Goal: Information Seeking & Learning: Find specific fact

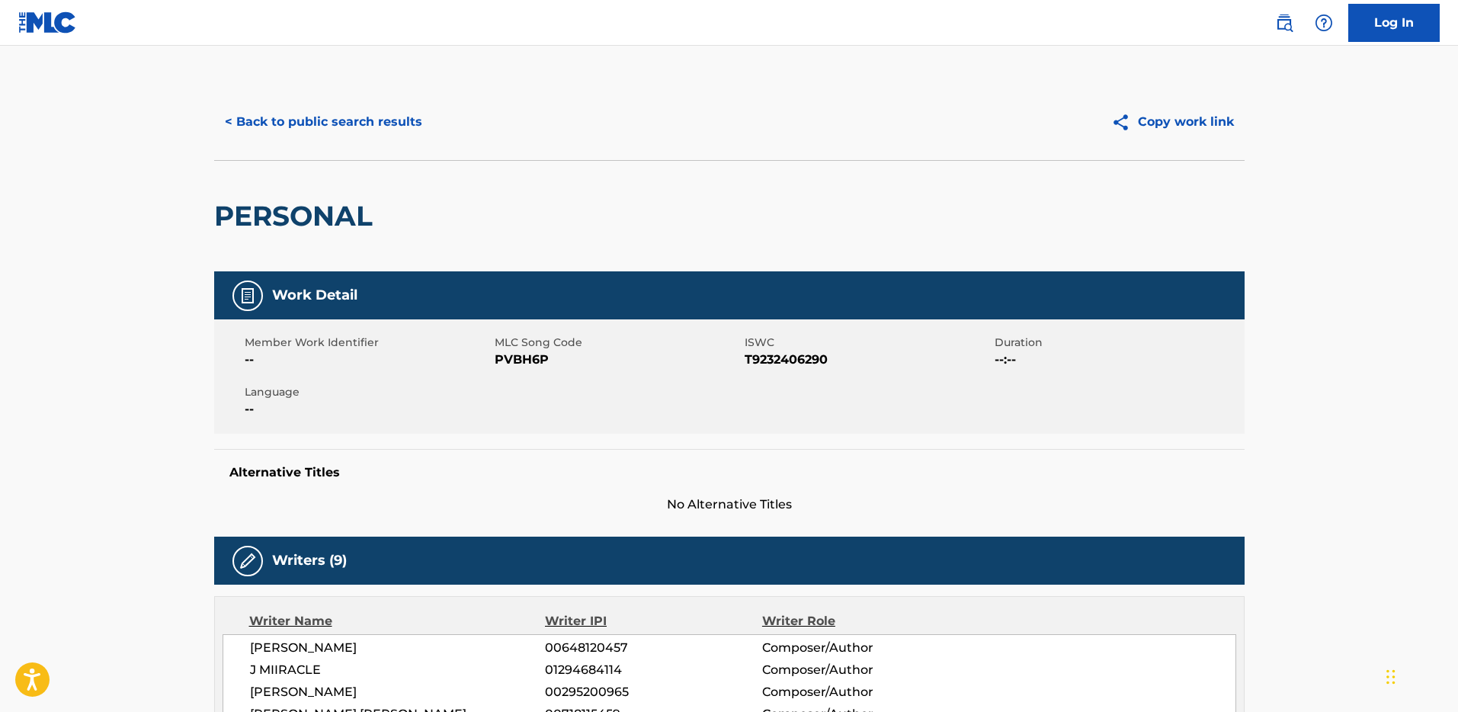
click at [370, 105] on button "< Back to public search results" at bounding box center [323, 122] width 219 height 38
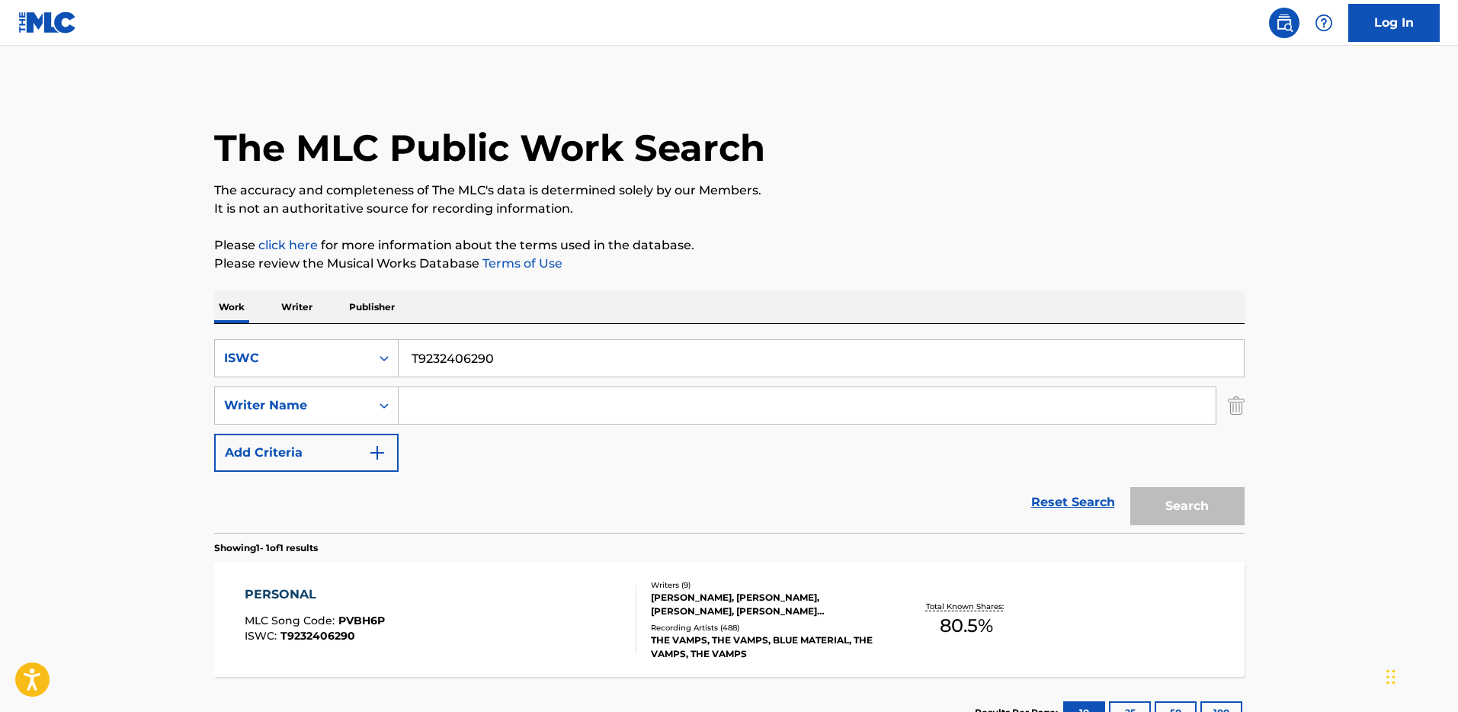
scroll to position [30, 0]
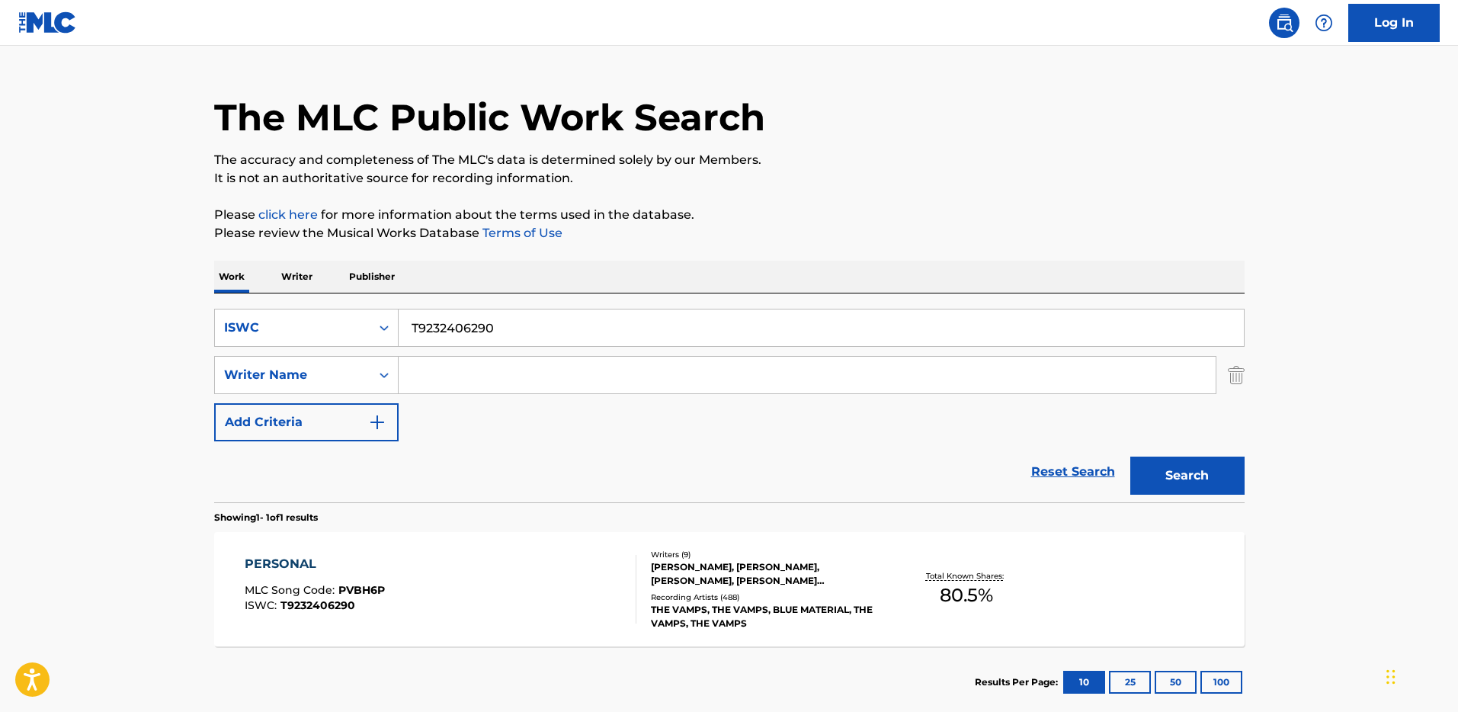
click at [487, 315] on input "T9232406290" at bounding box center [821, 327] width 845 height 37
paste input "VENAU"
type input "VENAU"
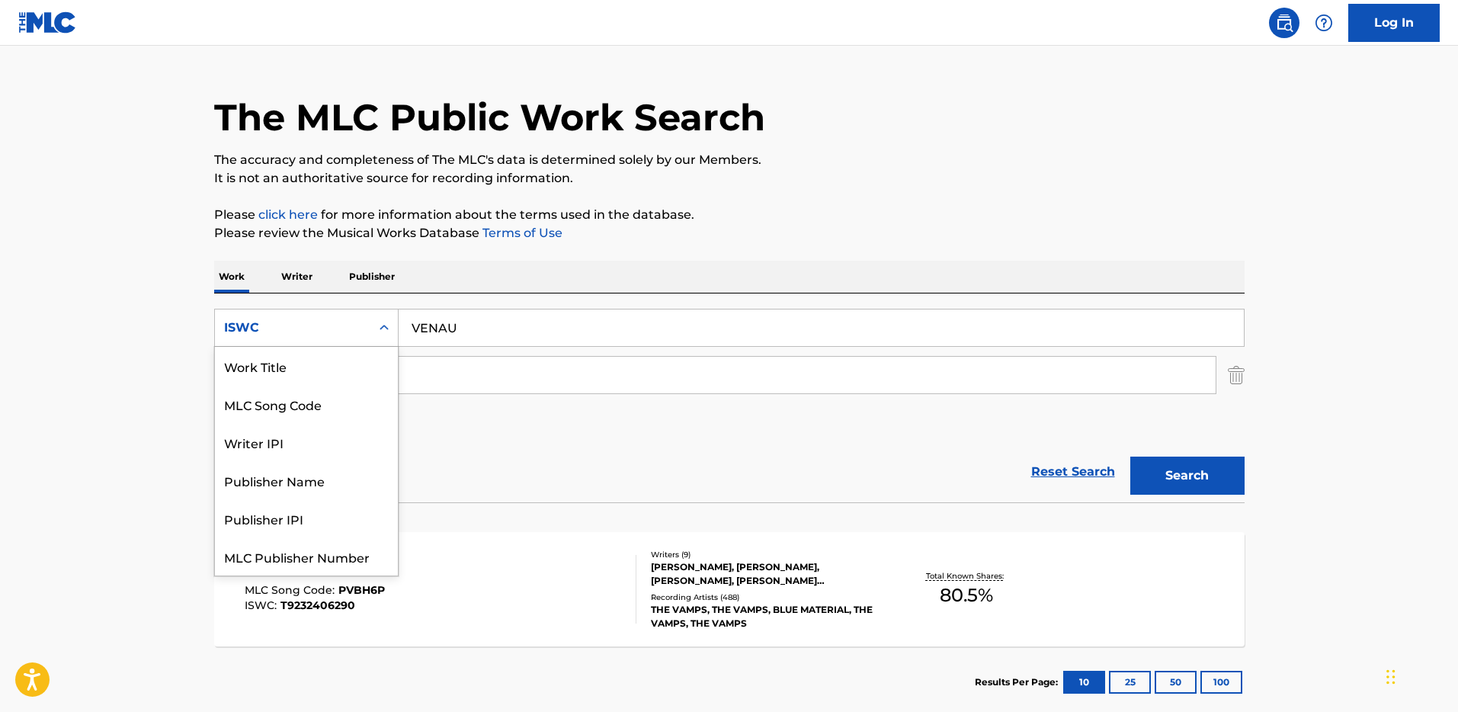
click at [339, 314] on div "ISWC" at bounding box center [292, 327] width 155 height 29
click at [308, 369] on div "Work Title" at bounding box center [306, 366] width 183 height 38
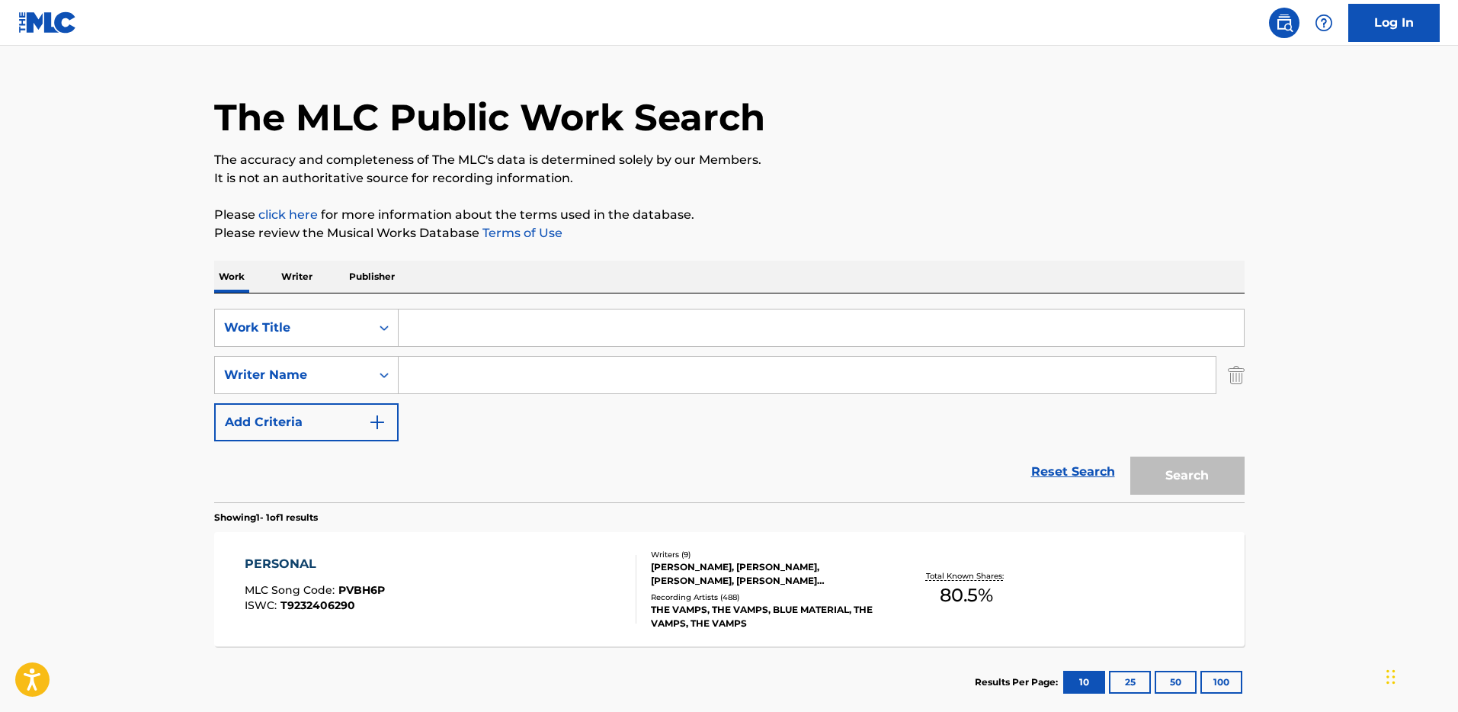
click at [1184, 450] on div "Search" at bounding box center [1183, 471] width 122 height 61
click at [1190, 467] on div "Search" at bounding box center [1183, 471] width 122 height 61
click at [907, 331] on input "Search Form" at bounding box center [821, 327] width 845 height 37
click at [1209, 474] on div "Search" at bounding box center [1183, 471] width 122 height 61
click at [559, 320] on input "Search Form" at bounding box center [821, 327] width 845 height 37
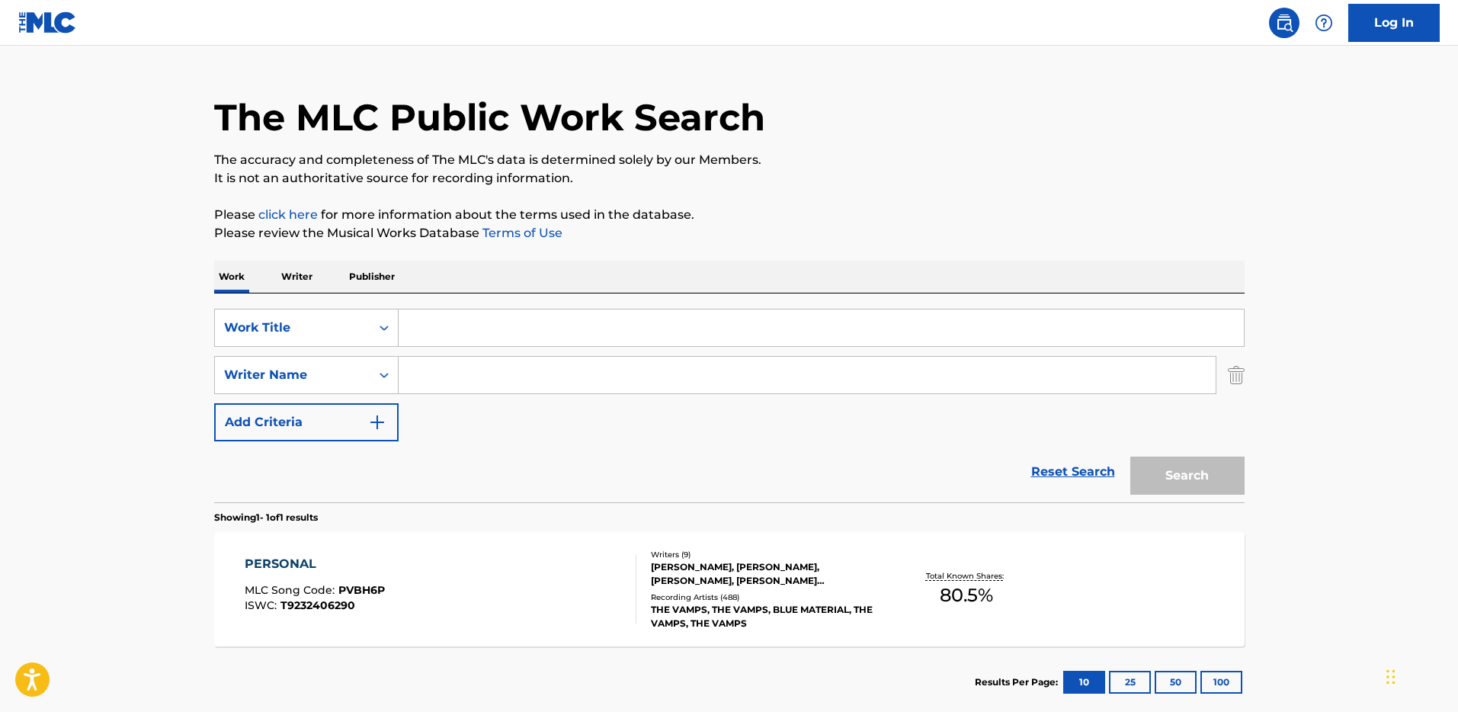
paste input "VENAU"
type input "VENAU"
click at [1221, 469] on button "Search" at bounding box center [1187, 475] width 114 height 38
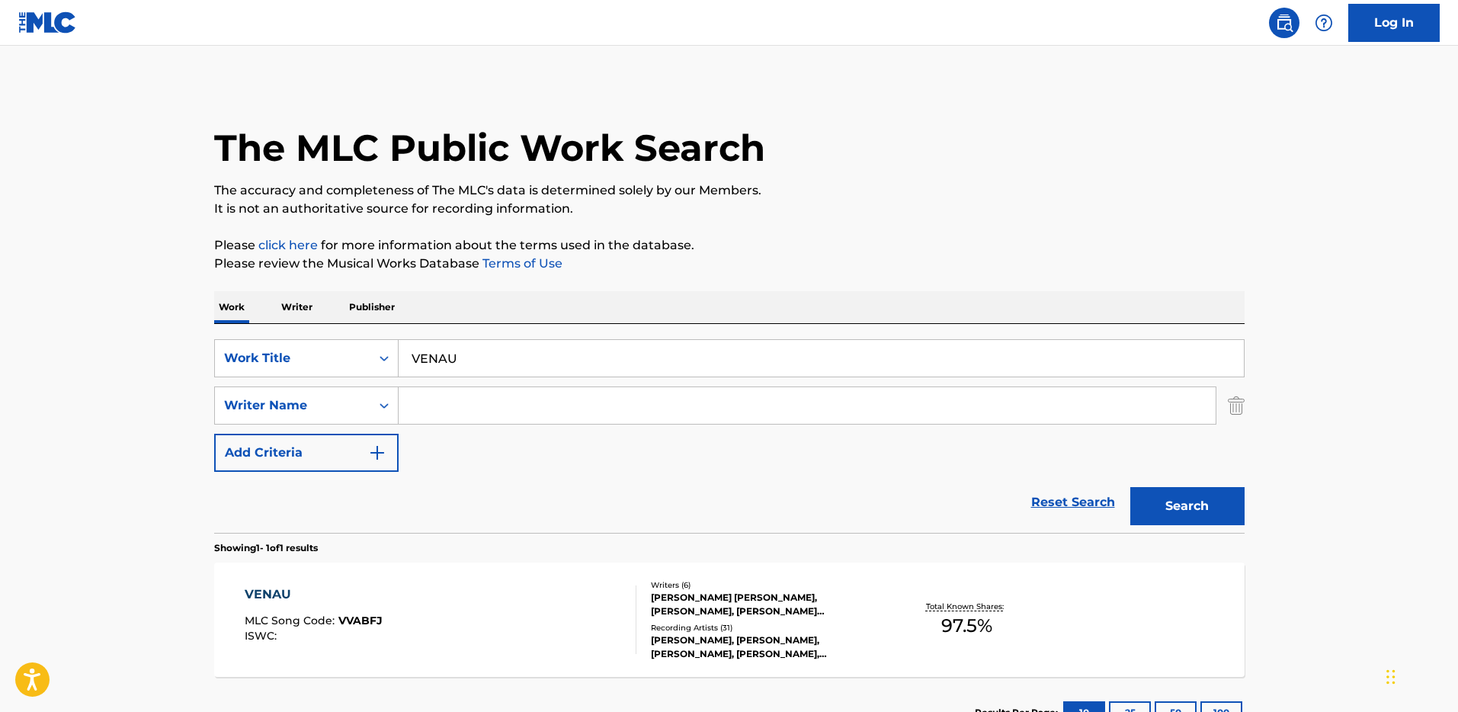
click at [423, 394] on input "Search Form" at bounding box center [807, 405] width 817 height 37
paste input "[PERSON_NAME] THE COACH"
type input "[PERSON_NAME] THE COACH"
click at [1130, 487] on button "Search" at bounding box center [1187, 506] width 114 height 38
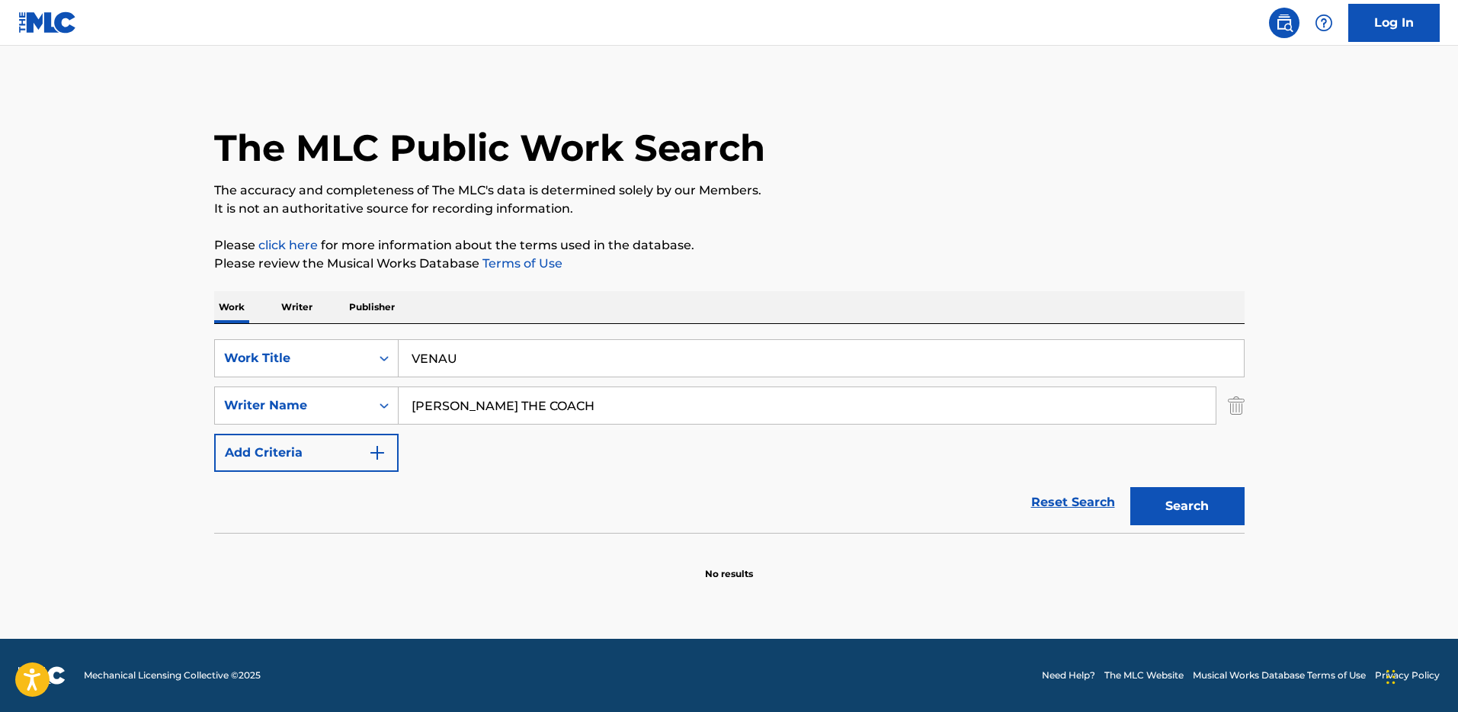
click at [485, 411] on input "[PERSON_NAME] THE COACH" at bounding box center [807, 405] width 817 height 37
paste input "RESTO [PERSON_NAME]"
type input "RESTO [PERSON_NAME]"
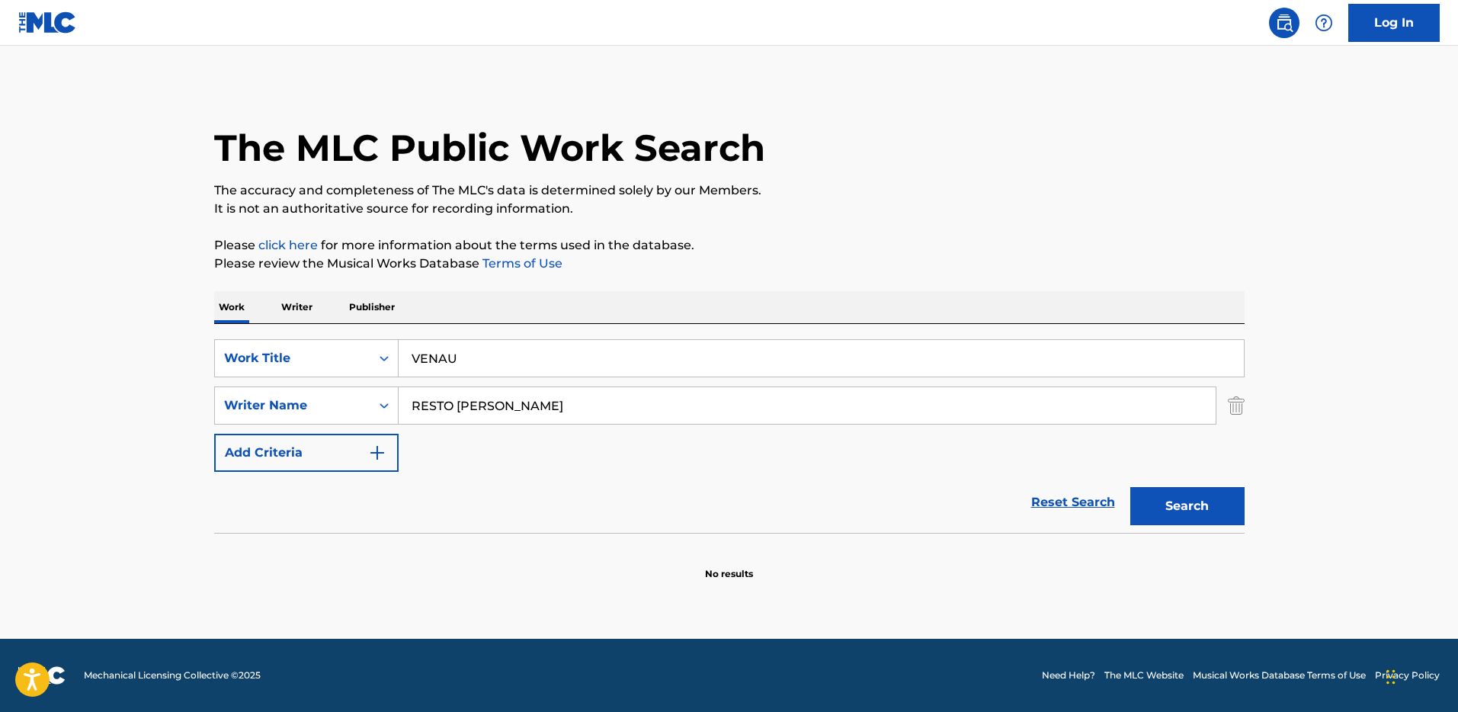
click at [1130, 487] on button "Search" at bounding box center [1187, 506] width 114 height 38
click at [463, 362] on input "VENAU" at bounding box center [821, 358] width 845 height 37
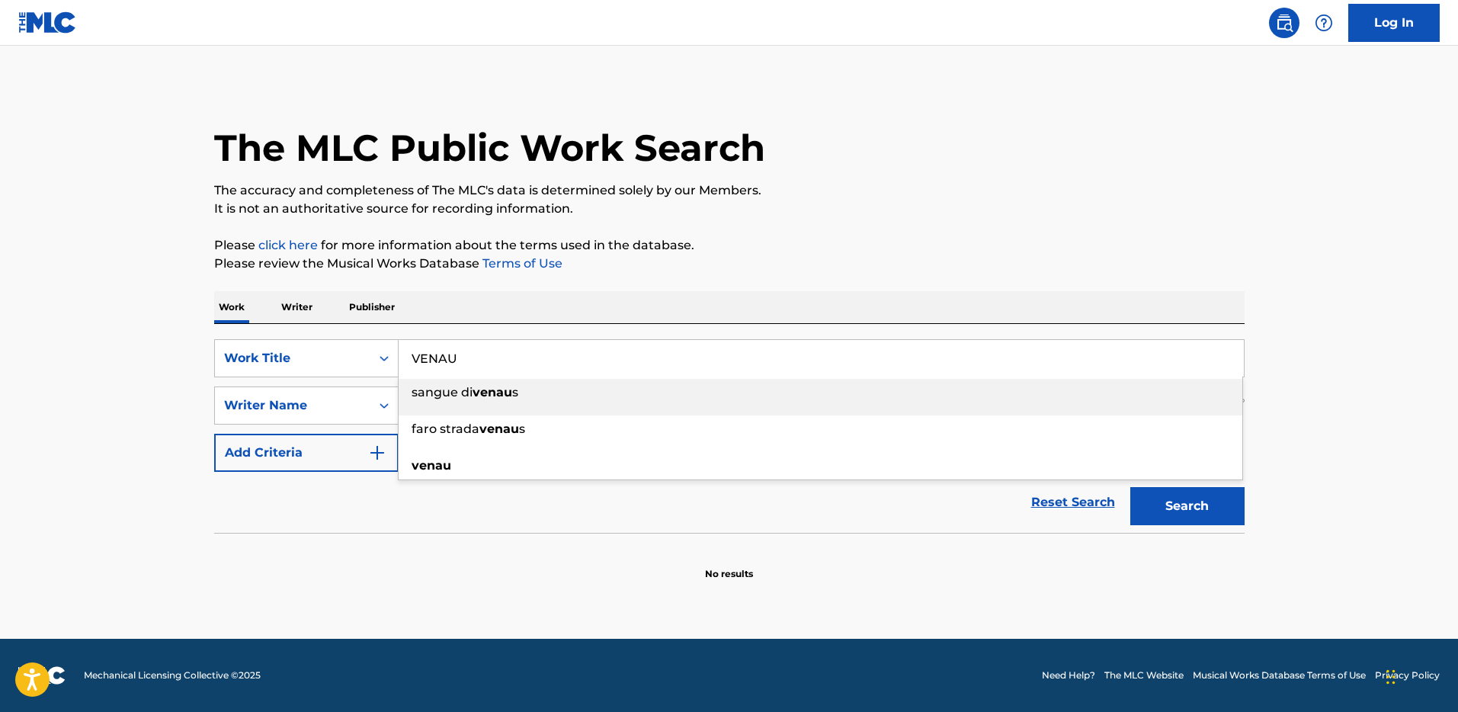
click at [463, 362] on input "VENAU" at bounding box center [821, 358] width 845 height 37
paste input ""ISWC: T9213239691 Title: KNOW NO BETTER Artists: Major [PERSON_NAME] GMR: SESE…"
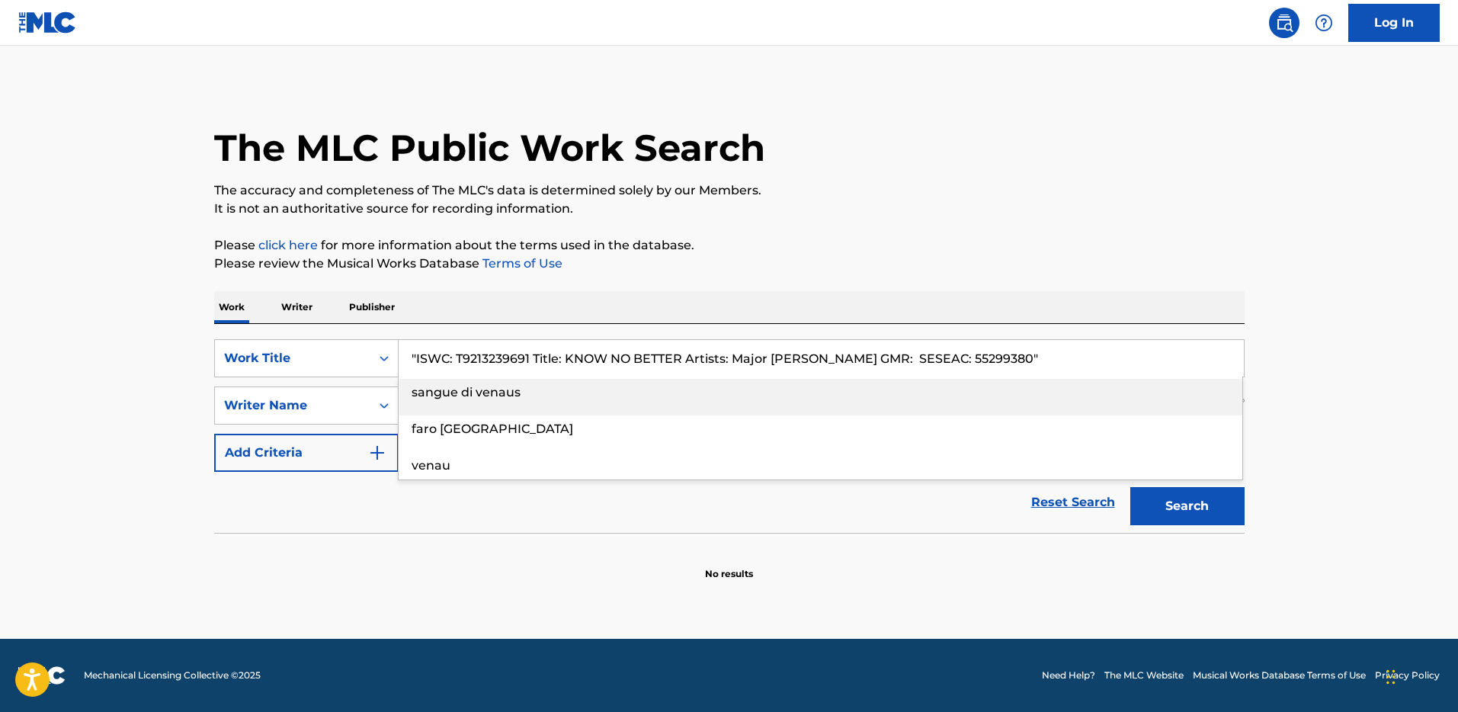
click at [485, 354] on input ""ISWC: T9213239691 Title: KNOW NO BETTER Artists: Major [PERSON_NAME] GMR: SESE…" at bounding box center [821, 358] width 845 height 37
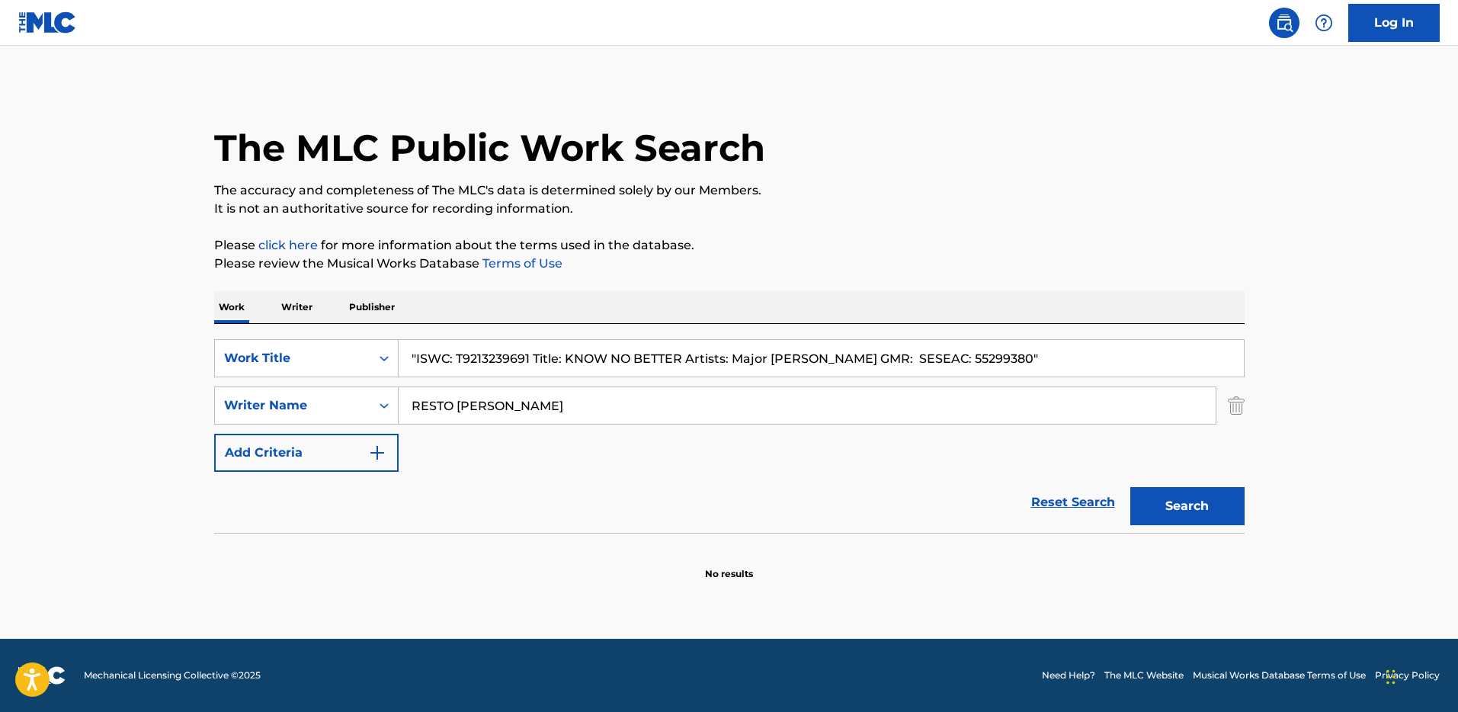
click at [485, 354] on input ""ISWC: T9213239691 Title: KNOW NO BETTER Artists: Major [PERSON_NAME] GMR: SESE…" at bounding box center [821, 358] width 845 height 37
click at [486, 355] on input ""ISWC: T9213239691 Title: KNOW NO BETTER Artists: Major [PERSON_NAME] GMR: SESE…" at bounding box center [821, 358] width 845 height 37
paste input "T9213239691"
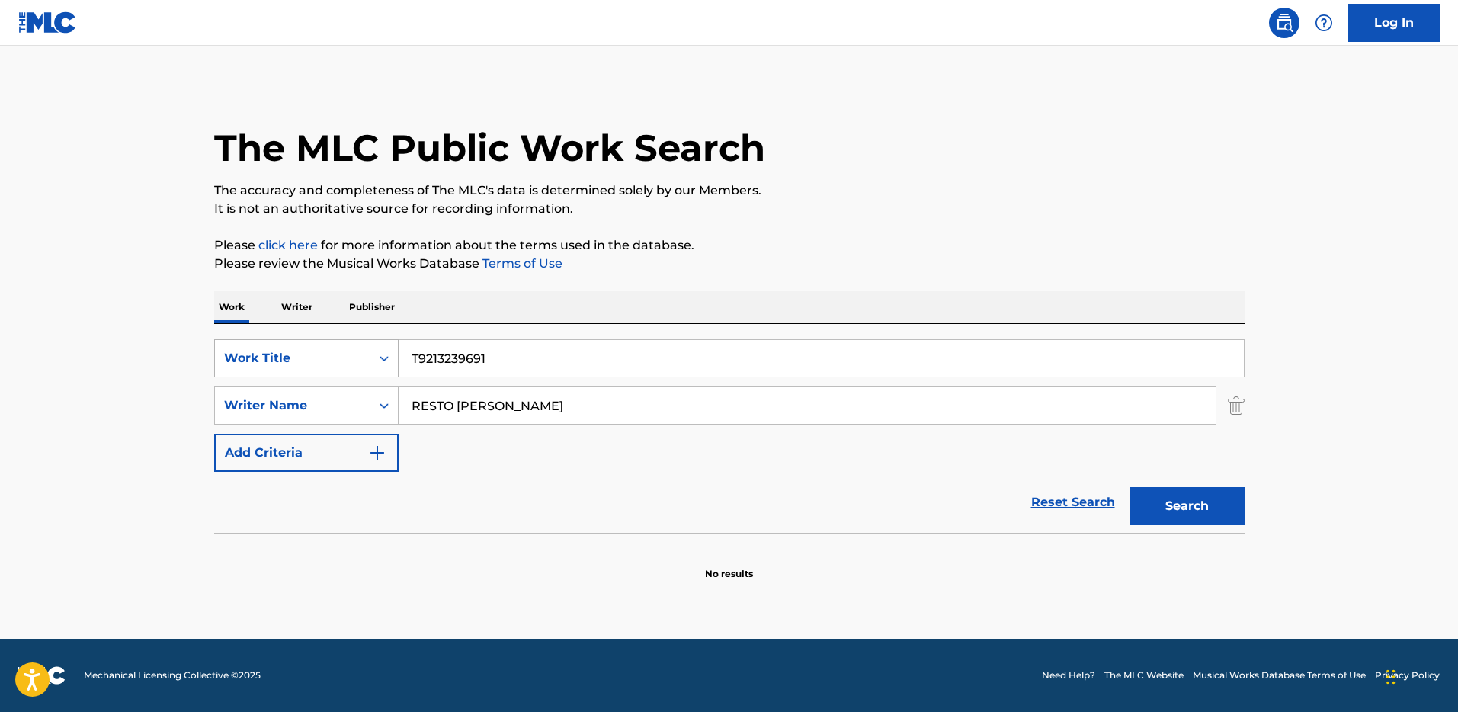
type input "T9213239691"
click at [320, 353] on div "Work Title" at bounding box center [292, 358] width 137 height 18
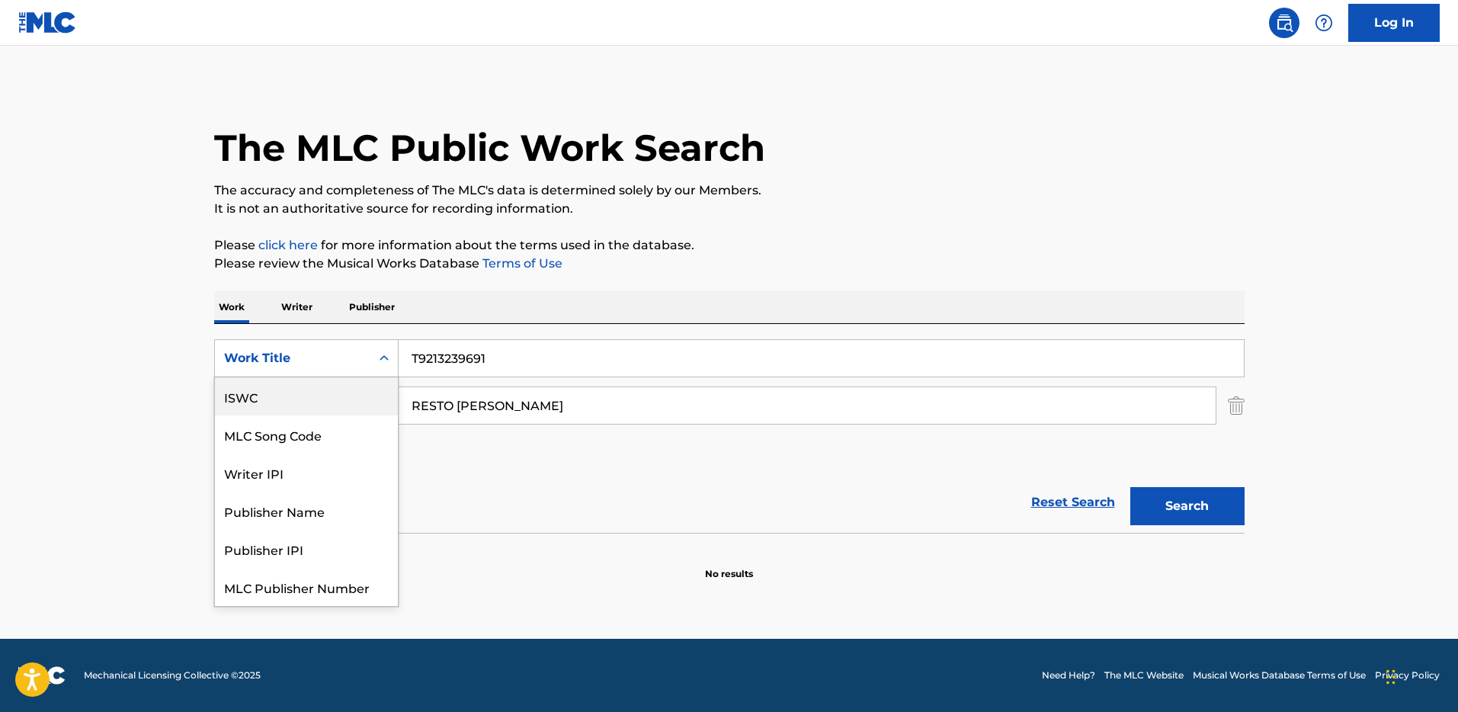
click at [311, 400] on div "ISWC" at bounding box center [306, 396] width 183 height 38
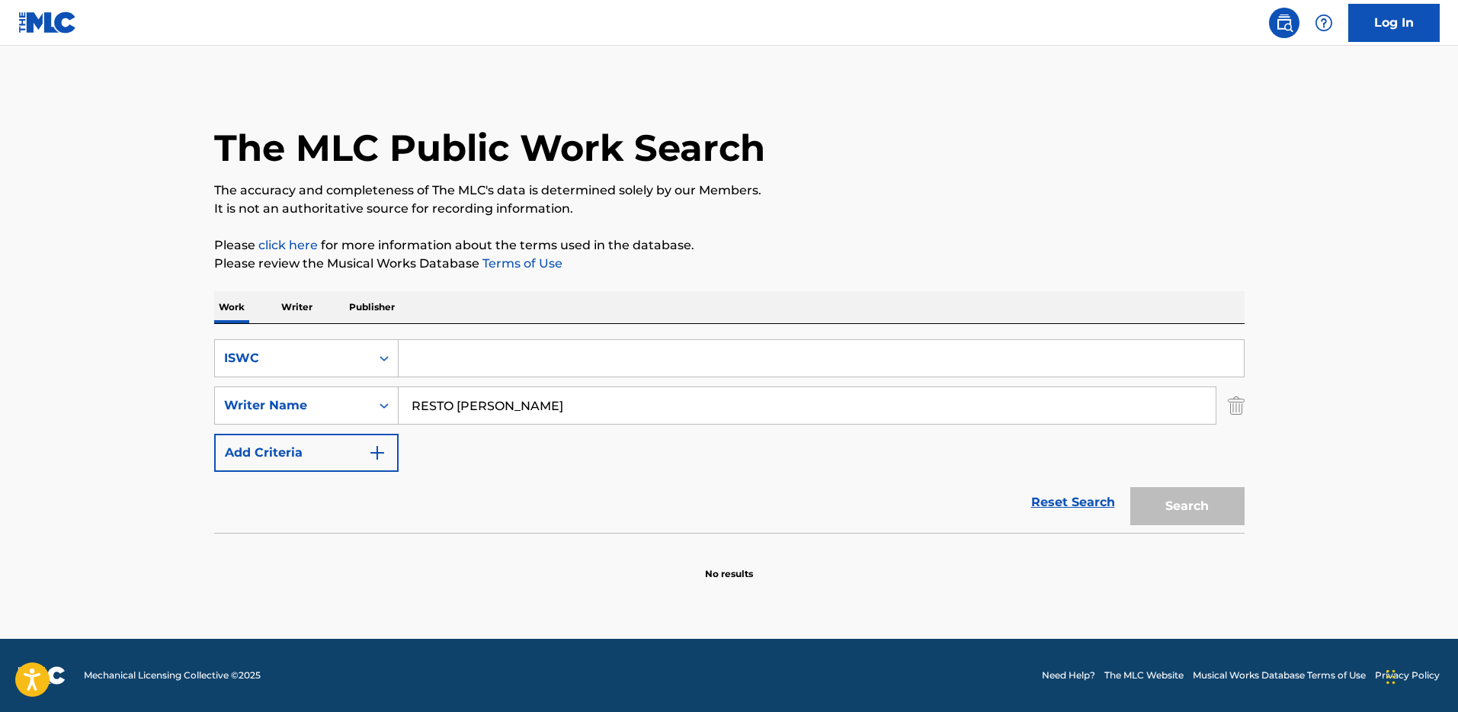
click at [525, 405] on input "RESTO [PERSON_NAME]" at bounding box center [807, 405] width 817 height 37
click at [471, 351] on input "Search Form" at bounding box center [821, 358] width 845 height 37
paste input "T9213239691"
type input "T9213239691"
click at [518, 399] on input "RESTO [PERSON_NAME]" at bounding box center [807, 405] width 817 height 37
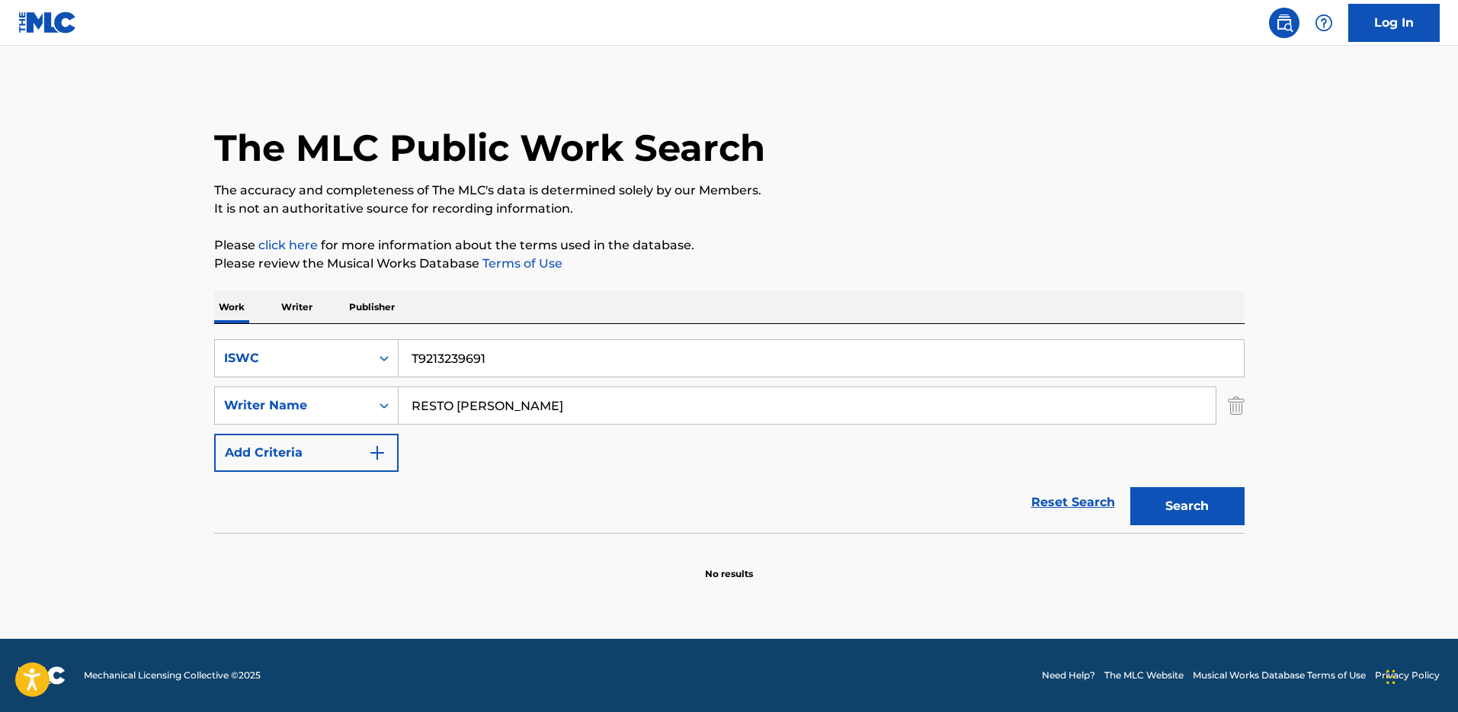
click at [518, 399] on input "RESTO [PERSON_NAME]" at bounding box center [807, 405] width 817 height 37
click at [1130, 487] on button "Search" at bounding box center [1187, 506] width 114 height 38
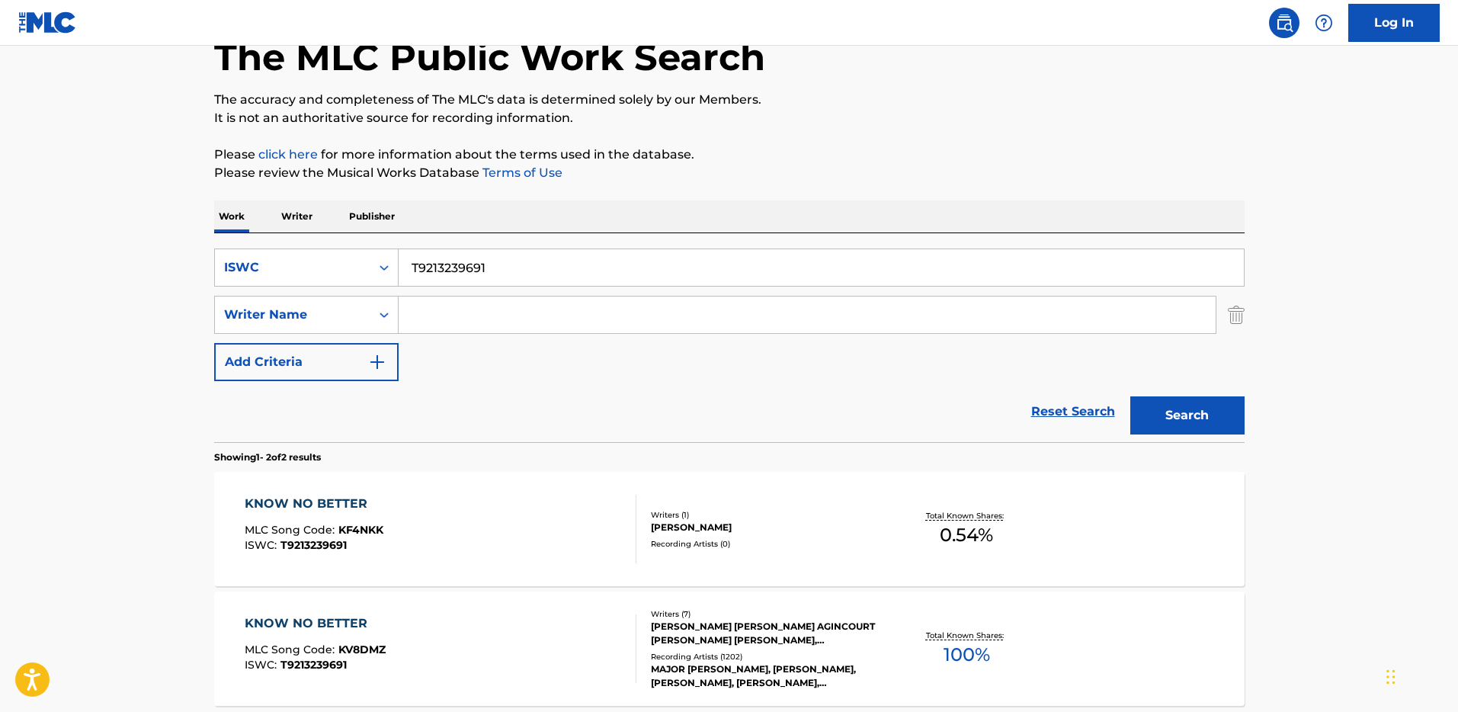
scroll to position [237, 0]
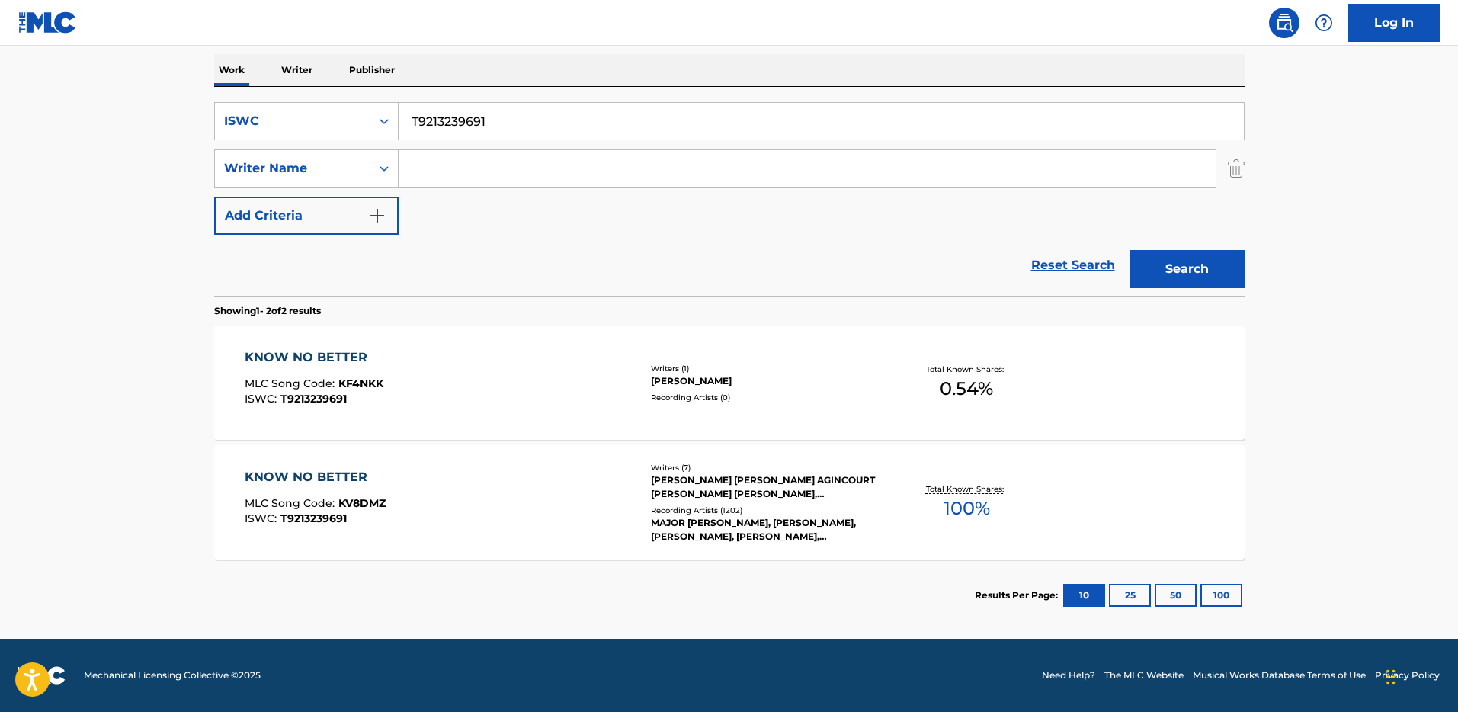
click at [744, 507] on div "Recording Artists ( 1202 )" at bounding box center [766, 509] width 230 height 11
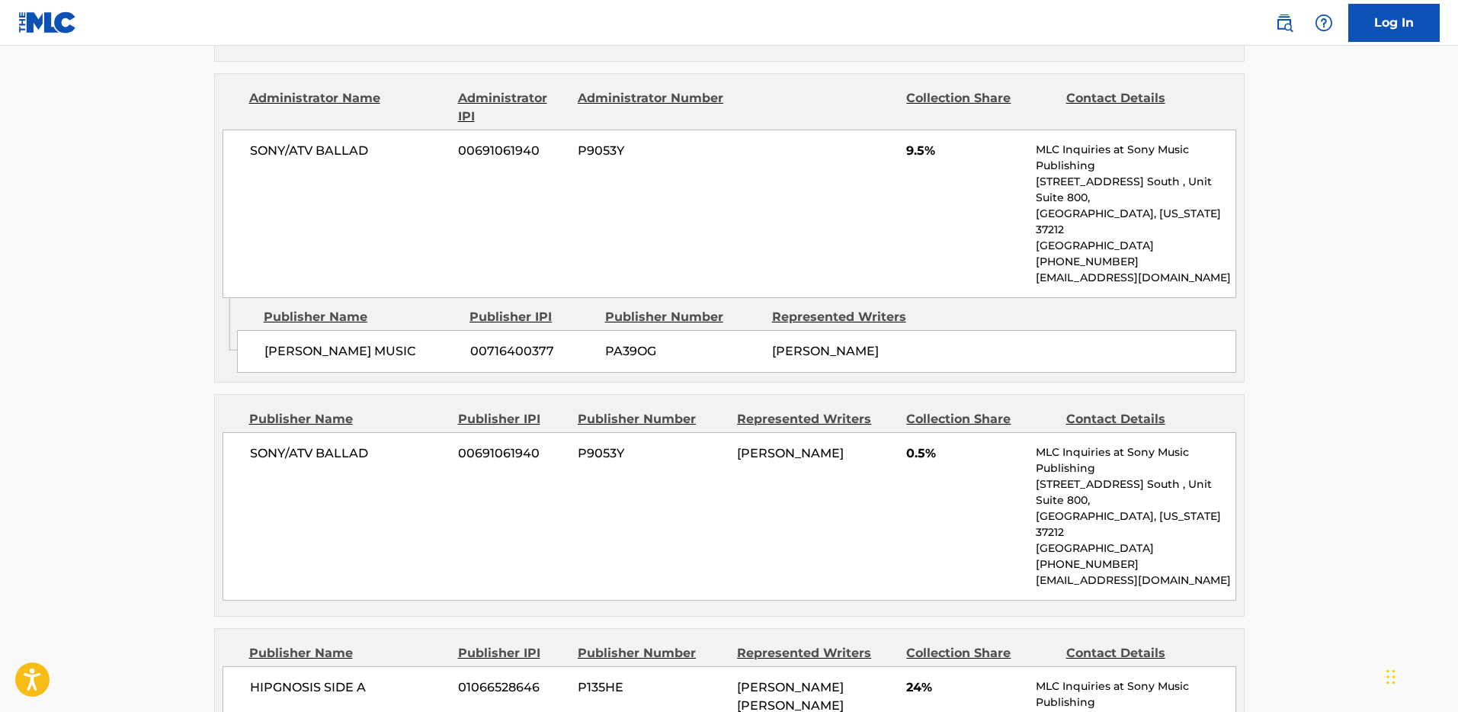
scroll to position [4057, 0]
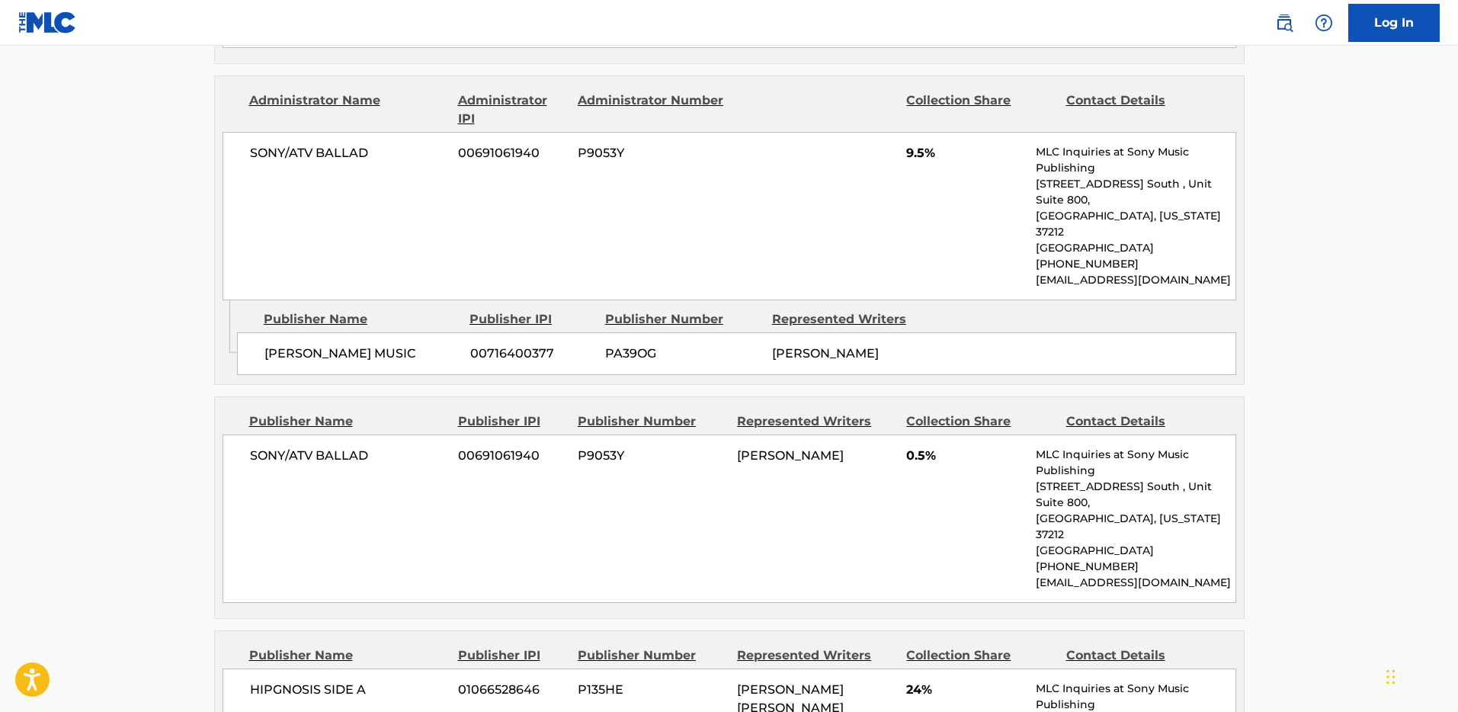
click at [320, 447] on span "SONY/ATV BALLAD" at bounding box center [348, 456] width 197 height 18
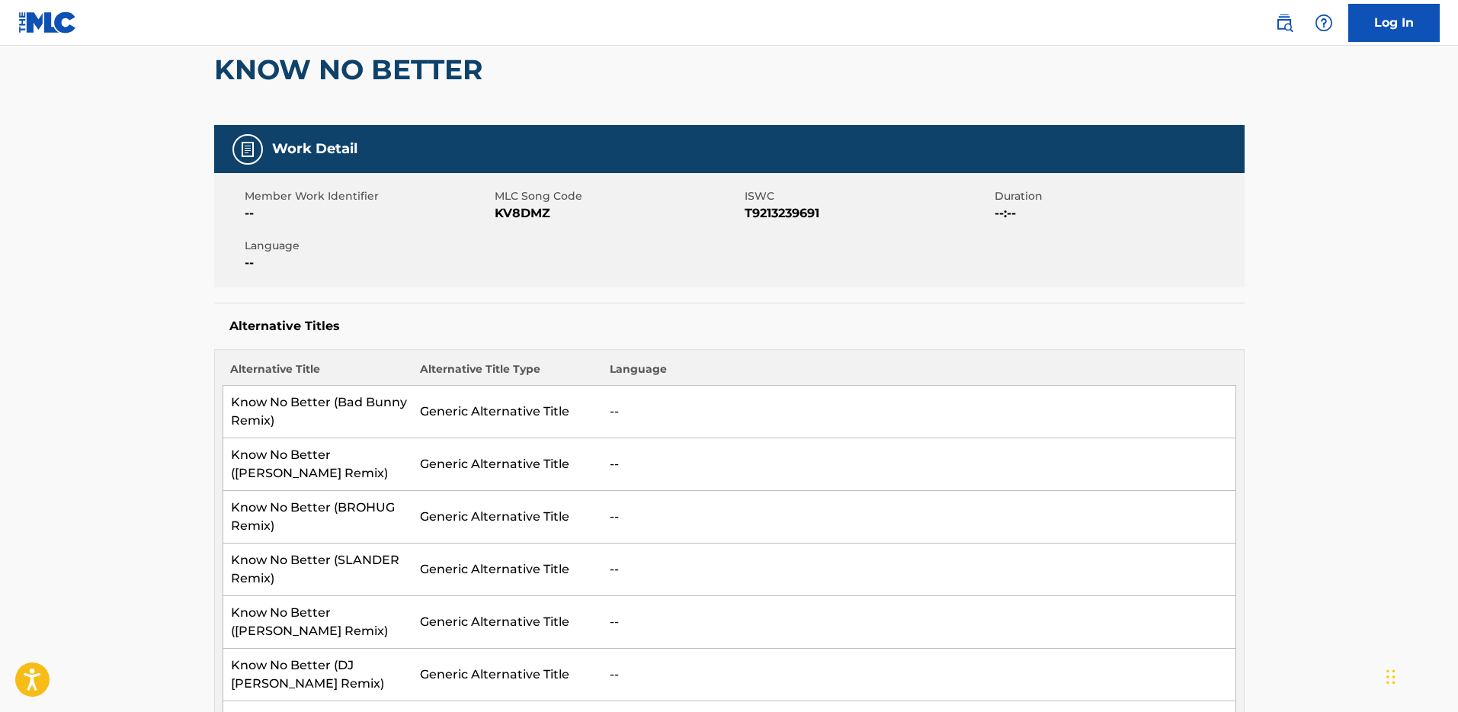
scroll to position [0, 0]
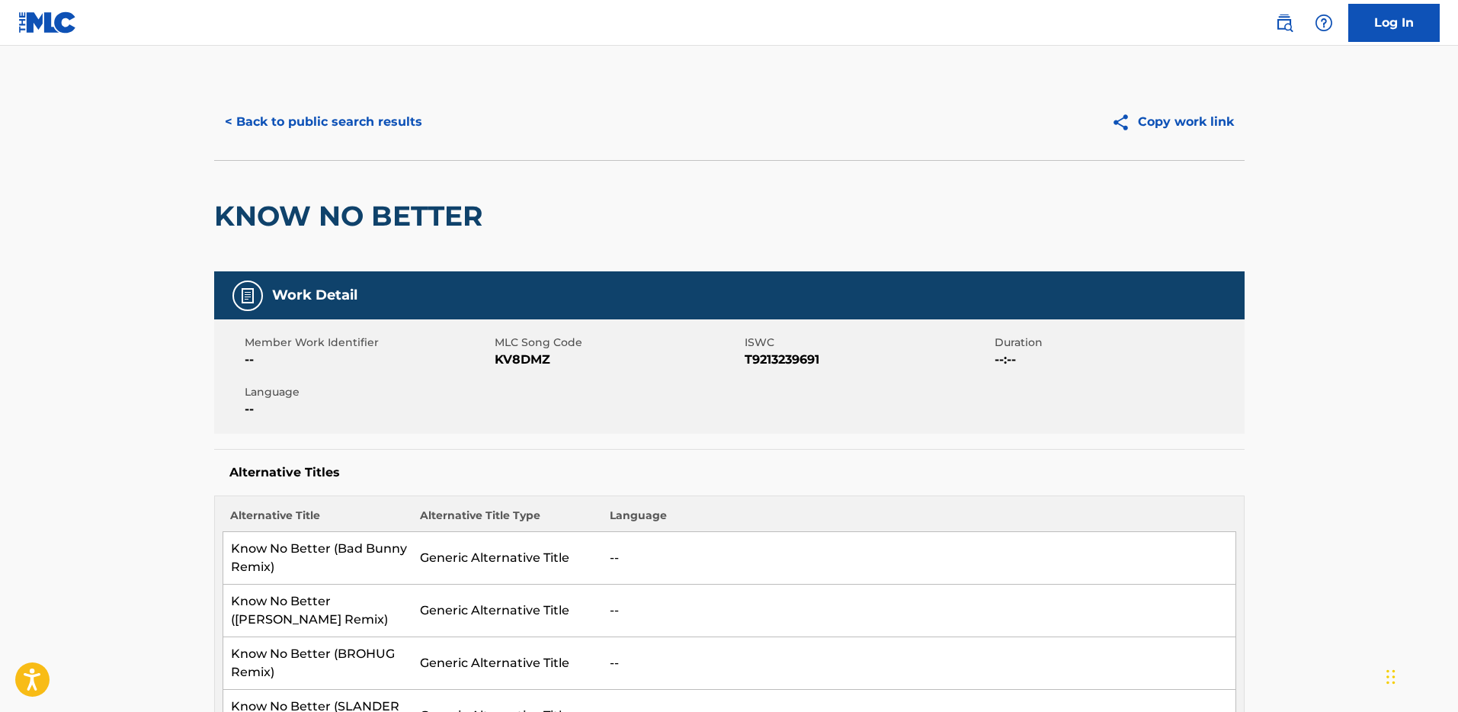
click at [345, 127] on button "< Back to public search results" at bounding box center [323, 122] width 219 height 38
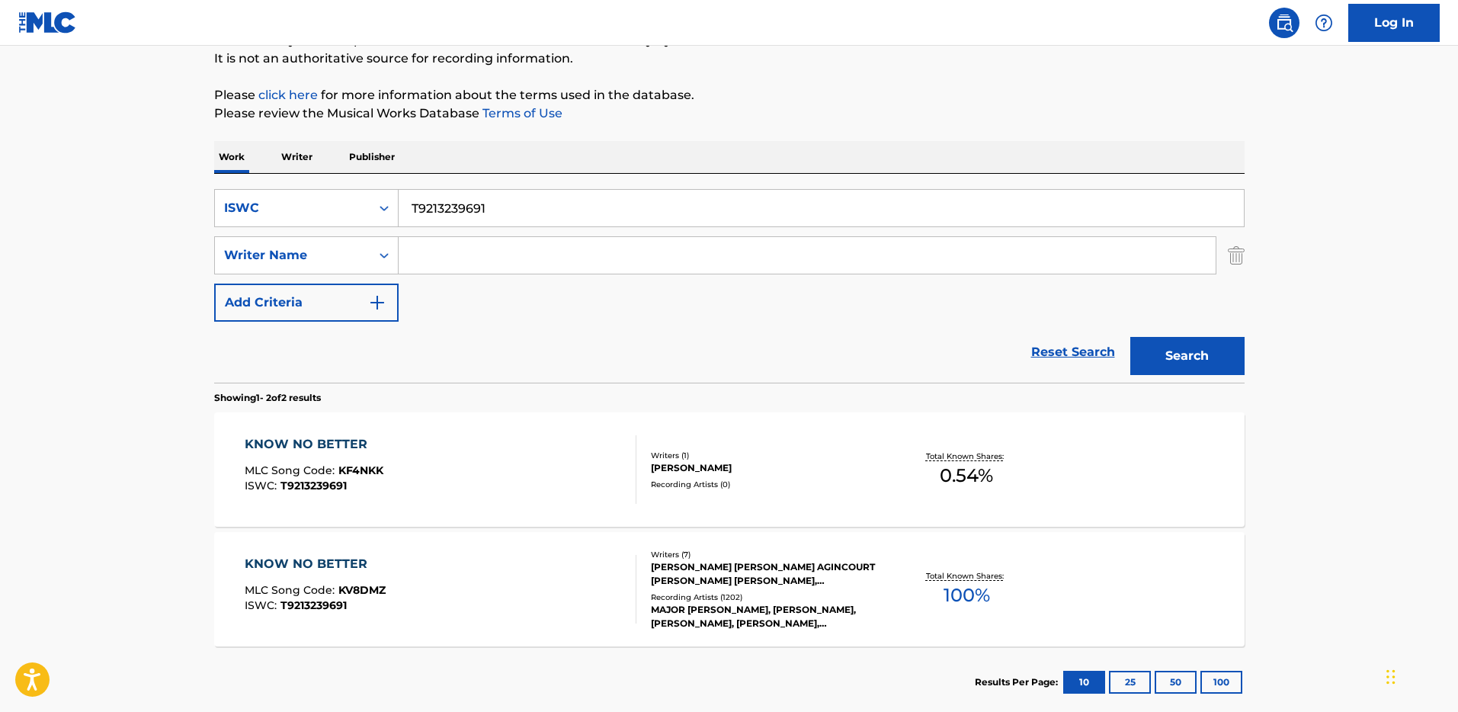
click at [456, 207] on input "T9213239691" at bounding box center [821, 208] width 845 height 37
paste input "3103177460"
type input "T3103177460"
click at [1130, 337] on button "Search" at bounding box center [1187, 356] width 114 height 38
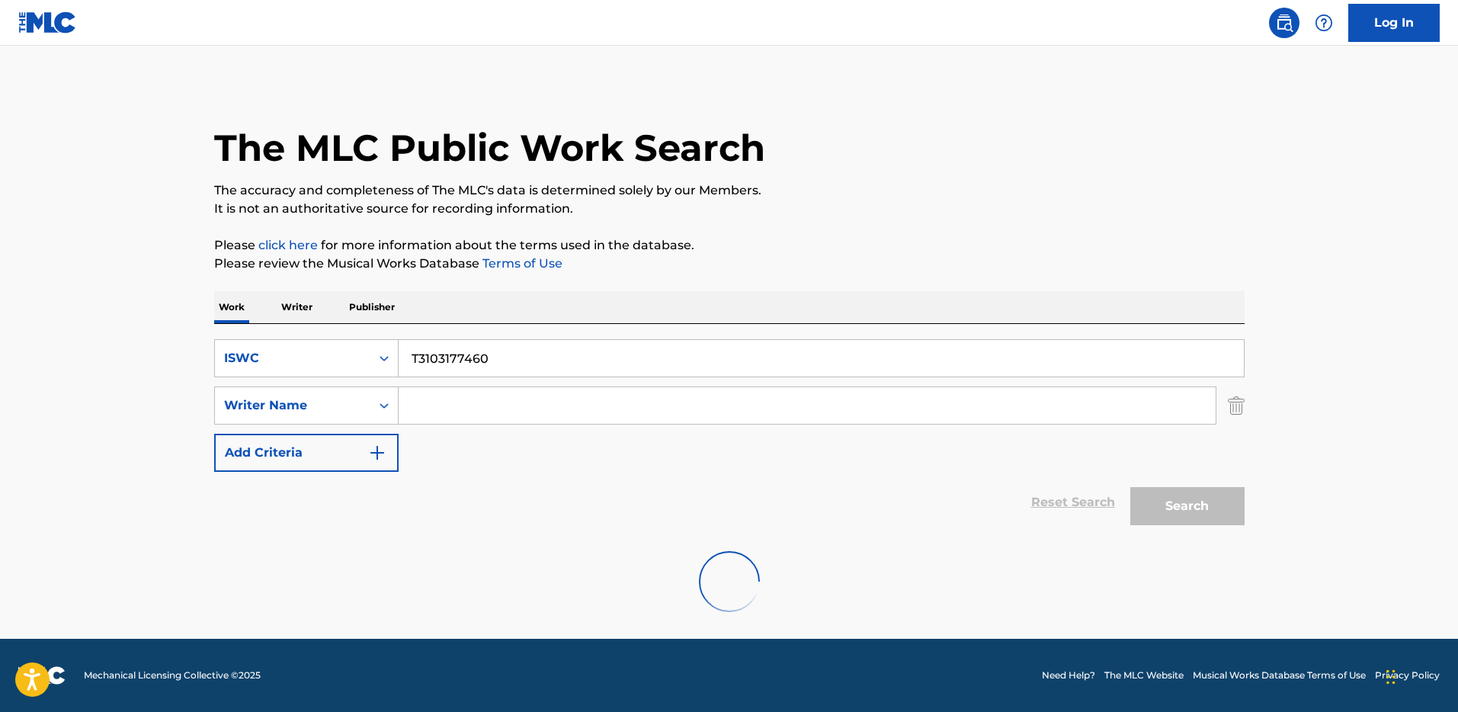
scroll to position [0, 0]
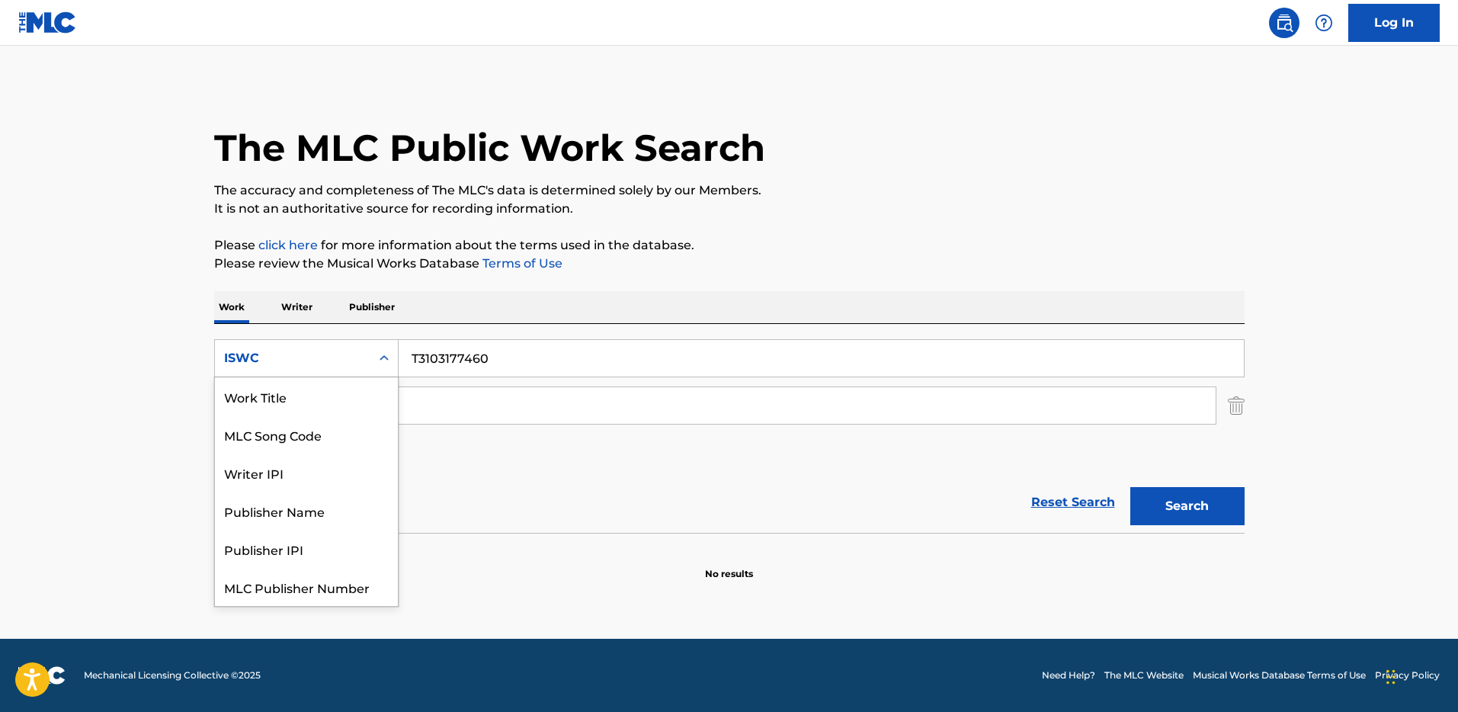
click at [373, 340] on div "Search Form" at bounding box center [383, 358] width 27 height 37
click at [288, 584] on div "ISWC" at bounding box center [306, 587] width 183 height 38
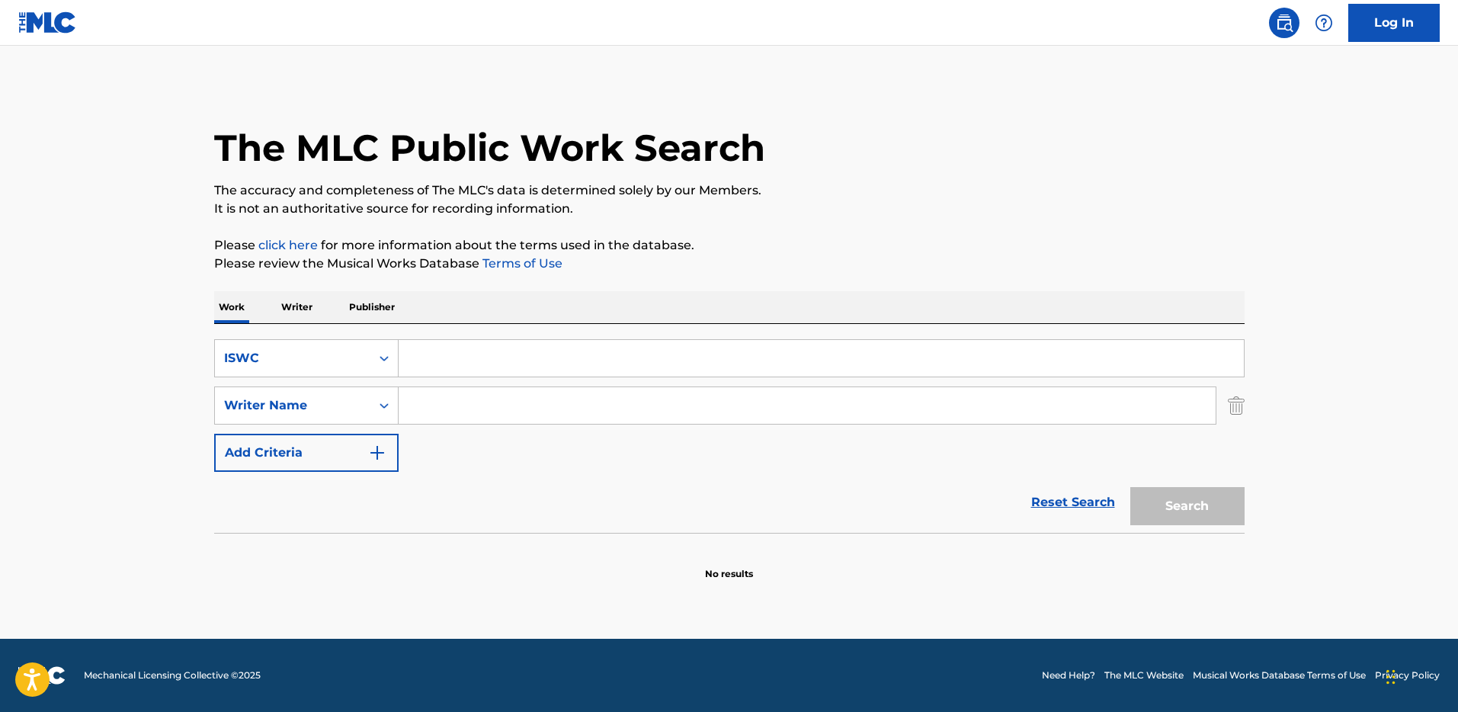
click at [591, 367] on input "Search Form" at bounding box center [821, 358] width 845 height 37
paste input "T3103177460"
type input "T3103177460"
click at [1164, 508] on button "Search" at bounding box center [1187, 506] width 114 height 38
click at [488, 364] on input "T3103177460" at bounding box center [821, 358] width 845 height 37
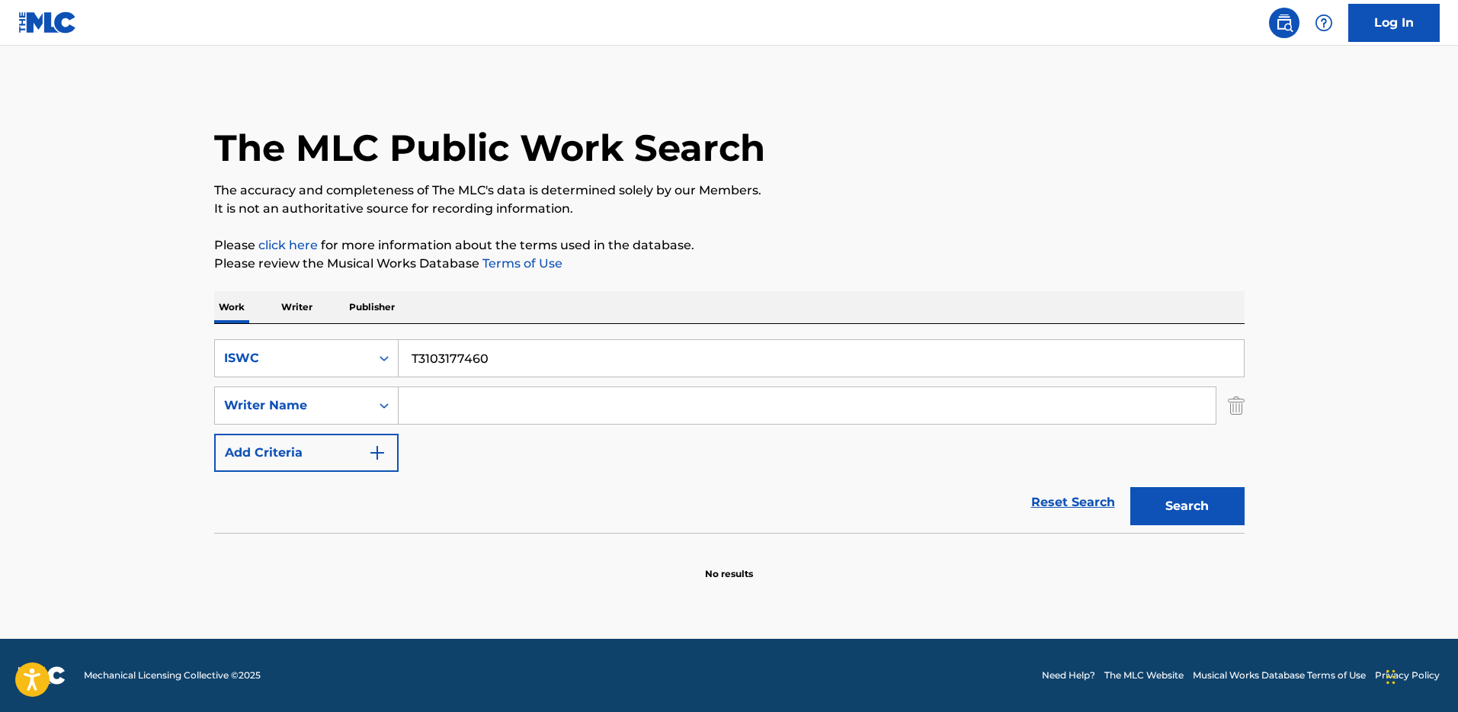
click at [488, 364] on input "T3103177460" at bounding box center [821, 358] width 845 height 37
paste input "UNDERSTOOD"
type input "UNDERSTOOD"
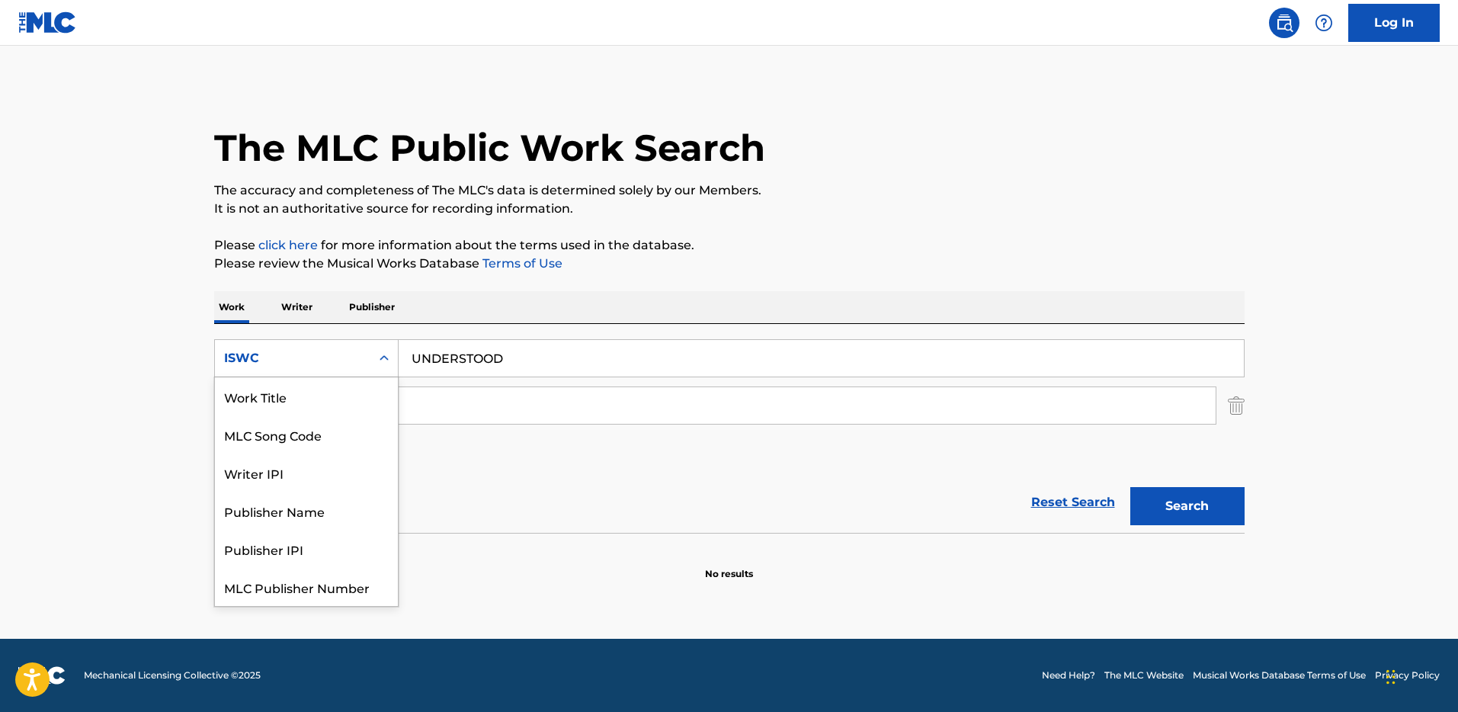
click at [293, 351] on div "ISWC" at bounding box center [292, 358] width 137 height 18
click at [328, 405] on div "Work Title" at bounding box center [306, 396] width 183 height 38
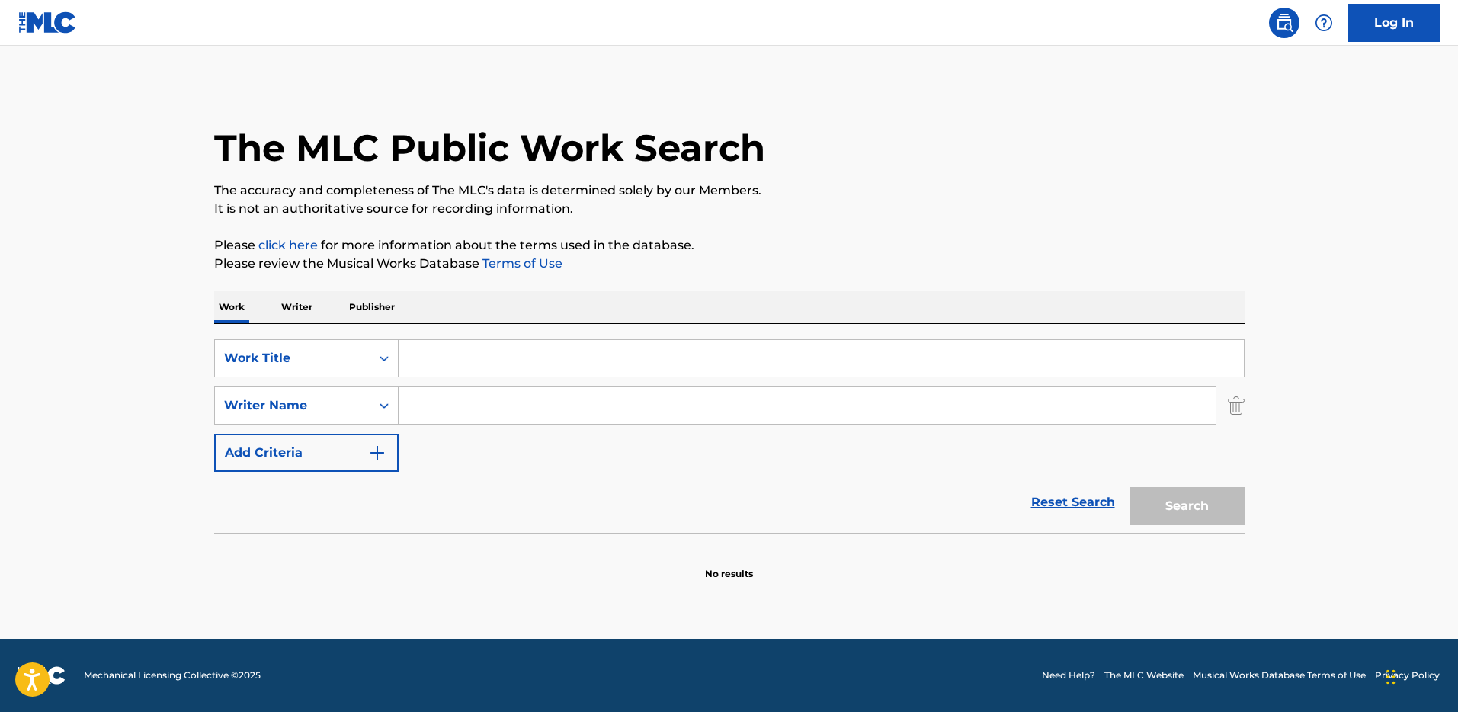
click at [614, 351] on input "Search Form" at bounding box center [821, 358] width 845 height 37
paste input "UNDERSTOOD"
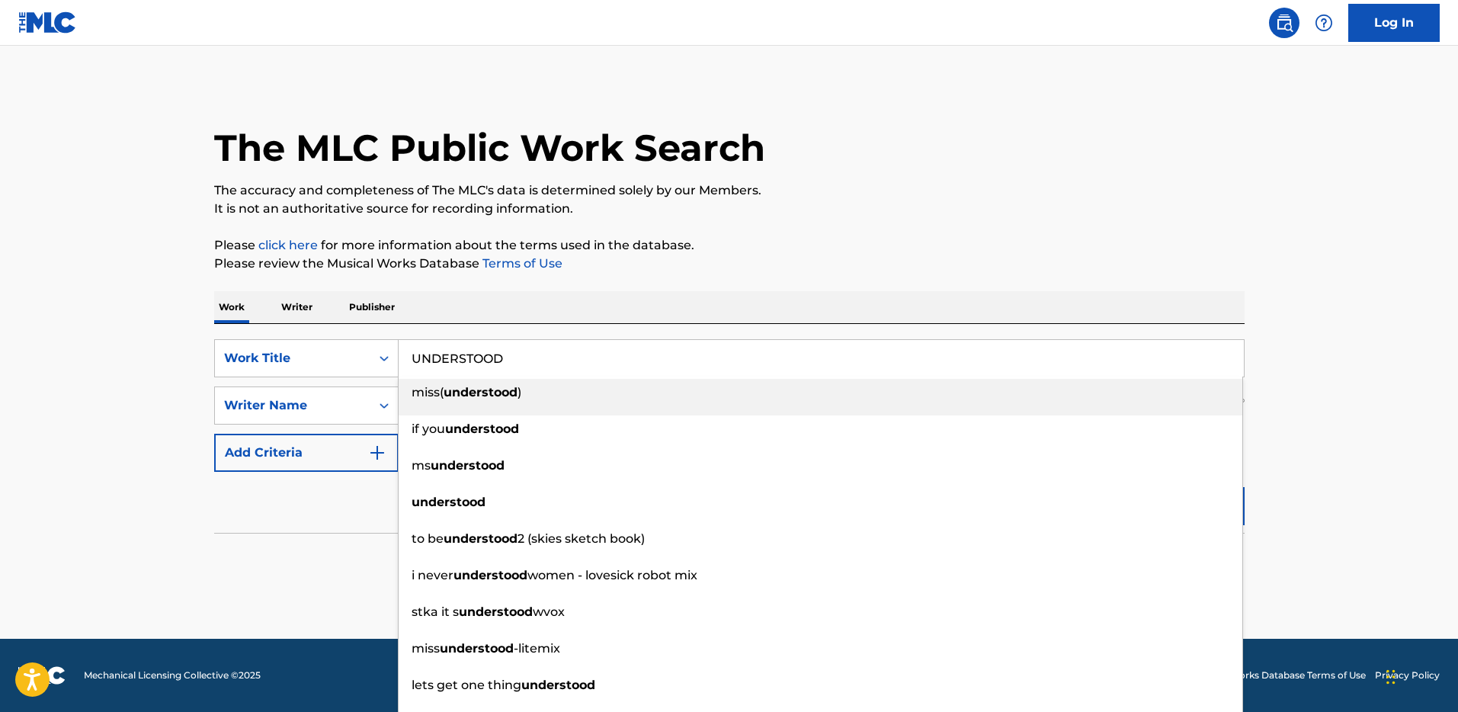
type input "UNDERSTOOD"
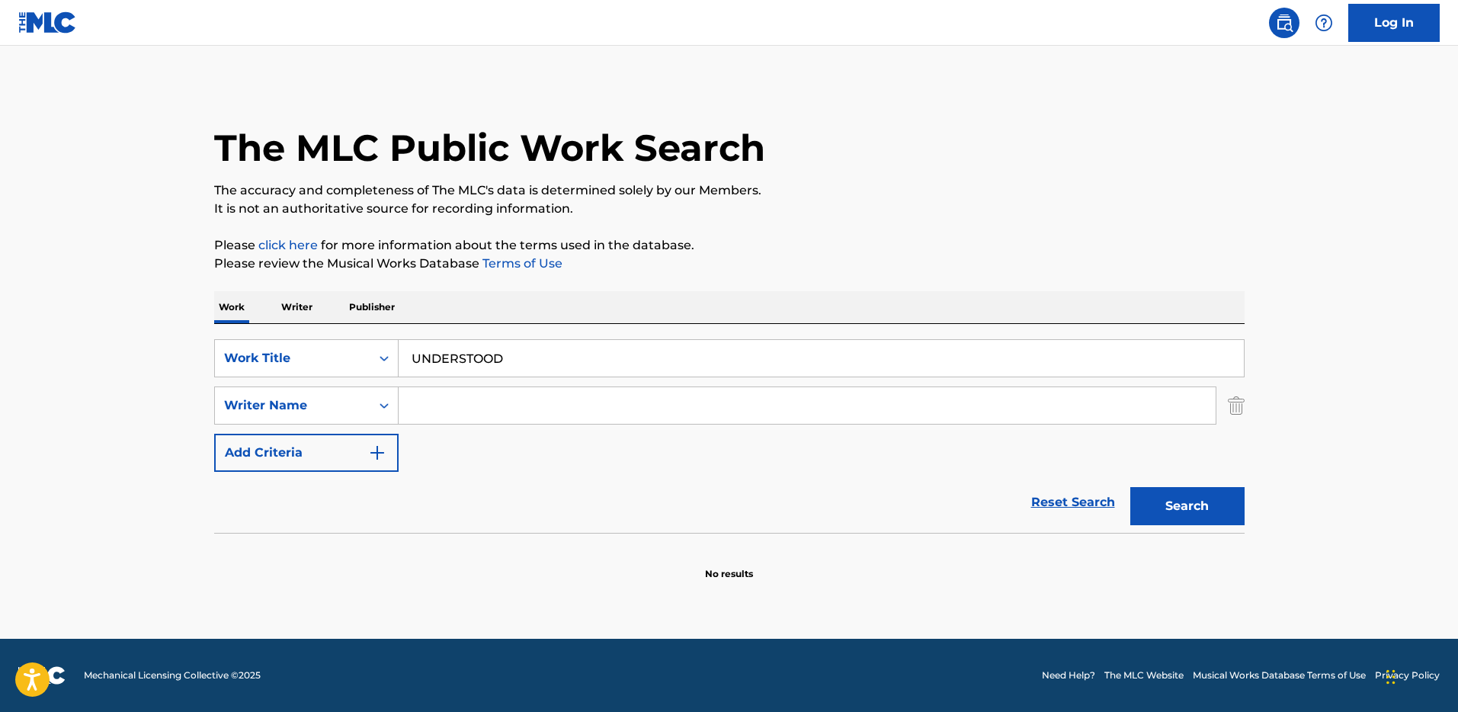
click at [473, 414] on input "Search Form" at bounding box center [807, 405] width 817 height 37
paste input "[PERSON_NAME] [PERSON_NAME], [PERSON_NAME] [PERSON_NAME], [PERSON_NAME] [PERSON…"
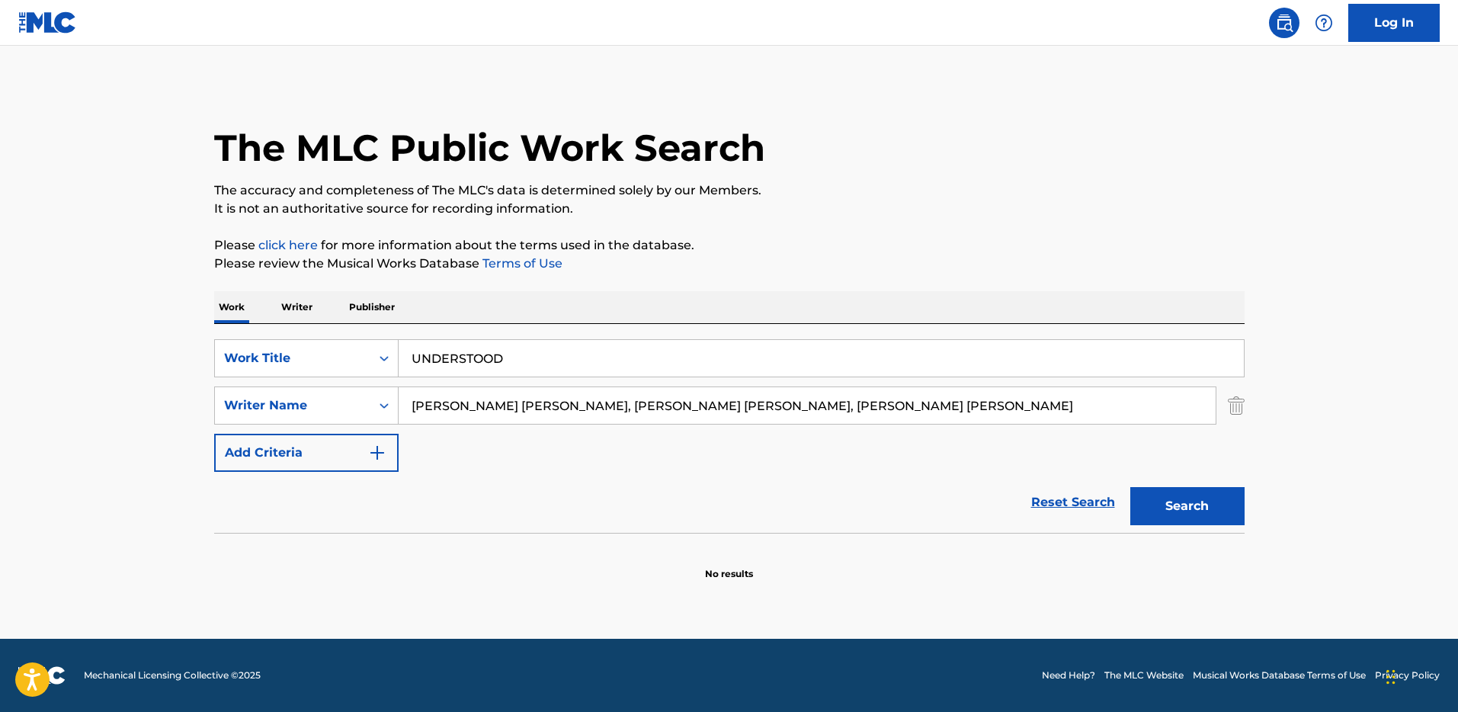
drag, startPoint x: 474, startPoint y: 410, endPoint x: 932, endPoint y: 424, distance: 458.2
click at [912, 440] on div "SearchWithCriteriad9f754a7-50d9-41ad-9d9c-b40aaf4dfe43 Work Title UNDERSTOOD Se…" at bounding box center [729, 405] width 1030 height 133
drag, startPoint x: 958, startPoint y: 410, endPoint x: 481, endPoint y: 401, distance: 477.1
click at [481, 401] on input "[PERSON_NAME] [PERSON_NAME], [PERSON_NAME] [PERSON_NAME], [PERSON_NAME] [PERSON…" at bounding box center [807, 405] width 817 height 37
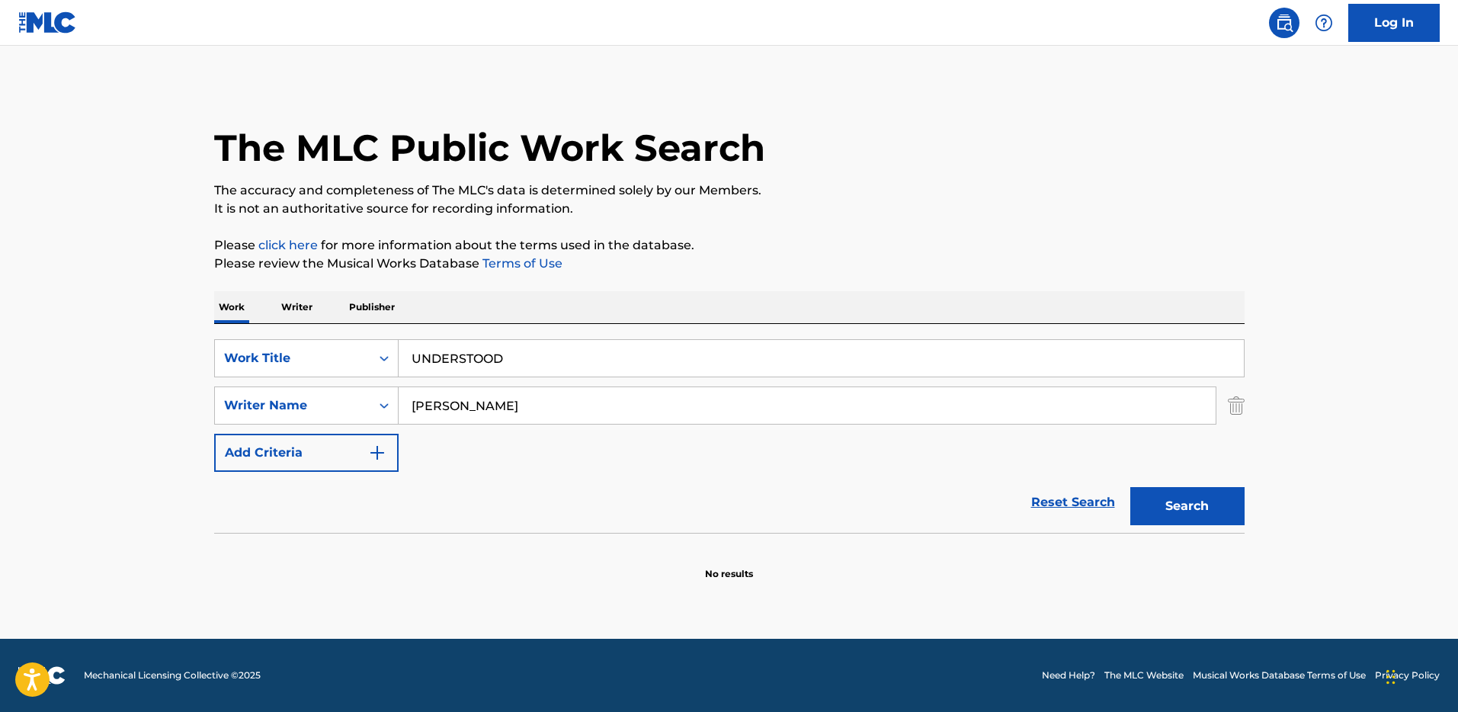
type input "[PERSON_NAME]"
click at [1130, 487] on button "Search" at bounding box center [1187, 506] width 114 height 38
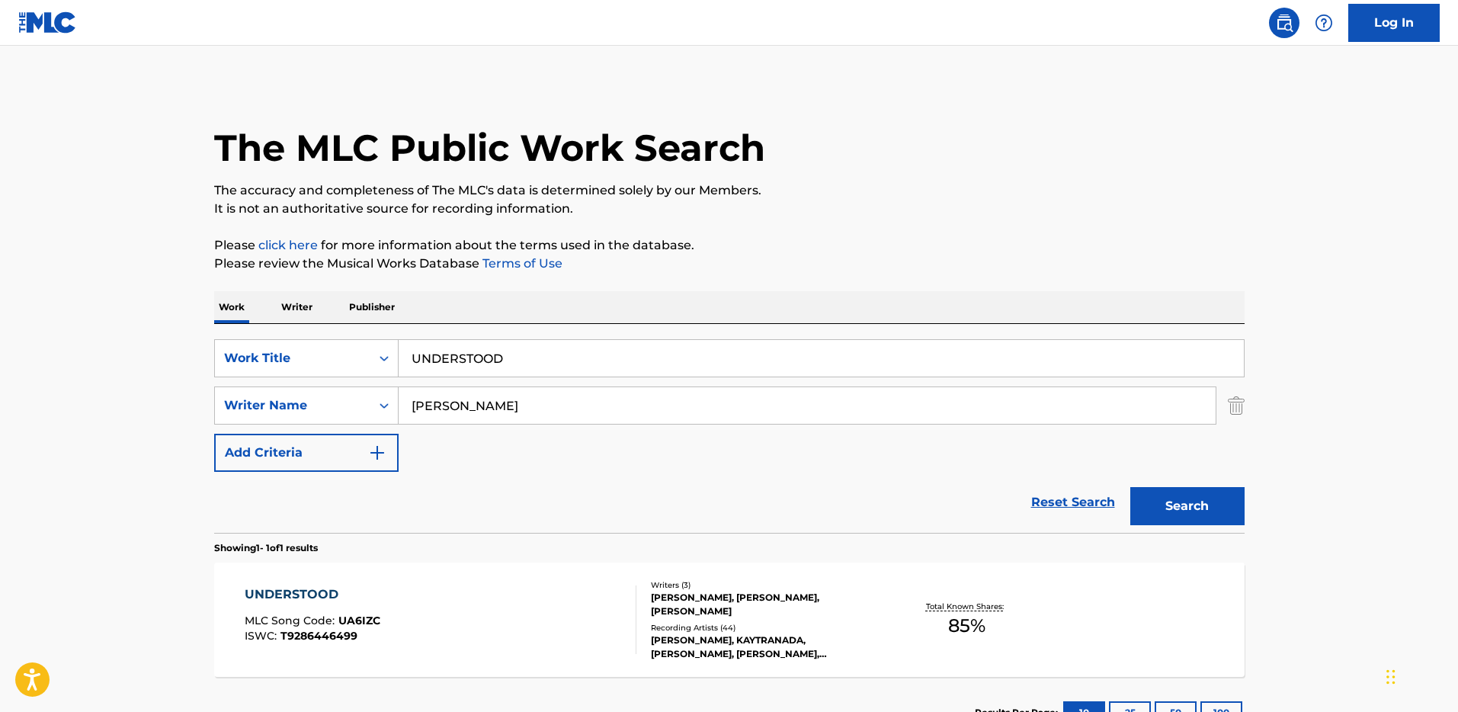
click at [726, 597] on div "[PERSON_NAME], [PERSON_NAME], [PERSON_NAME]" at bounding box center [766, 604] width 230 height 27
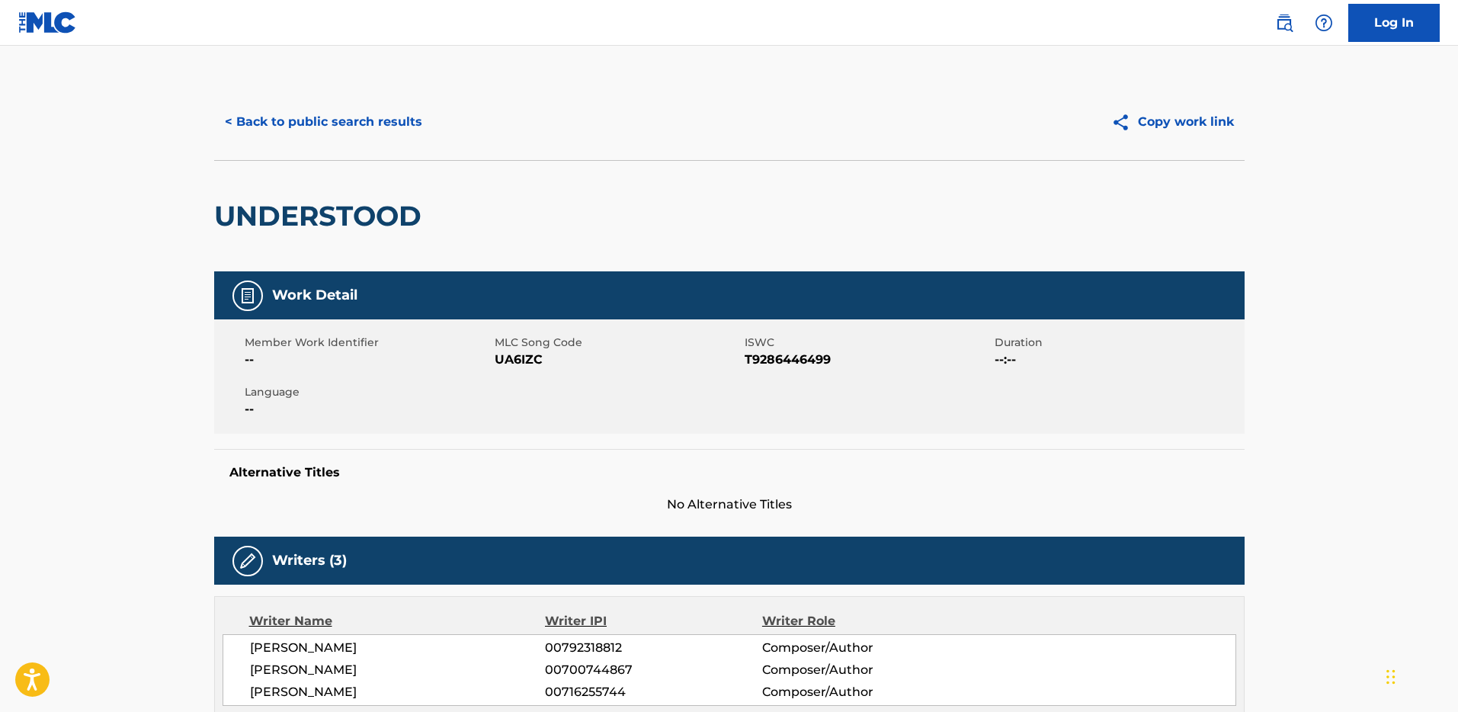
click at [516, 359] on span "UA6IZC" at bounding box center [618, 360] width 246 height 18
click at [801, 363] on span "T9286446499" at bounding box center [867, 360] width 246 height 18
copy span "T9286446499"
click at [296, 117] on button "< Back to public search results" at bounding box center [323, 122] width 219 height 38
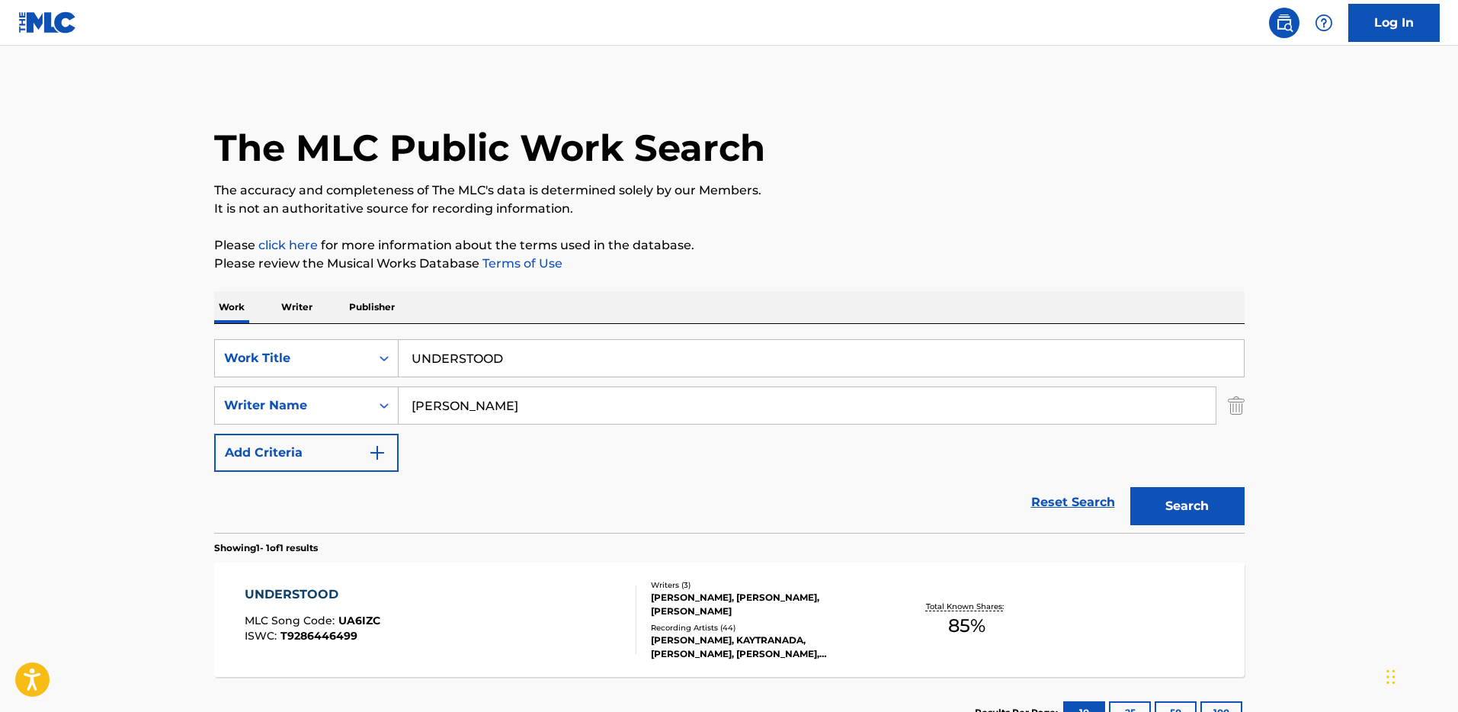
click at [526, 367] on input "UNDERSTOOD" at bounding box center [821, 358] width 845 height 37
paste input ""ISWC: T9156967634 Title: FUCK UP SOME COMMAS Artists: DJ Radio Remix GMR: SESE…"
type input ""ISWC: T9156967634 Title: FUCK UP SOME COMMAS Artists: DJ Radio Remix GMR: SESE…"
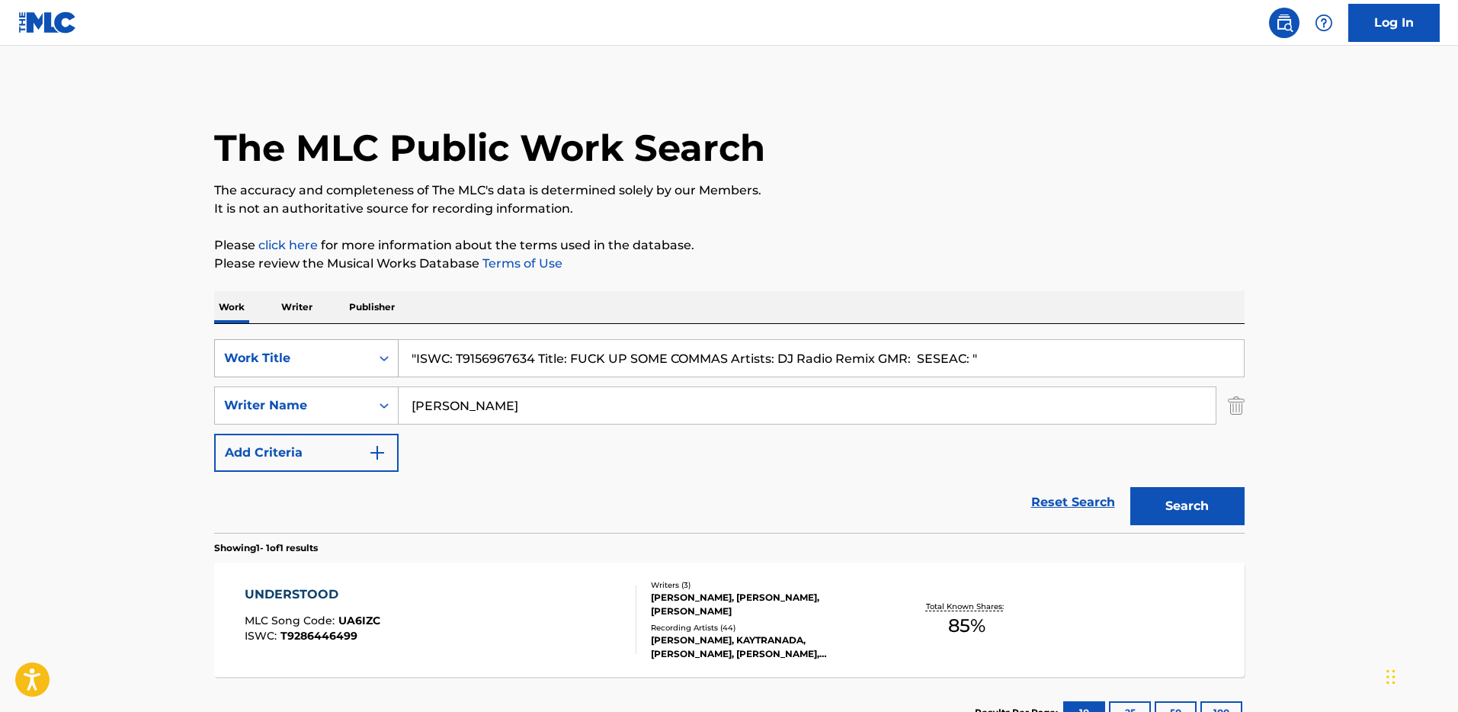
click at [392, 358] on div "Search Form" at bounding box center [383, 357] width 27 height 27
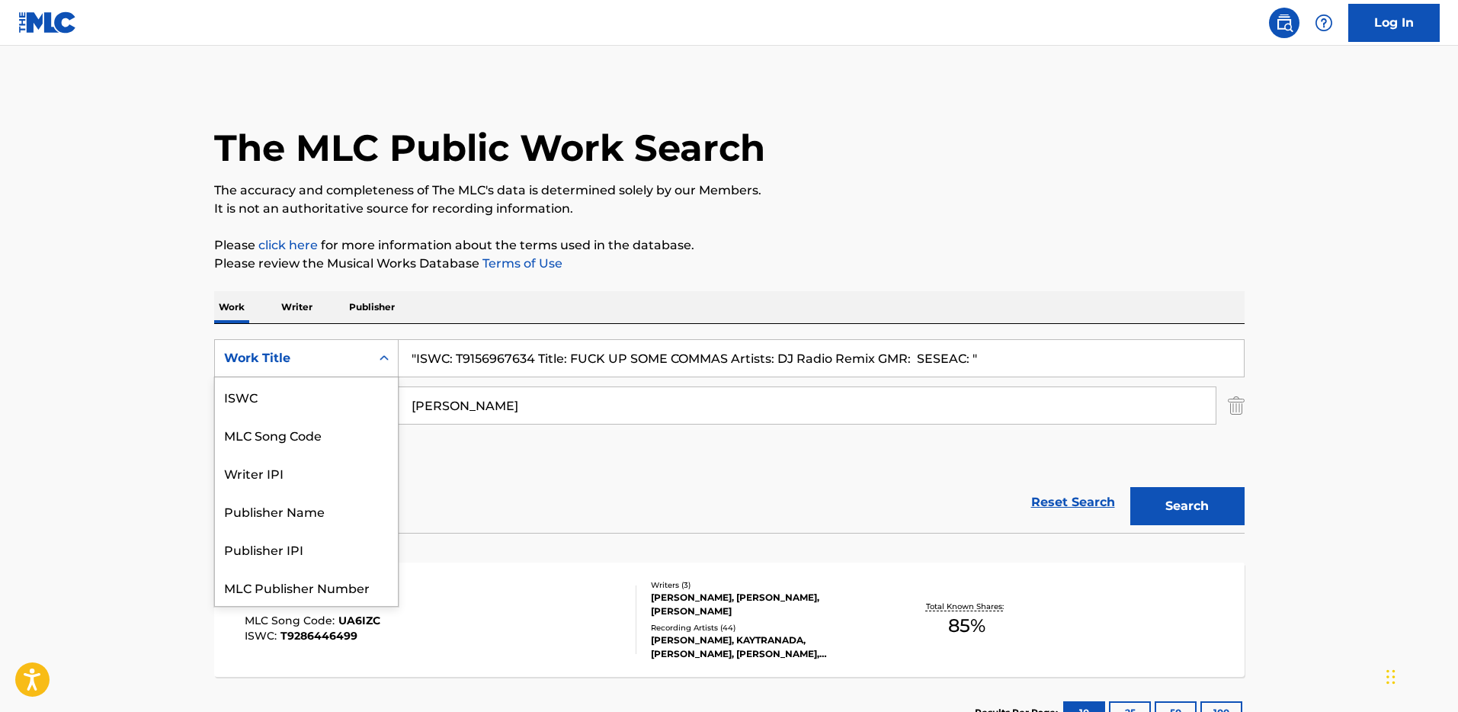
scroll to position [38, 0]
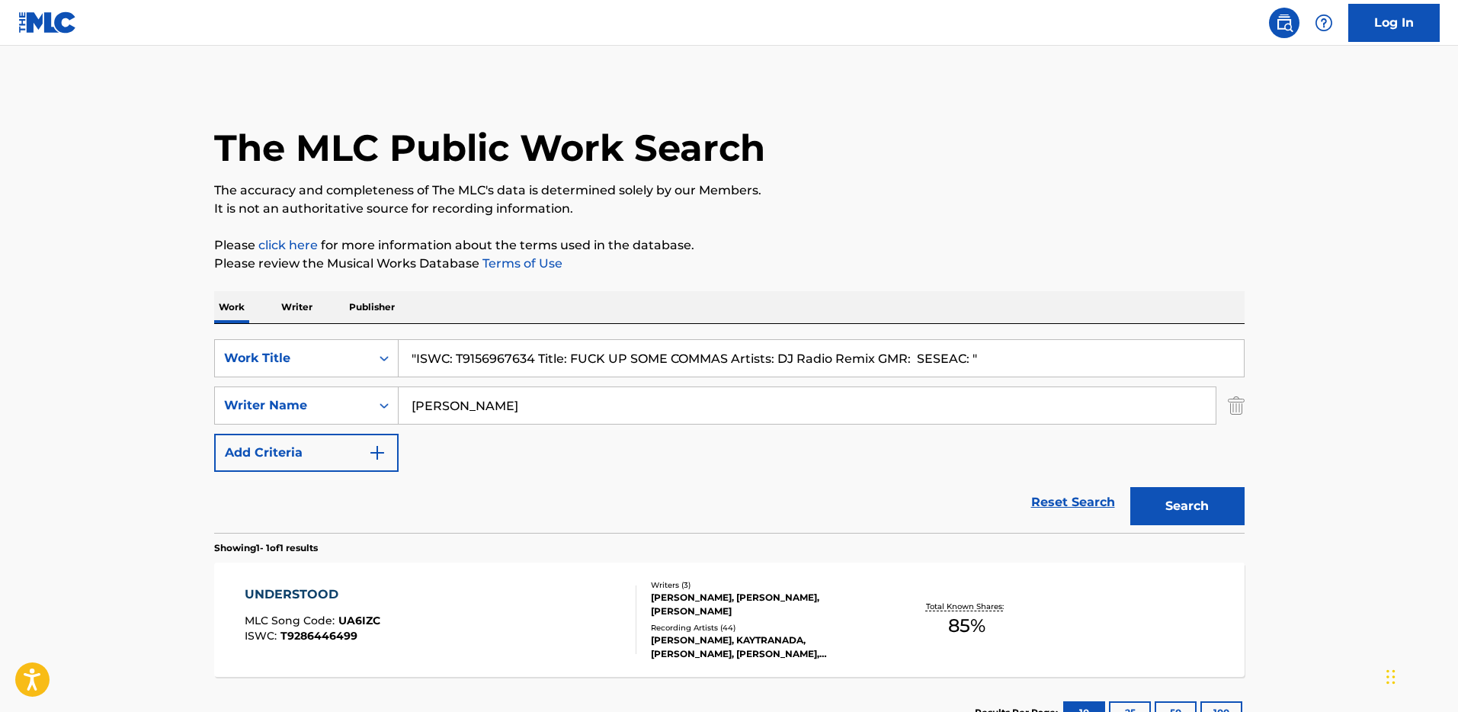
click at [491, 362] on input ""ISWC: T9156967634 Title: FUCK UP SOME COMMAS Artists: DJ Radio Remix GMR: SESE…" at bounding box center [821, 358] width 845 height 37
click at [488, 359] on input ""ISWC: T9156967634 Title: FUCK UP SOME COMMAS Artists: DJ Radio Remix GMR: SESE…" at bounding box center [821, 358] width 845 height 37
click at [485, 360] on input ""ISWC: T9156967634 Title: FUCK UP SOME COMMAS Artists: DJ Radio Remix GMR: SESE…" at bounding box center [821, 358] width 845 height 37
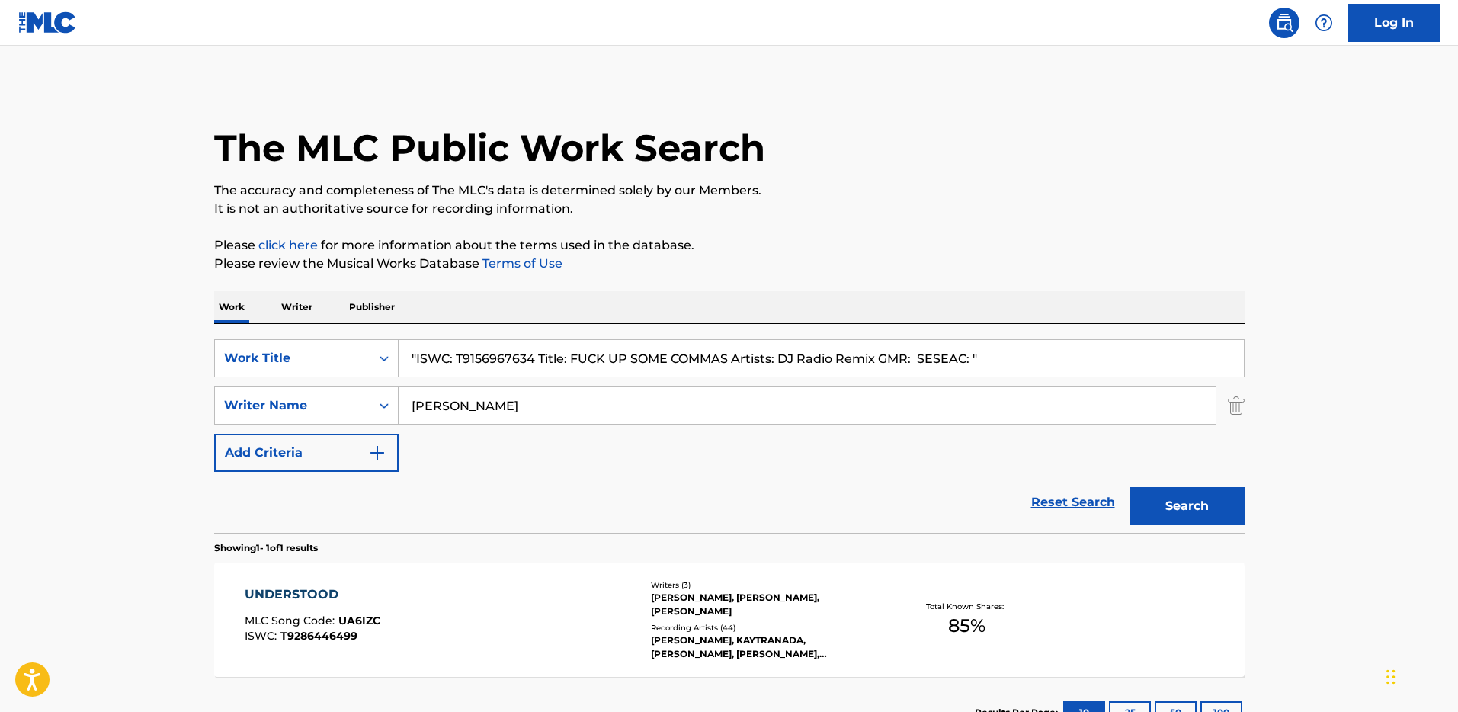
click at [485, 360] on input ""ISWC: T9156967634 Title: FUCK UP SOME COMMAS Artists: DJ Radio Remix GMR: SESE…" at bounding box center [821, 358] width 845 height 37
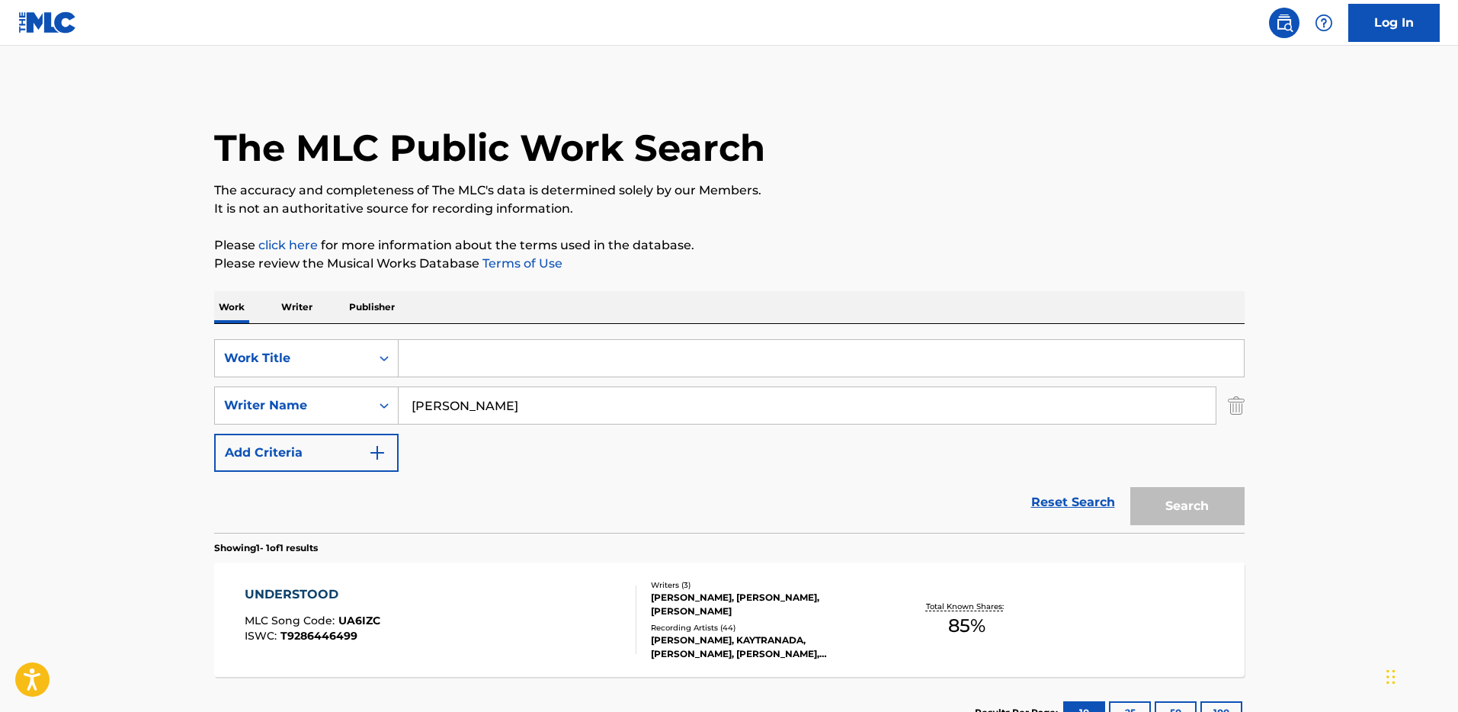
paste input "T9156967634"
type input "T9156967634"
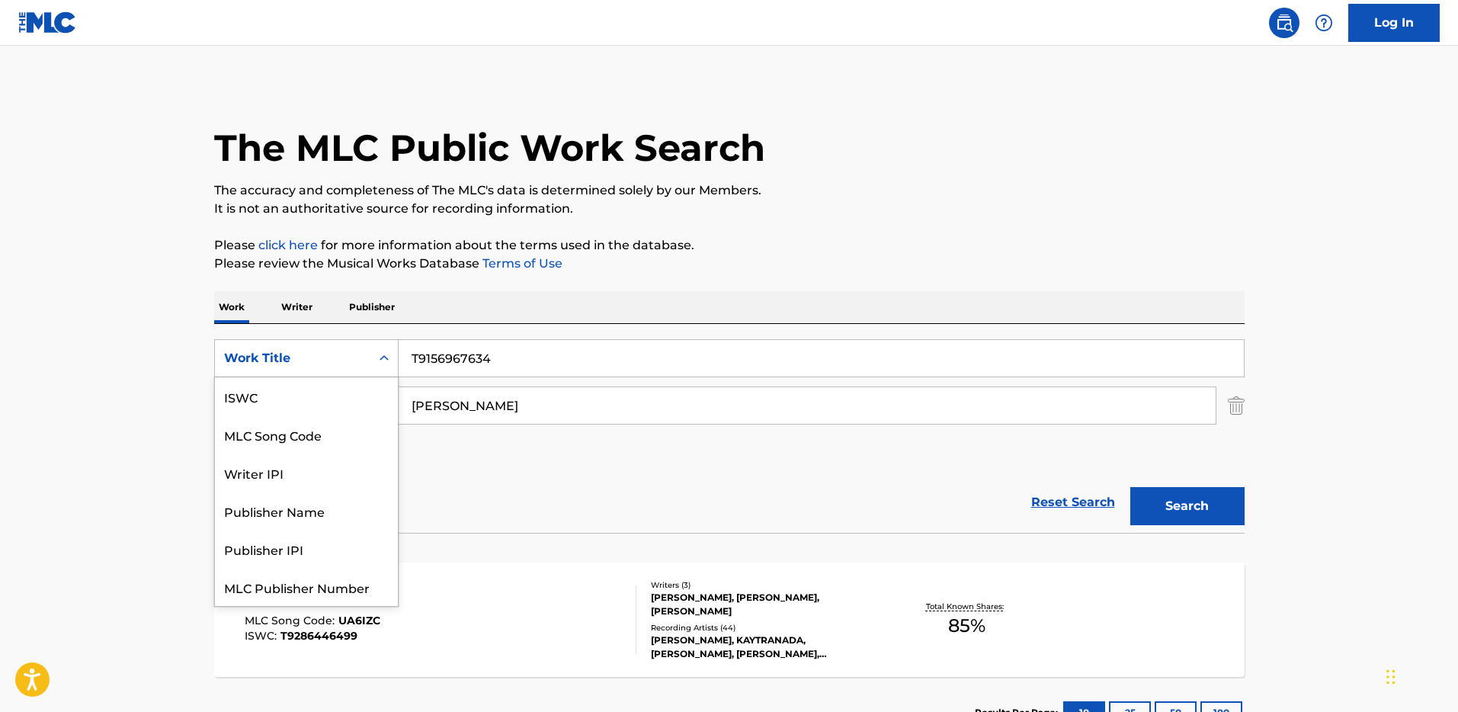
click at [330, 361] on div "Work Title" at bounding box center [292, 358] width 137 height 18
click at [341, 396] on div "MLC Song Code" at bounding box center [306, 396] width 183 height 38
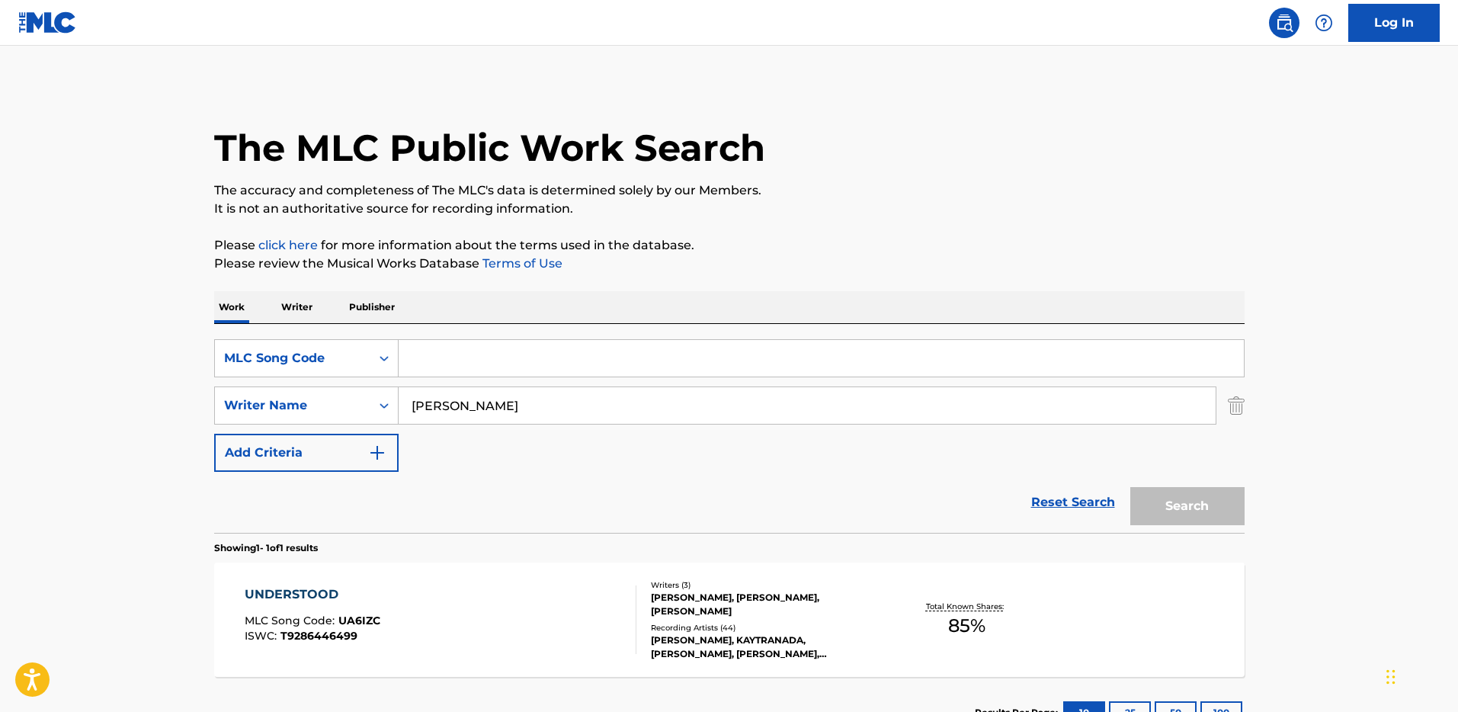
click at [441, 368] on input "Search Form" at bounding box center [821, 358] width 845 height 37
paste input "T9156967634"
type input "T9156967634"
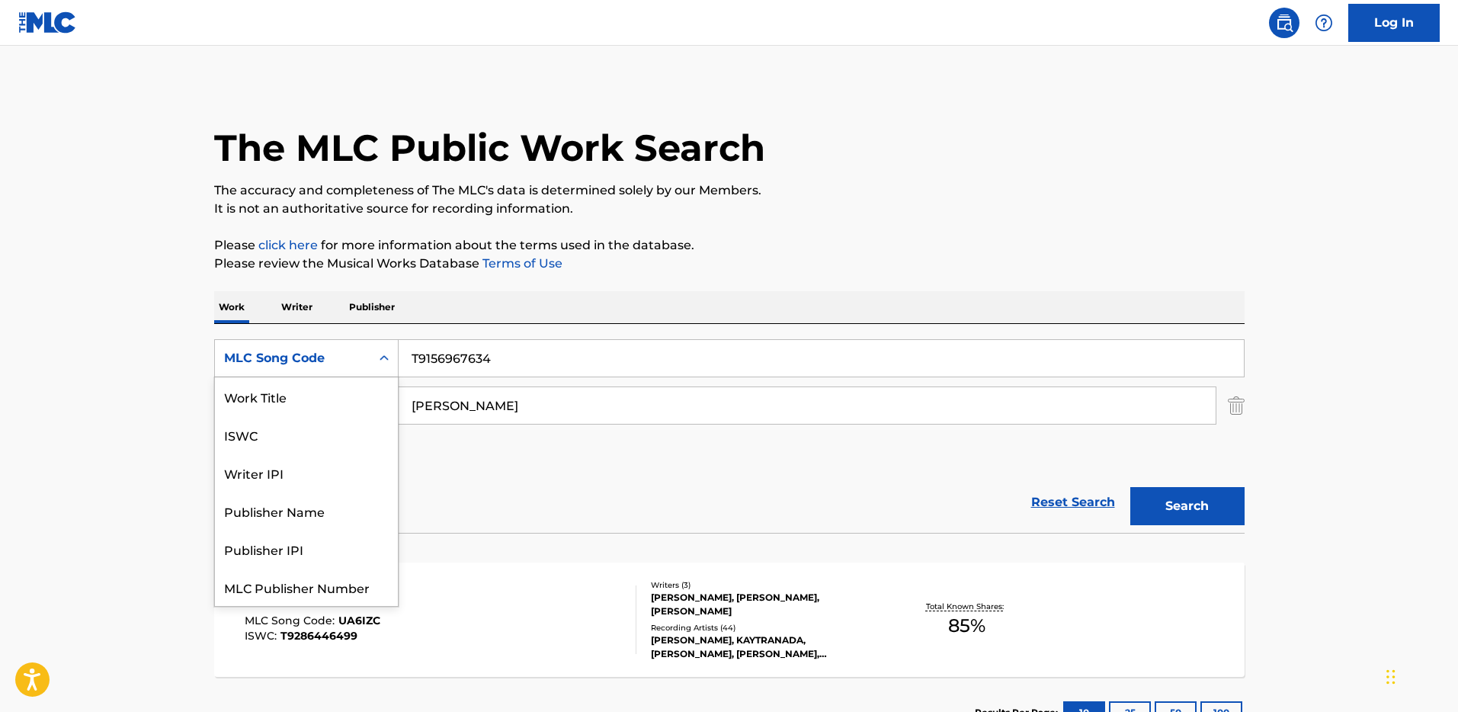
click at [363, 363] on div "MLC Song Code" at bounding box center [292, 358] width 155 height 29
click at [280, 424] on div "ISWC" at bounding box center [306, 434] width 183 height 38
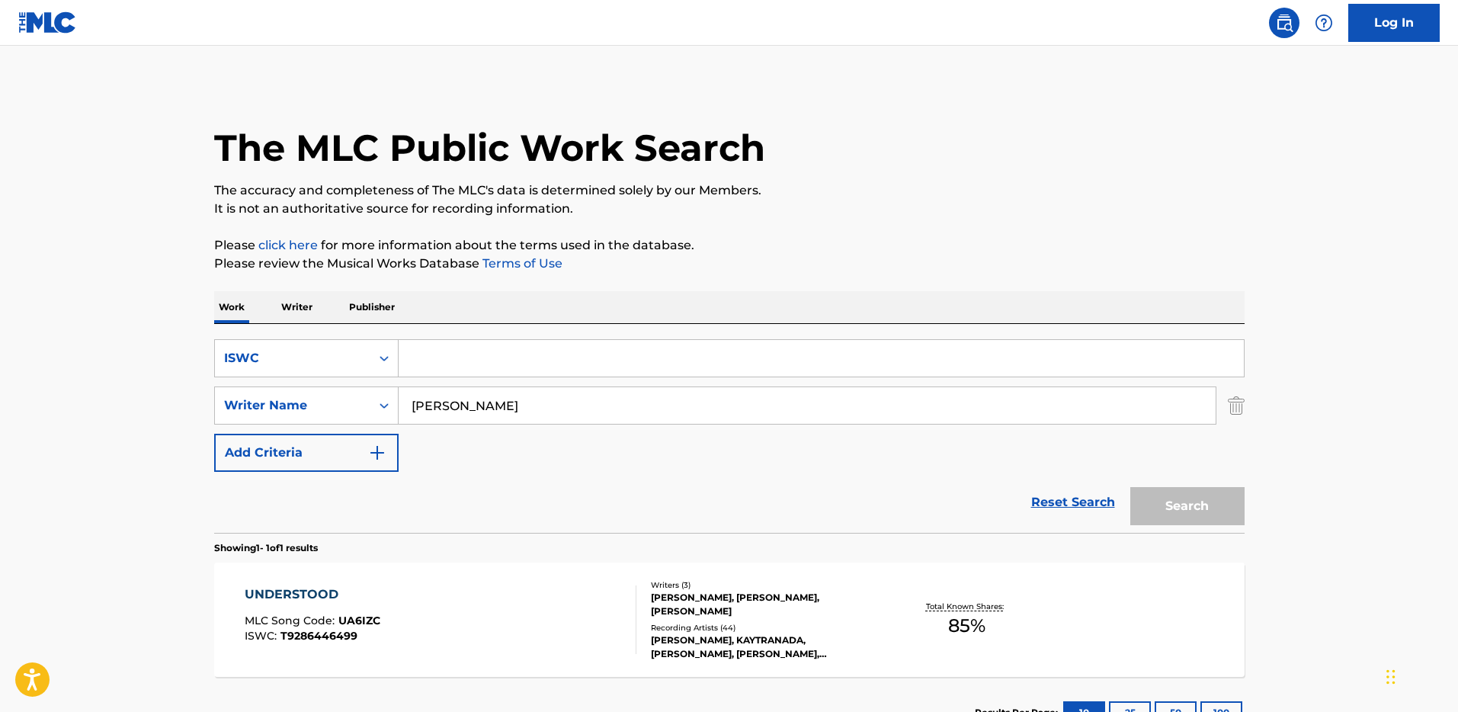
click at [461, 402] on input "[PERSON_NAME]" at bounding box center [807, 405] width 817 height 37
click at [482, 347] on input "Search Form" at bounding box center [821, 358] width 845 height 37
paste input "T9156967634"
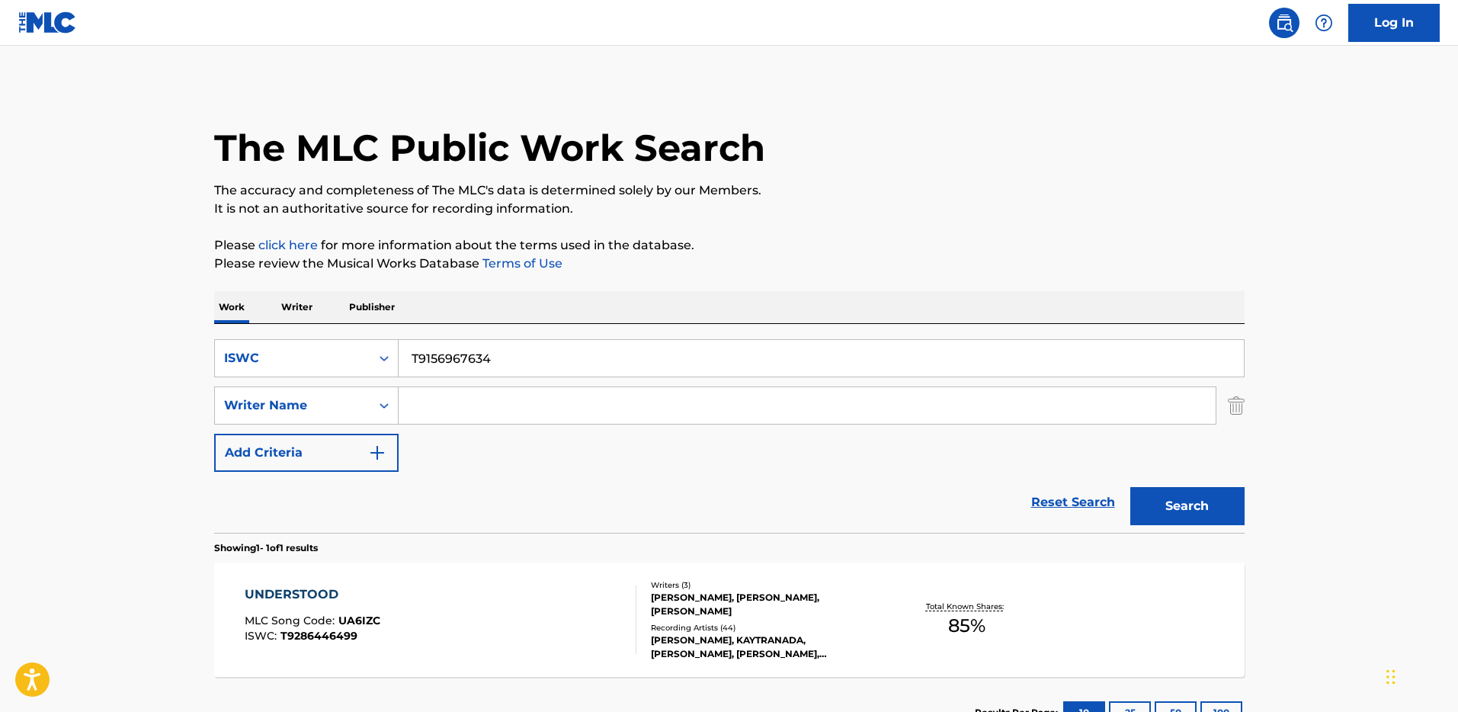
type input "T9156967634"
click at [1197, 501] on button "Search" at bounding box center [1187, 506] width 114 height 38
click at [686, 584] on div "Writers ( 3 )" at bounding box center [766, 584] width 230 height 11
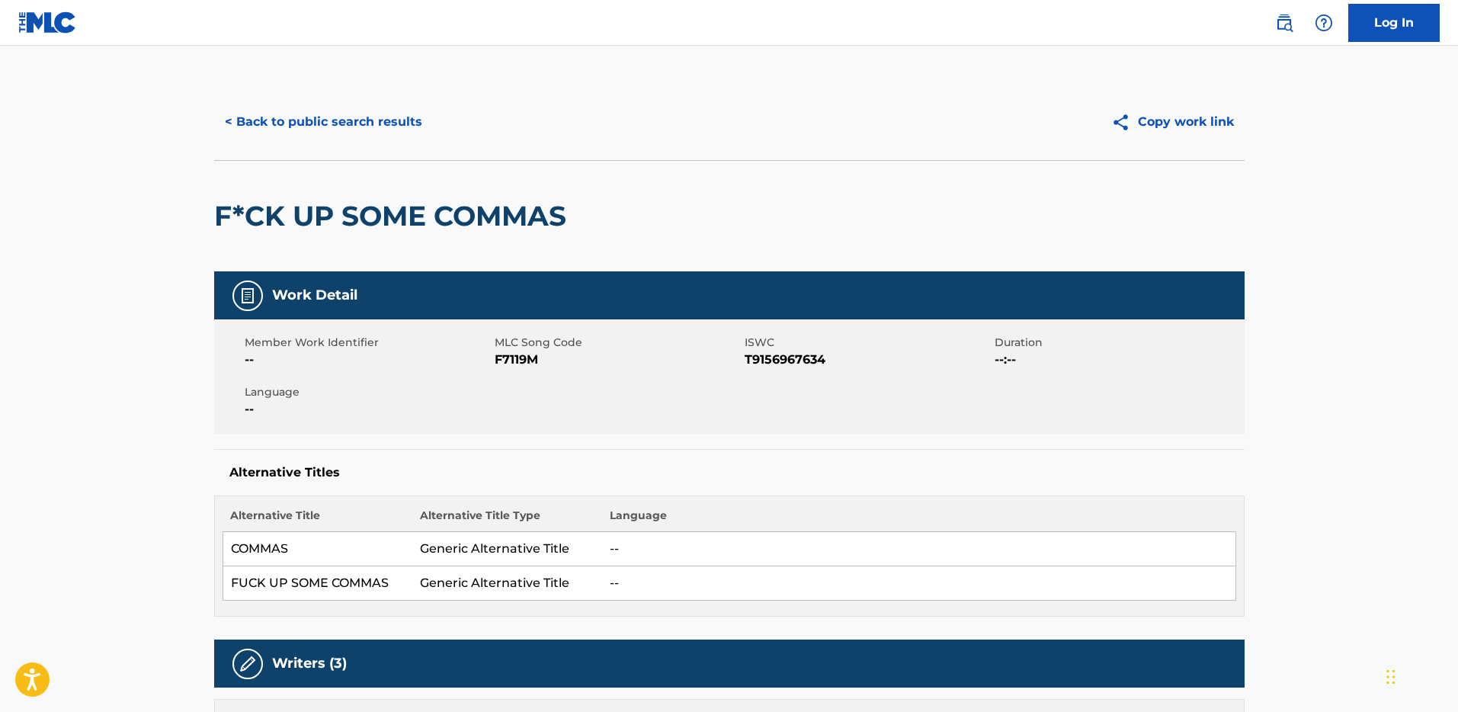
click at [424, 133] on button "< Back to public search results" at bounding box center [323, 122] width 219 height 38
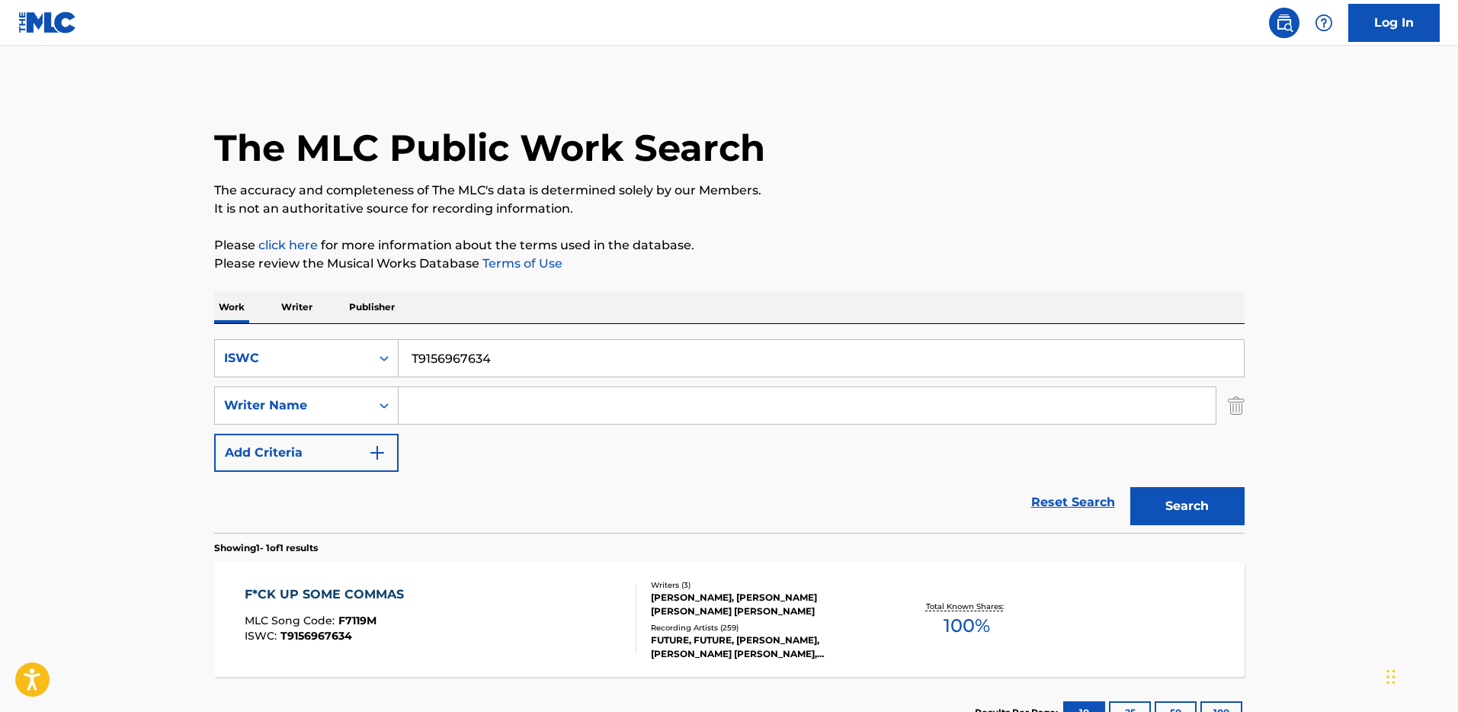
click at [505, 352] on input "T9156967634" at bounding box center [821, 358] width 845 height 37
paste input ""ISWC: T3053425148 Title: Still Artists: [PERSON_NAME] GMR: SESEAC: ""
type input ""ISWC: T3053425148 Title: Still Artists: [PERSON_NAME] GMR: SESEAC: ""
click at [501, 352] on input ""ISWC: T3053425148 Title: Still Artists: [PERSON_NAME] GMR: SESEAC: "" at bounding box center [821, 358] width 845 height 37
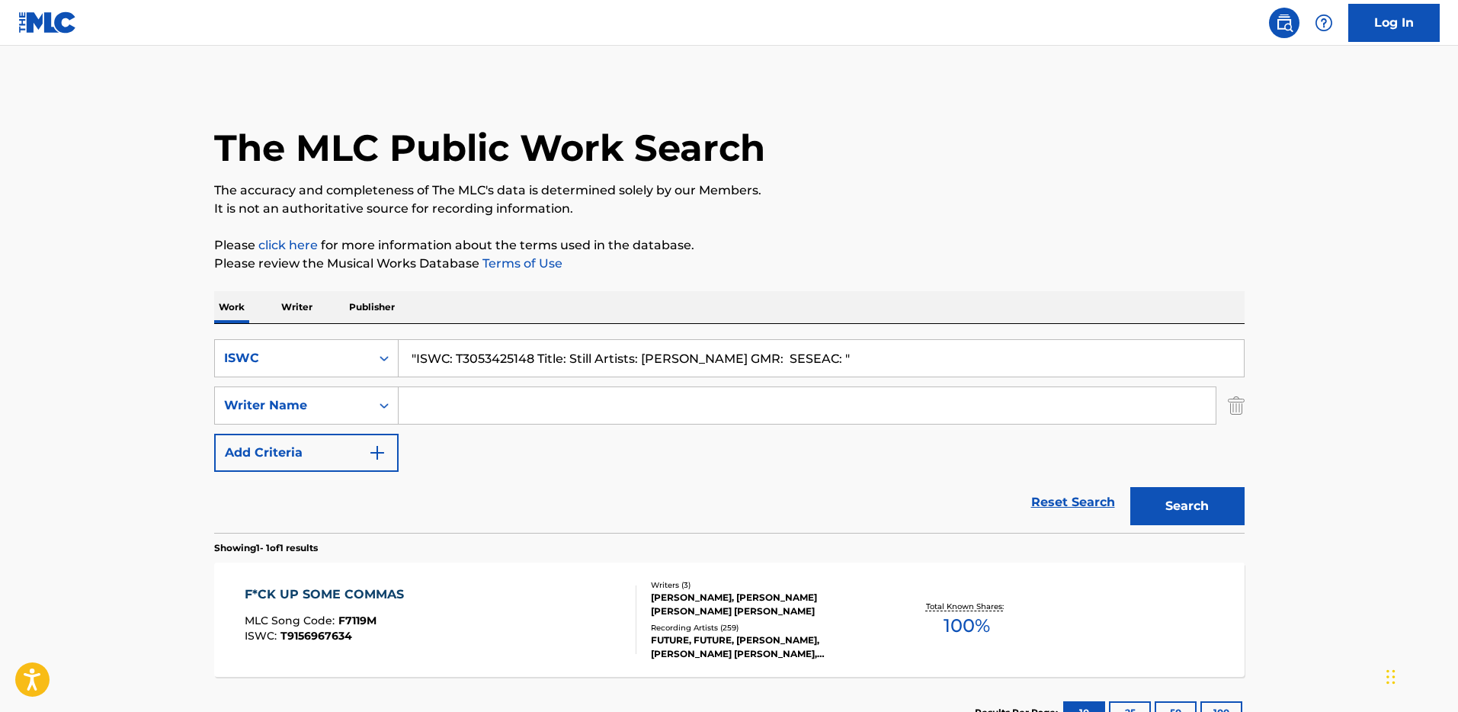
click at [501, 352] on input ""ISWC: T3053425148 Title: Still Artists: [PERSON_NAME] GMR: SESEAC: "" at bounding box center [821, 358] width 845 height 37
click at [499, 352] on input ""ISWC: T3053425148 Title: Still Artists: [PERSON_NAME] GMR: SESEAC: "" at bounding box center [821, 358] width 845 height 37
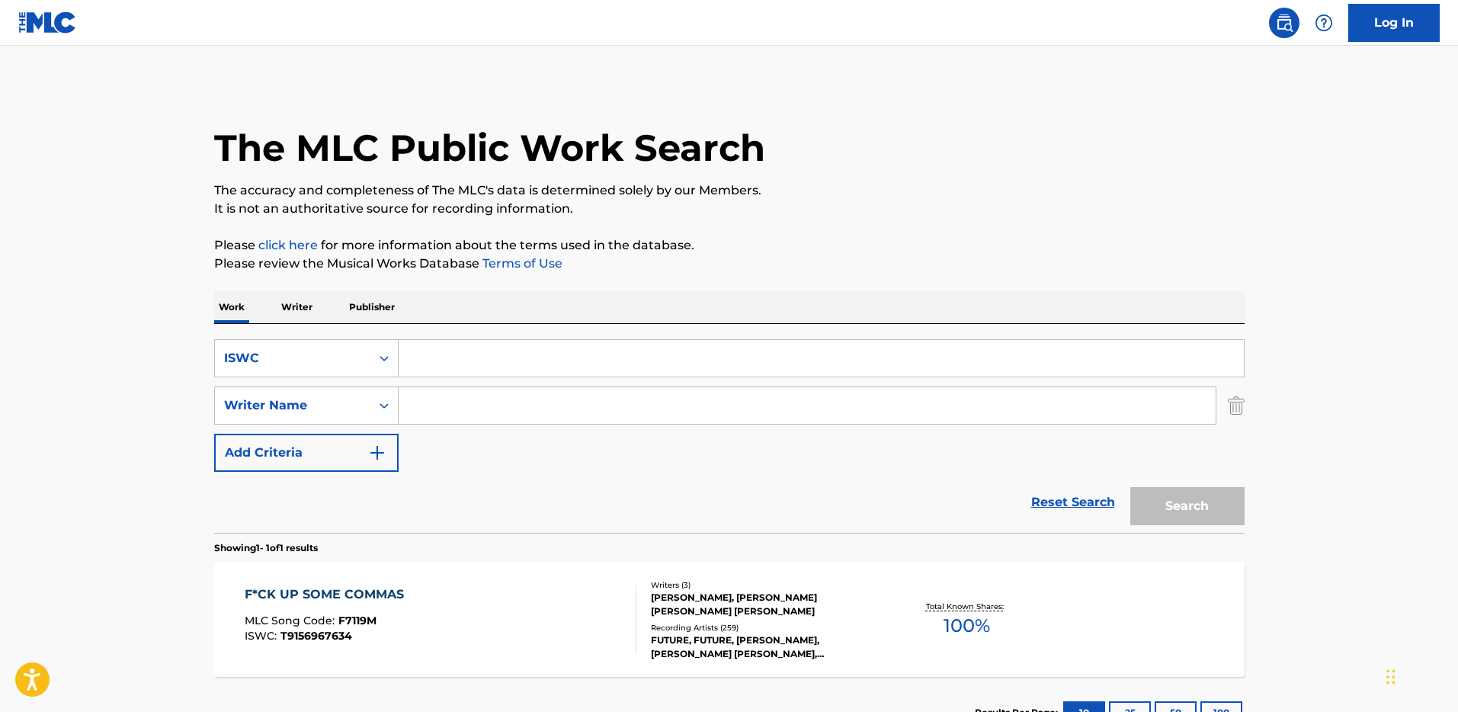
paste input "T3053425148"
type input "T3053425148"
click at [1130, 487] on button "Search" at bounding box center [1187, 506] width 114 height 38
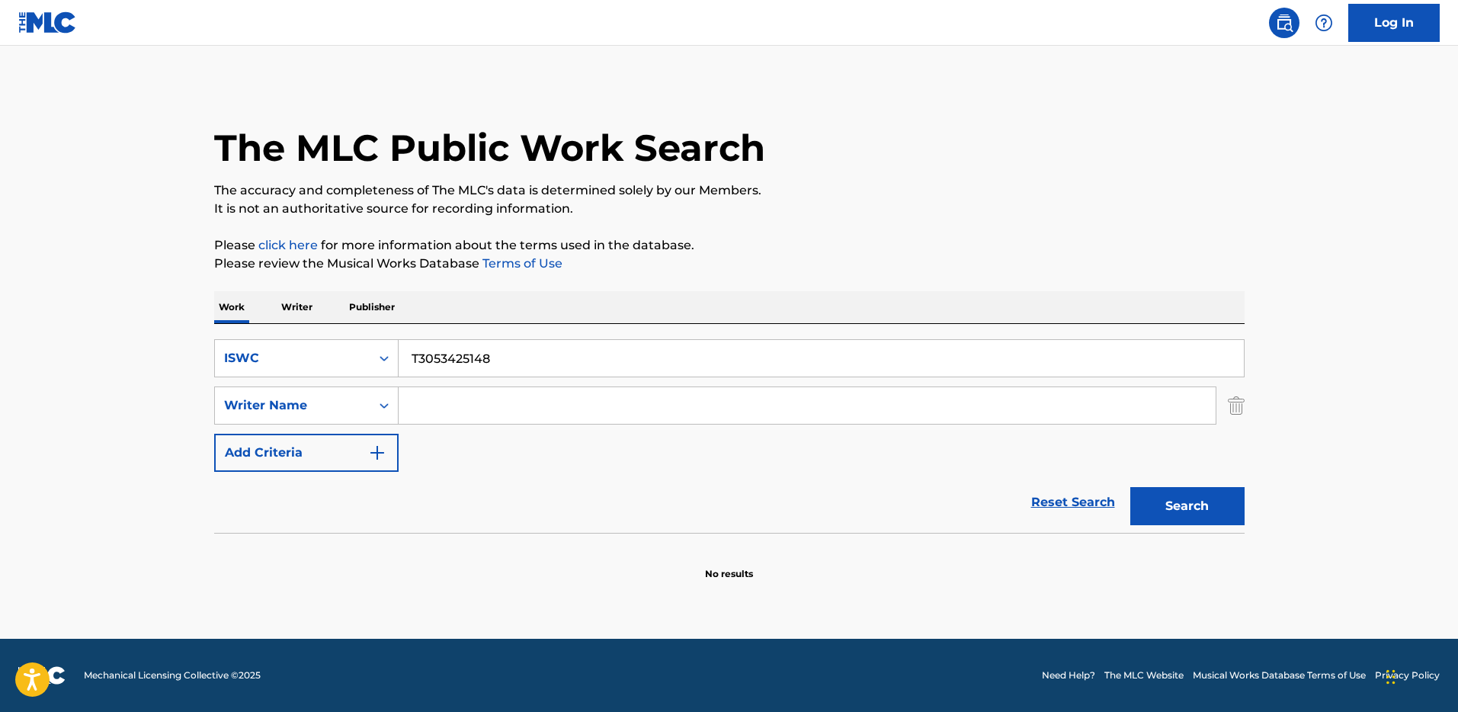
click at [1148, 60] on main "The MLC Public Work Search The accuracy and completeness of The MLC's data is d…" at bounding box center [729, 342] width 1458 height 593
click at [1162, 519] on button "Search" at bounding box center [1187, 506] width 114 height 38
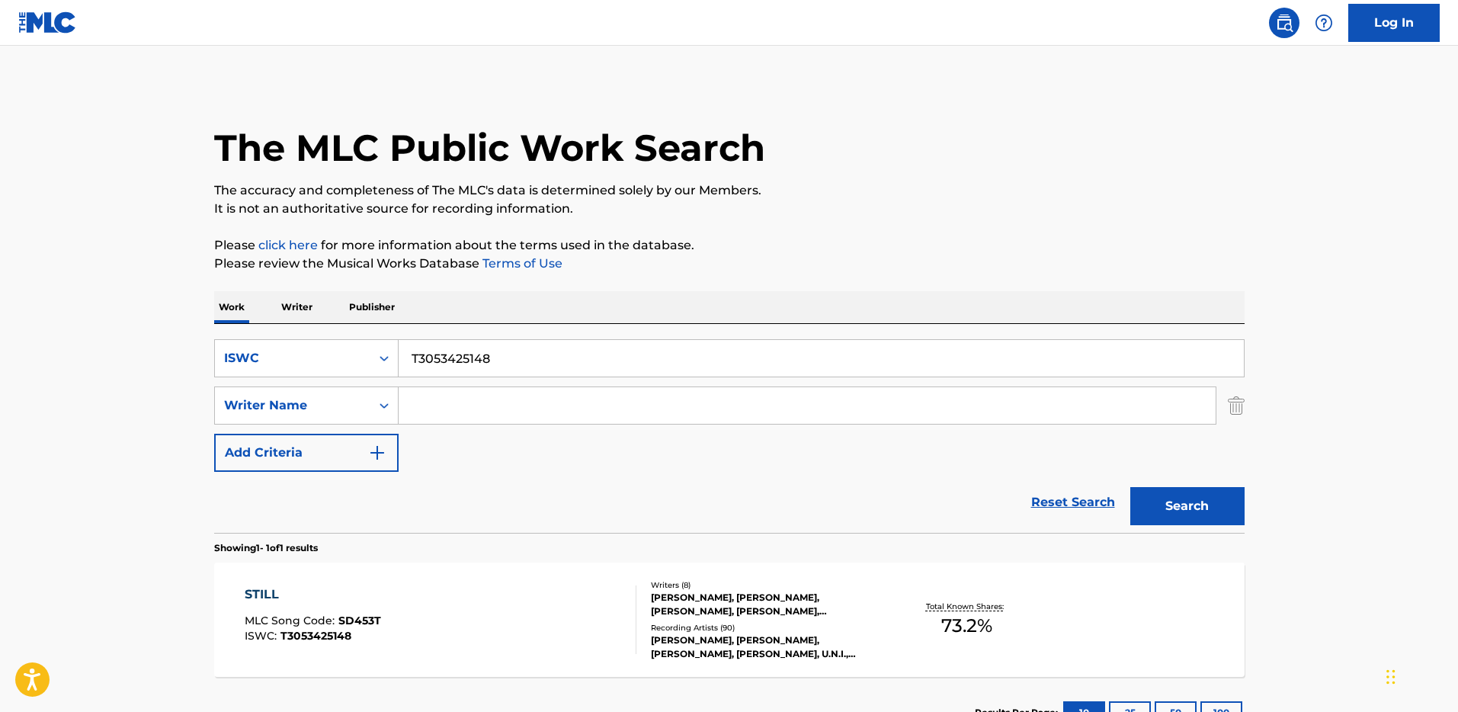
click at [626, 581] on div "STILL MLC Song Code : SD453T ISWC : T3053425148 Writers ( 8 ) [PERSON_NAME], [P…" at bounding box center [729, 619] width 1030 height 114
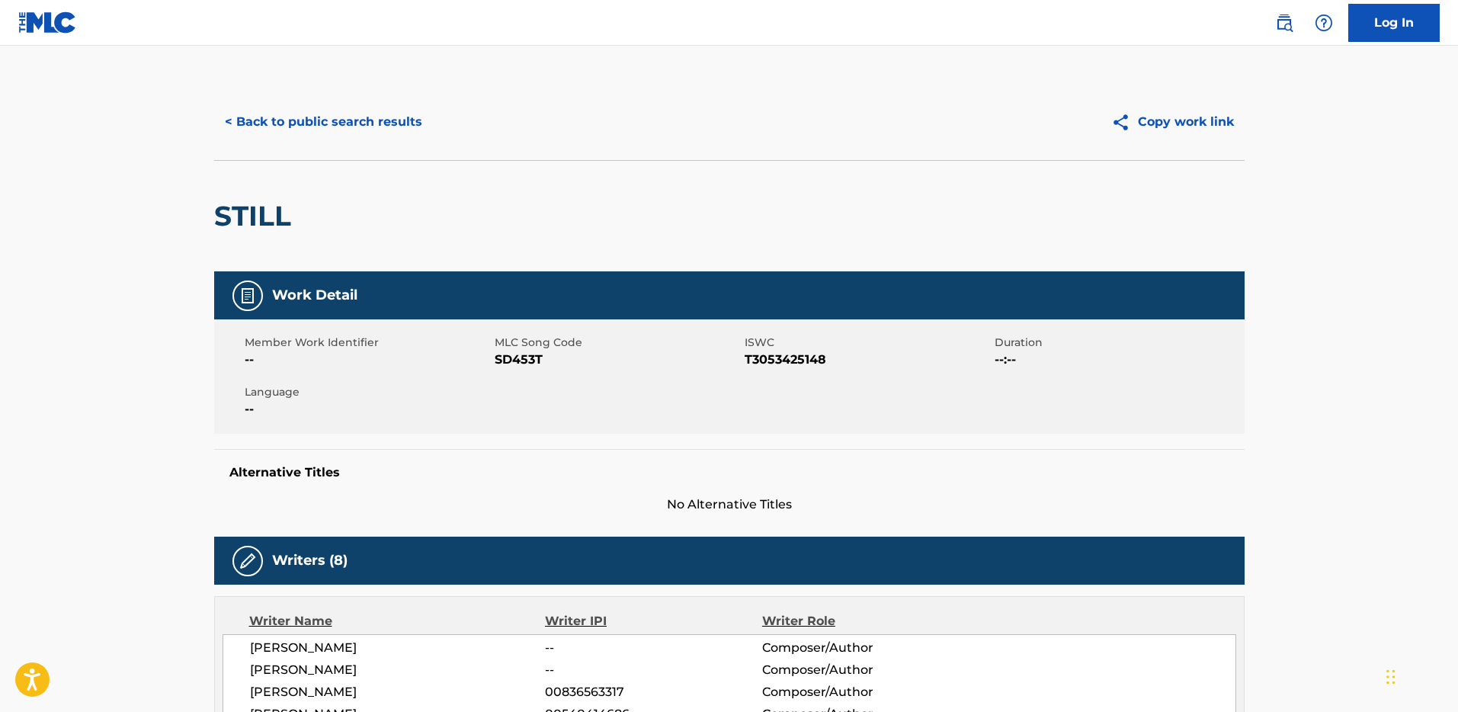
click at [393, 115] on button "< Back to public search results" at bounding box center [323, 122] width 219 height 38
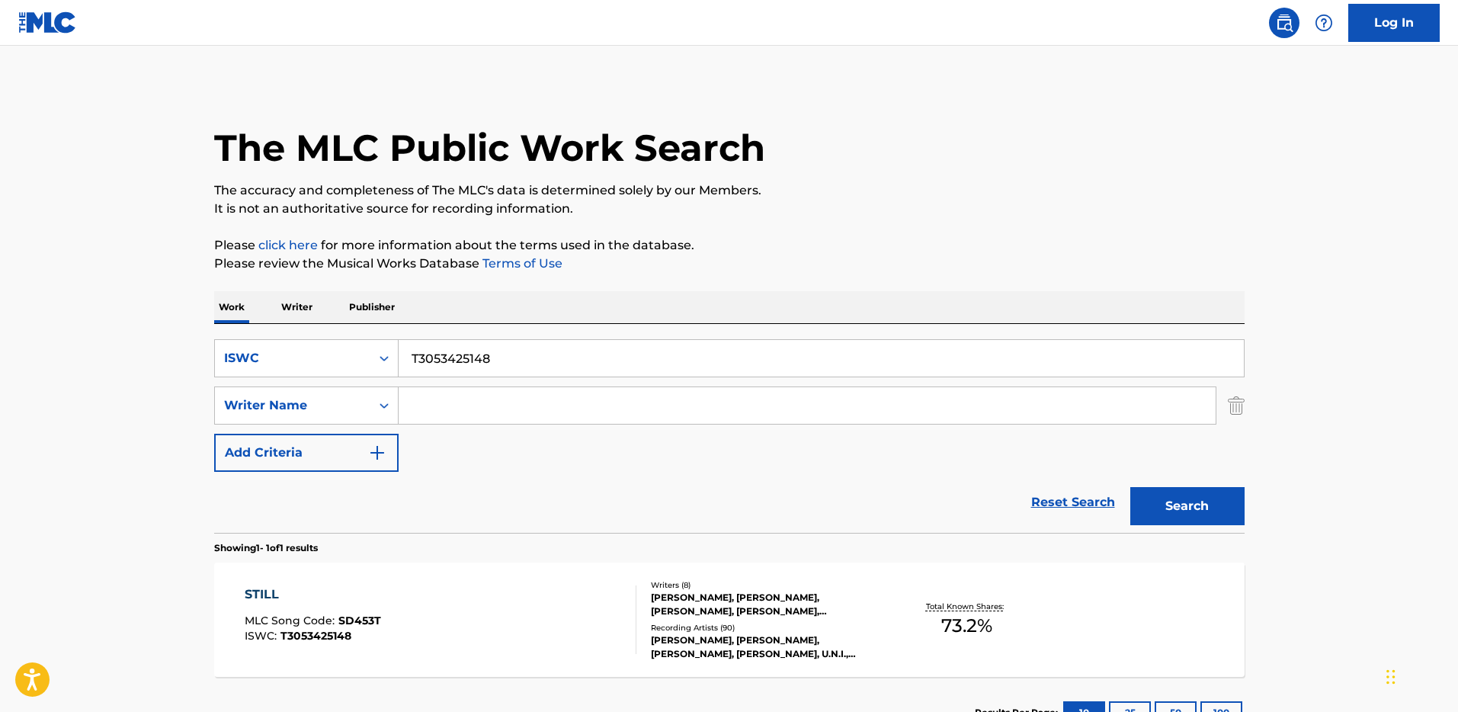
click at [491, 337] on div "SearchWithCriteria8d8ce278-05bc-43bb-b4cd-2200ff5e2794 ISWC T3053425148 SearchW…" at bounding box center [729, 428] width 1030 height 209
click at [481, 350] on input "T3053425148" at bounding box center [821, 358] width 845 height 37
paste input "I DON'T WANNA LEAVE REMIX"
type input "I DON'T WANNA LEAVE REMIX"
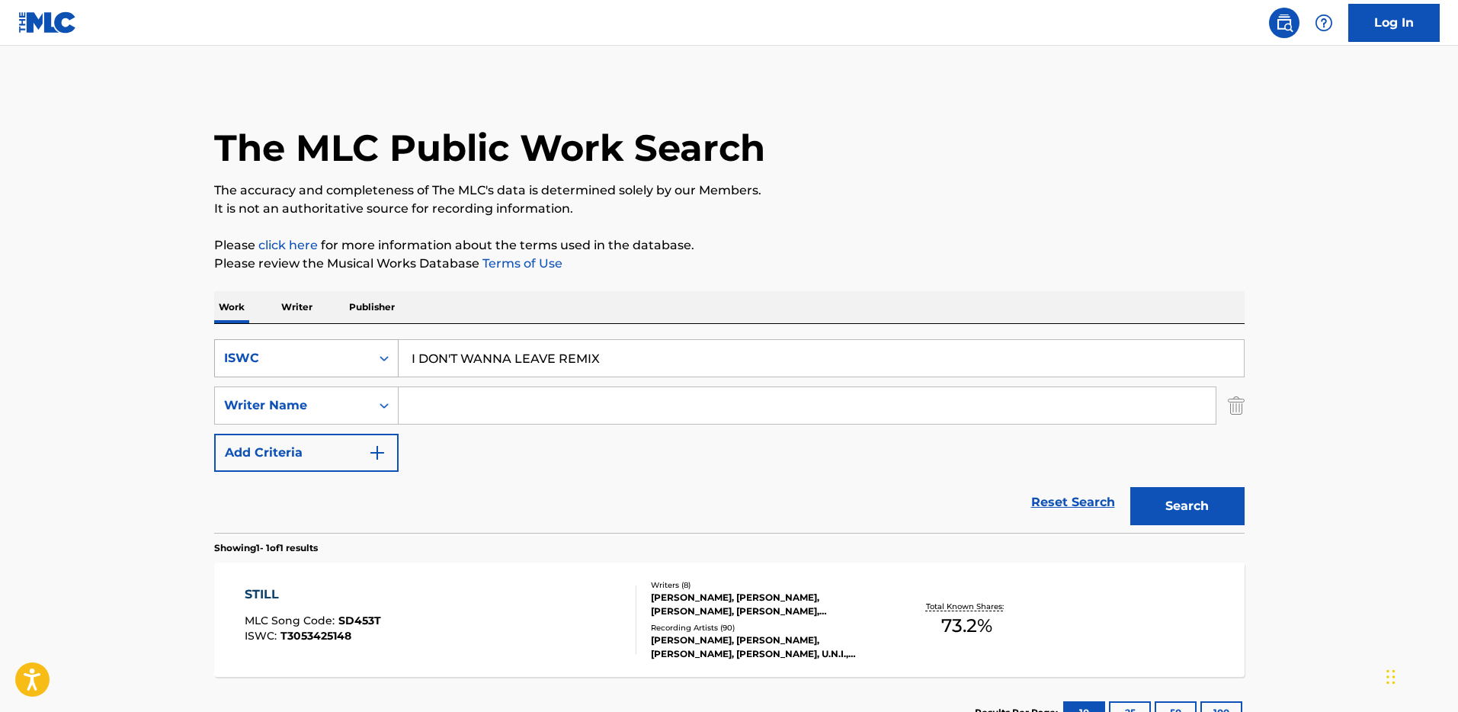
click at [351, 344] on div "ISWC" at bounding box center [292, 358] width 155 height 29
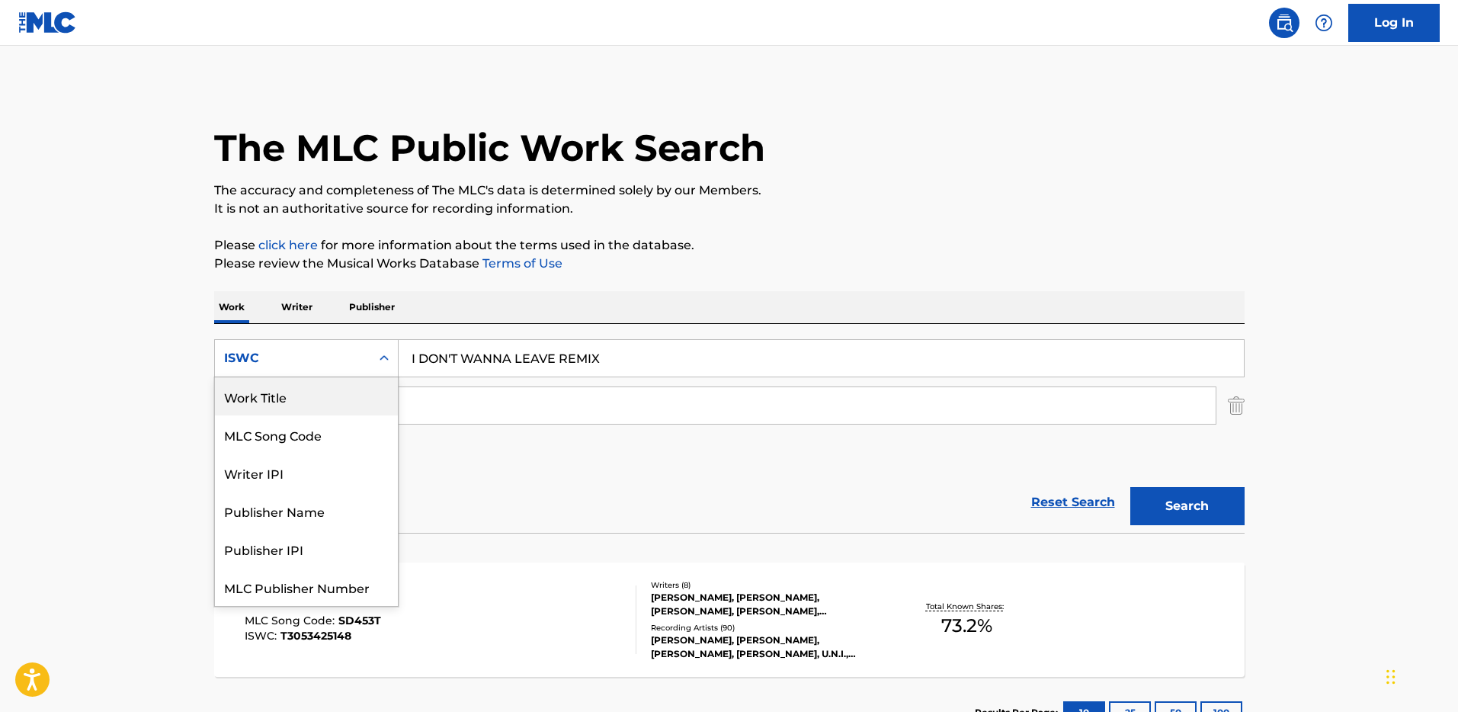
click at [310, 399] on div "Work Title" at bounding box center [306, 396] width 183 height 38
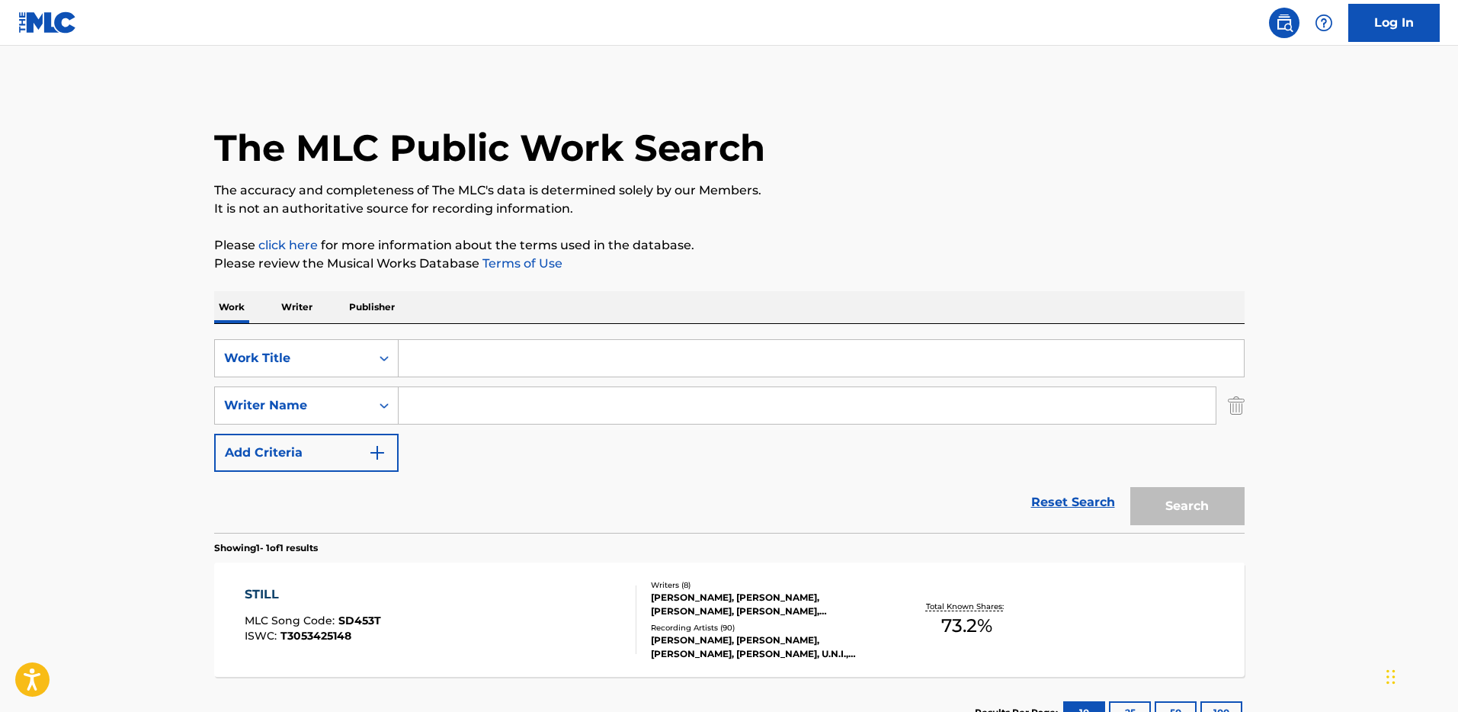
click at [651, 340] on input "Search Form" at bounding box center [821, 358] width 845 height 37
drag, startPoint x: 673, startPoint y: 354, endPoint x: 686, endPoint y: 354, distance: 13.0
click at [673, 354] on input "Search Form" at bounding box center [821, 358] width 845 height 37
paste input "I DON'T WANNA LEAVE REMIX"
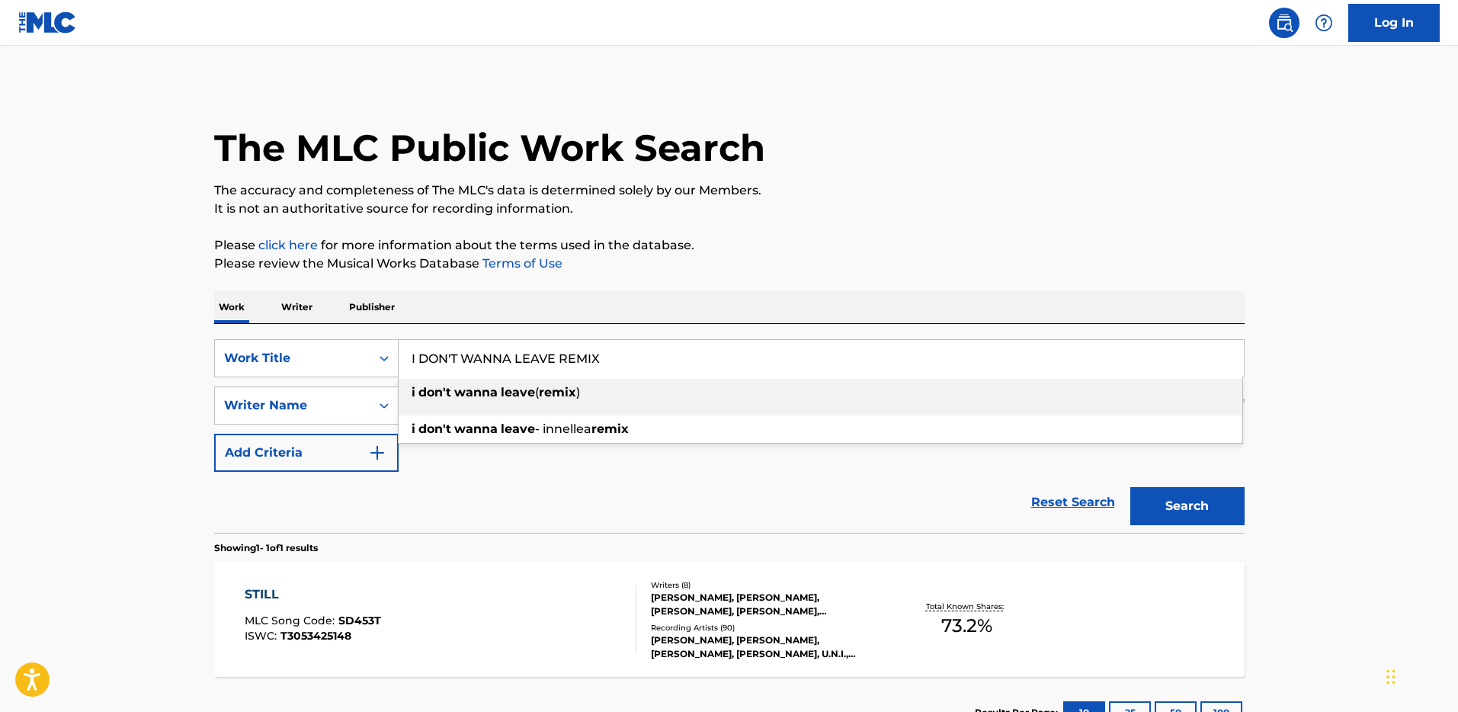
type input "I DON'T WANNA LEAVE REMIX"
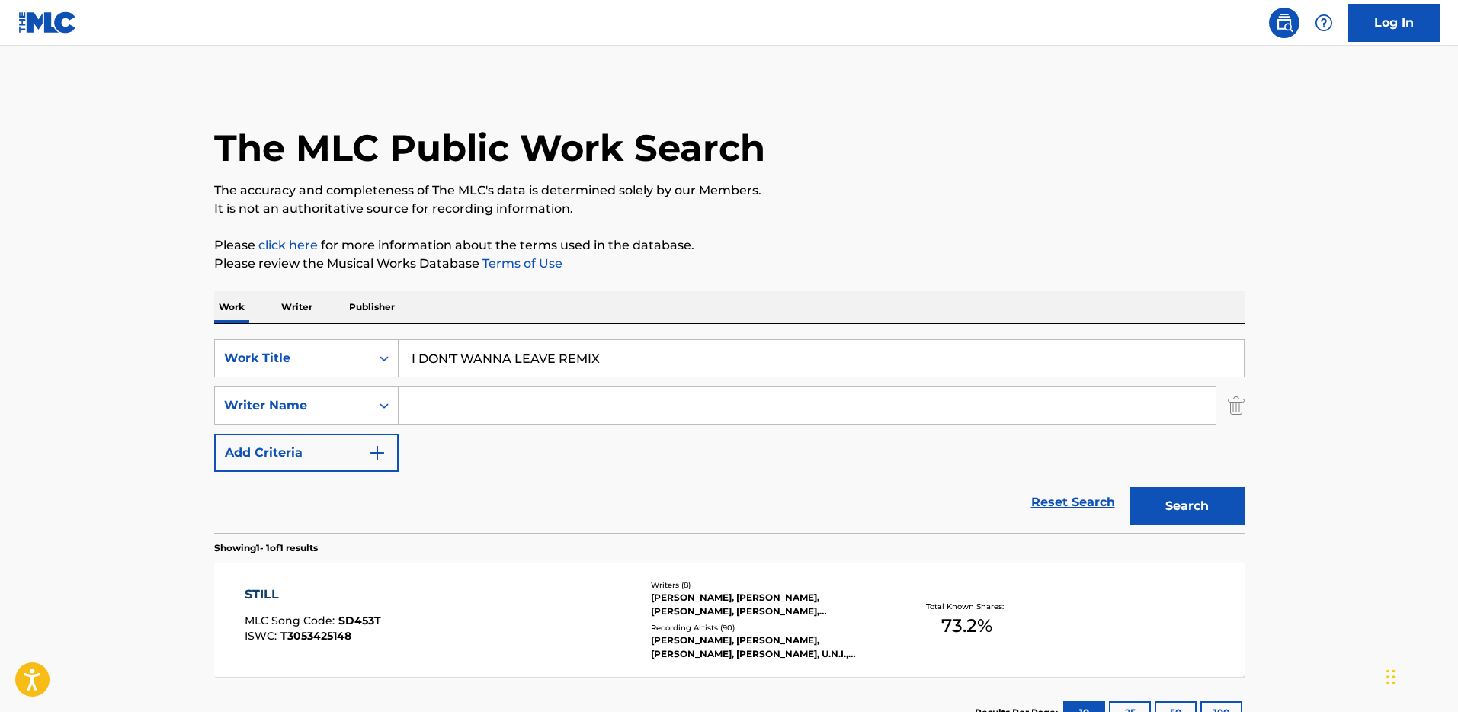
click at [1173, 504] on button "Search" at bounding box center [1187, 506] width 114 height 38
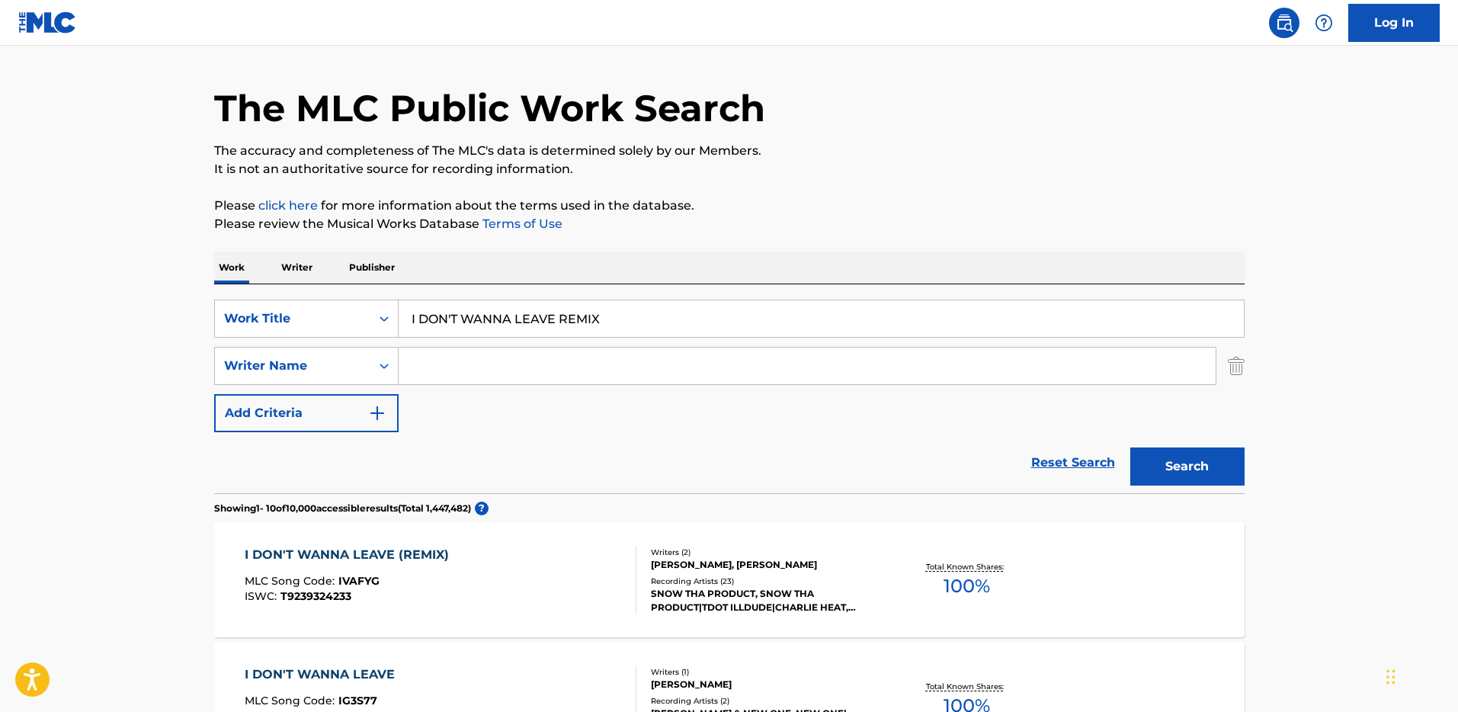
scroll to position [132, 0]
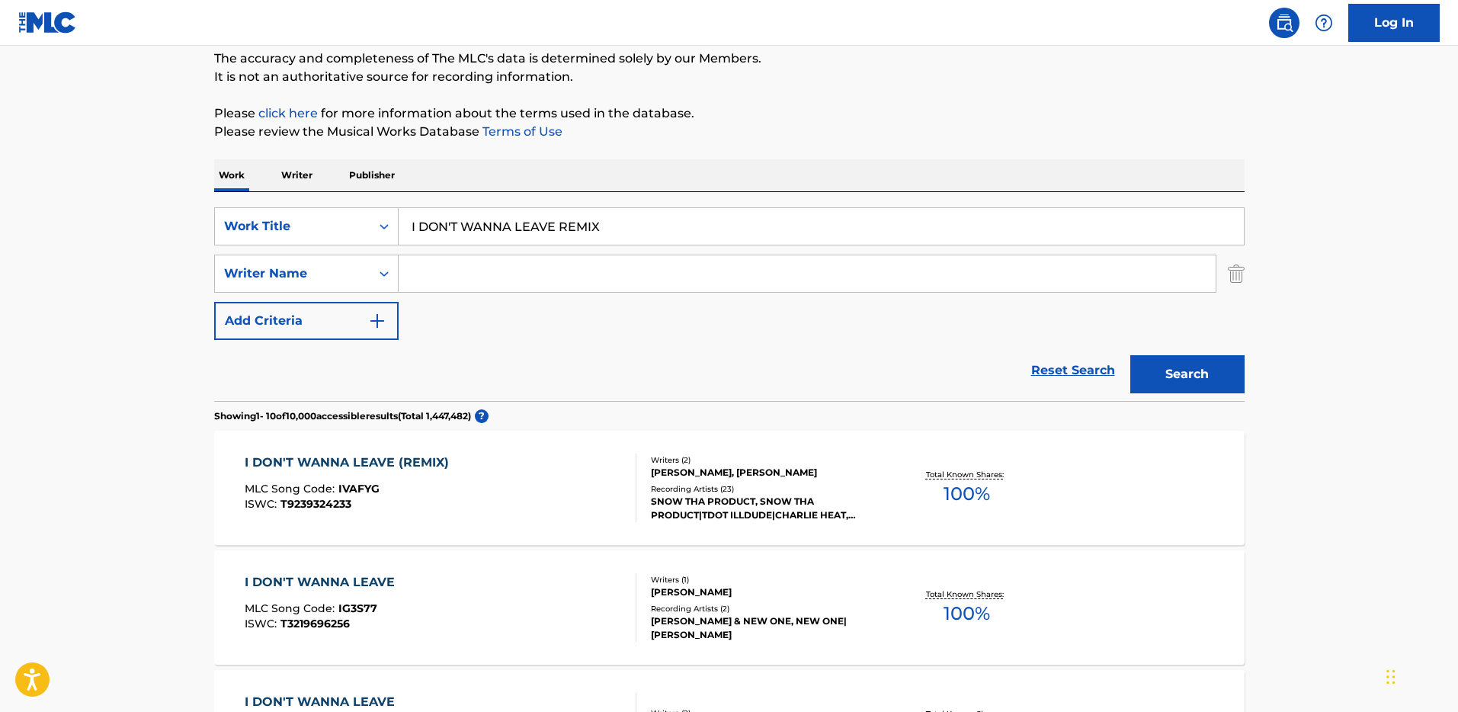
click at [729, 479] on div "Writers ( 2 ) [PERSON_NAME], [PERSON_NAME] Recording Artists ( 23 ) SNOW THA PR…" at bounding box center [758, 488] width 245 height 68
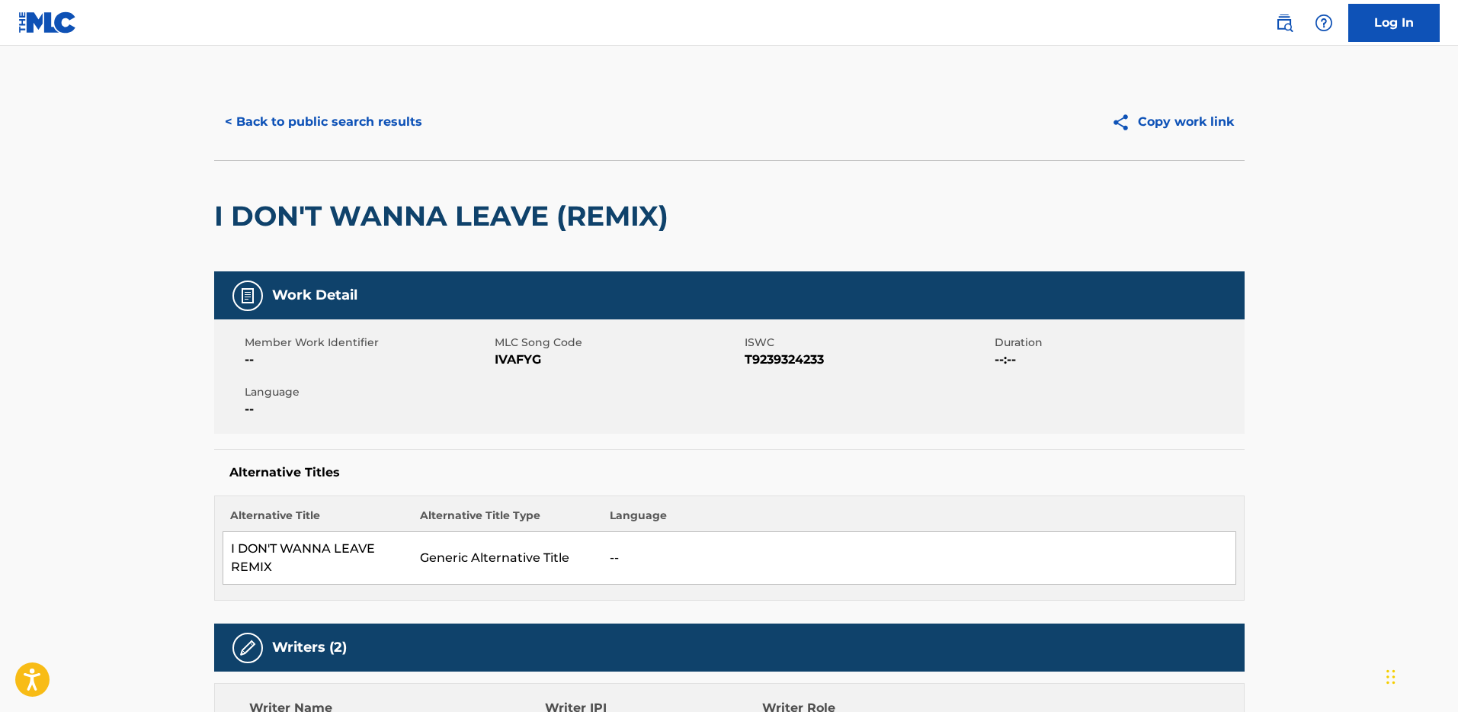
click at [273, 133] on button "< Back to public search results" at bounding box center [323, 122] width 219 height 38
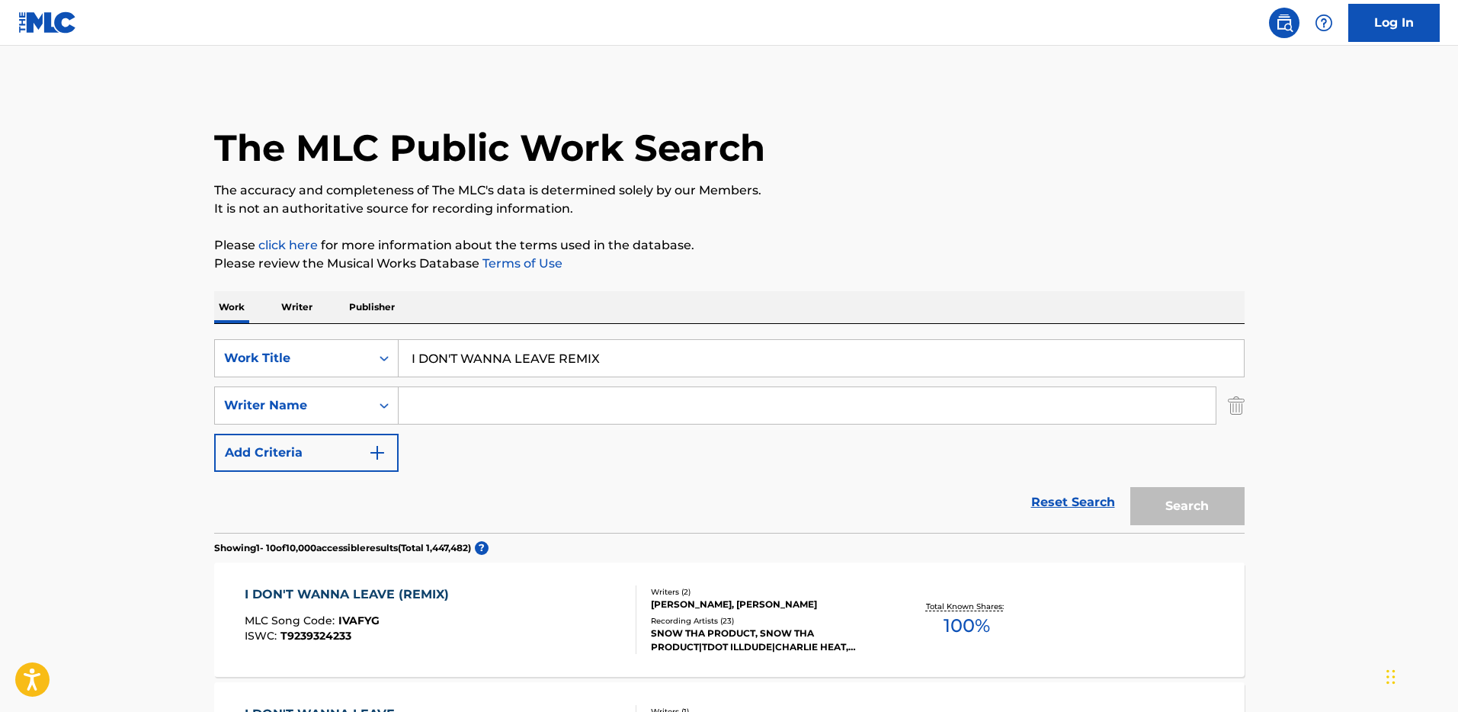
scroll to position [132, 0]
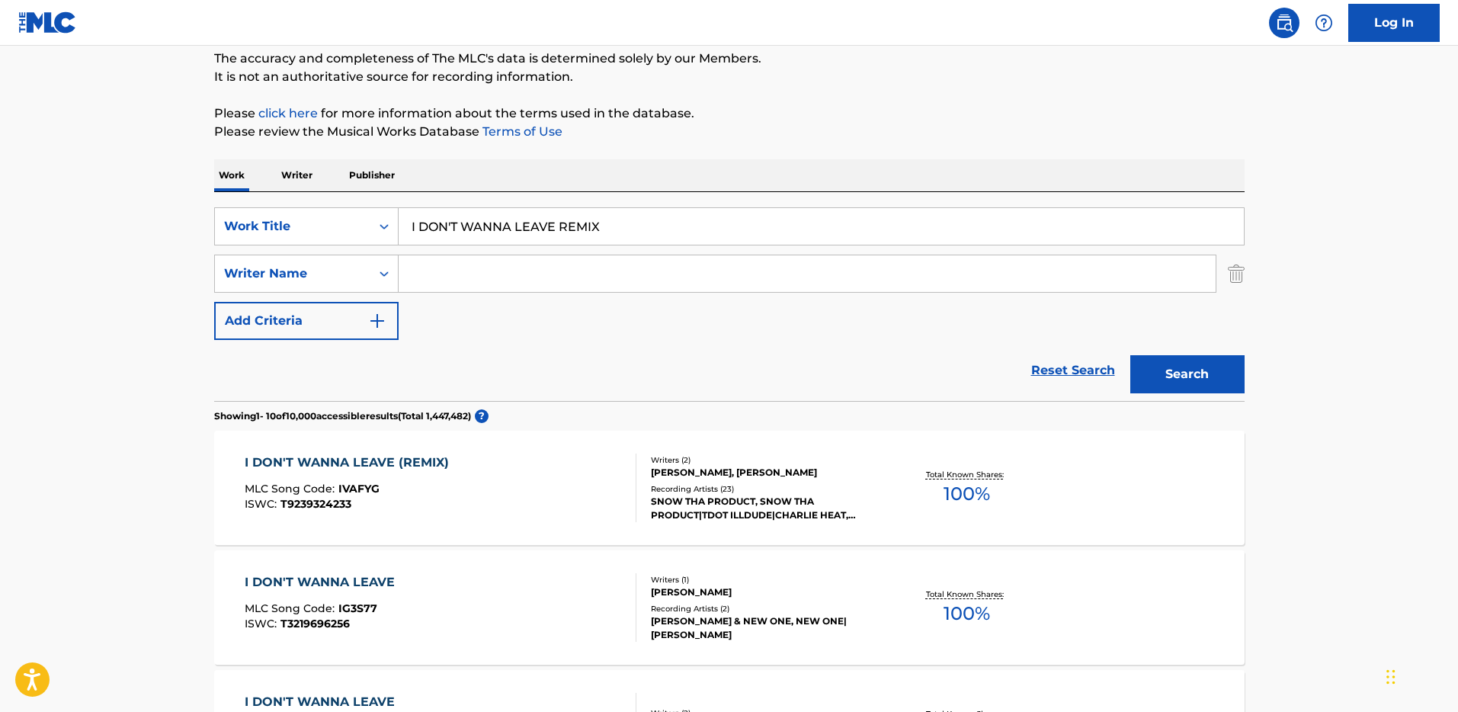
click at [494, 269] on input "Search Form" at bounding box center [807, 273] width 817 height 37
type input "[PERSON_NAME]"
click at [1130, 355] on button "Search" at bounding box center [1187, 374] width 114 height 38
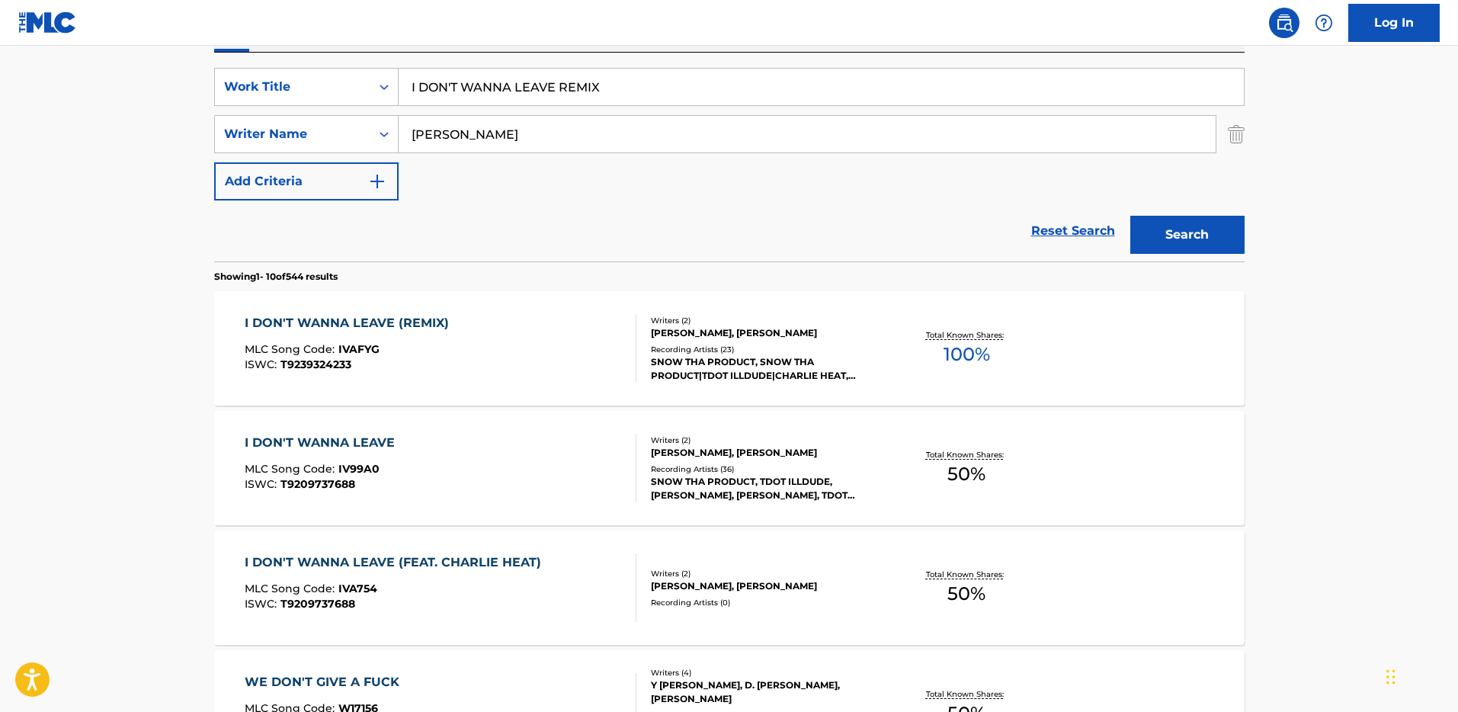
scroll to position [282, 0]
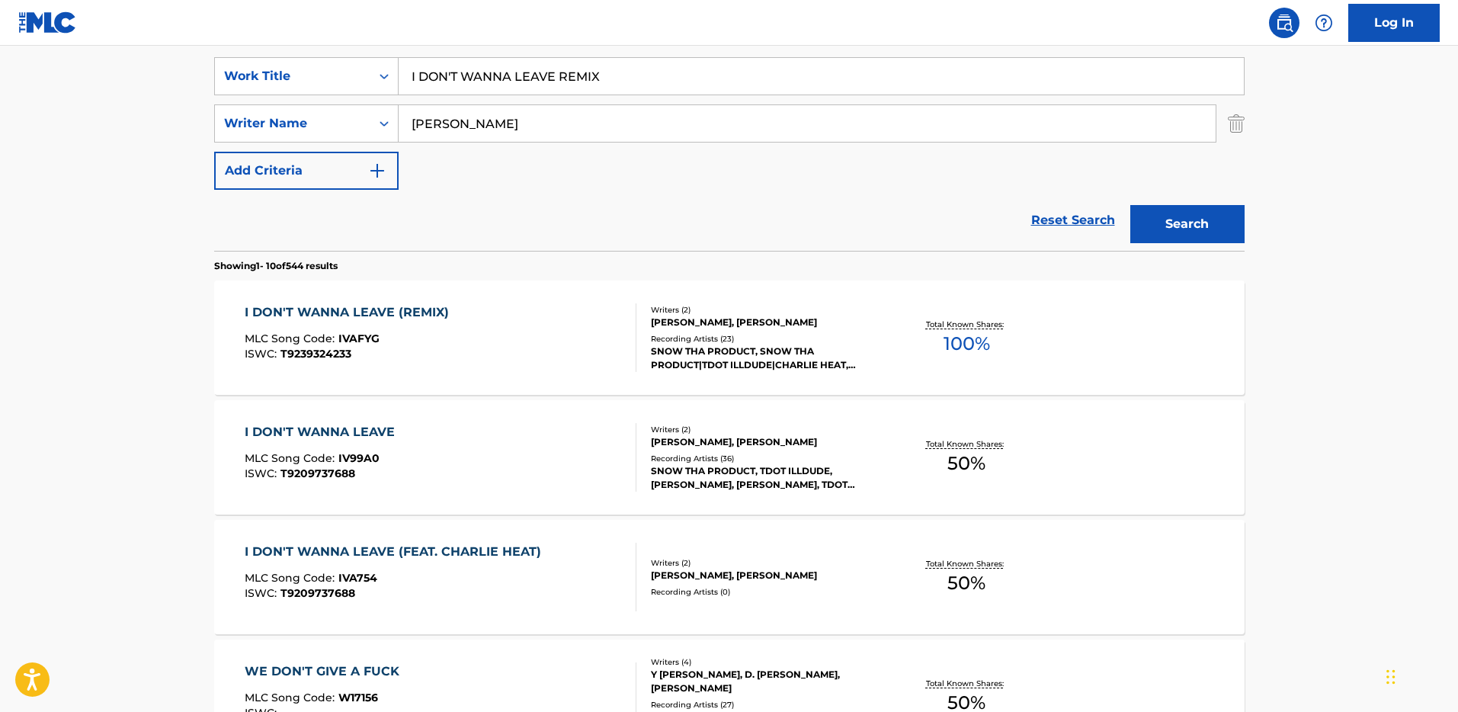
click at [741, 451] on div "Writers ( 2 ) [PERSON_NAME], [PERSON_NAME] Recording Artists ( 36 ) SNOW THA PR…" at bounding box center [758, 458] width 245 height 68
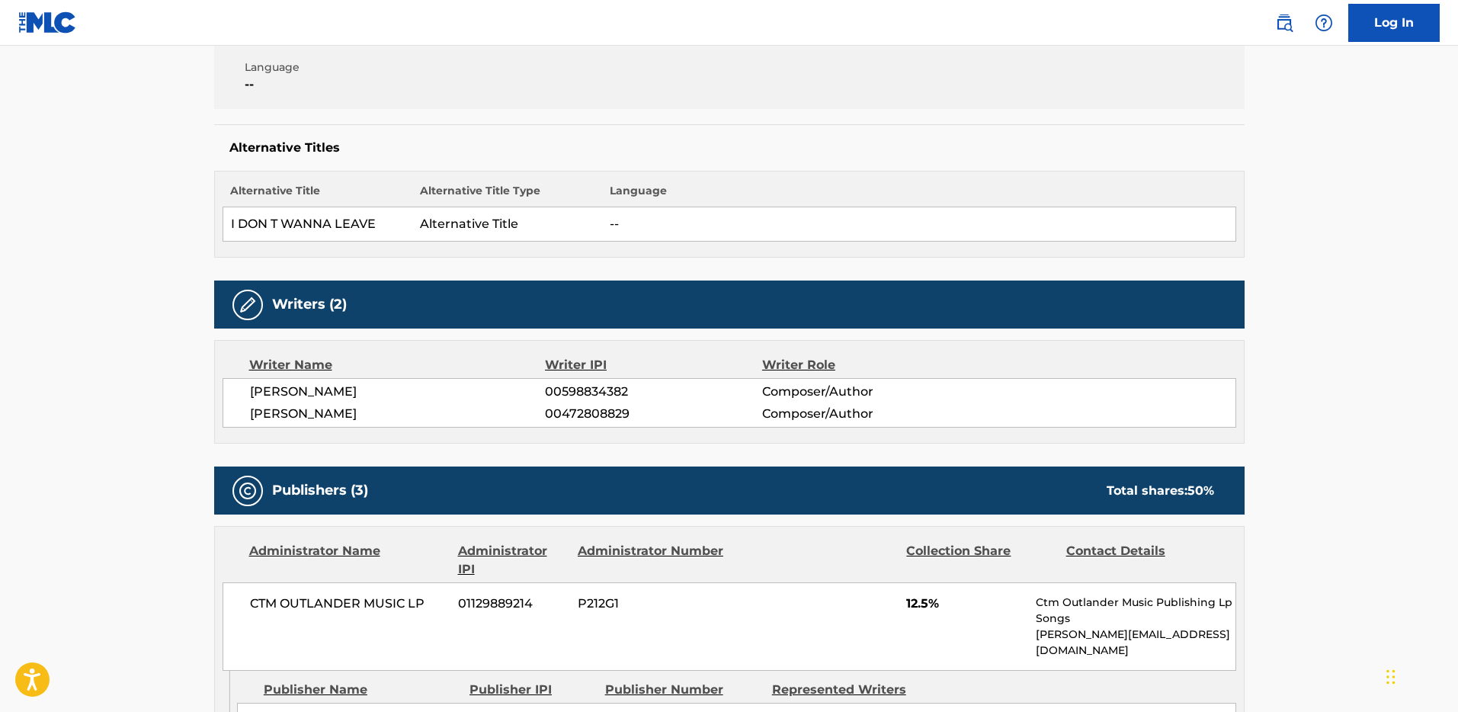
scroll to position [107, 0]
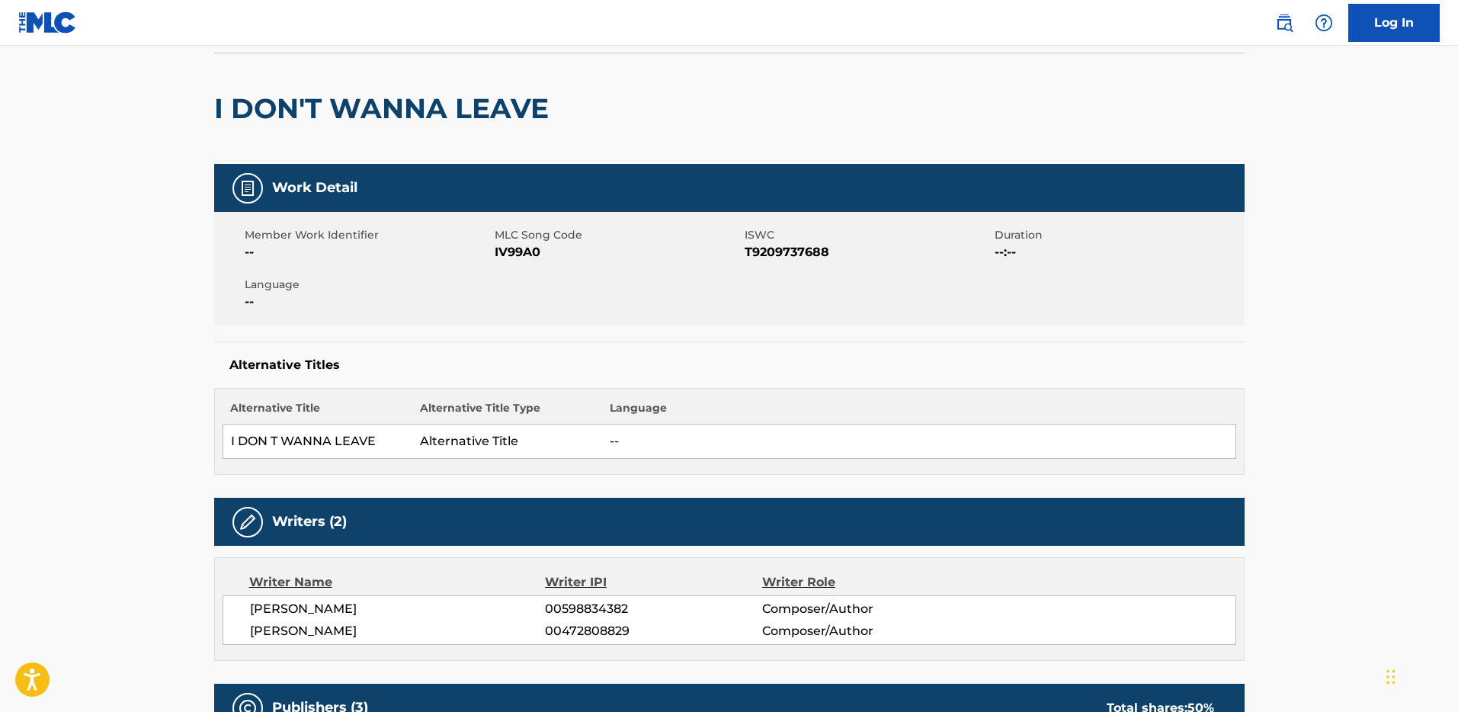
click at [427, 103] on h2 "I DON'T WANNA LEAVE" at bounding box center [385, 108] width 342 height 34
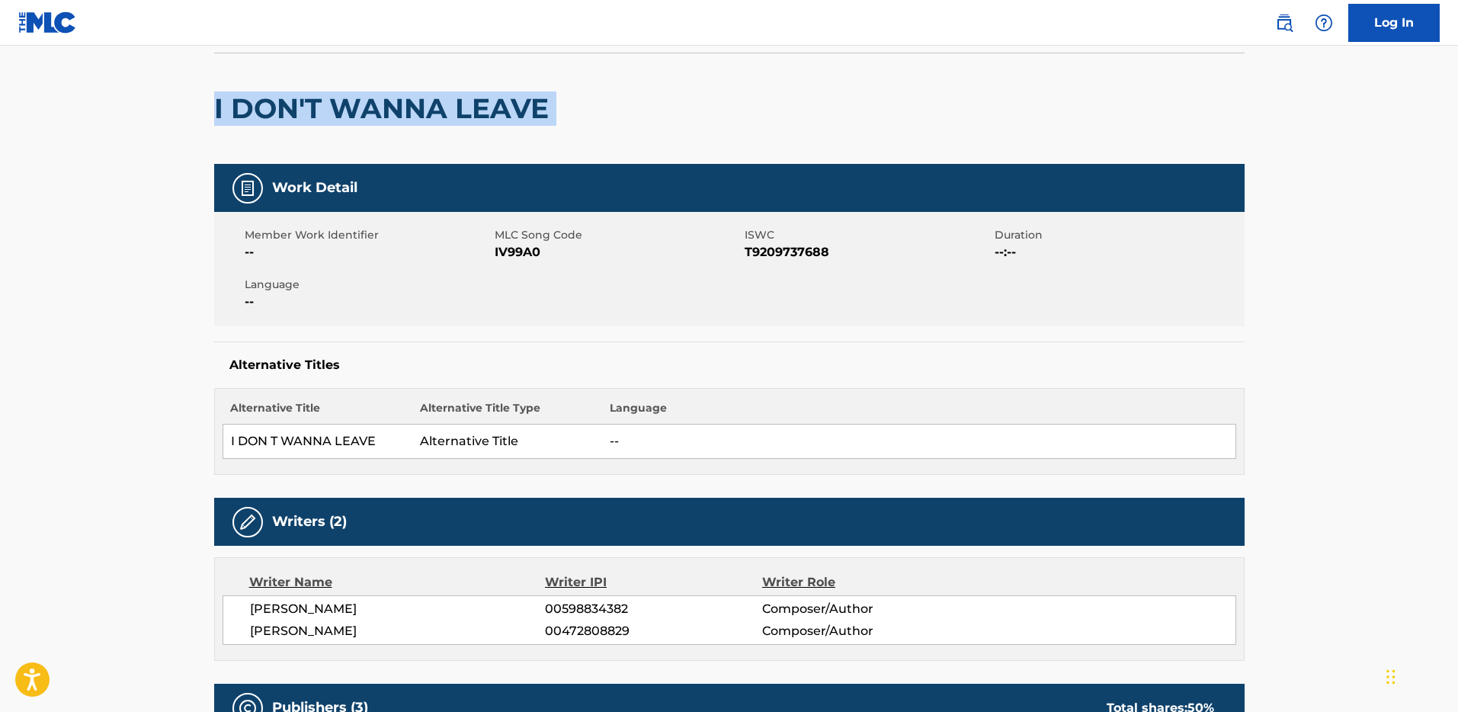
click at [427, 103] on h2 "I DON'T WANNA LEAVE" at bounding box center [385, 108] width 342 height 34
copy div "I DON'T WANNA LEAVE"
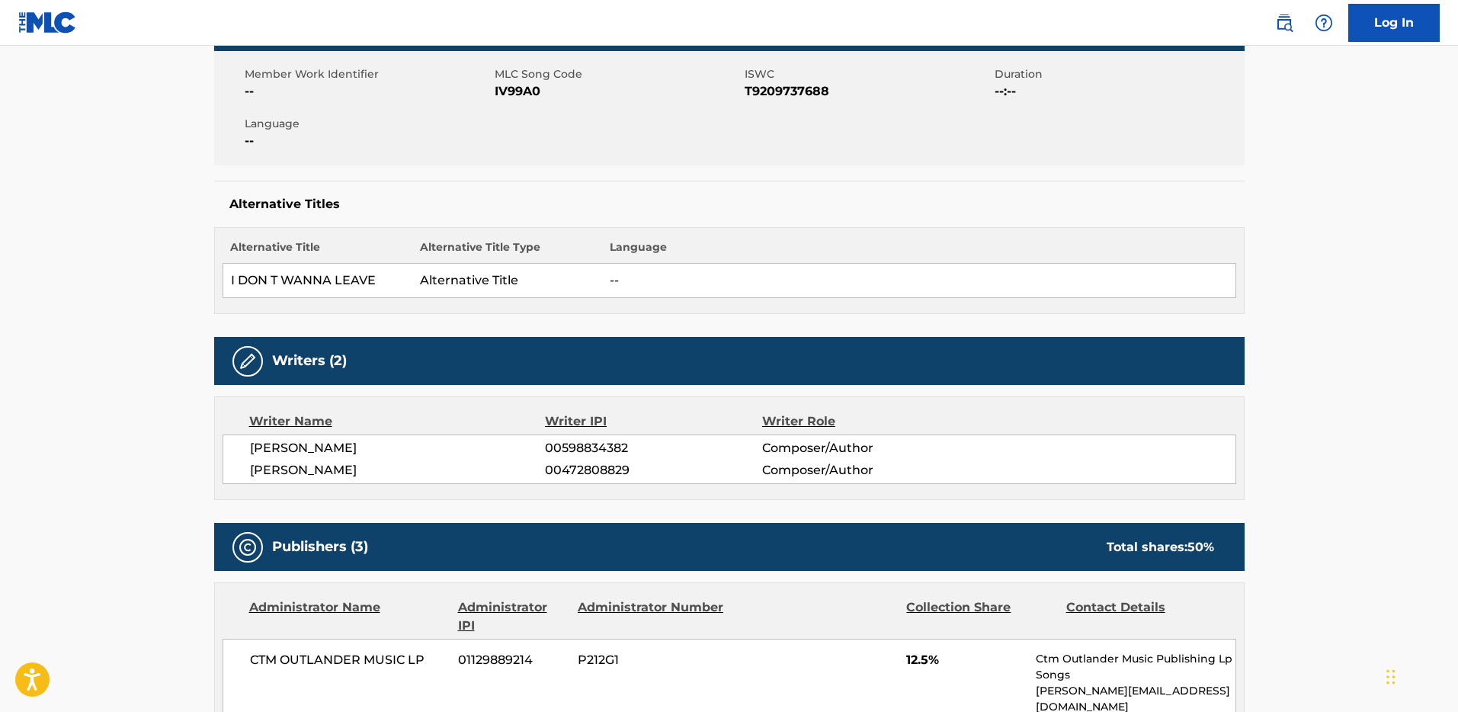
scroll to position [0, 0]
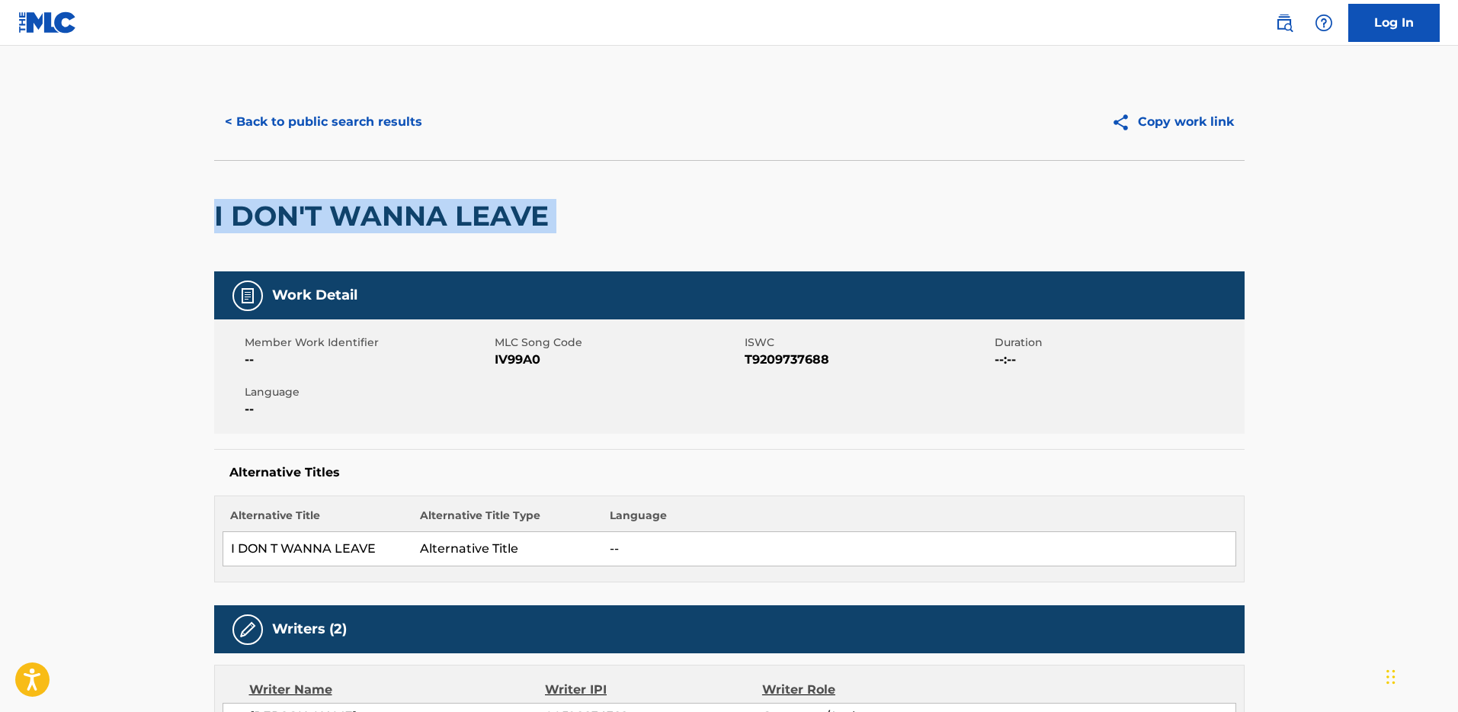
click at [353, 112] on button "< Back to public search results" at bounding box center [323, 122] width 219 height 38
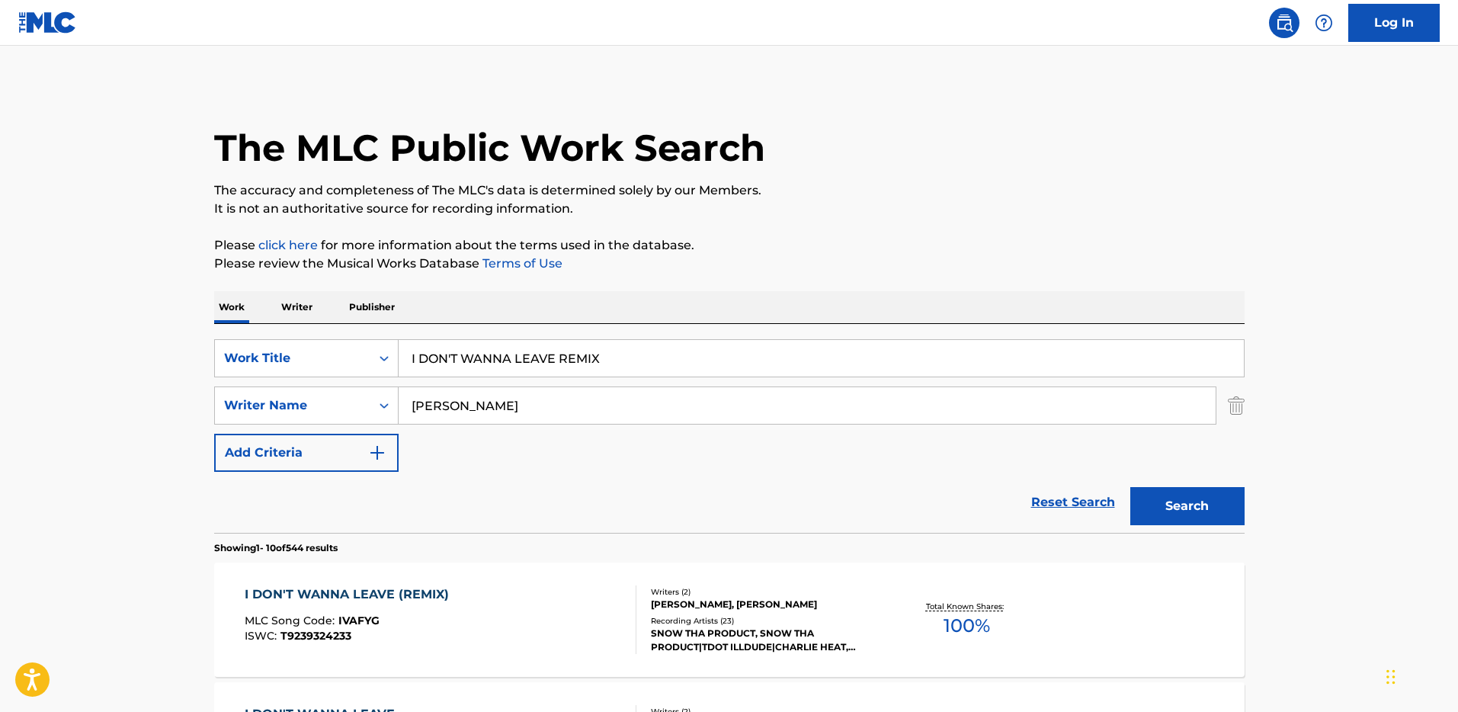
scroll to position [282, 0]
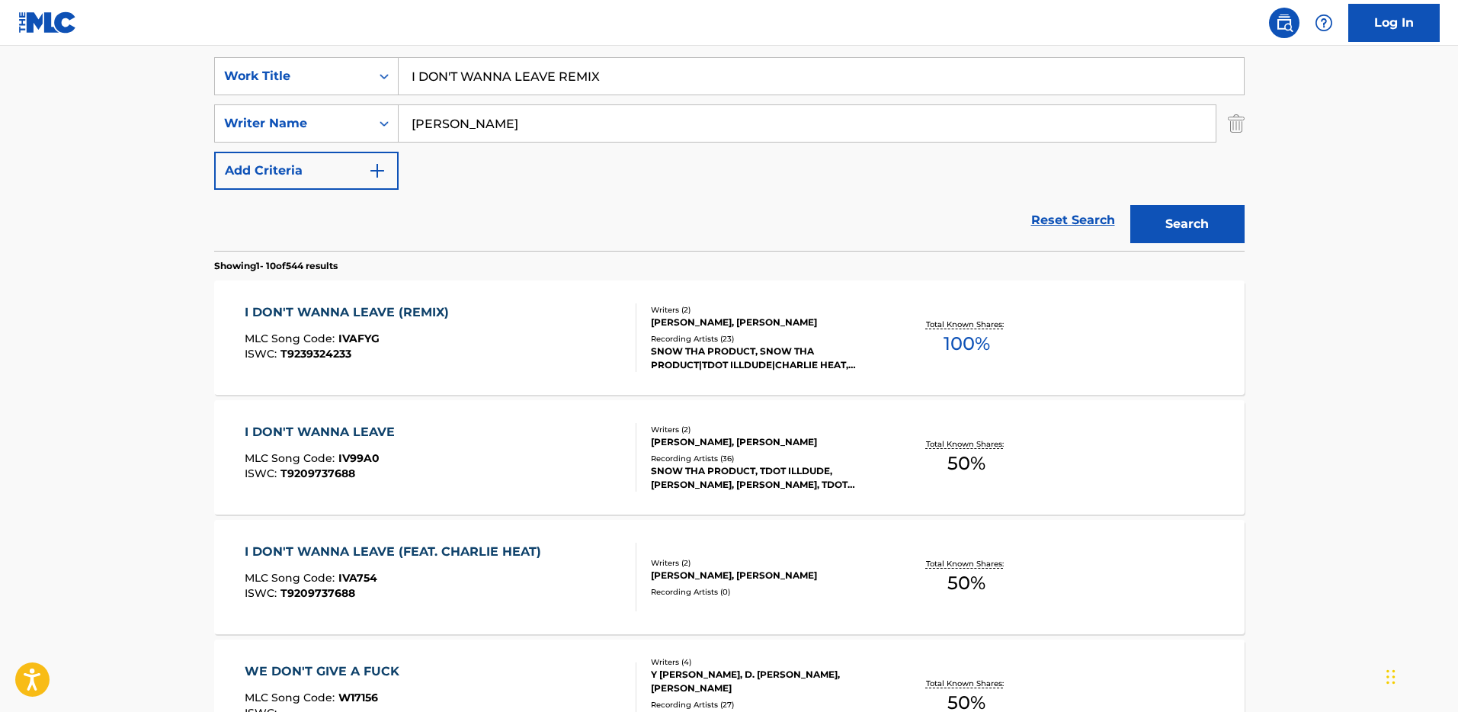
click at [456, 80] on input "I DON'T WANNA LEAVE REMIX" at bounding box center [821, 76] width 845 height 37
paste input ""ISWC: T3025141946 Title: [MEDICAL_DATA] Artists: [PERSON_NAME] GMR: SESEAC: ""
type input "i don't wanna leave (remix)"
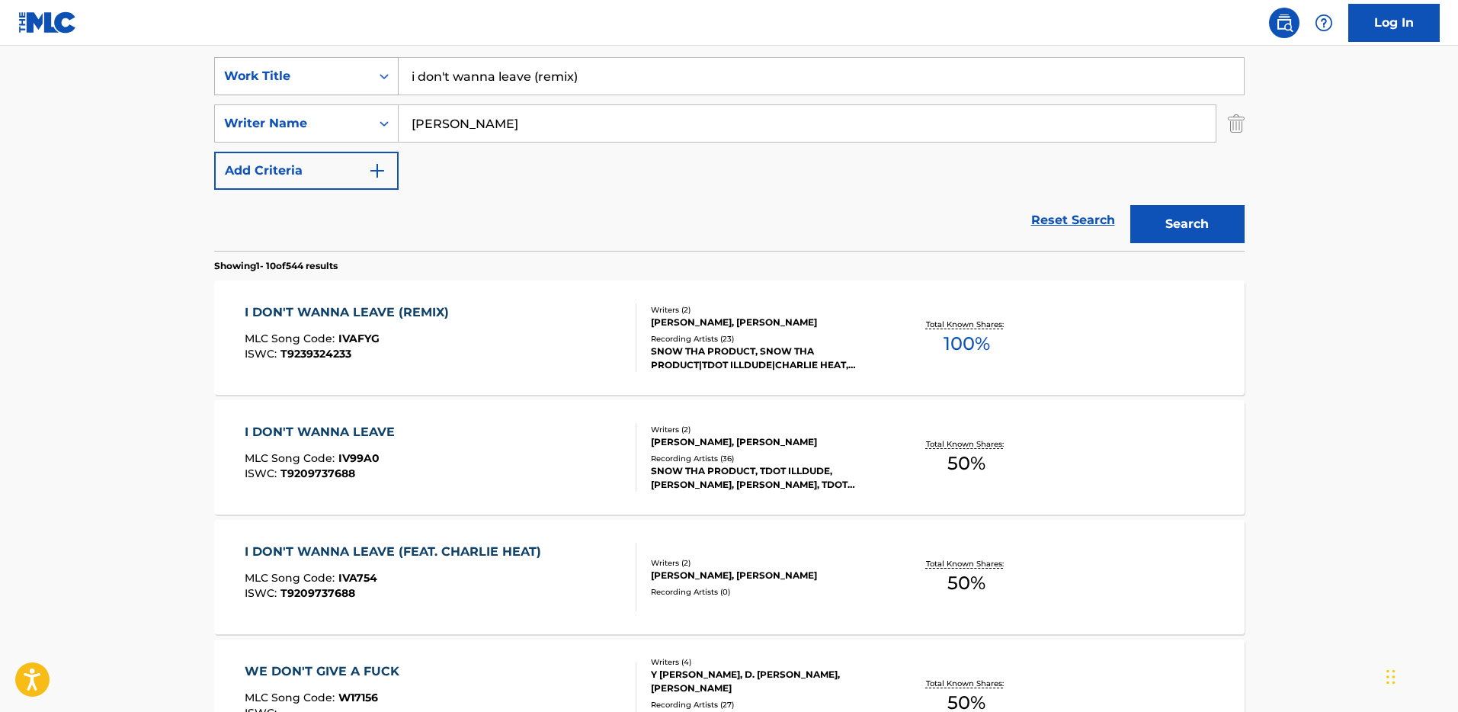
click at [373, 76] on div "Search Form" at bounding box center [383, 75] width 27 height 27
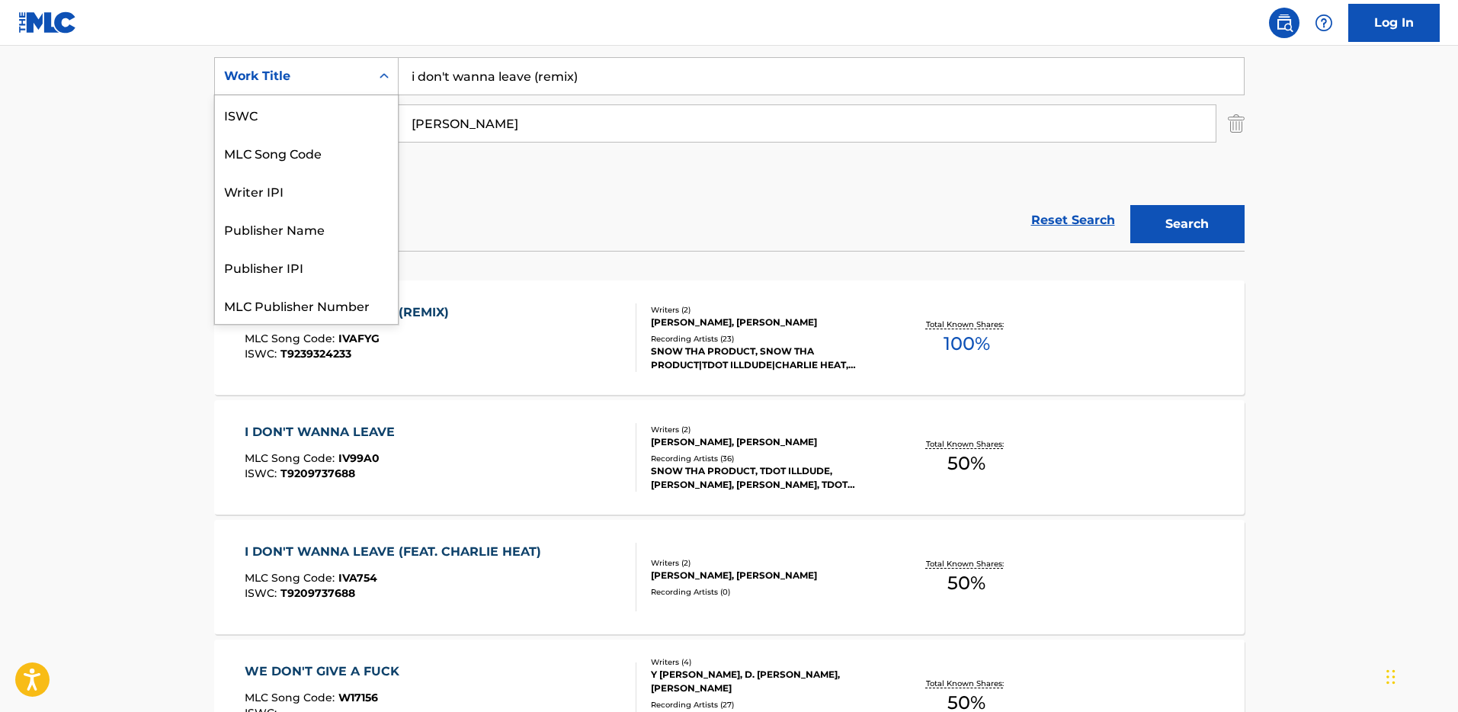
scroll to position [38, 0]
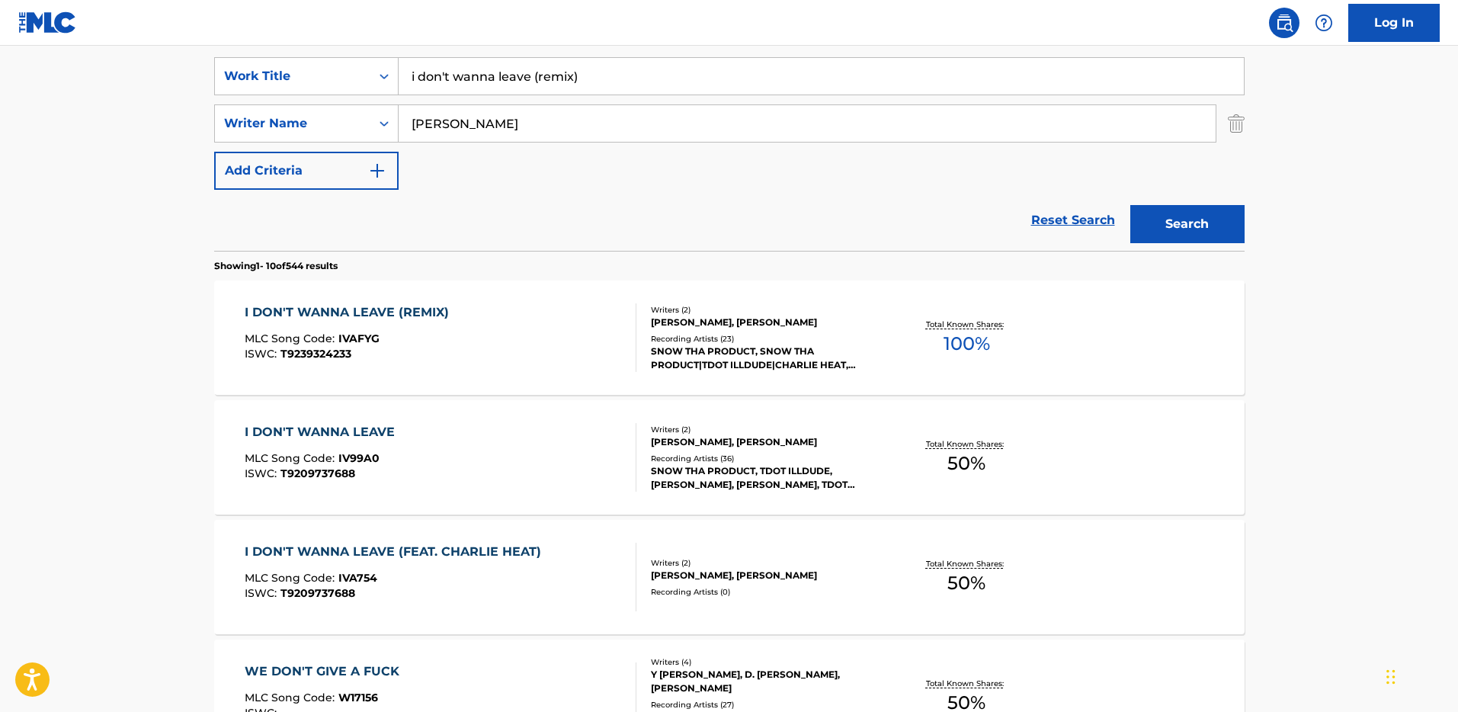
click at [372, 75] on div "Search Form" at bounding box center [383, 75] width 27 height 27
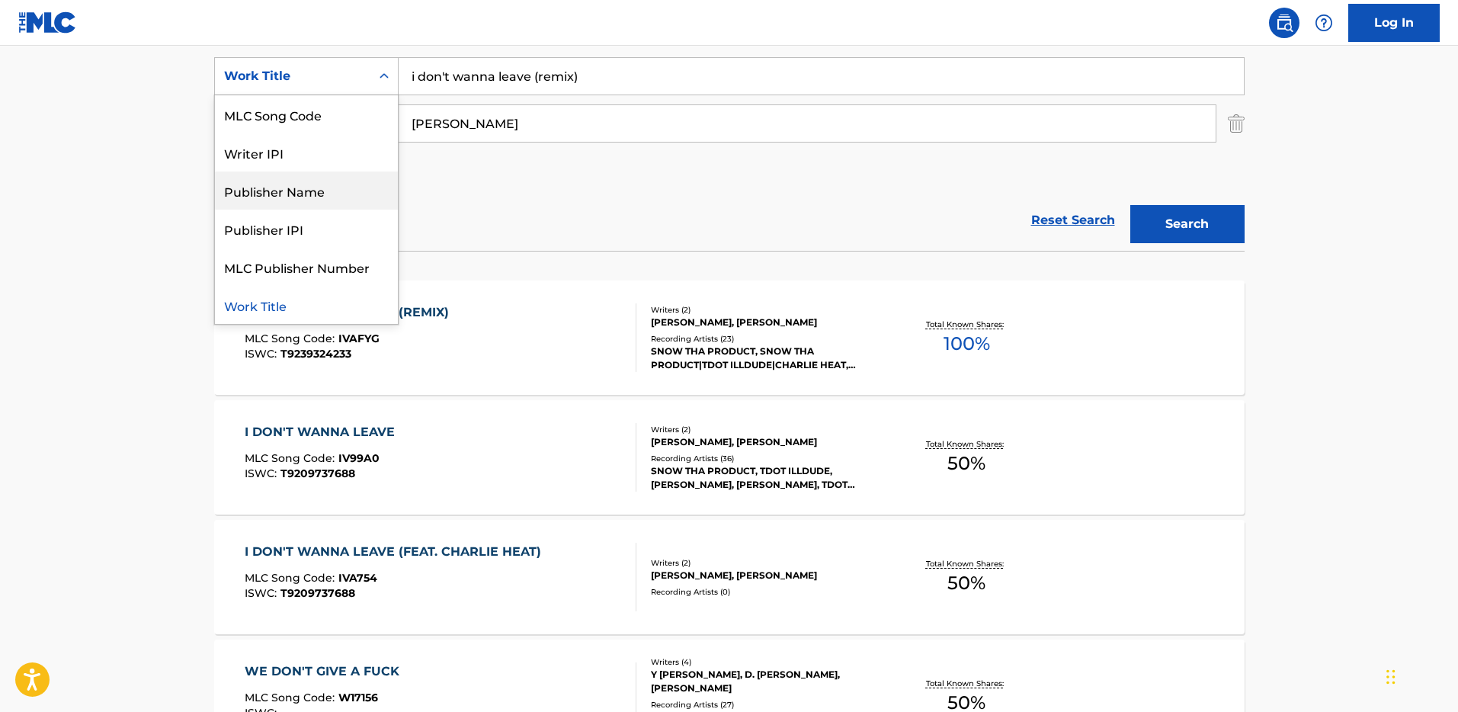
scroll to position [0, 0]
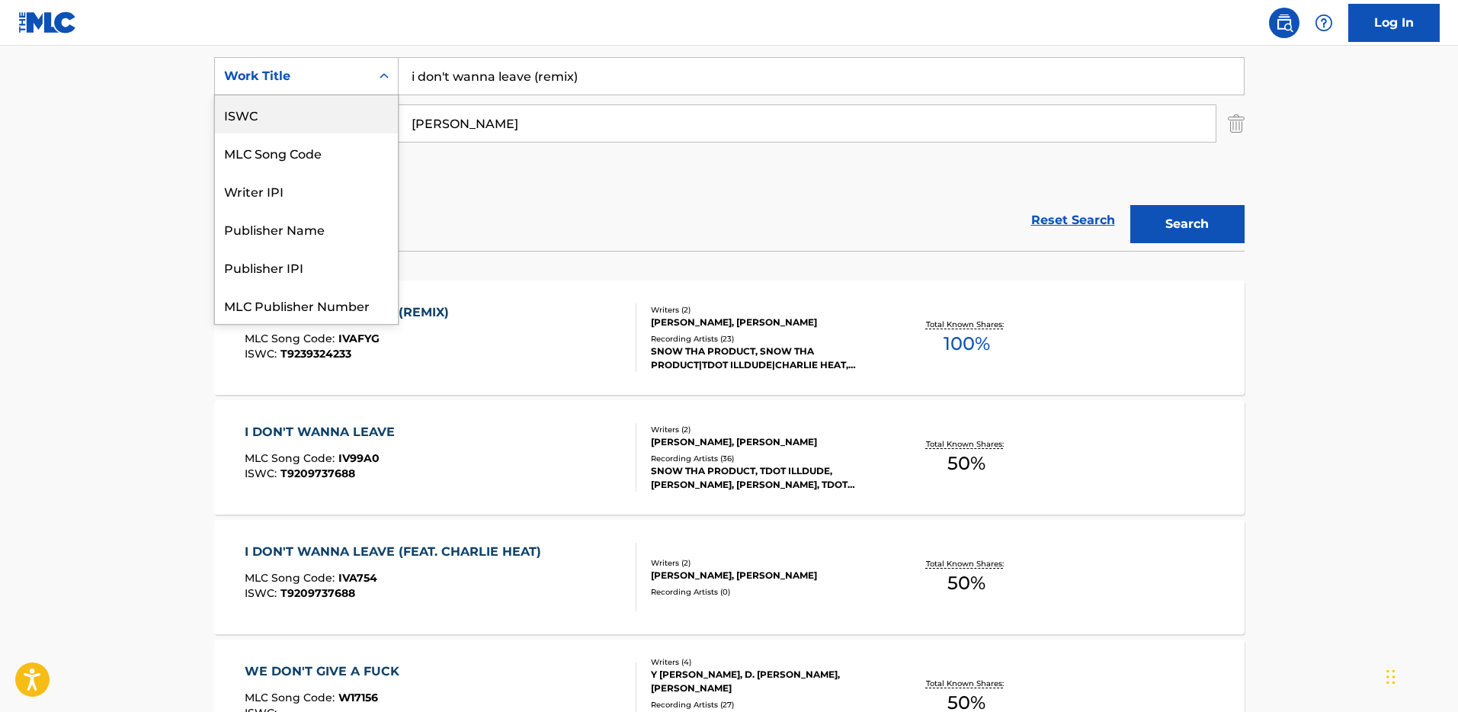
click at [317, 119] on div "ISWC" at bounding box center [306, 114] width 183 height 38
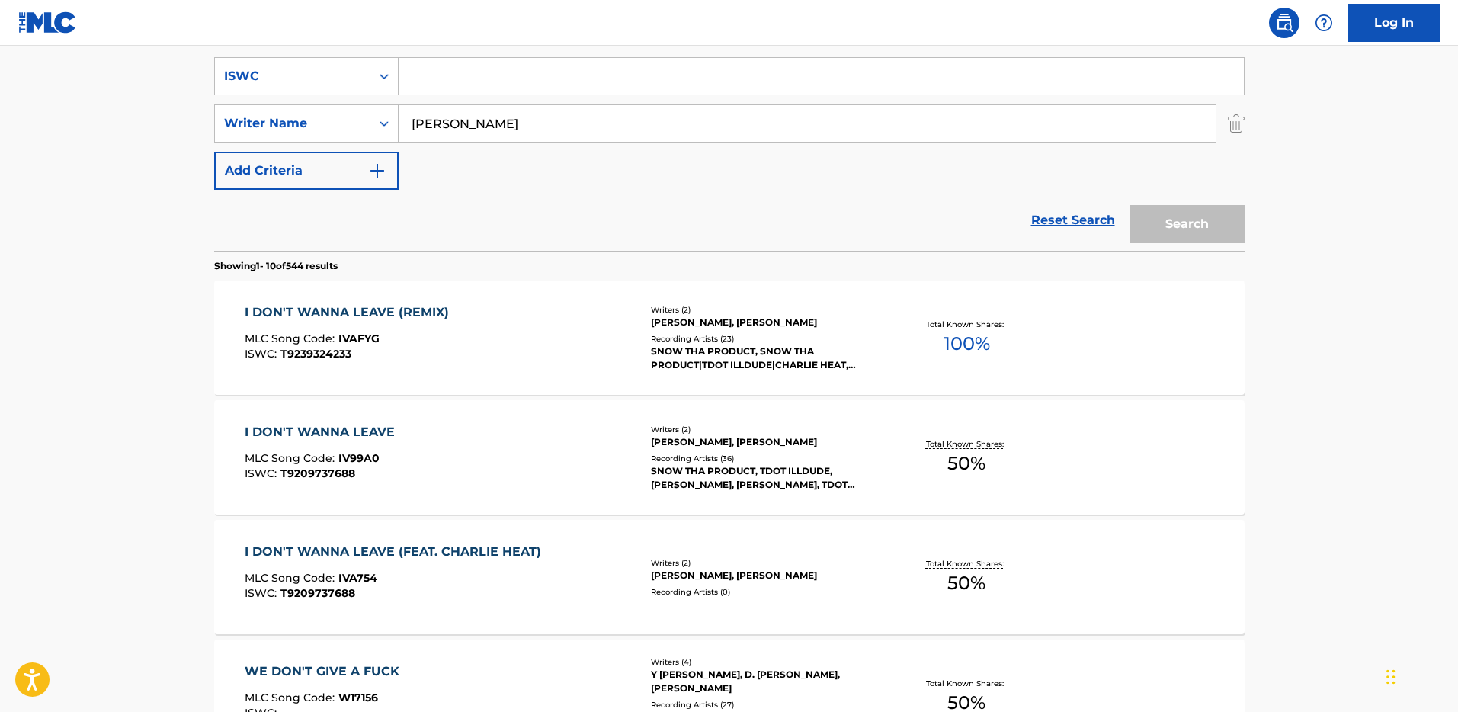
click at [532, 93] on input "Search Form" at bounding box center [821, 76] width 845 height 37
paste input ""ISWC: T3025141946 Title: [MEDICAL_DATA] Artists: [PERSON_NAME] GMR: SESEAC: ""
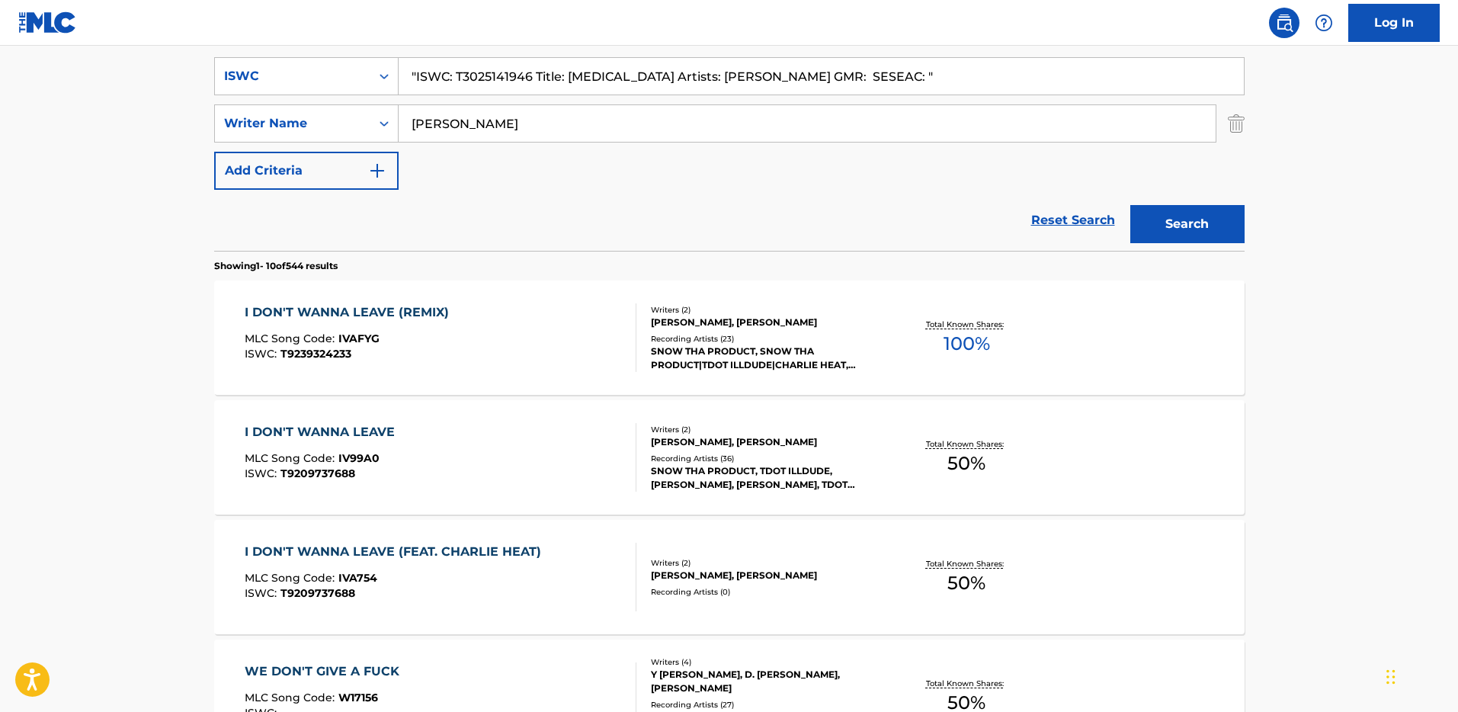
type input ""ISWC: T3025141946 Title: [MEDICAL_DATA] Artists: [PERSON_NAME] GMR: SESEAC: ""
click at [533, 114] on input "[PERSON_NAME]" at bounding box center [807, 123] width 817 height 37
click at [491, 73] on input ""ISWC: T3025141946 Title: [MEDICAL_DATA] Artists: [PERSON_NAME] GMR: SESEAC: "" at bounding box center [821, 76] width 845 height 37
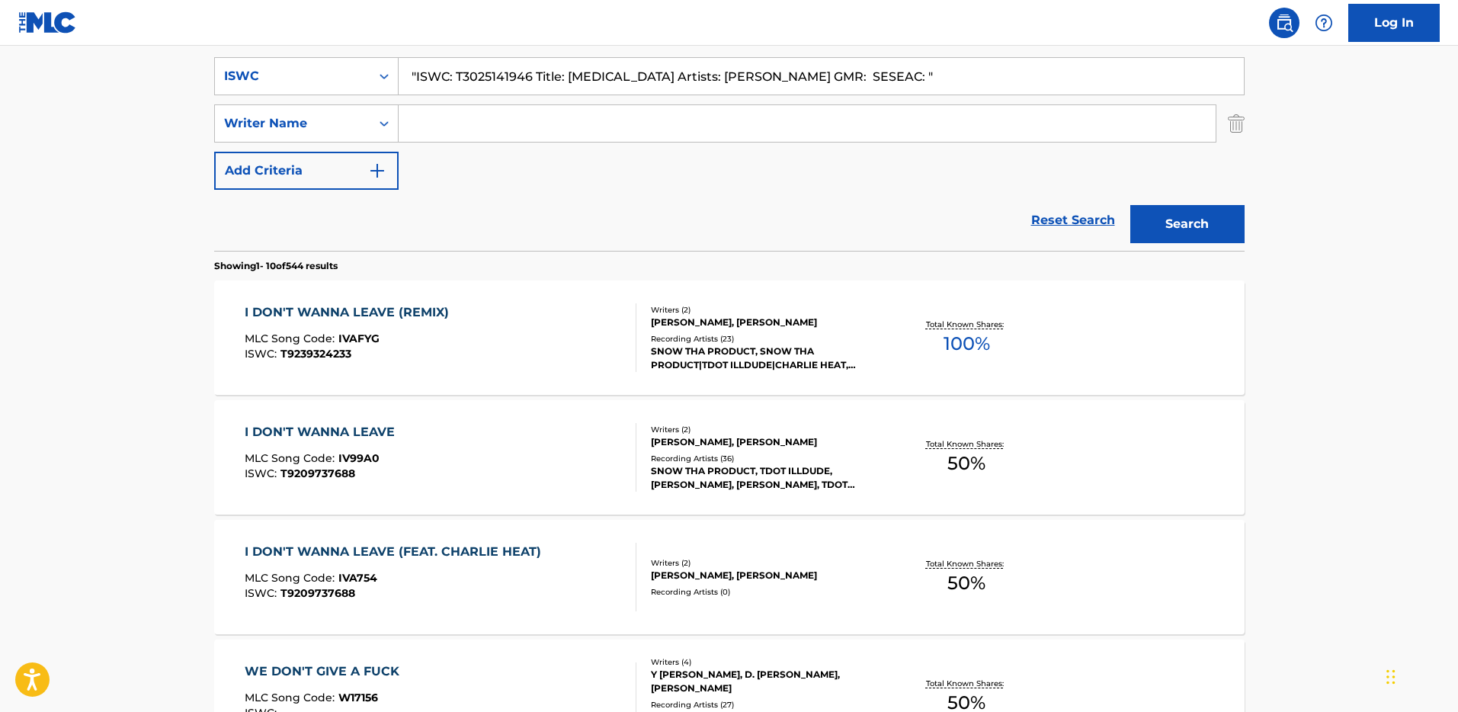
click at [491, 73] on input ""ISWC: T3025141946 Title: [MEDICAL_DATA] Artists: [PERSON_NAME] GMR: SESEAC: "" at bounding box center [821, 76] width 845 height 37
click at [490, 75] on input ""ISWC: T3025141946 Title: [MEDICAL_DATA] Artists: [PERSON_NAME] GMR: SESEAC: "" at bounding box center [821, 76] width 845 height 37
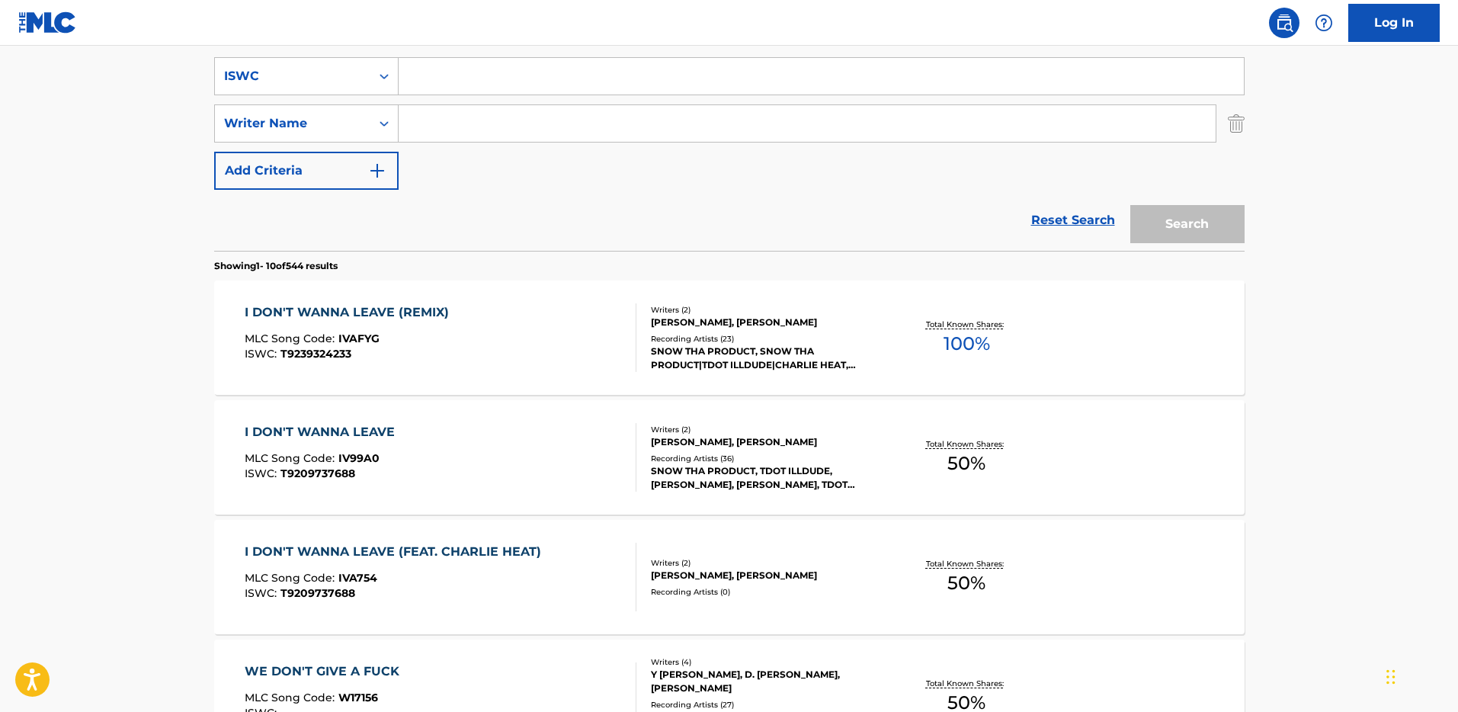
paste input "T3025141946"
click at [1130, 205] on button "Search" at bounding box center [1187, 224] width 114 height 38
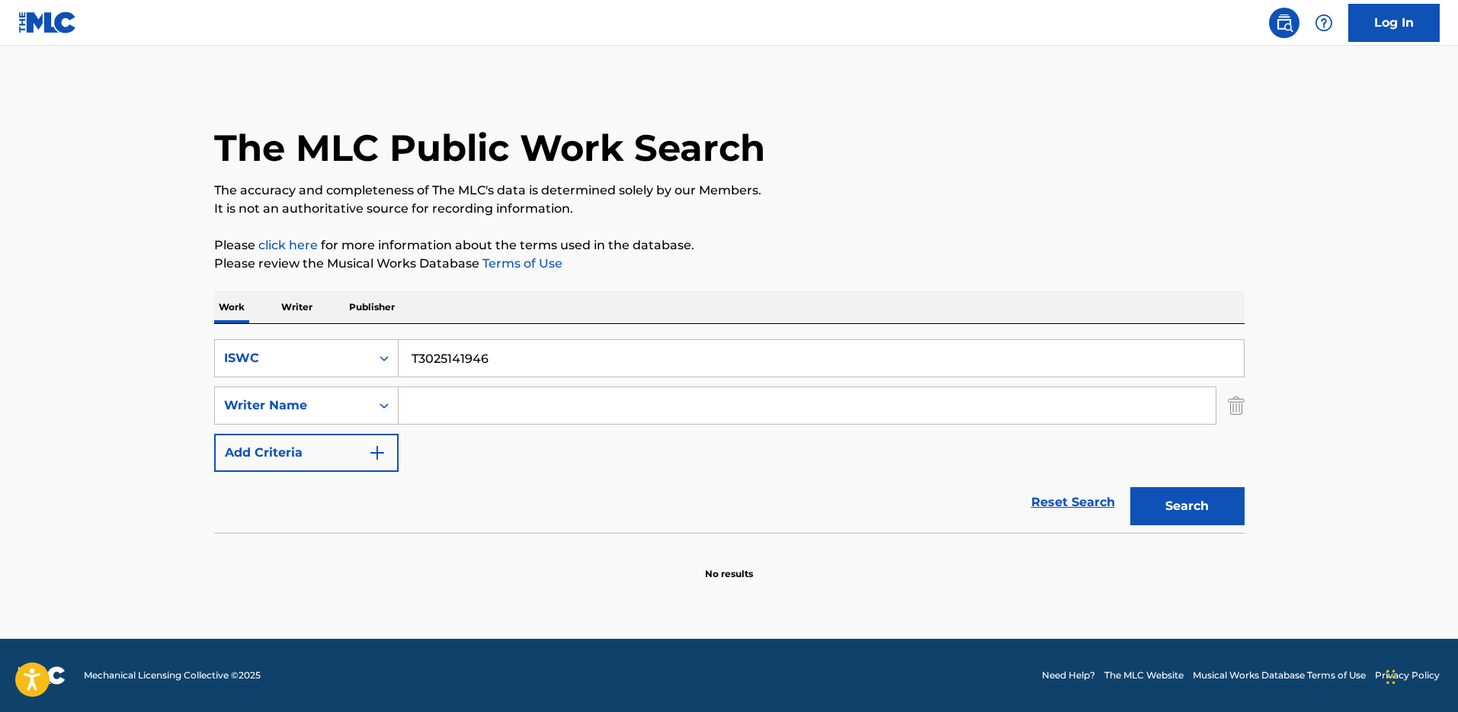
click at [444, 350] on input "T3025141946" at bounding box center [821, 358] width 845 height 37
paste input "[MEDICAL_DATA]"
type input "[MEDICAL_DATA]"
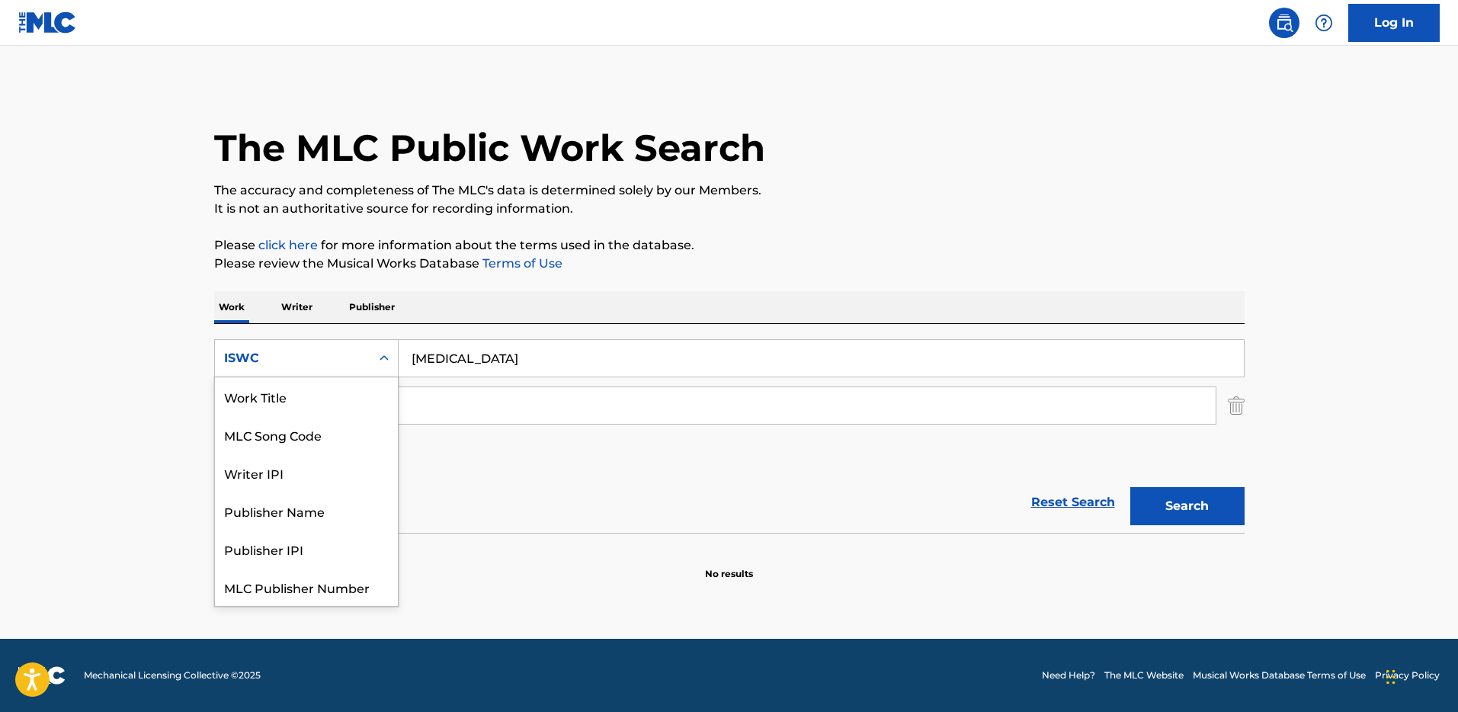
click at [341, 353] on div "ISWC" at bounding box center [292, 358] width 137 height 18
click at [335, 389] on div "Work Title" at bounding box center [306, 396] width 183 height 38
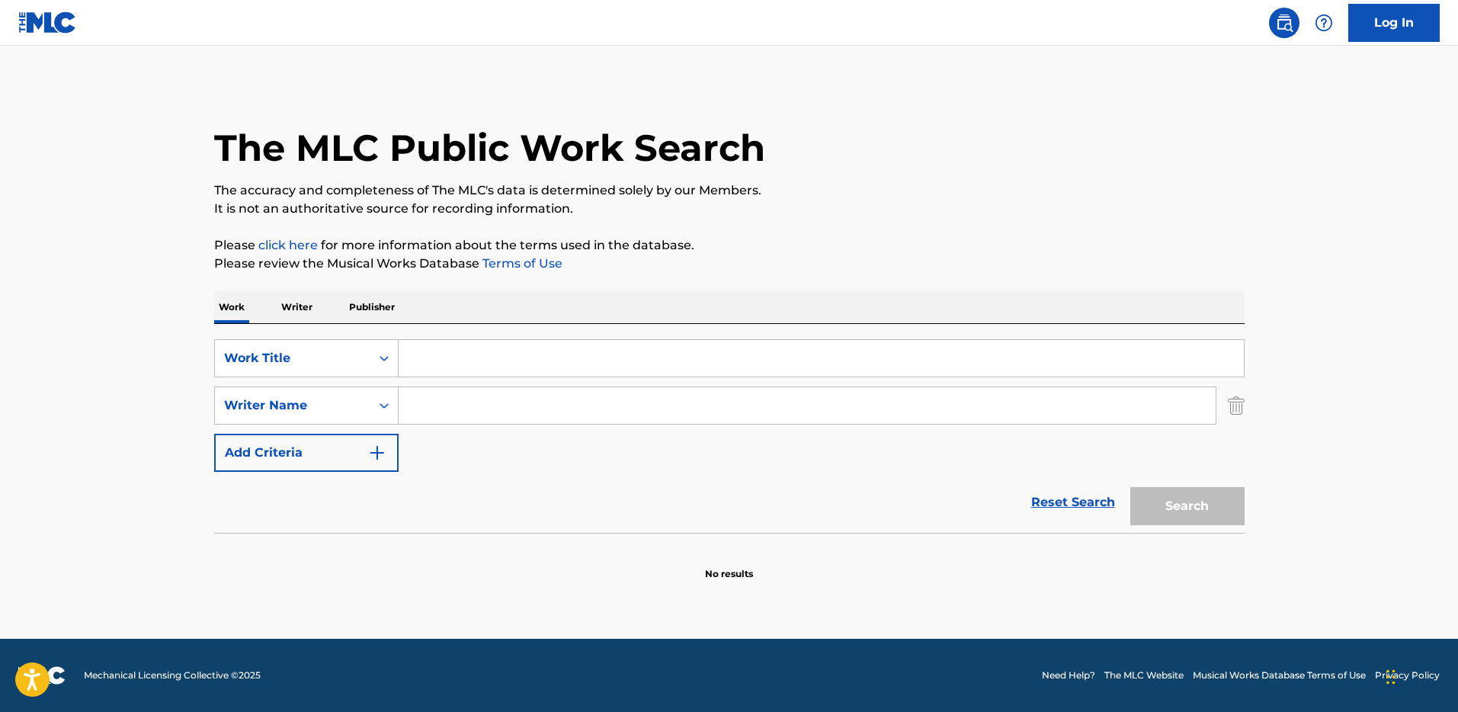
click at [793, 340] on input "Search Form" at bounding box center [821, 358] width 845 height 37
drag, startPoint x: 777, startPoint y: 354, endPoint x: 799, endPoint y: 354, distance: 21.3
click at [778, 354] on input "Search Form" at bounding box center [821, 358] width 845 height 37
paste input "[MEDICAL_DATA]"
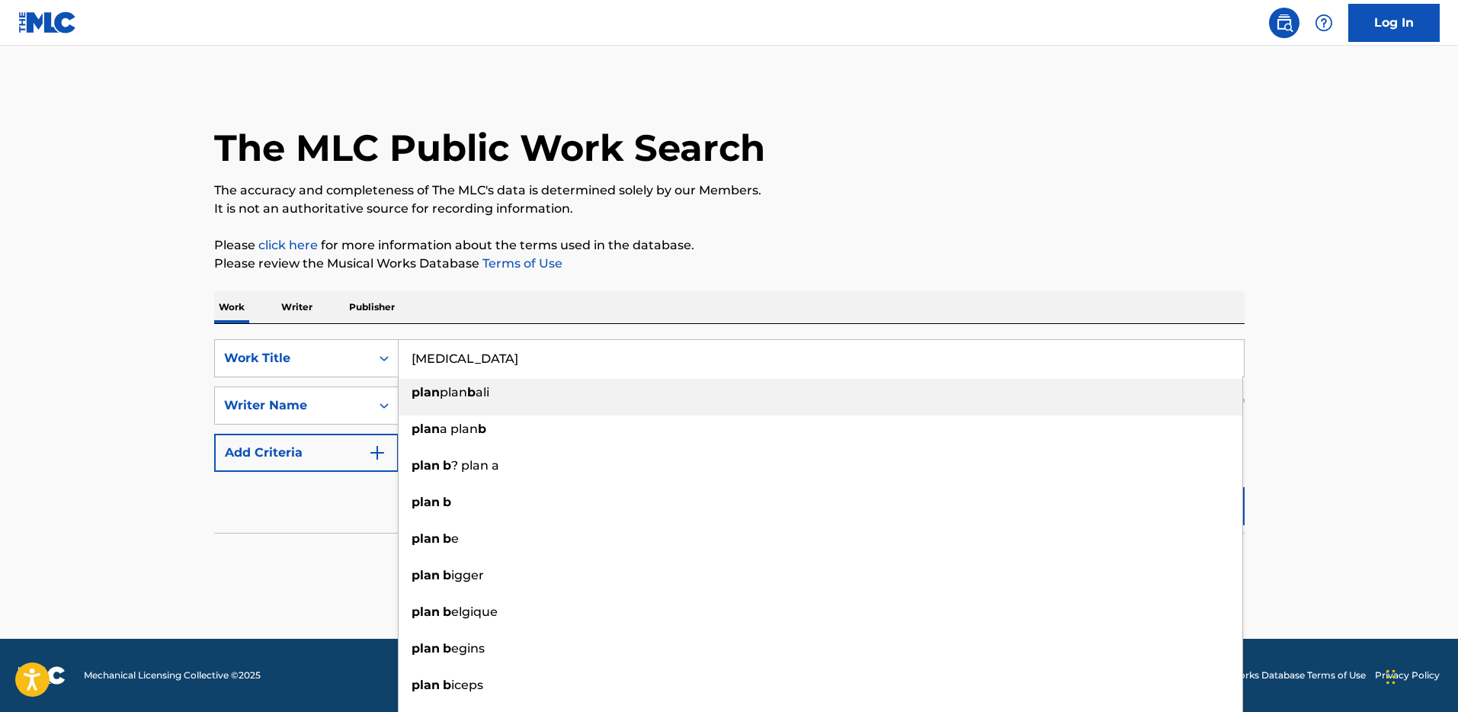
type input "[MEDICAL_DATA]"
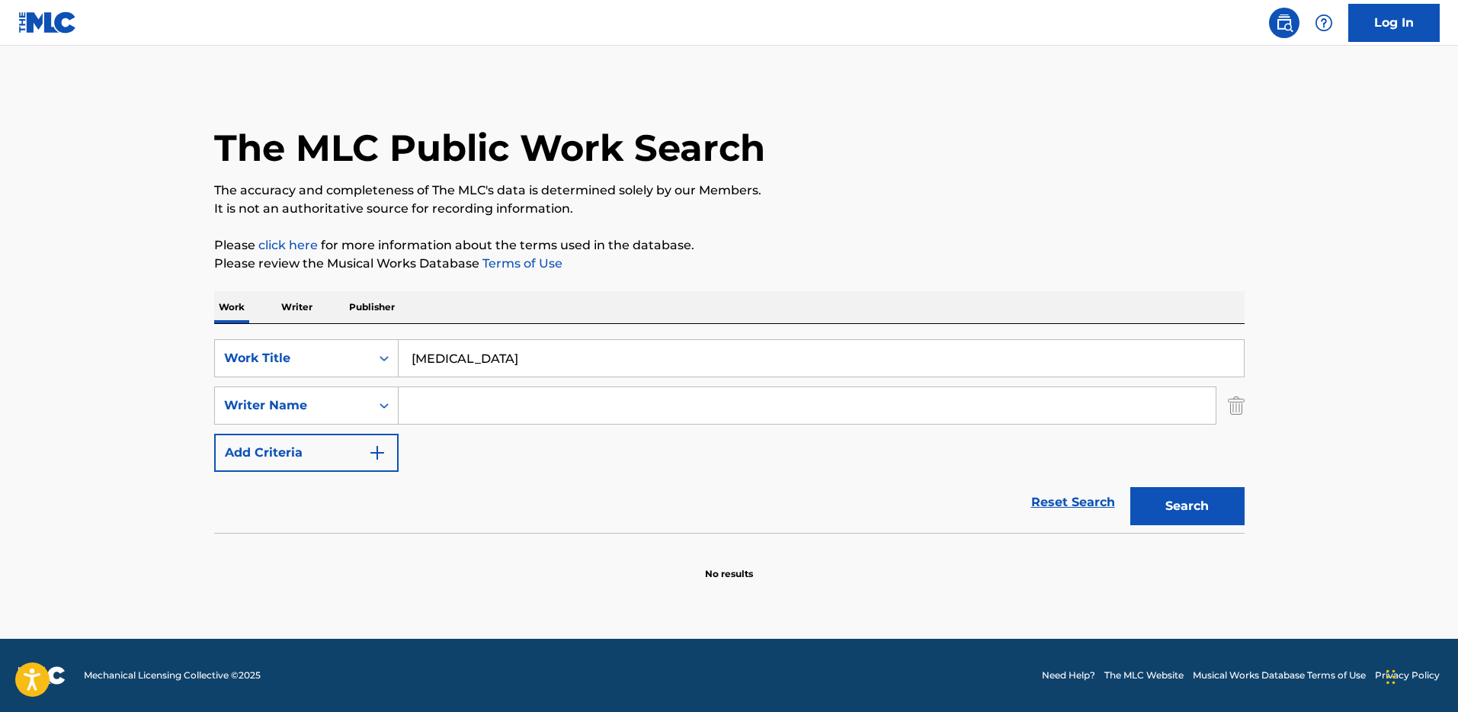
click at [421, 400] on input "Search Form" at bounding box center [807, 405] width 817 height 37
click at [422, 400] on input "Search Form" at bounding box center [807, 405] width 817 height 37
paste input "[PERSON_NAME], [PERSON_NAME], [PERSON_NAME], [PERSON_NAME], [PERSON_NAME], [PER…"
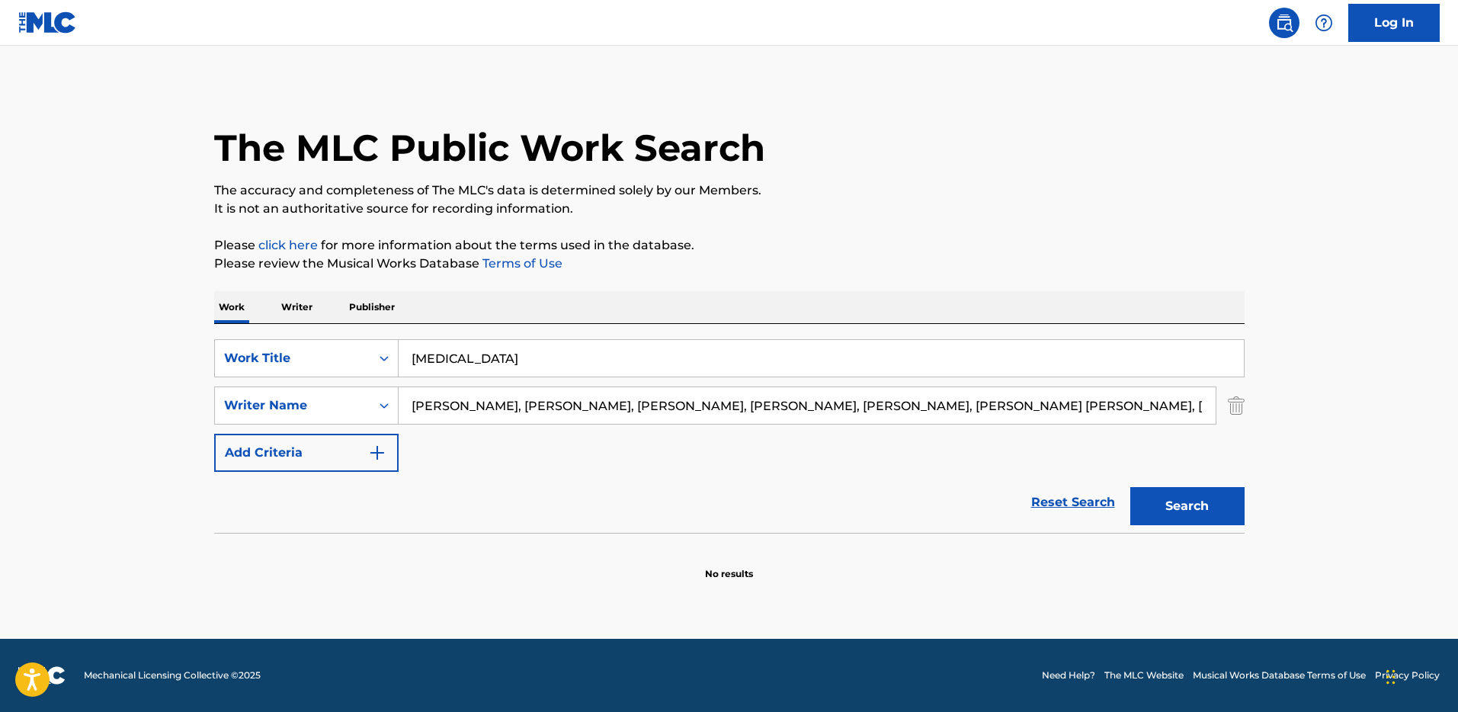
scroll to position [0, 128]
click at [606, 417] on input "[PERSON_NAME], [PERSON_NAME], [PERSON_NAME], [PERSON_NAME], [PERSON_NAME], [PER…" at bounding box center [807, 405] width 817 height 37
drag, startPoint x: 622, startPoint y: 405, endPoint x: 399, endPoint y: 399, distance: 222.6
click at [399, 399] on input "[PERSON_NAME], [PERSON_NAME], [PERSON_NAME], [PERSON_NAME], [PERSON_NAME], [PER…" at bounding box center [807, 405] width 817 height 37
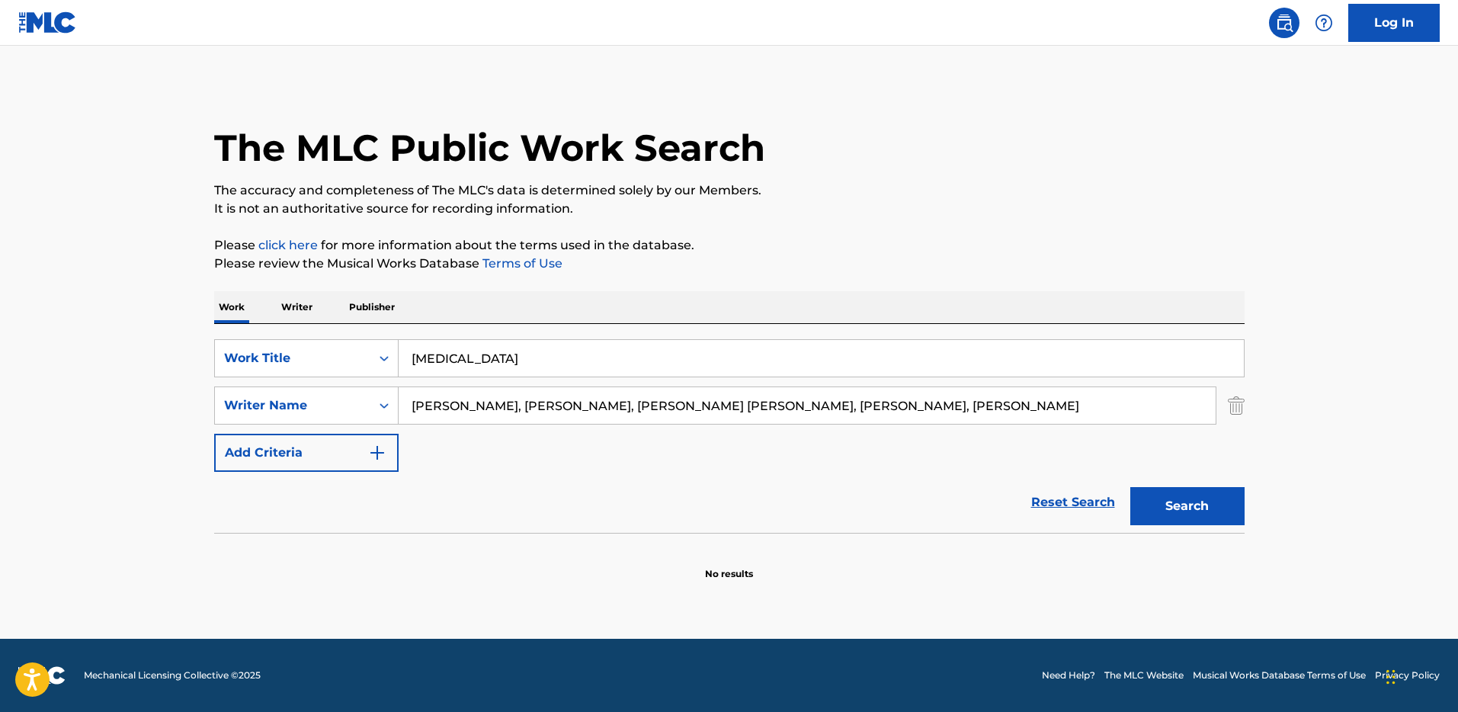
drag, startPoint x: 539, startPoint y: 406, endPoint x: 1044, endPoint y: 406, distance: 504.4
click at [1044, 406] on input "[PERSON_NAME], [PERSON_NAME], [PERSON_NAME] [PERSON_NAME], [PERSON_NAME], [PERS…" at bounding box center [807, 405] width 817 height 37
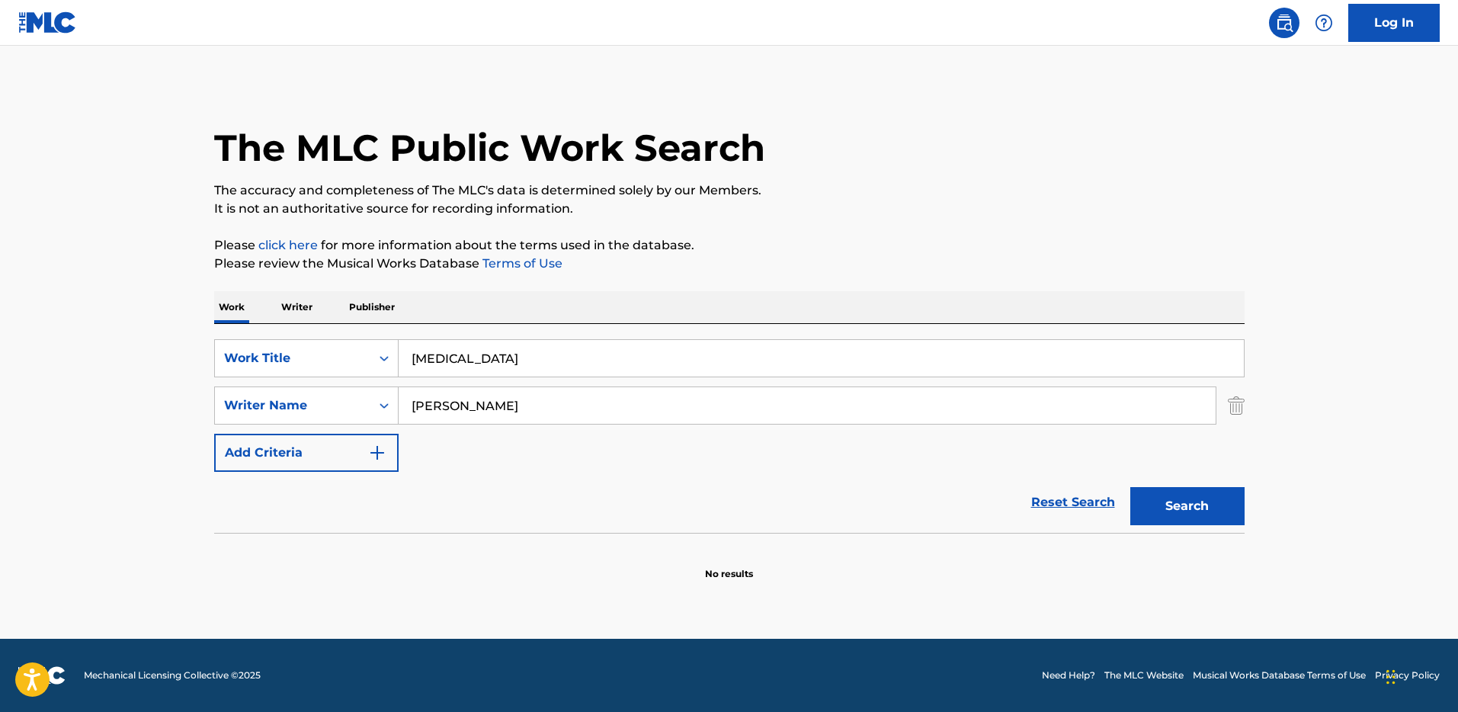
type input "[PERSON_NAME]"
click at [1130, 487] on button "Search" at bounding box center [1187, 506] width 114 height 38
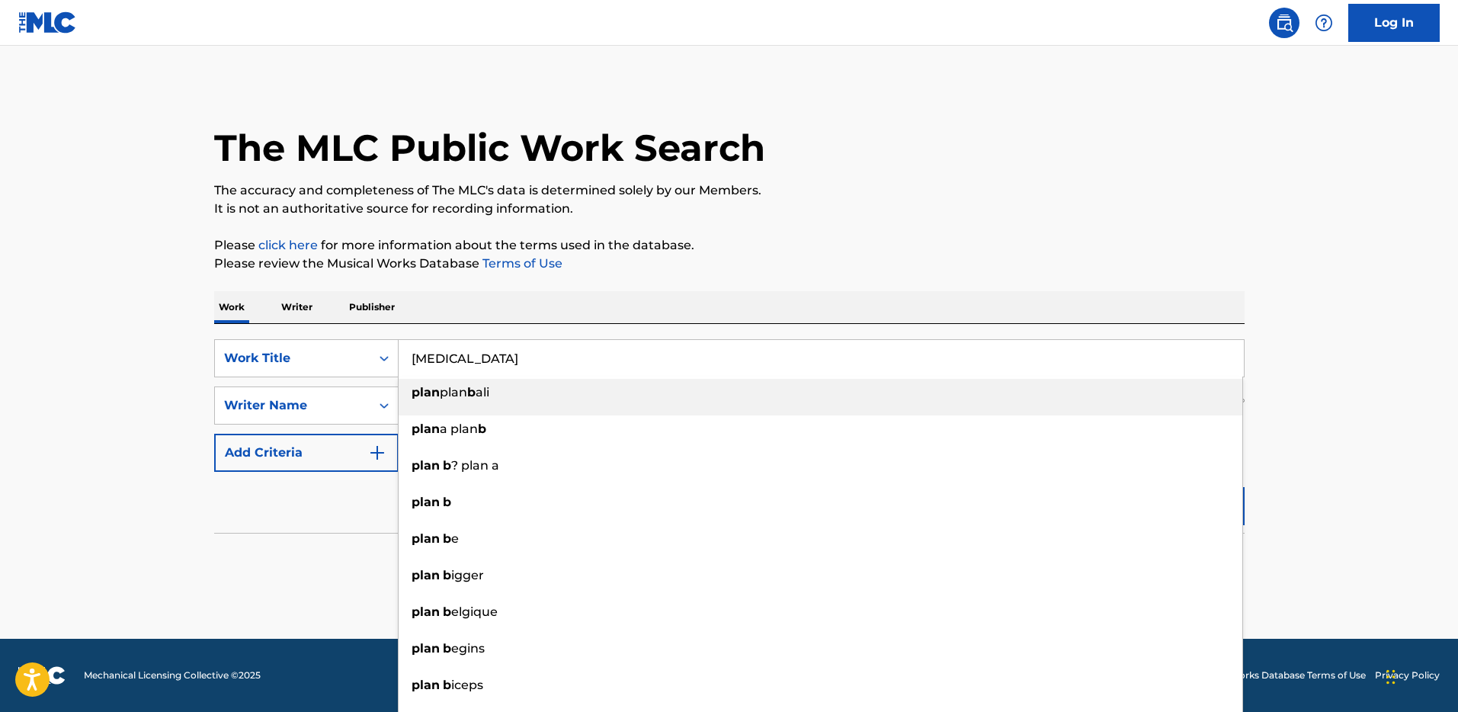
click at [506, 351] on input "[MEDICAL_DATA]" at bounding box center [821, 358] width 845 height 37
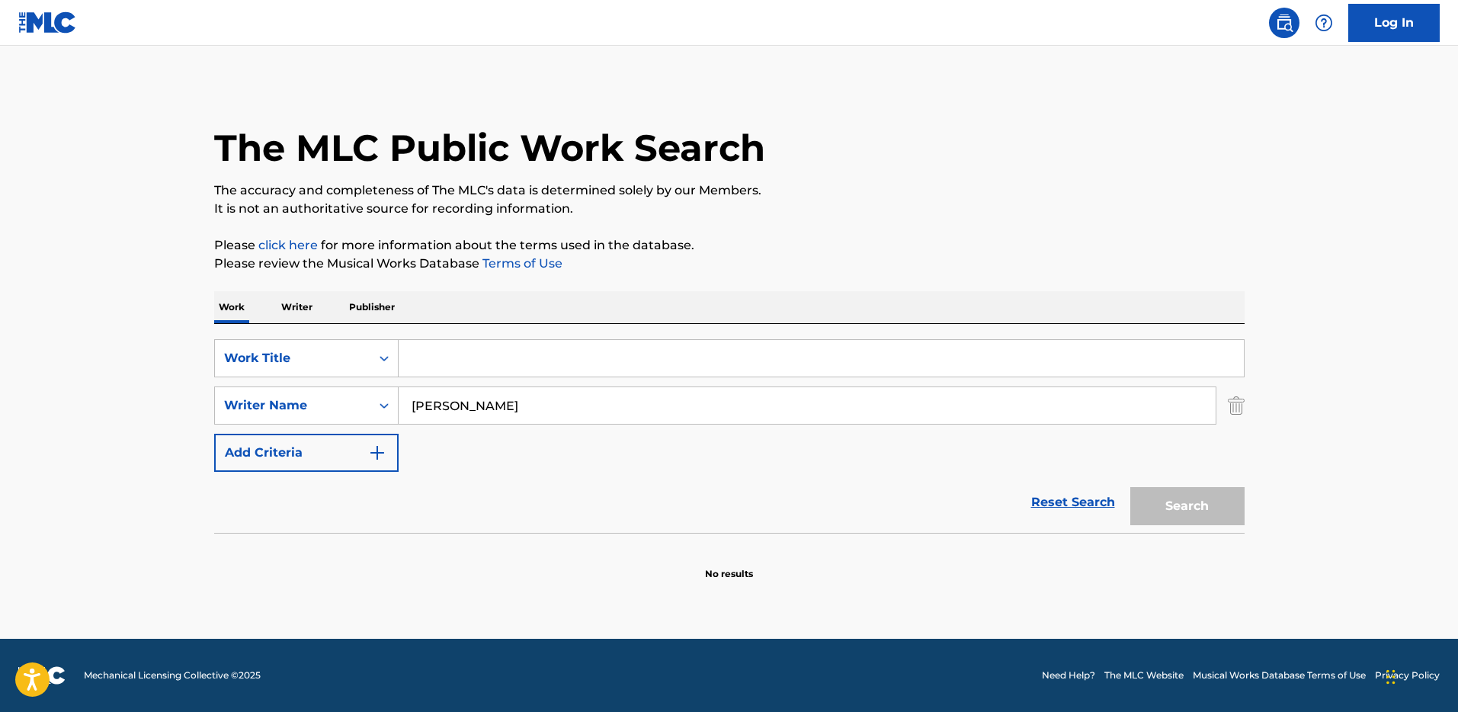
paste input "T3025141946"
type input "T3025141946"
click at [357, 327] on div "SearchWithCriteriadf3808af-43d1-4efd-a6e8-fe2f333cc3be Work Title T3025141946 S…" at bounding box center [729, 428] width 1030 height 209
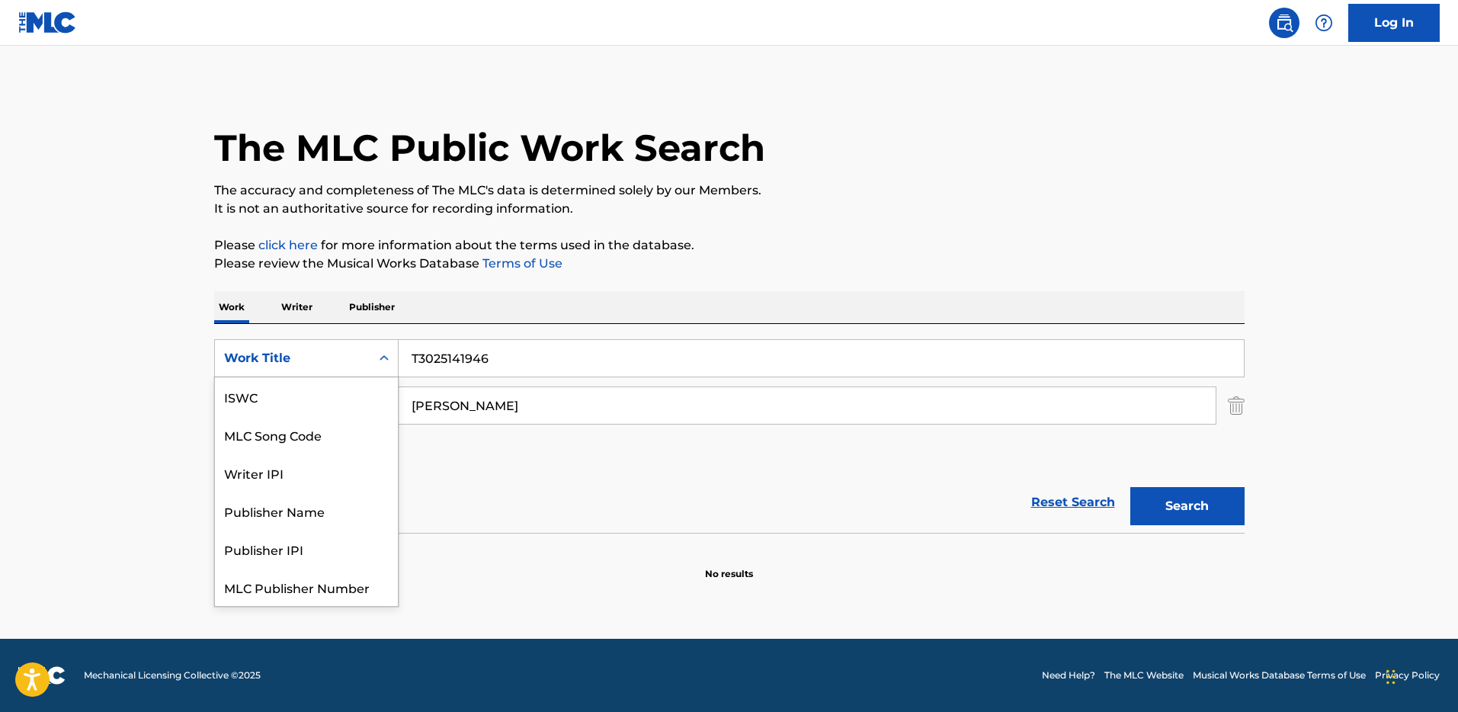
click at [357, 345] on div "Work Title" at bounding box center [292, 358] width 155 height 29
click at [311, 408] on div "ISWC" at bounding box center [306, 396] width 183 height 38
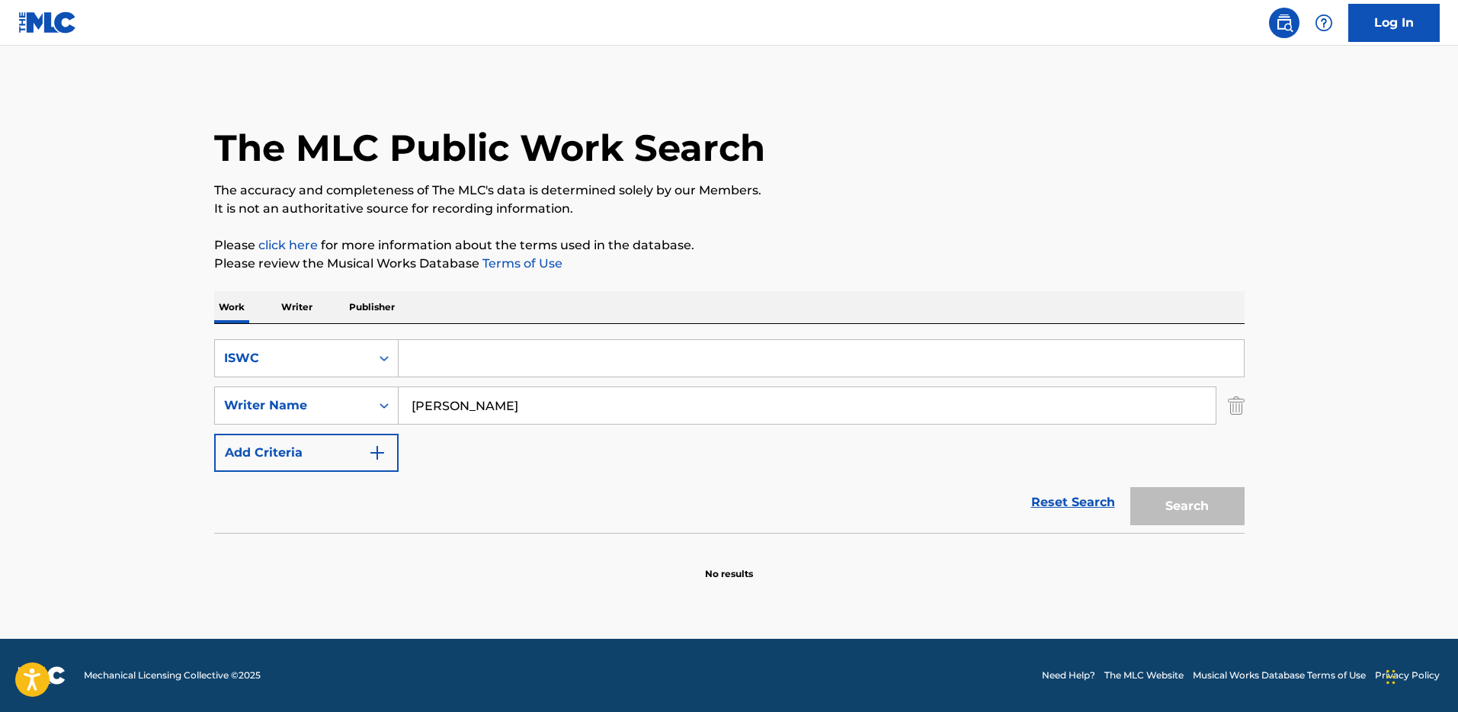
click at [503, 411] on input "[PERSON_NAME]" at bounding box center [807, 405] width 817 height 37
click at [482, 351] on input "Search Form" at bounding box center [821, 358] width 845 height 37
paste input "T3025141946"
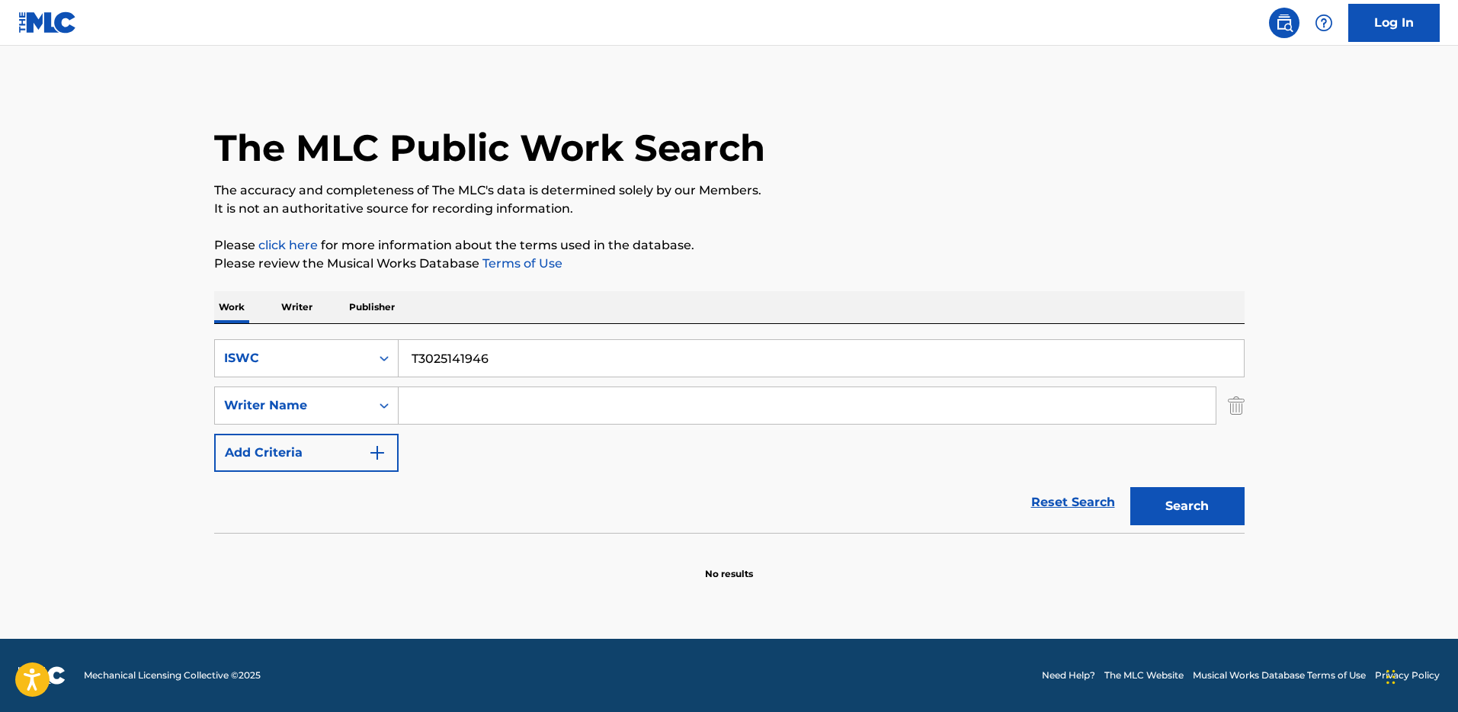
click at [1178, 503] on button "Search" at bounding box center [1187, 506] width 114 height 38
click at [410, 358] on input "T3025141946" at bounding box center [821, 358] width 845 height 37
click at [1130, 487] on button "Search" at bounding box center [1187, 506] width 114 height 38
click at [478, 367] on input "T3025141946" at bounding box center [821, 358] width 845 height 37
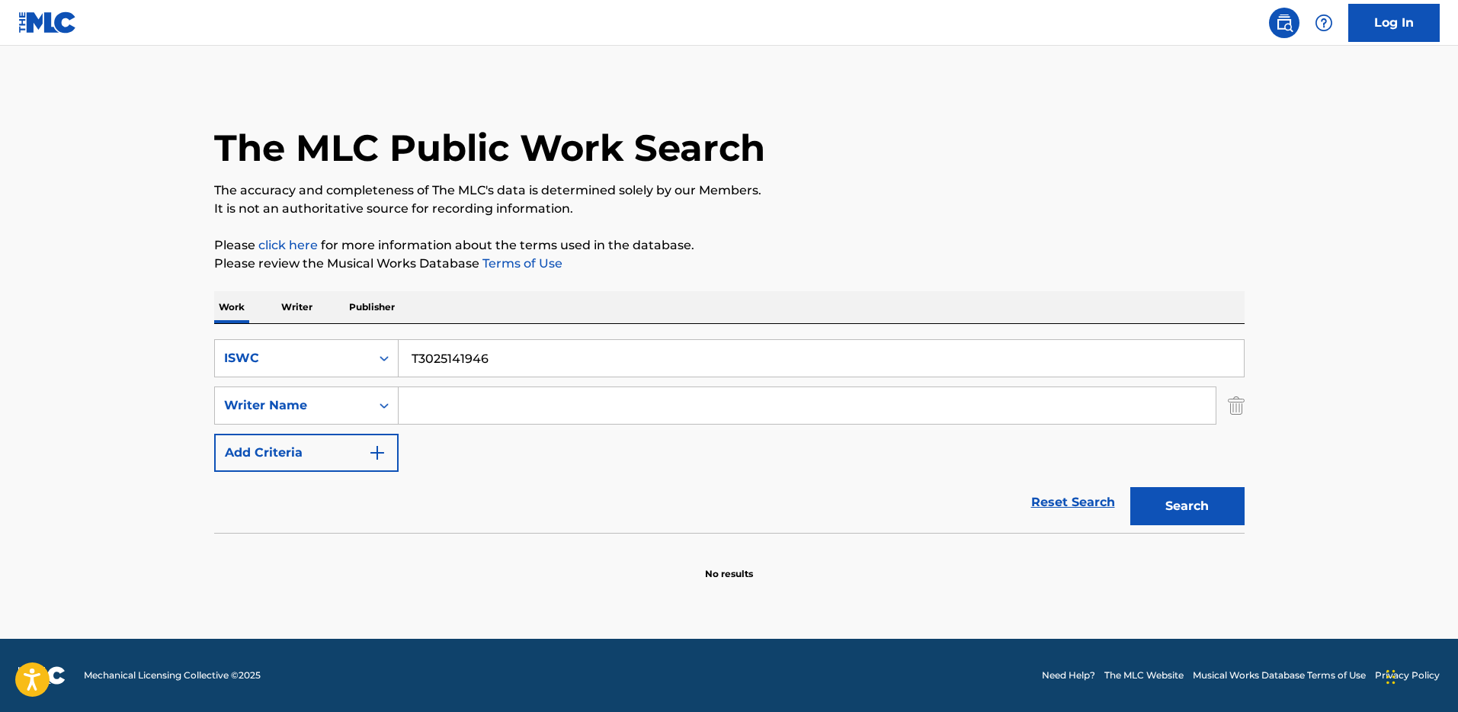
paste input "070014416"
type input "T0700144166"
click at [1154, 495] on button "Search" at bounding box center [1187, 506] width 114 height 38
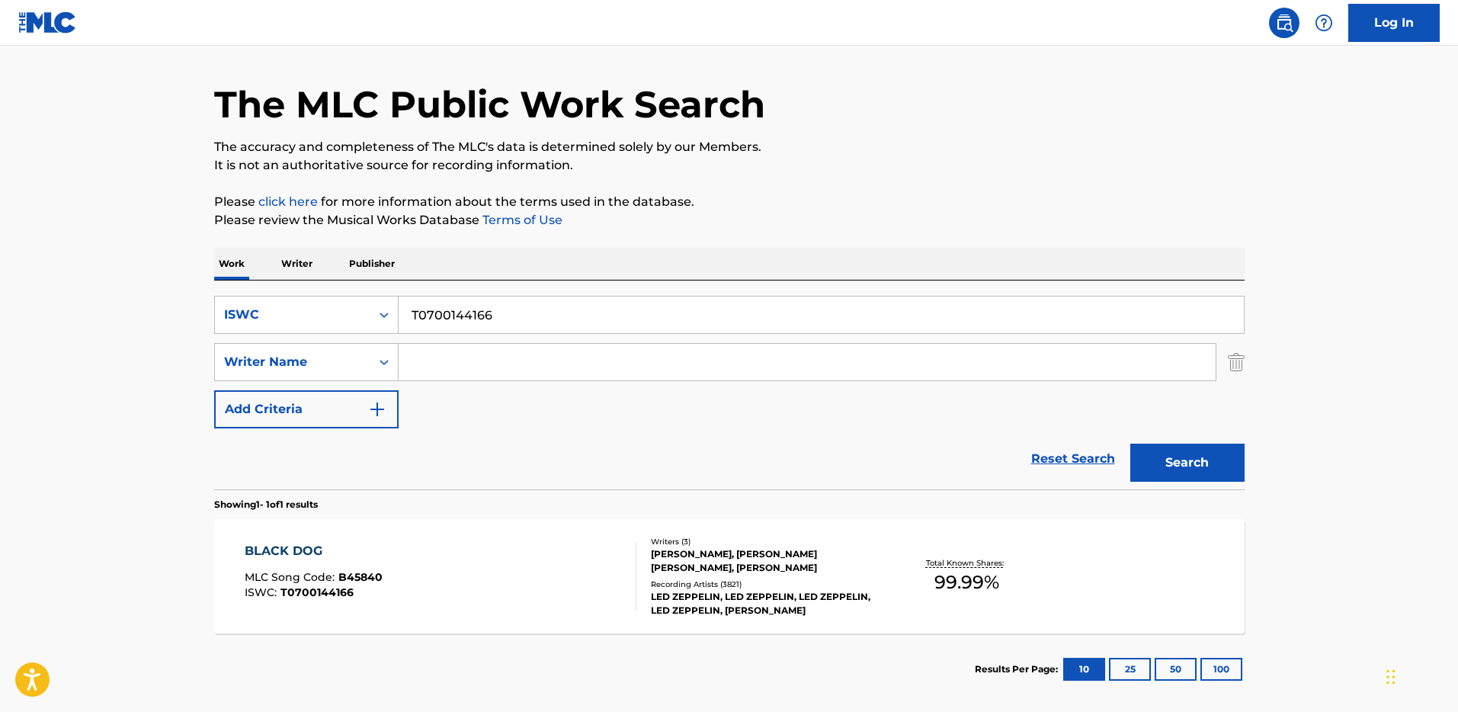
scroll to position [117, 0]
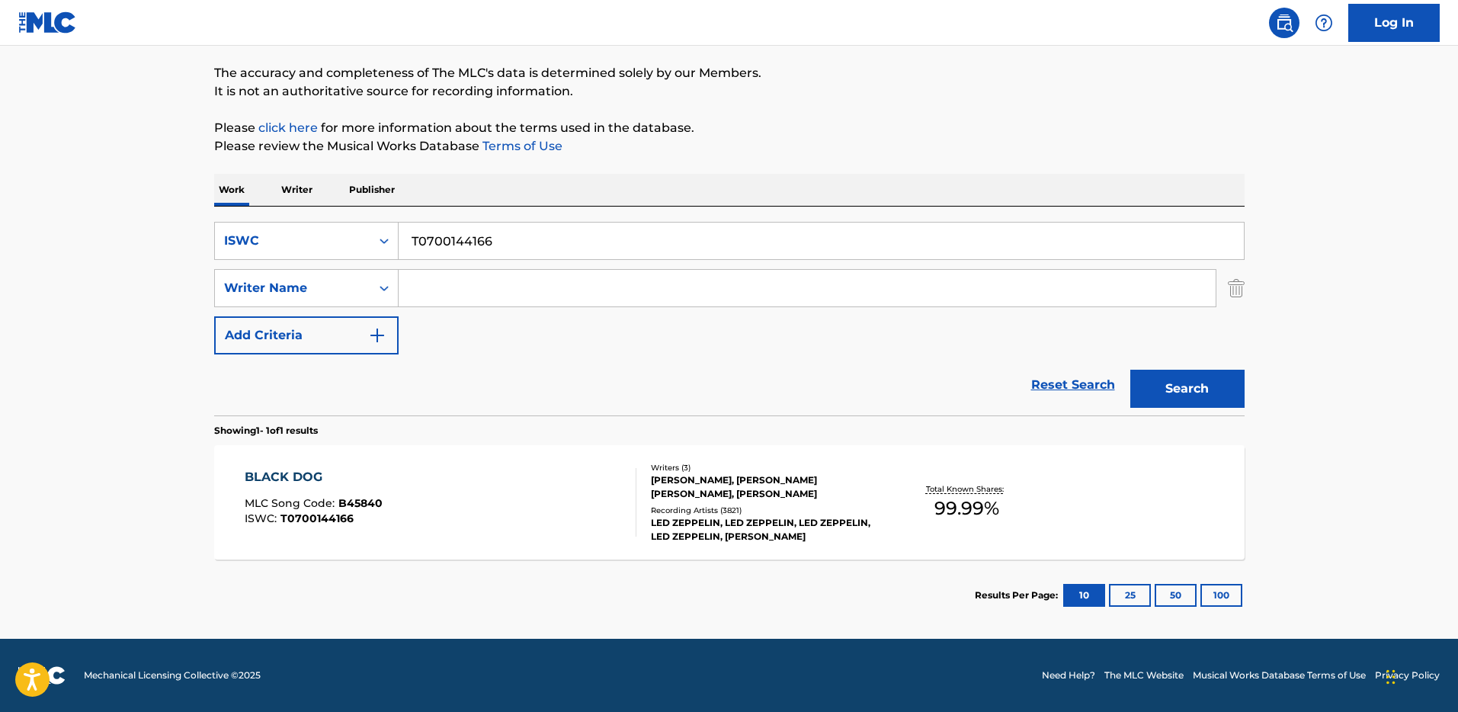
click at [717, 495] on div "[PERSON_NAME], [PERSON_NAME] [PERSON_NAME], [PERSON_NAME]" at bounding box center [766, 486] width 230 height 27
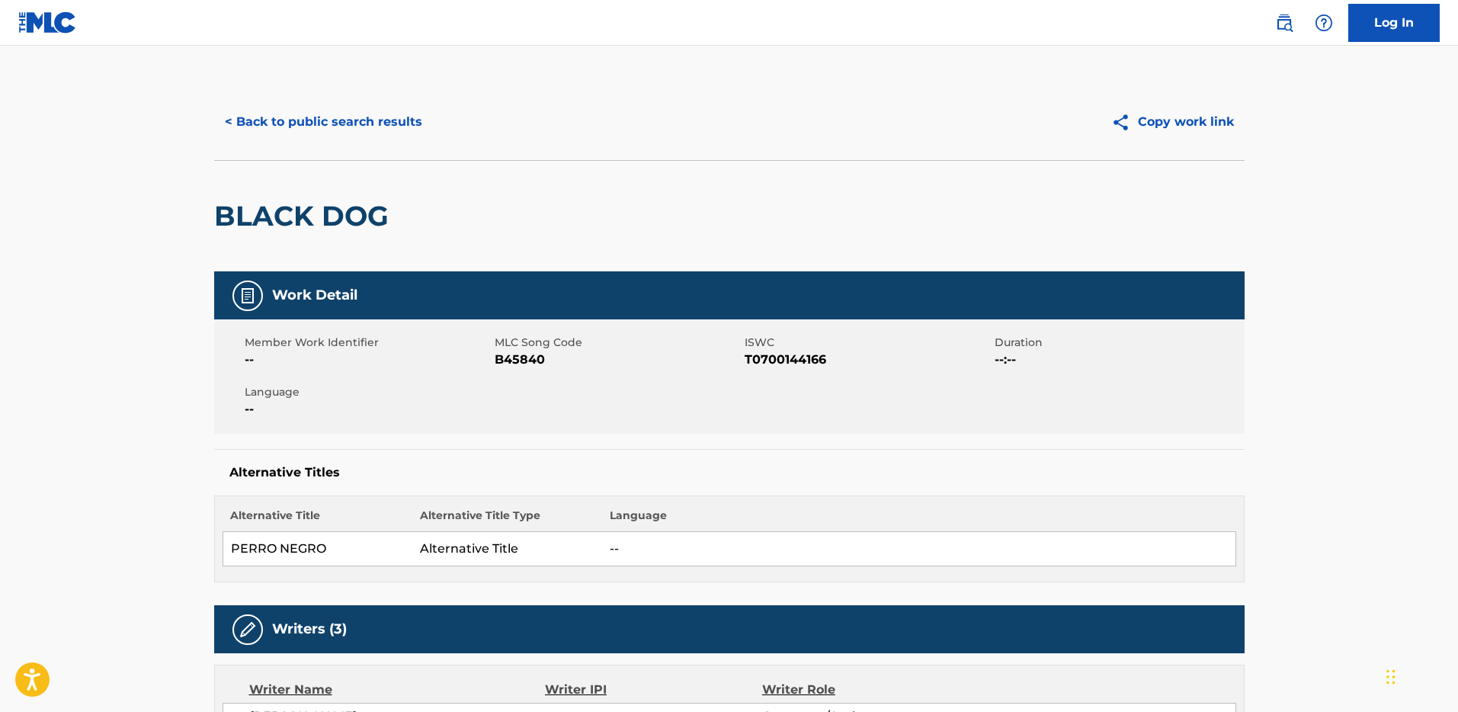
click at [328, 125] on button "< Back to public search results" at bounding box center [323, 122] width 219 height 38
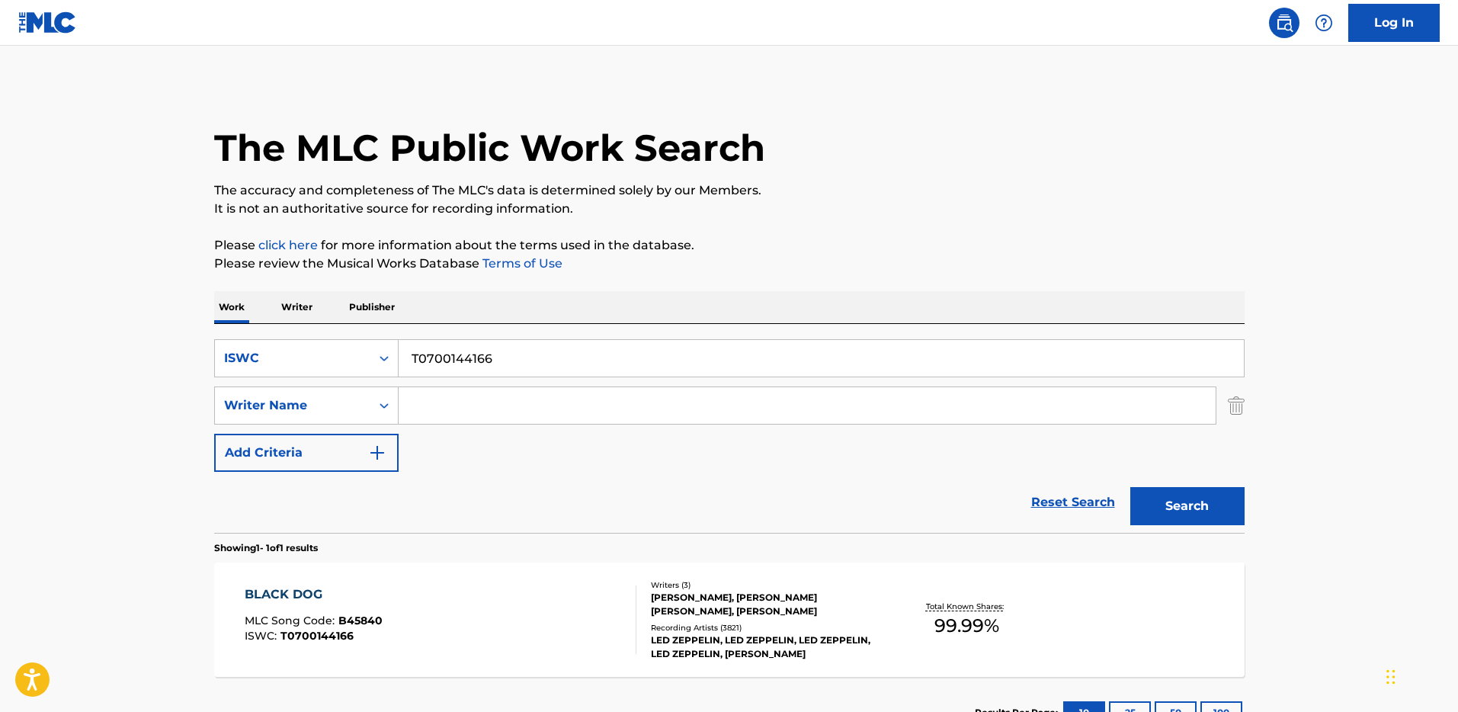
scroll to position [30, 0]
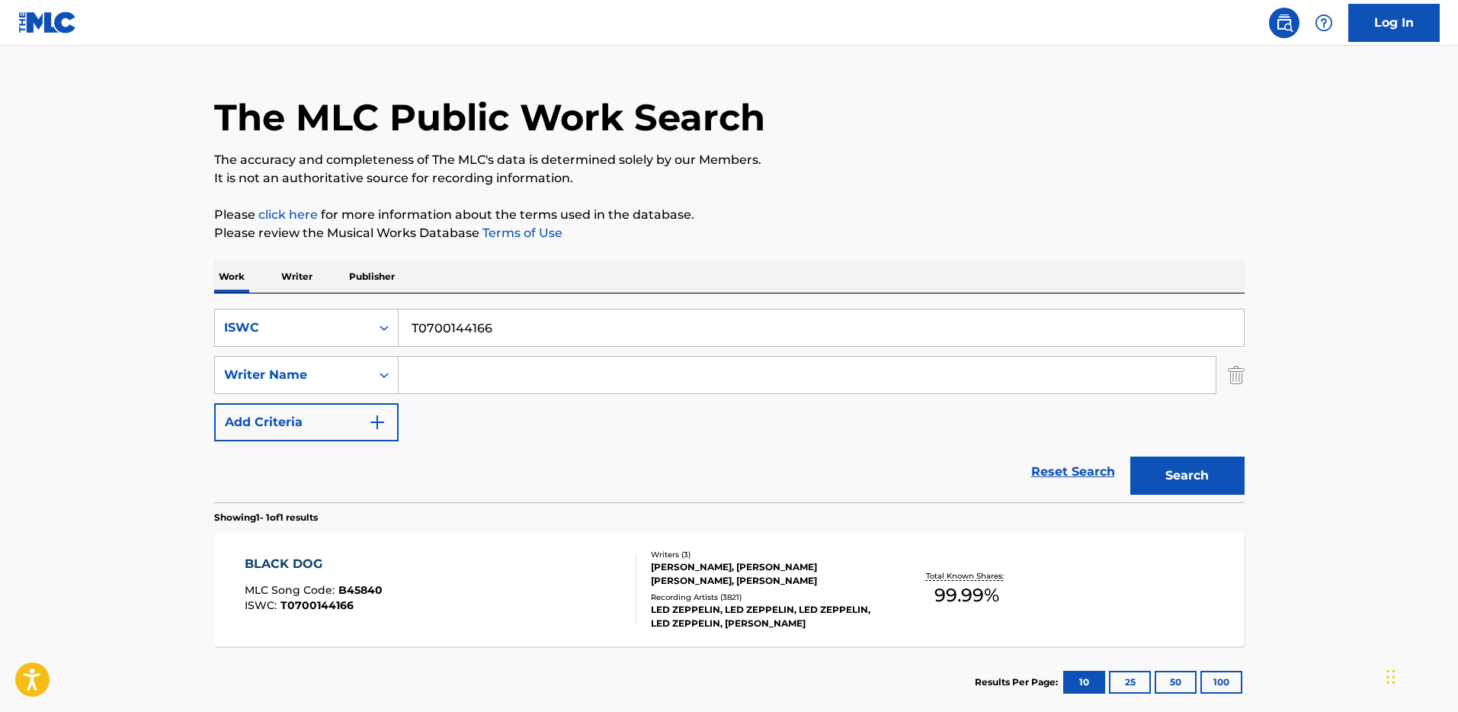
click at [471, 309] on input "T0700144166" at bounding box center [821, 327] width 845 height 37
paste input ""ISWC: T9318425535 Title: La Chíqui Artists: Arca GMR: SESEAC: ""
type input ""ISWC: T9318425535 Title: La Chíqui Artists: Arca GMR: SESEAC: ""
click at [489, 326] on input ""ISWC: T9318425535 Title: La Chíqui Artists: Arca GMR: SESEAC: "" at bounding box center [821, 327] width 845 height 37
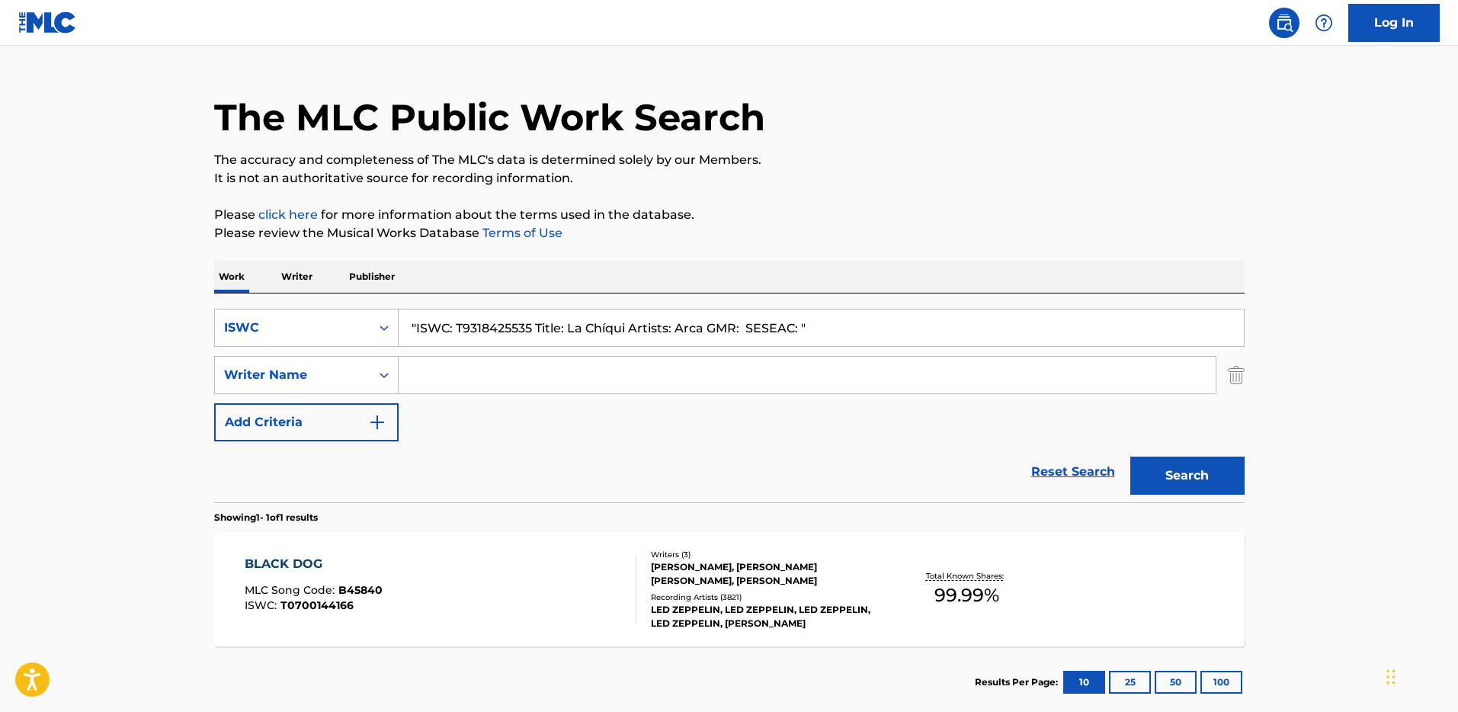
click at [489, 326] on input ""ISWC: T9318425535 Title: La Chíqui Artists: Arca GMR: SESEAC: "" at bounding box center [821, 327] width 845 height 37
click at [479, 326] on input ""ISWC: T9318425535 Title: La Chíqui Artists: Arca GMR: SESEAC: "" at bounding box center [821, 327] width 845 height 37
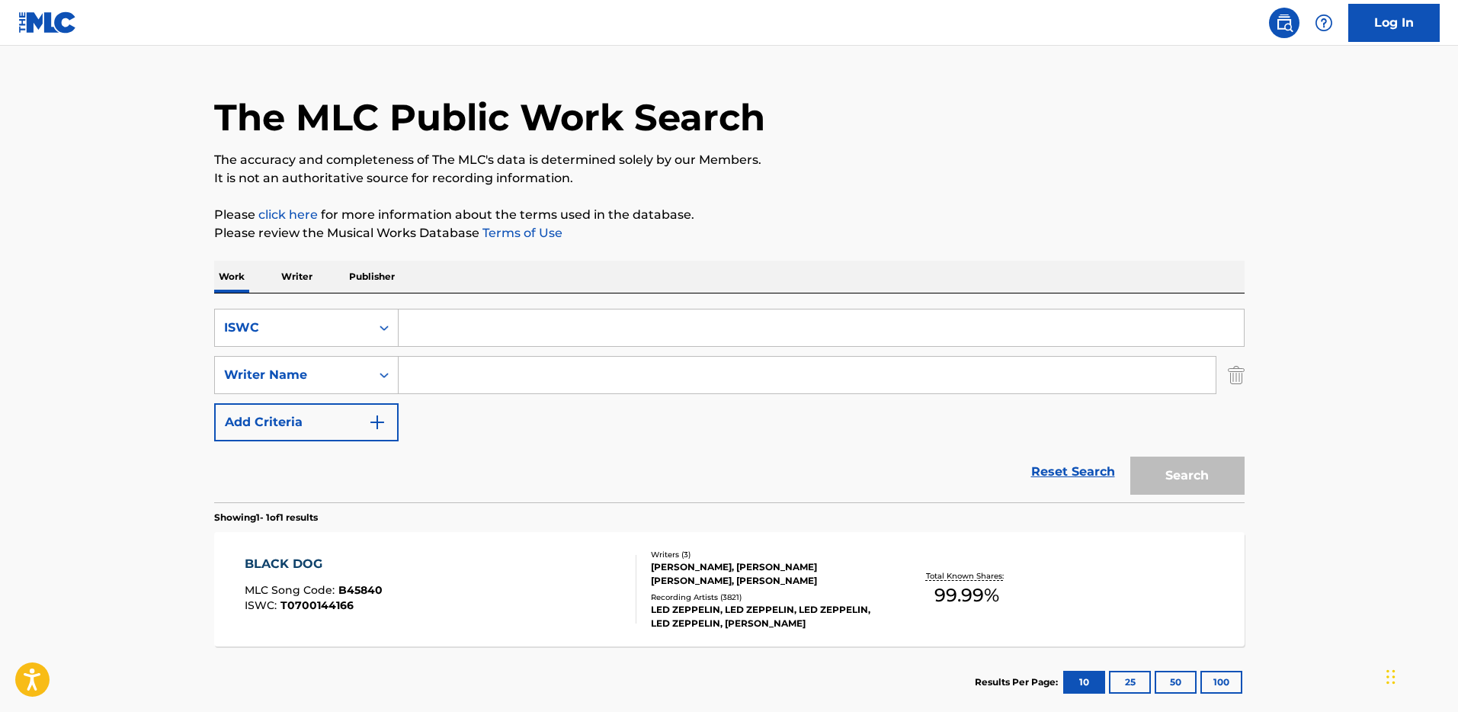
paste input "T9318425535"
type input "T9318425535"
click at [1130, 456] on button "Search" at bounding box center [1187, 475] width 114 height 38
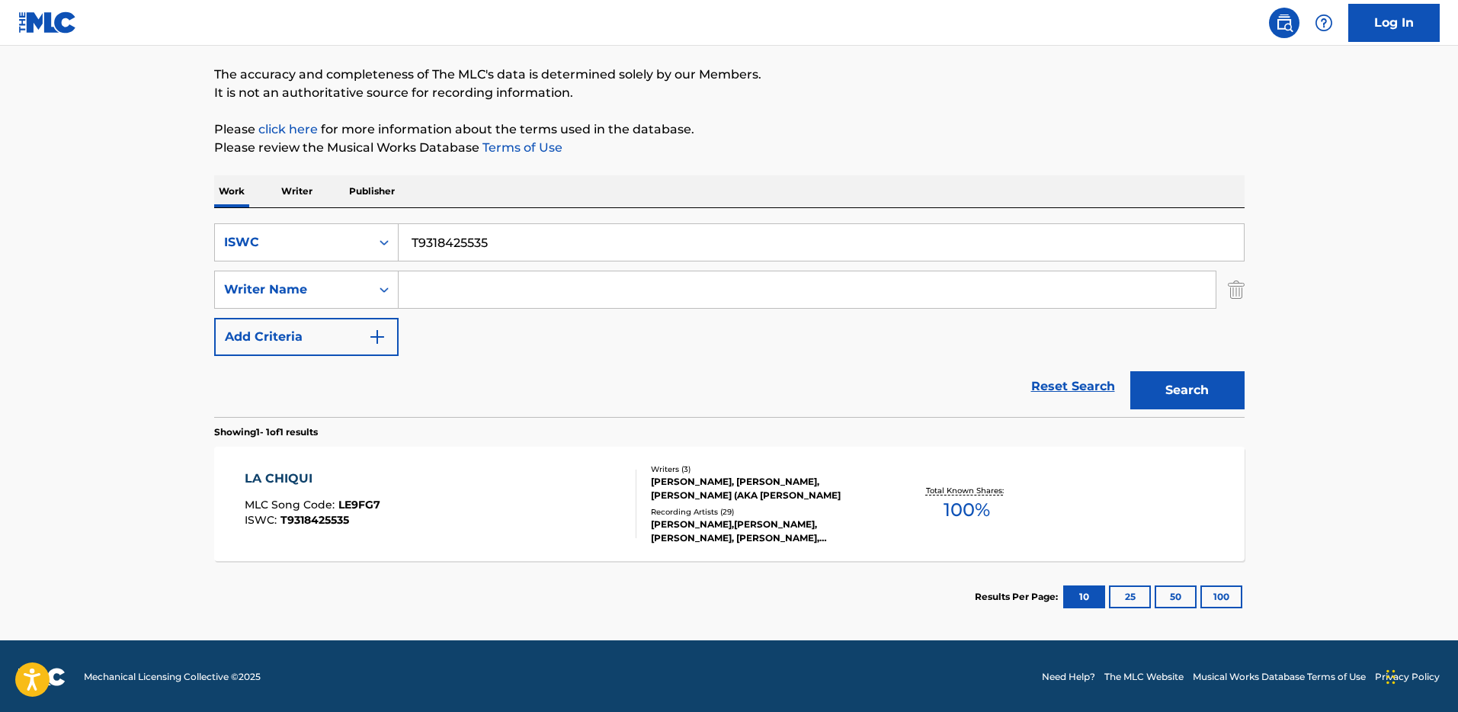
scroll to position [117, 0]
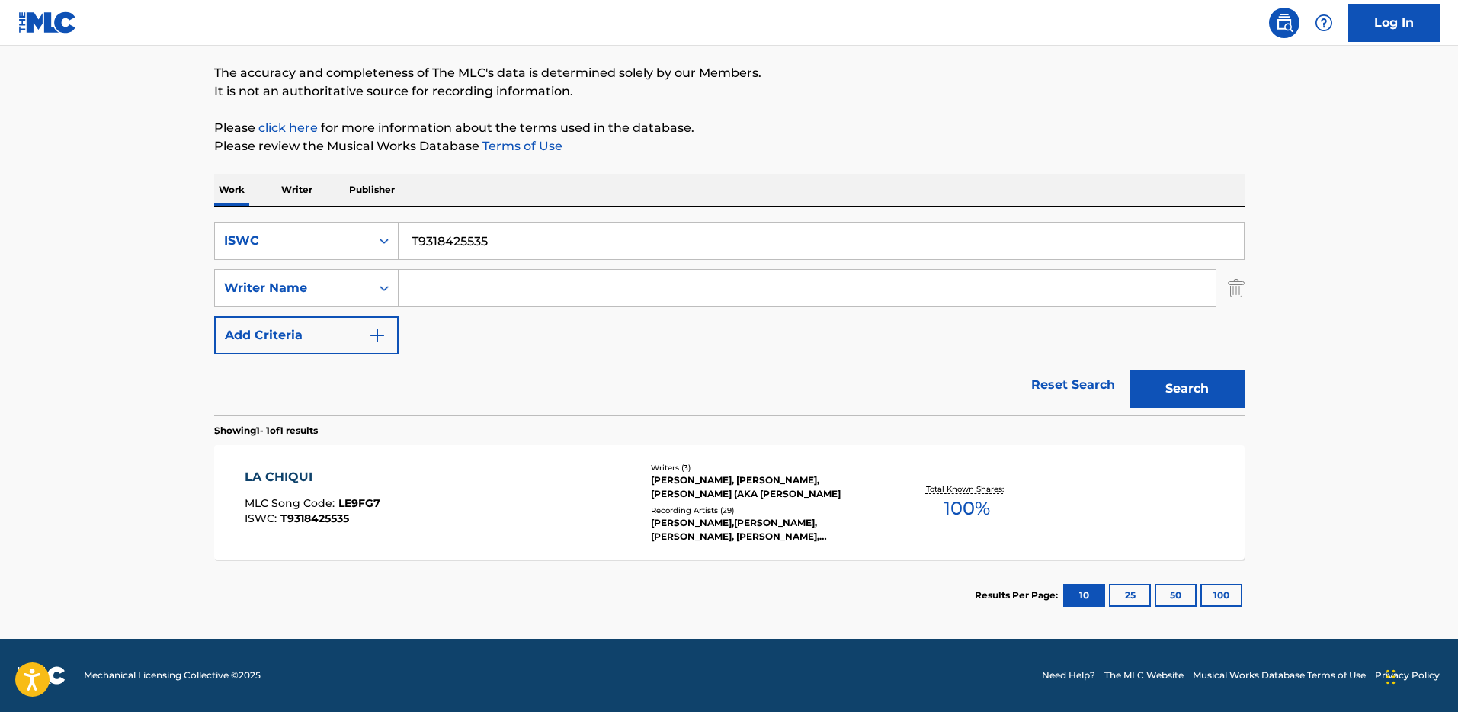
click at [475, 510] on div "LA CHIQUI MLC Song Code : LE9FG7 ISWC : T9318425535" at bounding box center [441, 502] width 392 height 69
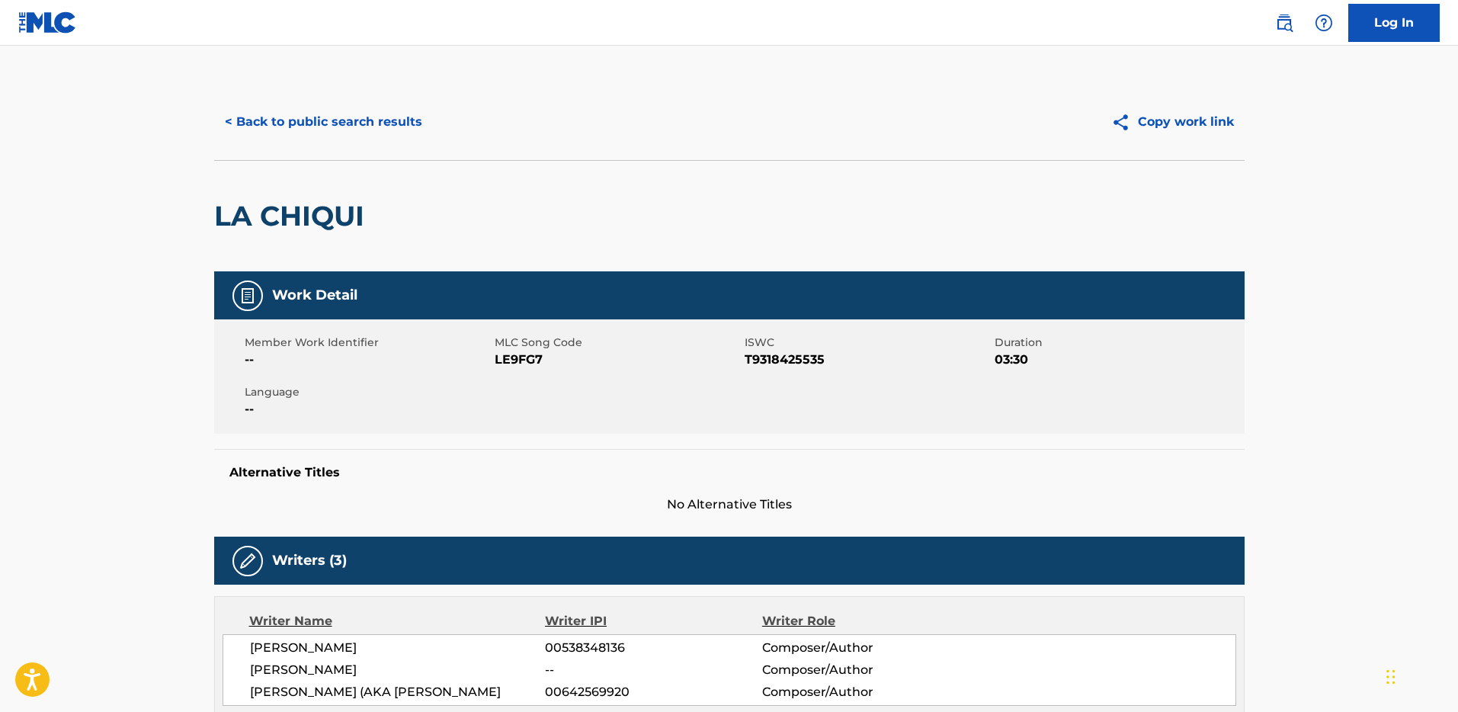
click at [402, 122] on button "< Back to public search results" at bounding box center [323, 122] width 219 height 38
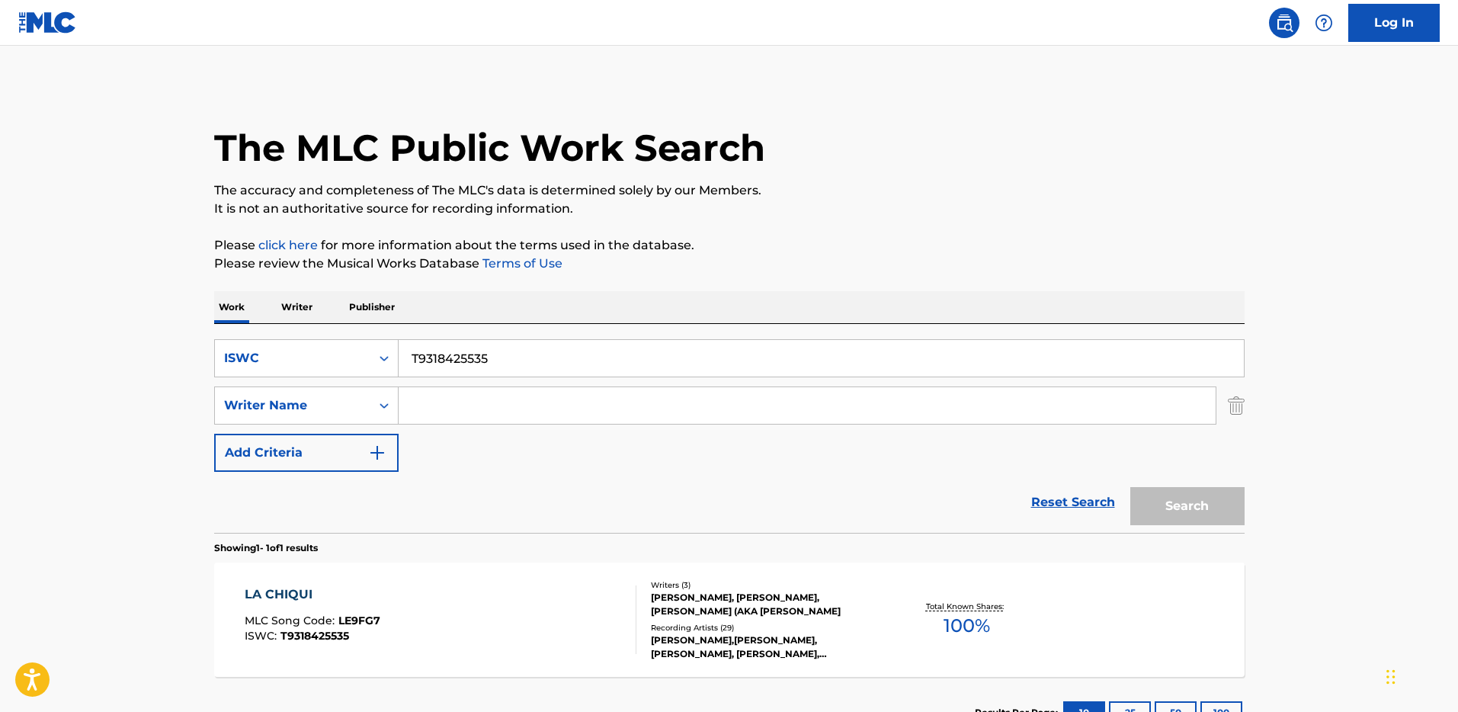
scroll to position [30, 0]
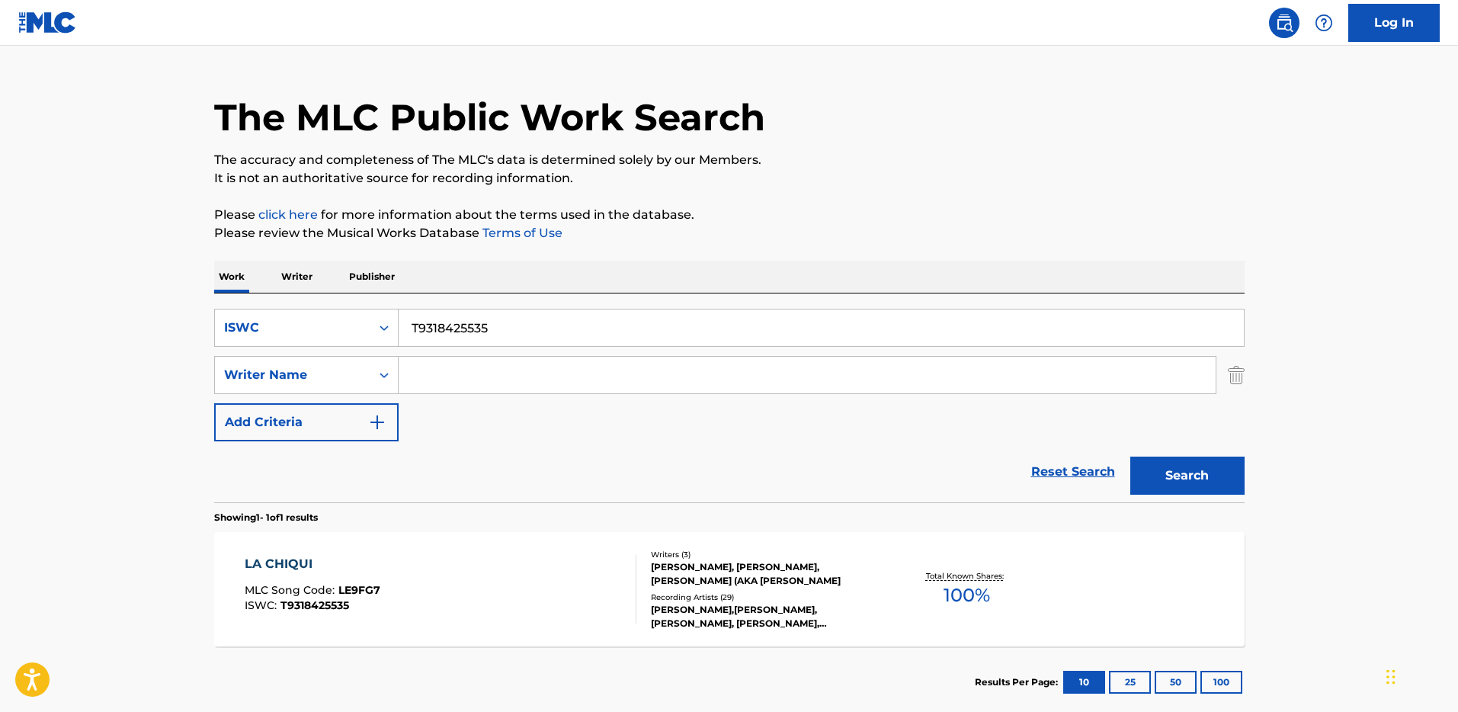
click at [473, 330] on input "T9318425535" at bounding box center [821, 327] width 845 height 37
paste input ""ISWC: T3196018294 Title: Long Life Artists: chronic Law GMR: SESEAC: ""
type input ""ISWC: T3196018294 Title: Long Life Artists: chronic Law GMR: SESEAC: ""
click at [488, 326] on input ""ISWC: T3196018294 Title: Long Life Artists: chronic Law GMR: SESEAC: "" at bounding box center [821, 327] width 845 height 37
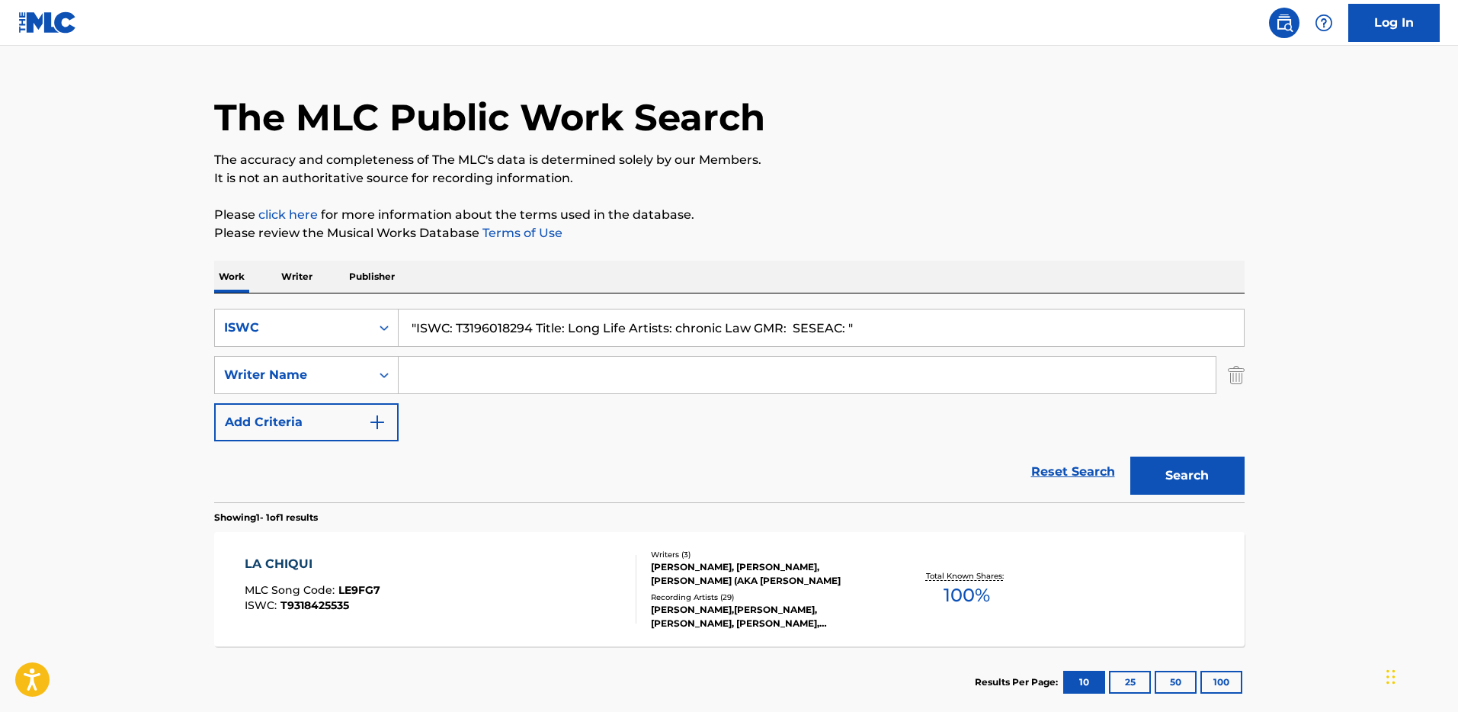
click at [488, 326] on input ""ISWC: T3196018294 Title: Long Life Artists: chronic Law GMR: SESEAC: "" at bounding box center [821, 327] width 845 height 37
click at [489, 326] on input ""ISWC: T3196018294 Title: Long Life Artists: chronic Law GMR: SESEAC: "" at bounding box center [821, 327] width 845 height 37
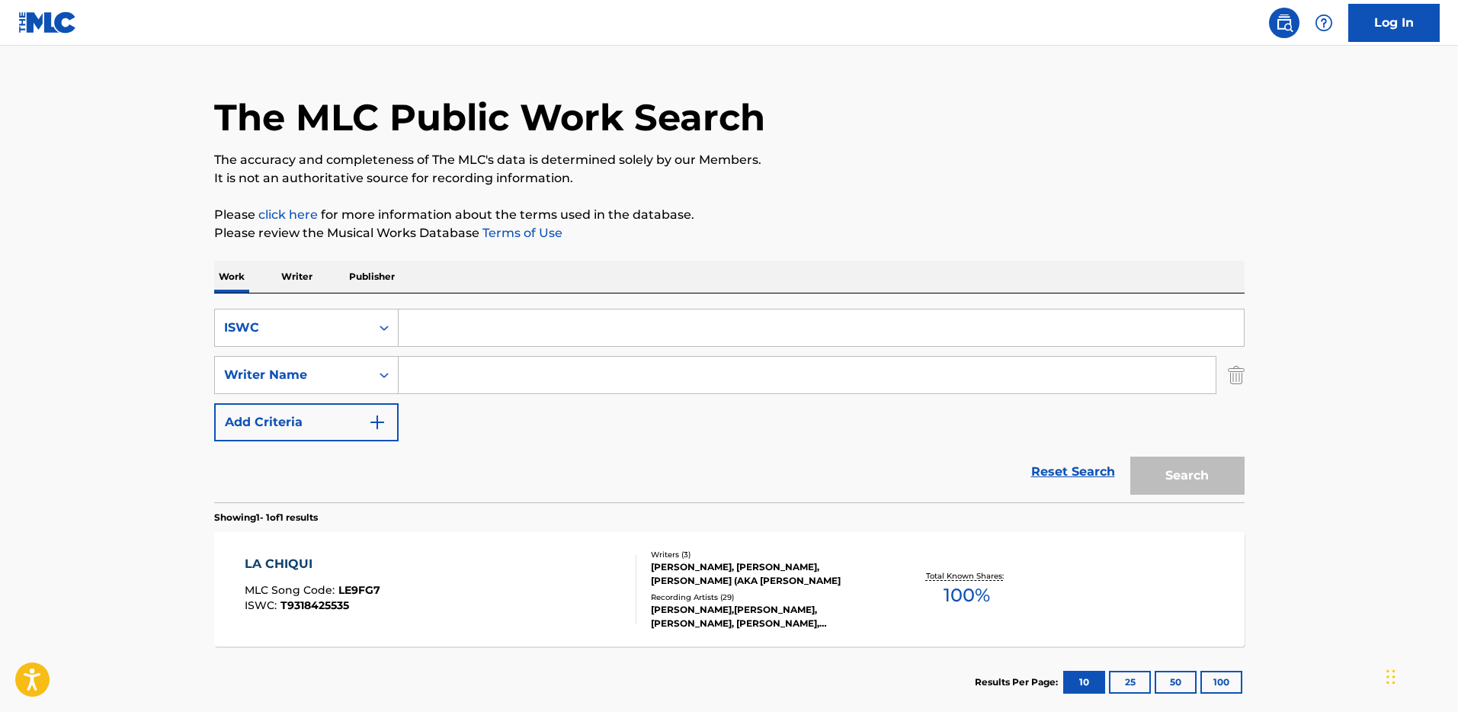
paste input "T3196018294"
click at [1130, 456] on button "Search" at bounding box center [1187, 475] width 114 height 38
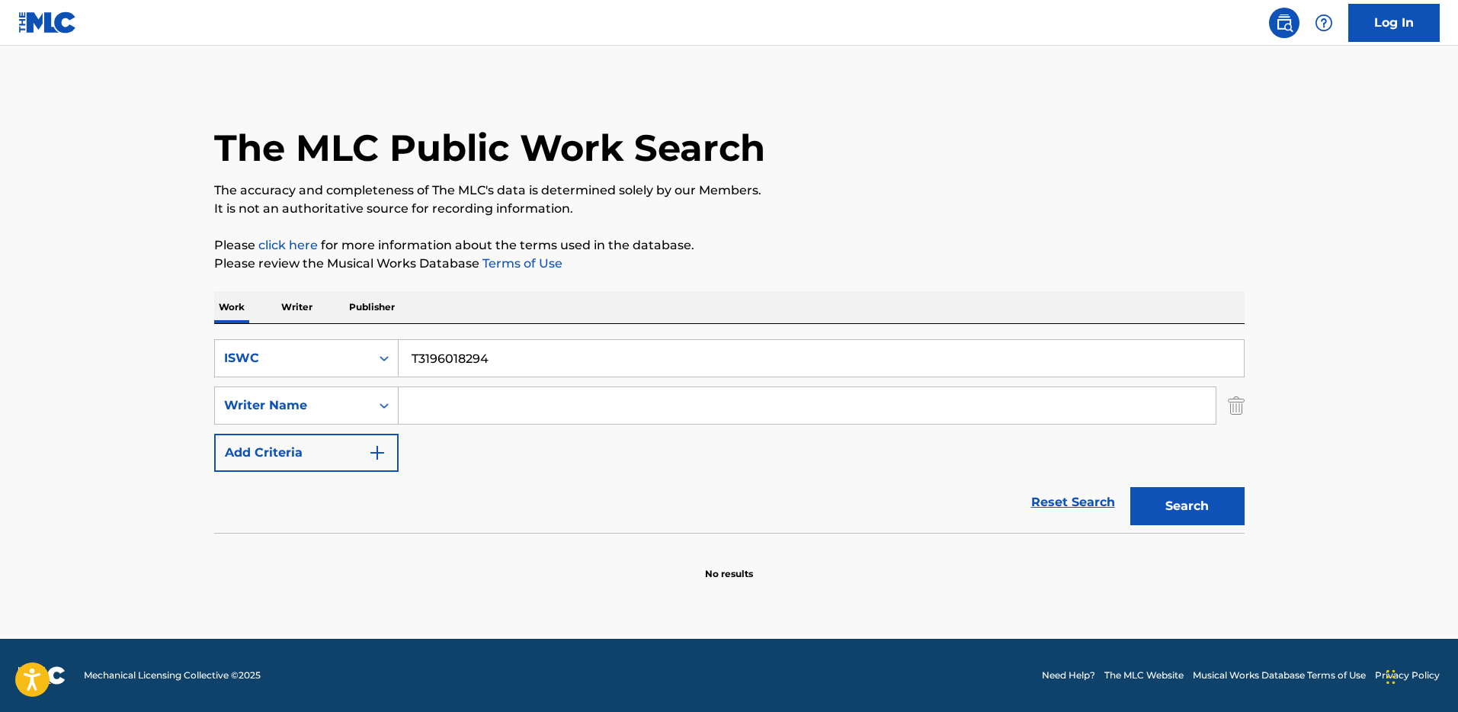
click at [399, 363] on input "T3196018294" at bounding box center [821, 358] width 845 height 37
click at [480, 379] on div "SearchWithCriteria804a185f-4e12-46d6-bdc4-7a61b4f0d782 ISWC T3196018294 SearchW…" at bounding box center [729, 405] width 1030 height 133
click at [477, 361] on input "T3196018294" at bounding box center [821, 358] width 845 height 37
paste input ""ISWC: T0390406628 Title: Esperando Na Janela Artists: [PERSON_NAME] GMR: SESEA…"
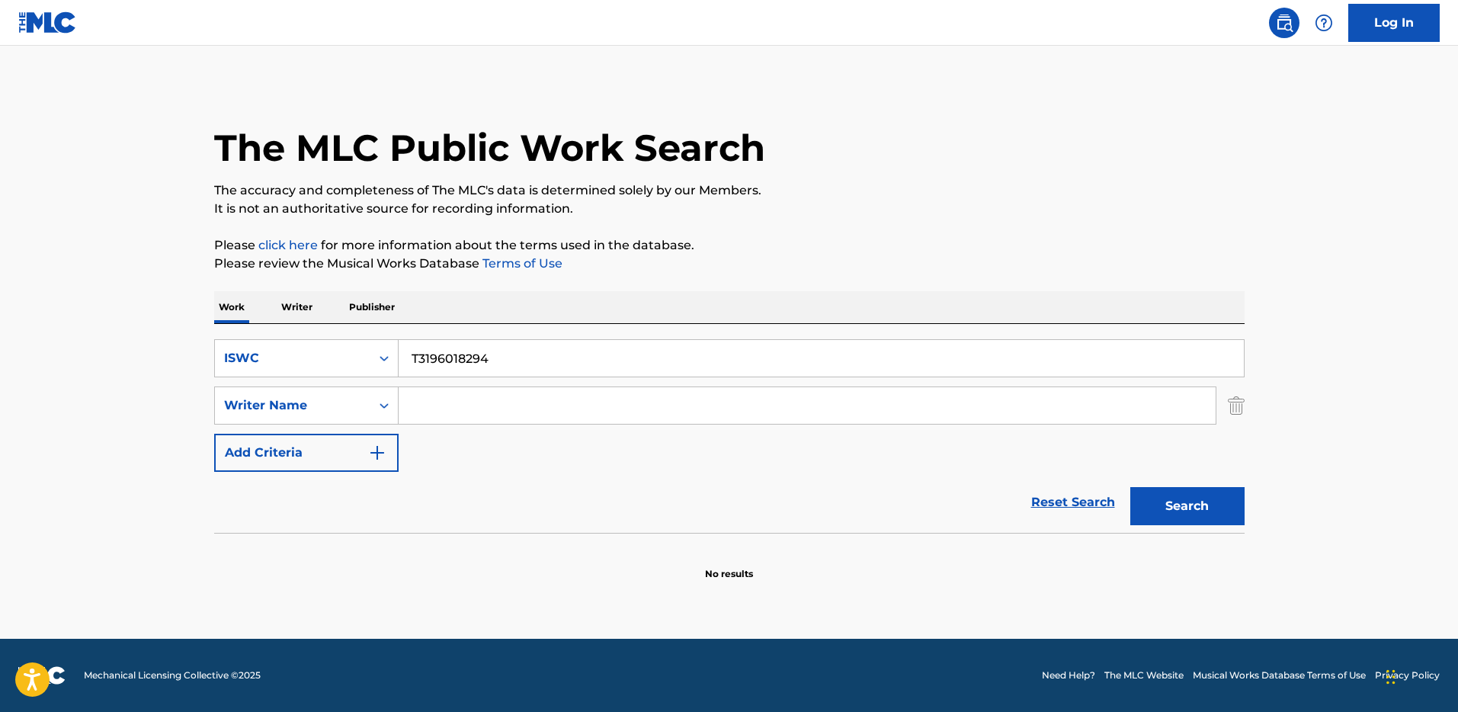
type input ""ISWC: T0390406628 Title: Esperando Na Janela Artists: [PERSON_NAME] GMR: SESEA…"
click at [508, 357] on input ""ISWC: T0390406628 Title: Esperando Na Janela Artists: [PERSON_NAME] GMR: SESEA…" at bounding box center [821, 358] width 845 height 37
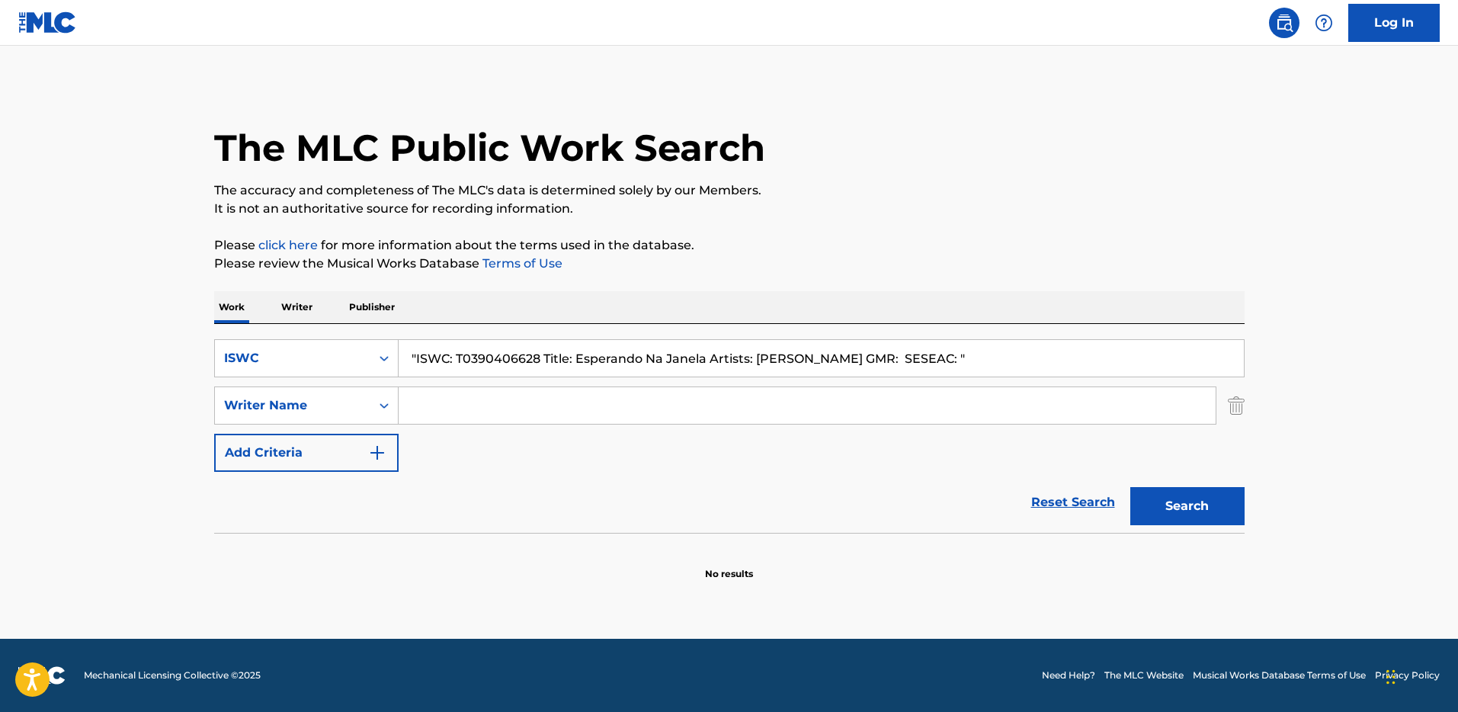
click at [508, 357] on input ""ISWC: T0390406628 Title: Esperando Na Janela Artists: [PERSON_NAME] GMR: SESEA…" at bounding box center [821, 358] width 845 height 37
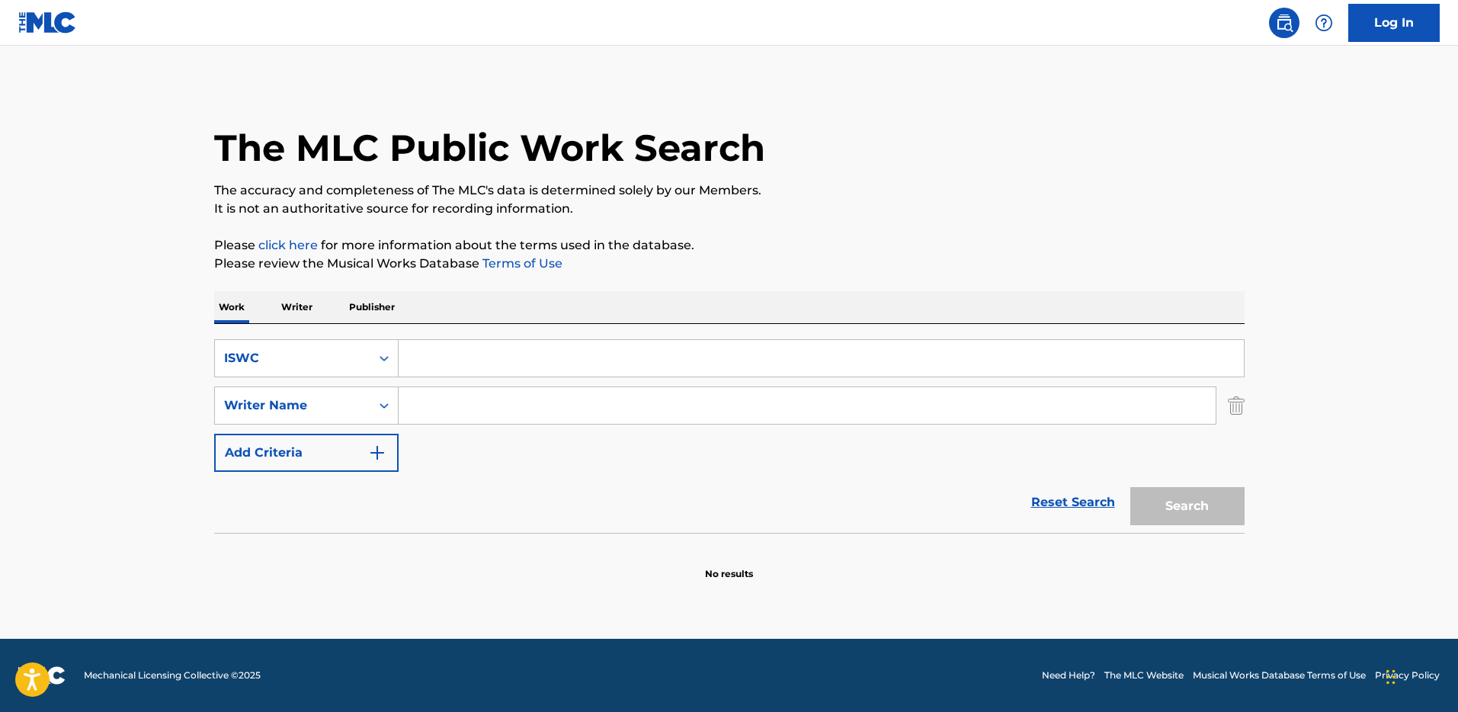
paste input "T0390406628"
type input "T0390406628"
click at [1238, 522] on button "Search" at bounding box center [1187, 506] width 114 height 38
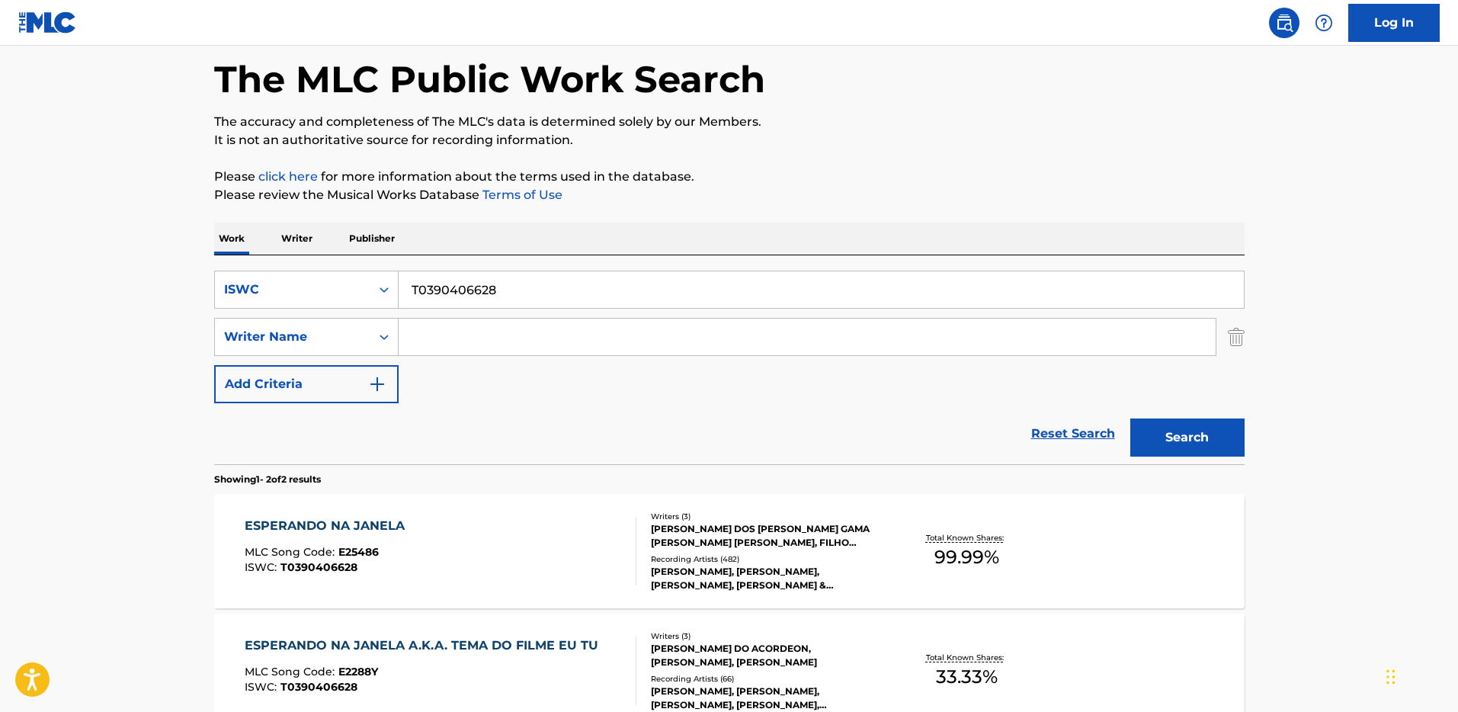
scroll to position [142, 0]
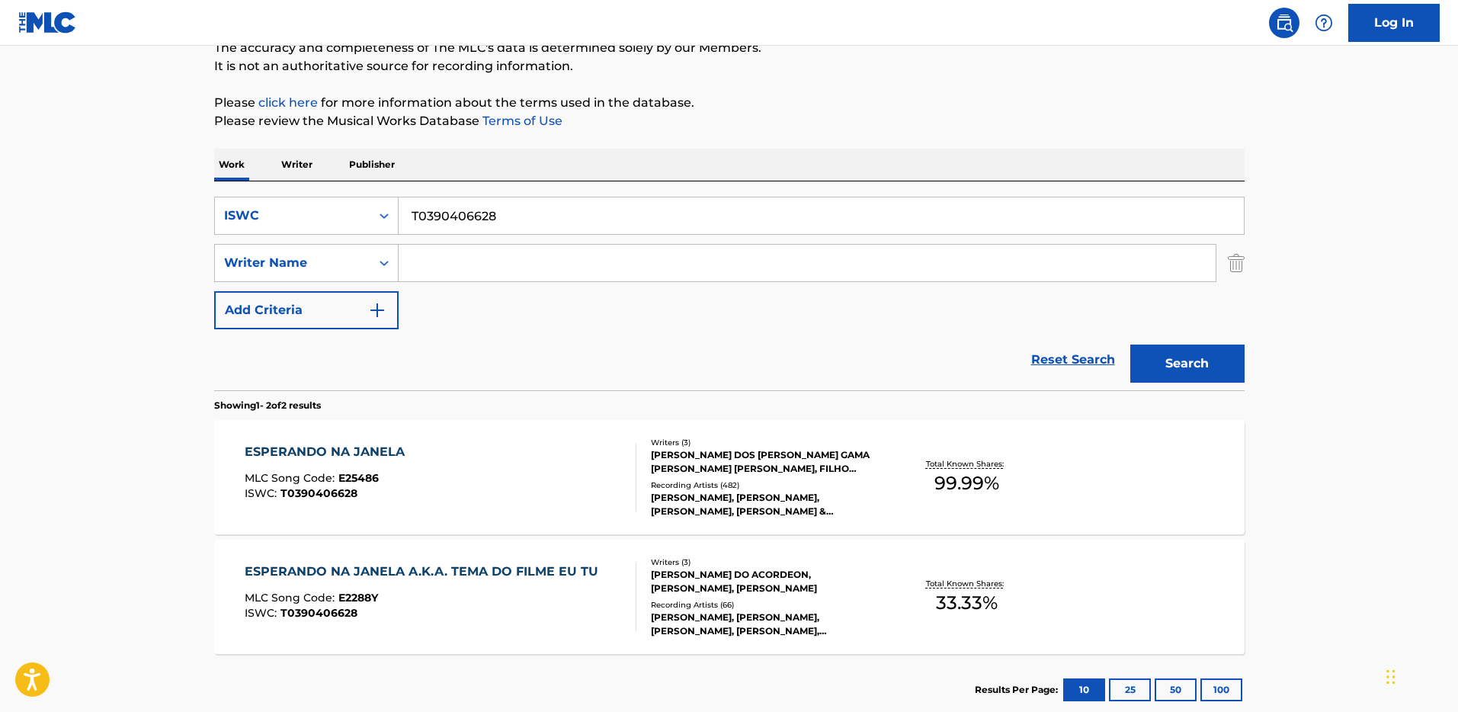
click at [760, 466] on div "[PERSON_NAME] DOS [PERSON_NAME] GAMA [PERSON_NAME] [PERSON_NAME], FILHO [PERSON…" at bounding box center [766, 461] width 230 height 27
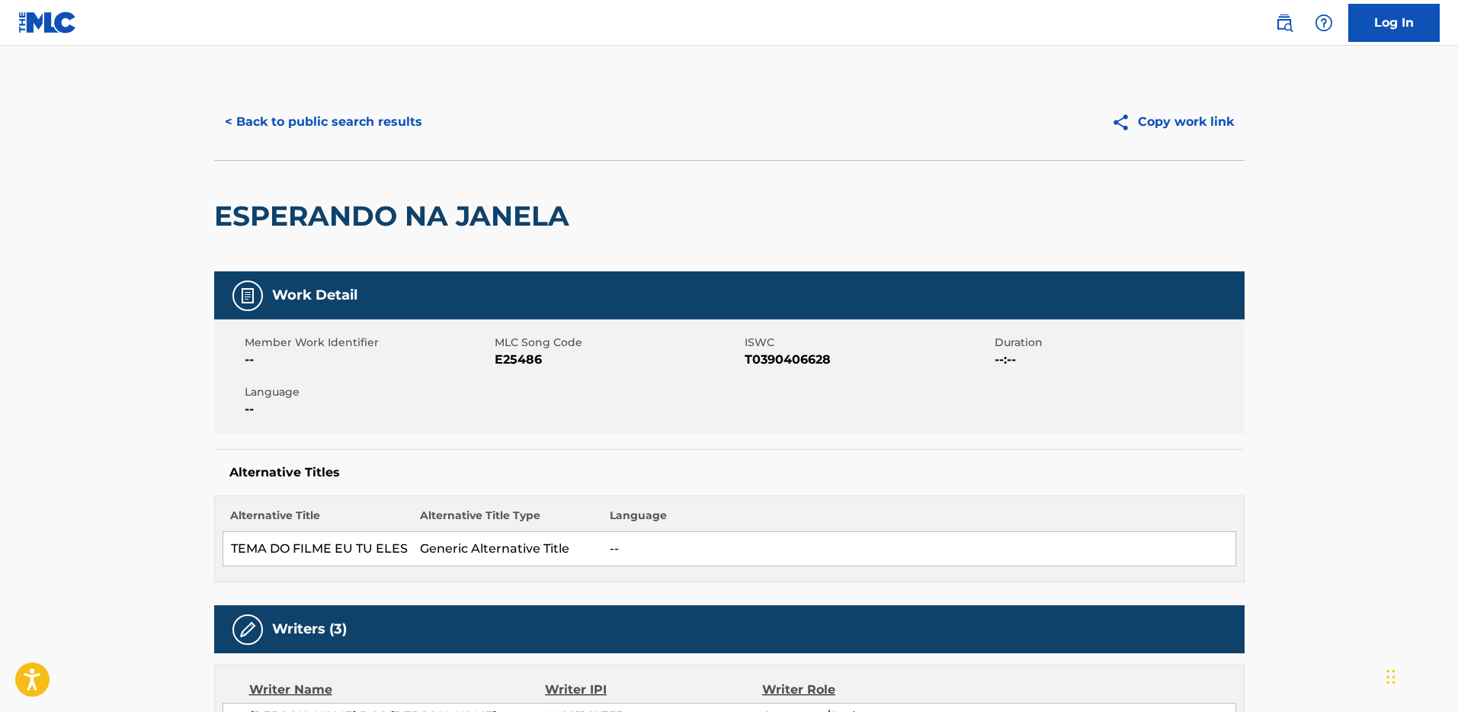
click at [776, 361] on span "T0390406628" at bounding box center [867, 360] width 246 height 18
drag, startPoint x: 776, startPoint y: 361, endPoint x: 463, endPoint y: 0, distance: 478.1
click at [355, 128] on button "< Back to public search results" at bounding box center [323, 122] width 219 height 38
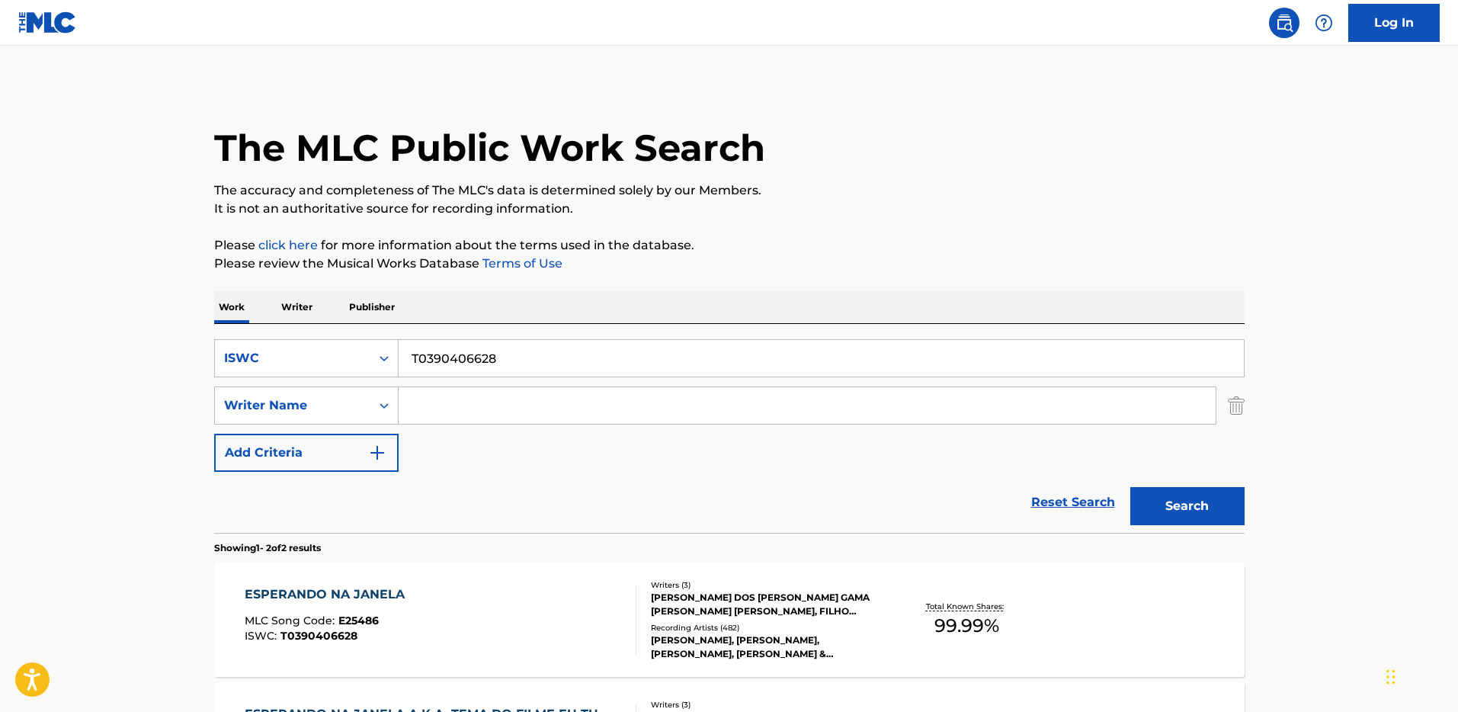
scroll to position [142, 0]
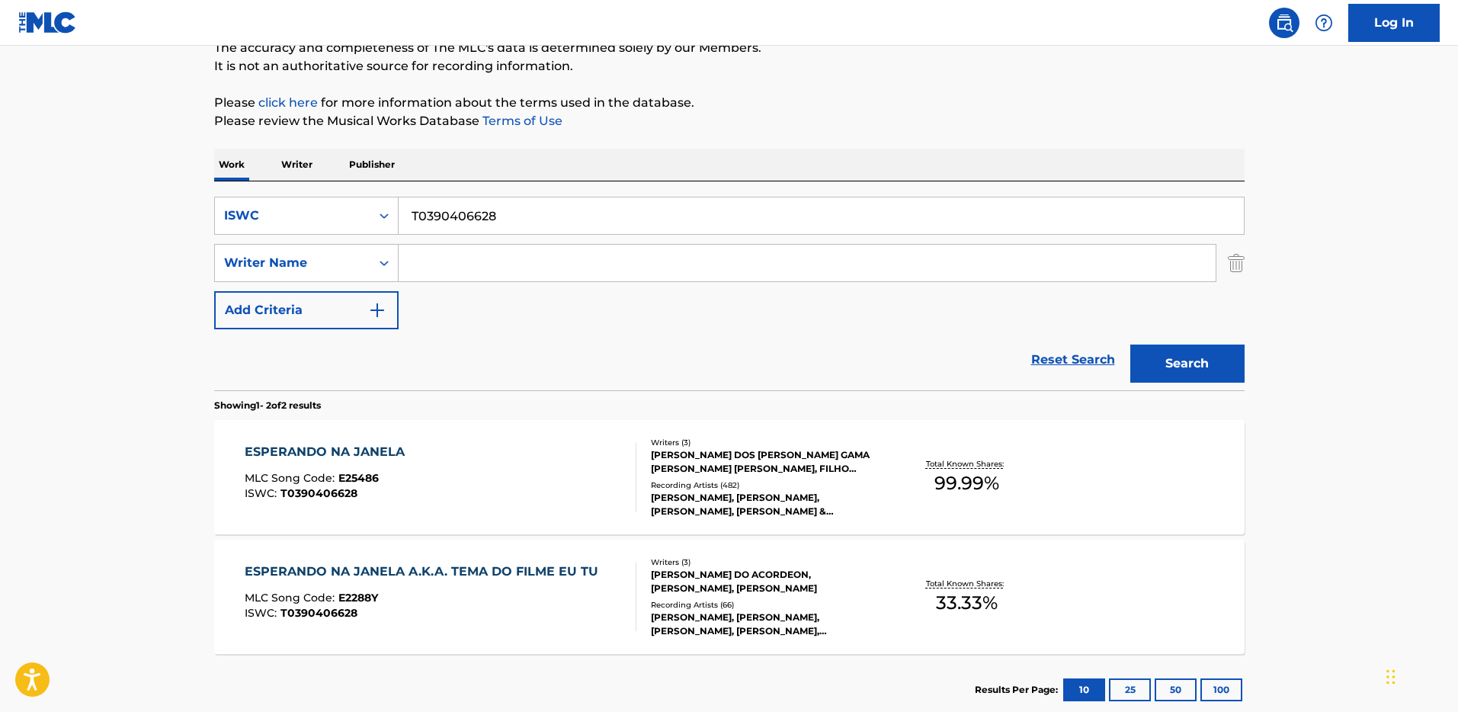
click at [454, 204] on input "T0390406628" at bounding box center [821, 215] width 845 height 37
paste input "4018860"
type input "T0394018860"
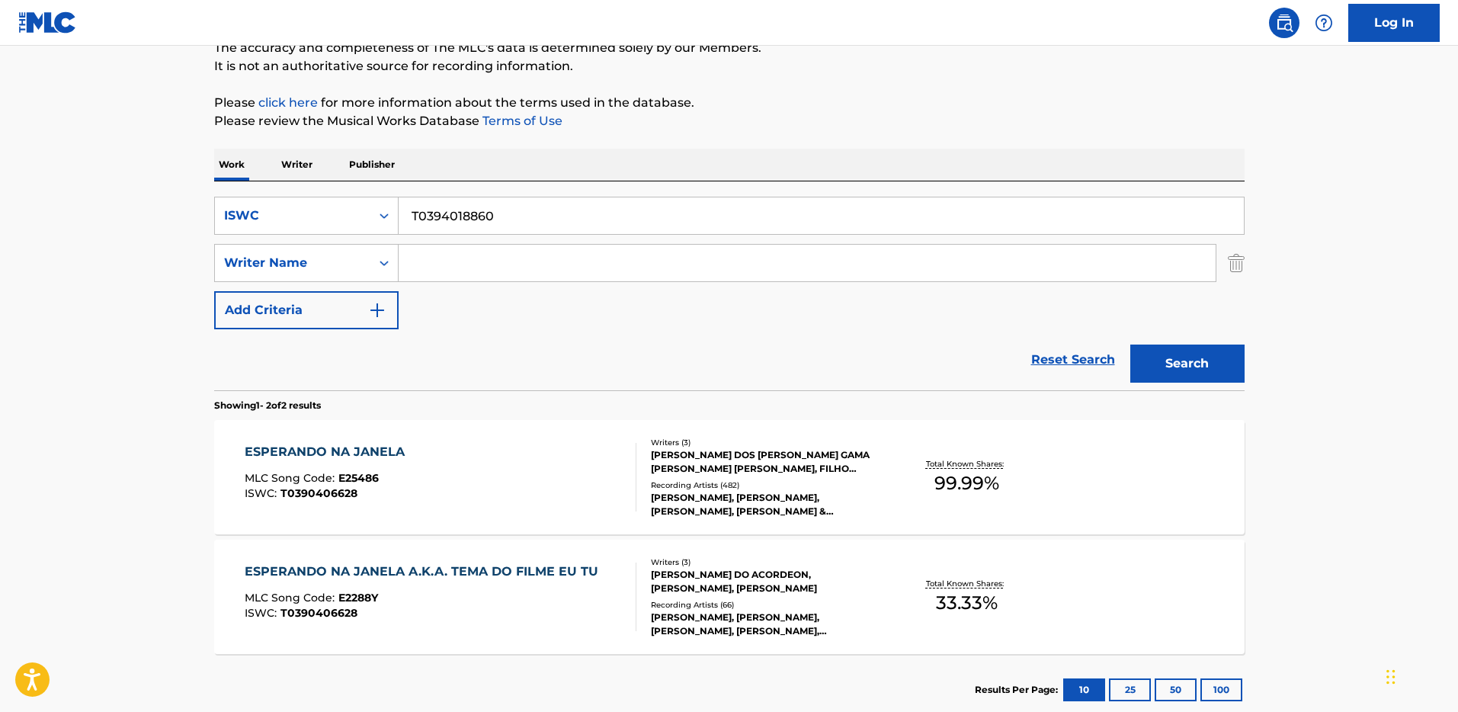
click at [1199, 352] on button "Search" at bounding box center [1187, 363] width 114 height 38
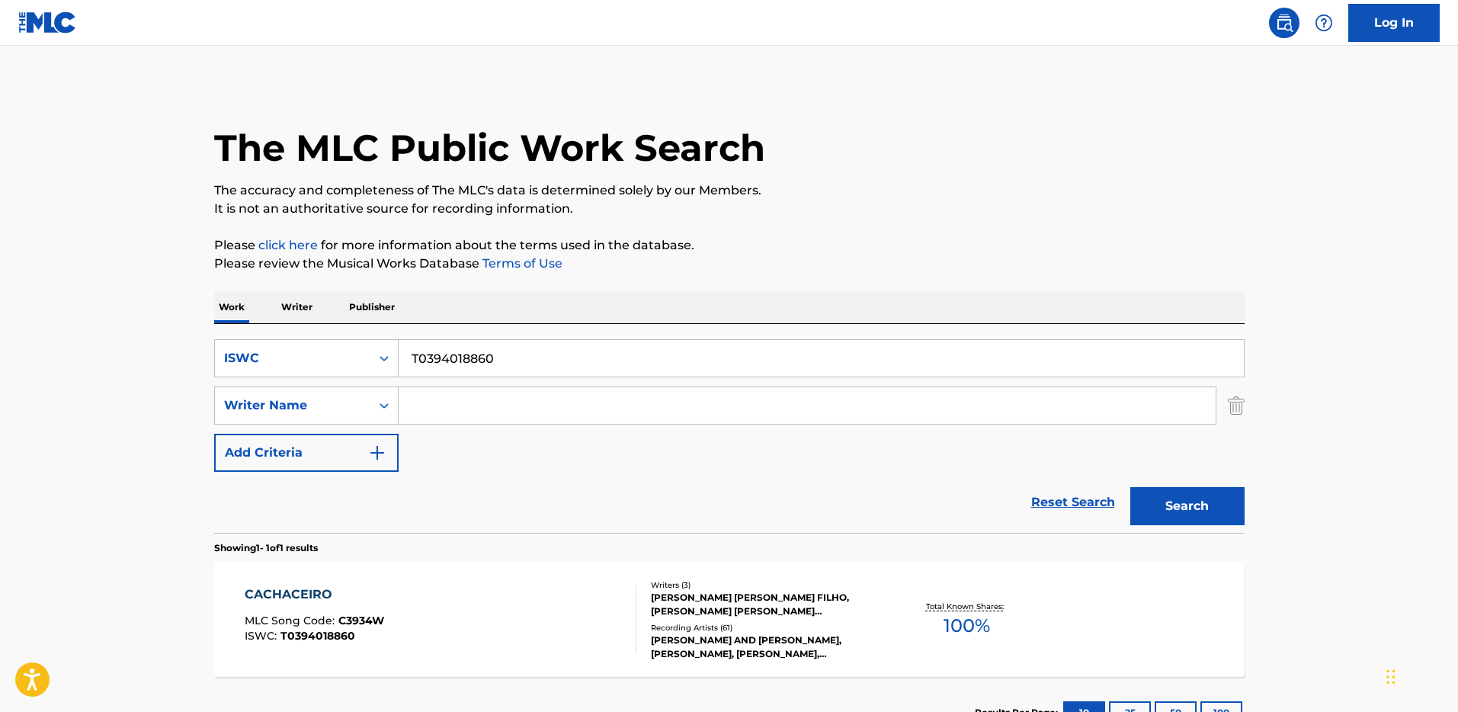
click at [776, 587] on div "Writers ( 3 )" at bounding box center [766, 584] width 230 height 11
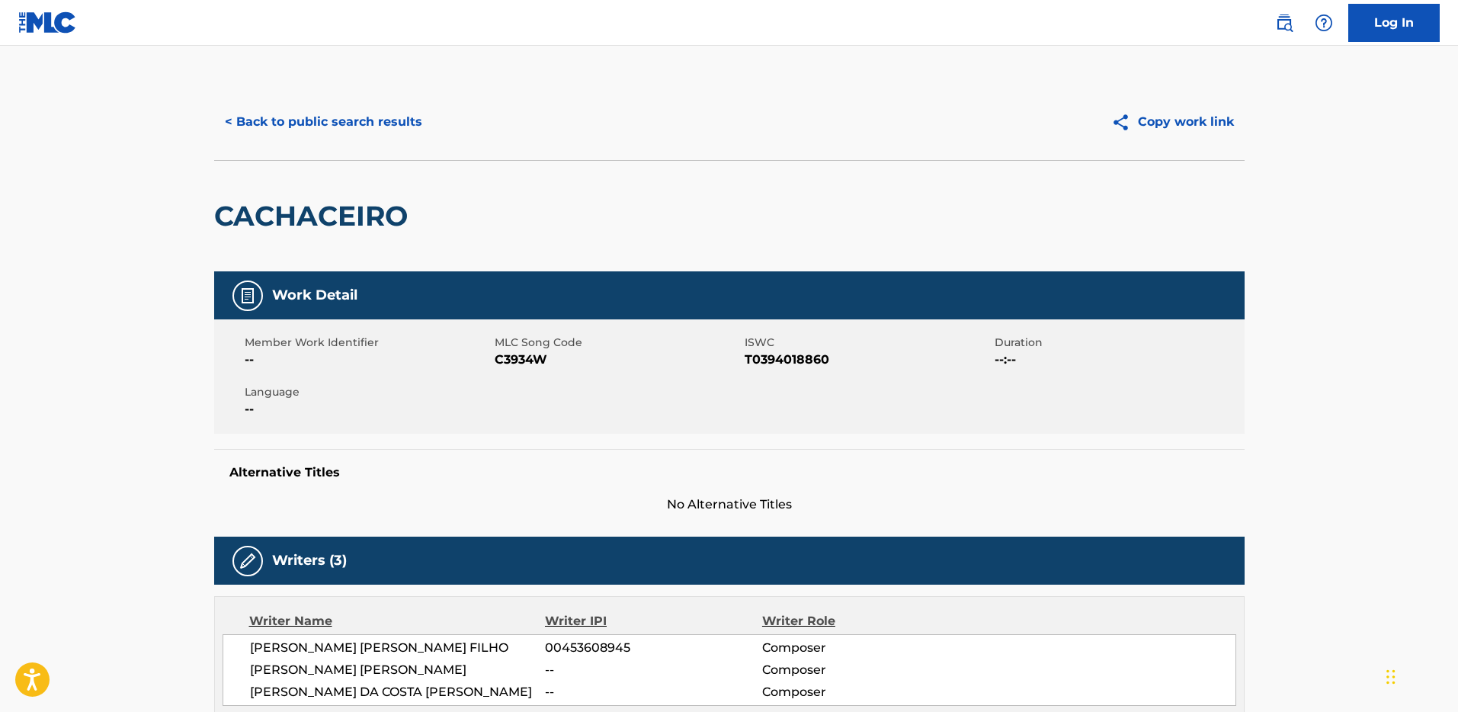
click at [329, 158] on div "< Back to public search results Copy work link" at bounding box center [729, 122] width 1030 height 76
click at [335, 129] on button "< Back to public search results" at bounding box center [323, 122] width 219 height 38
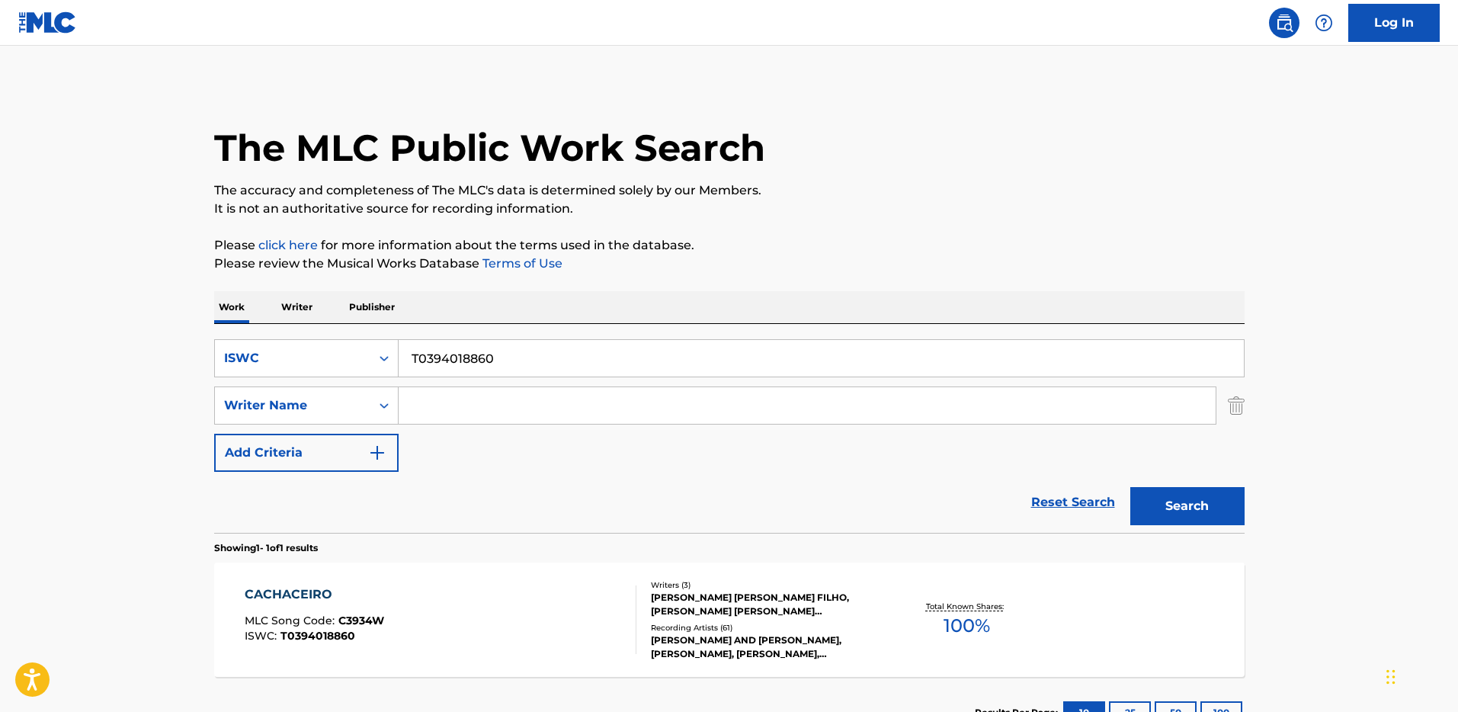
click at [518, 325] on div "SearchWithCriteria804a185f-4e12-46d6-bdc4-7a61b4f0d782 ISWC T0394018860 SearchW…" at bounding box center [729, 428] width 1030 height 209
click at [488, 347] on input "T0394018860" at bounding box center [821, 358] width 845 height 37
paste input "8005080252"
click at [1187, 504] on button "Search" at bounding box center [1187, 506] width 114 height 38
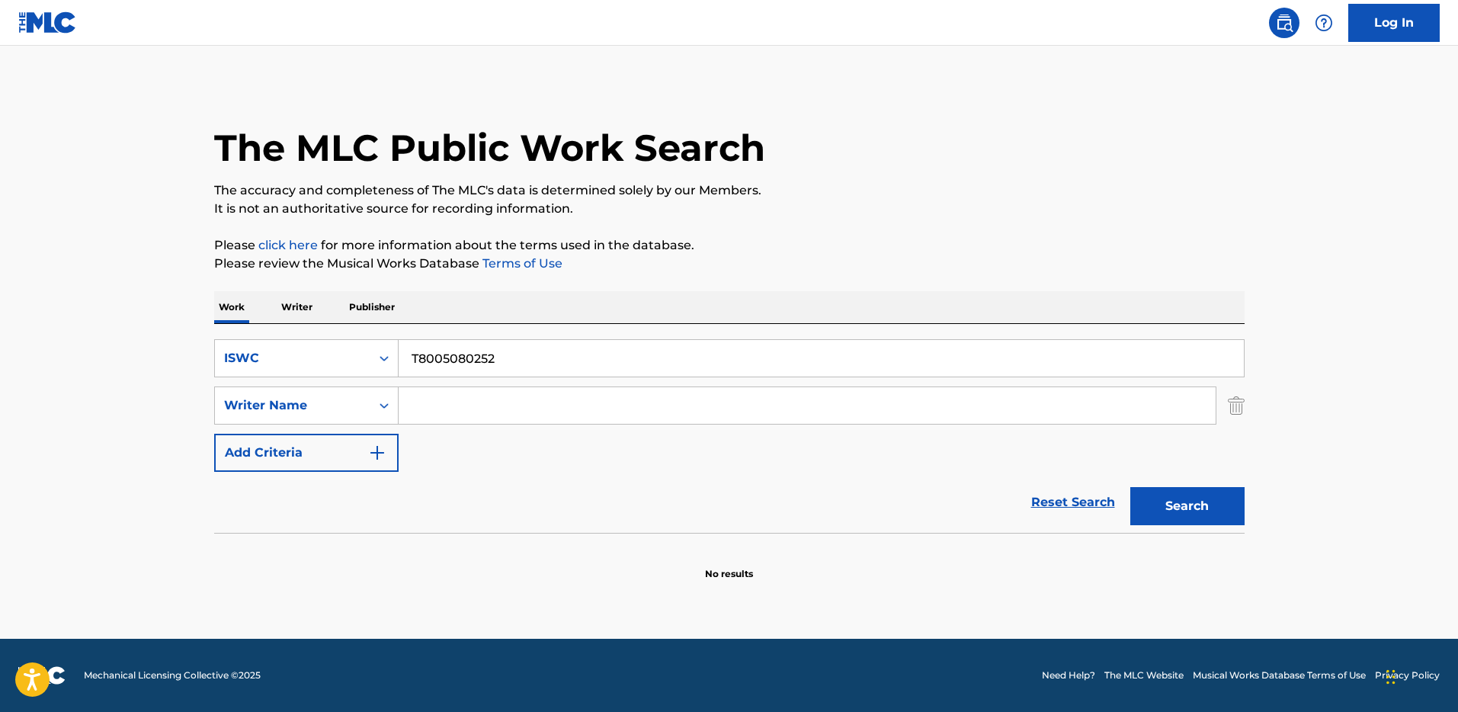
click at [460, 349] on input "T8005080252" at bounding box center [821, 358] width 845 height 37
paste input "FLYING HIGH"
type input "FLYING HIGH"
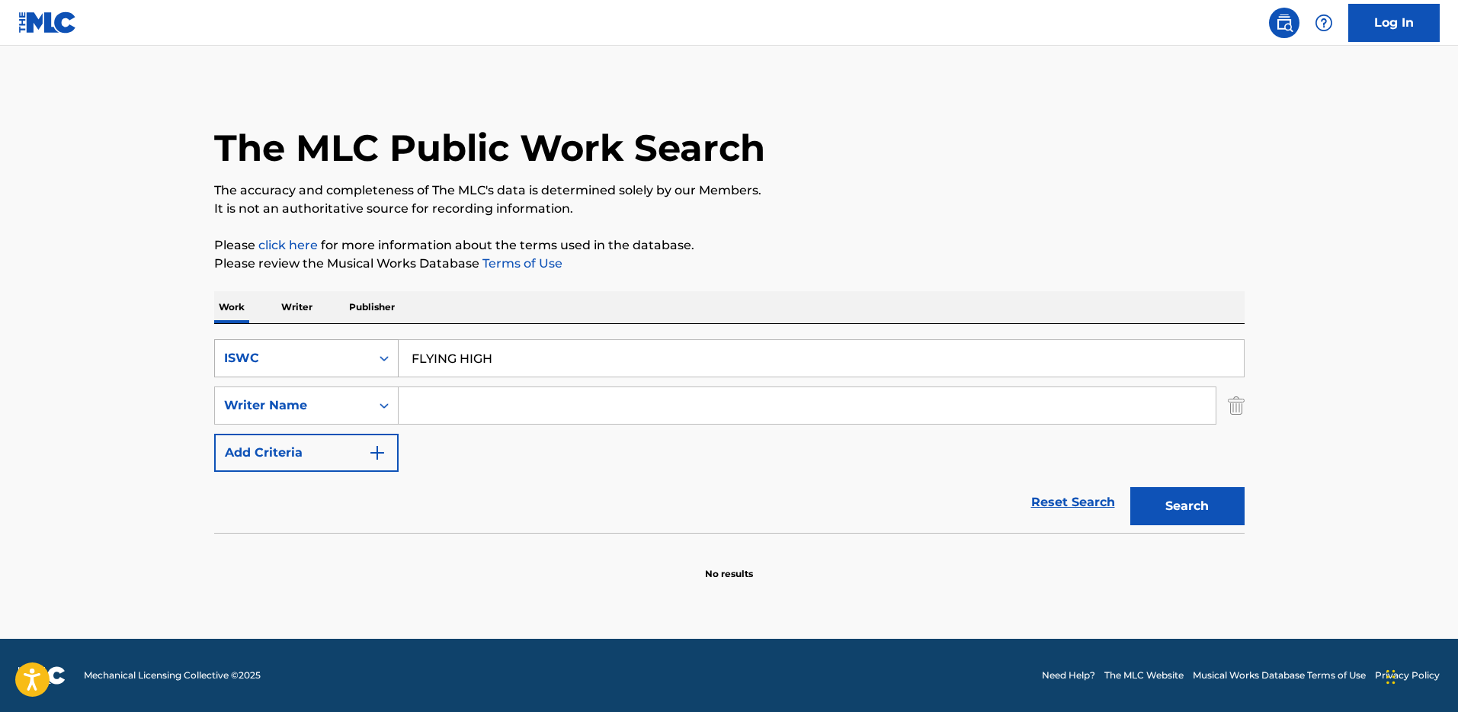
click at [312, 357] on div "ISWC" at bounding box center [292, 358] width 137 height 18
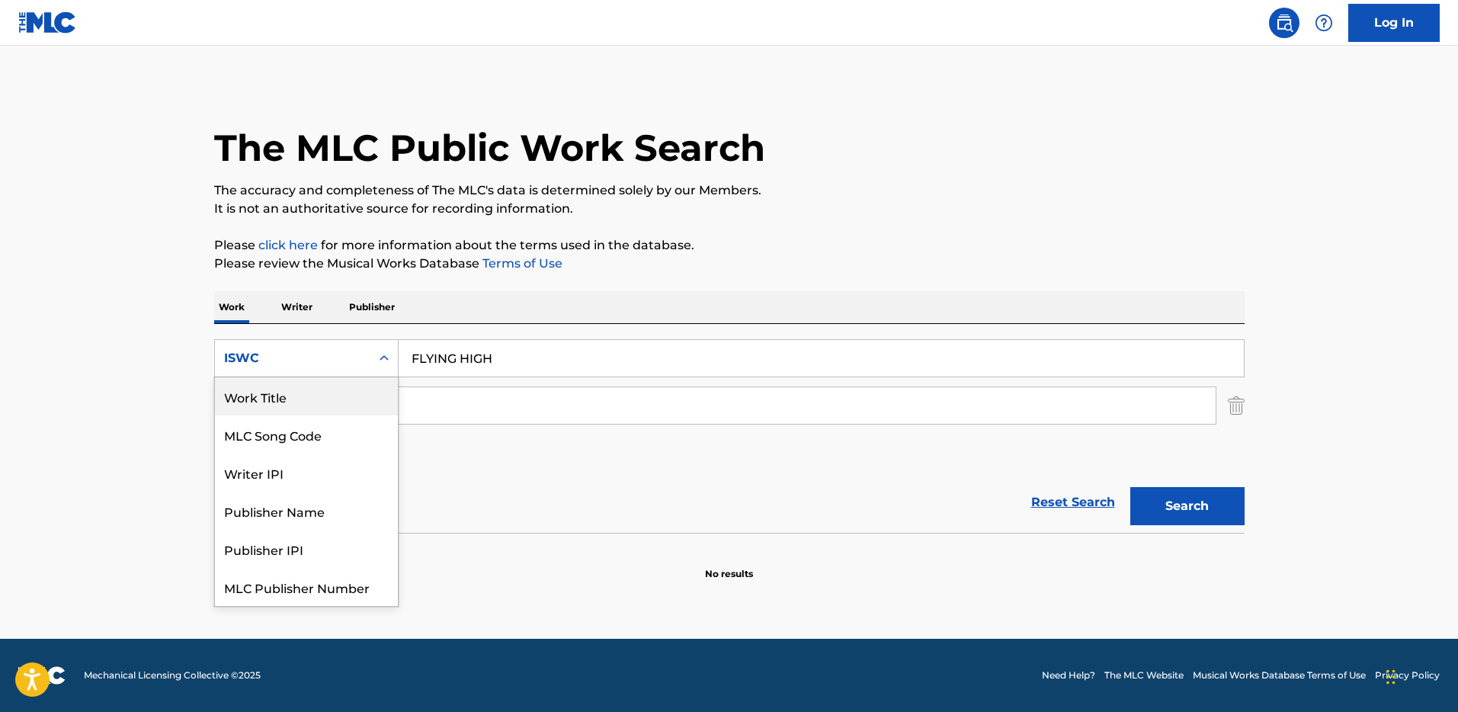
click at [297, 405] on div "Work Title" at bounding box center [306, 396] width 183 height 38
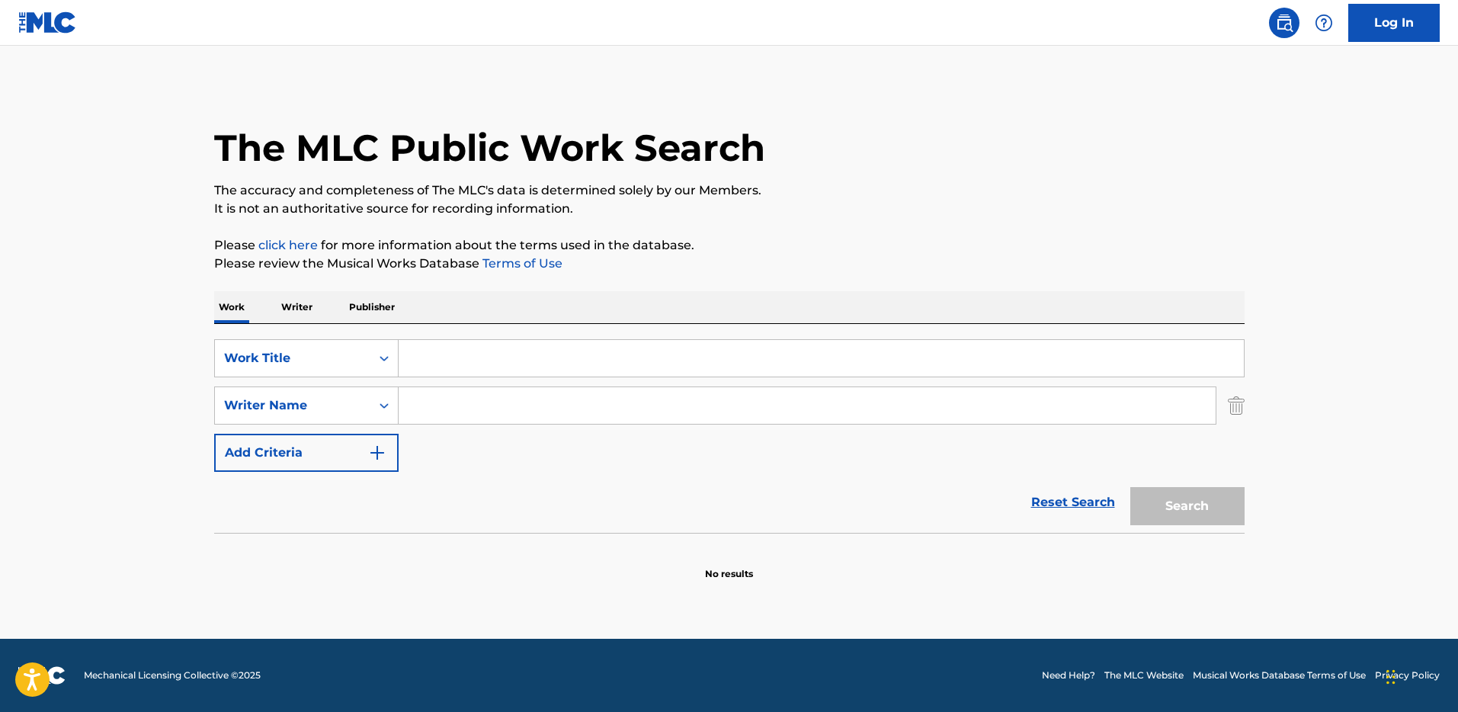
drag, startPoint x: 727, startPoint y: 352, endPoint x: 831, endPoint y: 354, distance: 104.4
click at [727, 352] on input "Search Form" at bounding box center [821, 358] width 845 height 37
paste input "FLYING HIGH"
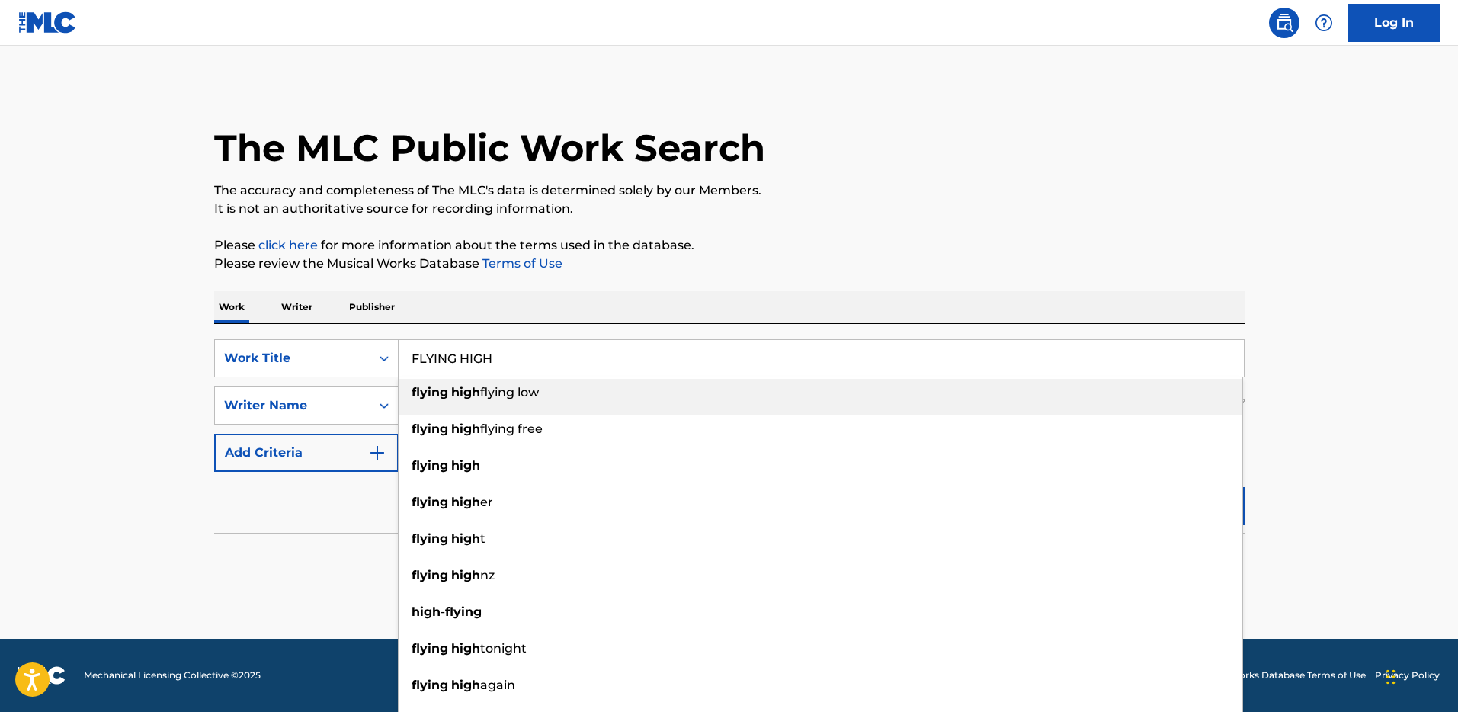
type input "FLYING HIGH"
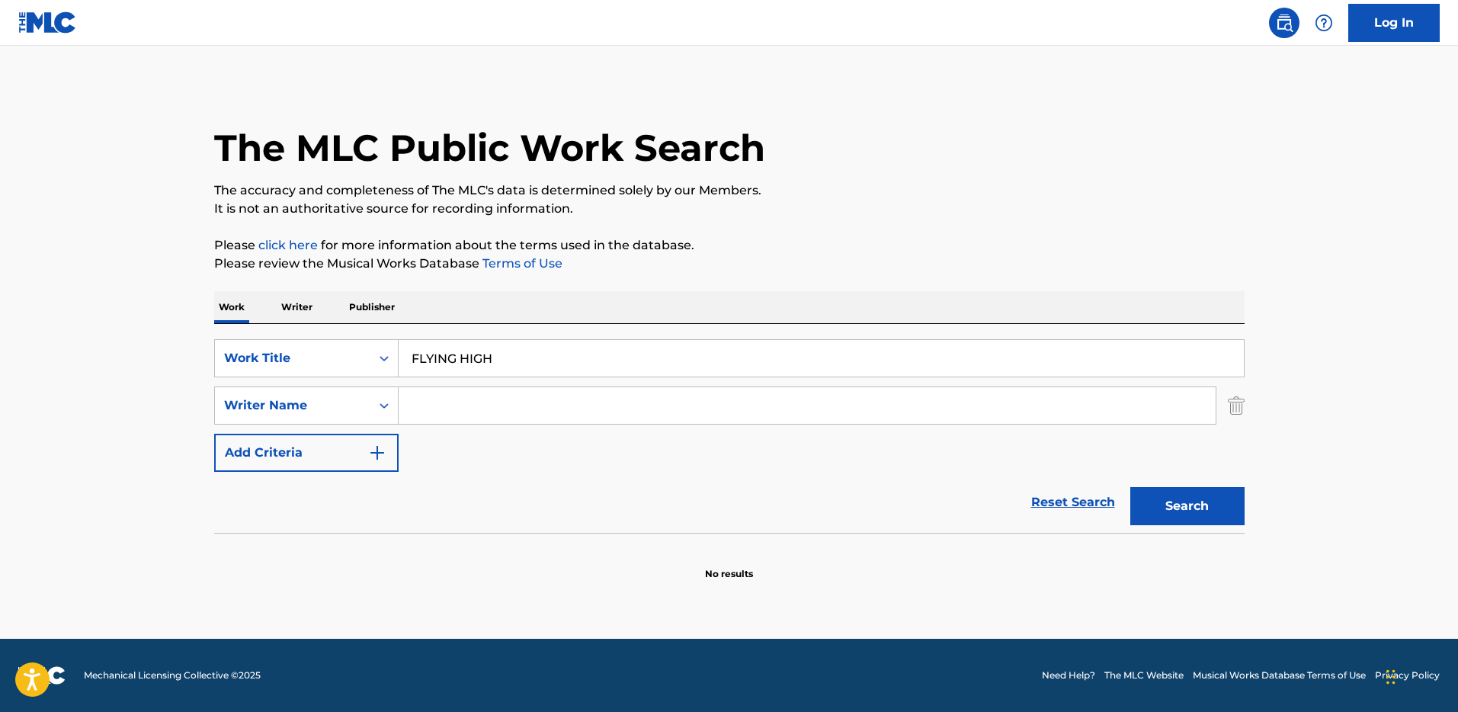
click at [517, 403] on input "Search Form" at bounding box center [807, 405] width 817 height 37
paste input "[PERSON_NAME], Captain [PERSON_NAME], [PERSON_NAME], [PERSON_NAME], [PERSON_NAM…"
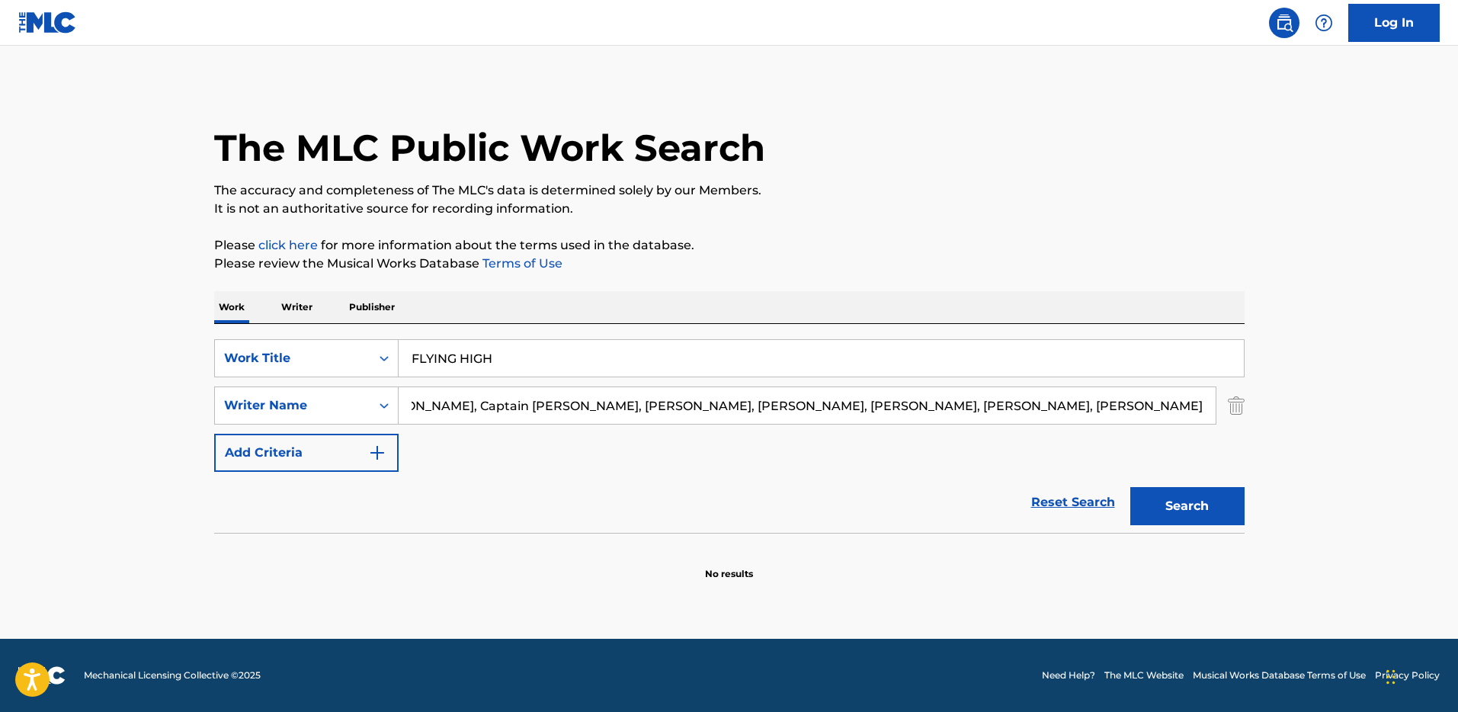
scroll to position [0, 95]
drag, startPoint x: 421, startPoint y: 402, endPoint x: 1332, endPoint y: 418, distance: 911.5
click at [1332, 418] on main "The MLC Public Work Search The accuracy and completeness of The MLC's data is d…" at bounding box center [729, 342] width 1458 height 593
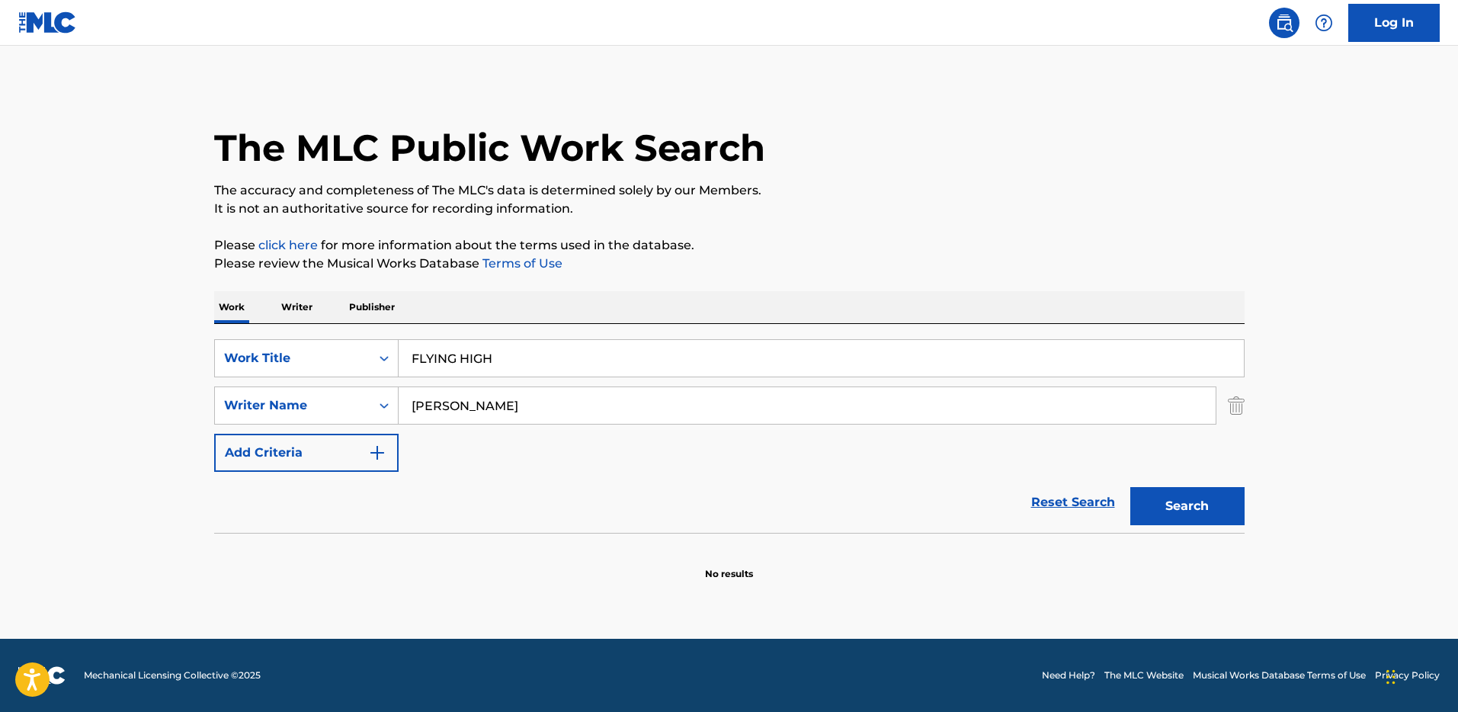
scroll to position [0, 0]
type input "[PERSON_NAME]"
click at [1130, 487] on button "Search" at bounding box center [1187, 506] width 114 height 38
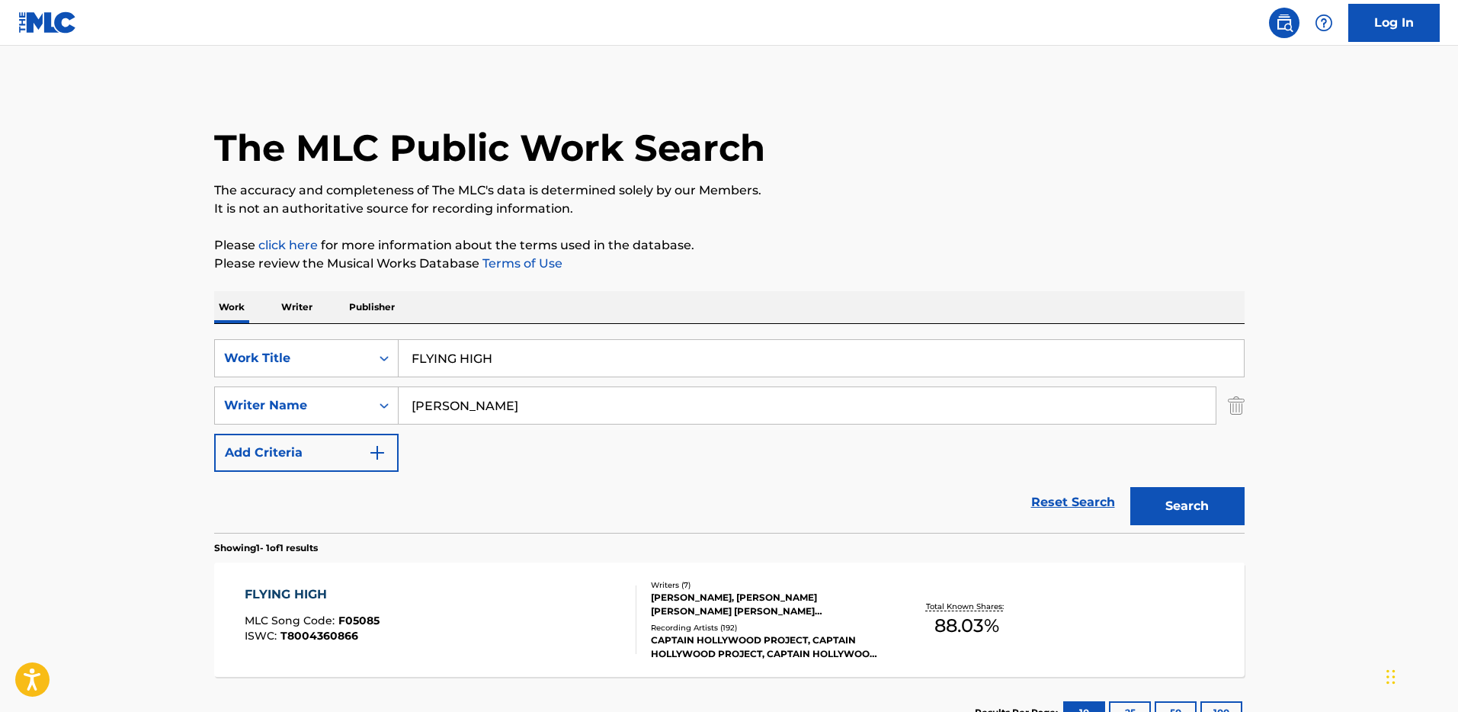
click at [736, 609] on div "[PERSON_NAME], [PERSON_NAME] [PERSON_NAME] [PERSON_NAME] [PERSON_NAME] [PERSON_…" at bounding box center [766, 604] width 230 height 27
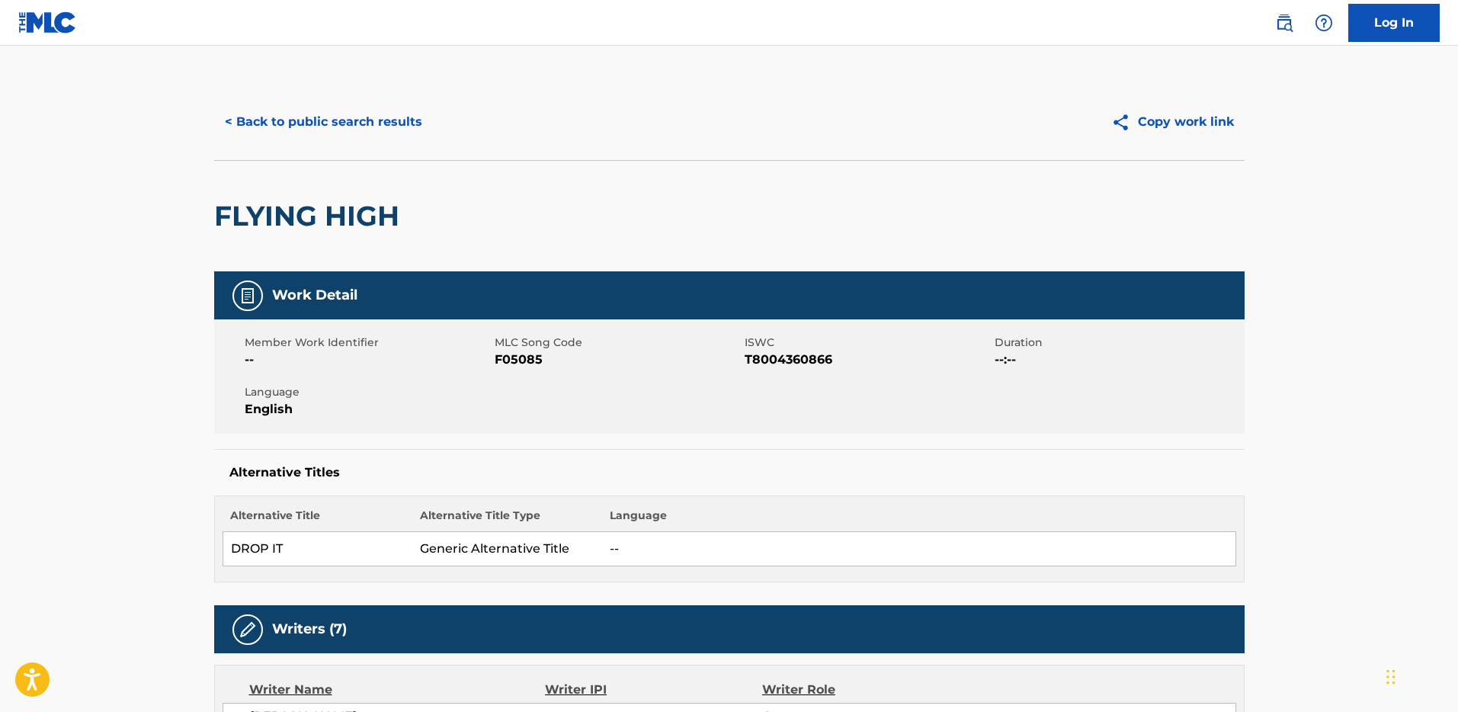
click at [395, 146] on div "< Back to public search results Copy work link" at bounding box center [729, 122] width 1030 height 76
click at [391, 130] on button "< Back to public search results" at bounding box center [323, 122] width 219 height 38
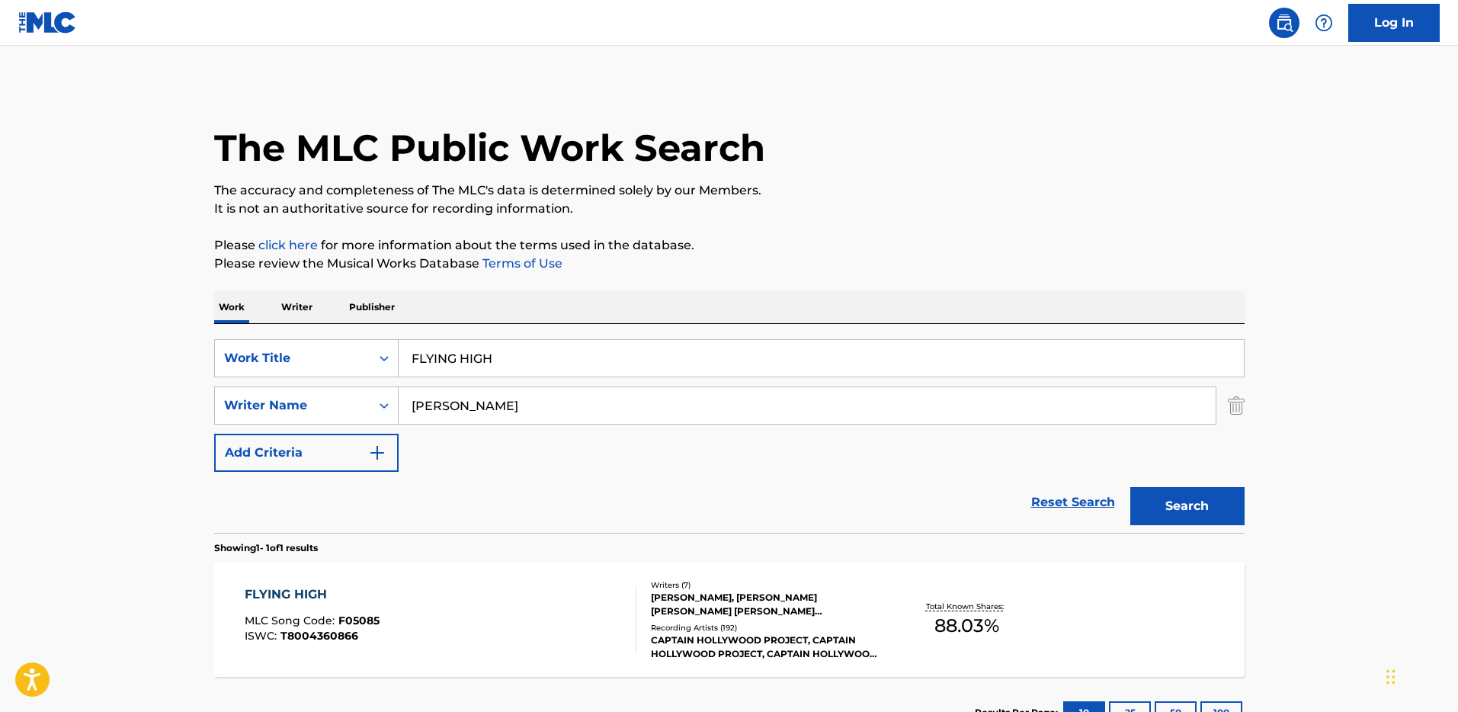
click at [466, 366] on input "FLYING HIGH" at bounding box center [821, 358] width 845 height 37
paste input ""ISWC: T9213725587 Title: Start a War Artists: Klergy GMR: SESEAC: ""
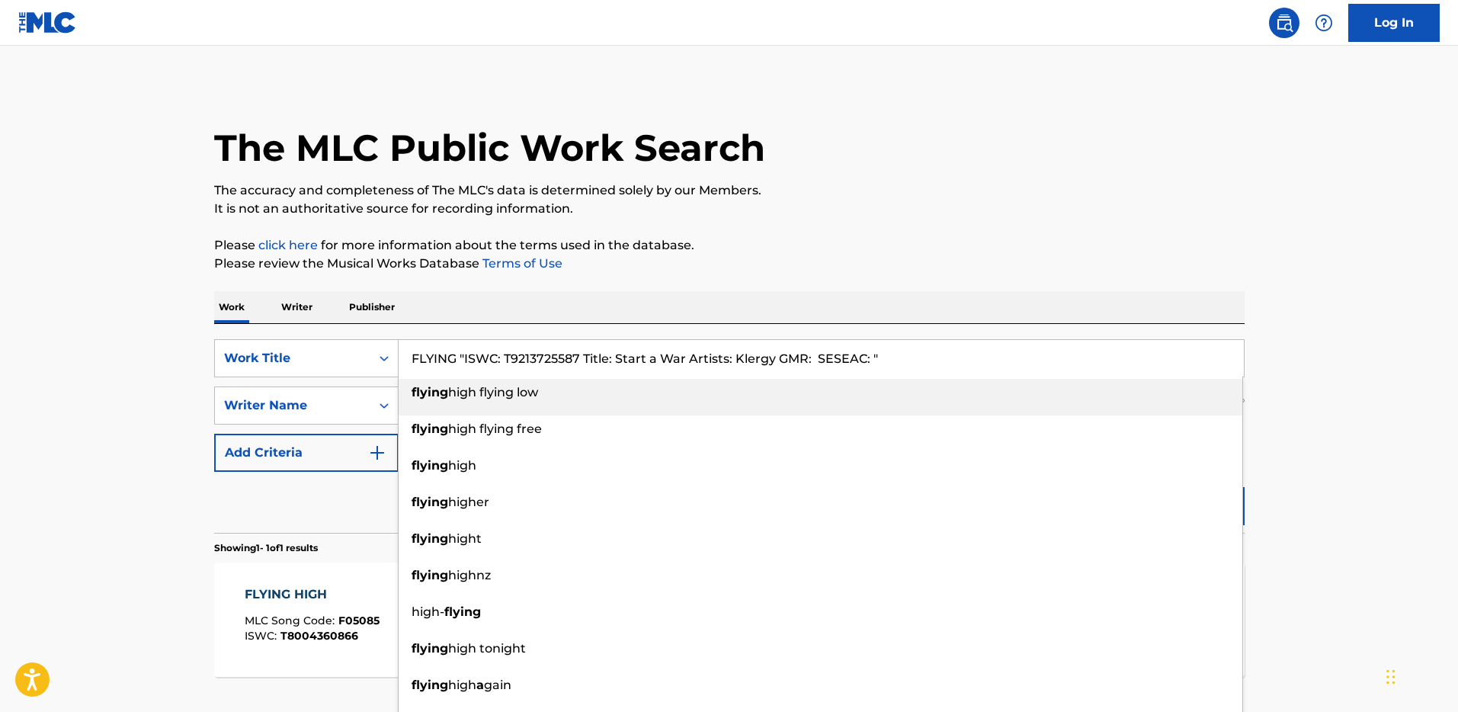
click at [552, 366] on input "FLYING "ISWC: T9213725587 Title: Start a War Artists: Klergy GMR: SESEAC: "" at bounding box center [821, 358] width 845 height 37
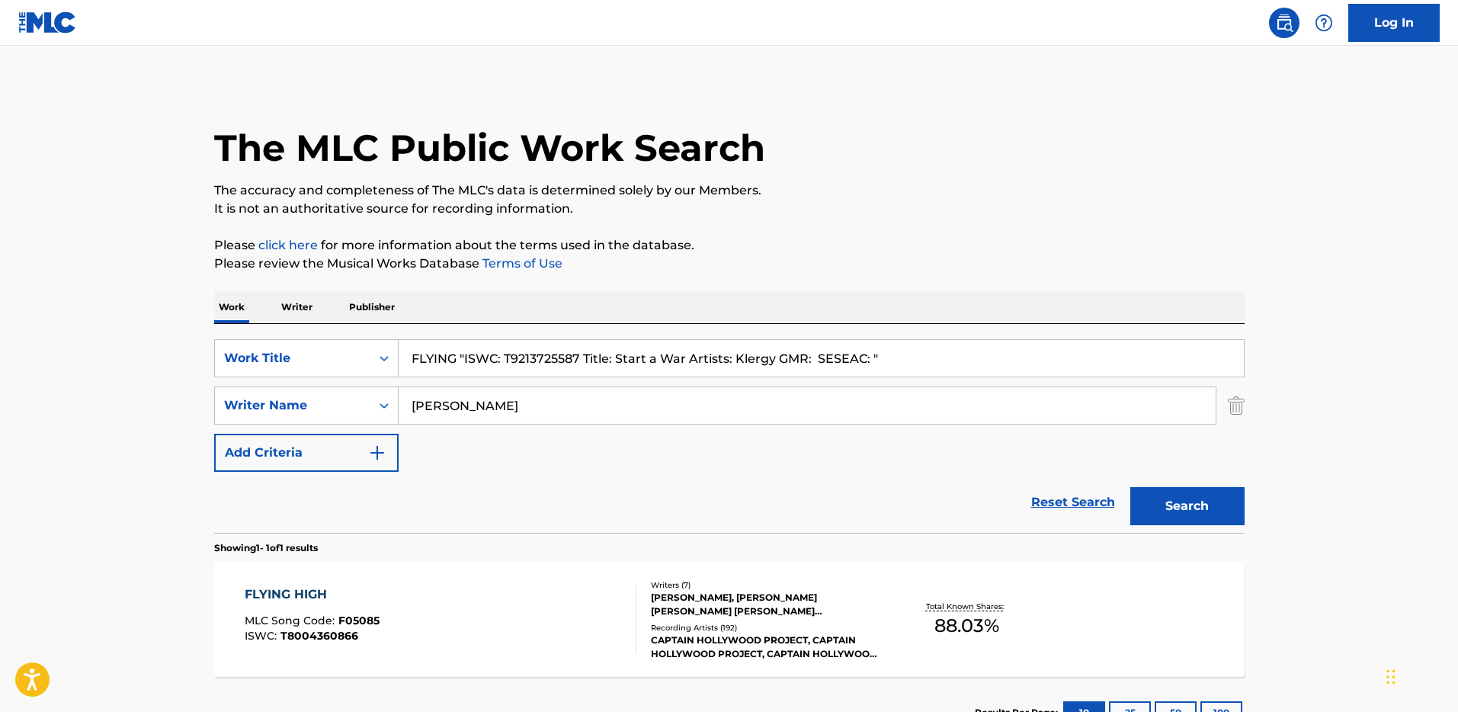
click at [552, 366] on input "FLYING "ISWC: T9213725587 Title: Start a War Artists: Klergy GMR: SESEAC: "" at bounding box center [821, 358] width 845 height 37
click at [552, 362] on input "FLYING "ISWC: T9213725587 Title: Start a War Artists: Klergy GMR: SESEAC: "" at bounding box center [821, 358] width 845 height 37
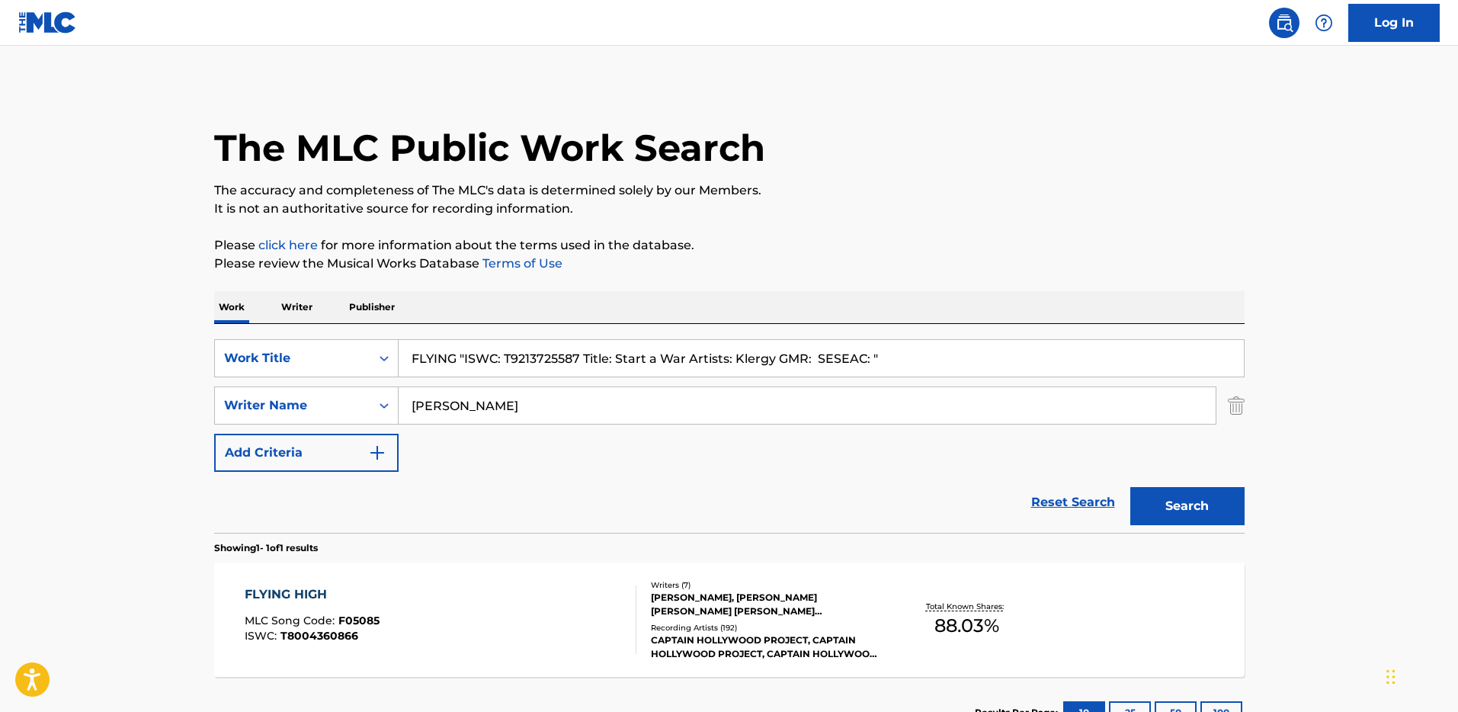
click at [552, 362] on input "FLYING "ISWC: T9213725587 Title: Start a War Artists: Klergy GMR: SESEAC: "" at bounding box center [821, 358] width 845 height 37
paste input "T9213725587"
click at [434, 347] on input "T9213725587" at bounding box center [821, 358] width 845 height 37
type input "T9213725587"
click at [343, 356] on div "Work Title" at bounding box center [292, 358] width 137 height 18
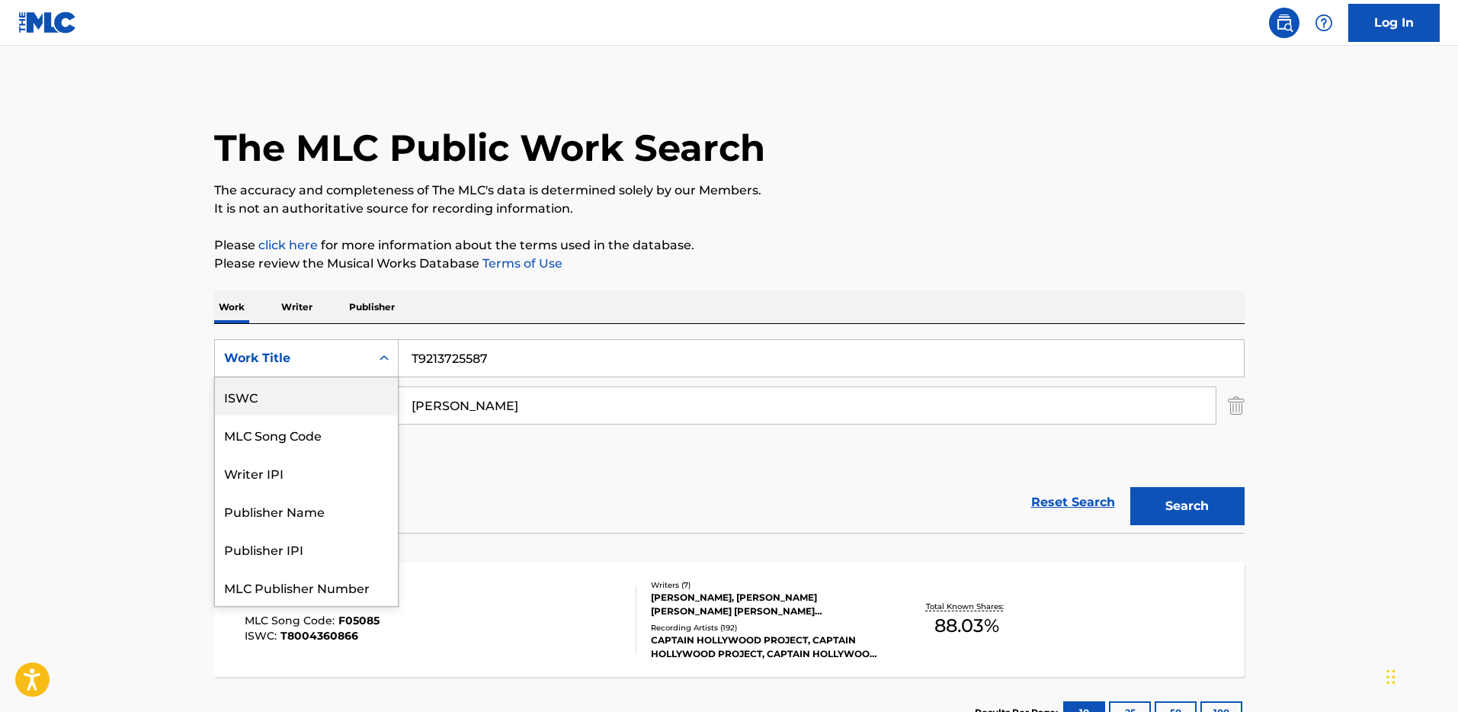
click at [309, 408] on div "ISWC" at bounding box center [306, 396] width 183 height 38
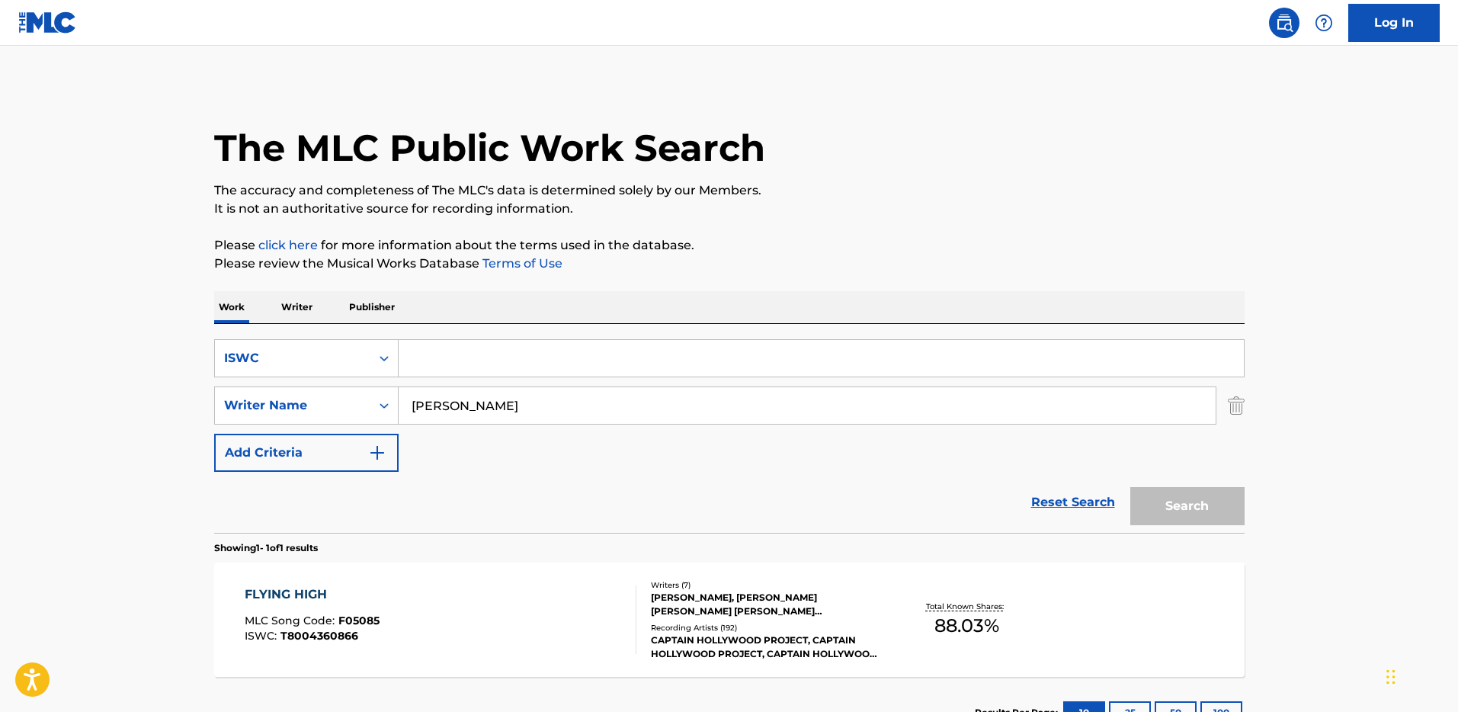
click at [450, 410] on input "[PERSON_NAME]" at bounding box center [807, 405] width 817 height 37
click at [448, 344] on input "Search Form" at bounding box center [821, 358] width 845 height 37
paste input "T9213725587"
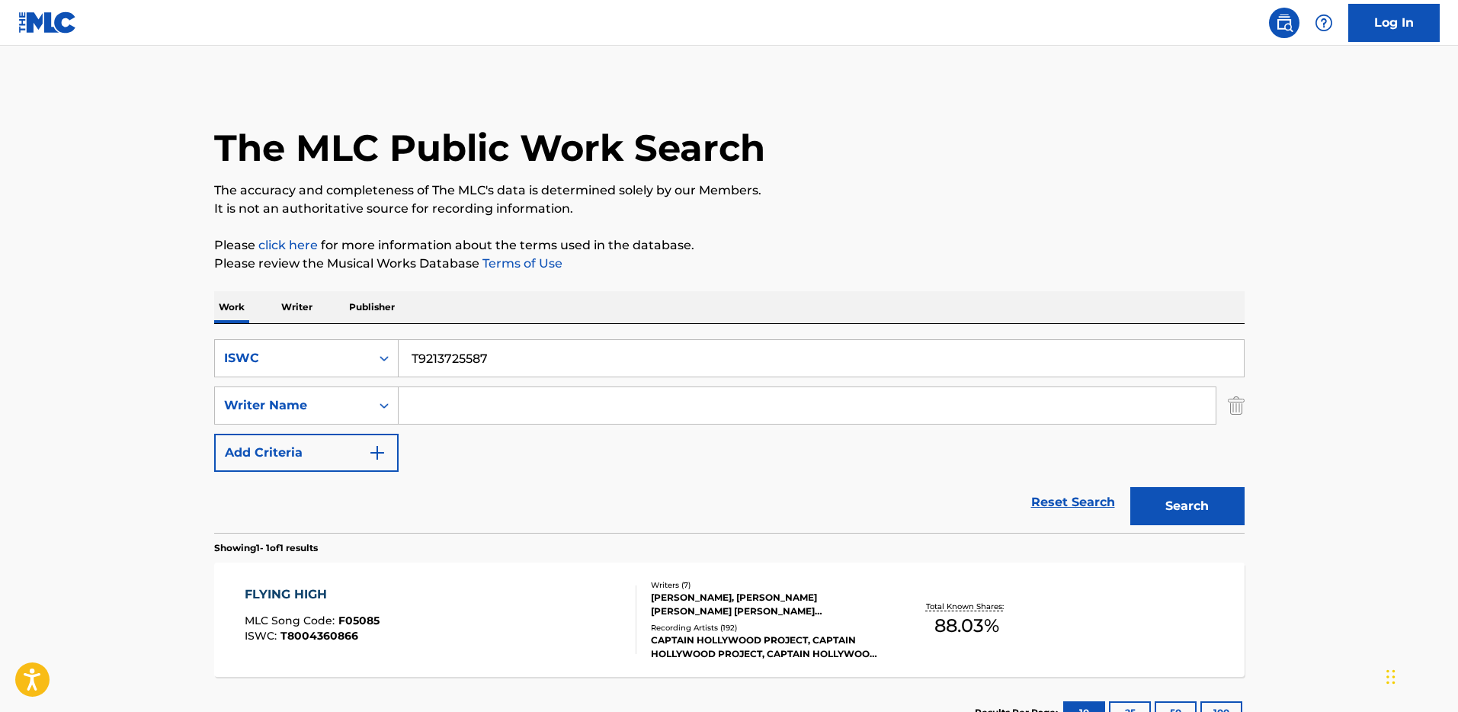
click at [1130, 487] on button "Search" at bounding box center [1187, 506] width 114 height 38
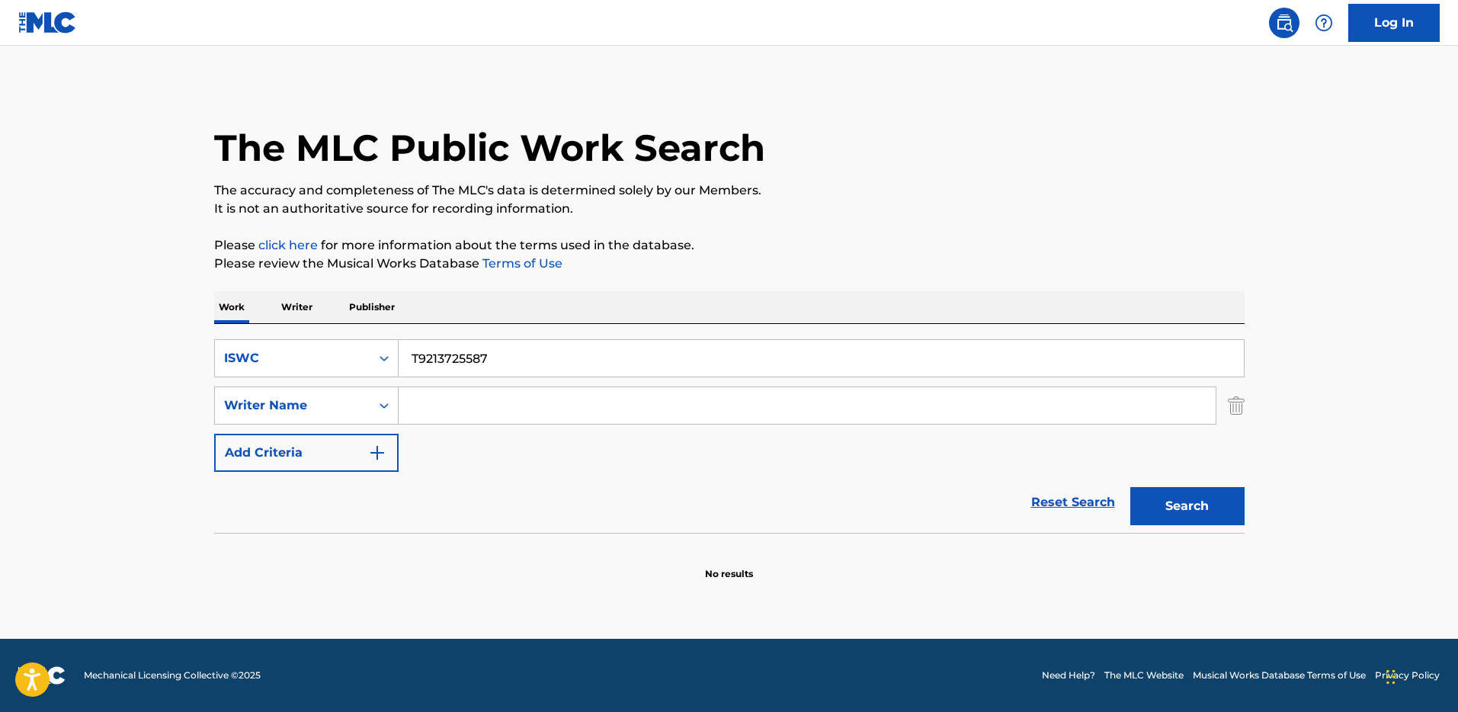
click at [1227, 513] on button "Search" at bounding box center [1187, 506] width 114 height 38
click at [479, 335] on div "SearchWithCriteria581c435a-3e65-4aac-b85a-64feed33b8a5 ISWC T9213725587 SearchW…" at bounding box center [729, 428] width 1030 height 209
click at [466, 351] on input "T9213725587" at bounding box center [821, 358] width 845 height 37
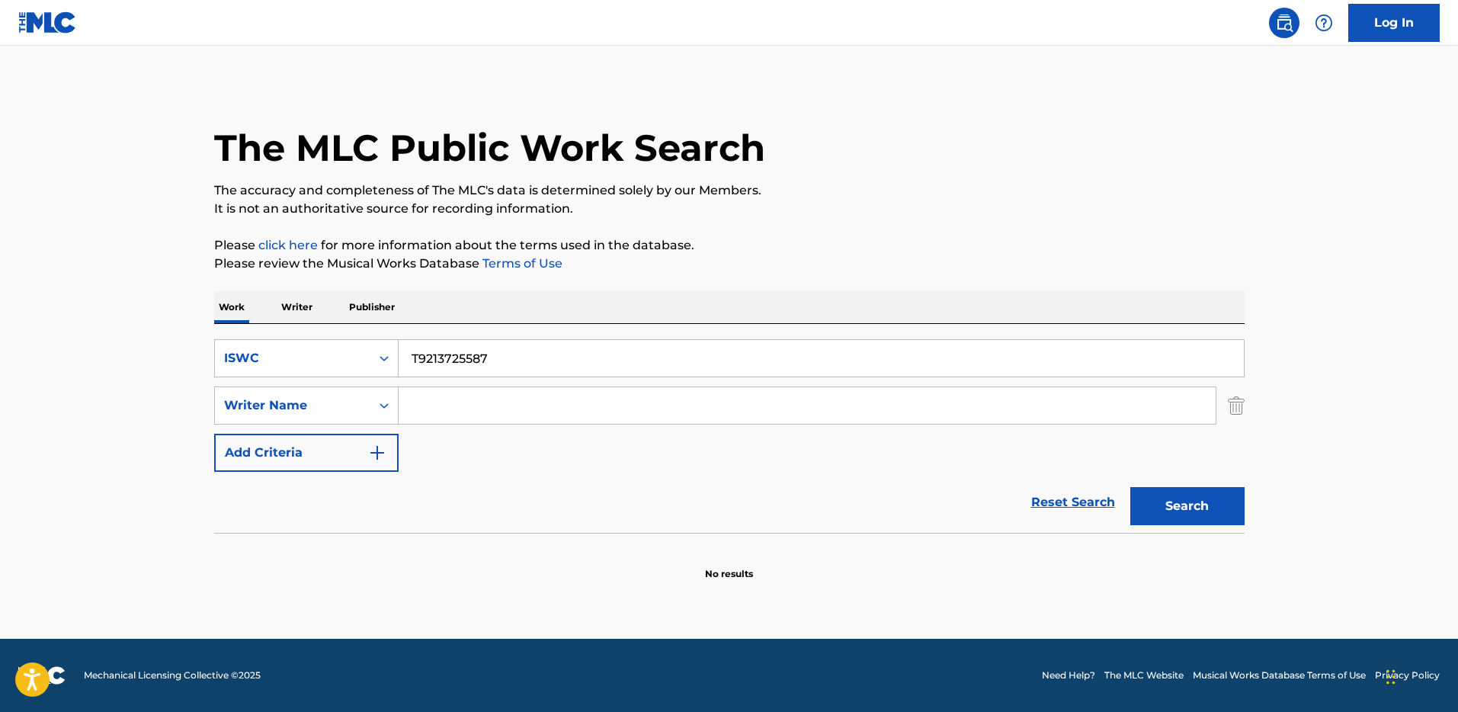
paste input ""ISWC: T9195394764 Title: Cold Water Artists: Major Lazer GMR: 100061353 SESEAC…"
type input ""ISWC: T9195394764 Title: Cold Water Artists: Major Lazer GMR: 100061353 SESEAC…"
click at [504, 359] on input ""ISWC: T9195394764 Title: Cold Water Artists: Major Lazer GMR: 100061353 SESEAC…" at bounding box center [821, 358] width 845 height 37
click at [511, 357] on input ""ISWC: T9195394764 Title: Cold Water Artists: Major Lazer GMR: 100061353 SESEAC…" at bounding box center [821, 358] width 845 height 37
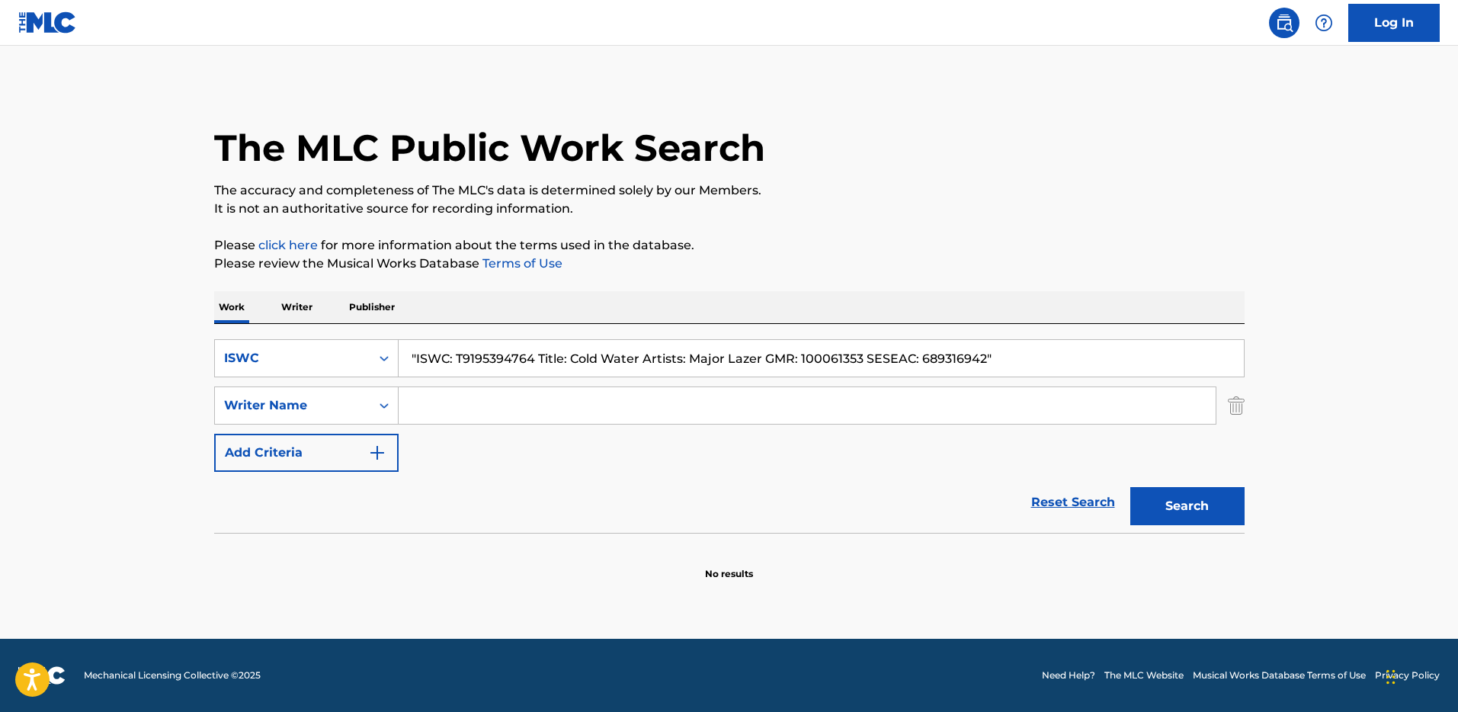
click at [511, 357] on input ""ISWC: T9195394764 Title: Cold Water Artists: Major Lazer GMR: 100061353 SESEAC…" at bounding box center [821, 358] width 845 height 37
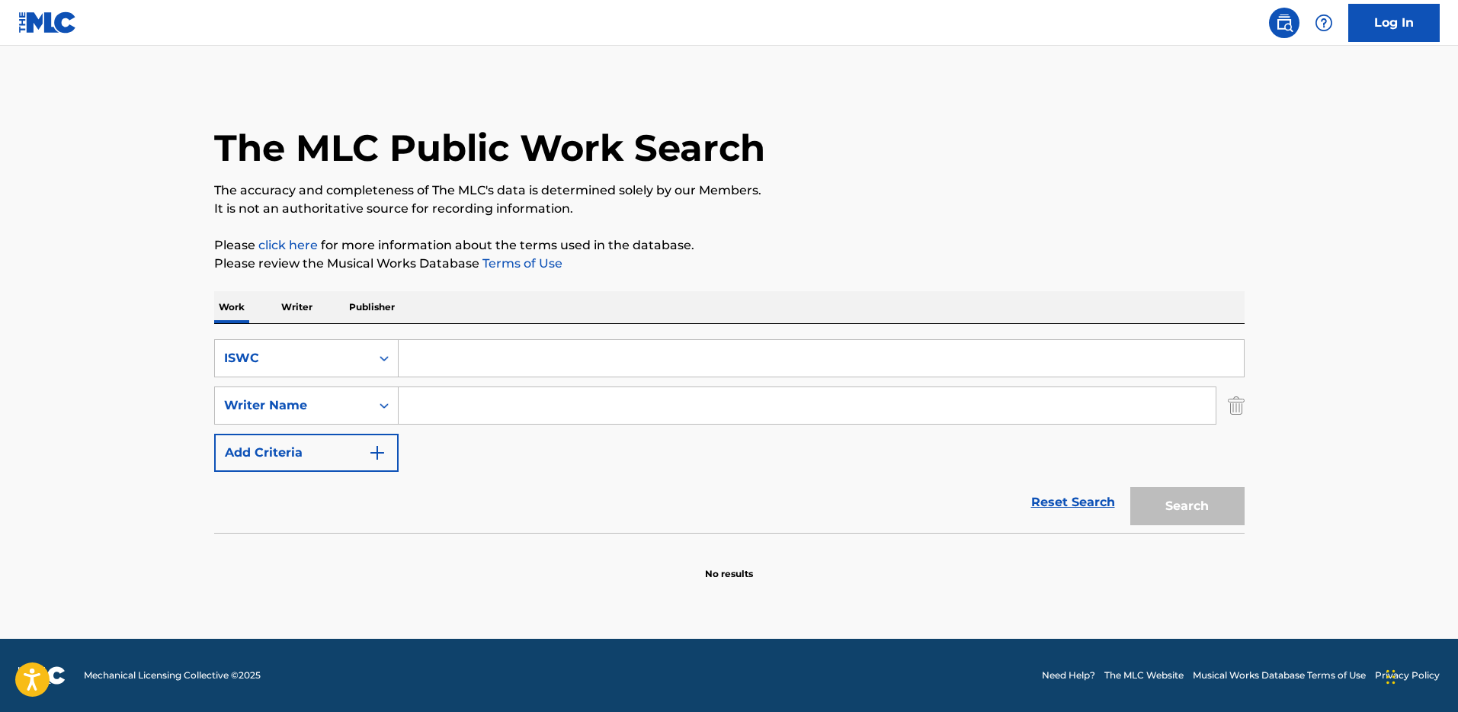
paste input "T9195394764"
type input "T9195394764"
click at [1130, 487] on button "Search" at bounding box center [1187, 506] width 114 height 38
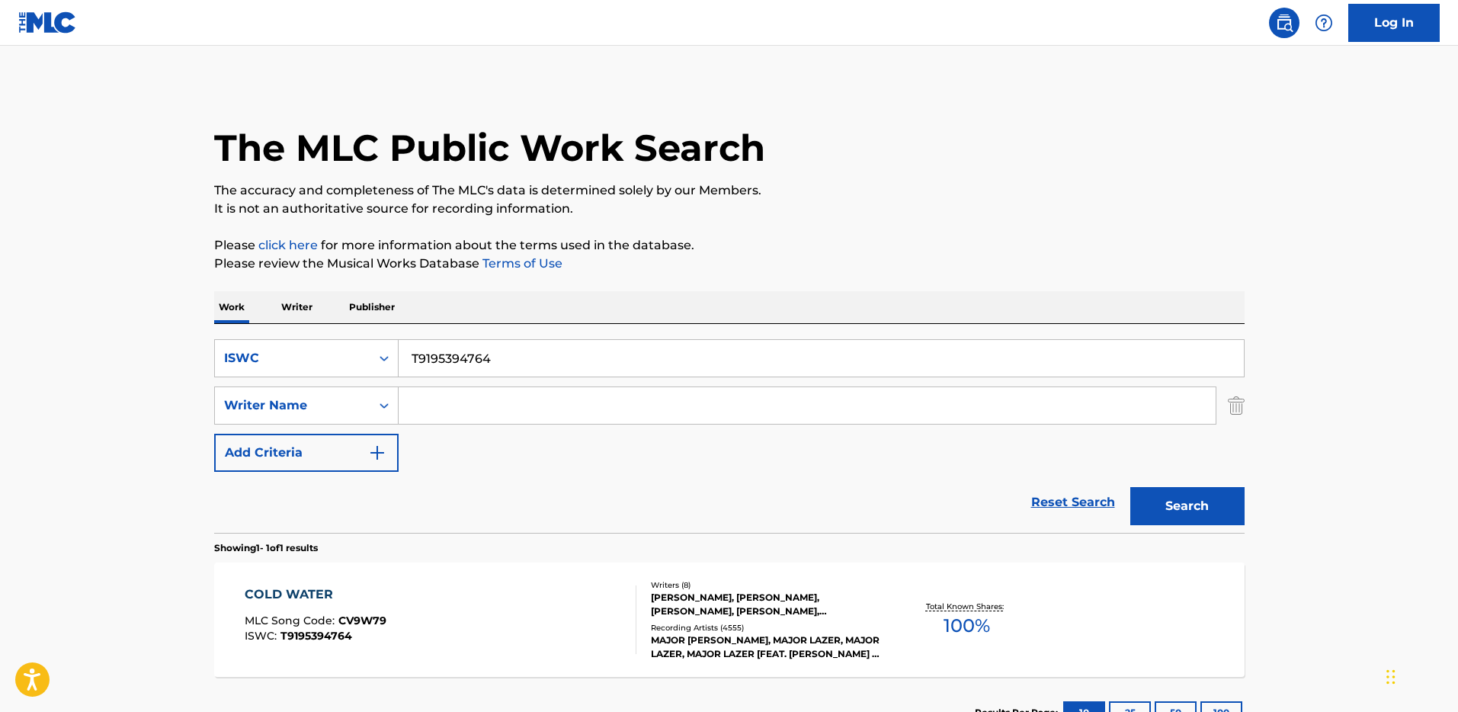
click at [763, 607] on div "[PERSON_NAME], [PERSON_NAME], [PERSON_NAME], [PERSON_NAME], [PERSON_NAME] AGINC…" at bounding box center [766, 604] width 230 height 27
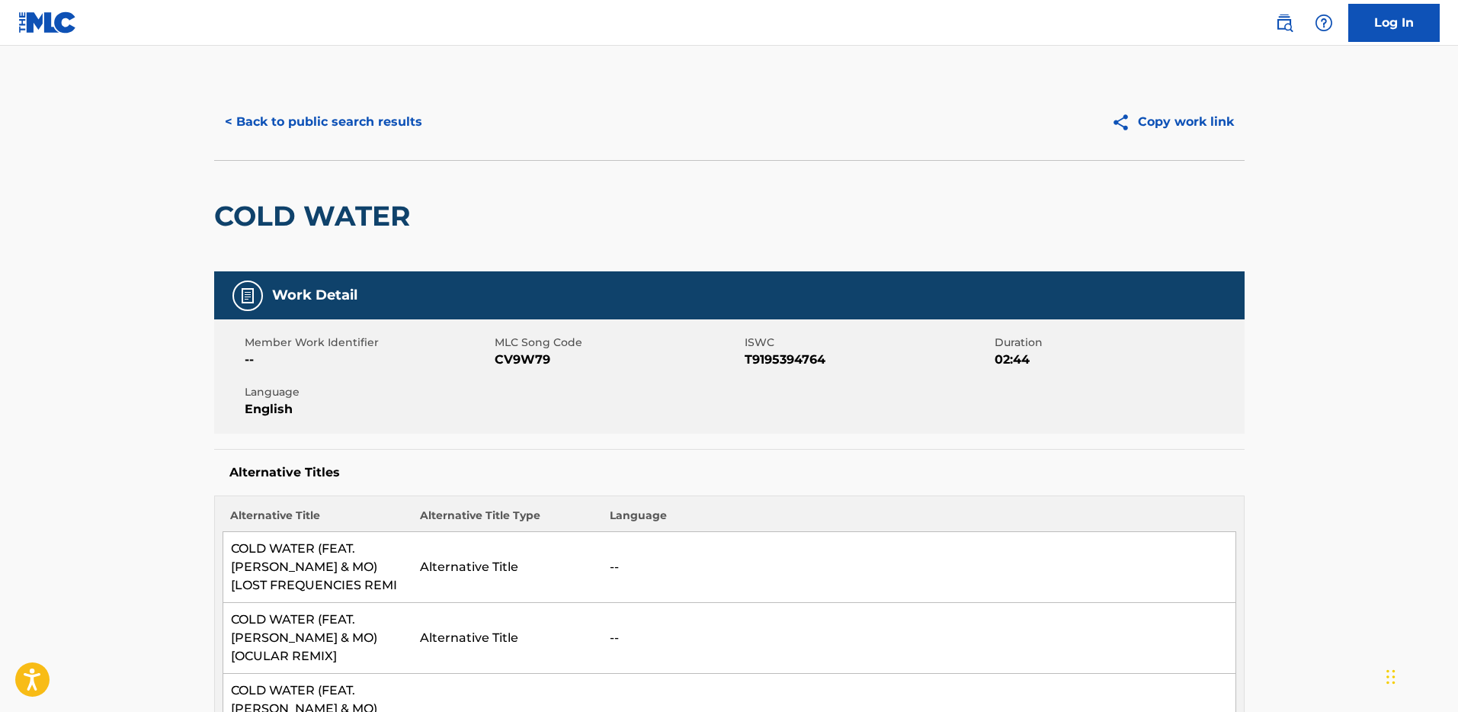
click at [370, 139] on button "< Back to public search results" at bounding box center [323, 122] width 219 height 38
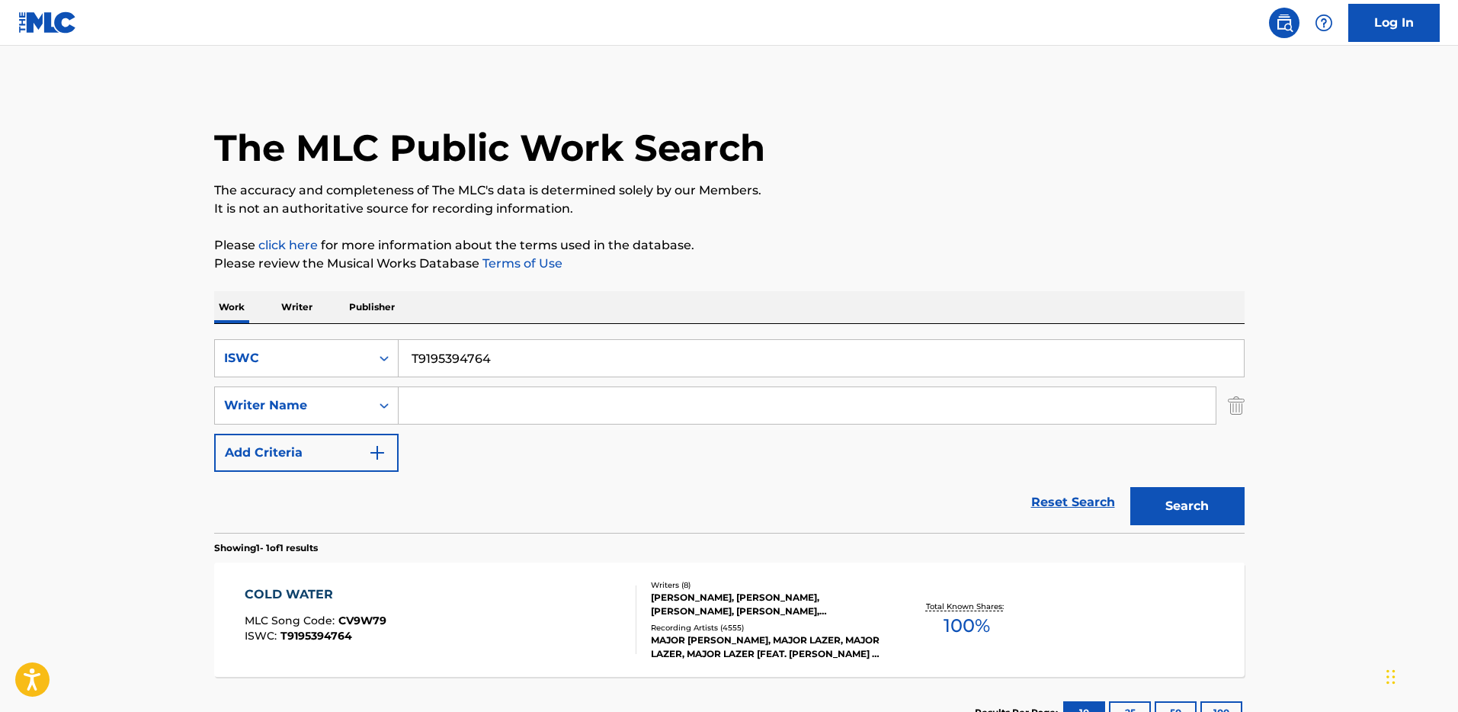
click at [472, 354] on input "T9195394764" at bounding box center [821, 358] width 845 height 37
paste input ""ISWC: T3226544732 Title: Thinking Bout You Artists: [PERSON_NAME] GMR: SESEAC:…"
click at [472, 354] on input "T9195394764" at bounding box center [821, 358] width 845 height 37
click at [506, 357] on input ""ISWC: T3226544732 Title: Thinking Bout You Artists: [PERSON_NAME] GMR: SESEAC:…" at bounding box center [821, 358] width 845 height 37
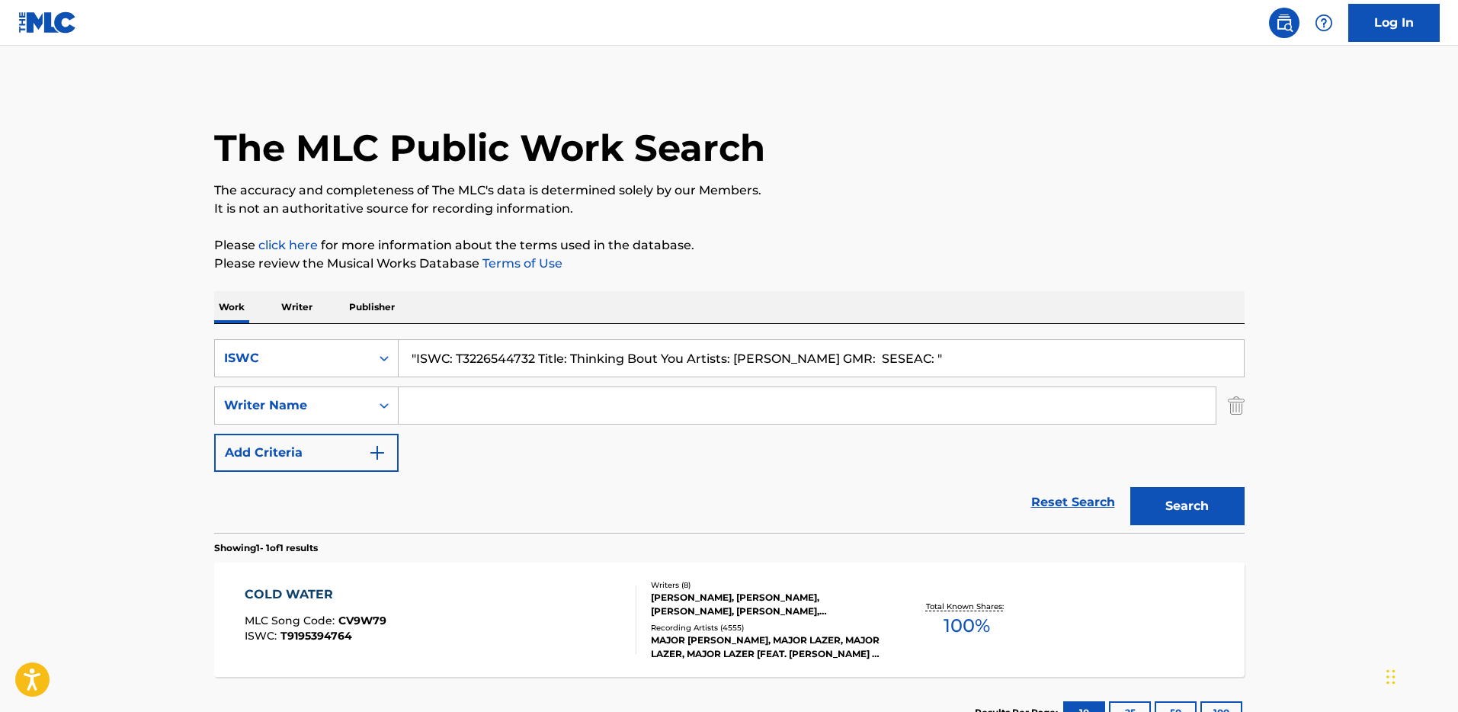
click at [506, 357] on input ""ISWC: T3226544732 Title: Thinking Bout You Artists: [PERSON_NAME] GMR: SESEAC:…" at bounding box center [821, 358] width 845 height 37
click at [500, 357] on input ""ISWC: T3226544732 Title: Thinking Bout You Artists: [PERSON_NAME] GMR: SESEAC:…" at bounding box center [821, 358] width 845 height 37
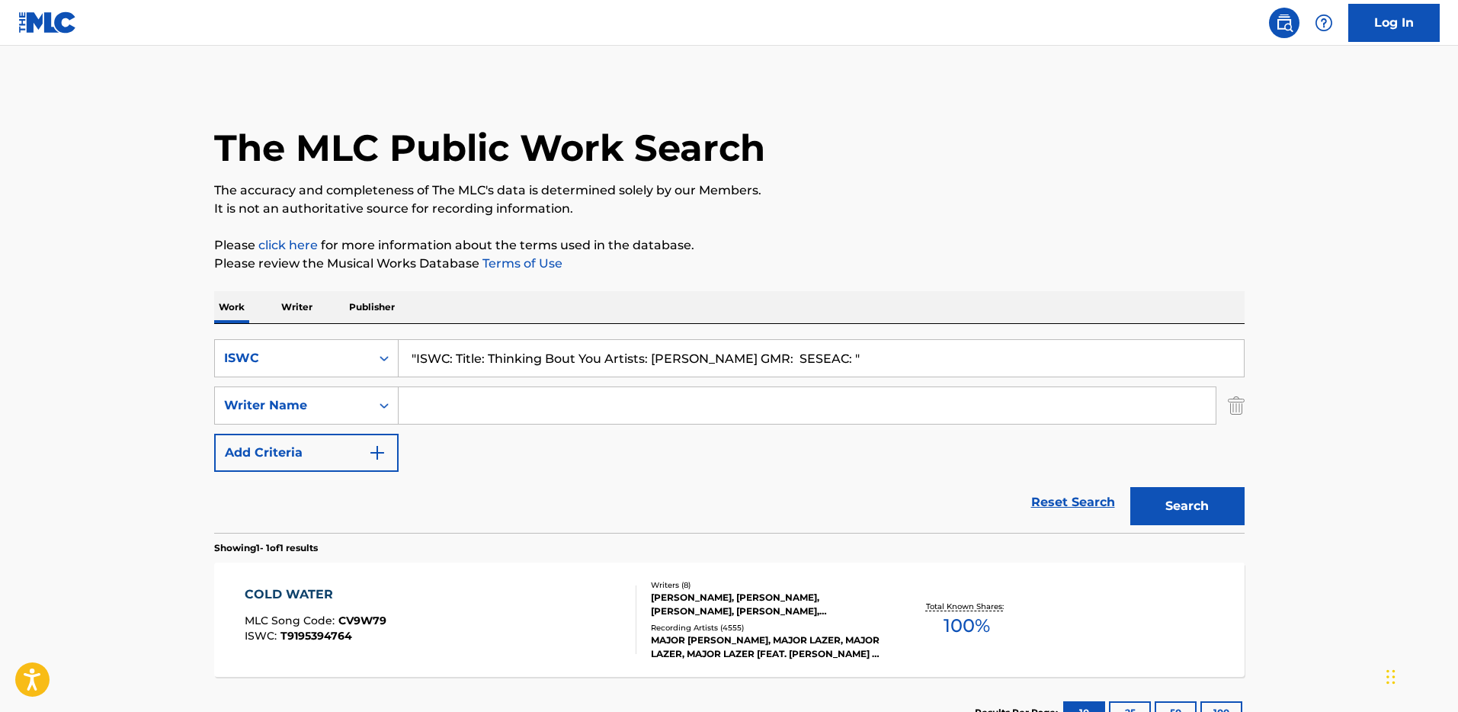
paste input "T3226544732"
type input ""ISWC:T3226544732 Title: Thinking Bout You Artists: [PERSON_NAME] GMR: SESEAC: ""
click at [499, 357] on input ""ISWC:T3226544732 Title: Thinking Bout You Artists: [PERSON_NAME] GMR: SESEAC: "" at bounding box center [821, 358] width 845 height 37
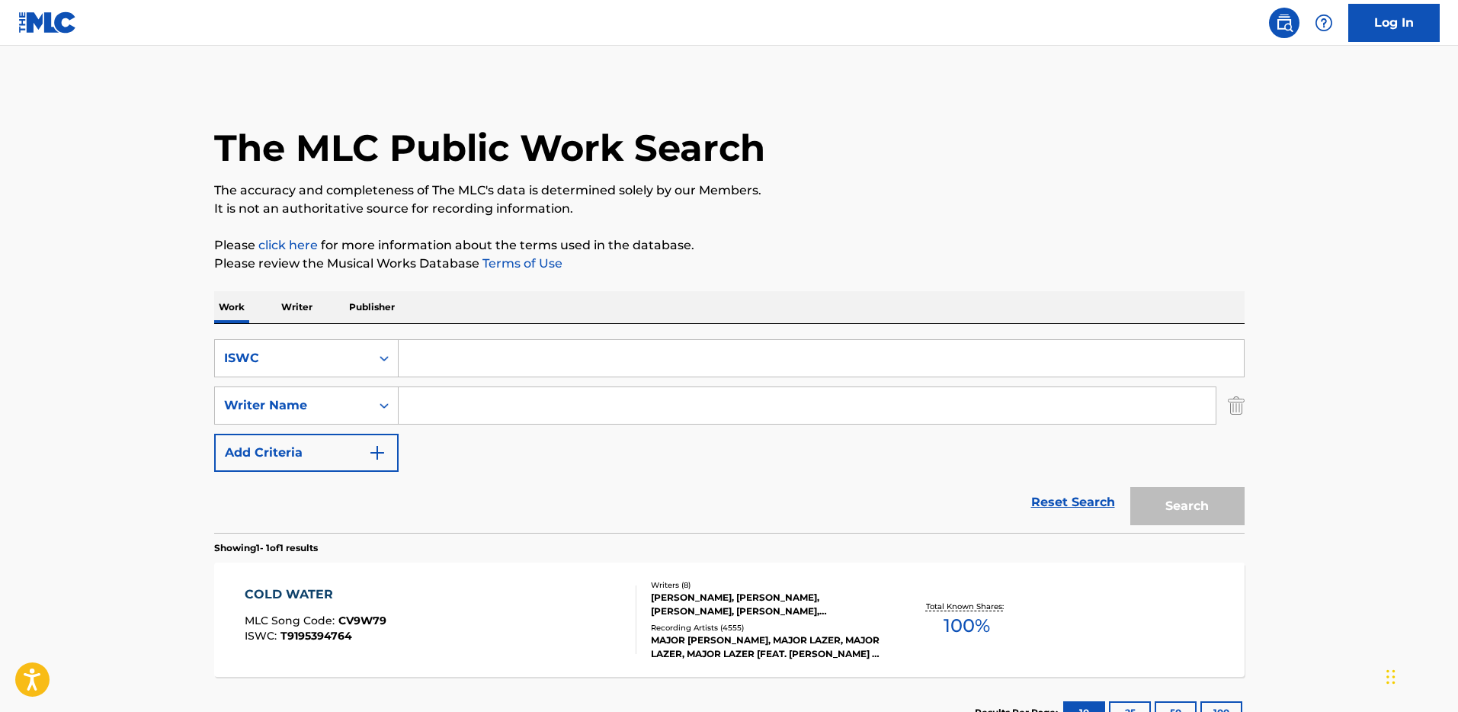
paste input "T3226544732"
click at [1130, 487] on button "Search" at bounding box center [1187, 506] width 114 height 38
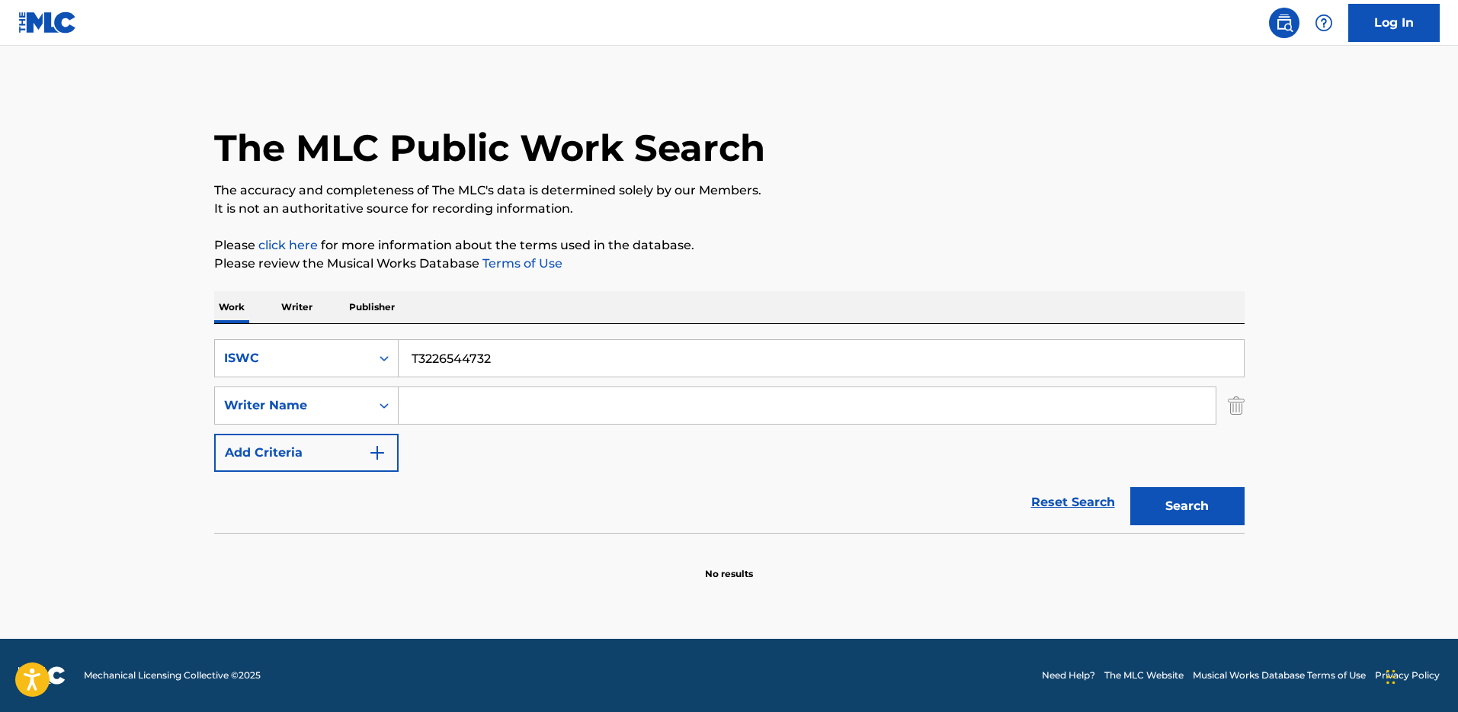
click at [463, 352] on input "T3226544732" at bounding box center [821, 358] width 845 height 37
paste input "GEU [PERSON_NAME] [PERSON_NAME]"
click at [406, 358] on input "GEU [PERSON_NAME] [PERSON_NAME]" at bounding box center [821, 358] width 845 height 37
type input "GEU [PERSON_NAME] [PERSON_NAME]"
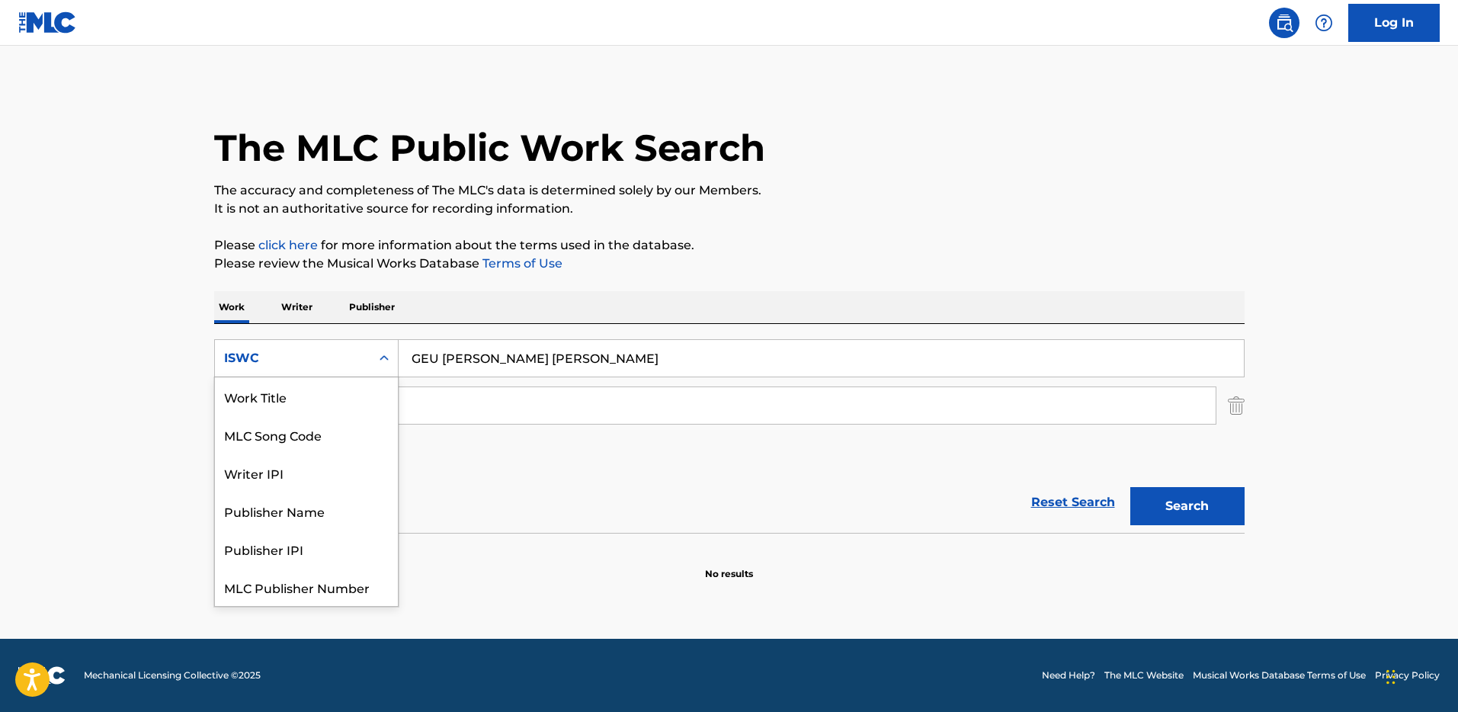
click at [374, 356] on div "Search Form" at bounding box center [383, 357] width 27 height 27
click at [350, 406] on div "Work Title" at bounding box center [306, 396] width 183 height 38
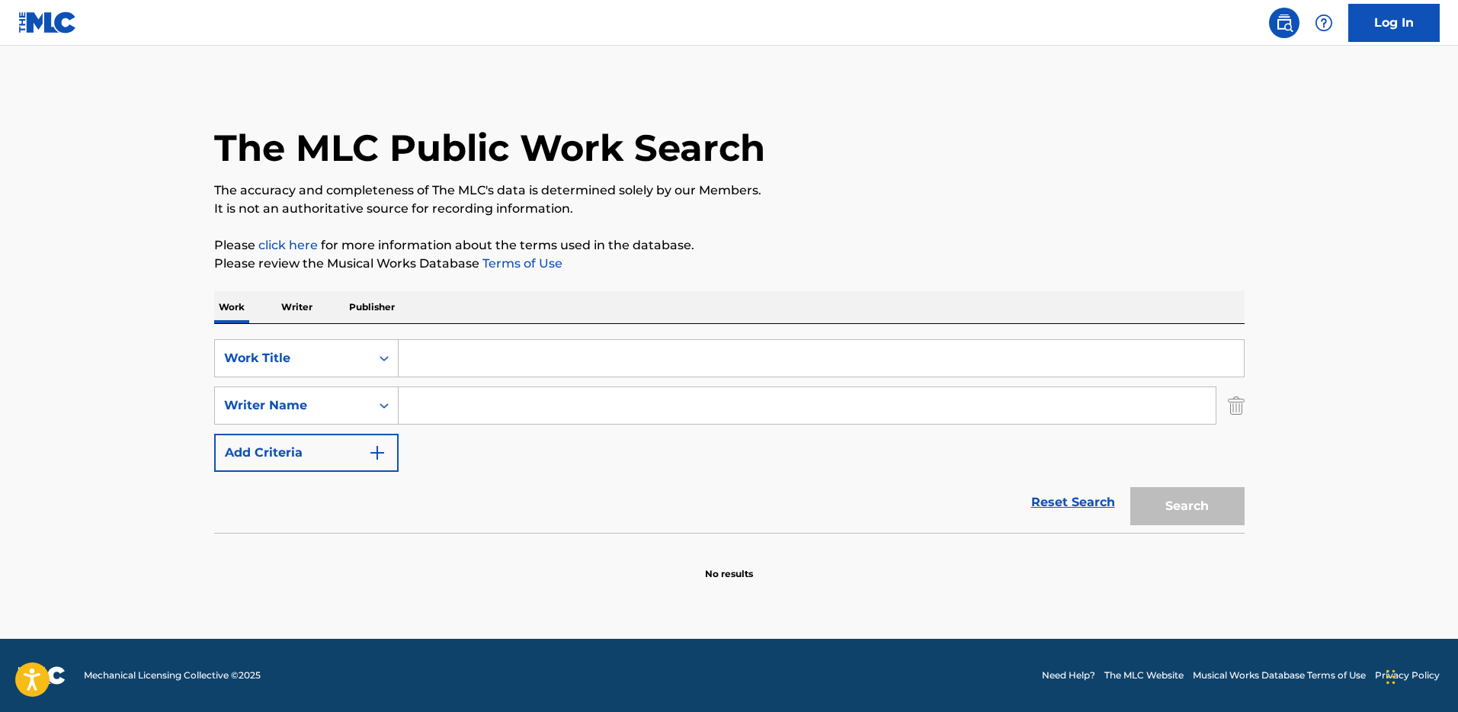
click at [1221, 518] on div "Search" at bounding box center [1183, 502] width 122 height 61
click at [633, 369] on input "Search Form" at bounding box center [821, 358] width 845 height 37
paste input "GEU [PERSON_NAME] [PERSON_NAME]"
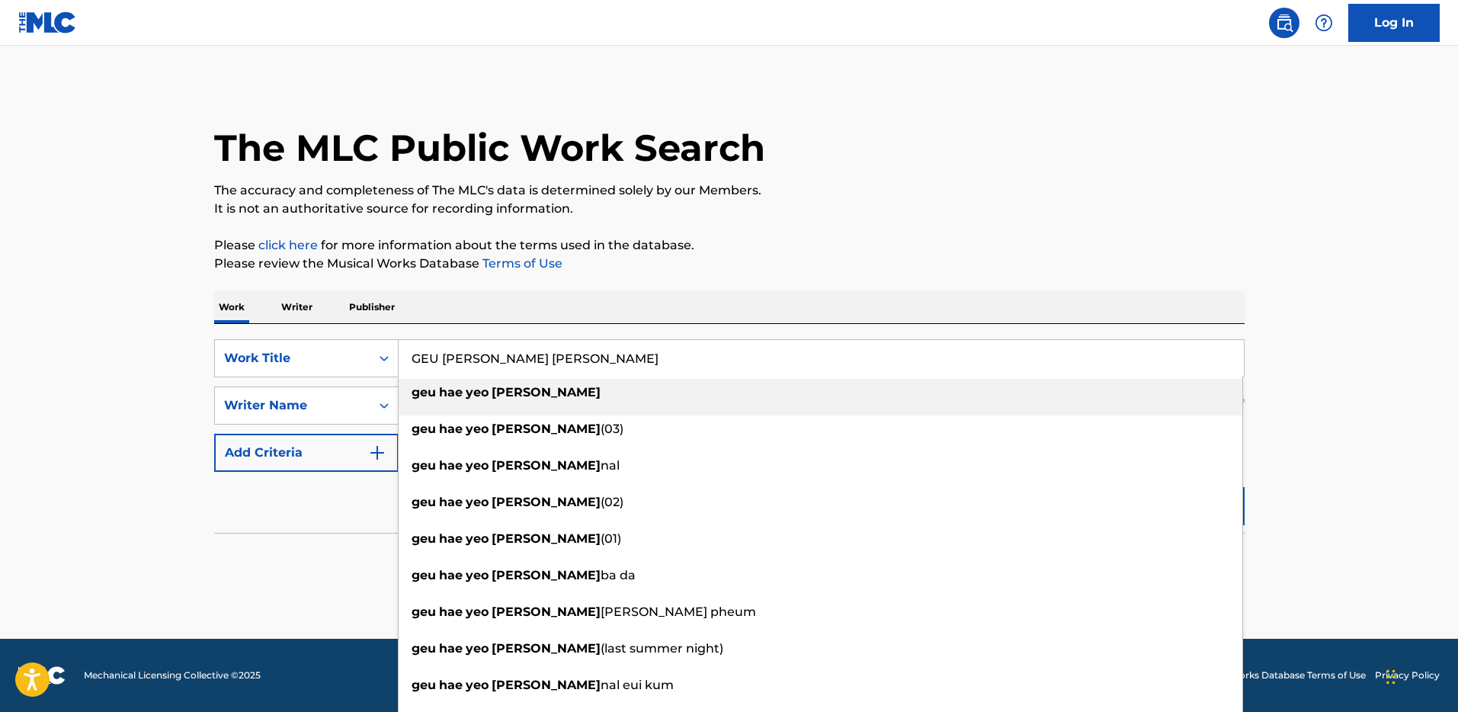
click at [1214, 488] on div "geu [PERSON_NAME] [PERSON_NAME] (02)" at bounding box center [821, 501] width 844 height 27
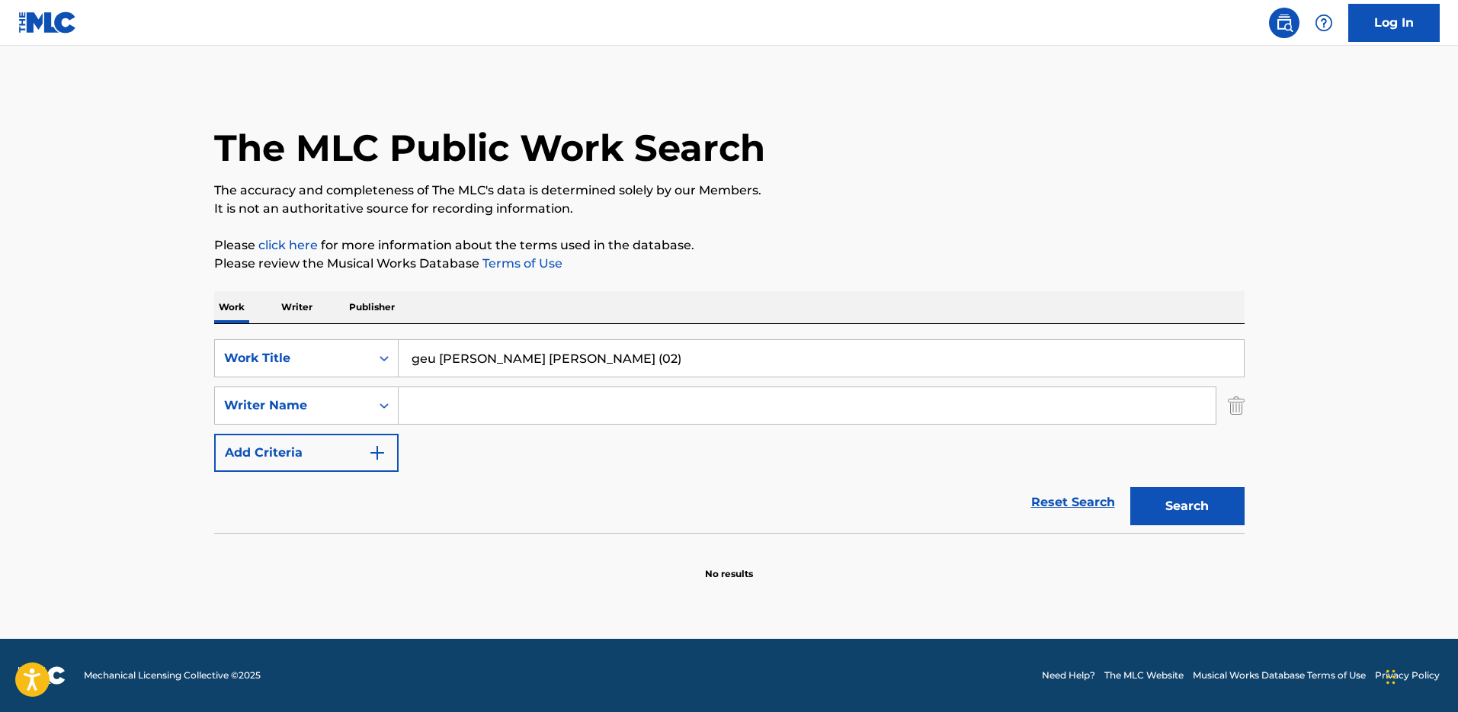
click at [792, 377] on div "SearchWithCriteria98423412-a98f-41f7-aa15-9d0d5d0ff78e Work Title geu [PERSON_N…" at bounding box center [729, 405] width 1030 height 133
click at [789, 361] on input "geu [PERSON_NAME] [PERSON_NAME] (02)" at bounding box center [821, 358] width 845 height 37
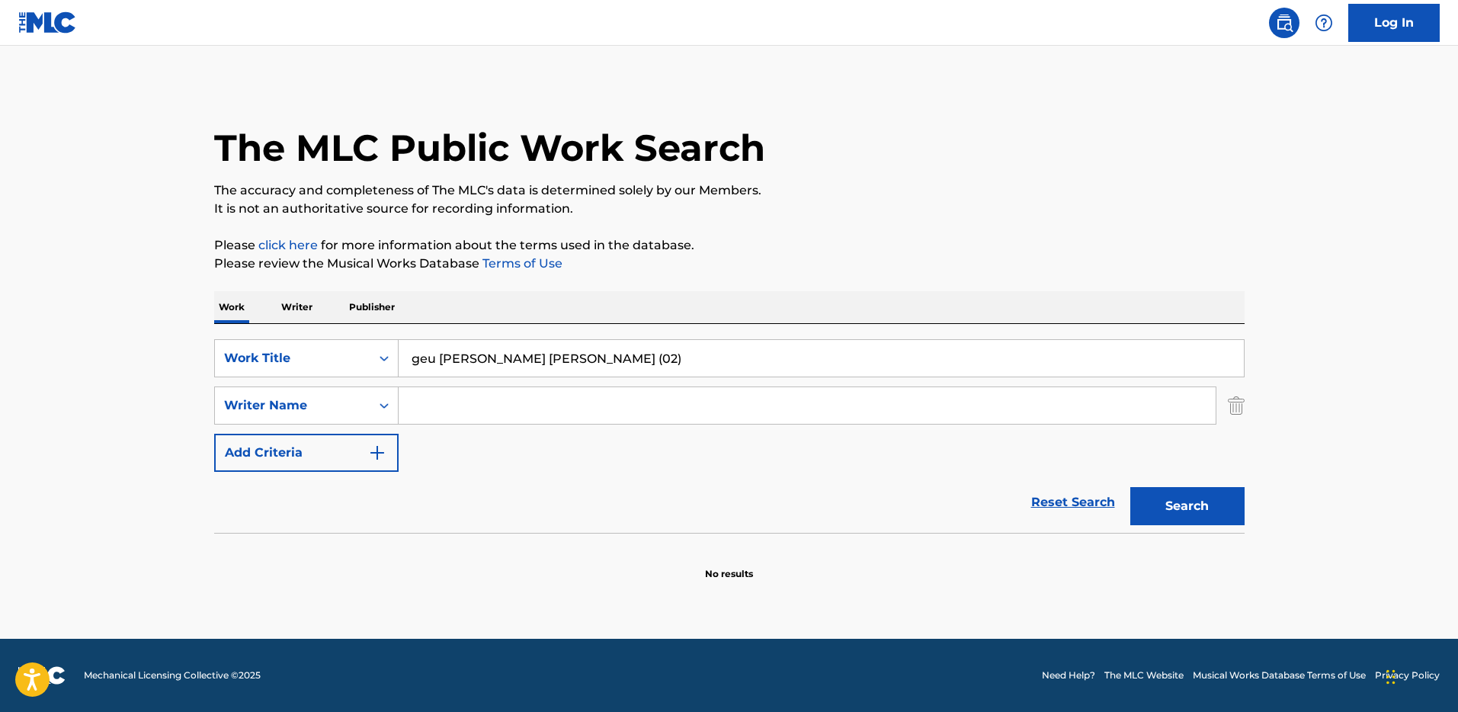
click at [789, 361] on input "geu [PERSON_NAME] [PERSON_NAME] (02)" at bounding box center [821, 358] width 845 height 37
paste input "GEU [PERSON_NAME] [PERSON_NAME]"
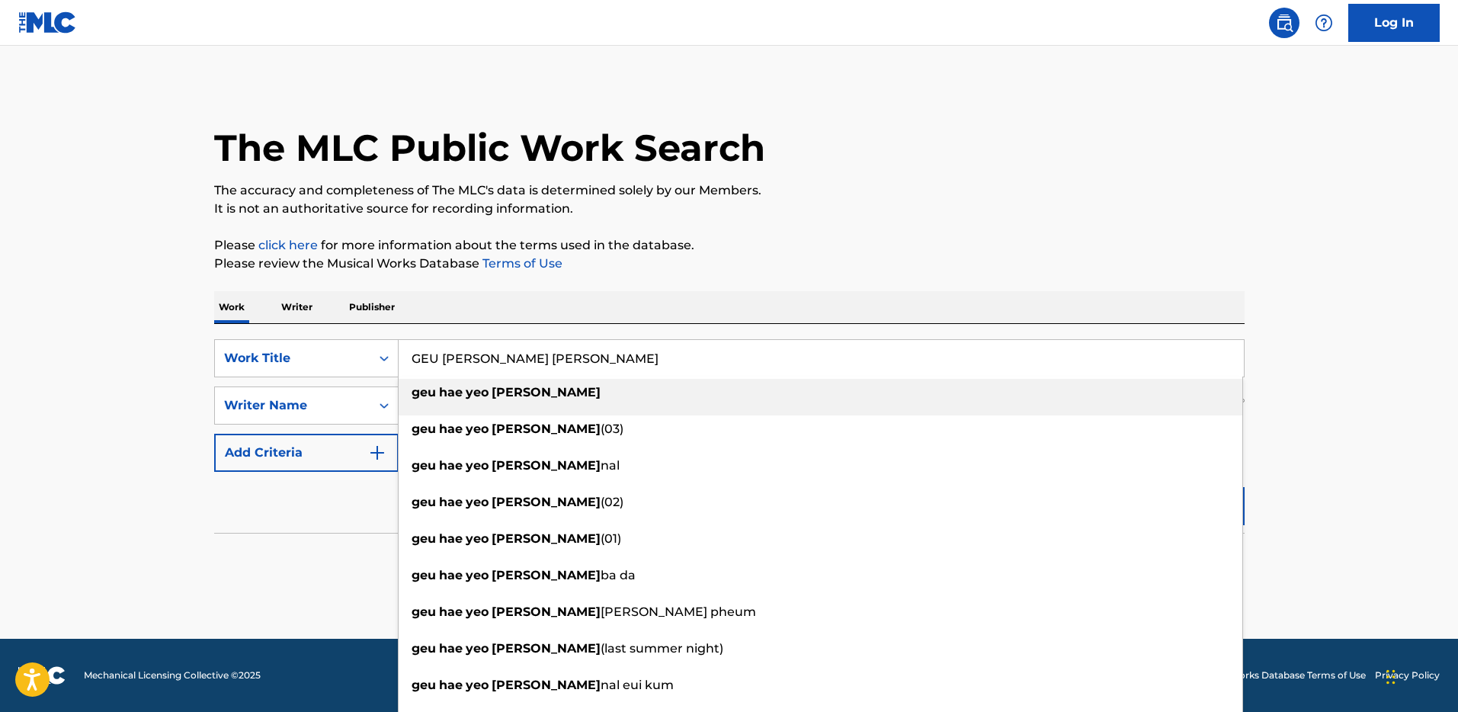
click at [924, 400] on div "geu [PERSON_NAME] [PERSON_NAME]" at bounding box center [821, 392] width 844 height 27
type input "geu [PERSON_NAME] [PERSON_NAME]"
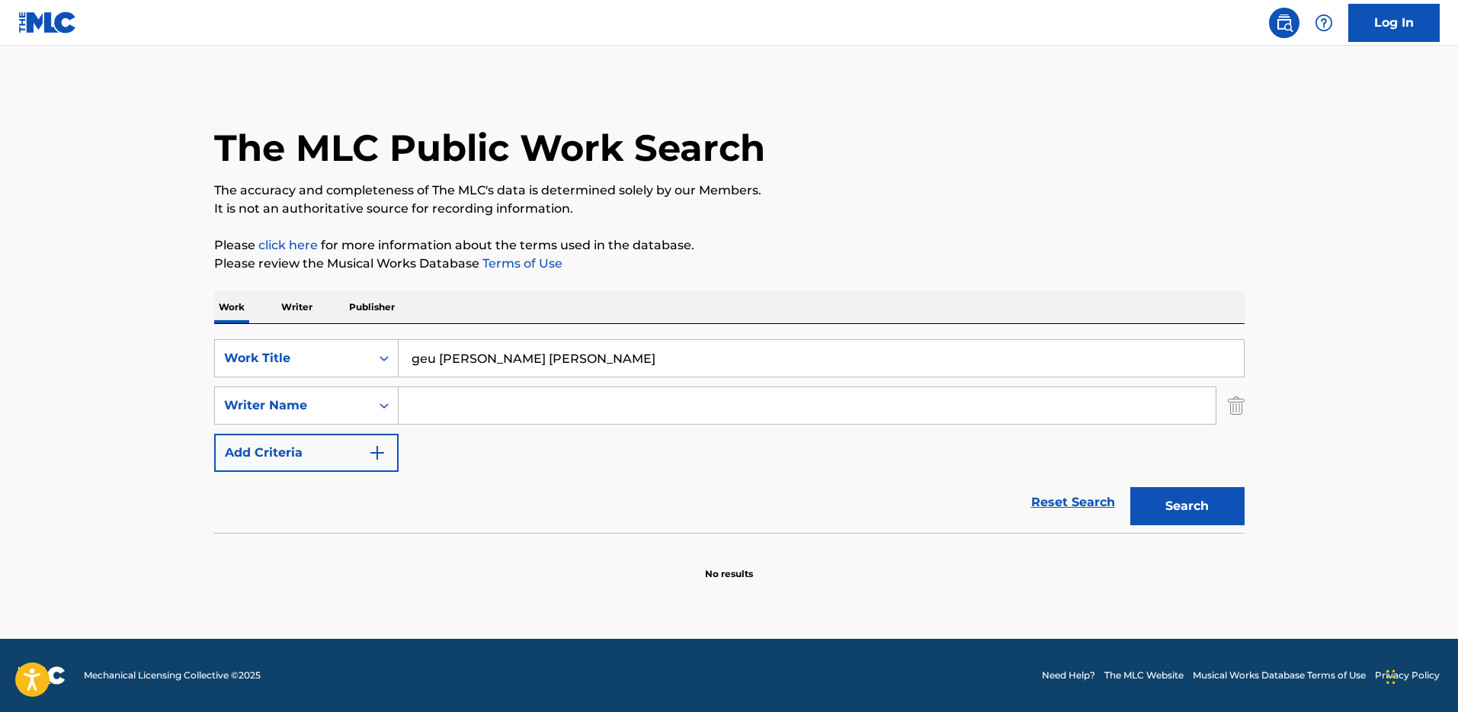
click at [1164, 504] on button "Search" at bounding box center [1187, 506] width 114 height 38
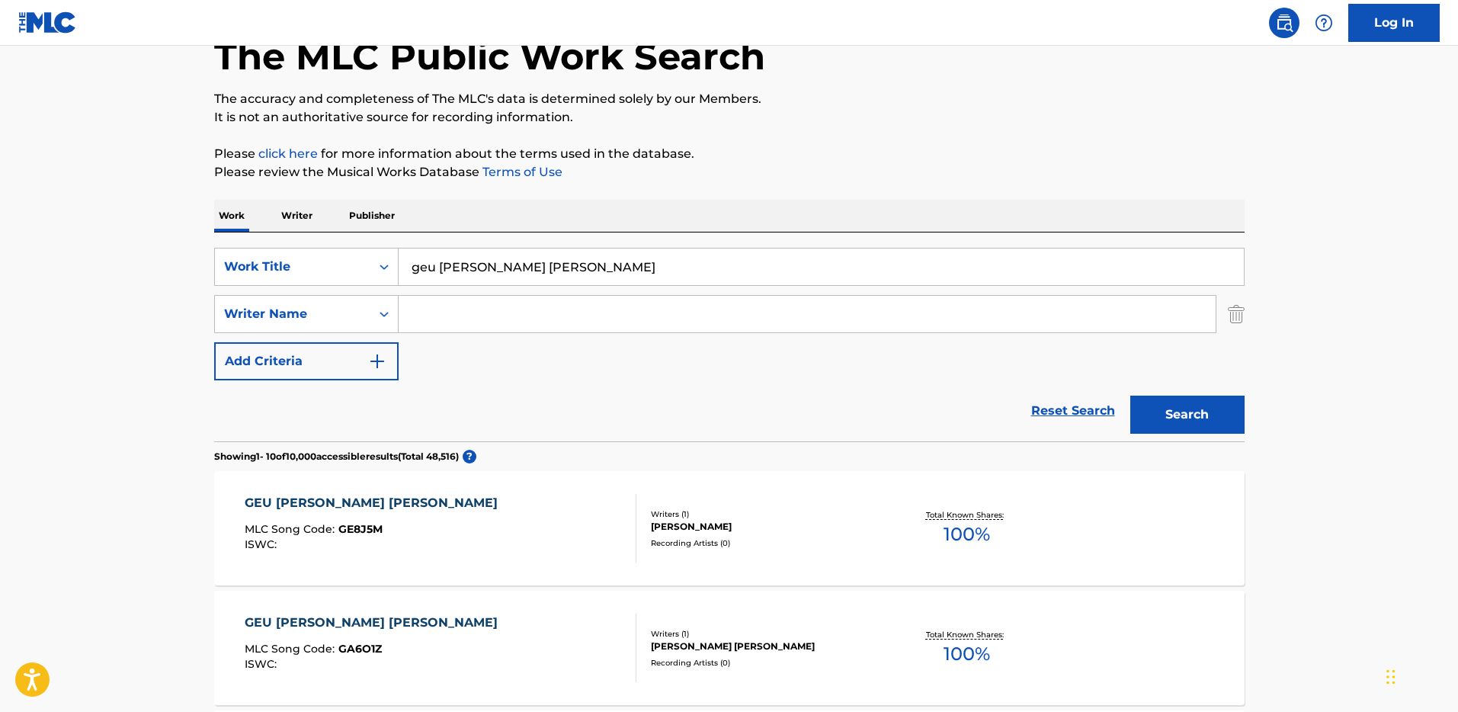
scroll to position [265, 0]
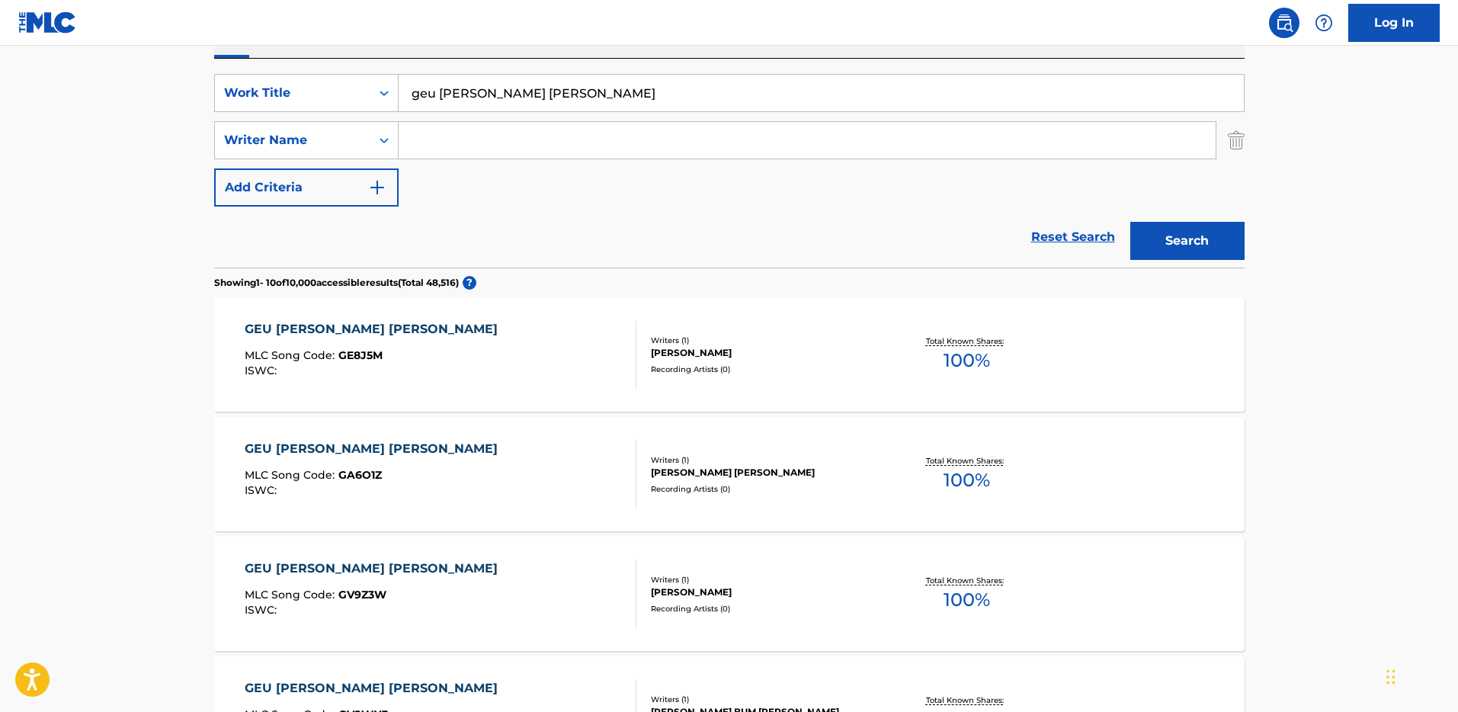
click at [506, 152] on input "Search Form" at bounding box center [807, 140] width 817 height 37
paste input "[PERSON_NAME], [PERSON_NAME] [PERSON_NAME], [PERSON_NAME]"
click at [511, 139] on input "[PERSON_NAME], [PERSON_NAME] [PERSON_NAME], [PERSON_NAME]" at bounding box center [807, 140] width 817 height 37
drag, startPoint x: 580, startPoint y: 139, endPoint x: 869, endPoint y: 143, distance: 288.8
click at [869, 143] on input "[PERSON_NAME], [PERSON_NAME] [PERSON_NAME], [PERSON_NAME]" at bounding box center [807, 140] width 817 height 37
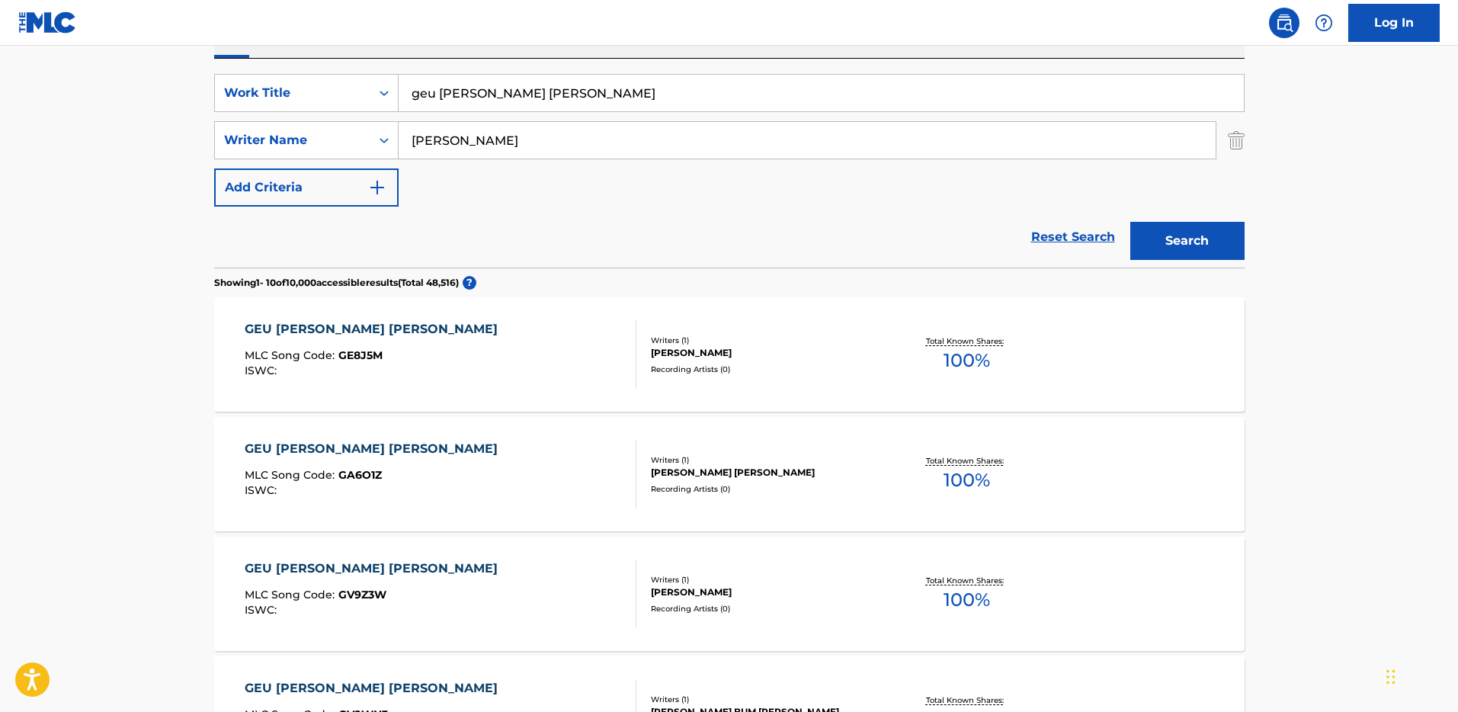
click at [1130, 222] on button "Search" at bounding box center [1187, 241] width 114 height 38
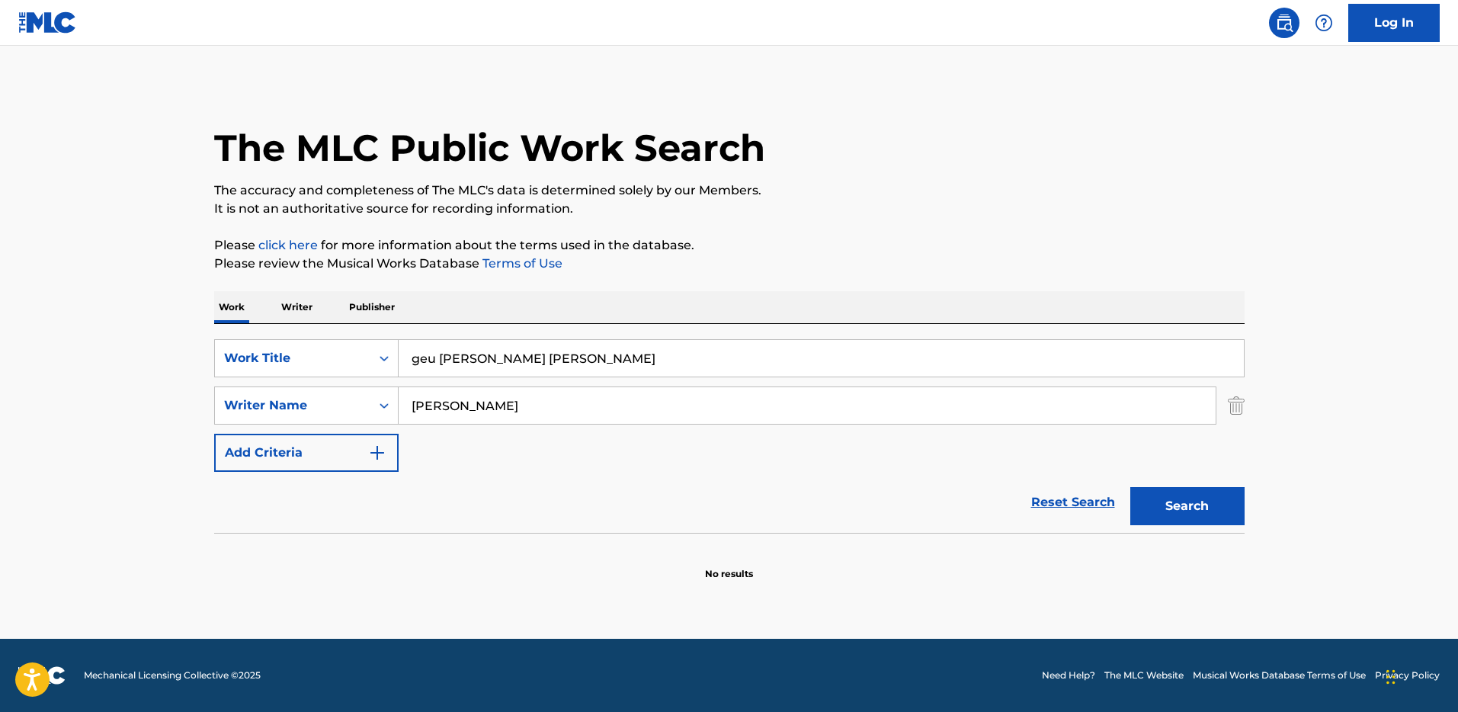
click at [482, 402] on input "[PERSON_NAME]" at bounding box center [807, 405] width 817 height 37
paste input ", [PERSON_NAME] [PERSON_NAME], [PERSON_NAME]"
click at [482, 402] on input "[PERSON_NAME], [PERSON_NAME] [PERSON_NAME], [PERSON_NAME]" at bounding box center [807, 405] width 817 height 37
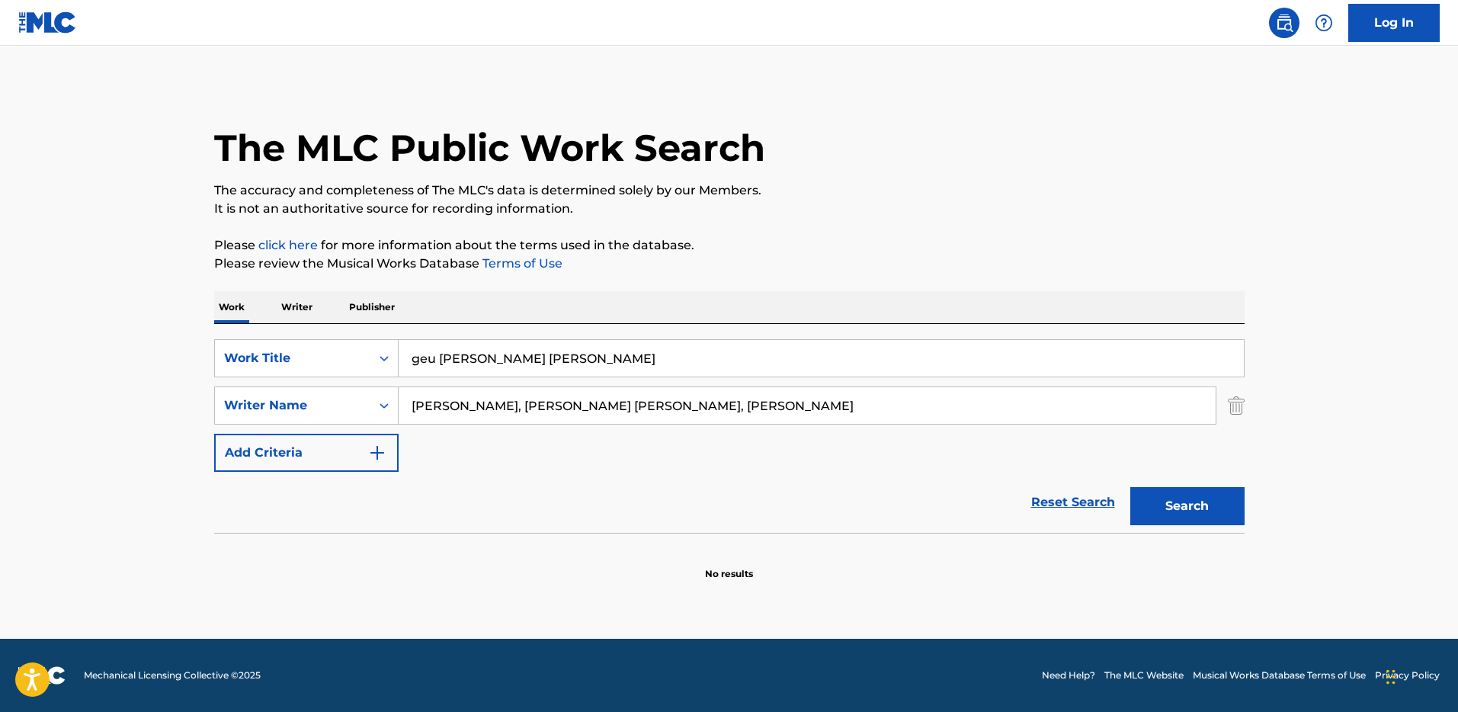
click at [482, 402] on input "[PERSON_NAME], [PERSON_NAME] [PERSON_NAME], [PERSON_NAME]" at bounding box center [807, 405] width 817 height 37
paste input "Search Form"
drag, startPoint x: 760, startPoint y: 401, endPoint x: 484, endPoint y: 395, distance: 275.9
click at [491, 397] on input "[PERSON_NAME], [PERSON_NAME] [PERSON_NAME], [PERSON_NAME]" at bounding box center [807, 405] width 817 height 37
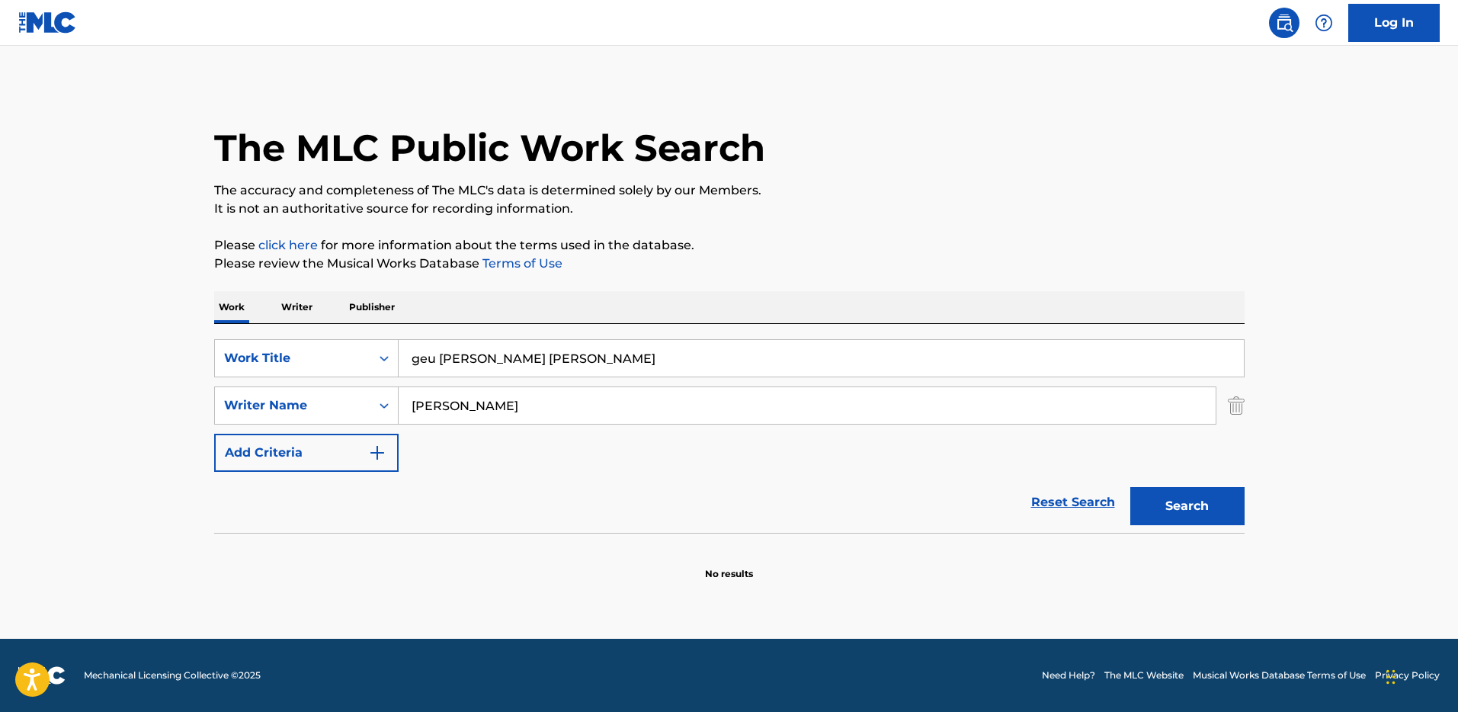
type input "[PERSON_NAME]"
click at [1130, 487] on button "Search" at bounding box center [1187, 506] width 114 height 38
click at [511, 331] on div "SearchWithCriteria98423412-a98f-41f7-aa15-9d0d5d0ff78e Work Title geu [PERSON_N…" at bounding box center [729, 428] width 1030 height 209
click at [501, 352] on input "geu [PERSON_NAME] [PERSON_NAME]" at bounding box center [821, 358] width 845 height 37
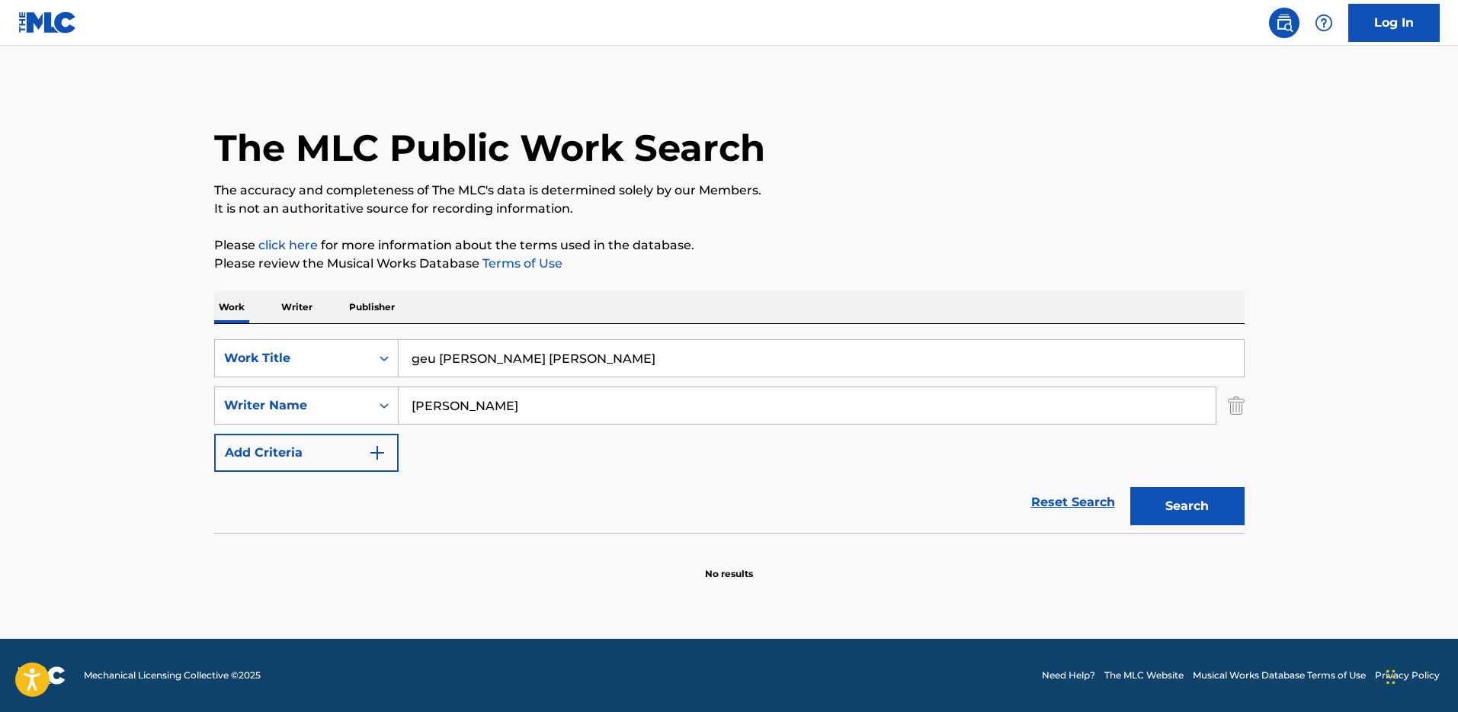
paste input "907829936"
click at [457, 353] on input "geu [PERSON_NAME] 907829936" at bounding box center [821, 358] width 845 height 37
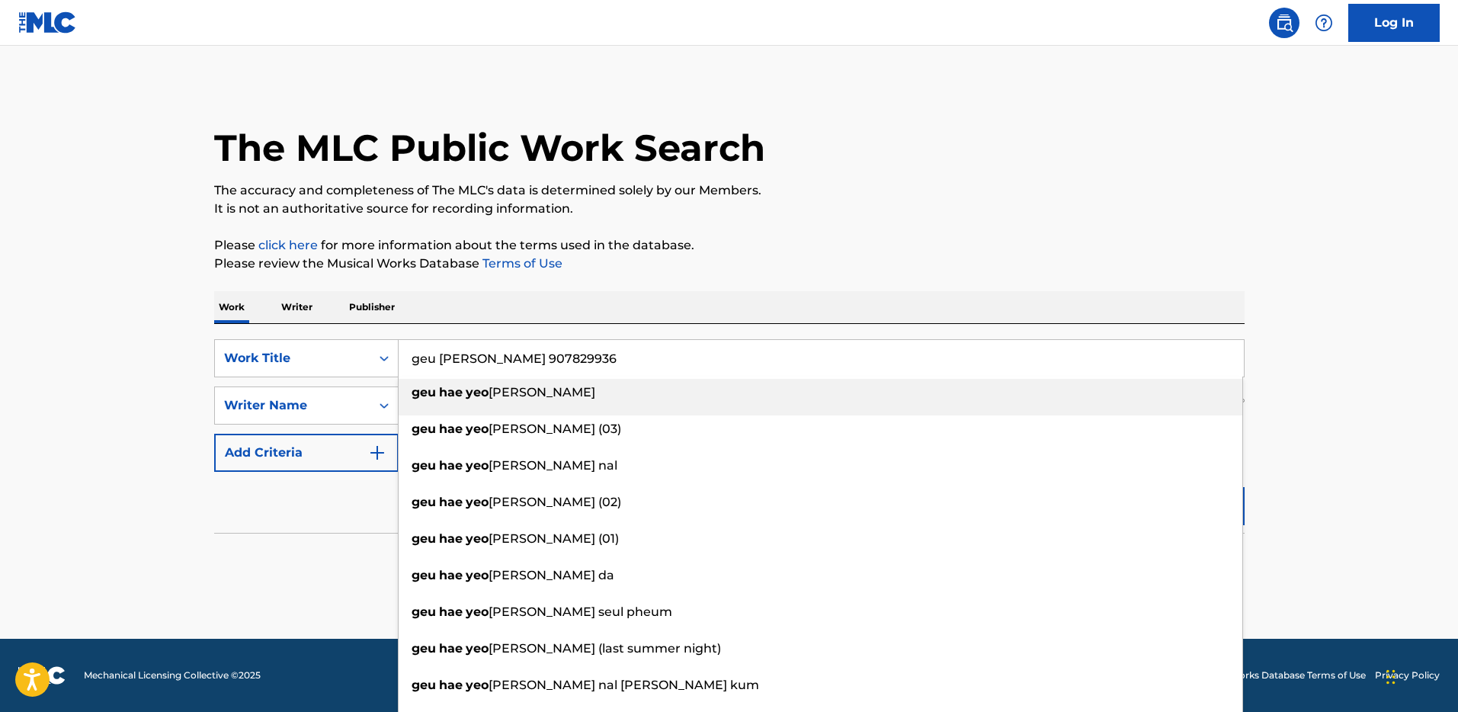
click at [457, 353] on input "geu [PERSON_NAME] 907829936" at bounding box center [821, 358] width 845 height 37
paste input "Search Form"
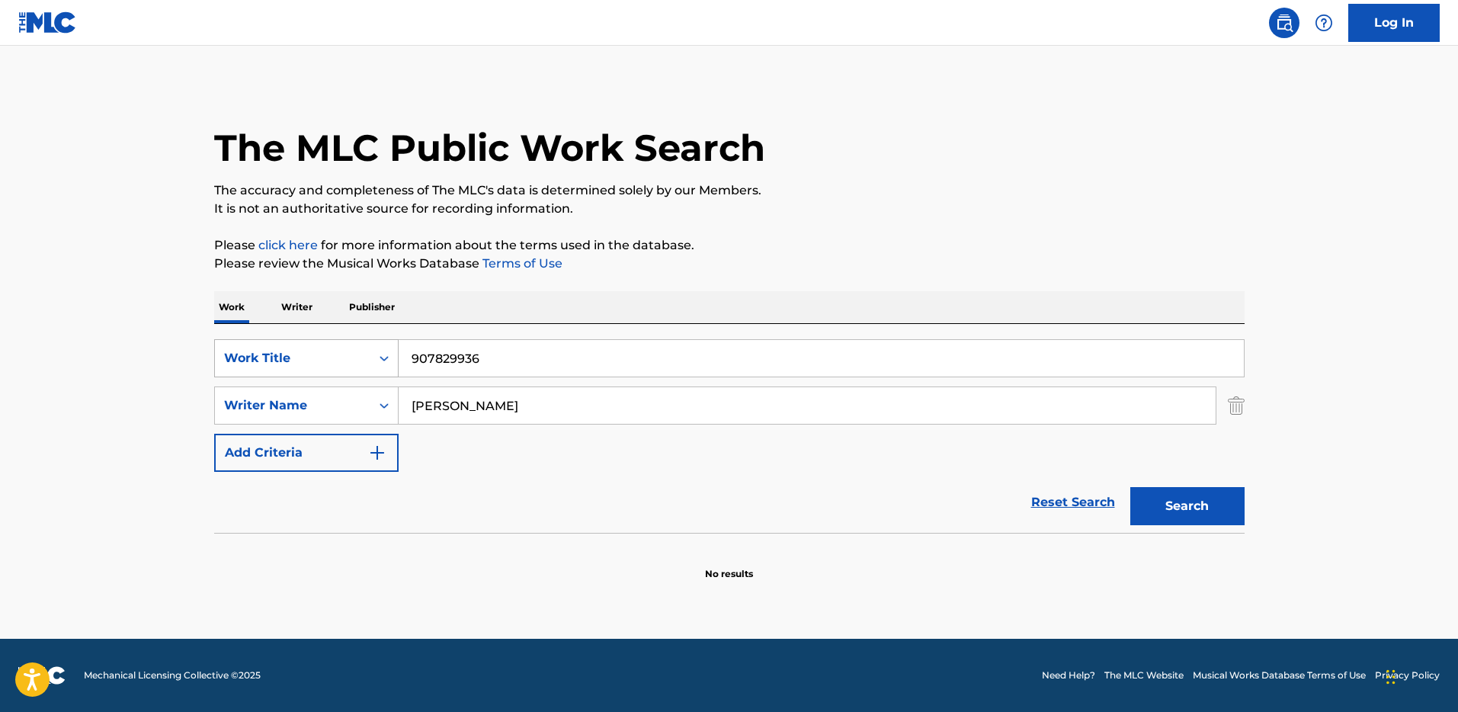
click at [381, 360] on icon "Search Form" at bounding box center [383, 358] width 15 height 15
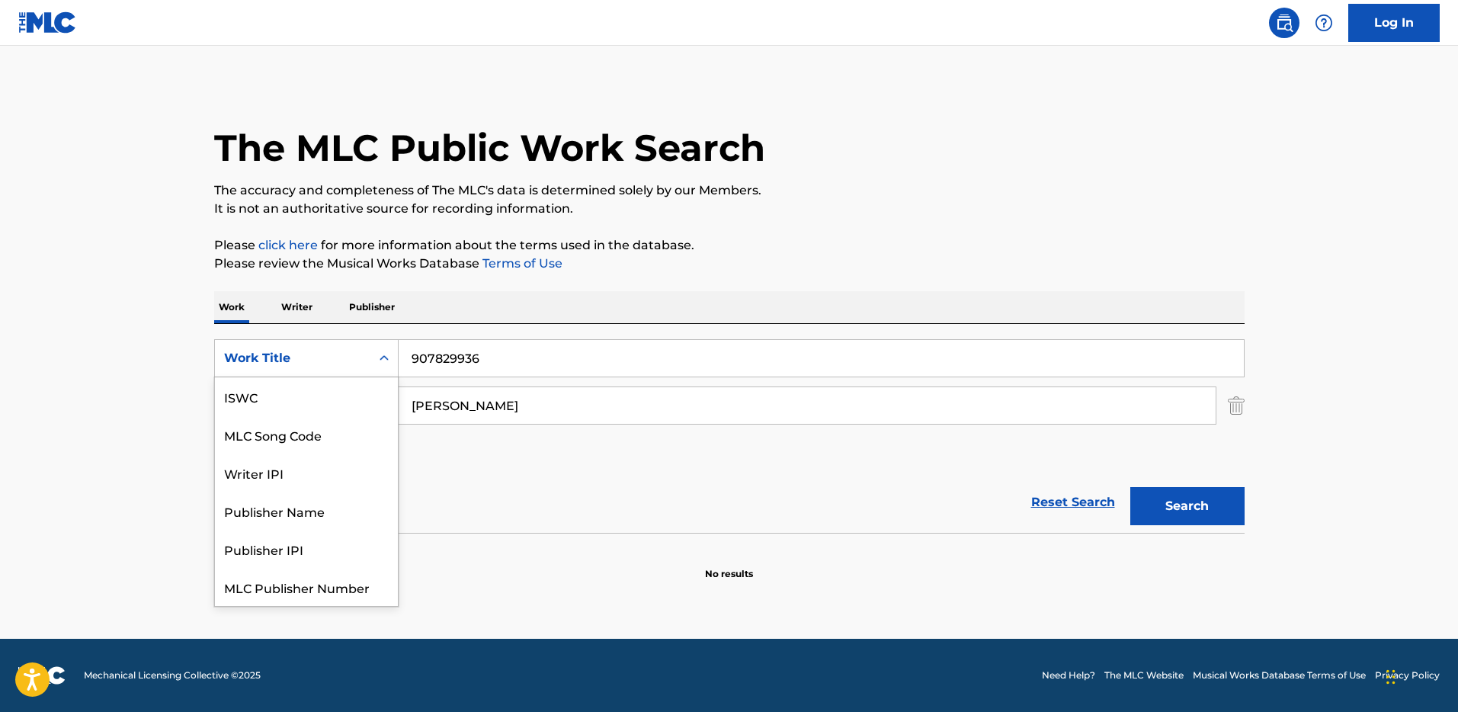
scroll to position [38, 0]
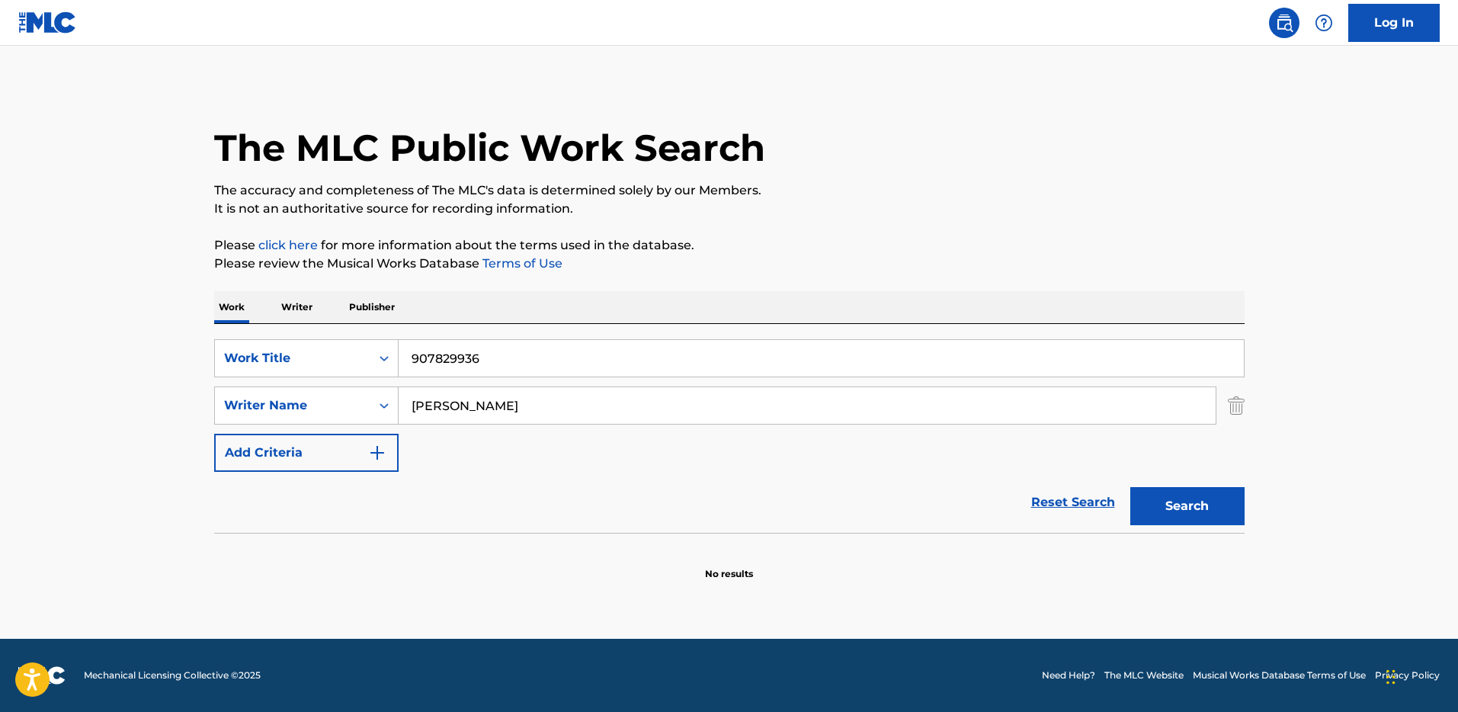
click at [476, 358] on input "907829936" at bounding box center [821, 358] width 845 height 37
paste input ""ISWC: T2101408538 Title: [PERSON_NAME] y Poesía Artists: [PERSON_NAME]: SESEAC…"
click at [506, 356] on input ""ISWC: T2101408538 Title: [PERSON_NAME] y Poesía Artists: [PERSON_NAME]: SESEAC…" at bounding box center [821, 358] width 845 height 37
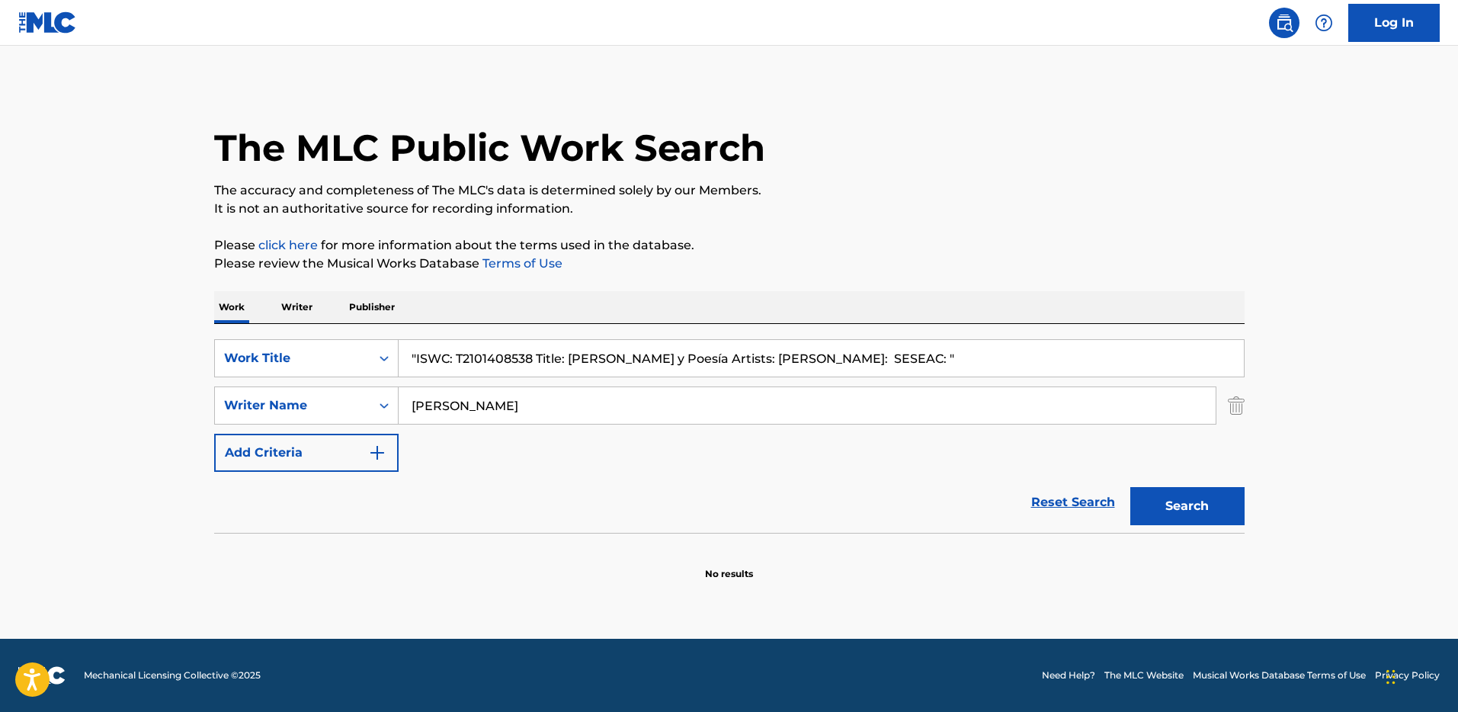
click at [506, 356] on input ""ISWC: T2101408538 Title: [PERSON_NAME] y Poesía Artists: [PERSON_NAME]: SESEAC…" at bounding box center [821, 358] width 845 height 37
paste input "T2101408538"
type input "T2101408538"
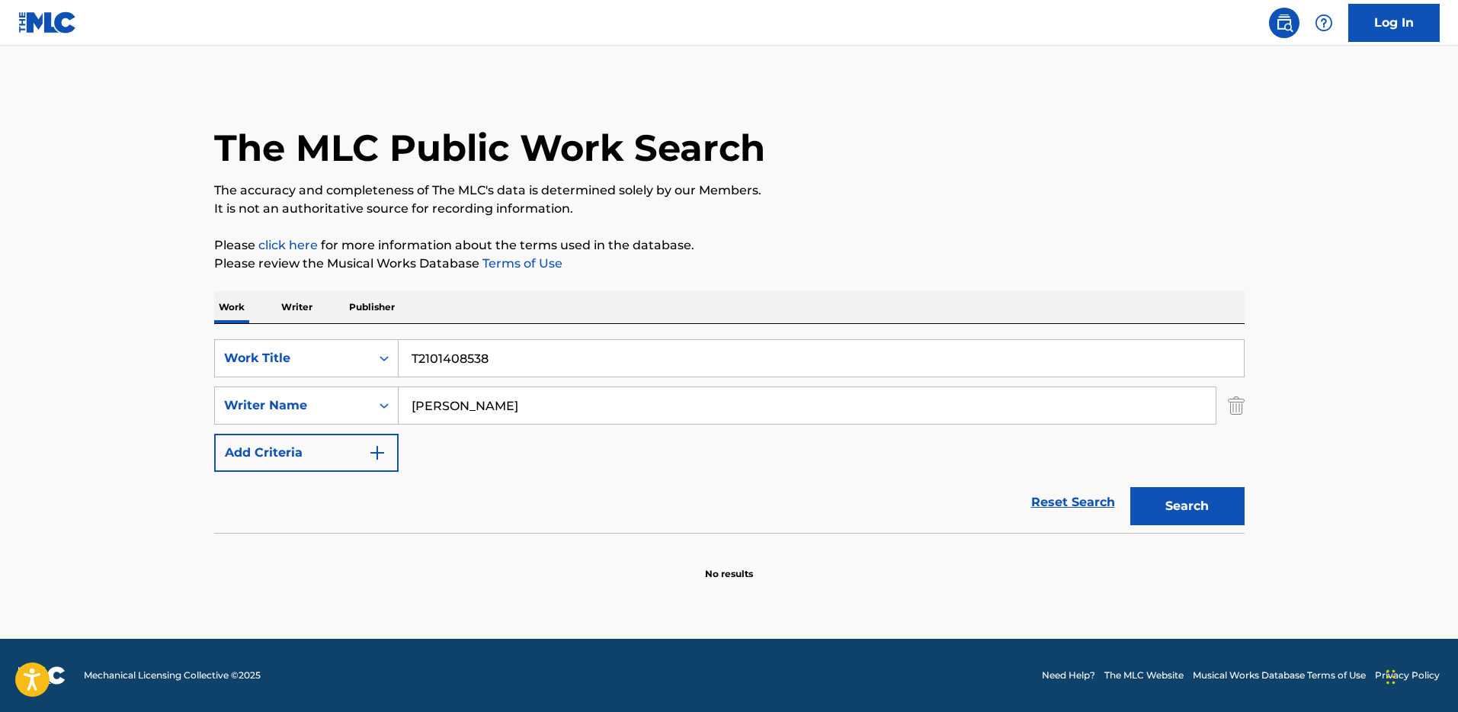
click at [485, 383] on div "SearchWithCriteria98423412-a98f-41f7-aa15-9d0d5d0ff78e Work Title T2101408538 S…" at bounding box center [729, 405] width 1030 height 133
click at [484, 403] on input "[PERSON_NAME]" at bounding box center [807, 405] width 817 height 37
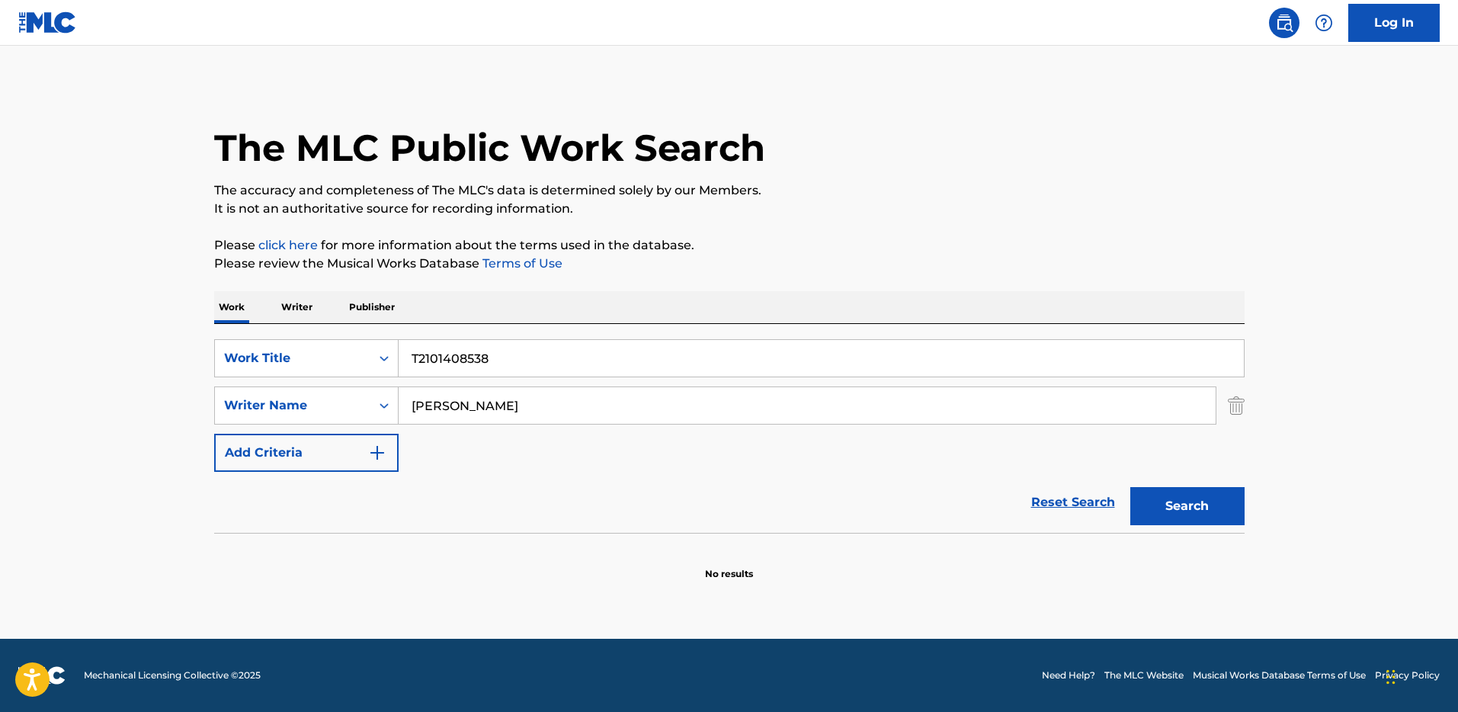
click at [484, 403] on input "[PERSON_NAME]" at bounding box center [807, 405] width 817 height 37
click at [1130, 487] on button "Search" at bounding box center [1187, 506] width 114 height 38
click at [341, 383] on div "SearchWithCriteria98423412-a98f-41f7-aa15-9d0d5d0ff78e Work Title T2101408538 S…" at bounding box center [729, 405] width 1030 height 133
click at [363, 363] on div "Work Title" at bounding box center [292, 358] width 155 height 29
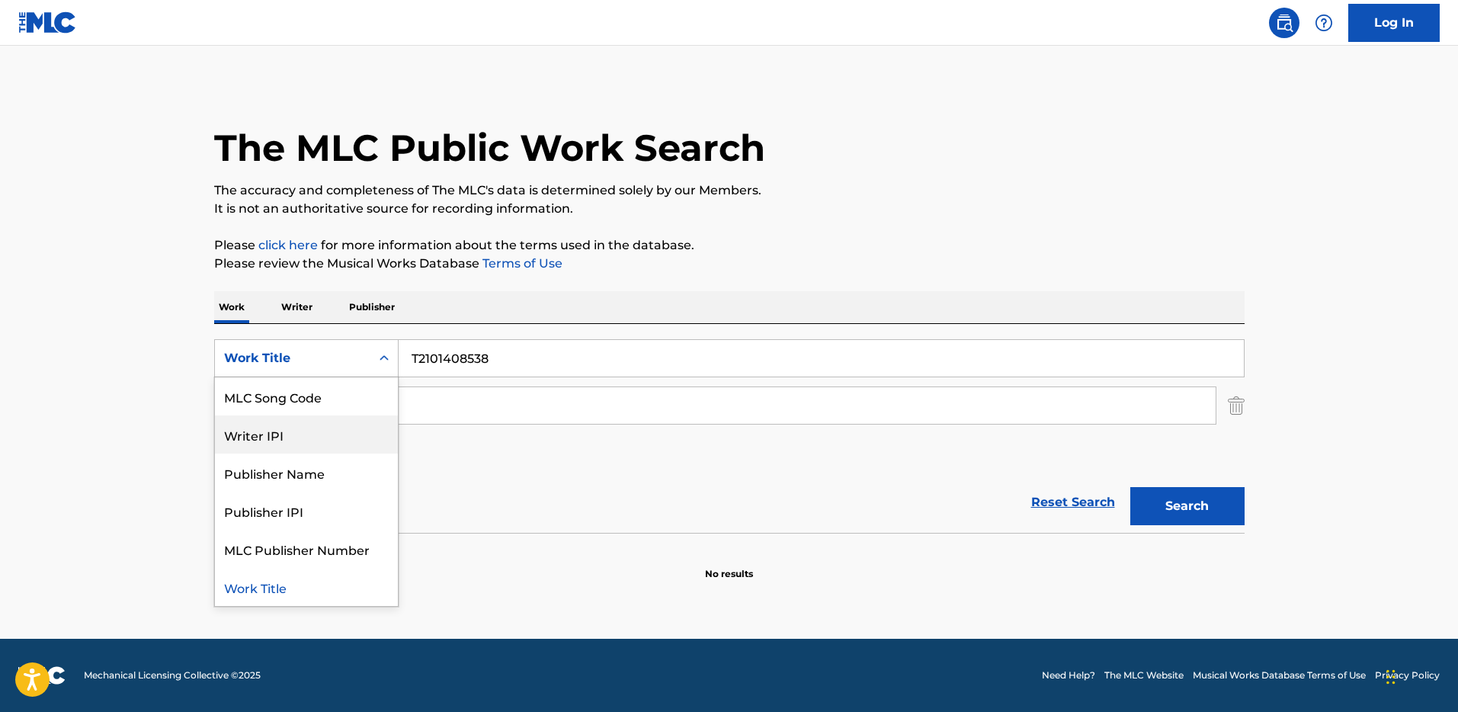
scroll to position [0, 0]
click at [325, 406] on div "ISWC" at bounding box center [306, 396] width 183 height 38
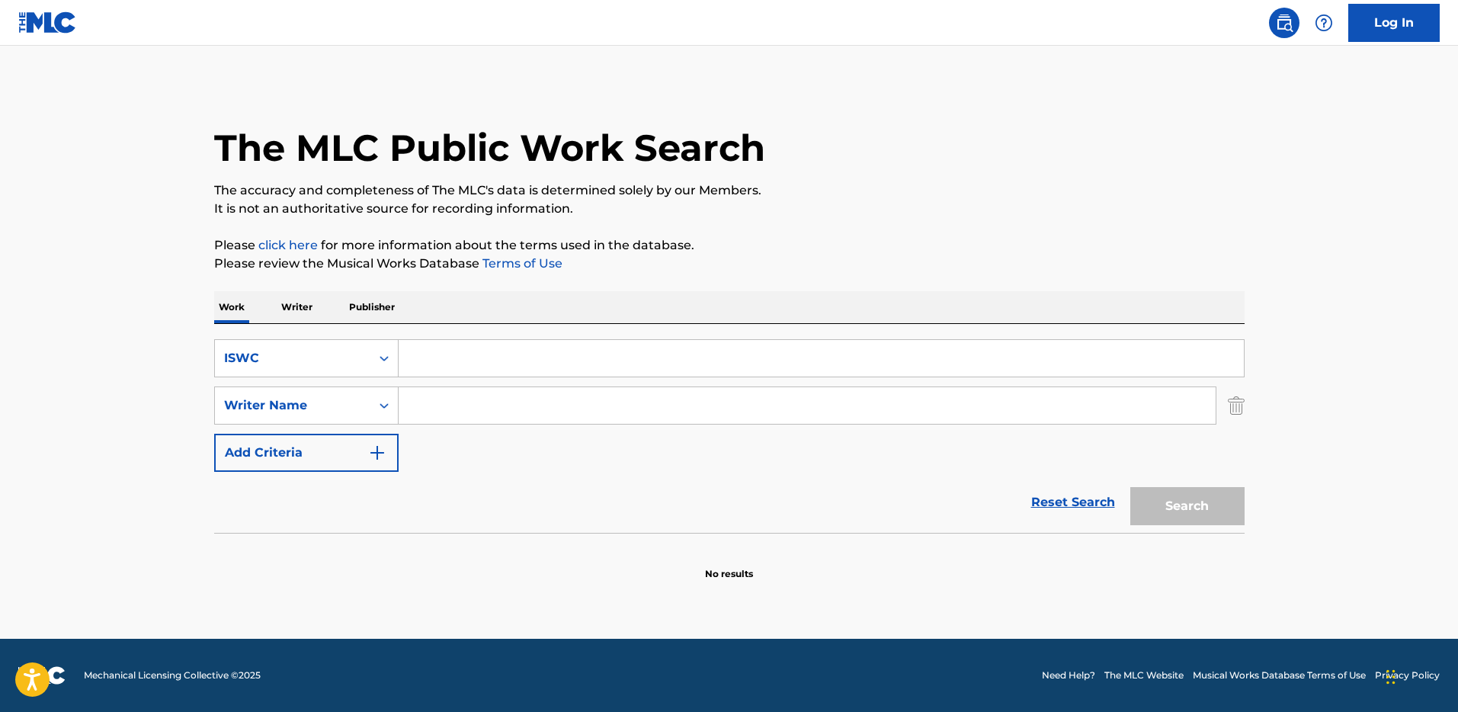
click at [505, 298] on div "Work Writer Publisher" at bounding box center [729, 307] width 1030 height 32
click at [506, 339] on div "Search Form" at bounding box center [822, 358] width 846 height 38
click at [525, 361] on input "Search Form" at bounding box center [821, 358] width 845 height 37
paste input "T2101408538"
type input "T2101408538"
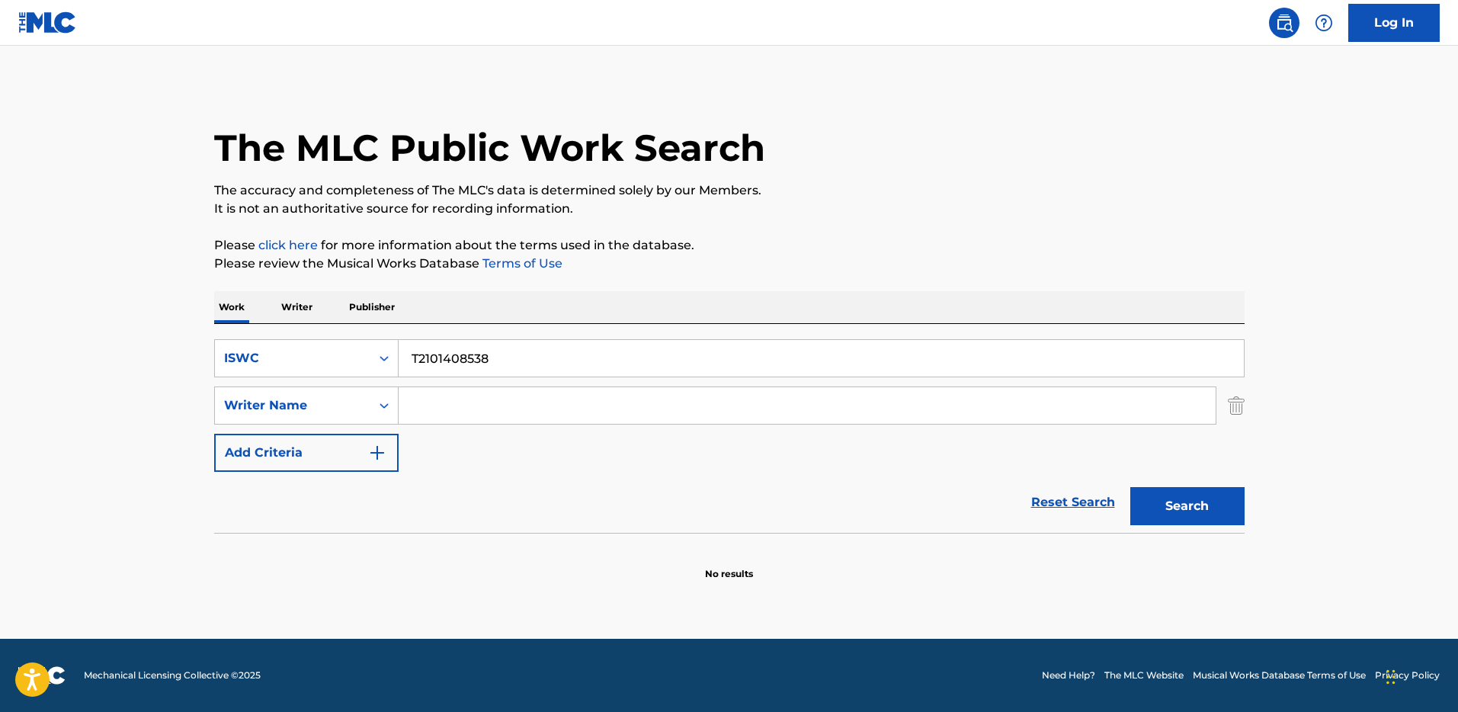
click at [1202, 487] on button "Search" at bounding box center [1187, 506] width 114 height 38
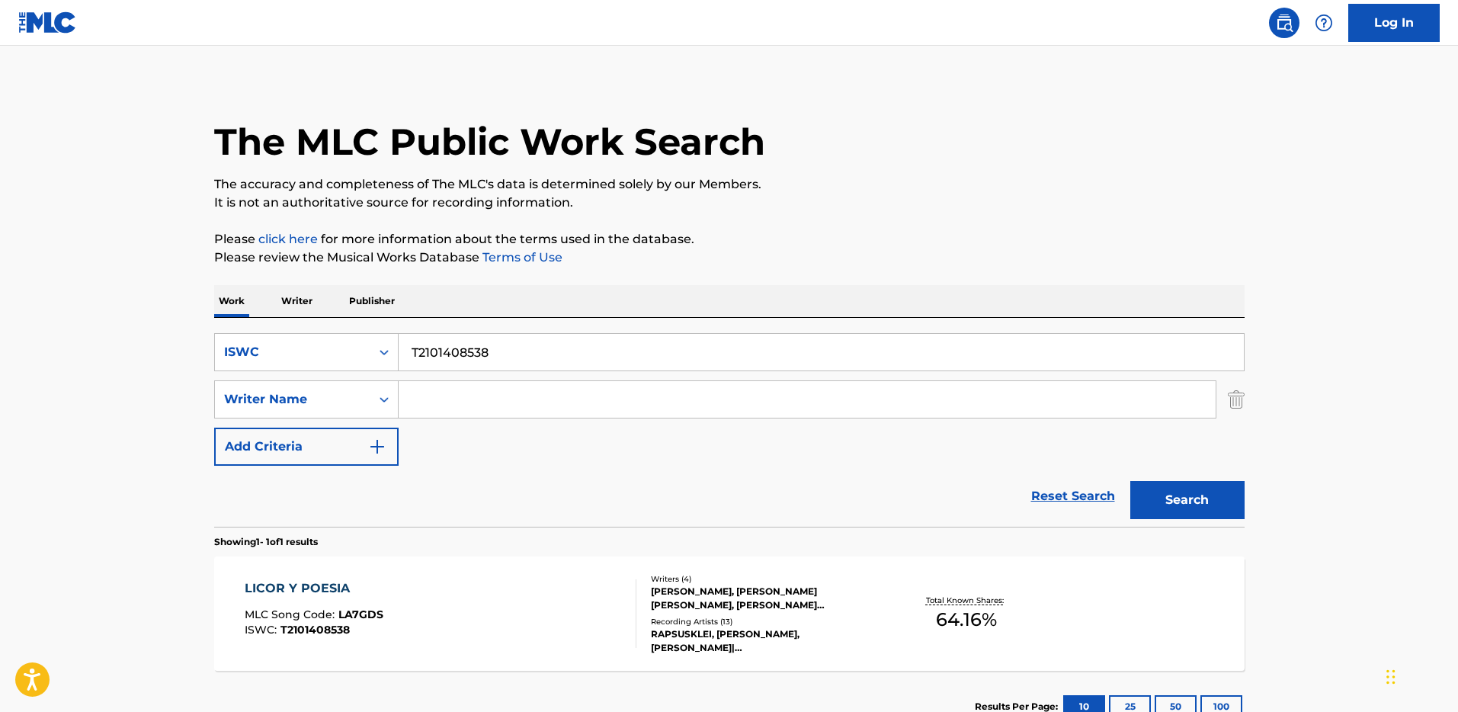
scroll to position [117, 0]
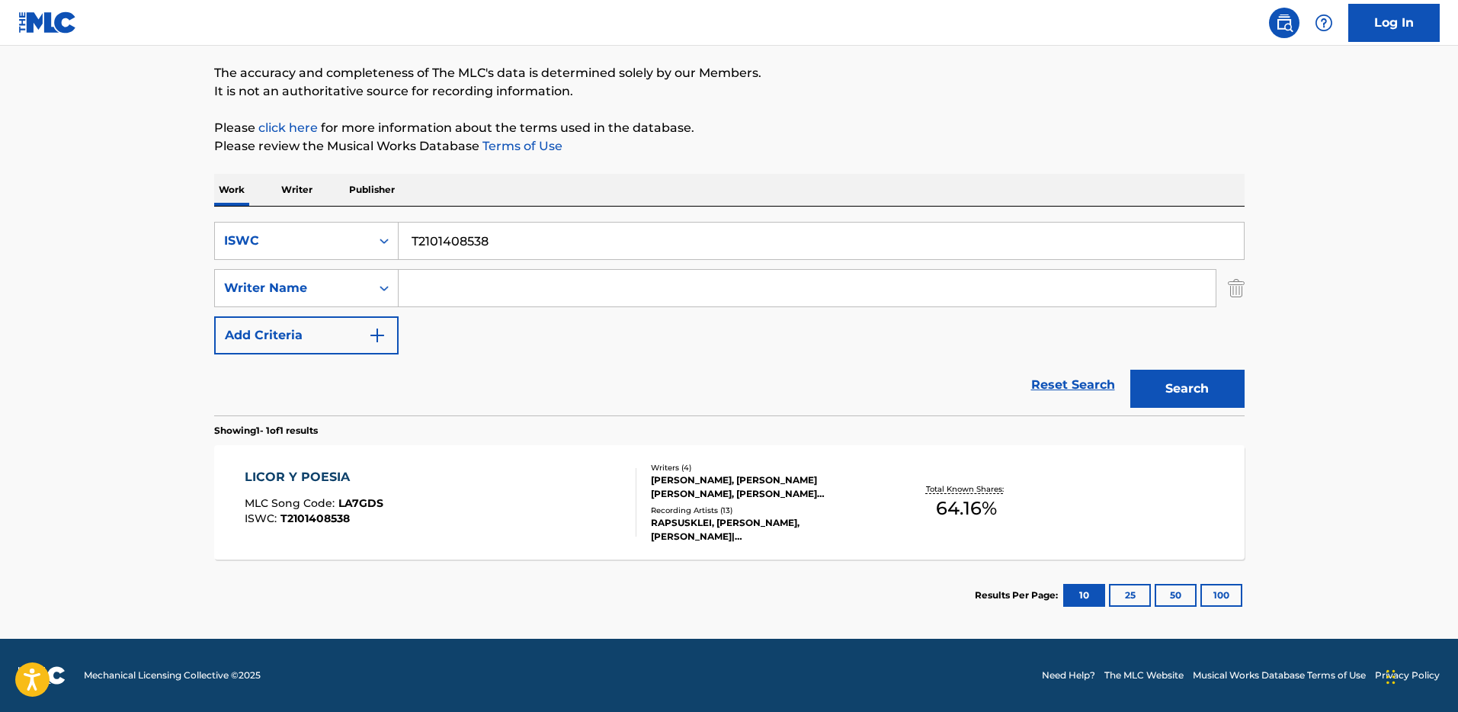
click at [716, 501] on div "Writers ( 4 ) [PERSON_NAME], [PERSON_NAME] [PERSON_NAME], [PERSON_NAME] [PERSON…" at bounding box center [758, 503] width 245 height 82
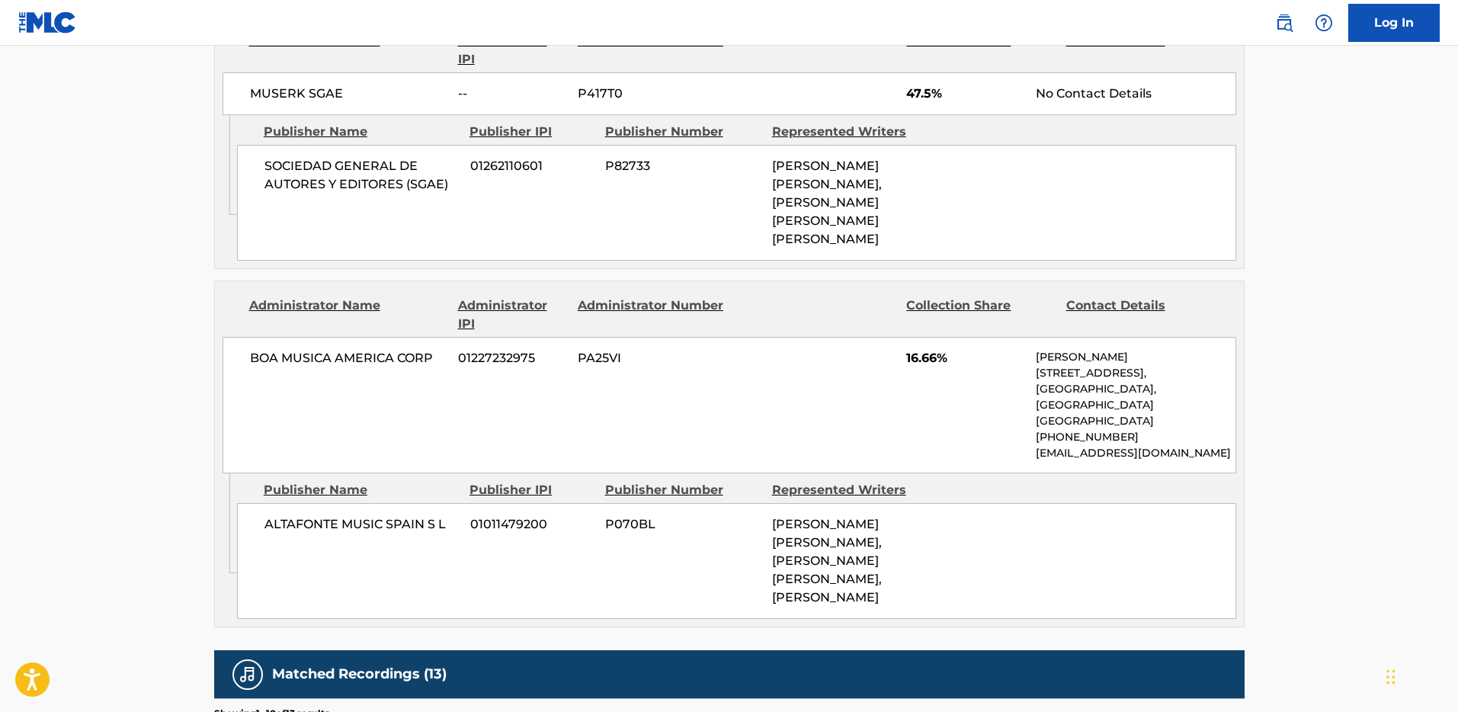
scroll to position [991, 0]
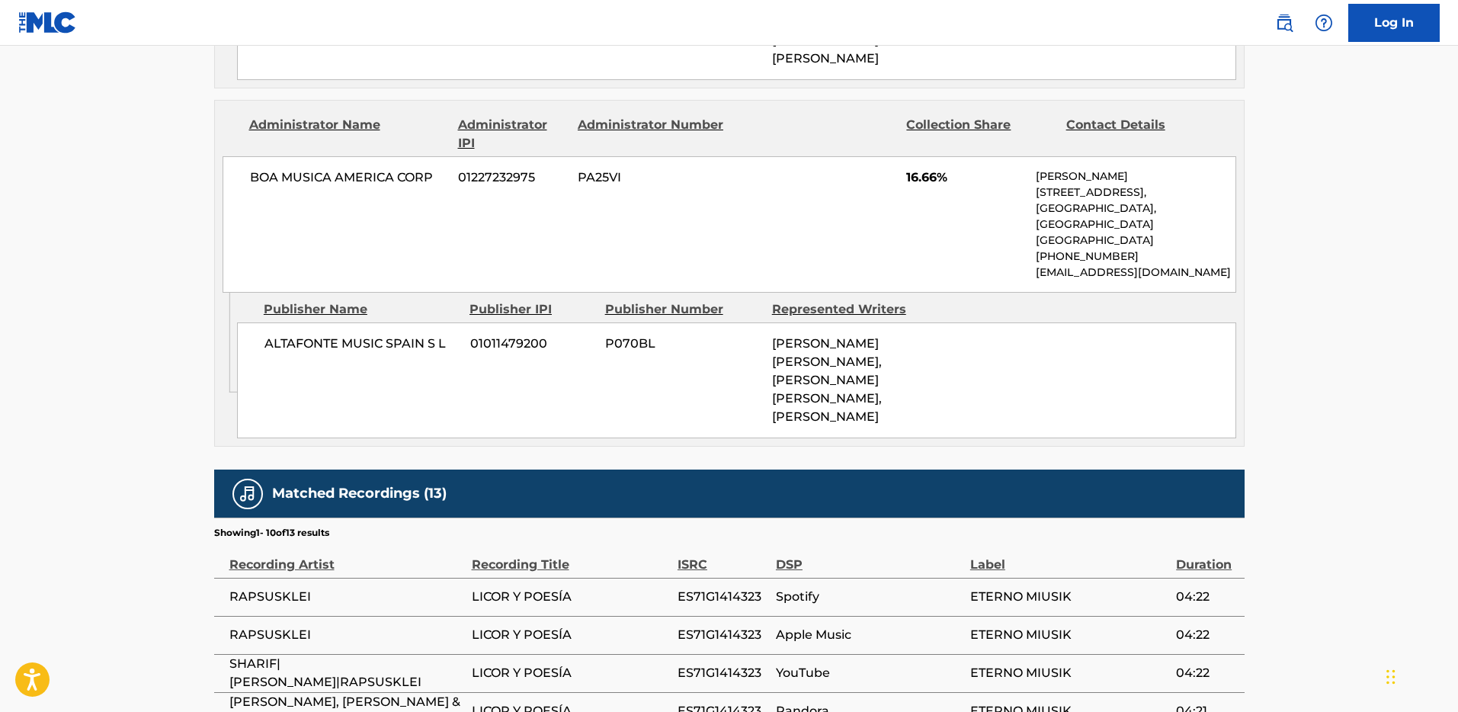
click at [370, 335] on span "ALTAFONTE MUSIC SPAIN S L" at bounding box center [361, 344] width 194 height 18
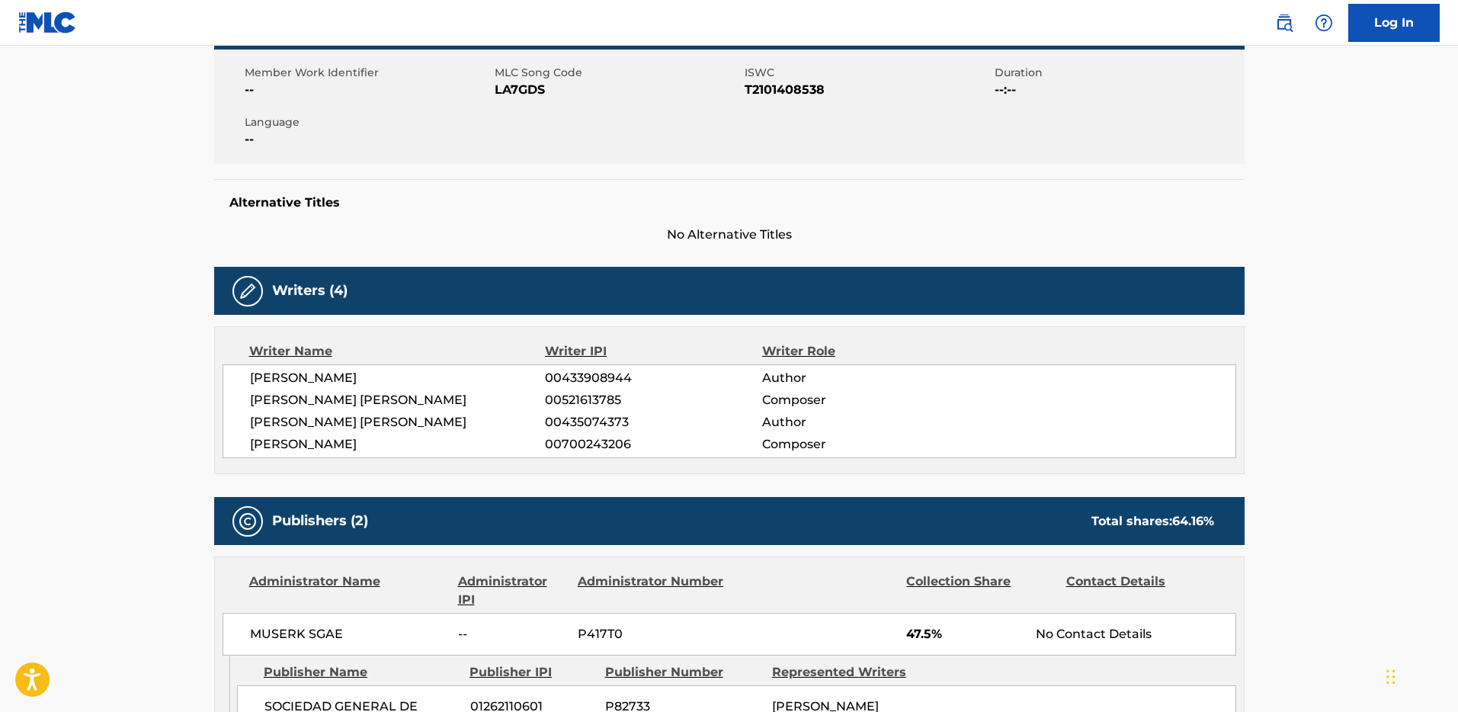
scroll to position [0, 0]
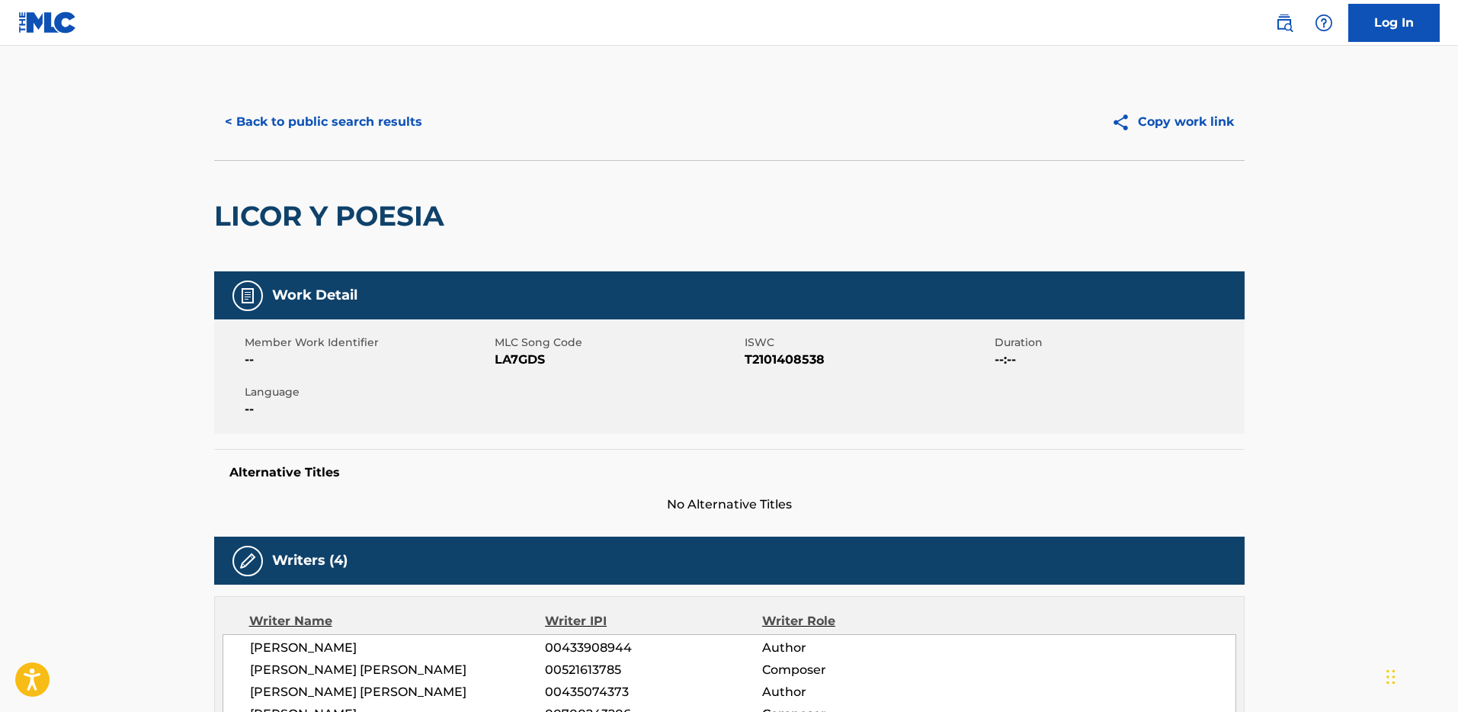
click at [388, 120] on button "< Back to public search results" at bounding box center [323, 122] width 219 height 38
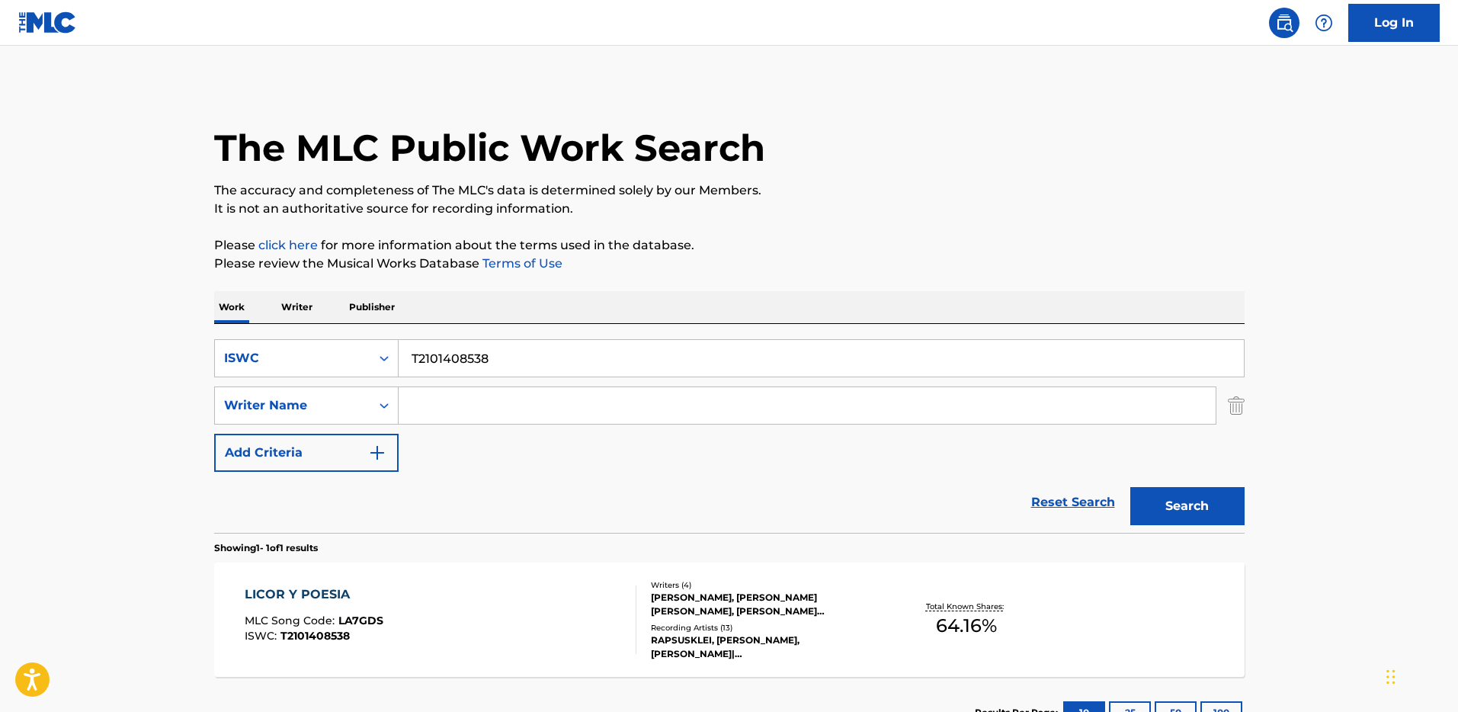
scroll to position [30, 0]
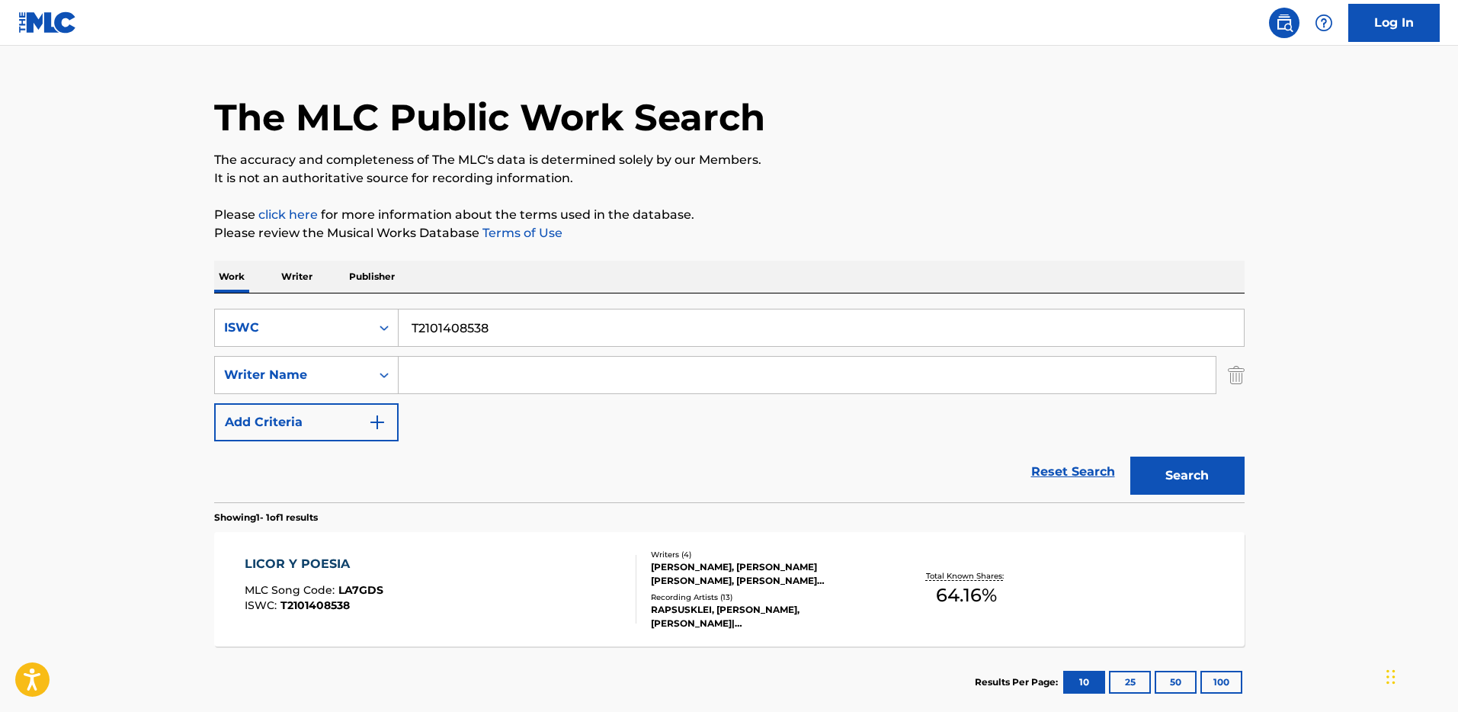
click at [492, 312] on input "T2101408538" at bounding box center [821, 327] width 845 height 37
paste input "930660600"
type input "T9306606008"
click at [325, 331] on div "ISWC" at bounding box center [292, 328] width 137 height 18
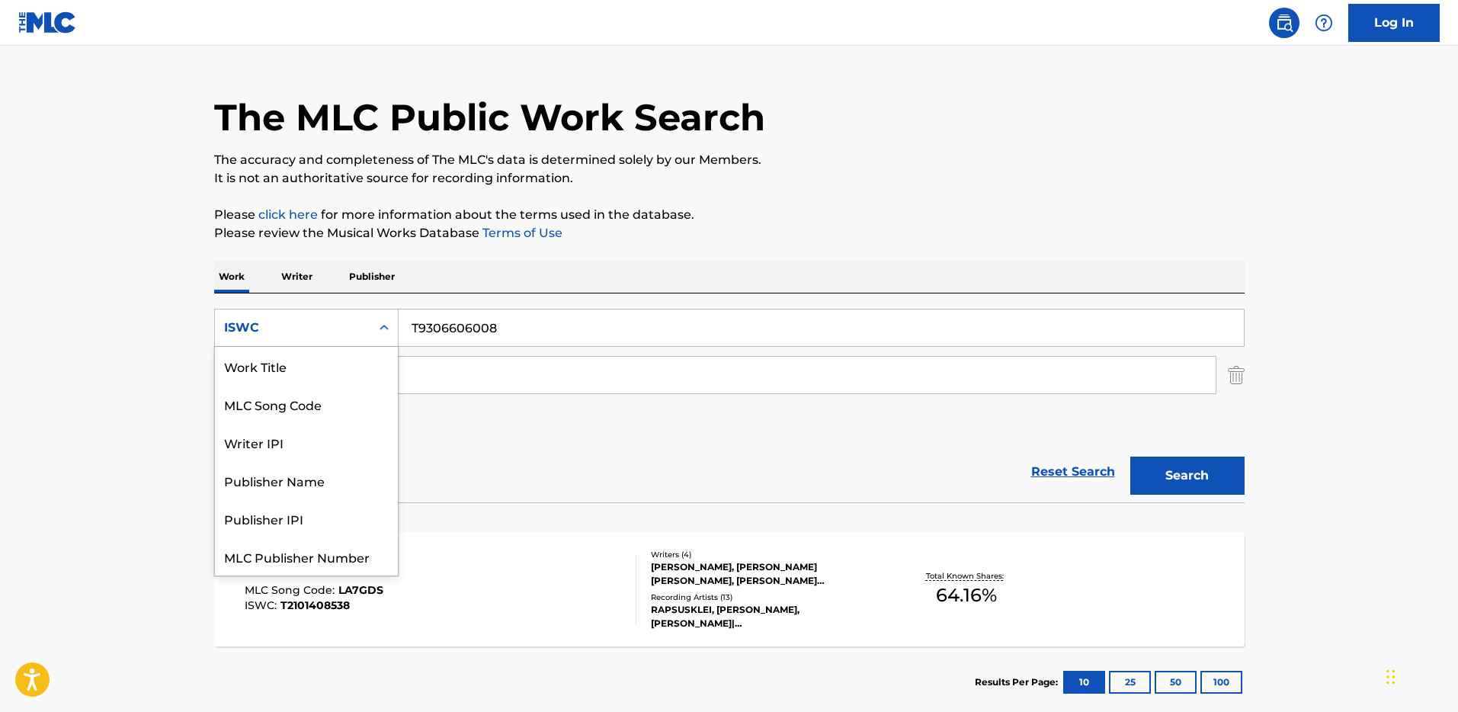
scroll to position [38, 0]
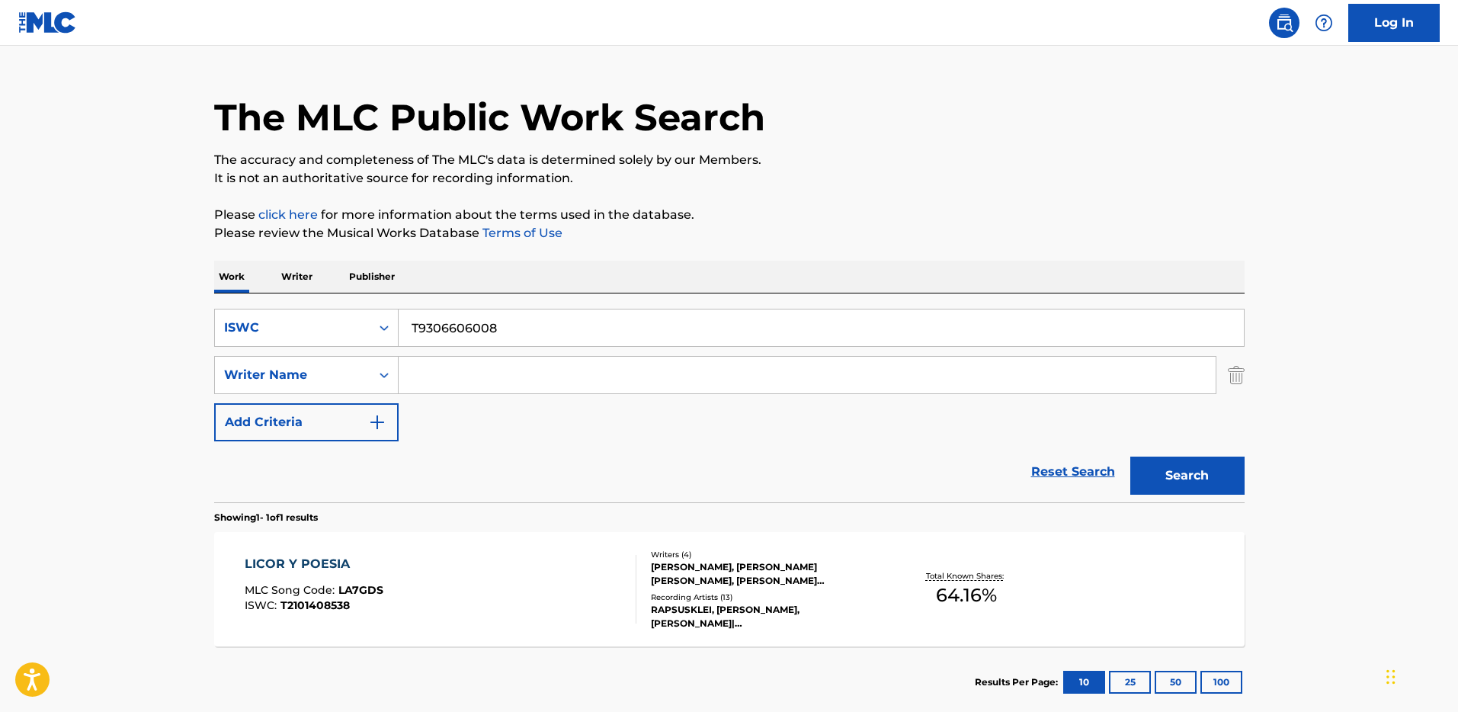
click at [1197, 475] on button "Search" at bounding box center [1187, 475] width 114 height 38
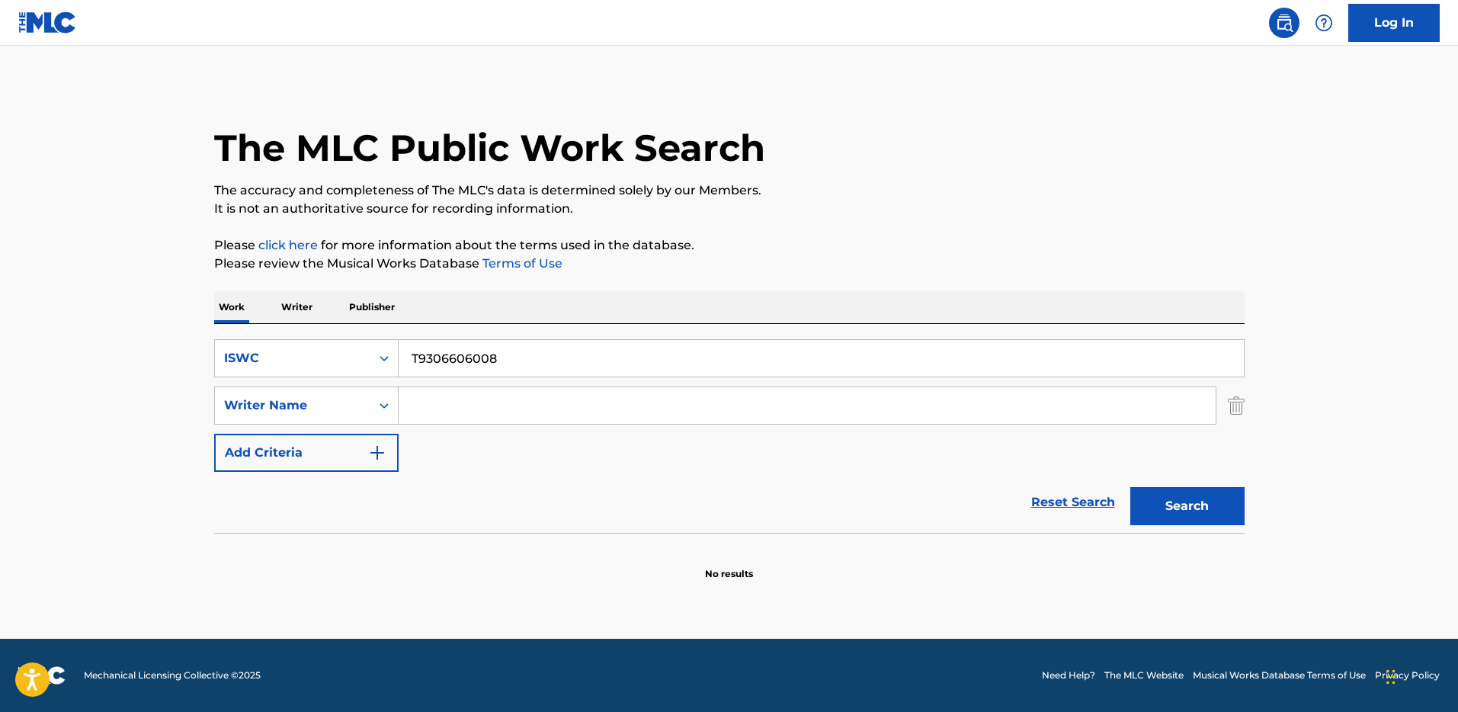
click at [441, 355] on input "T9306606008" at bounding box center [821, 358] width 845 height 37
paste input ""ISWC: T9278634132 Title: Spice (EP Version) Artists: [PERSON_NAME] GMR: SESEAC…"
type input ""ISWC: T9278634132 Title: Spice (EP Version) Artists: [PERSON_NAME] GMR: SESEAC…"
click at [486, 363] on input ""ISWC: T9278634132 Title: Spice (EP Version) Artists: [PERSON_NAME] GMR: SESEAC…" at bounding box center [821, 358] width 845 height 37
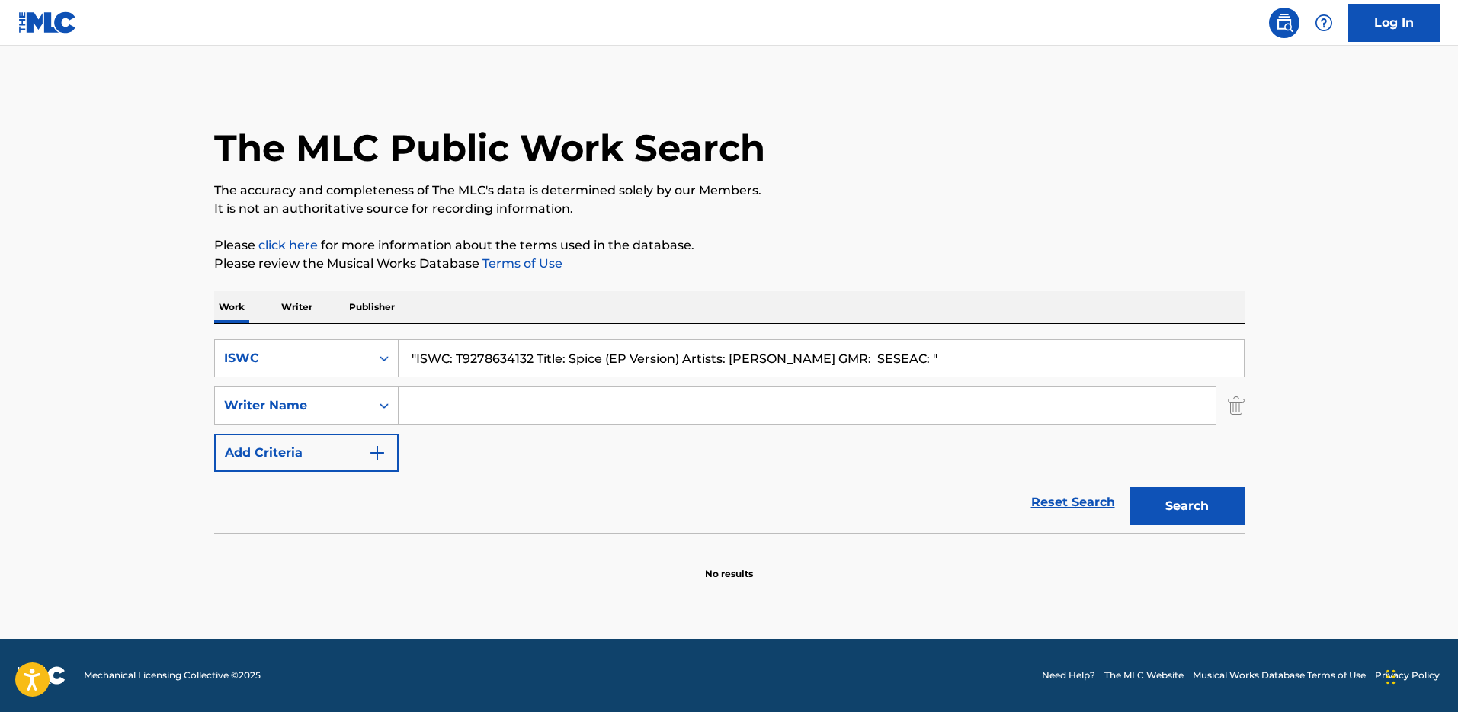
click at [486, 363] on input ""ISWC: T9278634132 Title: Spice (EP Version) Artists: [PERSON_NAME] GMR: SESEAC…" at bounding box center [821, 358] width 845 height 37
click at [490, 363] on input ""ISWC: T9278634132 Title: Spice (EP Version) Artists: [PERSON_NAME] GMR: SESEAC…" at bounding box center [821, 358] width 845 height 37
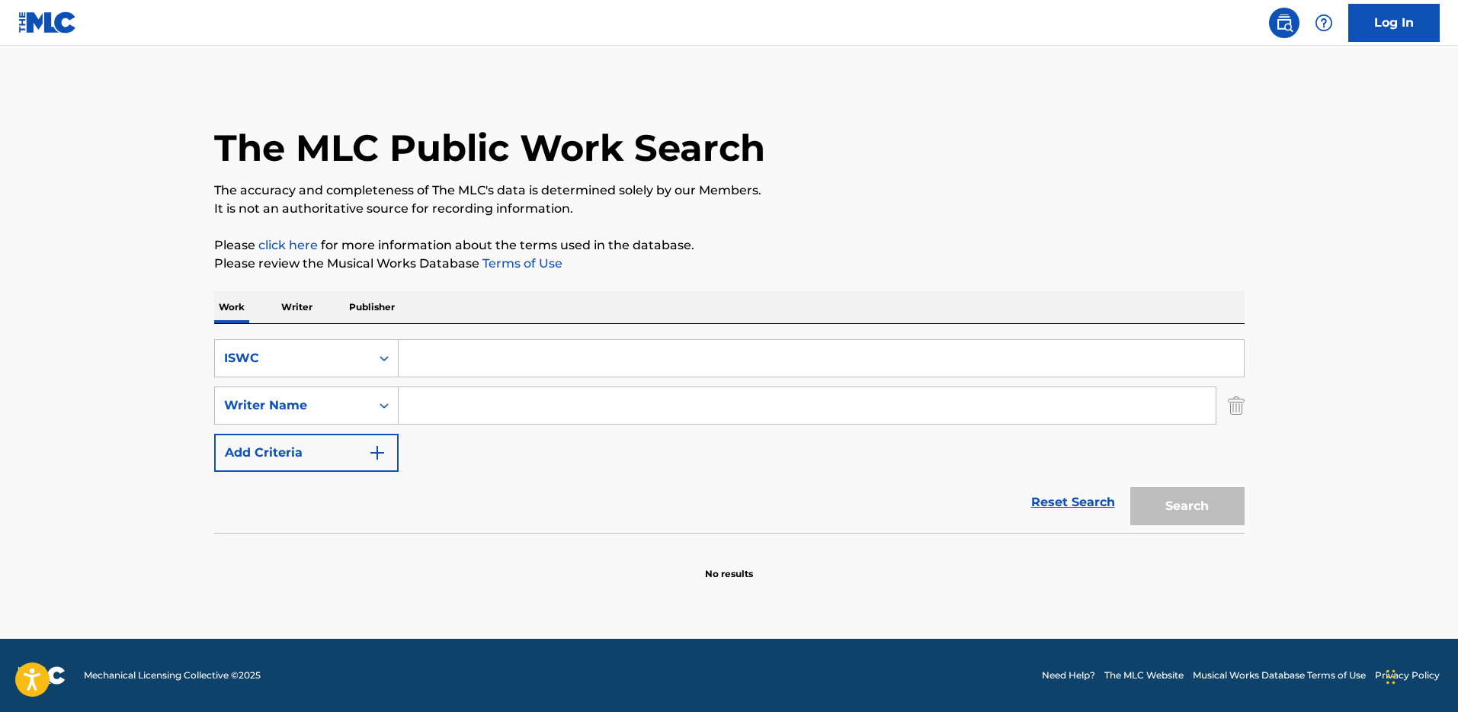
paste input "T9278634132"
type input "T9278634132"
click at [1130, 487] on button "Search" at bounding box center [1187, 506] width 114 height 38
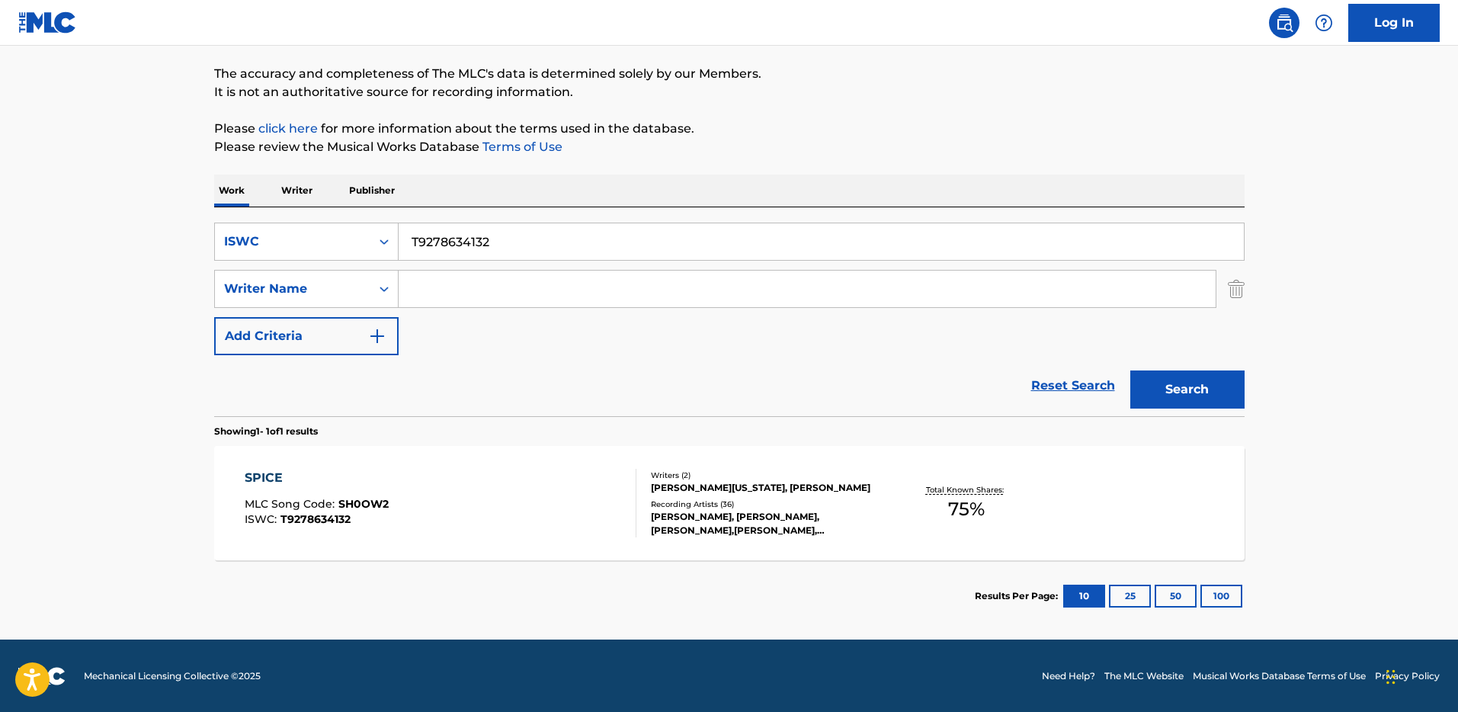
scroll to position [117, 0]
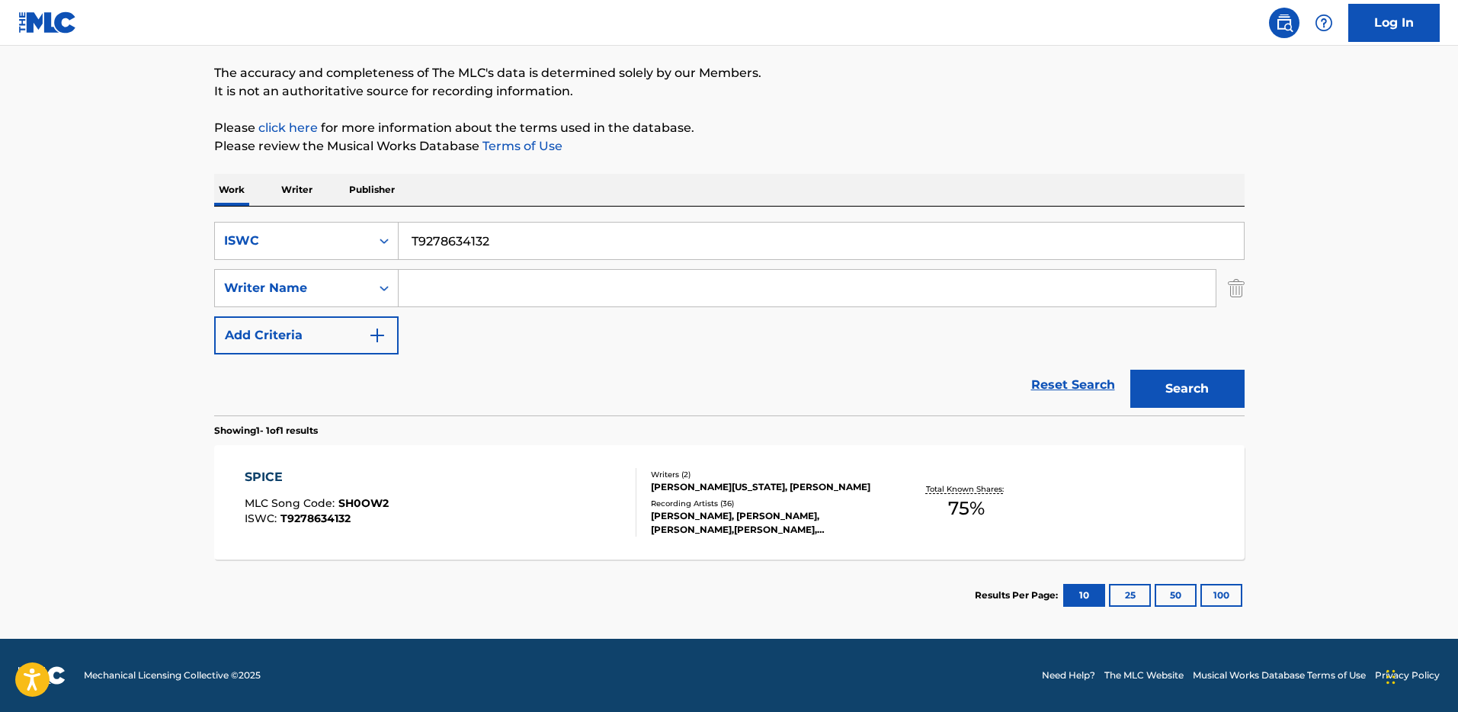
click at [713, 524] on div "[PERSON_NAME], [PERSON_NAME], [PERSON_NAME],[PERSON_NAME], [PERSON_NAME], [PERS…" at bounding box center [766, 522] width 230 height 27
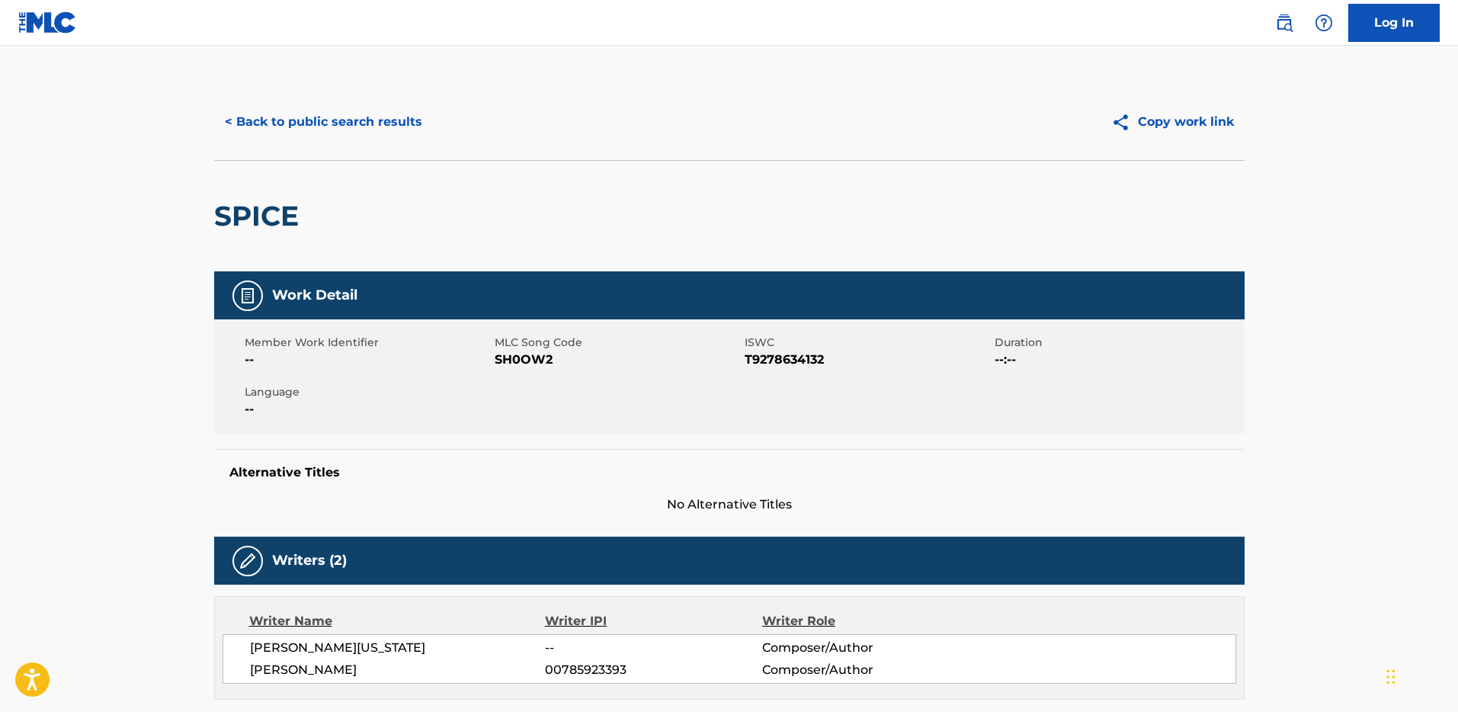
click at [360, 128] on button "< Back to public search results" at bounding box center [323, 122] width 219 height 38
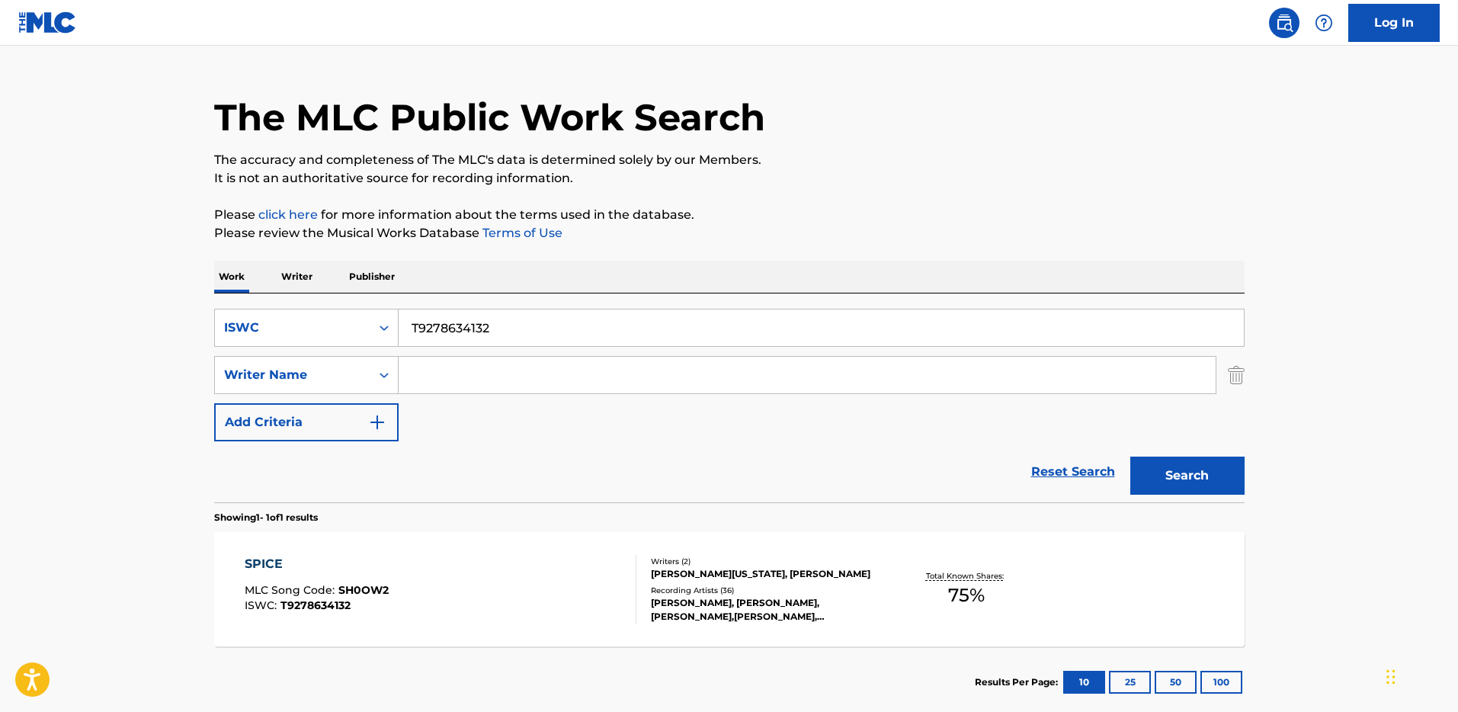
click at [446, 298] on div "SearchWithCriteria784ffb06-0d26-4ac8-8f45-f8e3ab29607d ISWC T9278634132 SearchW…" at bounding box center [729, 397] width 1030 height 209
click at [442, 312] on input "T9278634132" at bounding box center [821, 327] width 845 height 37
click at [443, 311] on input "T9278634132" at bounding box center [821, 327] width 845 height 37
paste input "3042329539"
type input "T3042329539"
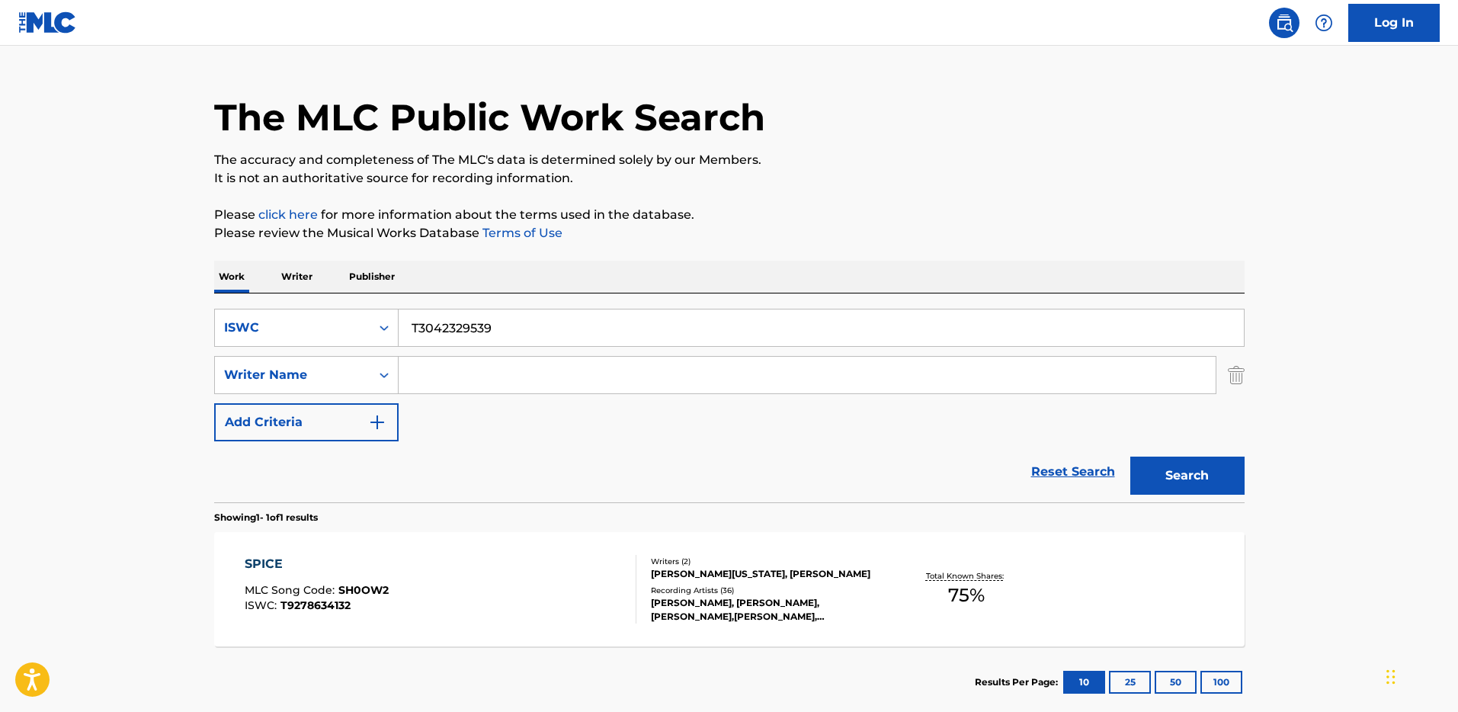
click at [1179, 481] on button "Search" at bounding box center [1187, 475] width 114 height 38
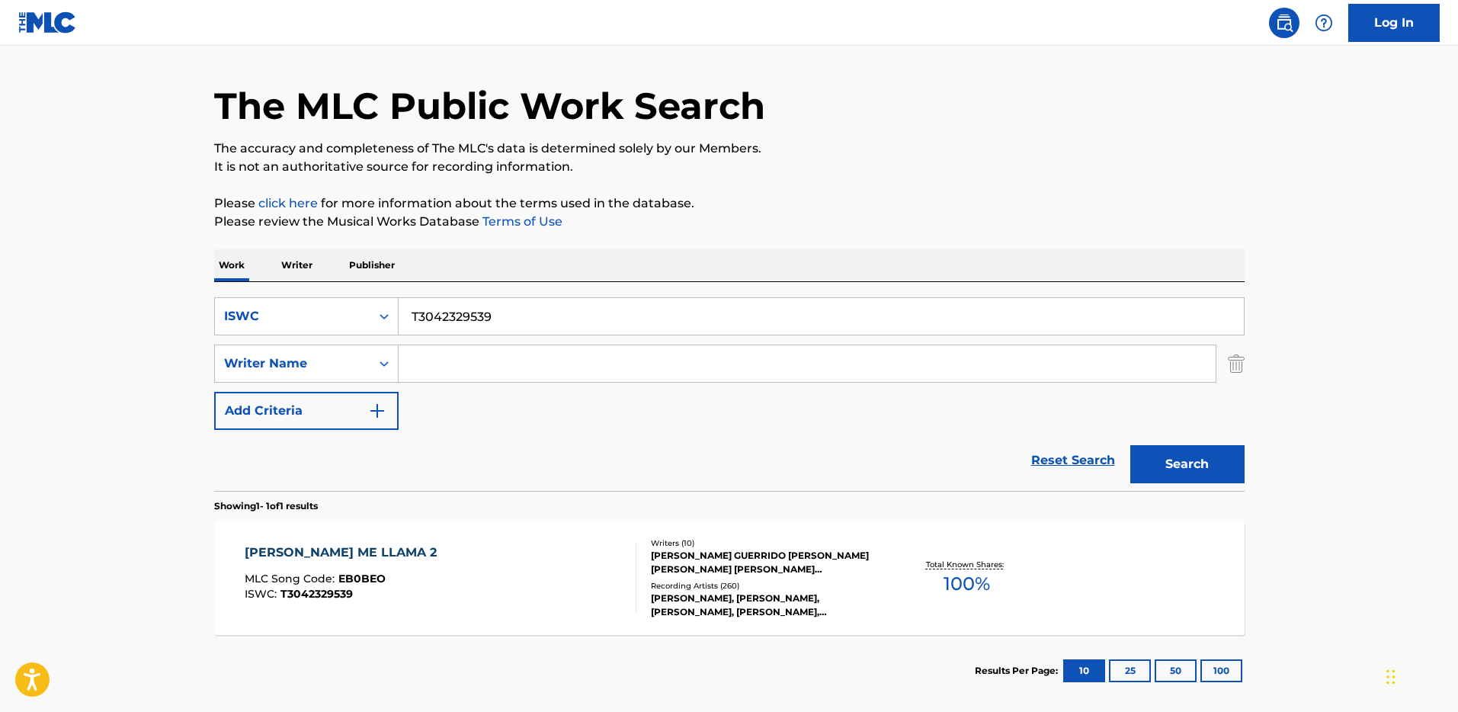
scroll to position [117, 0]
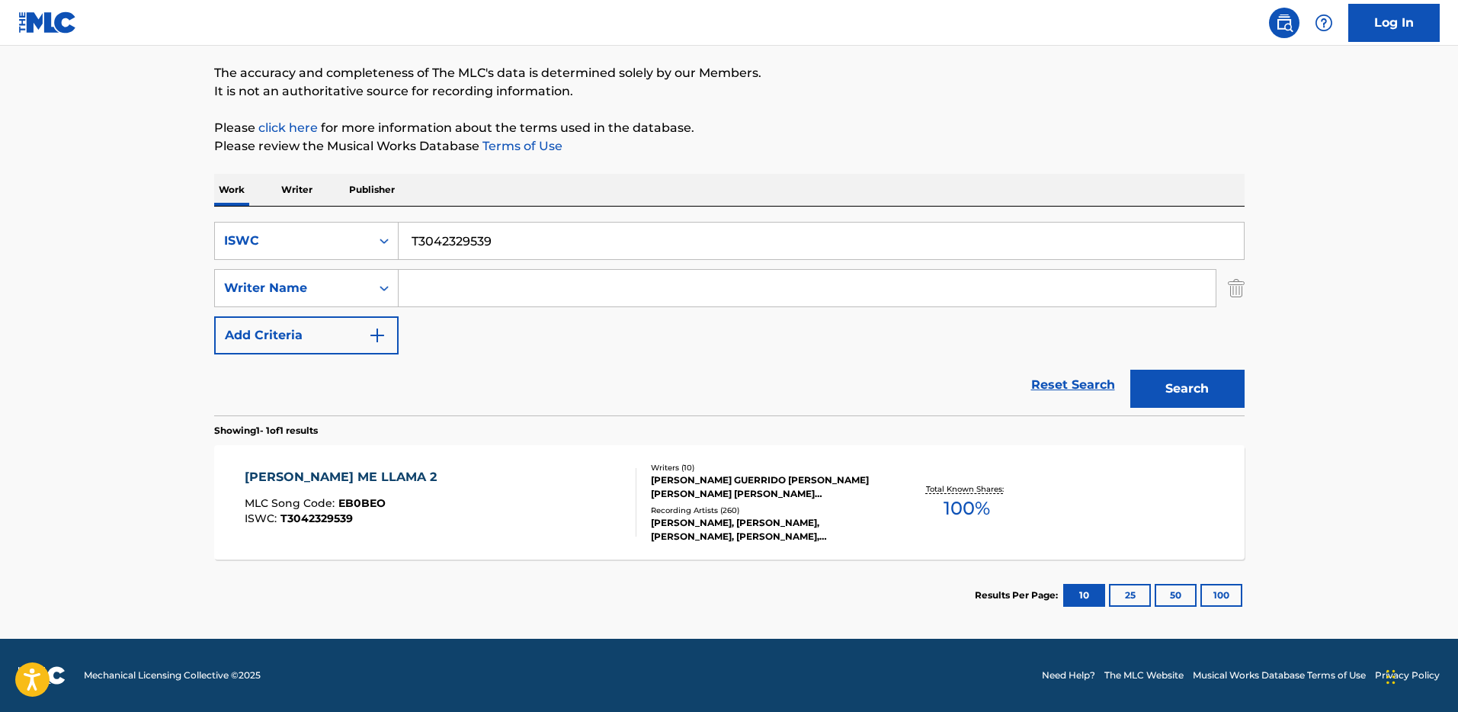
click at [840, 498] on div "[PERSON_NAME] GUERRIDO [PERSON_NAME] [PERSON_NAME] [PERSON_NAME] [PERSON_NAME],…" at bounding box center [766, 486] width 230 height 27
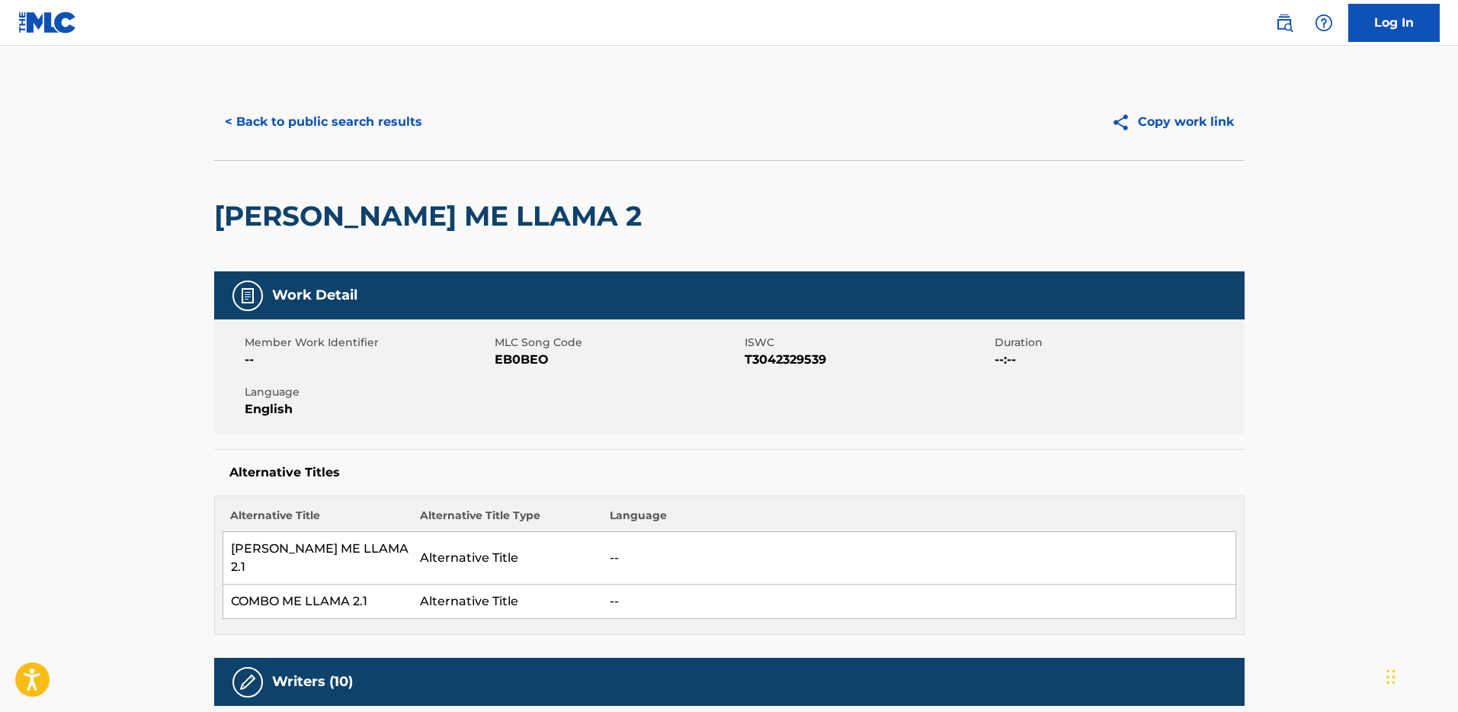
click at [808, 356] on span "T3042329539" at bounding box center [867, 360] width 246 height 18
click at [390, 108] on button "< Back to public search results" at bounding box center [323, 122] width 219 height 38
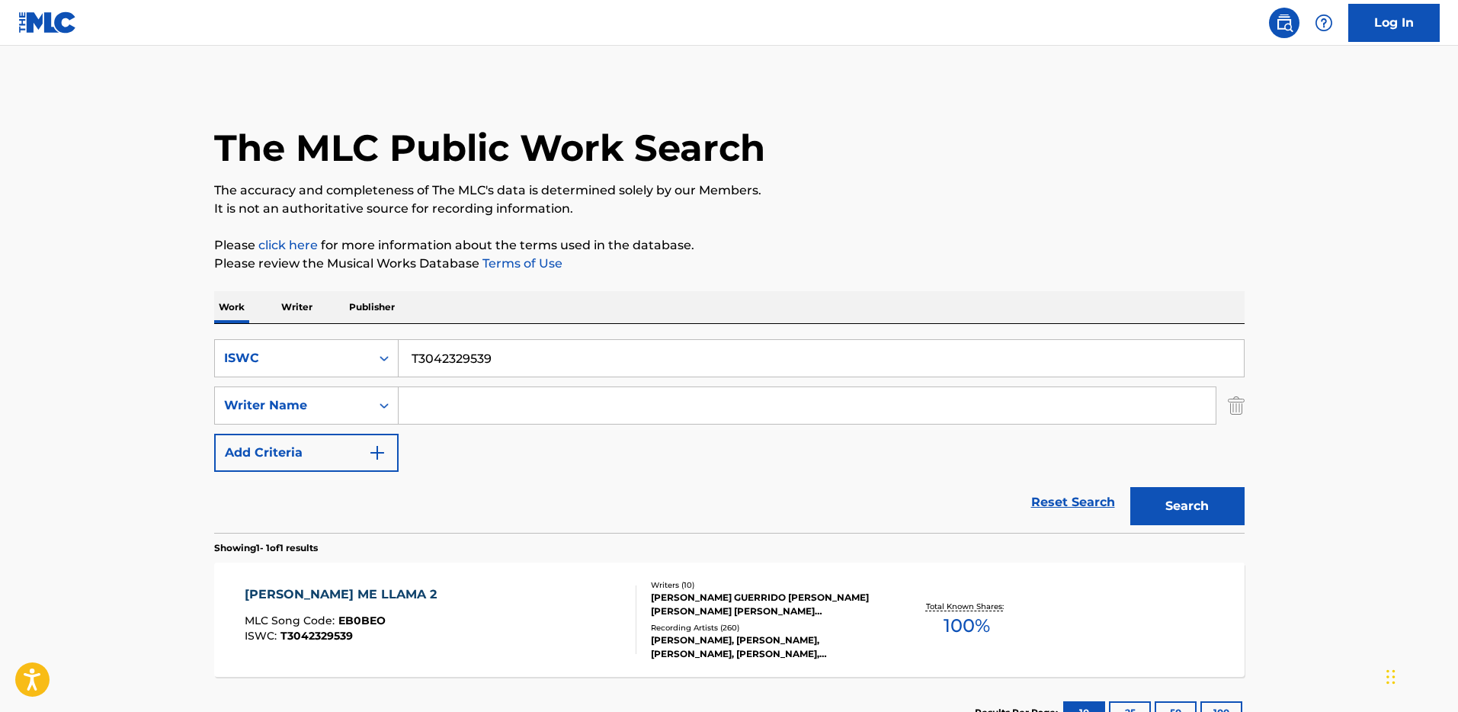
scroll to position [30, 0]
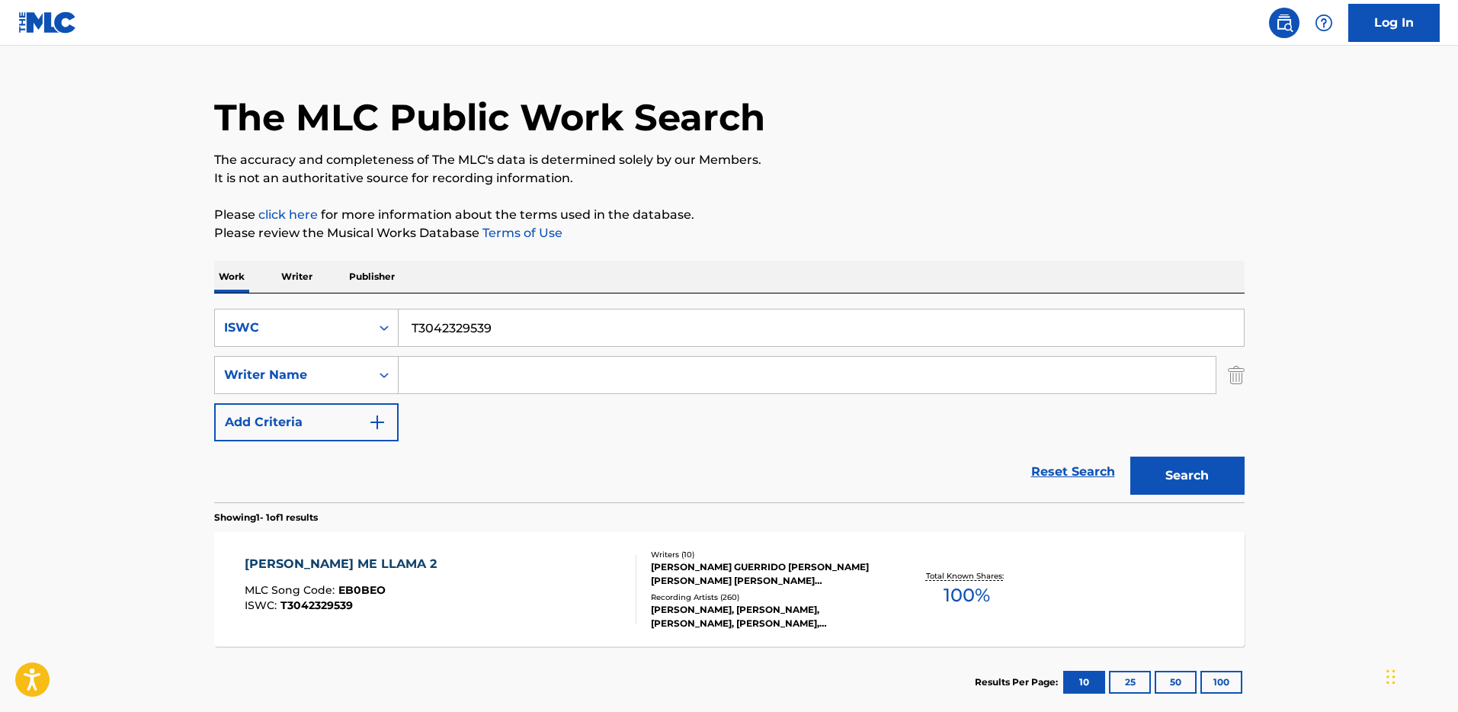
click at [442, 318] on input "T3042329539" at bounding box center [821, 327] width 845 height 37
paste input "HEROIN"
type input "HEROIN"
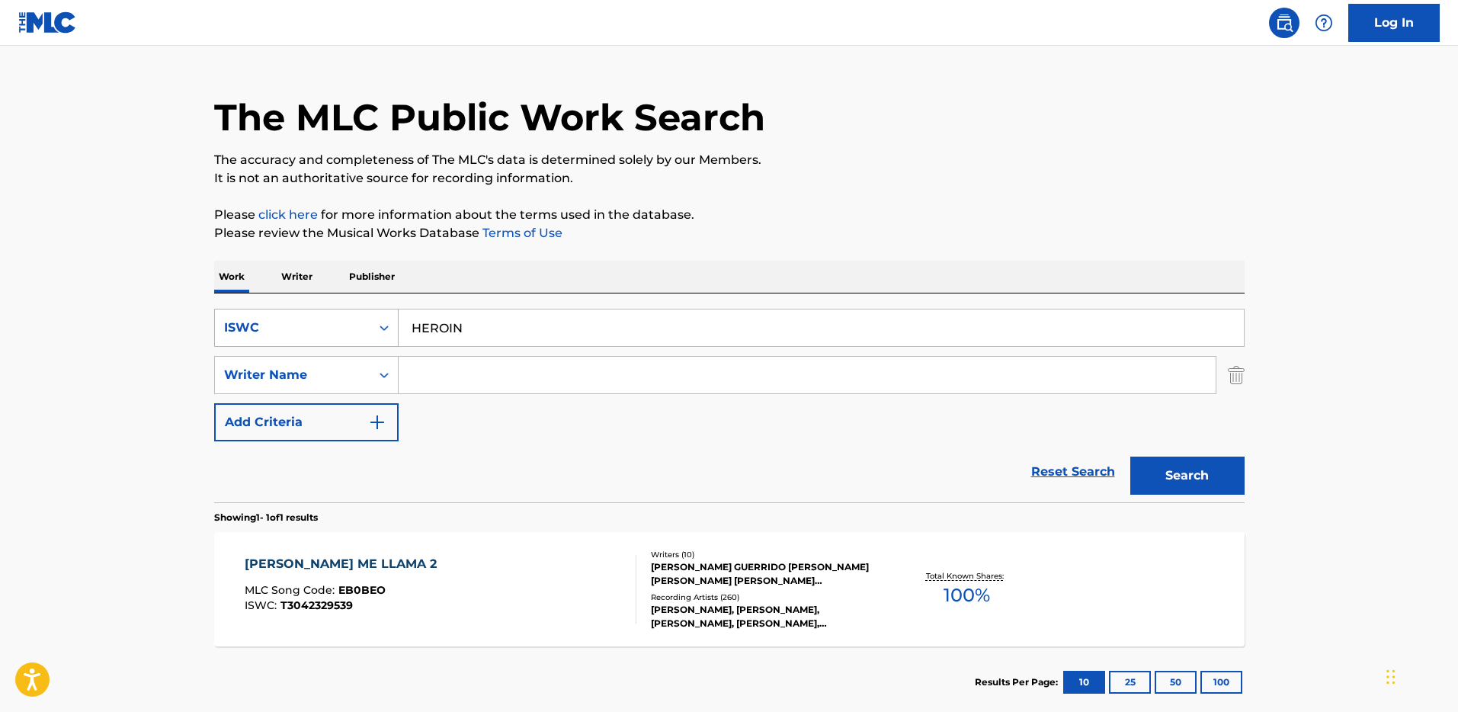
click at [356, 332] on div "ISWC" at bounding box center [292, 328] width 137 height 18
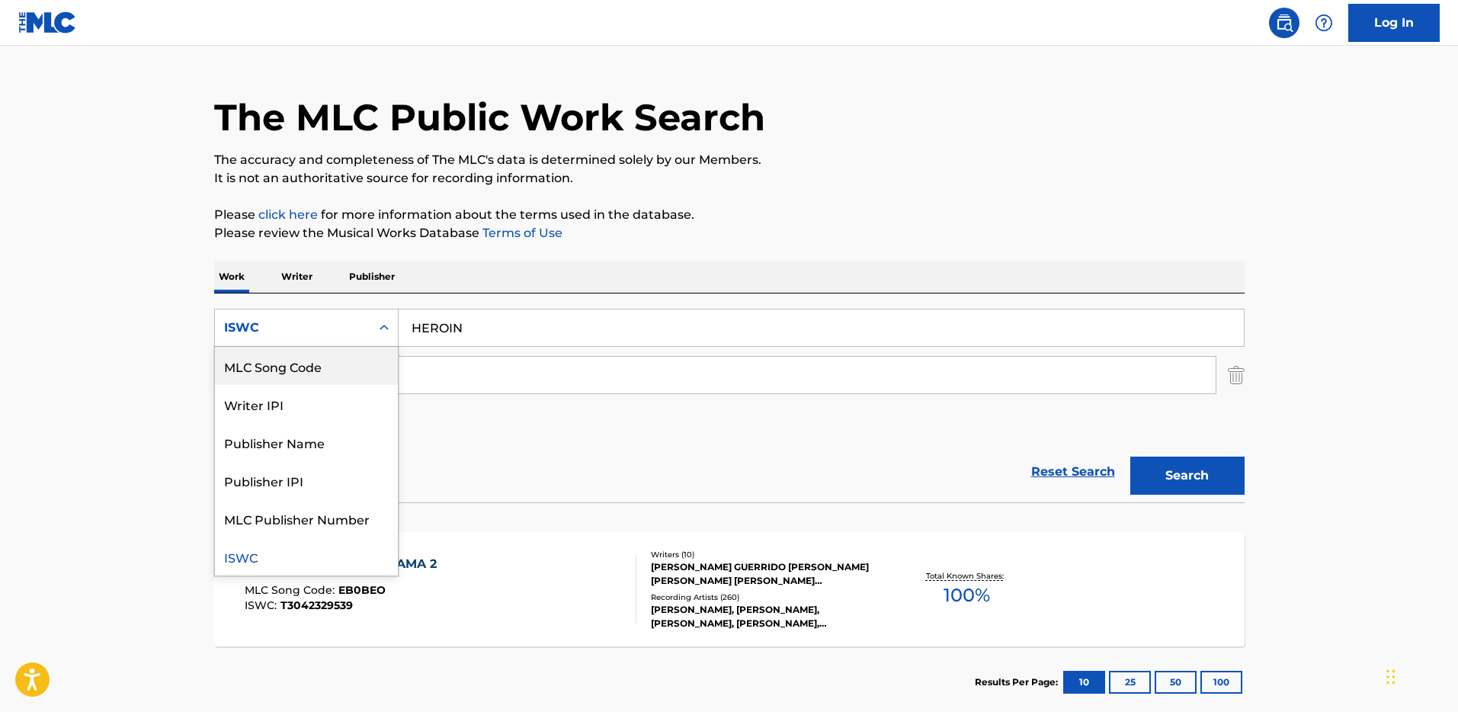
scroll to position [0, 0]
click at [346, 367] on div "Work Title" at bounding box center [306, 366] width 183 height 38
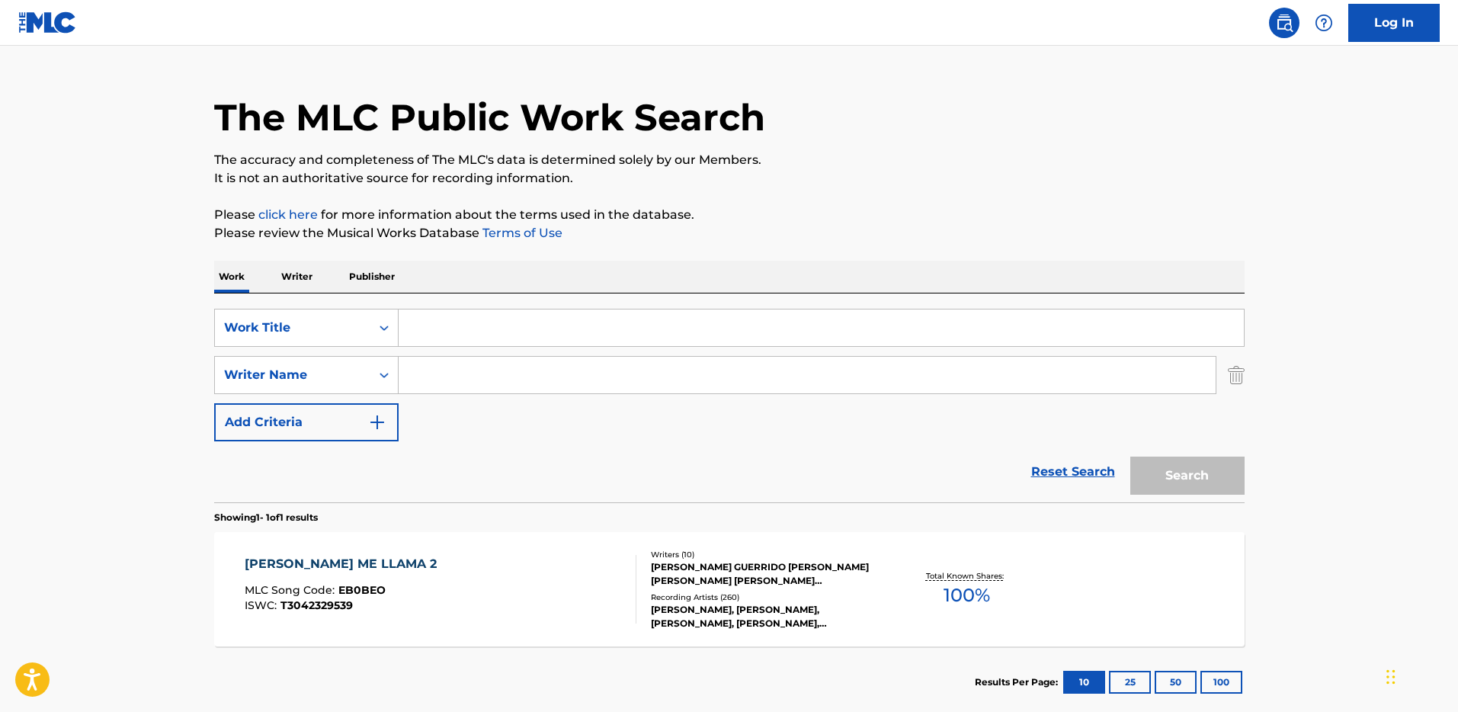
click at [497, 319] on input "Search Form" at bounding box center [821, 327] width 845 height 37
paste input "HEROIN"
type input "hip hop heroin"
click at [454, 382] on input "Search Form" at bounding box center [807, 375] width 817 height 37
type input "[PERSON_NAME]"
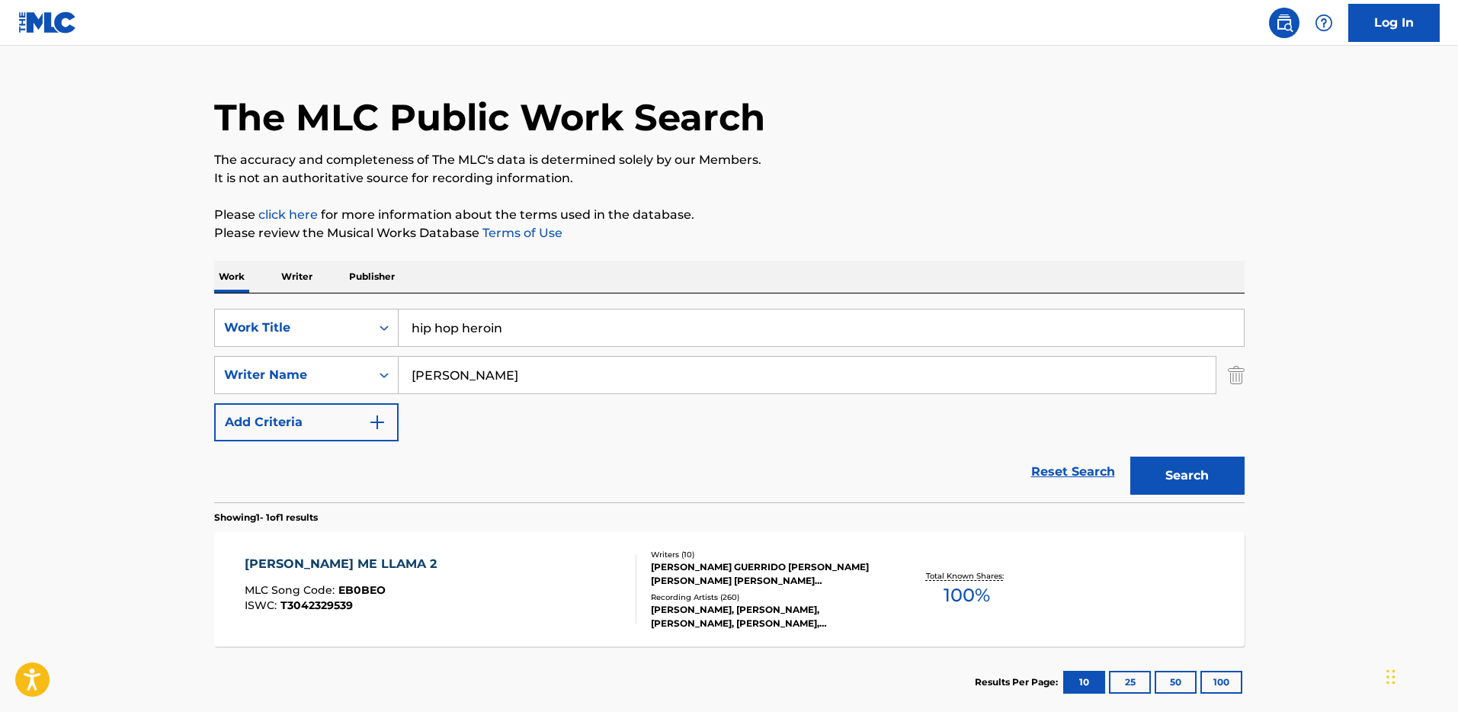
click at [1130, 456] on button "Search" at bounding box center [1187, 475] width 114 height 38
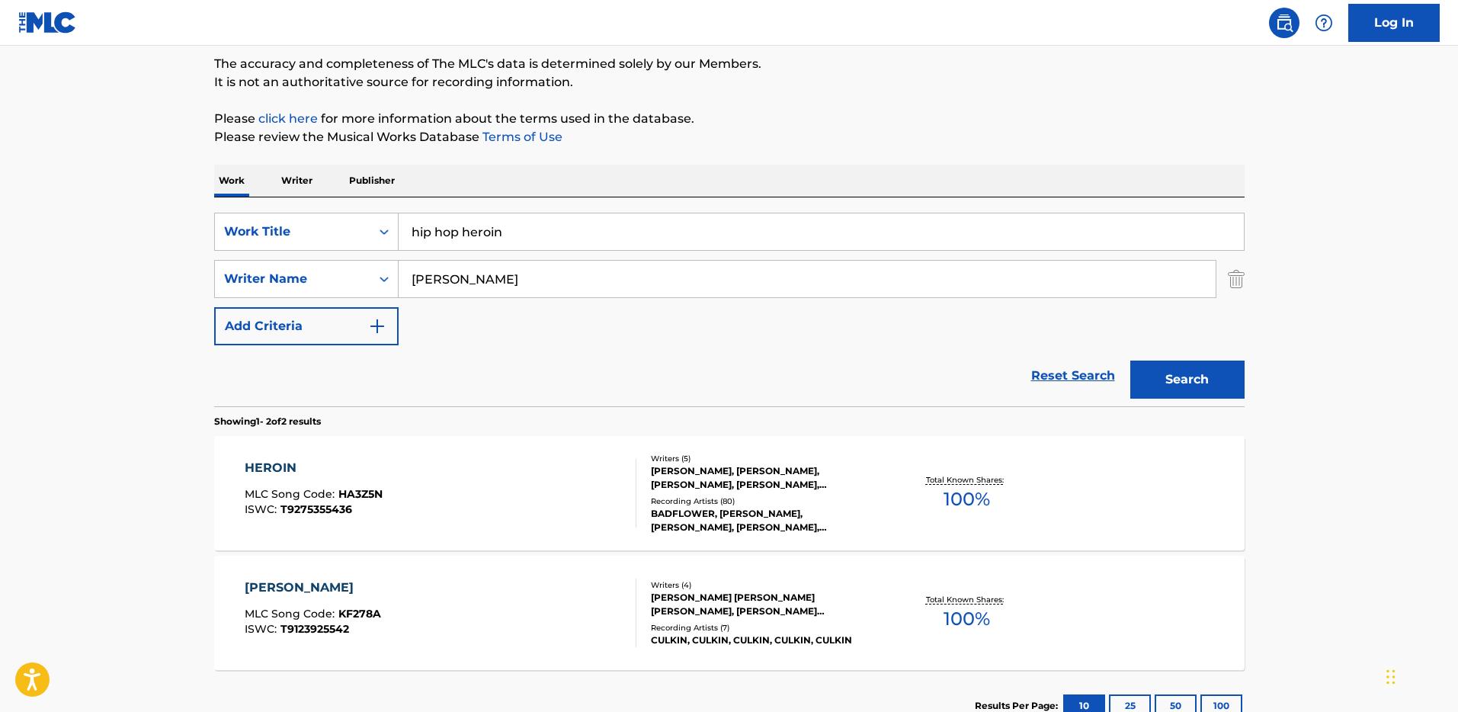
scroll to position [127, 0]
click at [832, 499] on div "Recording Artists ( 80 )" at bounding box center [766, 500] width 230 height 11
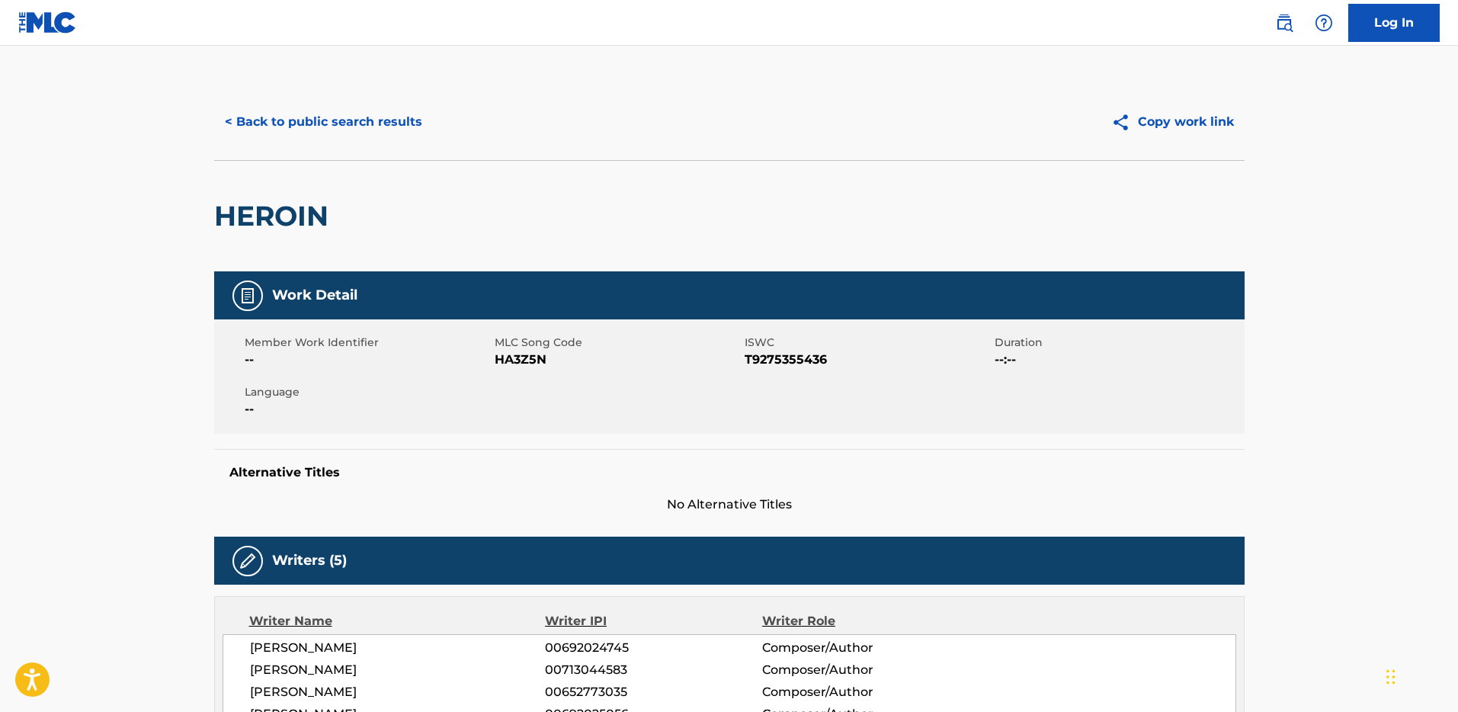
click at [758, 360] on span "T9275355436" at bounding box center [867, 360] width 246 height 18
click at [341, 118] on button "< Back to public search results" at bounding box center [323, 122] width 219 height 38
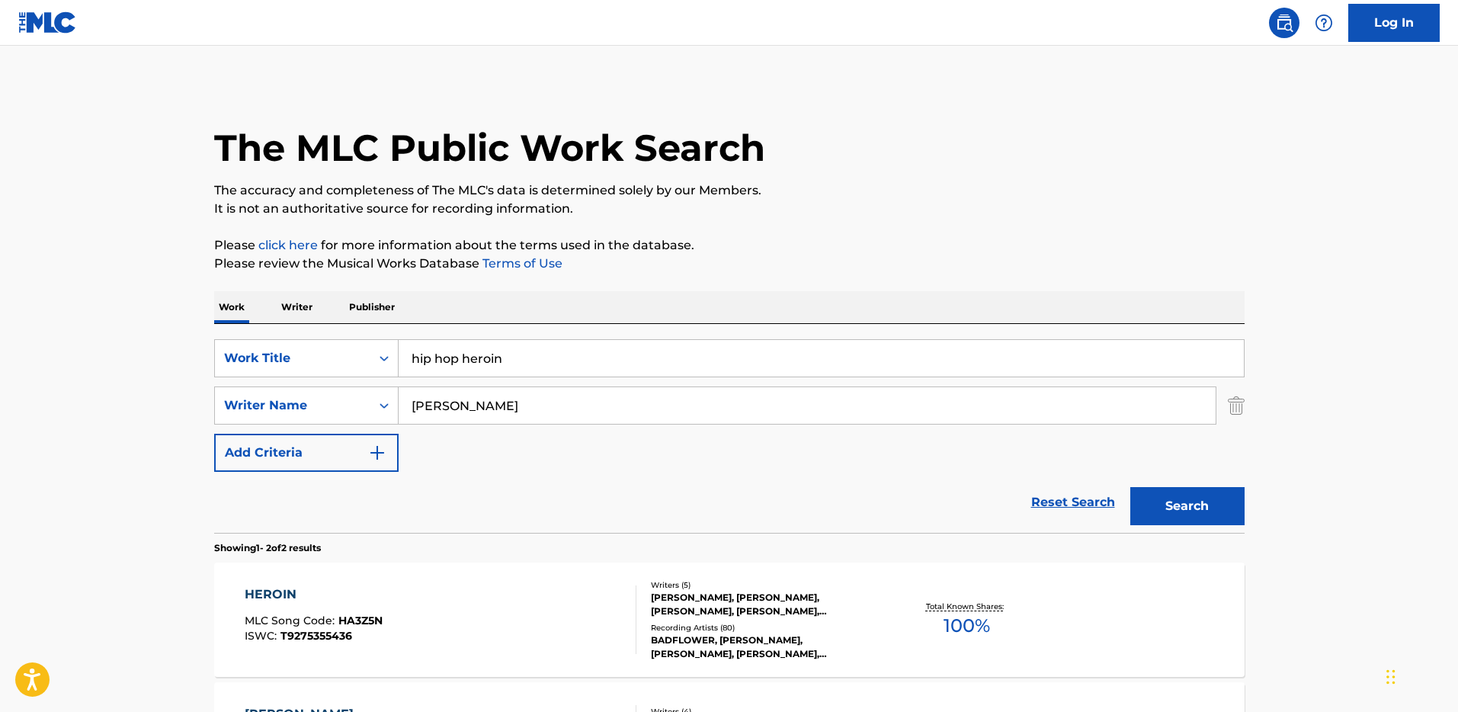
scroll to position [127, 0]
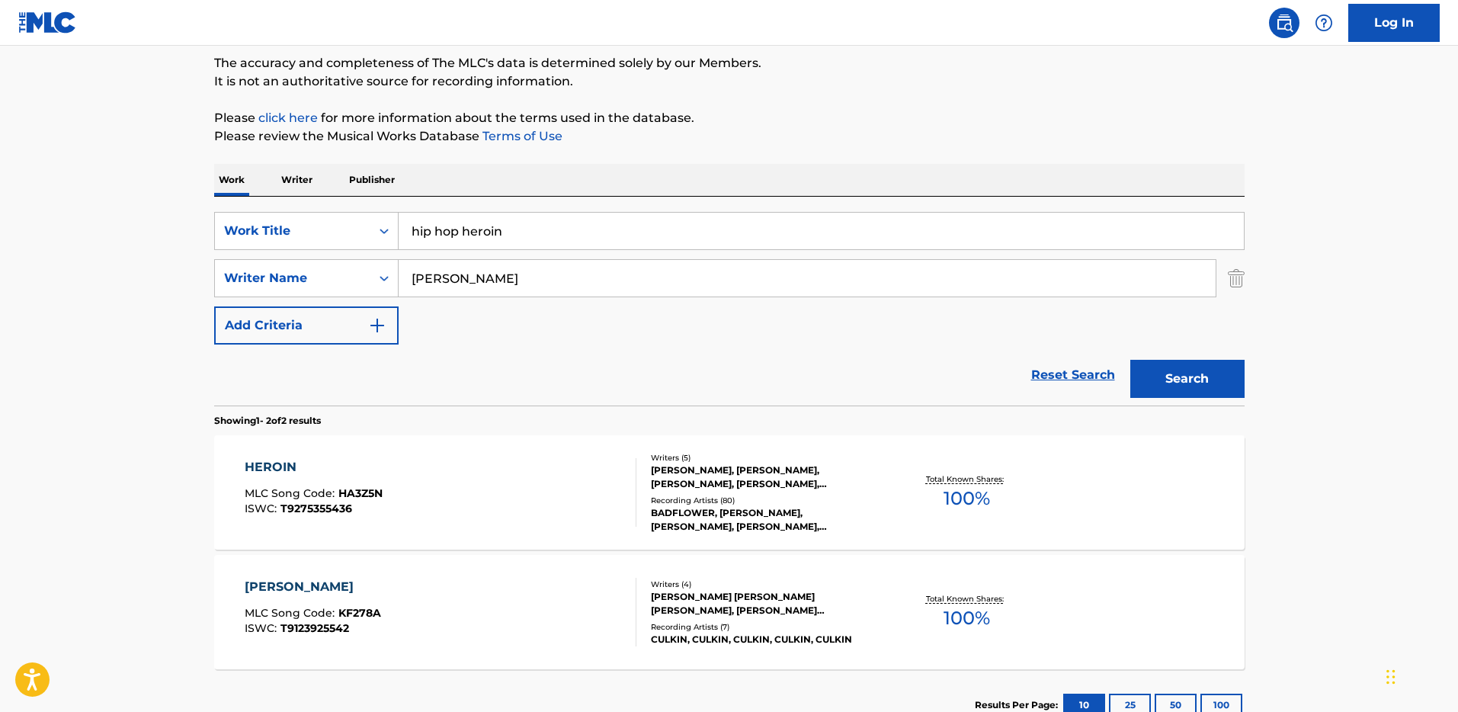
click at [466, 208] on div "SearchWithCriteriad582e8ab-ab17-4058-8c38-481641d55762 Work Title hip hop heroi…" at bounding box center [729, 301] width 1030 height 209
click at [461, 214] on input "hip hop heroin" at bounding box center [821, 231] width 845 height 37
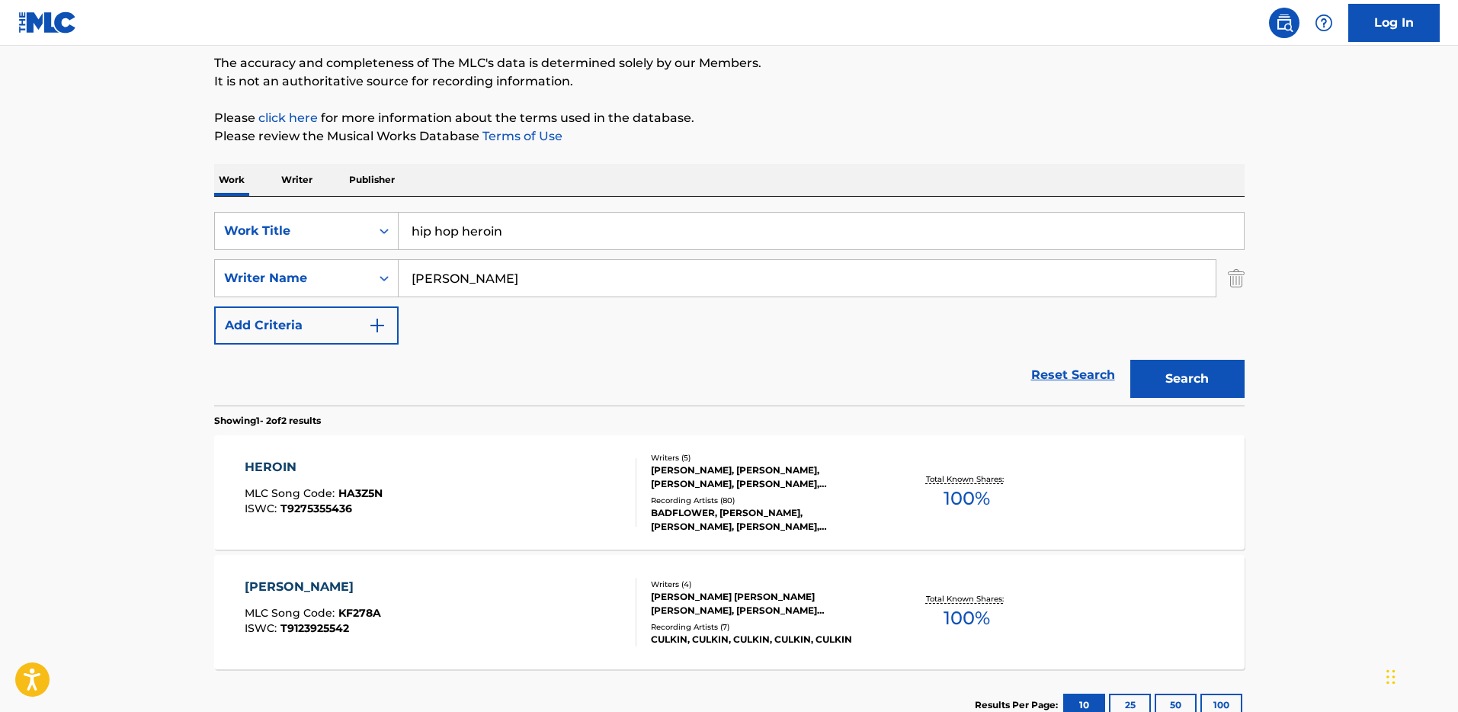
paste input "T0111550414"
type input "T0111550414"
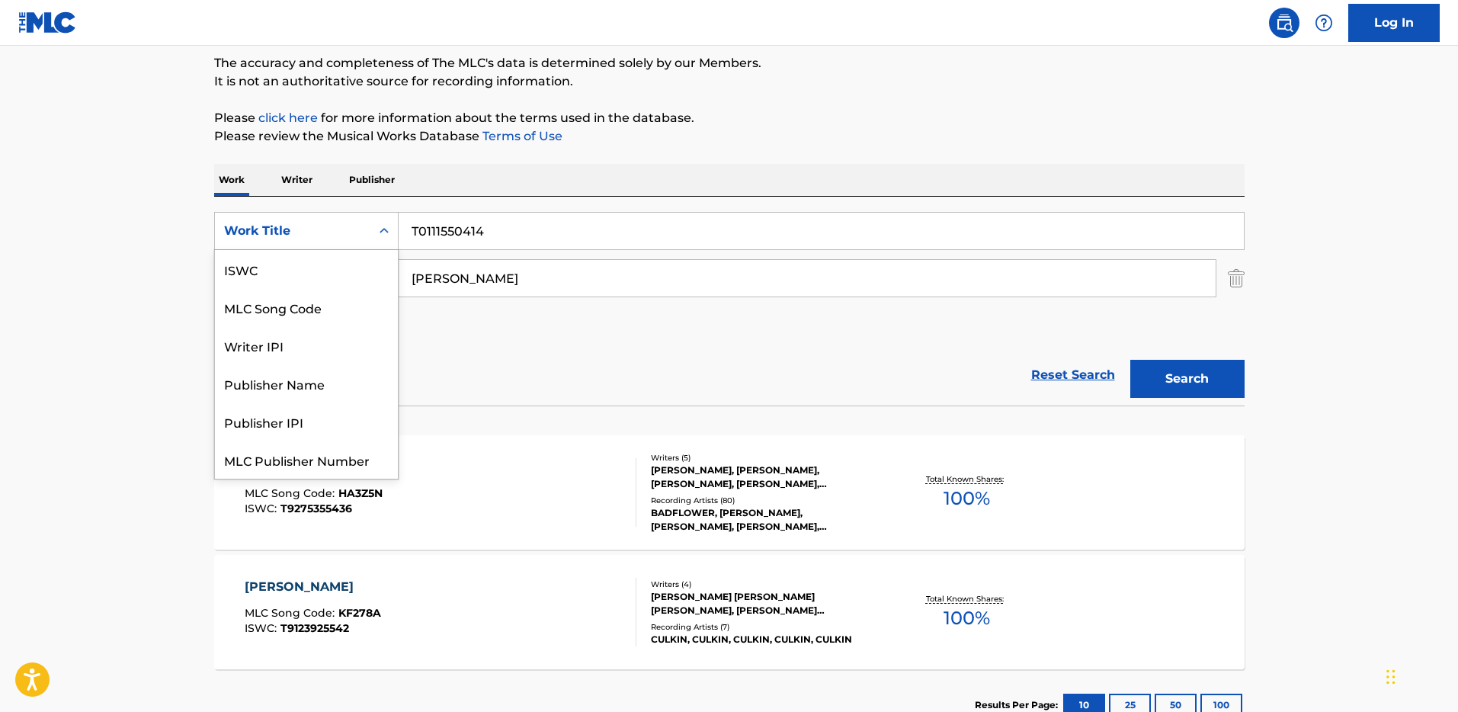
click at [351, 226] on div "Work Title" at bounding box center [292, 231] width 137 height 18
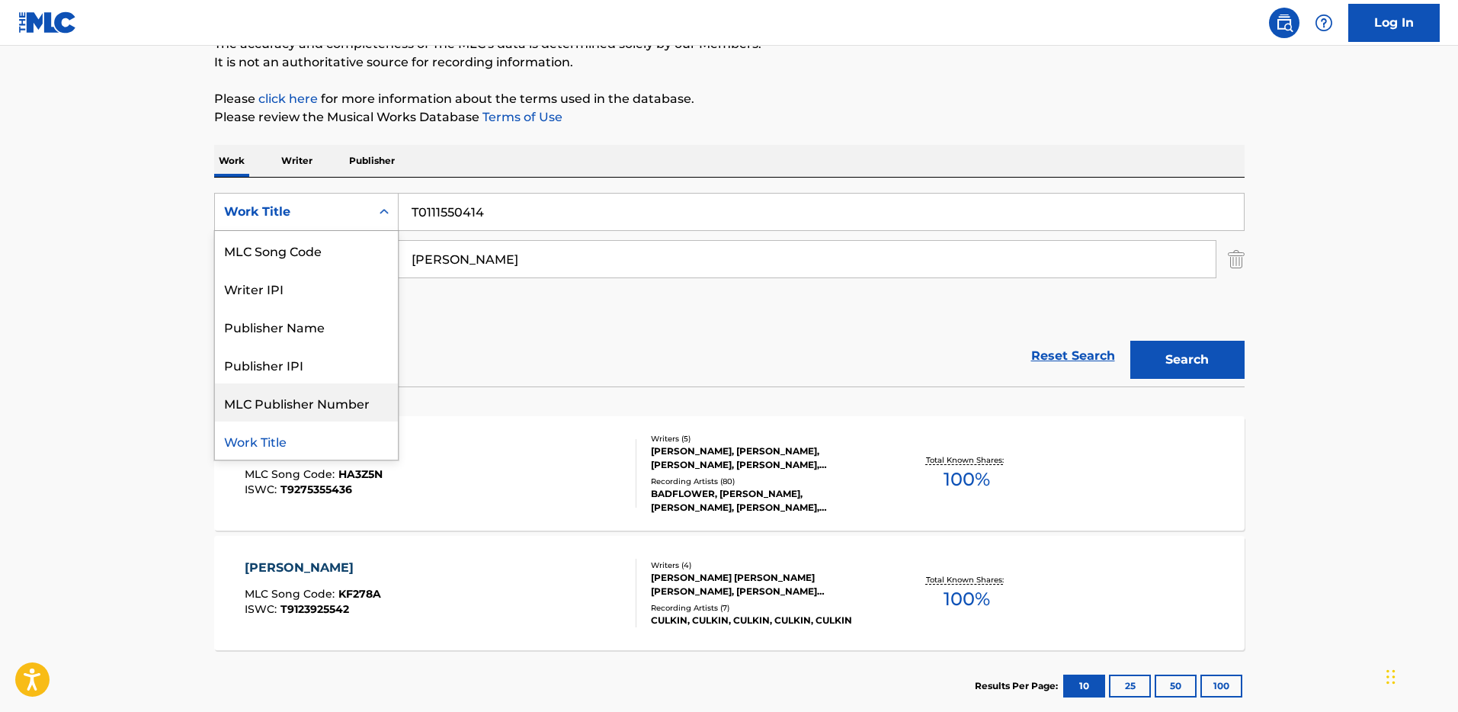
scroll to position [0, 0]
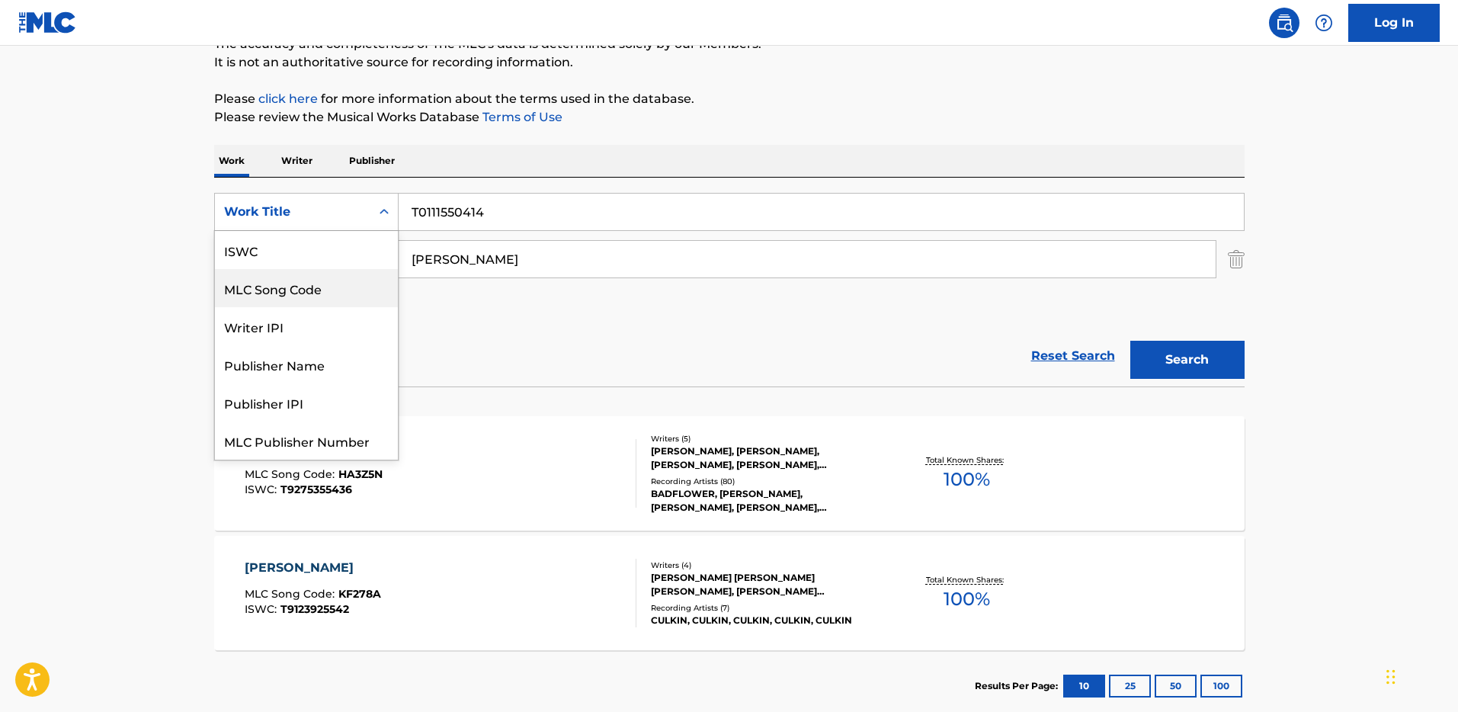
click at [307, 261] on div "ISWC" at bounding box center [306, 250] width 183 height 38
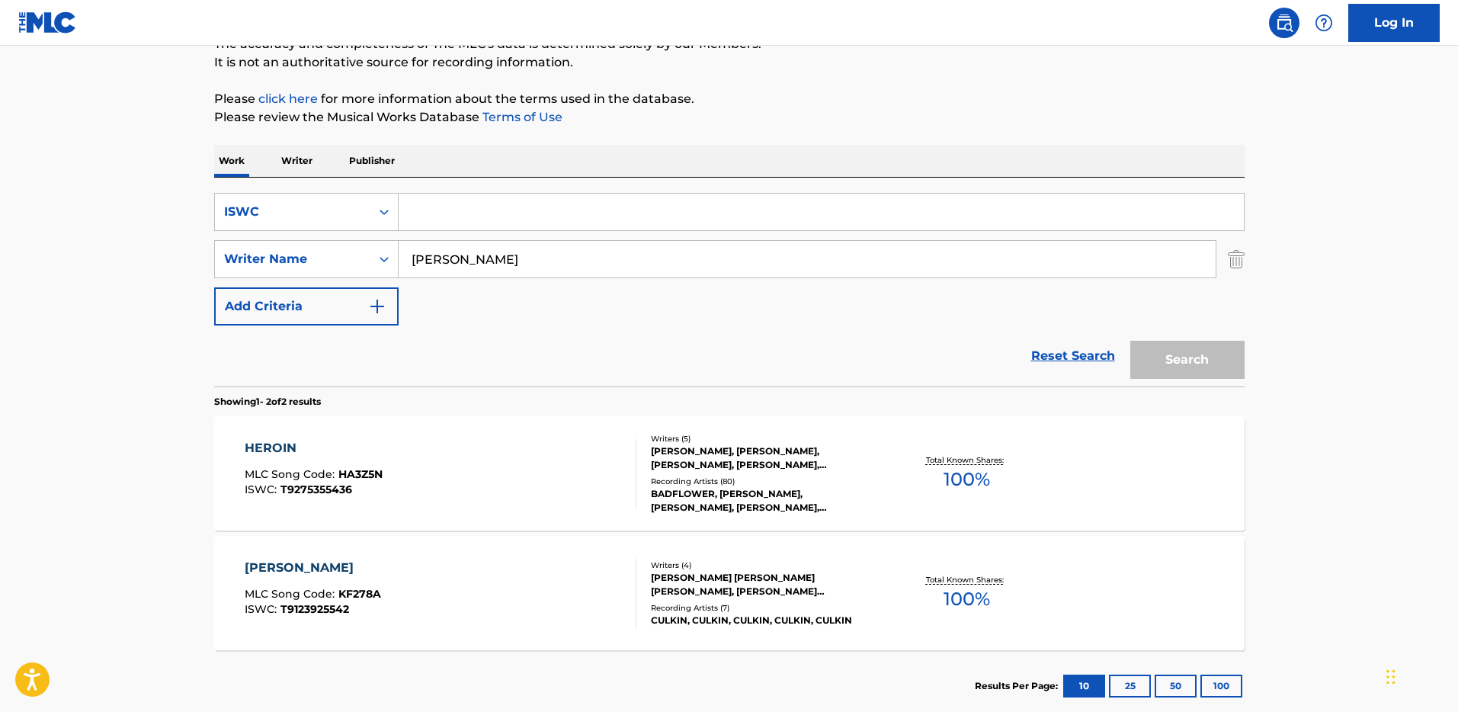
click at [468, 261] on input "[PERSON_NAME]" at bounding box center [807, 259] width 817 height 37
click at [438, 216] on input "Search Form" at bounding box center [821, 212] width 845 height 37
paste input "T0111550414"
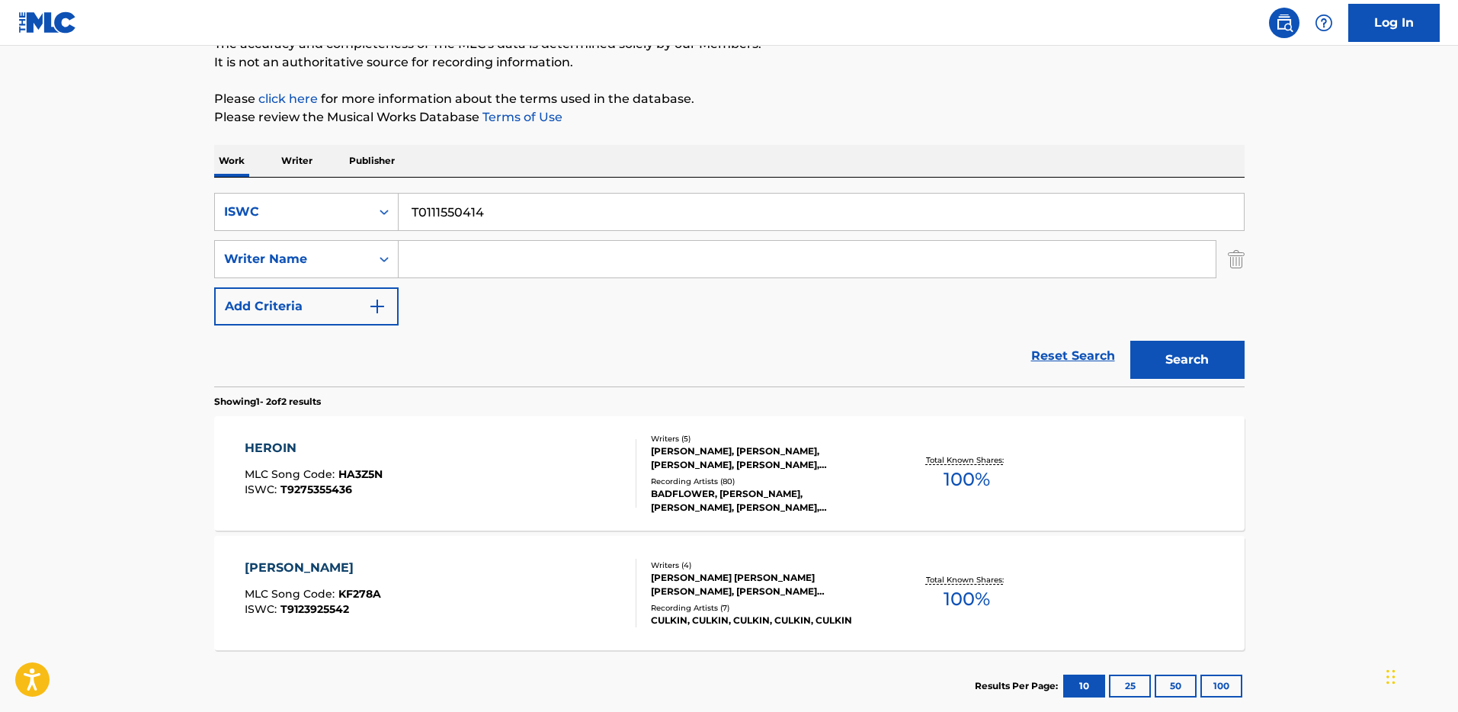
type input "T0111550414"
click at [1163, 354] on button "Search" at bounding box center [1187, 360] width 114 height 38
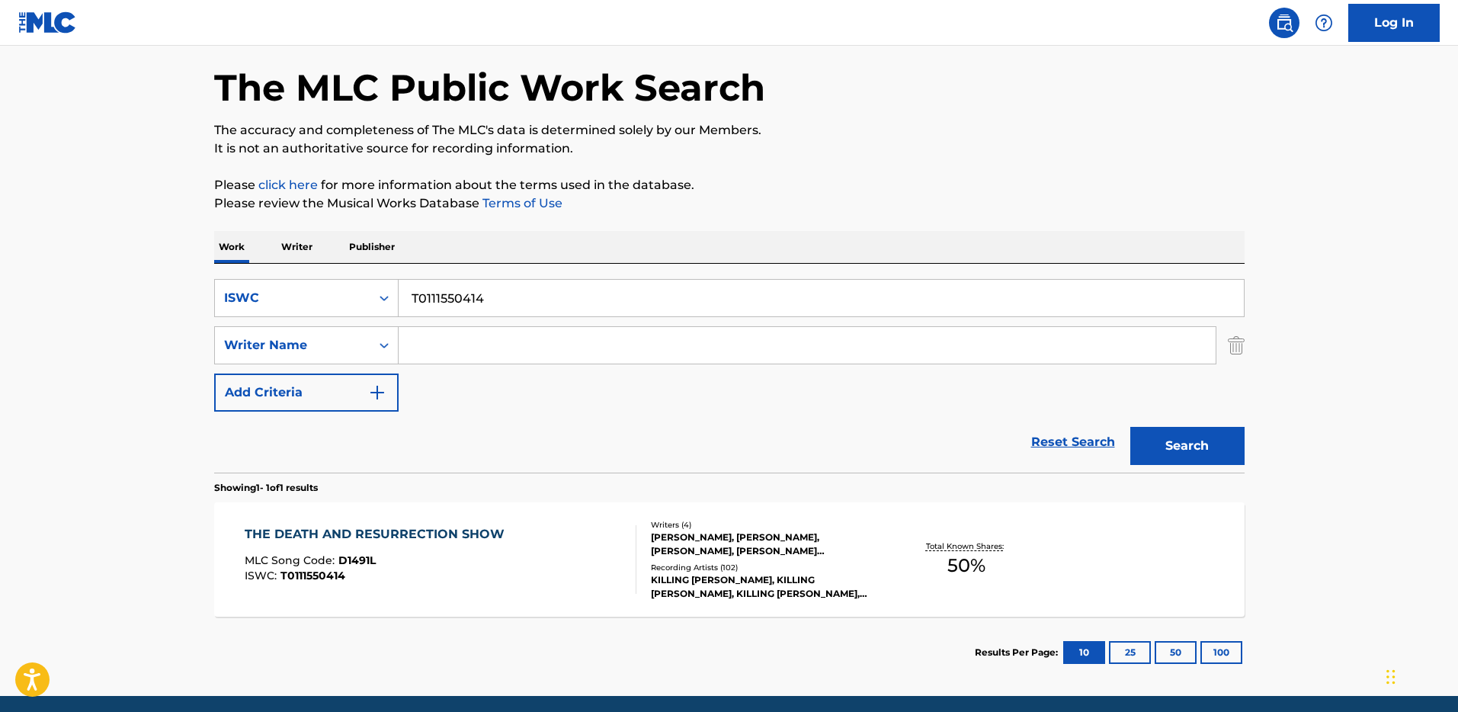
scroll to position [117, 0]
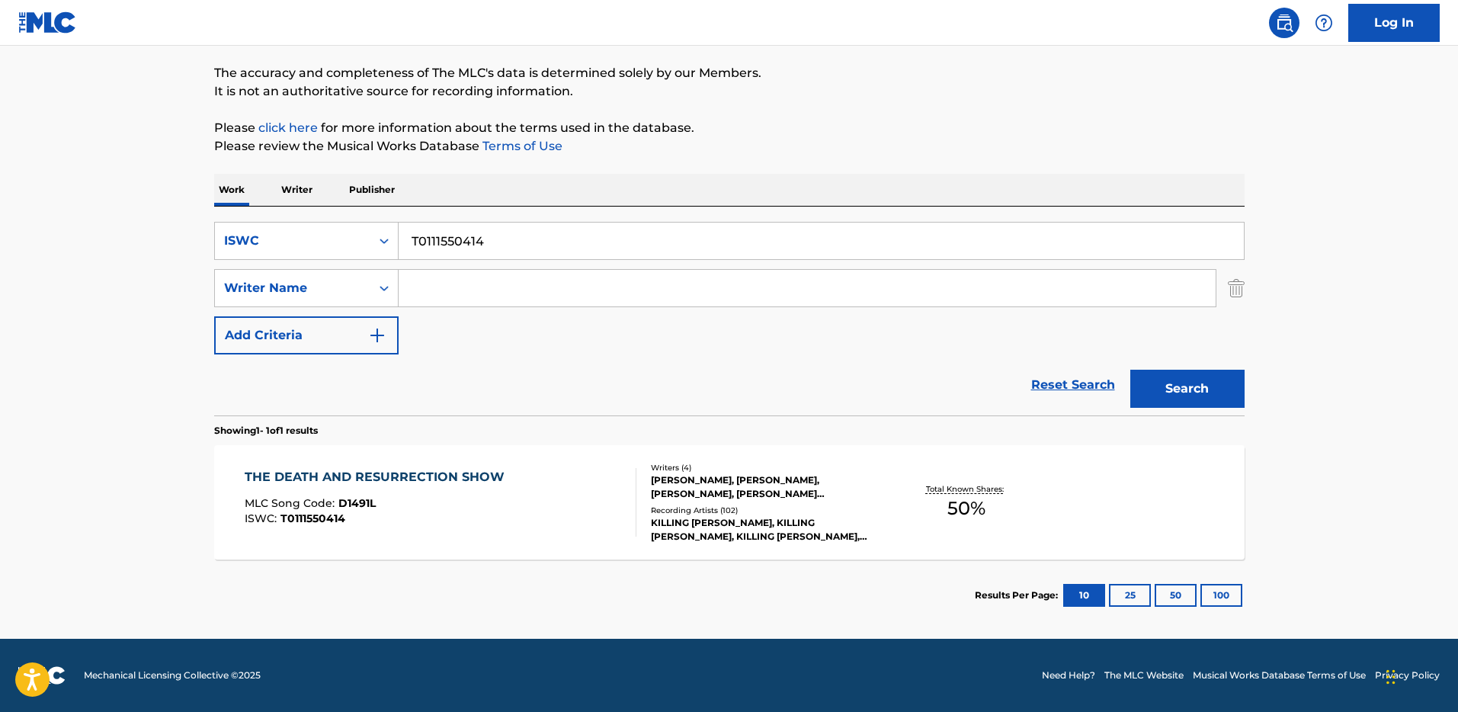
click at [716, 495] on div "[PERSON_NAME], [PERSON_NAME], [PERSON_NAME], [PERSON_NAME] [PERSON_NAME]" at bounding box center [766, 486] width 230 height 27
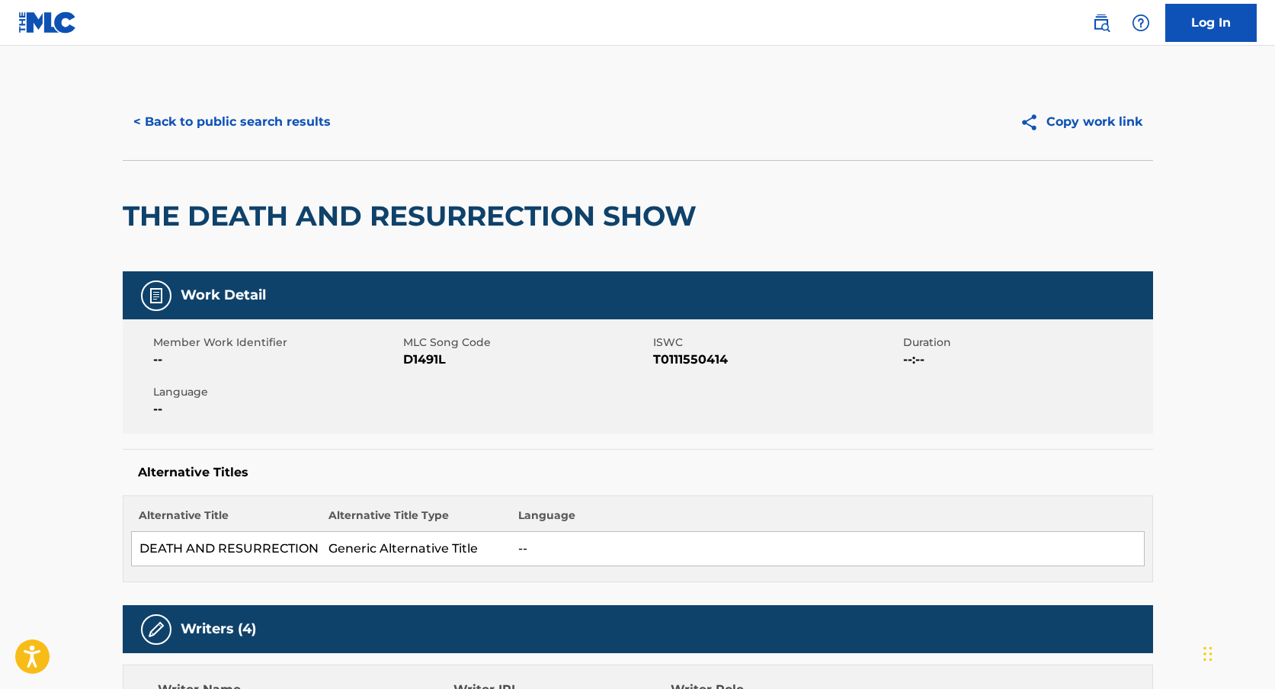
click at [264, 125] on button "< Back to public search results" at bounding box center [232, 122] width 219 height 38
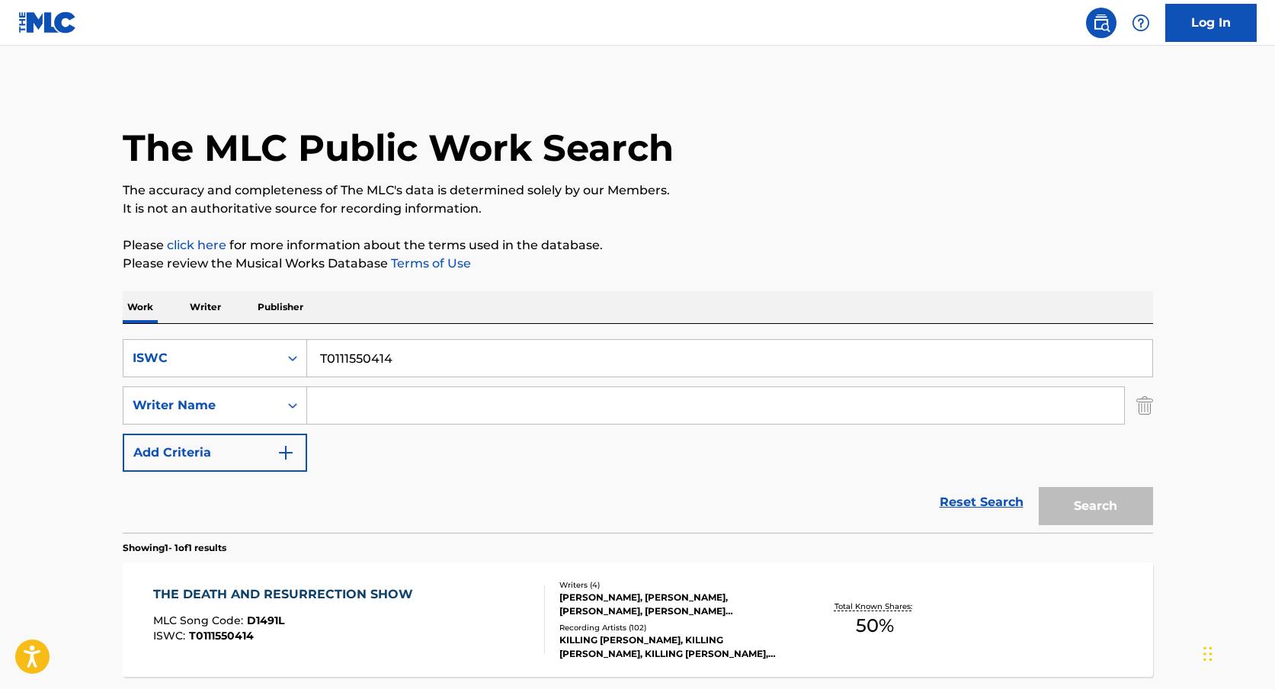
scroll to position [53, 0]
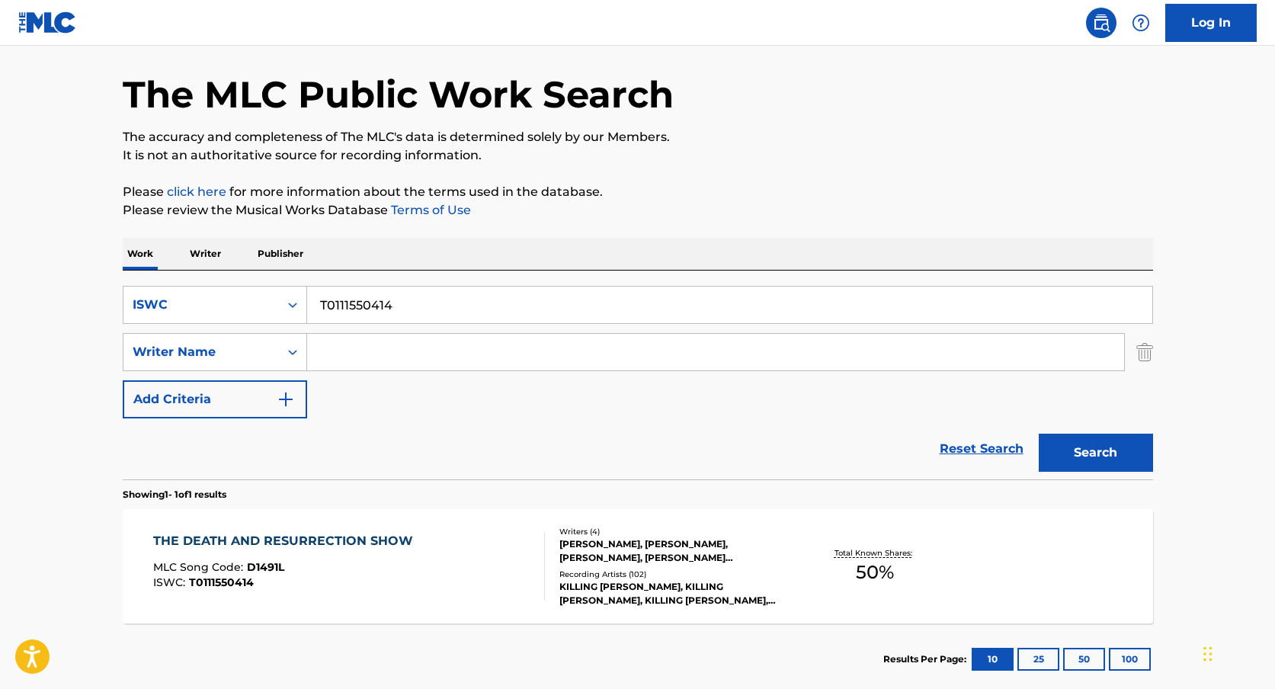
click at [399, 299] on input "T0111550414" at bounding box center [729, 305] width 845 height 37
paste input ""ISWC: T3017580284 Title: The business Artists: [PERSON_NAME] [PERSON_NAME] GMR…"
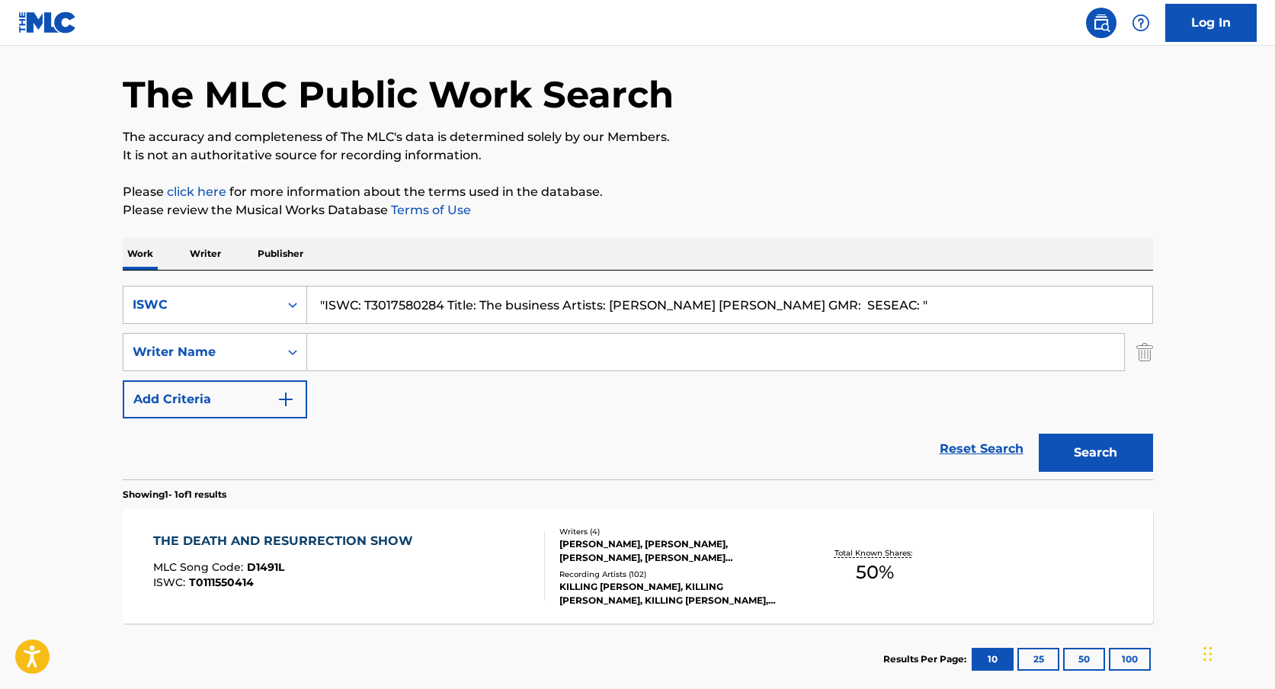
click at [391, 307] on input ""ISWC: T3017580284 Title: The business Artists: [PERSON_NAME] [PERSON_NAME] GMR…" at bounding box center [729, 305] width 845 height 37
type input ""ISWC: Title: The business Artists: [PERSON_NAME] [PERSON_NAME] GMR: SESEAC: ""
click at [400, 305] on input ""ISWC: Title: The business Artists: [PERSON_NAME] [PERSON_NAME] GMR: SESEAC: "" at bounding box center [729, 305] width 845 height 37
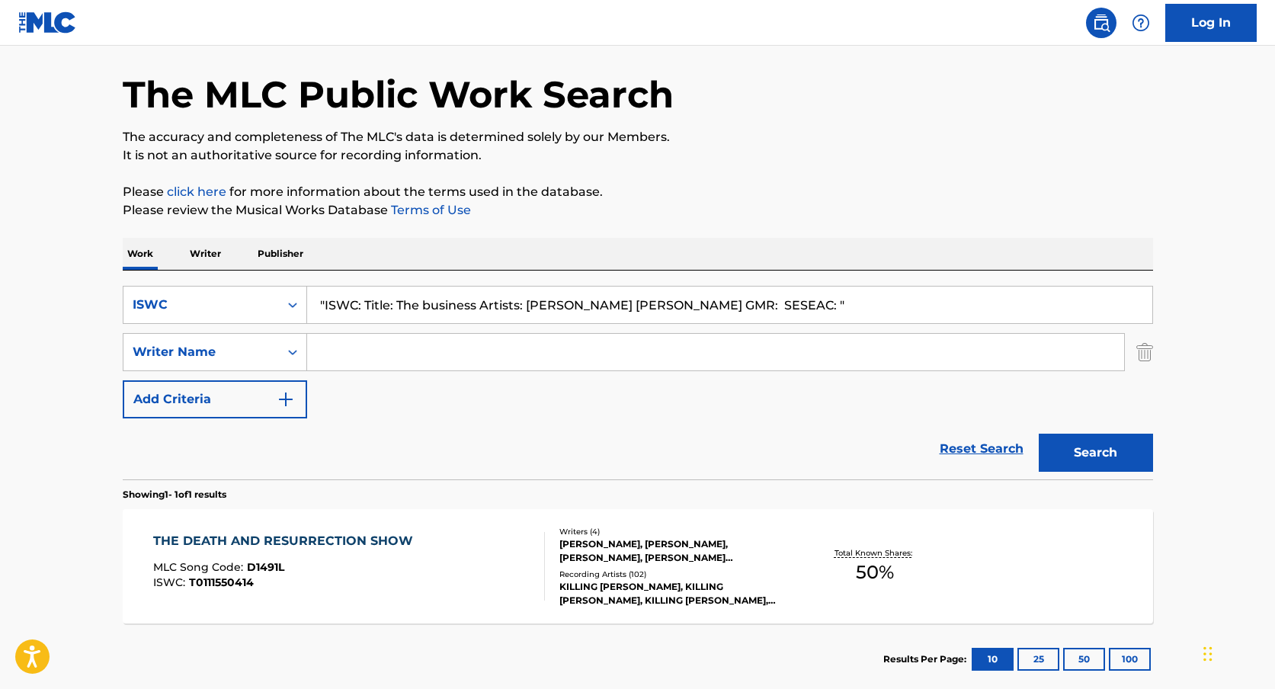
click at [400, 305] on input ""ISWC: Title: The business Artists: [PERSON_NAME] [PERSON_NAME] GMR: SESEAC: "" at bounding box center [729, 305] width 845 height 37
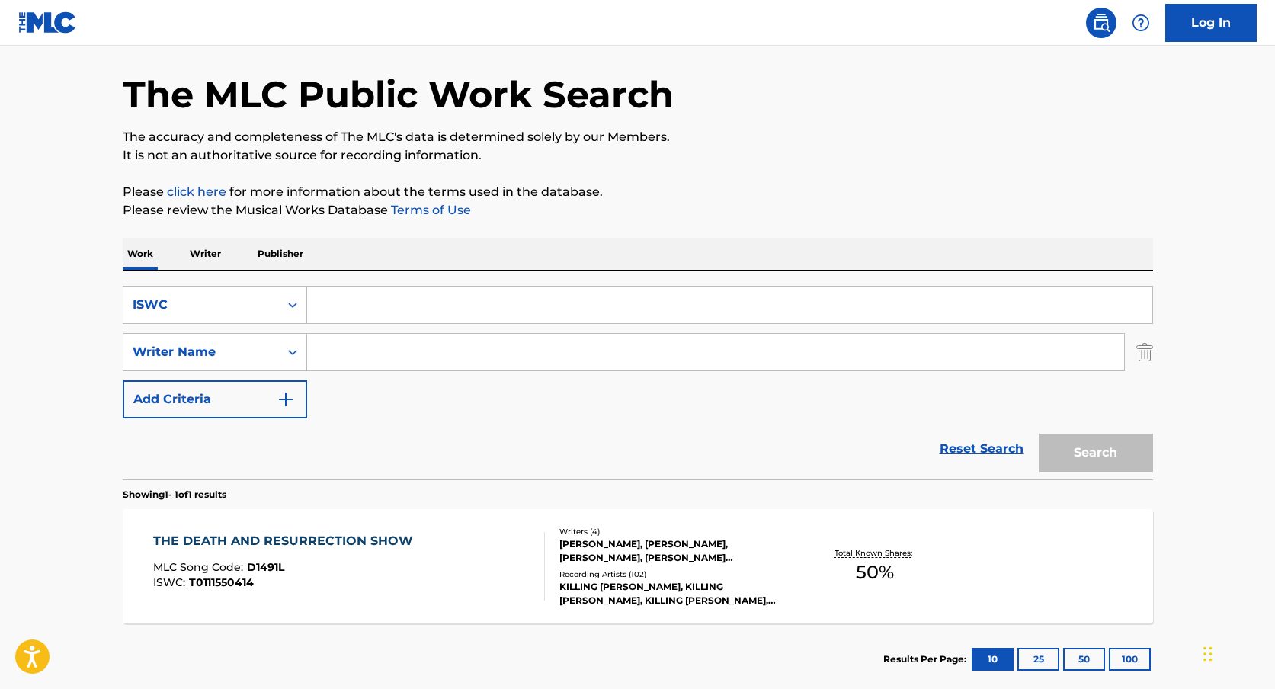
paste input "T3017580284"
type input "T3017580284"
click at [1039, 434] on button "Search" at bounding box center [1096, 453] width 114 height 38
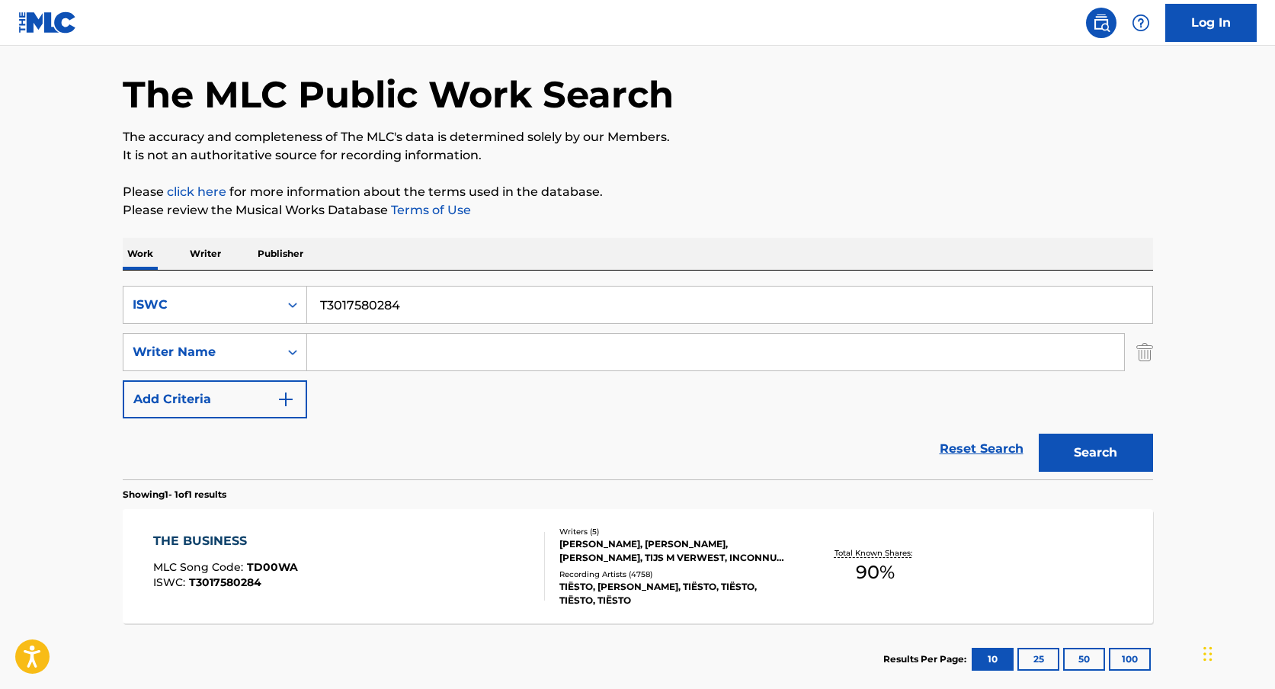
click at [590, 549] on div "[PERSON_NAME], [PERSON_NAME], [PERSON_NAME], TIJS M VERWEST, INCONNU COMPOSITEU…" at bounding box center [674, 550] width 230 height 27
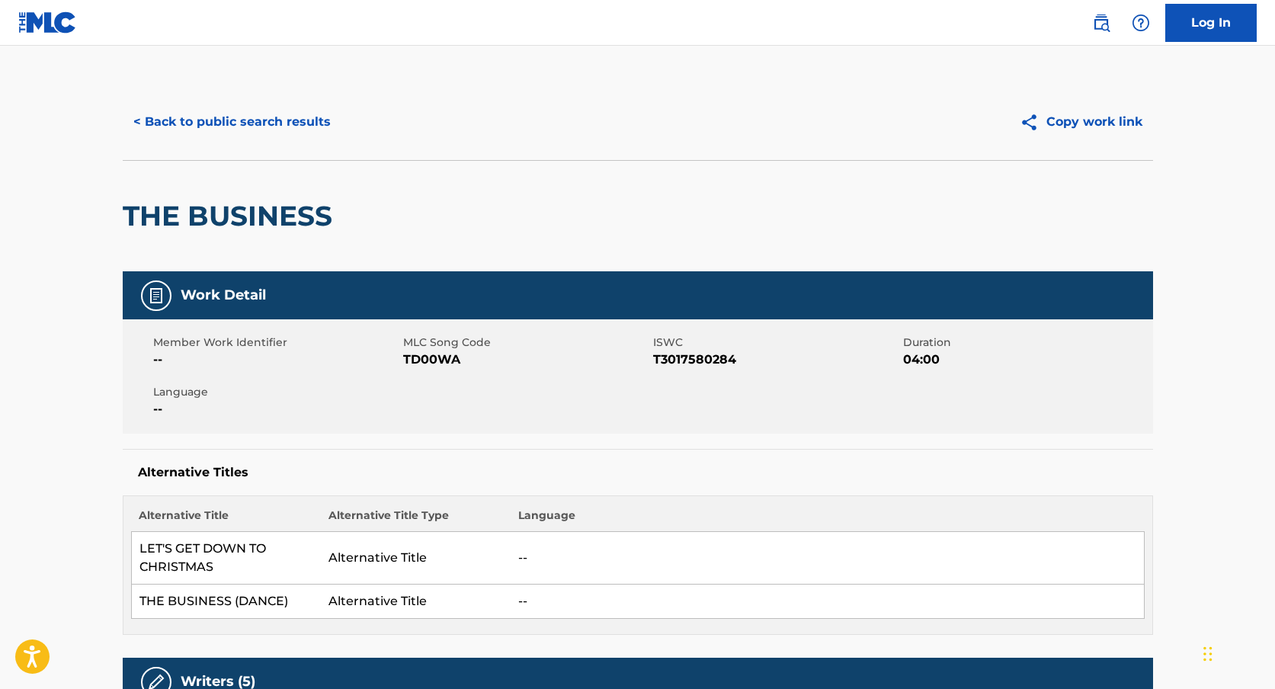
click at [283, 123] on button "< Back to public search results" at bounding box center [232, 122] width 219 height 38
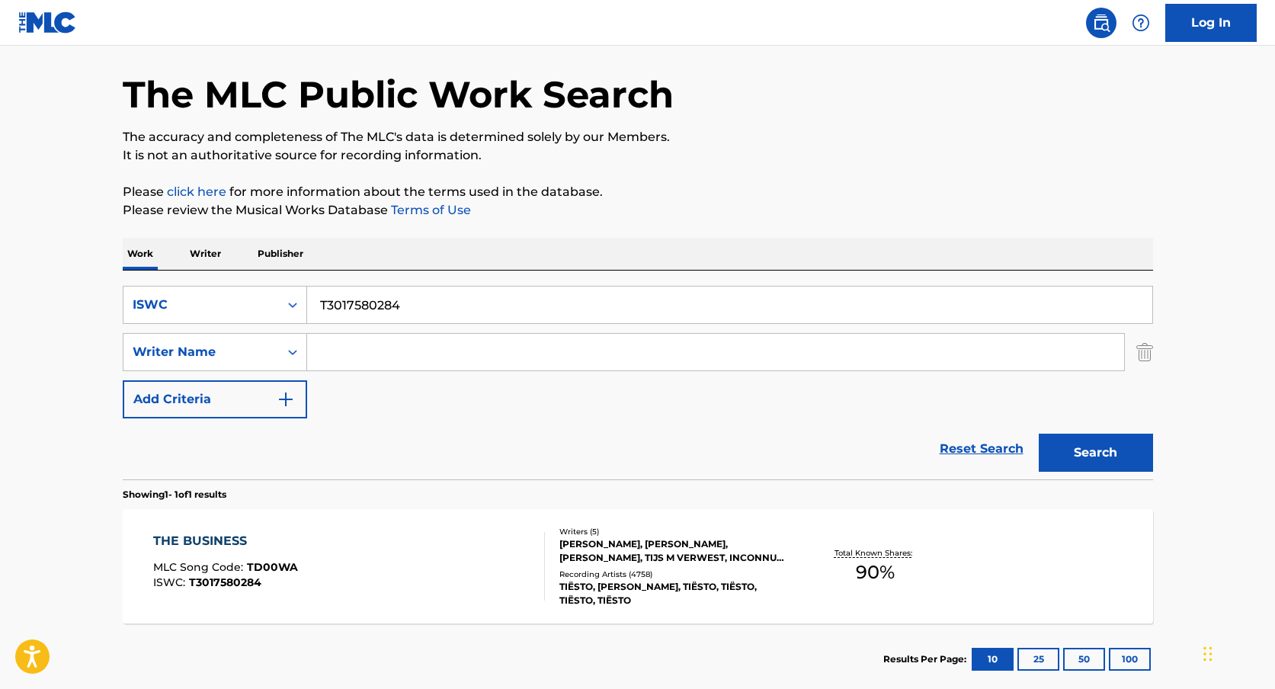
click at [360, 314] on input "T3017580284" at bounding box center [729, 305] width 845 height 37
paste input ""ISWC: T0615831292 Title: MY REVIVAL Artists: [PERSON_NAME] GMR: SESEAC: 102927…"
type input ""ISWC: T0615831292 Title: MY REVIVAL Artists: [PERSON_NAME] GMR: SESEAC: 102927…"
click at [402, 301] on input ""ISWC: T0615831292 Title: MY REVIVAL Artists: [PERSON_NAME] GMR: SESEAC: 102927…" at bounding box center [729, 305] width 845 height 37
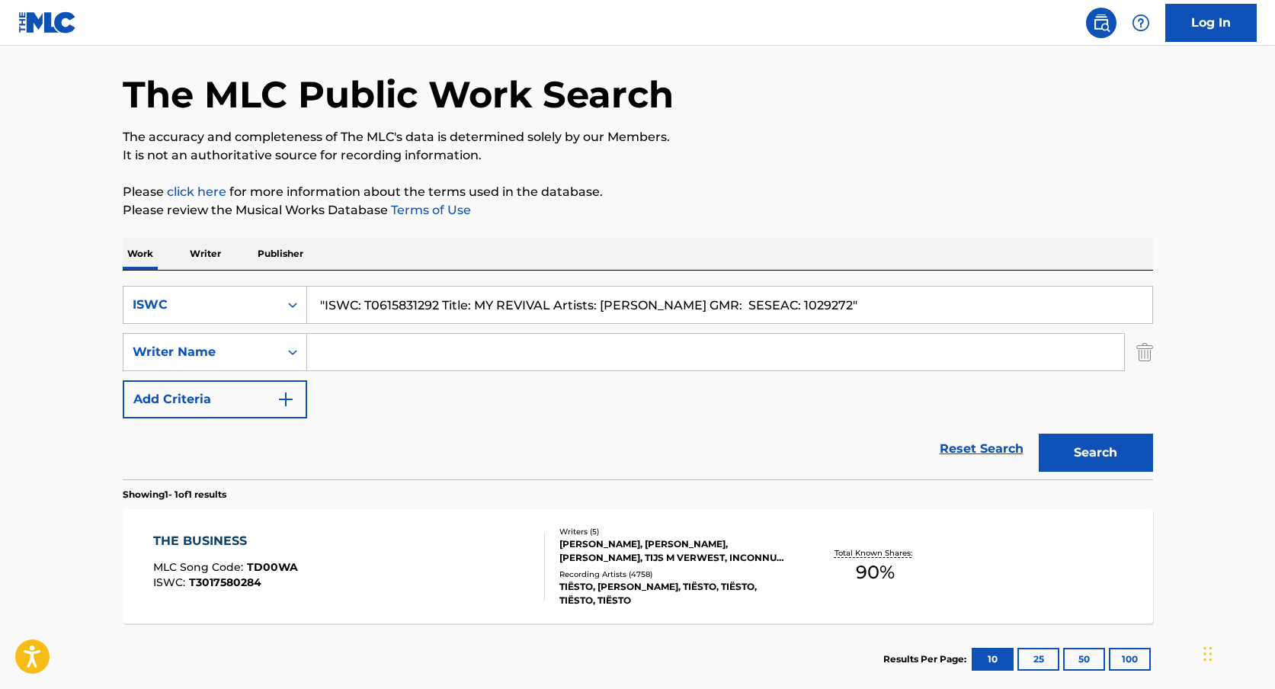
click at [402, 301] on input ""ISWC: T0615831292 Title: MY REVIVAL Artists: [PERSON_NAME] GMR: SESEAC: 102927…" at bounding box center [729, 305] width 845 height 37
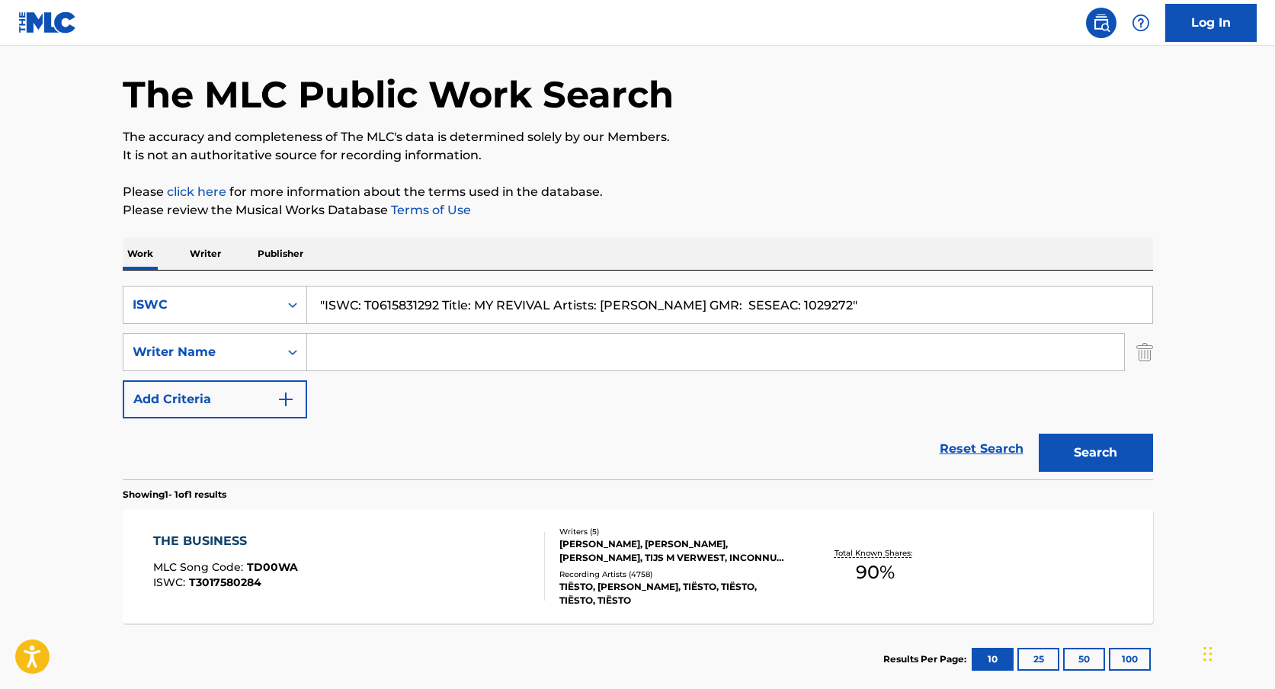
click at [402, 301] on input ""ISWC: T0615831292 Title: MY REVIVAL Artists: [PERSON_NAME] GMR: SESEAC: 102927…" at bounding box center [729, 305] width 845 height 37
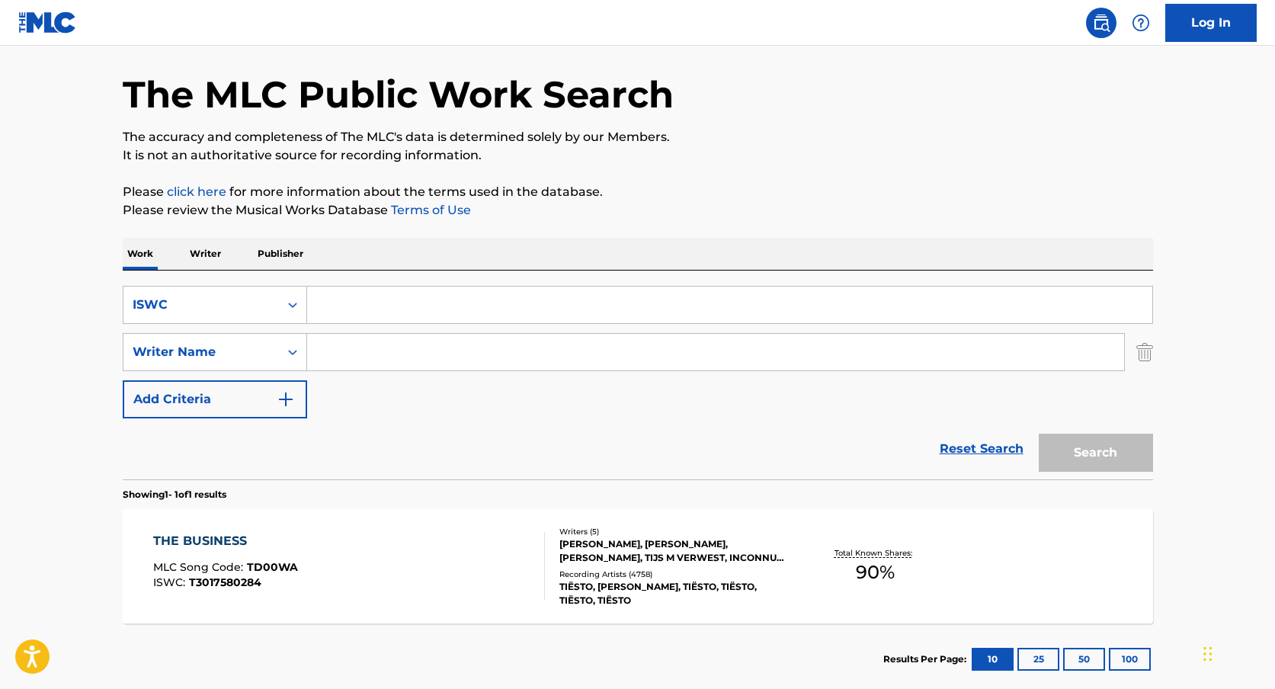
paste input "T0615831292"
type input "T0615831292"
click at [1039, 434] on button "Search" at bounding box center [1096, 453] width 114 height 38
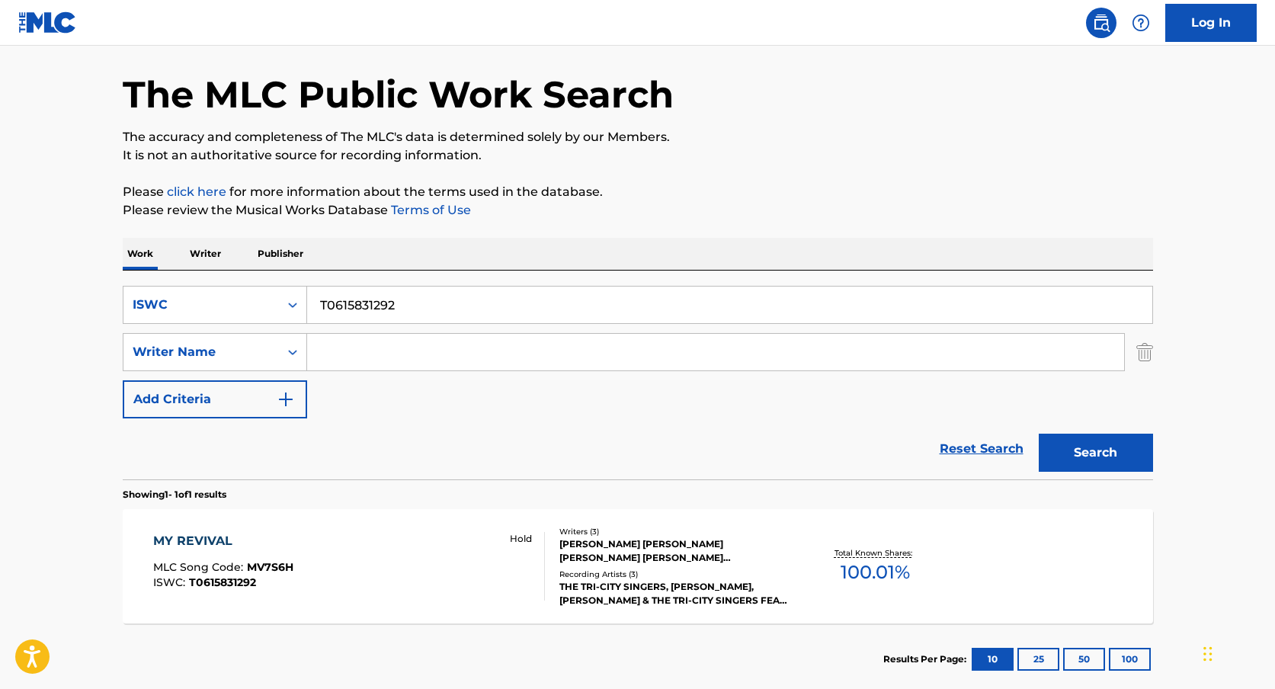
click at [629, 551] on div "[PERSON_NAME] [PERSON_NAME] [PERSON_NAME] [PERSON_NAME] [PERSON_NAME]" at bounding box center [674, 550] width 230 height 27
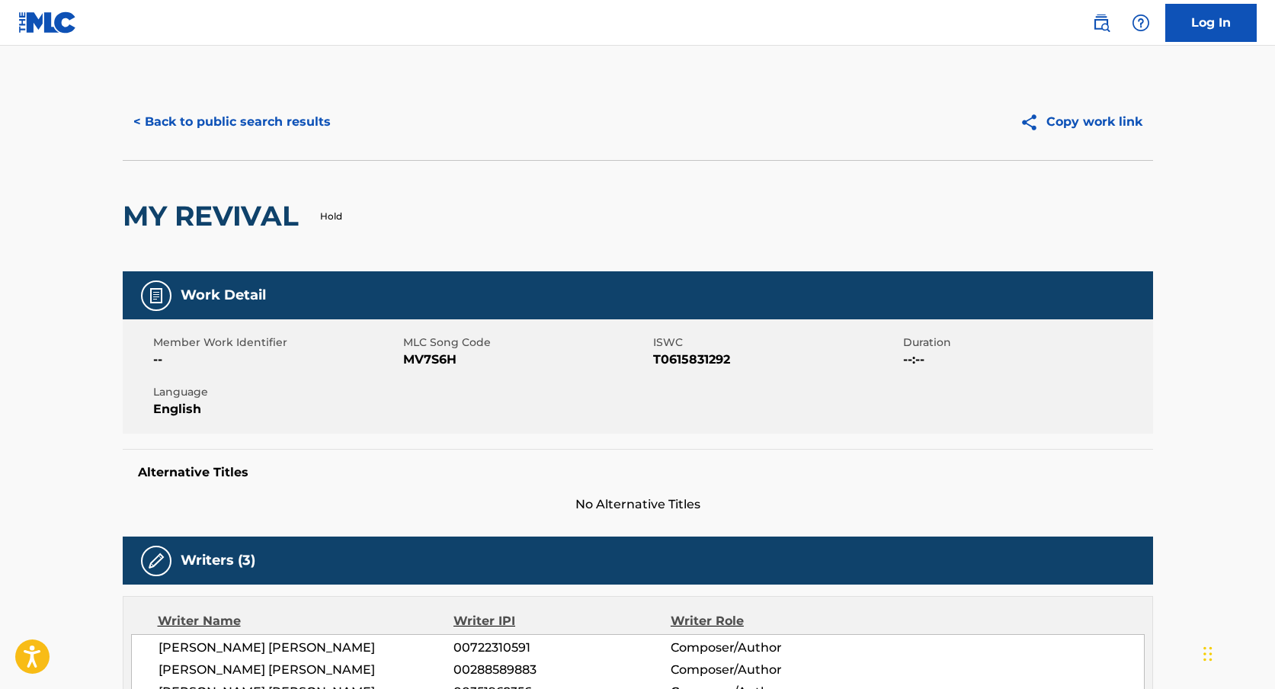
click at [287, 121] on button "< Back to public search results" at bounding box center [232, 122] width 219 height 38
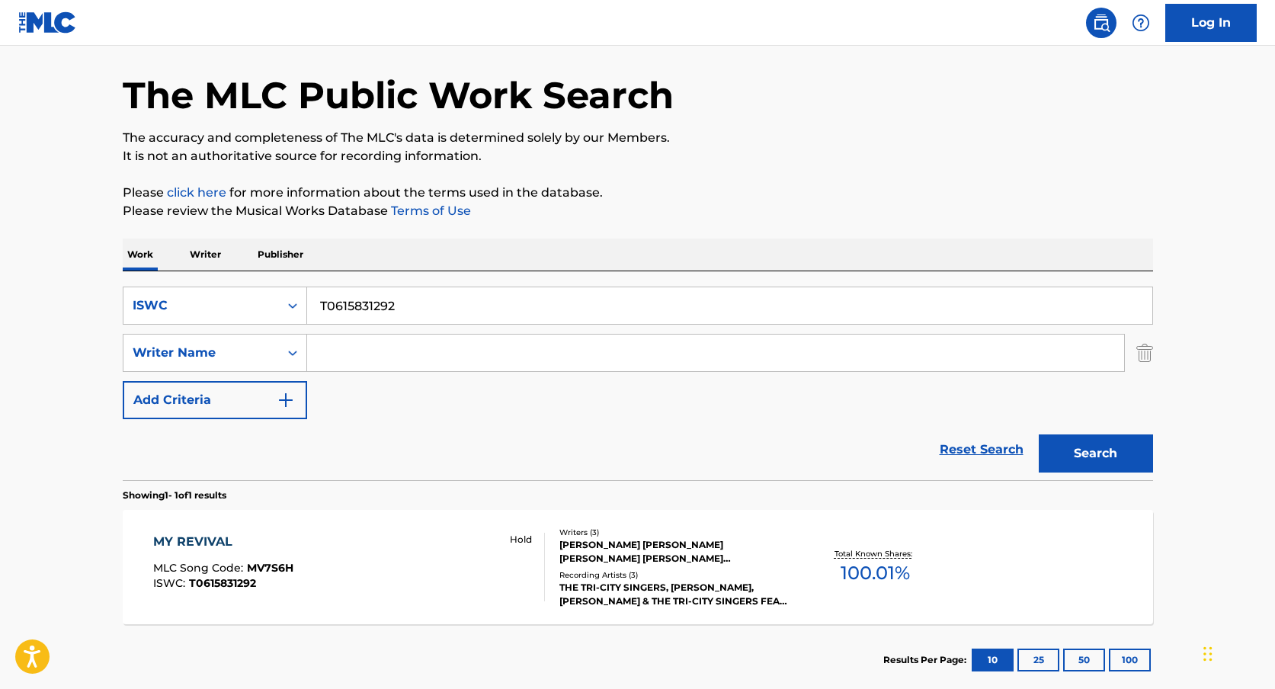
click at [391, 306] on input "T0615831292" at bounding box center [729, 305] width 845 height 37
paste input ""ISWC: T9268337377 Title: Mala Suerte Artists: Jory Boy GMR: SESEAC: ""
click at [395, 306] on input ""ISWC: T9268337377 Title: Mala Suerte Artists: Jory Boy GMR: SESEAC: "" at bounding box center [729, 305] width 845 height 37
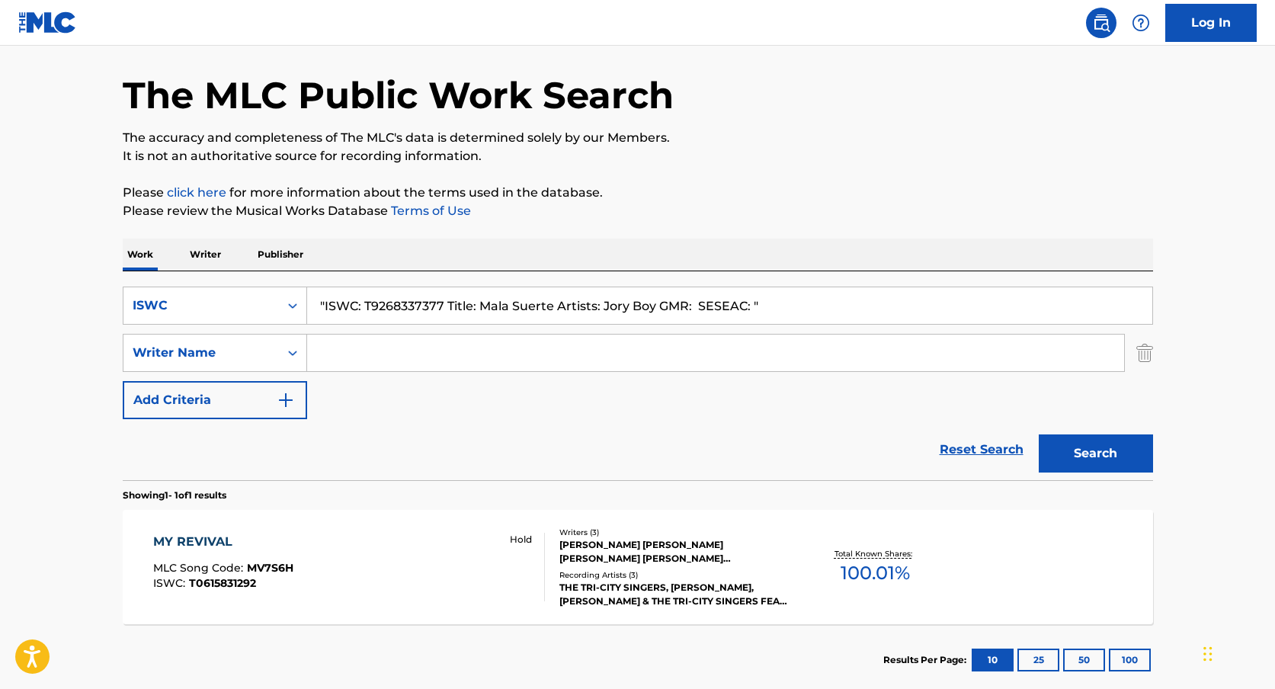
click at [395, 306] on input ""ISWC: T9268337377 Title: Mala Suerte Artists: Jory Boy GMR: SESEAC: "" at bounding box center [729, 305] width 845 height 37
type input ""ISWC: Title: Mala Suerte Artists: Jory Boy GMR: SESEAC: ""
click at [432, 306] on input ""ISWC: Title: Mala Suerte Artists: Jory Boy GMR: SESEAC: "" at bounding box center [729, 305] width 845 height 37
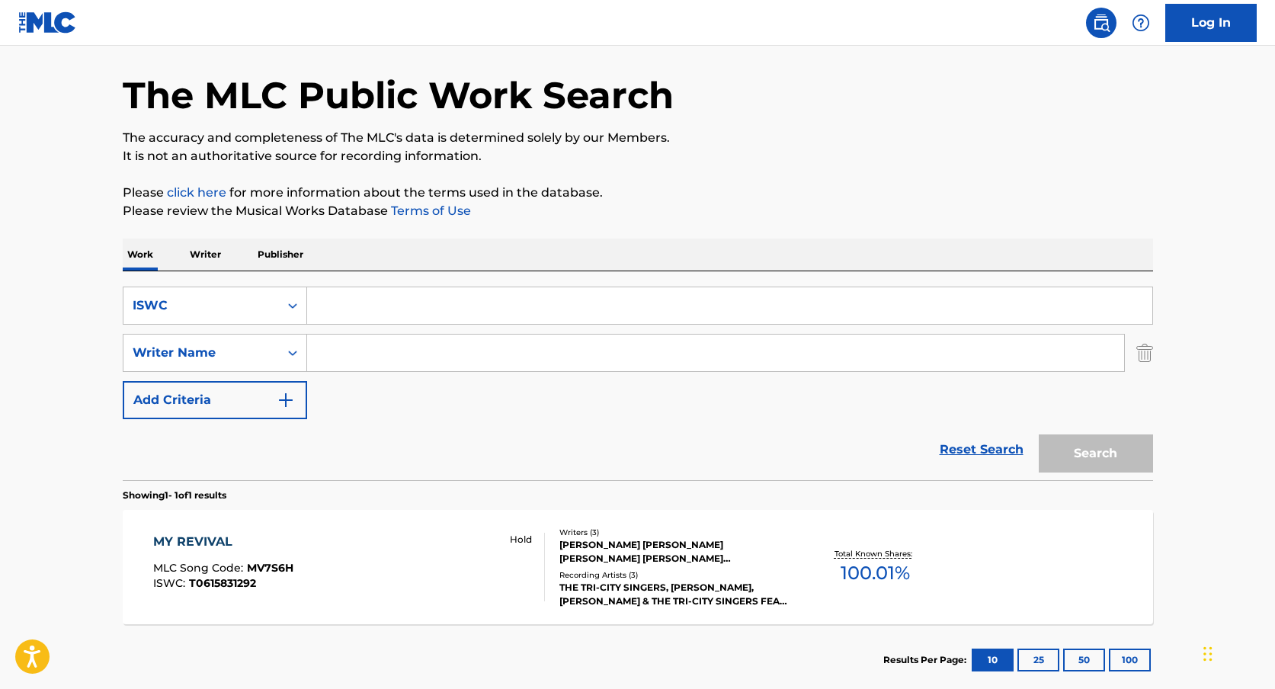
paste input "T9268337377"
type input "T9268337377"
click at [1039, 434] on button "Search" at bounding box center [1096, 453] width 114 height 38
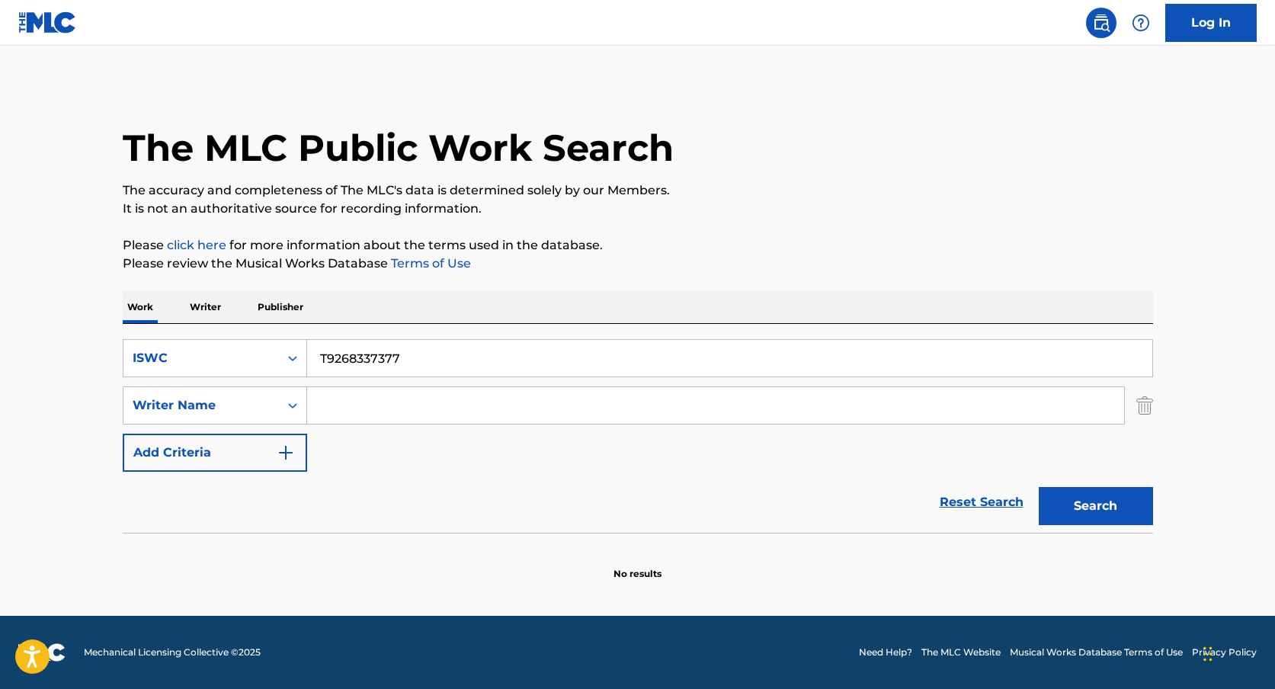
scroll to position [0, 0]
click at [386, 350] on input "T9268337377" at bounding box center [729, 358] width 845 height 37
paste input ""ISWC: T3193682558 Title: Ci pensiamo domani Artists: [PERSON_NAME]: SESEAC: ""
click at [1039, 487] on button "Search" at bounding box center [1096, 506] width 114 height 38
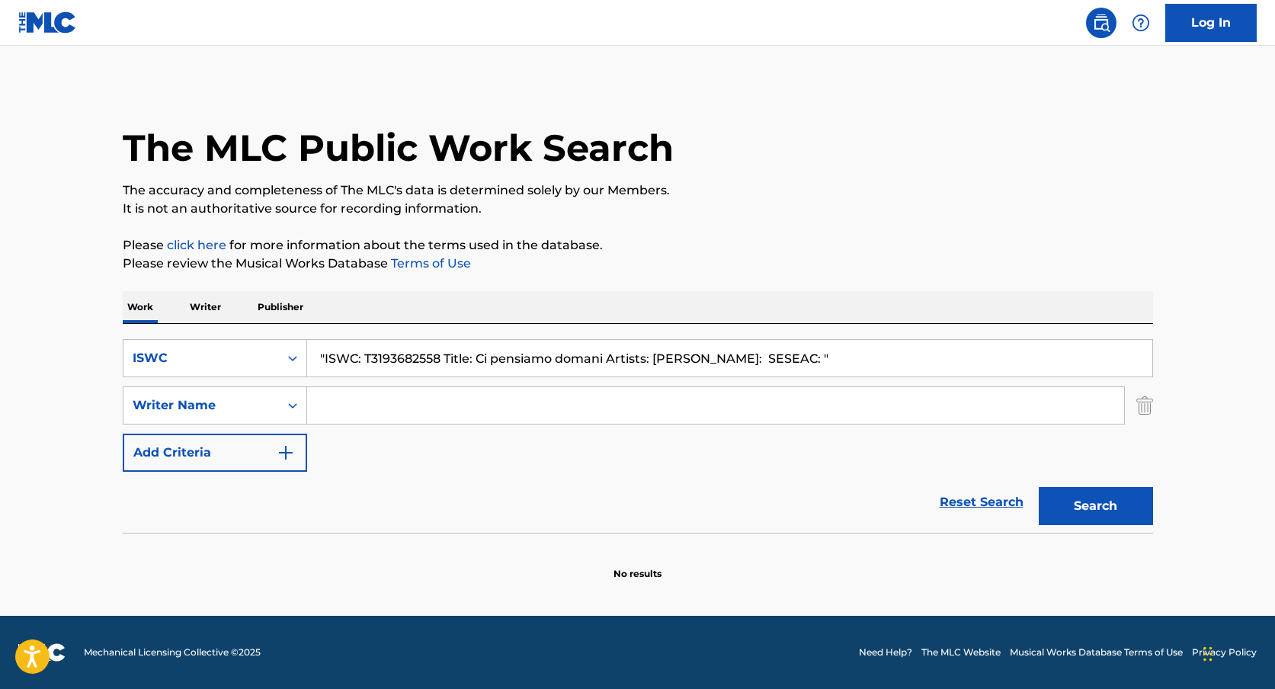
click at [395, 360] on input ""ISWC: T3193682558 Title: Ci pensiamo domani Artists: [PERSON_NAME]: SESEAC: "" at bounding box center [729, 358] width 845 height 37
type input ""ISWC: Title: Ci pensiamo domani Artists: [PERSON_NAME]: SESEAC: ""
click at [419, 348] on input ""ISWC: Title: Ci pensiamo domani Artists: [PERSON_NAME]: SESEAC: "" at bounding box center [729, 358] width 845 height 37
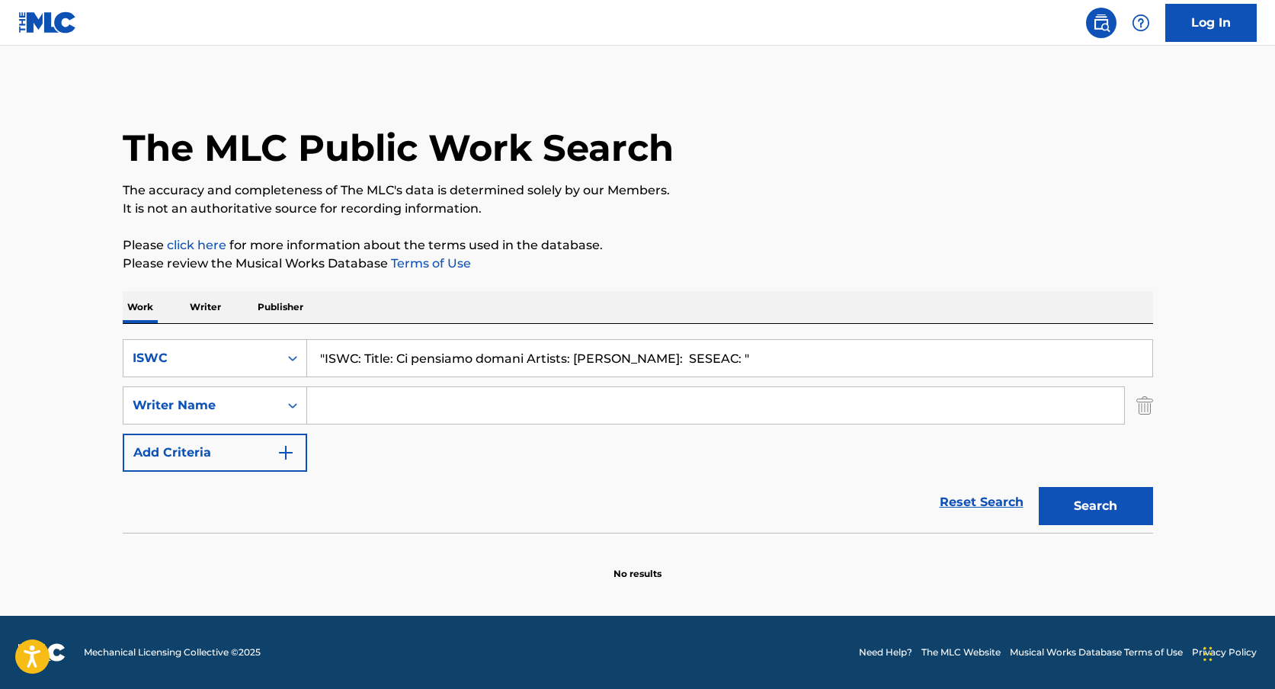
click at [419, 348] on input ""ISWC: Title: Ci pensiamo domani Artists: [PERSON_NAME]: SESEAC: "" at bounding box center [729, 358] width 845 height 37
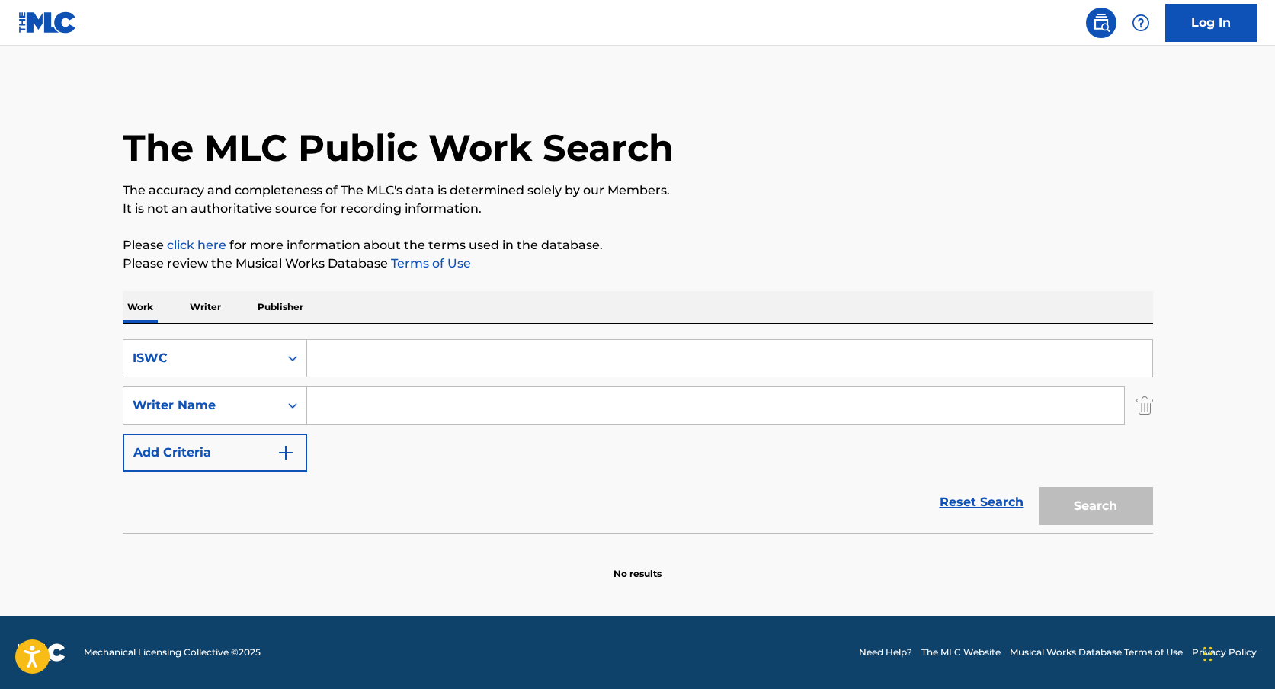
paste input "T3193682558"
type input "T3193682558"
click at [1039, 487] on button "Search" at bounding box center [1096, 506] width 114 height 38
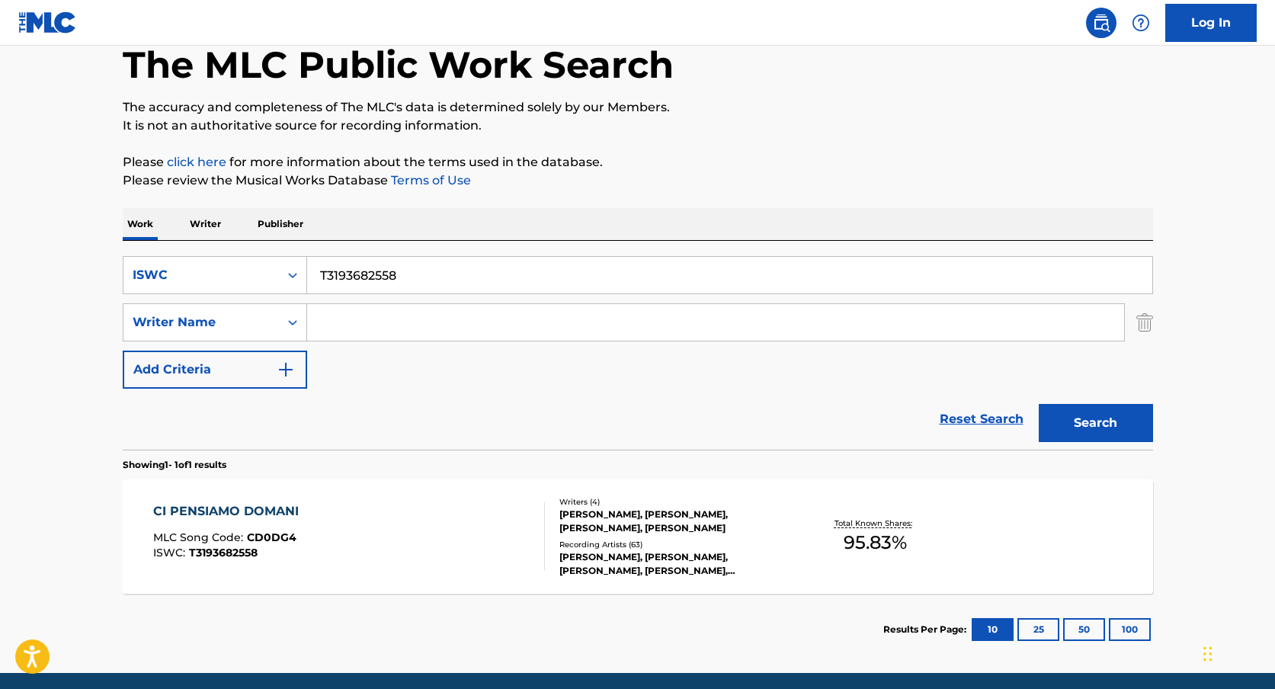
scroll to position [111, 0]
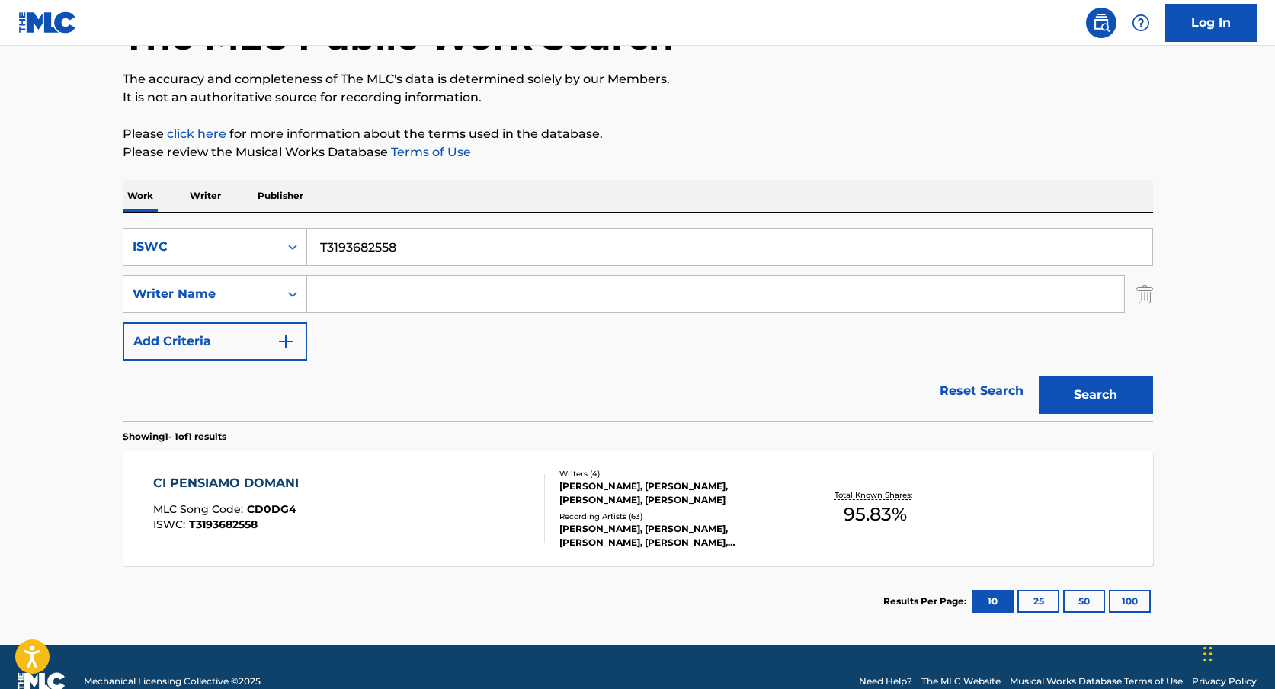
click at [572, 479] on div "[PERSON_NAME], [PERSON_NAME], [PERSON_NAME], [PERSON_NAME]" at bounding box center [674, 492] width 230 height 27
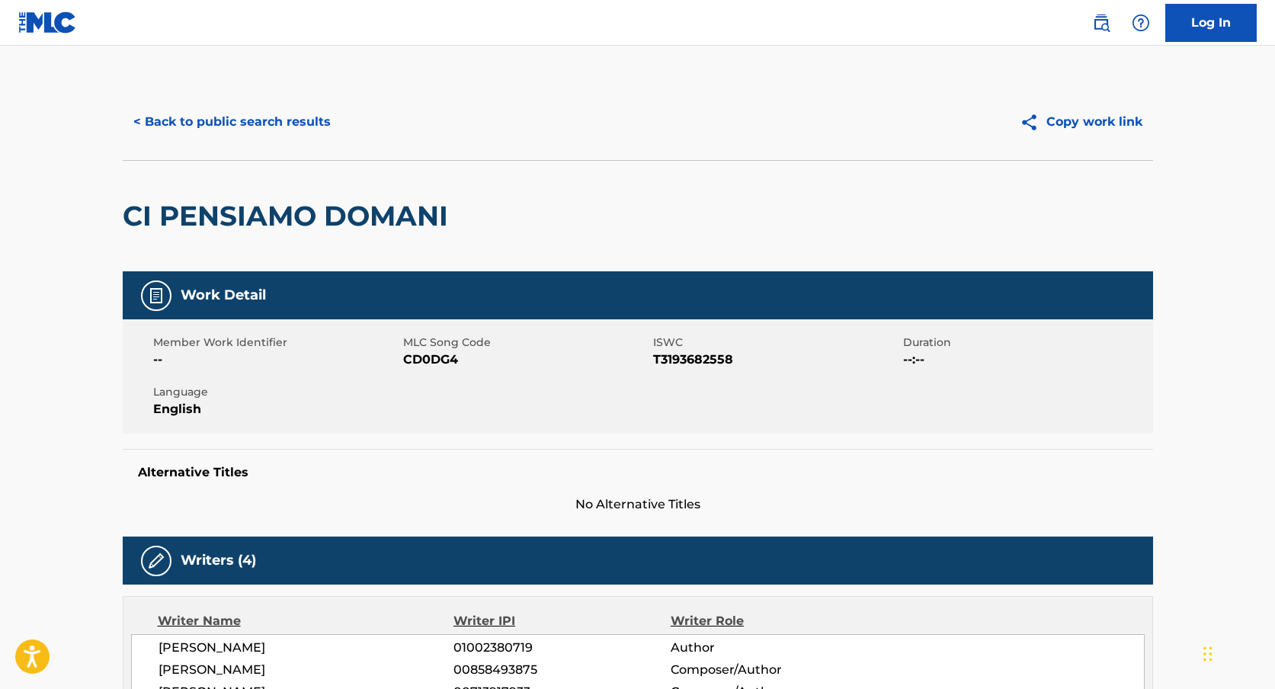
click at [256, 111] on button "< Back to public search results" at bounding box center [232, 122] width 219 height 38
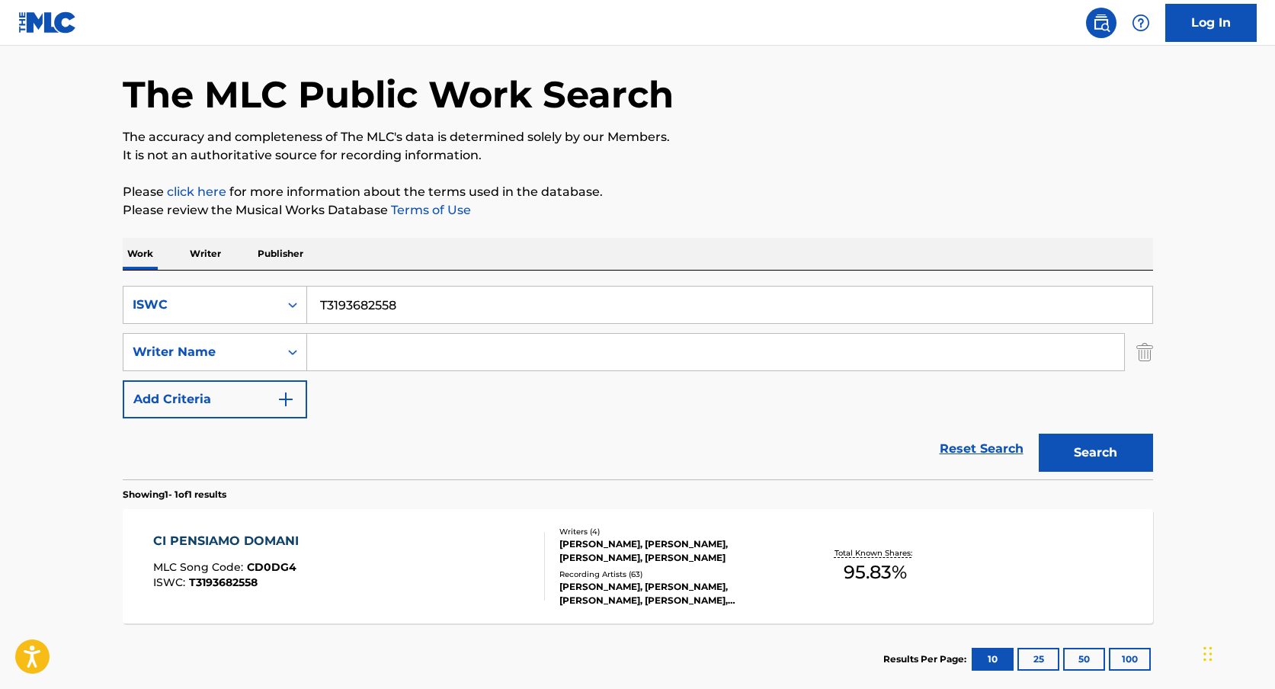
click at [409, 299] on input "T3193682558" at bounding box center [729, 305] width 845 height 37
paste input ""ISWC: T9027476217 Title: White Boy Artists: Bikini Kill GMR: SESEAC: ""
type input ""ISWC: T9027476217 Title: White Boy Artists: Bikini Kill GMR: SESEAC: ""
click at [380, 312] on input ""ISWC: T9027476217 Title: White Boy Artists: Bikini Kill GMR: SESEAC: "" at bounding box center [729, 305] width 845 height 37
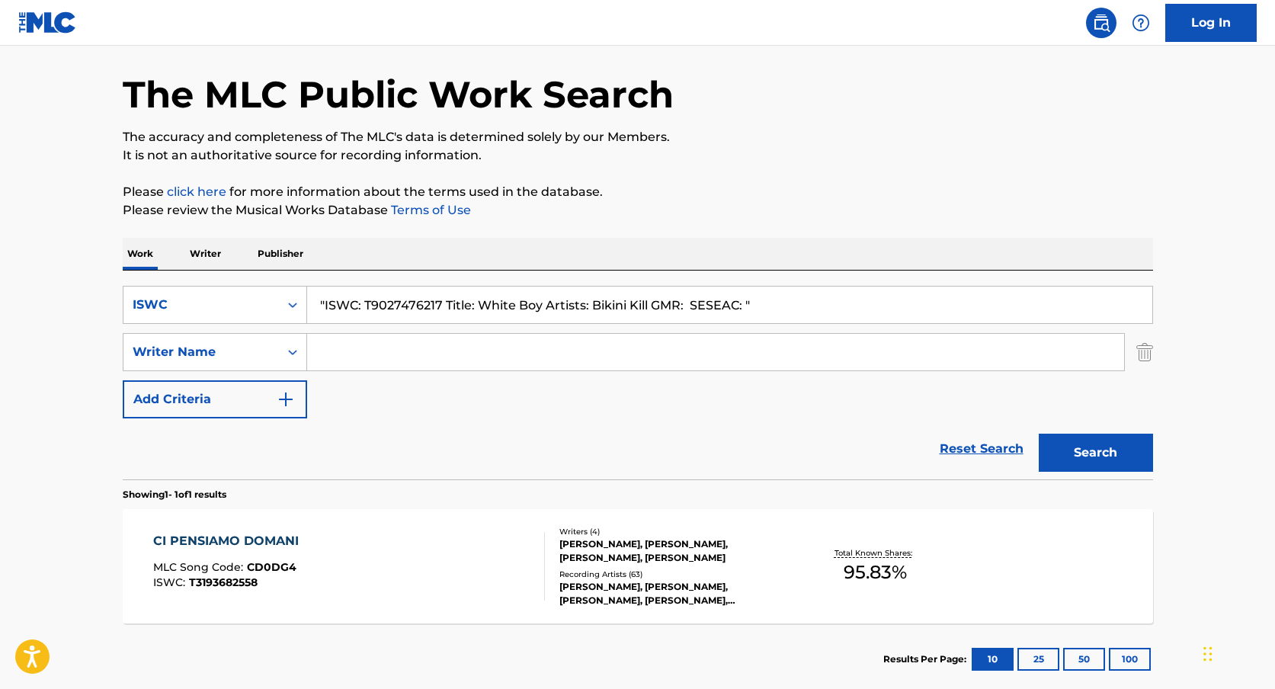
click at [380, 312] on input ""ISWC: T9027476217 Title: White Boy Artists: Bikini Kill GMR: SESEAC: "" at bounding box center [729, 305] width 845 height 37
click at [387, 306] on input ""ISWC: T9027476217 Title: White Boy Artists: Bikini Kill GMR: SESEAC: "" at bounding box center [729, 305] width 845 height 37
click at [393, 302] on input ""ISWC: T9027476217 Title: White Boy Artists: Bikini Kill GMR: SESEAC: "" at bounding box center [729, 305] width 845 height 37
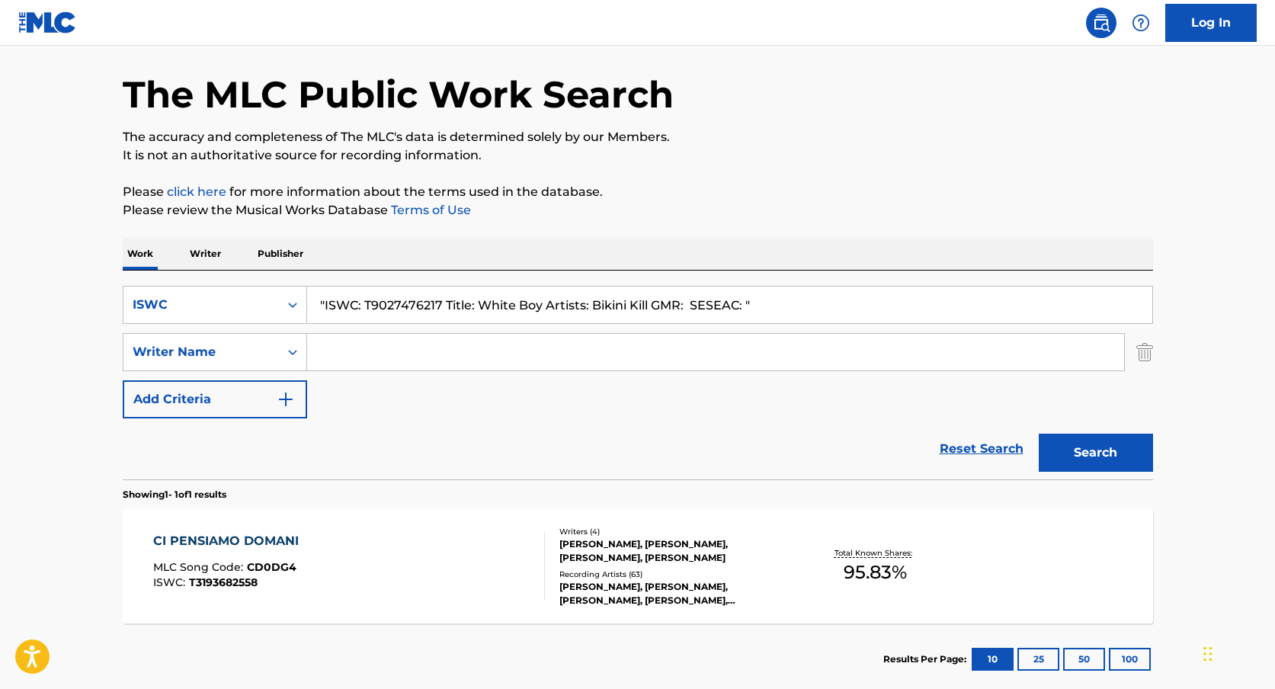
click at [393, 302] on input ""ISWC: T9027476217 Title: White Boy Artists: Bikini Kill GMR: SESEAC: "" at bounding box center [729, 305] width 845 height 37
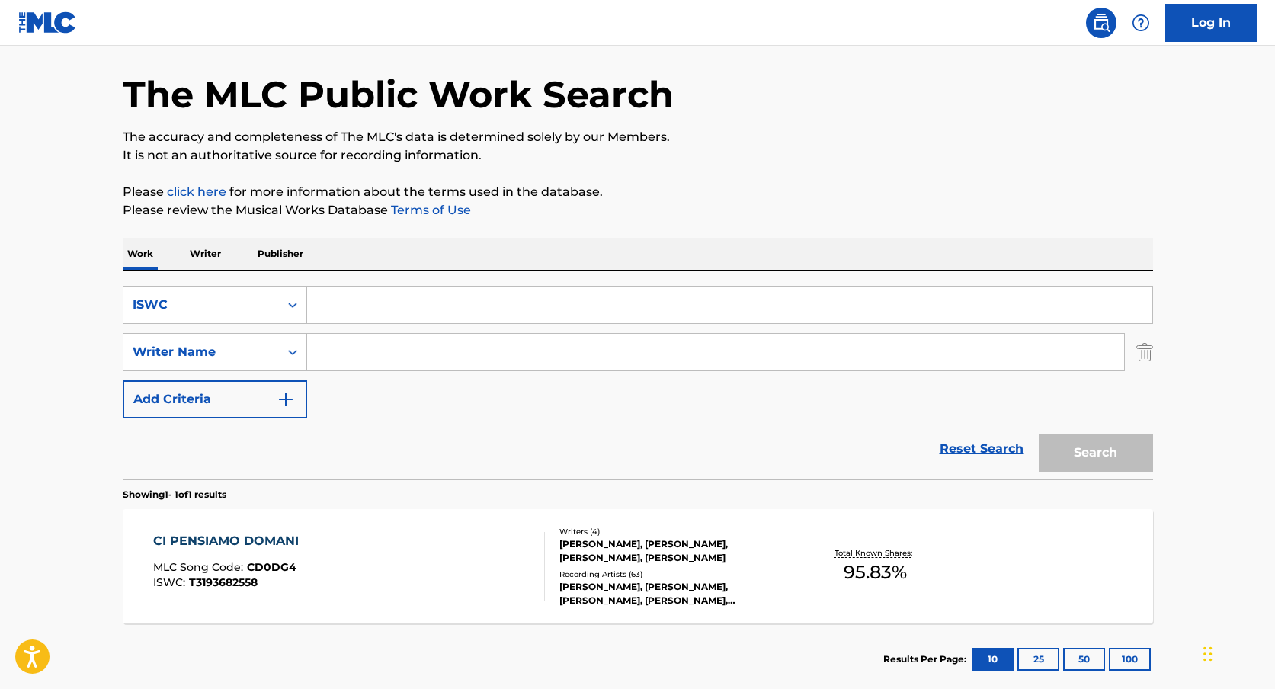
paste input "T9027476217"
type input "T9027476217"
click at [303, 313] on div "Search Form" at bounding box center [292, 304] width 27 height 27
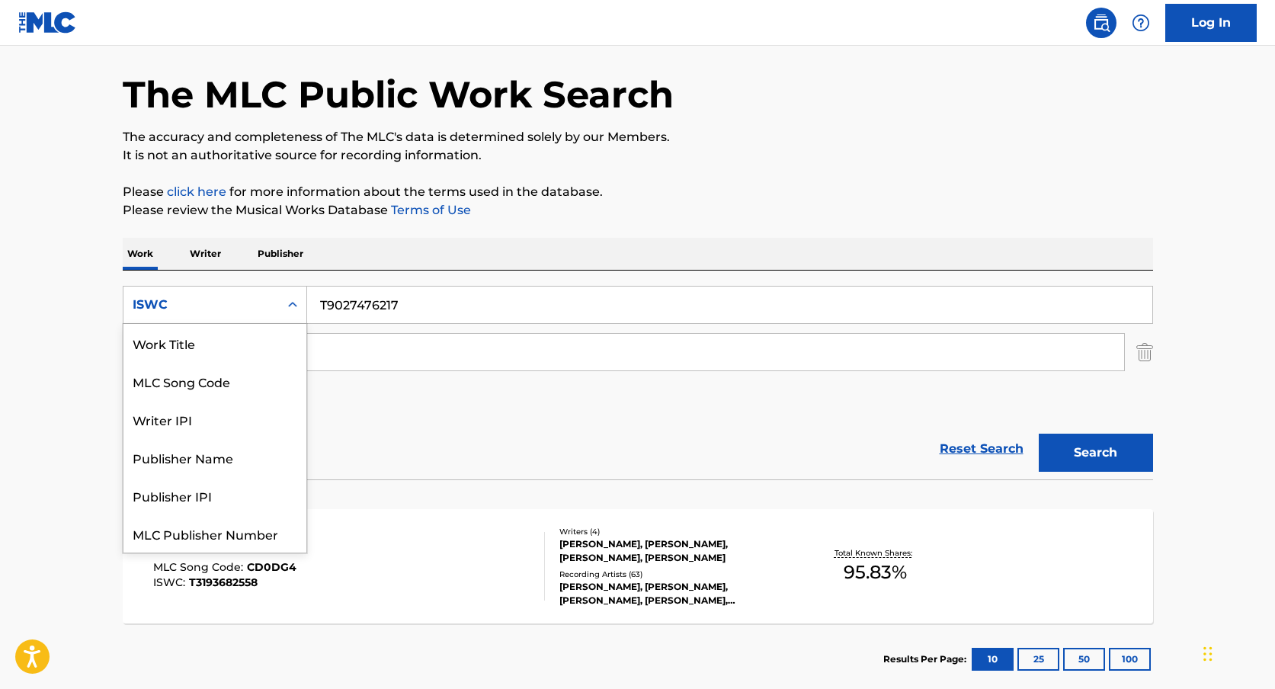
scroll to position [38, 0]
click at [216, 528] on div "ISWC" at bounding box center [214, 533] width 183 height 38
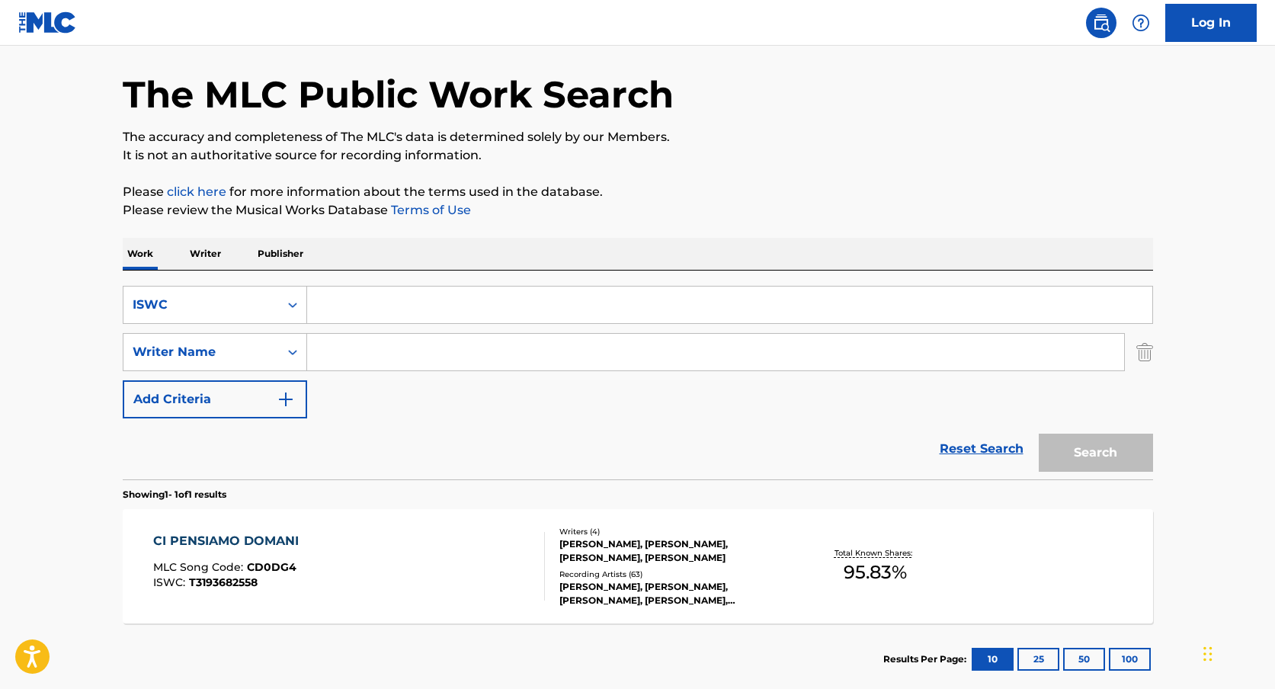
click at [556, 304] on input "Search Form" at bounding box center [729, 305] width 845 height 37
paste input "T9027476217"
type input "T9027476217"
click at [1039, 434] on button "Search" at bounding box center [1096, 453] width 114 height 38
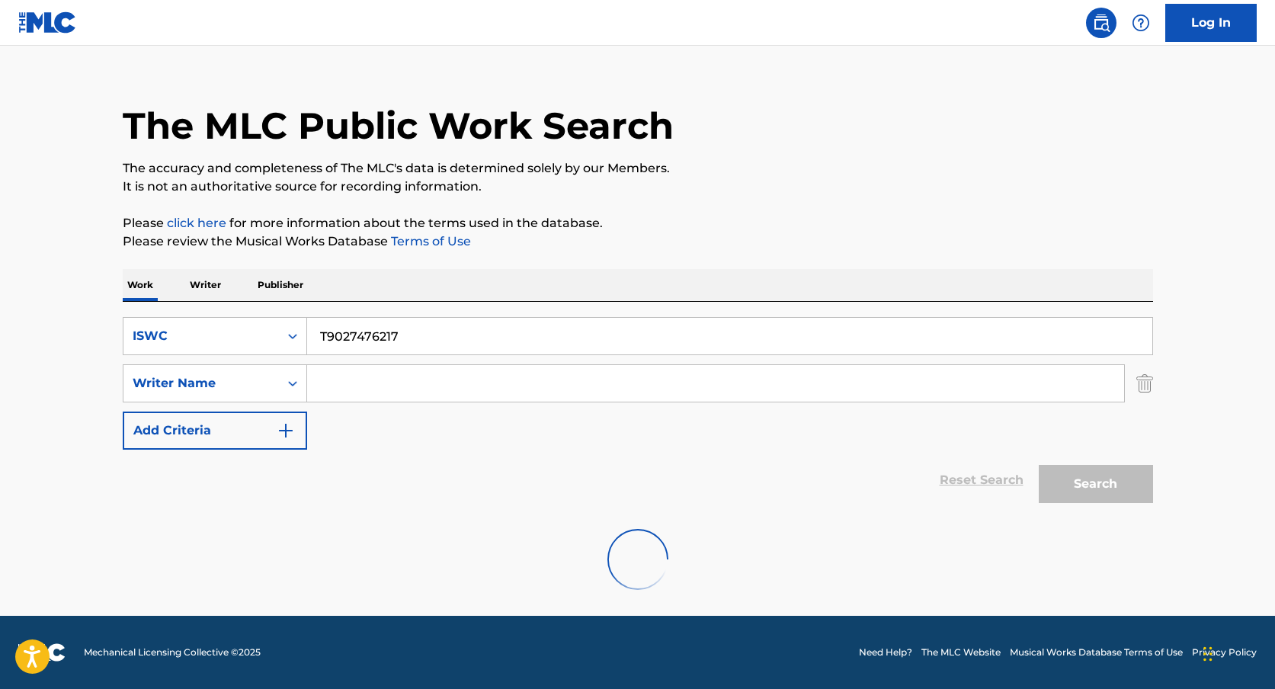
scroll to position [53, 0]
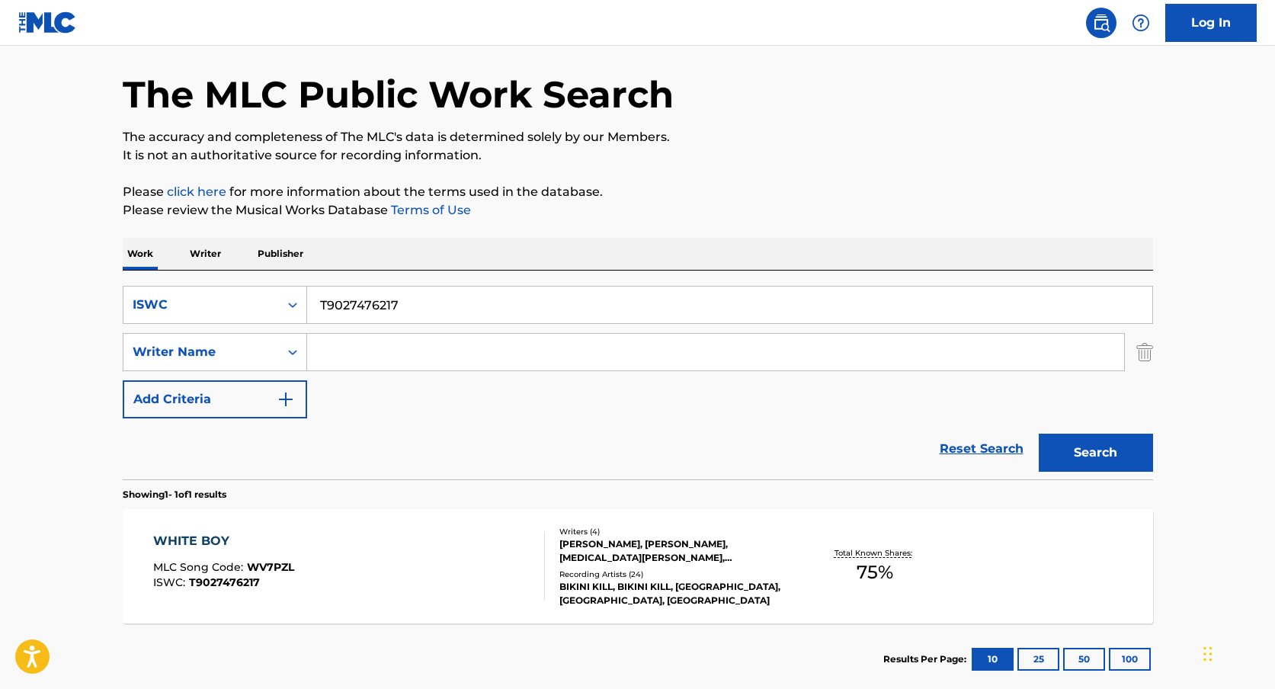
click at [631, 570] on div "Recording Artists ( 24 )" at bounding box center [674, 573] width 230 height 11
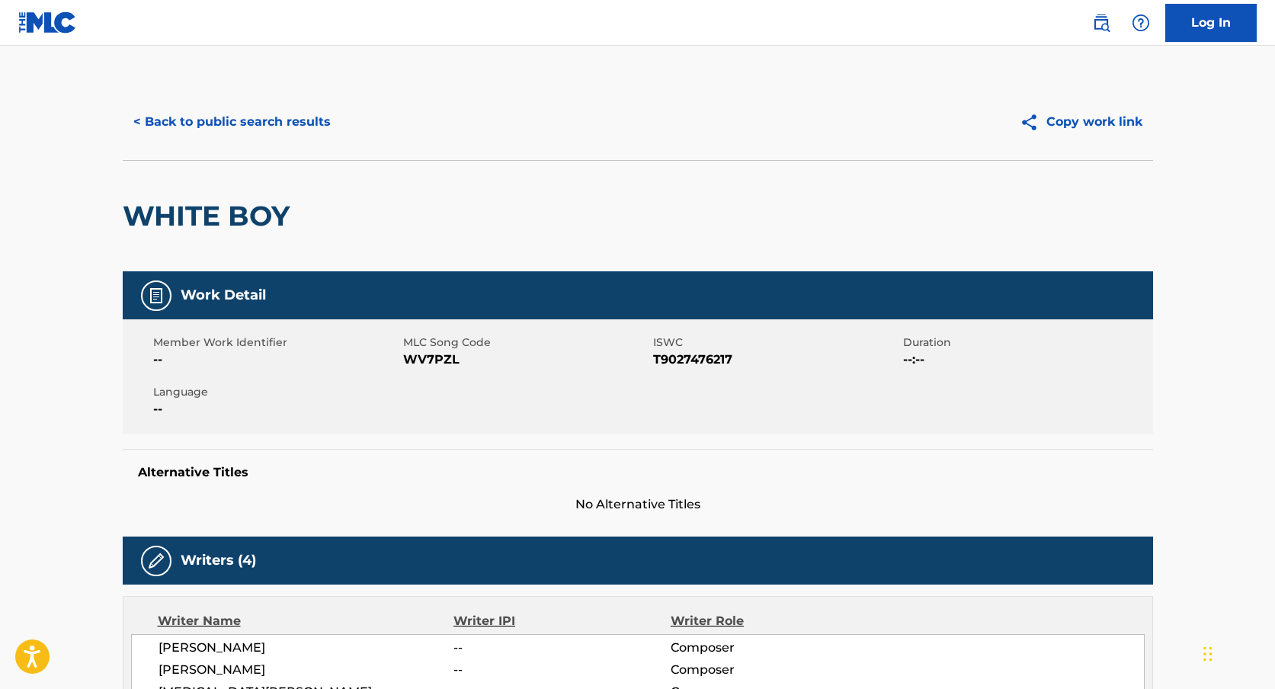
click at [289, 129] on button "< Back to public search results" at bounding box center [232, 122] width 219 height 38
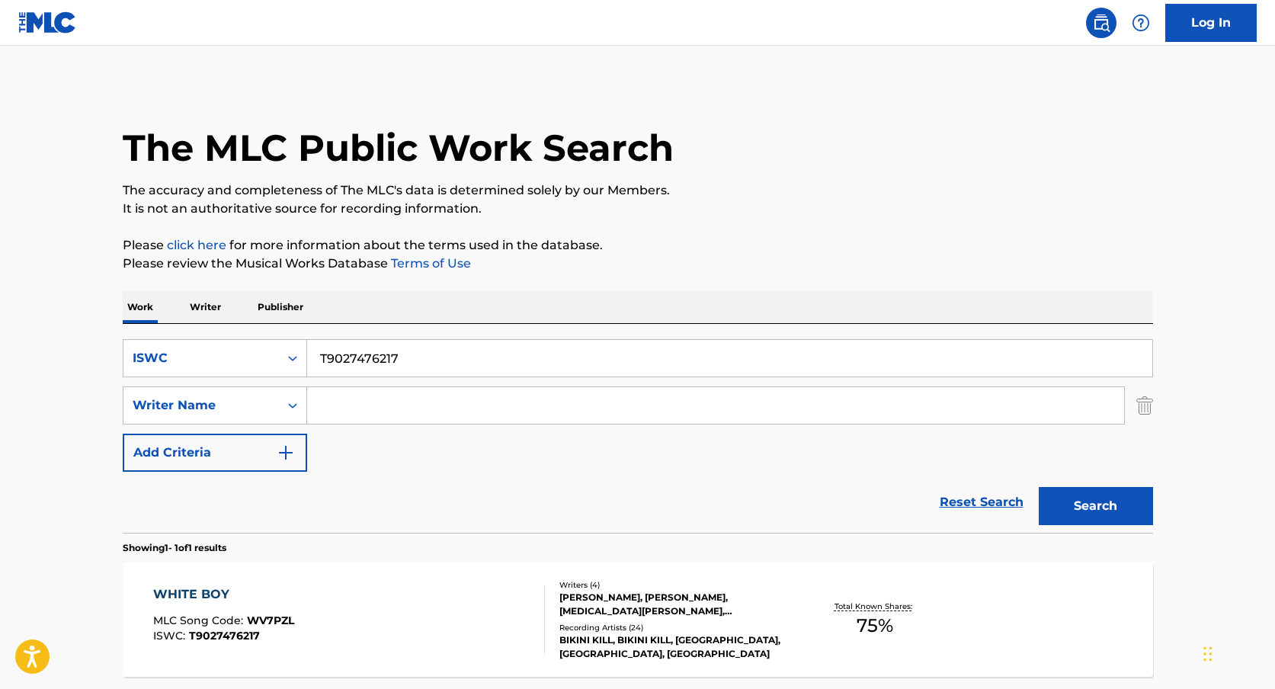
scroll to position [53, 0]
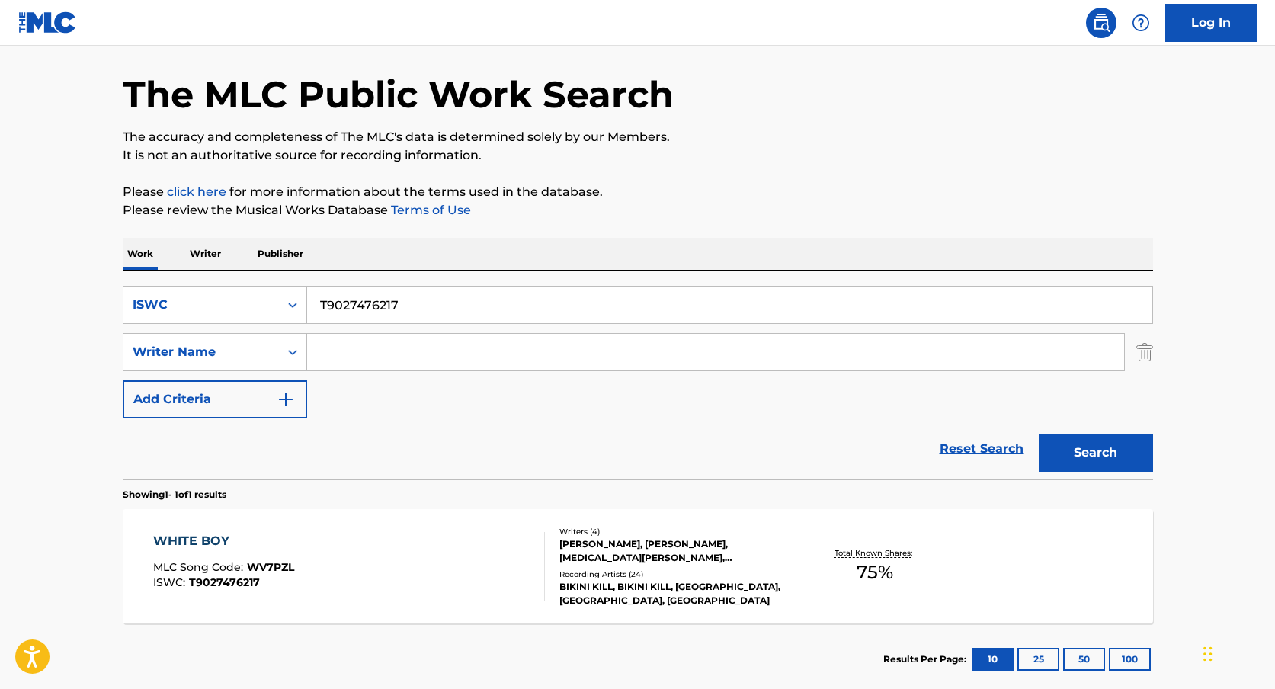
click at [385, 301] on input "T9027476217" at bounding box center [729, 305] width 845 height 37
click at [293, 301] on icon "Search Form" at bounding box center [292, 304] width 15 height 15
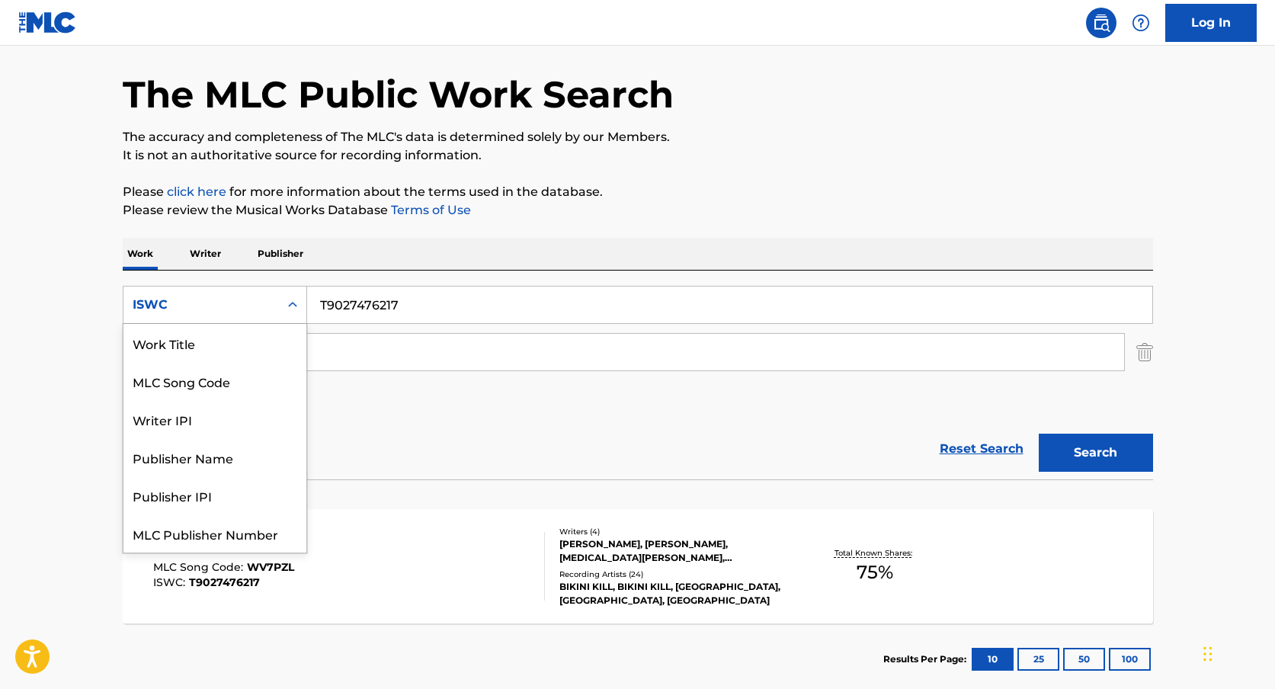
scroll to position [38, 0]
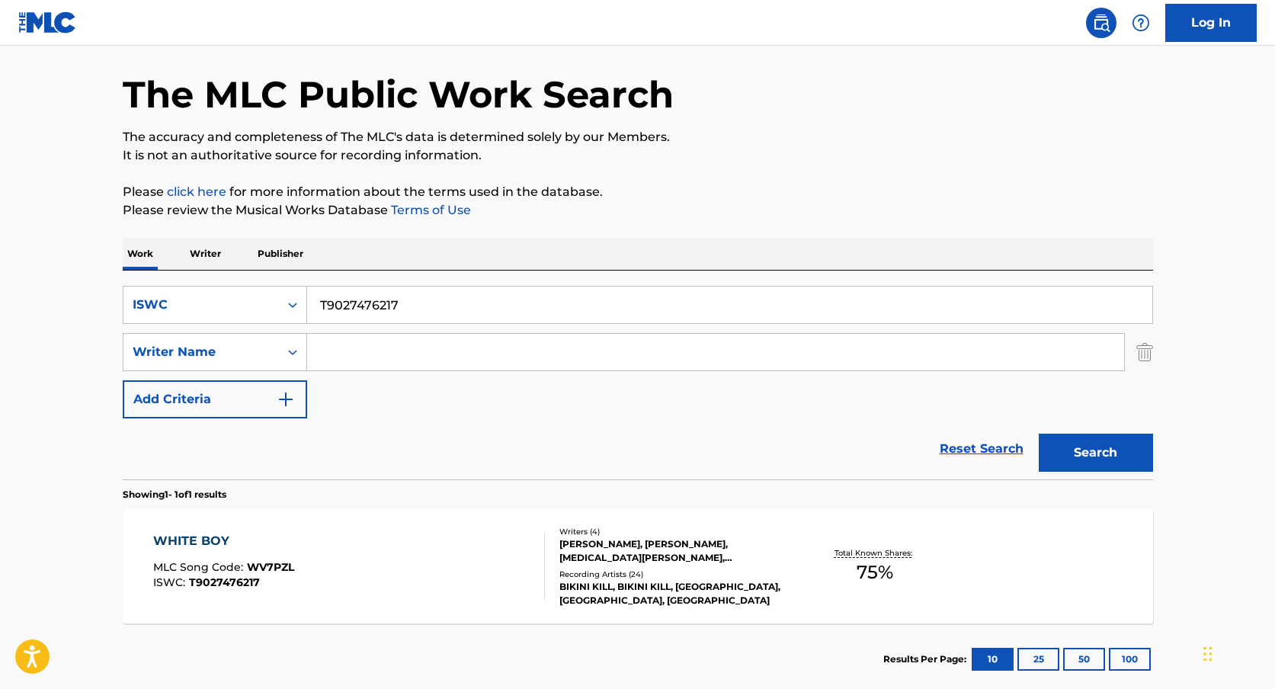
click at [352, 303] on input "T9027476217" at bounding box center [729, 305] width 845 height 37
paste input "T3014287920"
type input "T3014287920"
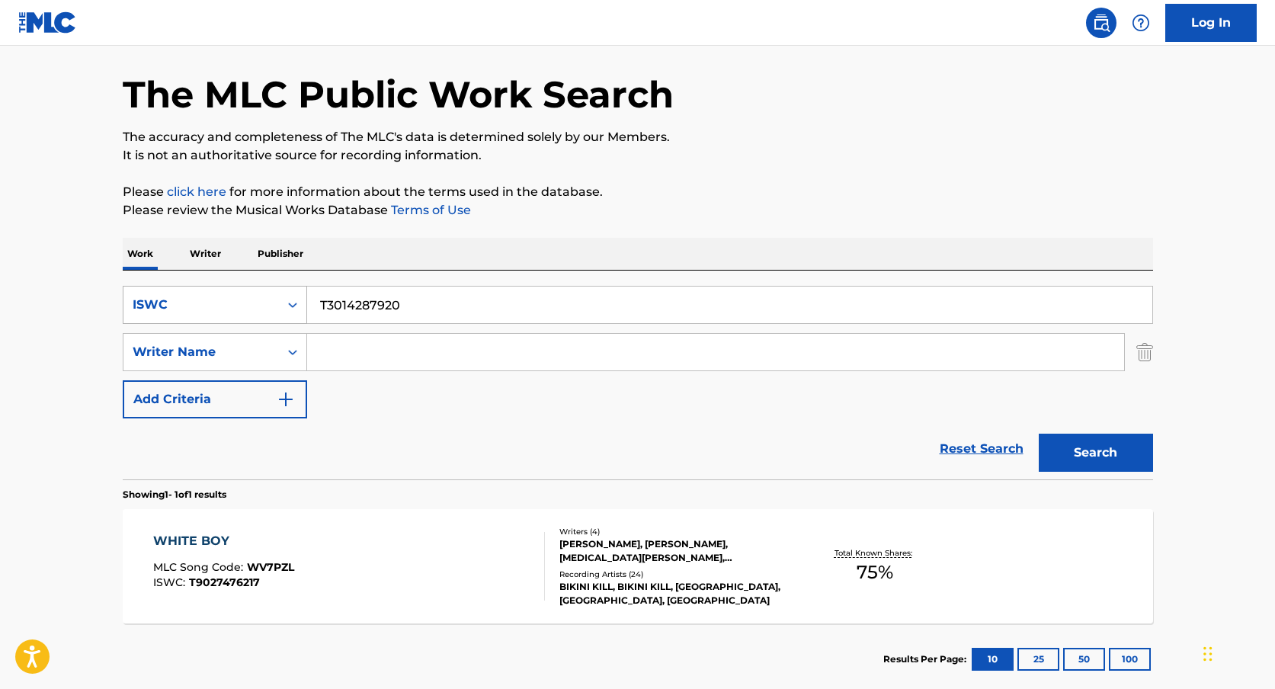
click at [195, 290] on div "ISWC" at bounding box center [200, 304] width 155 height 29
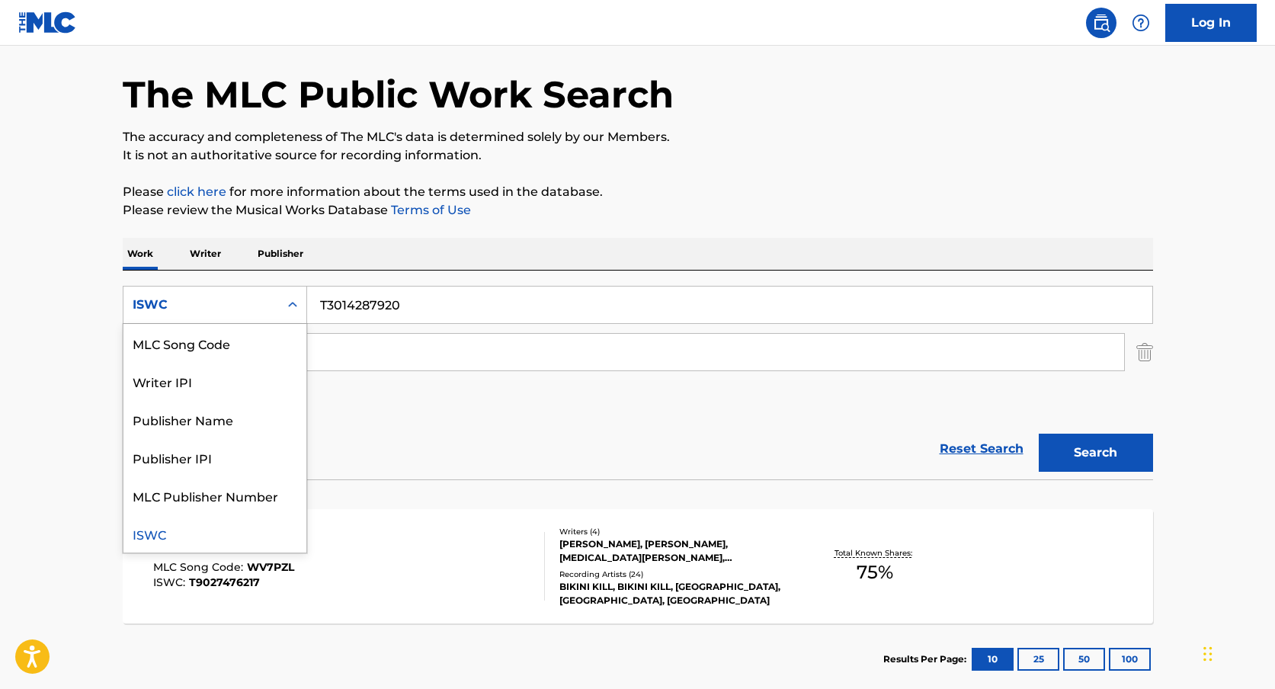
click at [165, 536] on div "ISWC" at bounding box center [214, 533] width 183 height 38
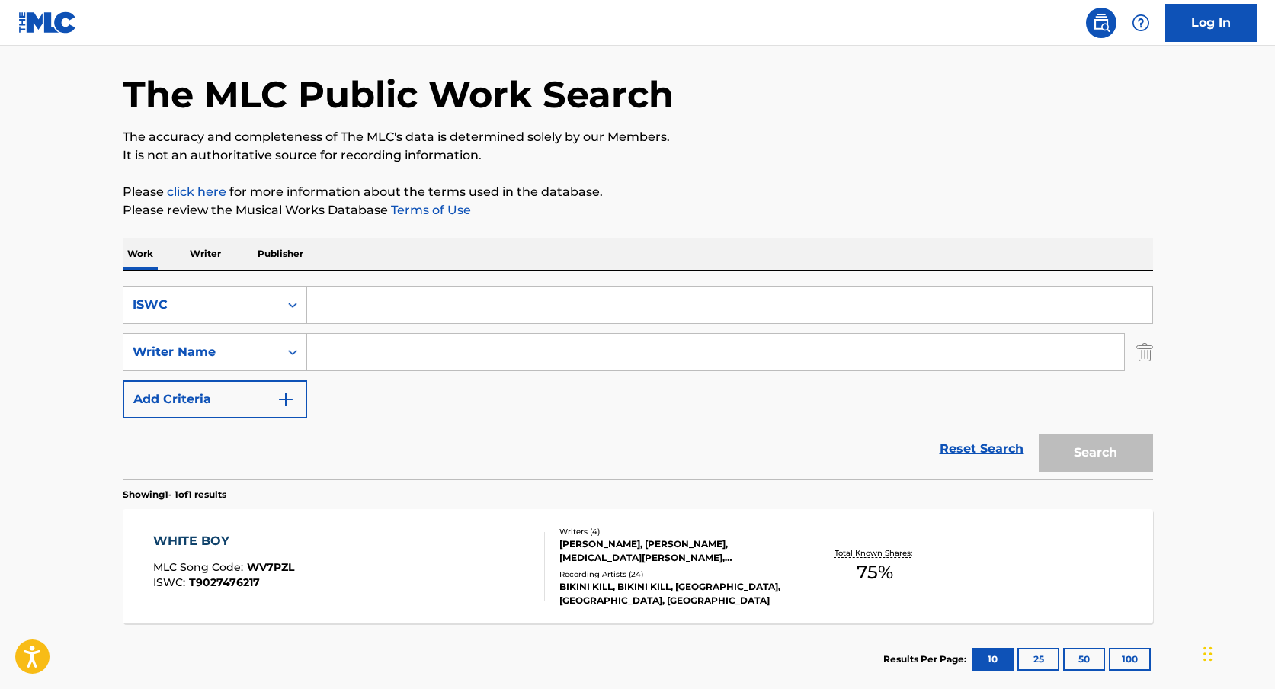
click at [678, 299] on input "Search Form" at bounding box center [729, 305] width 845 height 37
paste input "T3014287920"
type input "T3014287920"
click at [1039, 434] on button "Search" at bounding box center [1096, 453] width 114 height 38
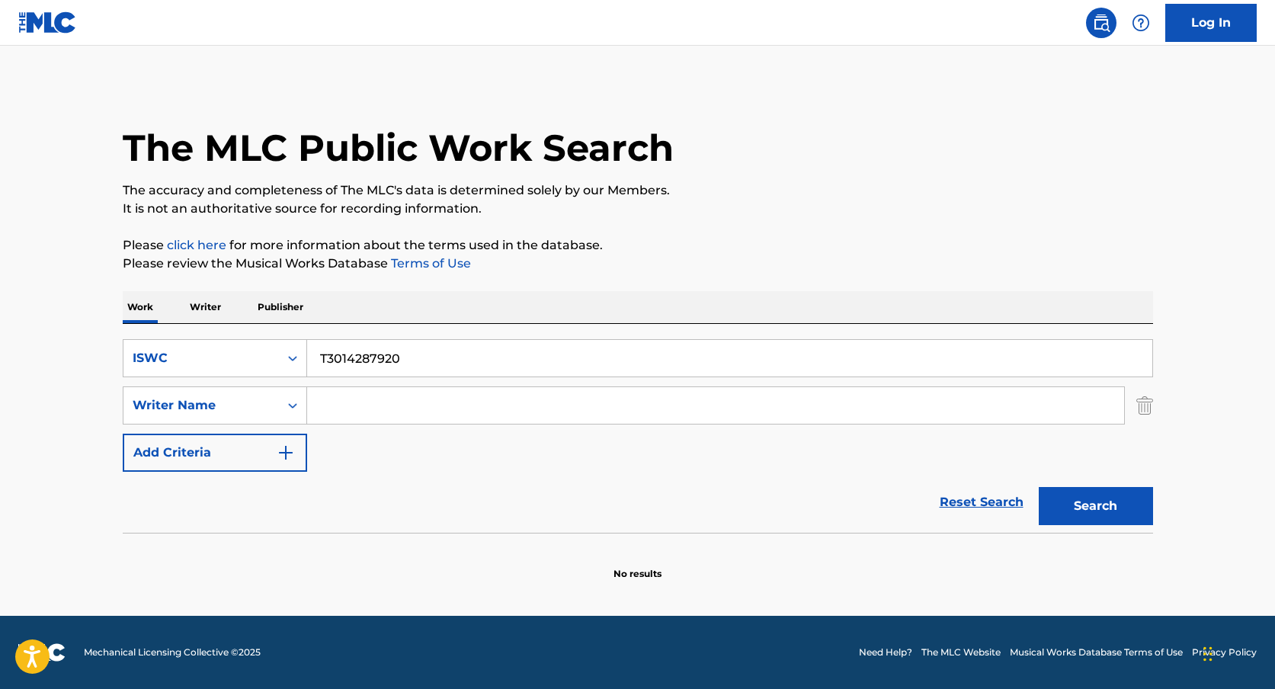
scroll to position [0, 0]
click at [450, 349] on input "T3014287920" at bounding box center [729, 358] width 845 height 37
paste input ""ISWC: T3014287920, T3095088549 Title: REANIMATOR FEAT [PERSON_NAME] TUMOR Arti…"
type input ""ISWC: T3014287920, T3095088549 Title: REANIMATOR FEAT [PERSON_NAME] TUMOR Arti…"
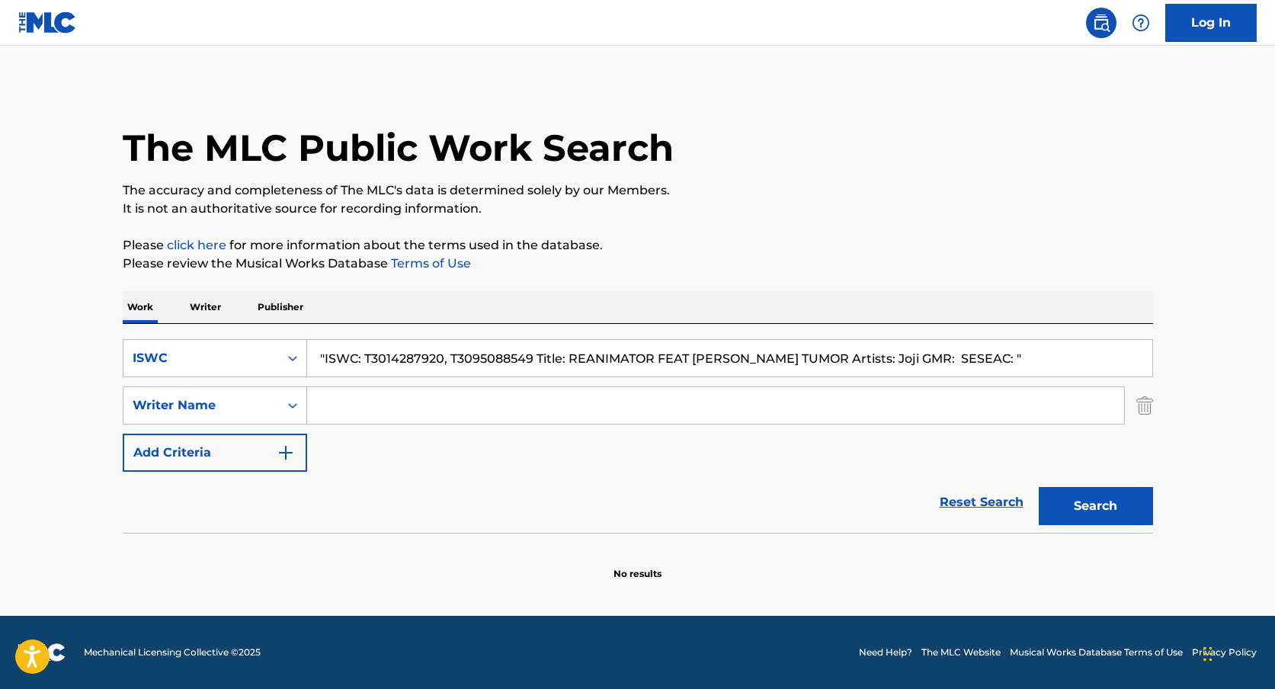
click at [466, 365] on input ""ISWC: T3014287920, T3095088549 Title: REANIMATOR FEAT [PERSON_NAME] TUMOR Arti…" at bounding box center [729, 358] width 845 height 37
click at [583, 355] on input ""ISWC: T3014287920, T3095088549 Title: REANIMATOR FEAT [PERSON_NAME] TUMOR Arti…" at bounding box center [729, 358] width 845 height 37
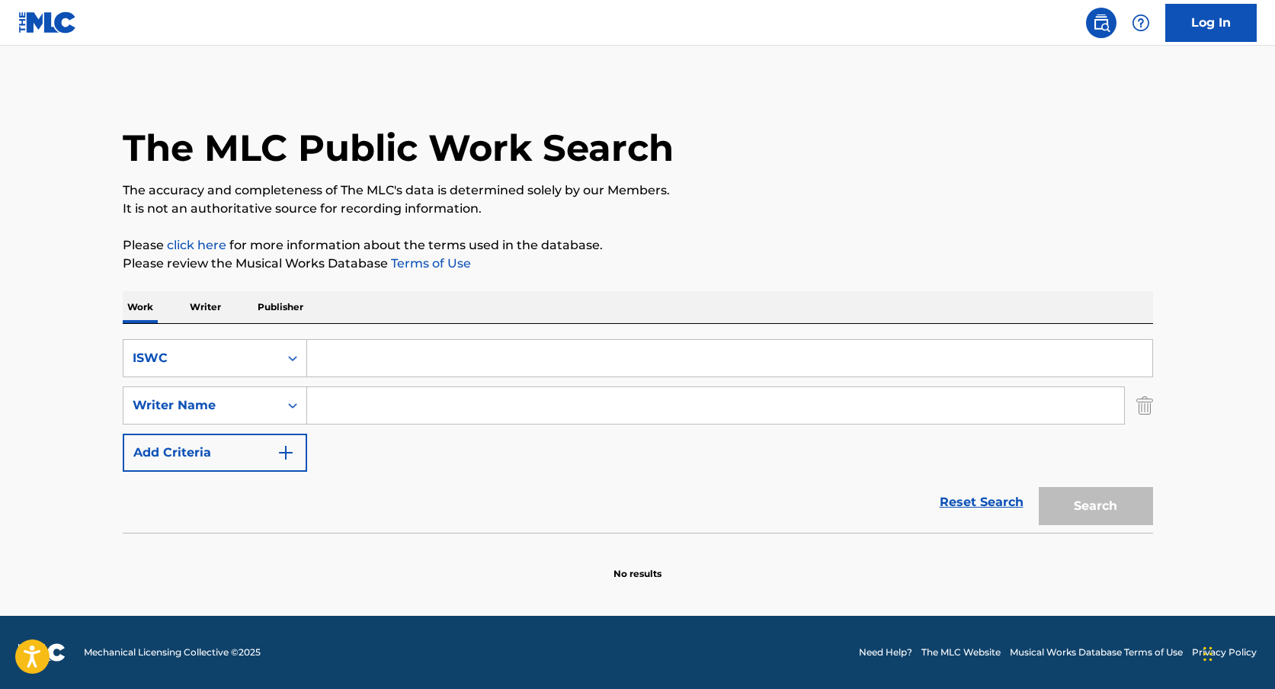
paste input "T3095088549"
type input "T3095088549"
click at [1039, 487] on button "Search" at bounding box center [1096, 506] width 114 height 38
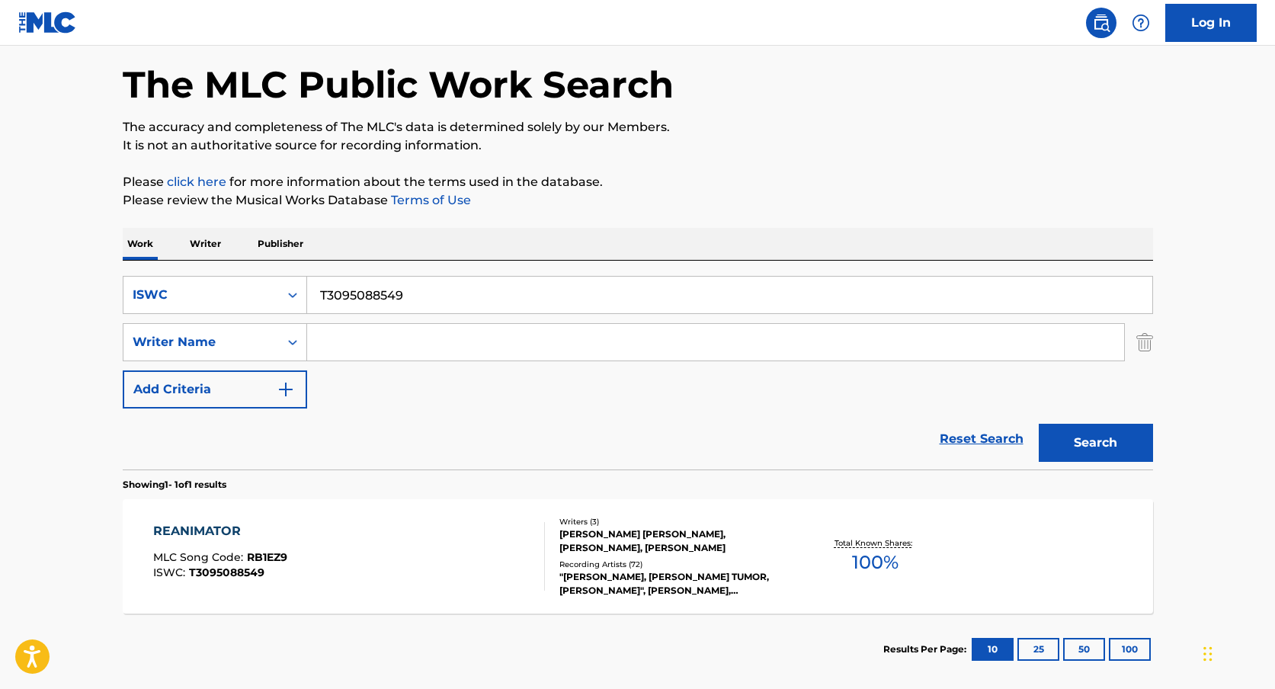
scroll to position [83, 0]
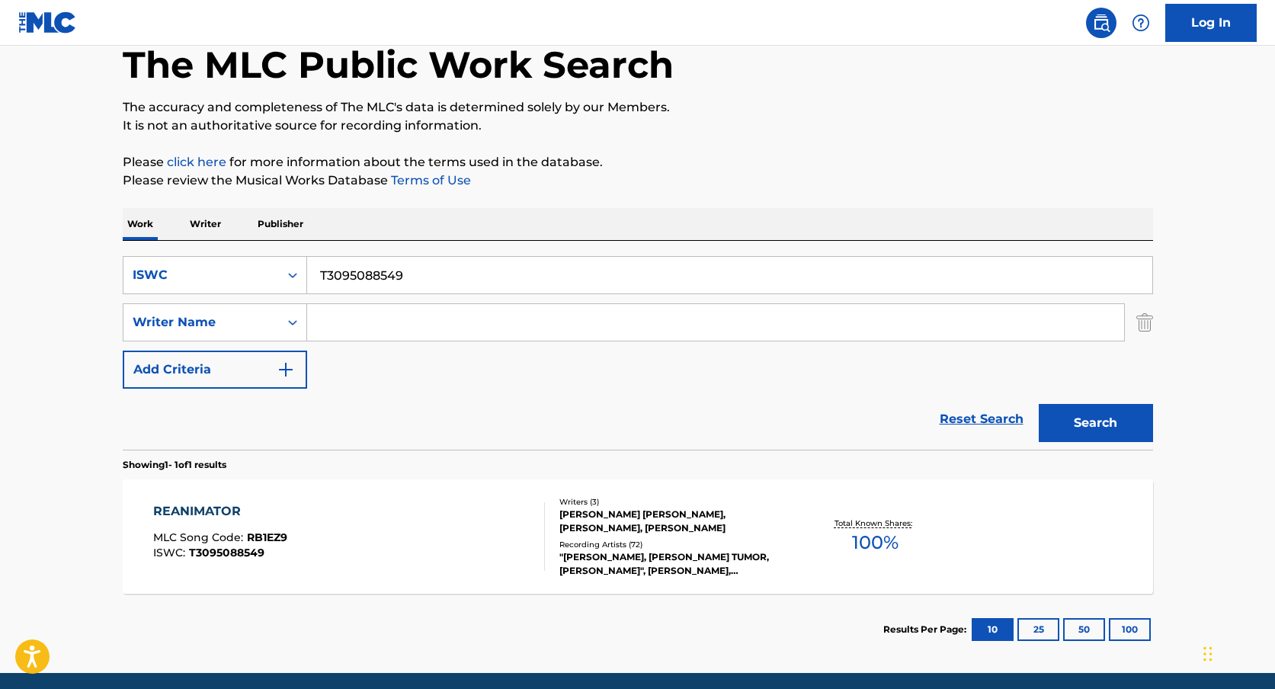
click at [607, 502] on div "Writers ( 3 )" at bounding box center [674, 501] width 230 height 11
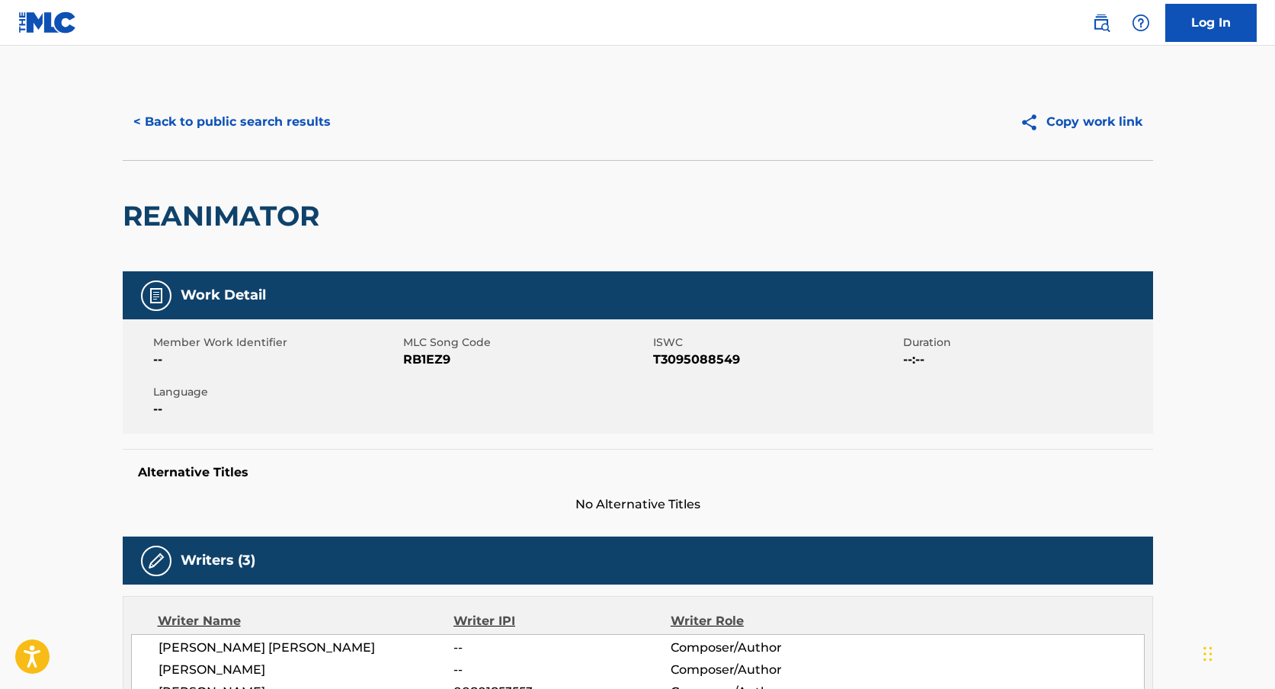
click at [275, 103] on button "< Back to public search results" at bounding box center [232, 122] width 219 height 38
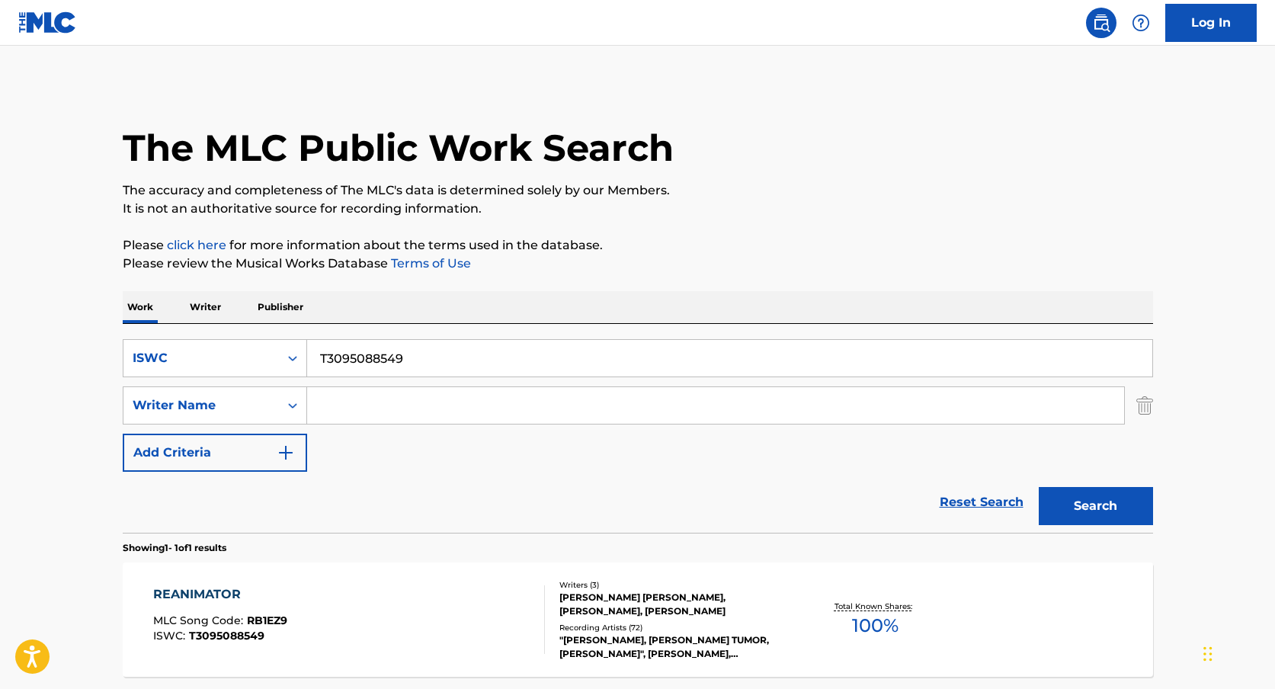
scroll to position [53, 0]
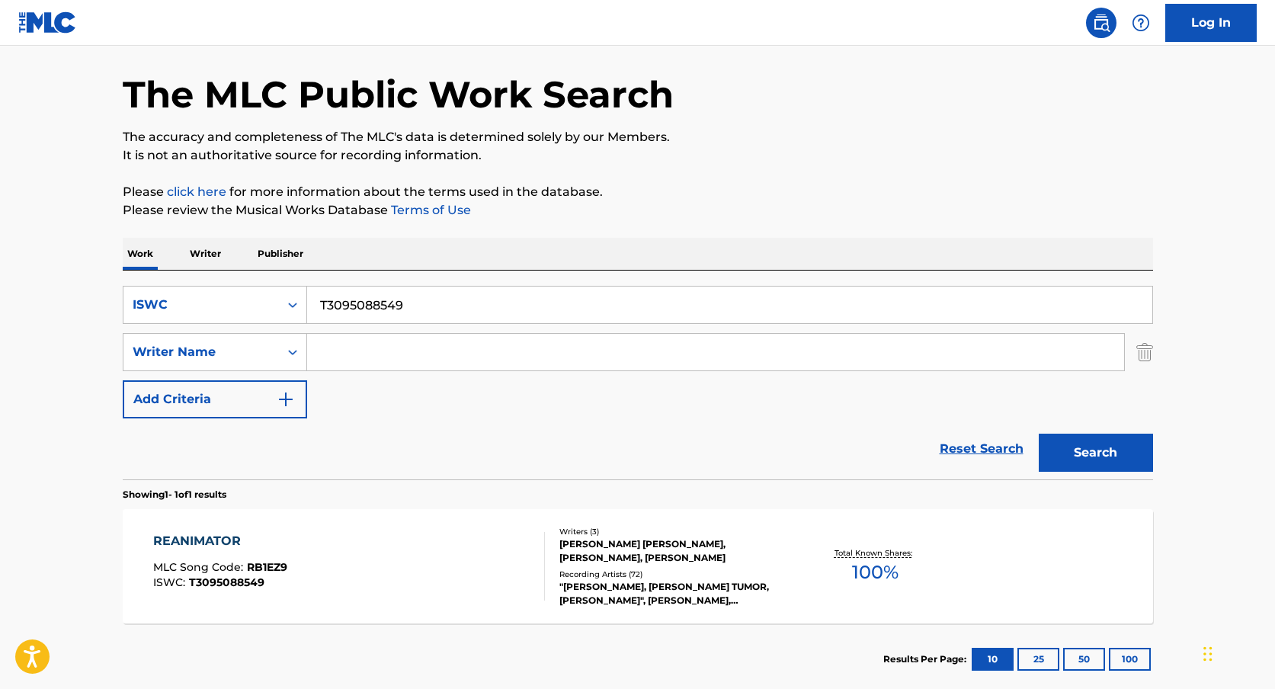
click at [371, 309] on input "T3095088549" at bounding box center [729, 305] width 845 height 37
paste input "T3118685937"
type input "T3118685937"
click at [1039, 434] on button "Search" at bounding box center [1096, 453] width 114 height 38
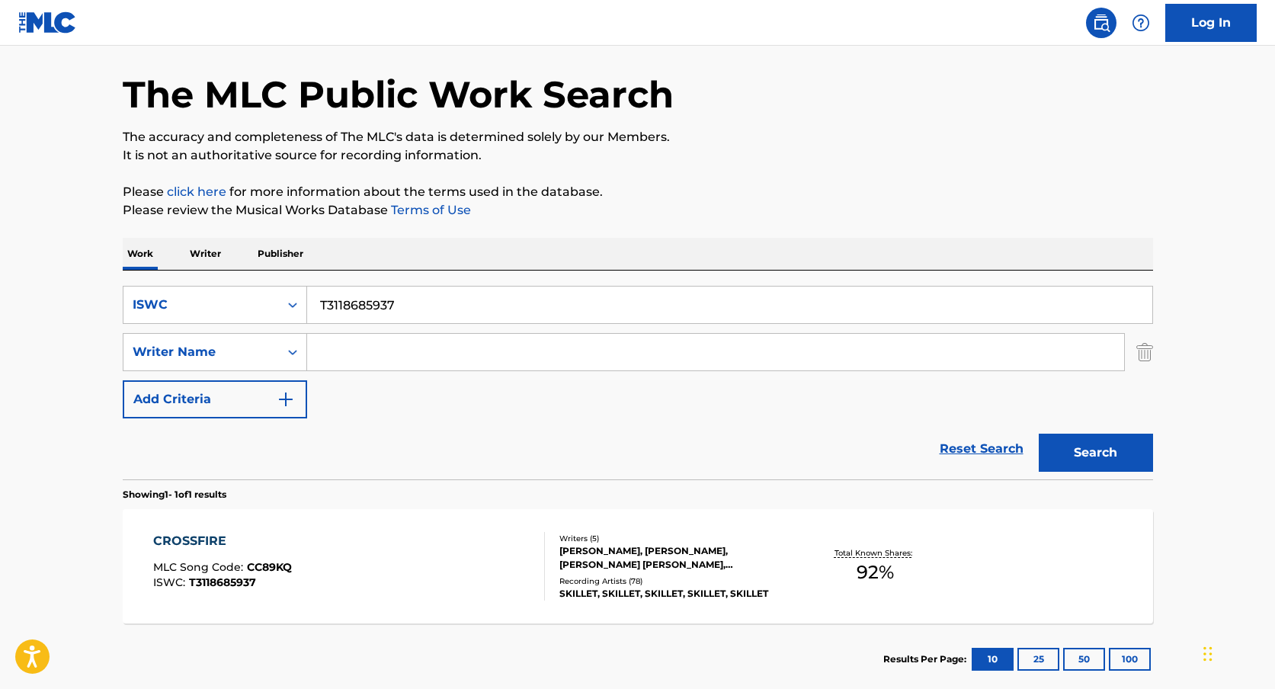
click at [559, 544] on div "[PERSON_NAME], [PERSON_NAME], [PERSON_NAME] [PERSON_NAME], [PERSON_NAME], [PERS…" at bounding box center [674, 557] width 230 height 27
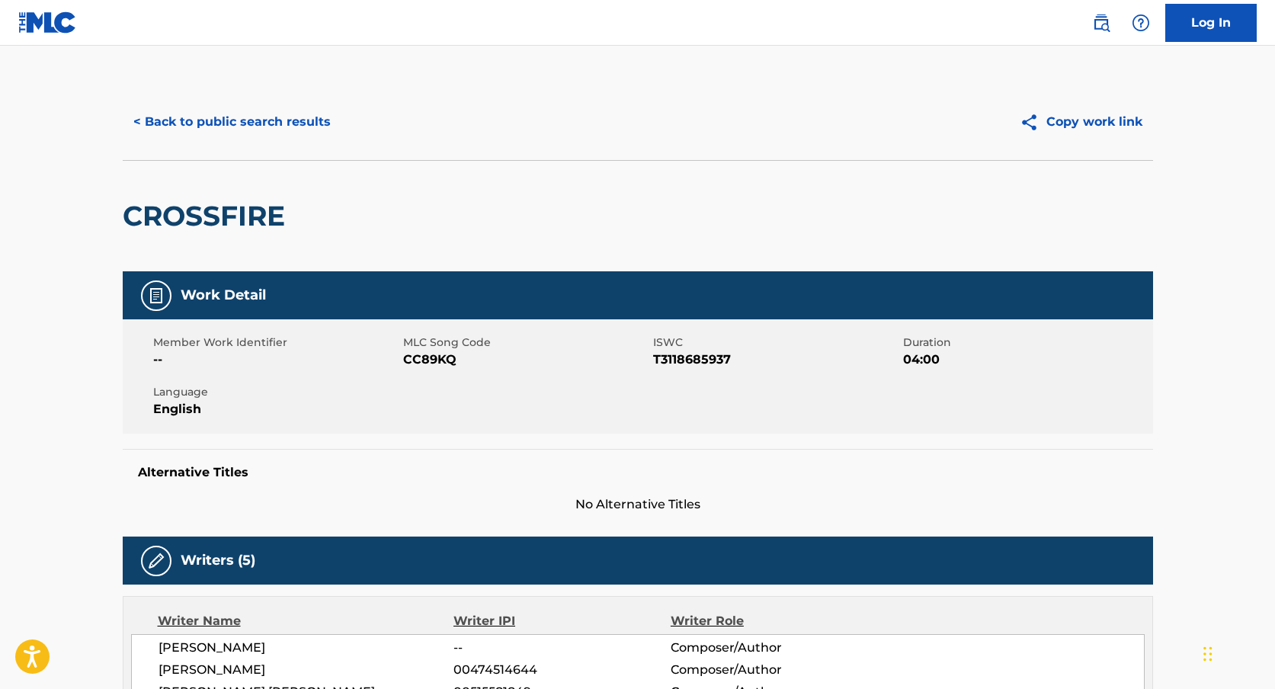
click at [281, 128] on button "< Back to public search results" at bounding box center [232, 122] width 219 height 38
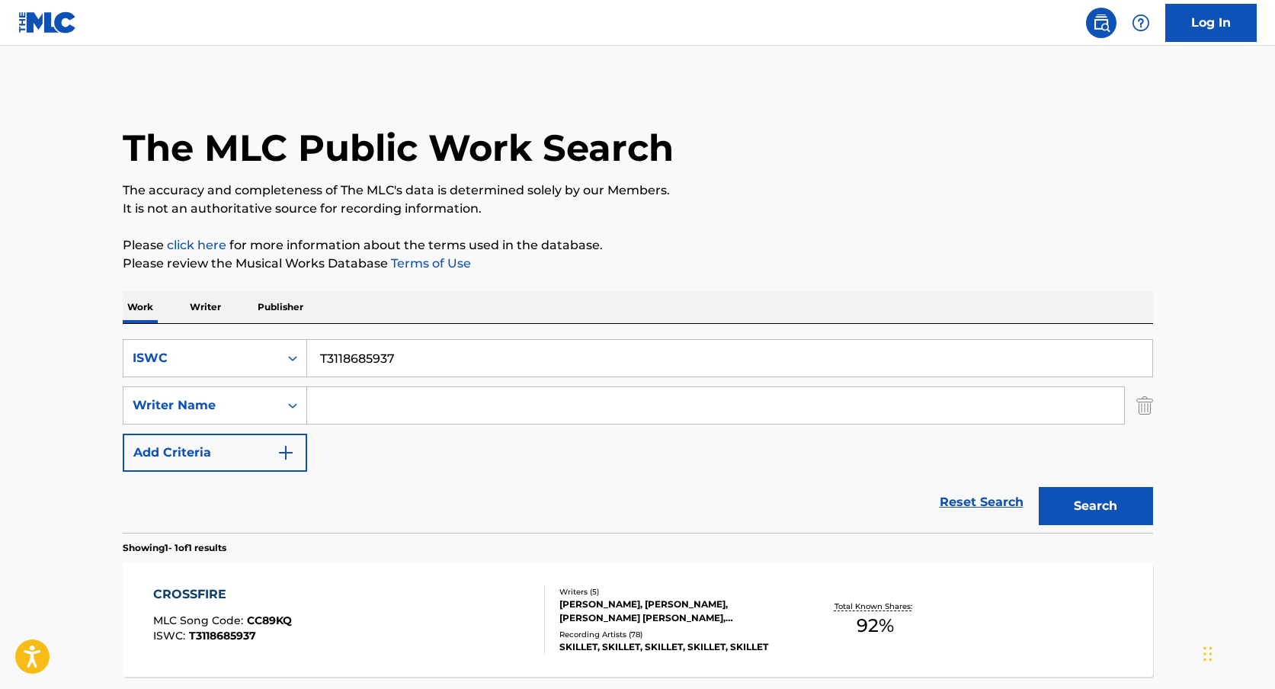
scroll to position [53, 0]
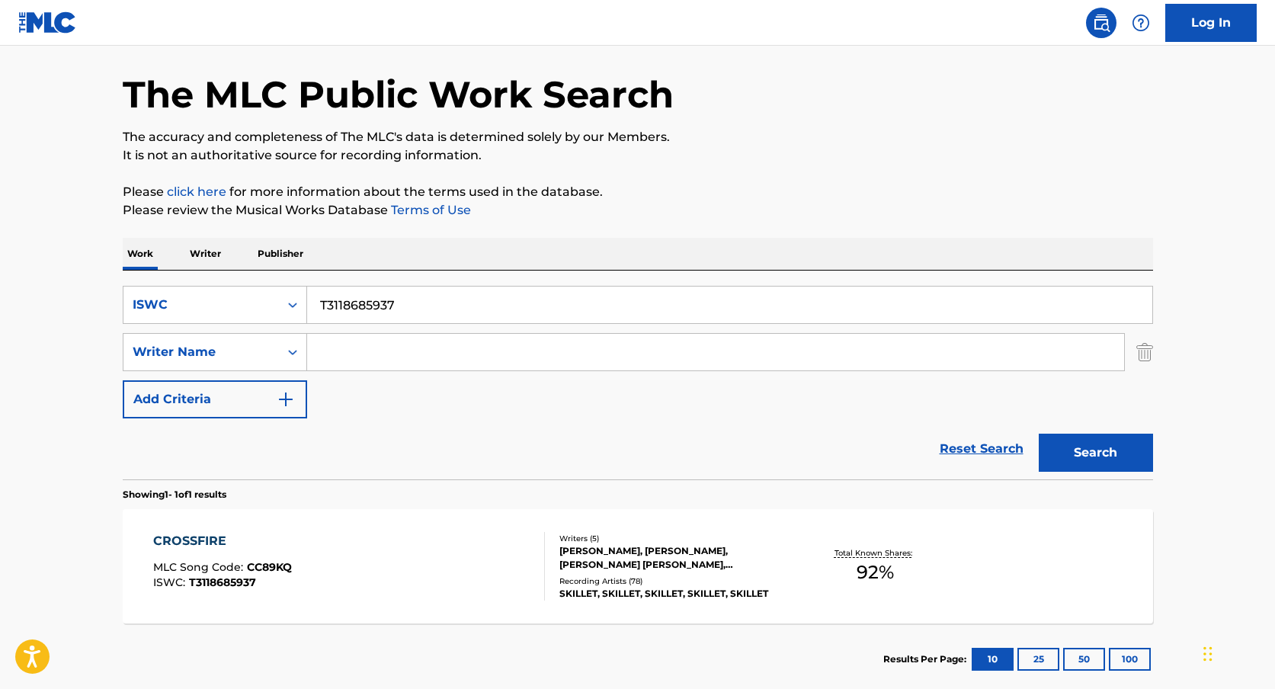
click at [398, 291] on input "T3118685937" at bounding box center [729, 305] width 845 height 37
paste input "IMPERFECTIONS"
click at [318, 304] on input "IMPERFECTIONS" at bounding box center [729, 305] width 845 height 37
type input "IMPERFECTIONS"
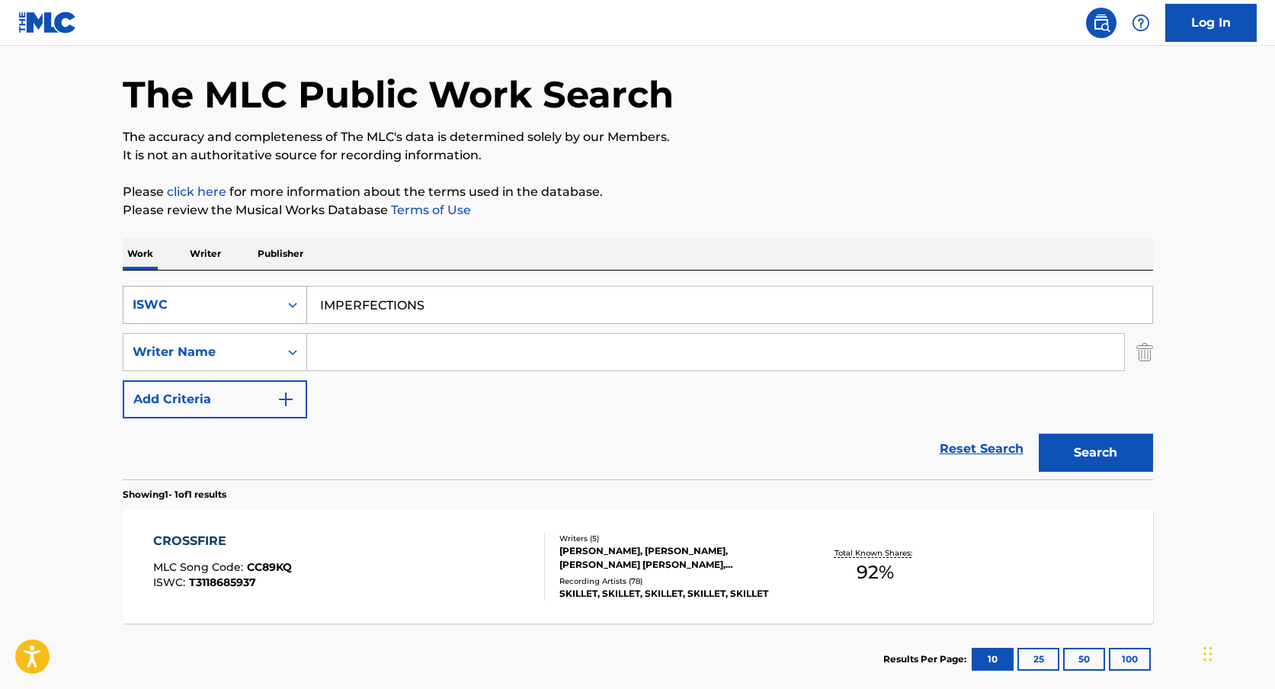
click at [288, 315] on div "Search Form" at bounding box center [292, 304] width 27 height 27
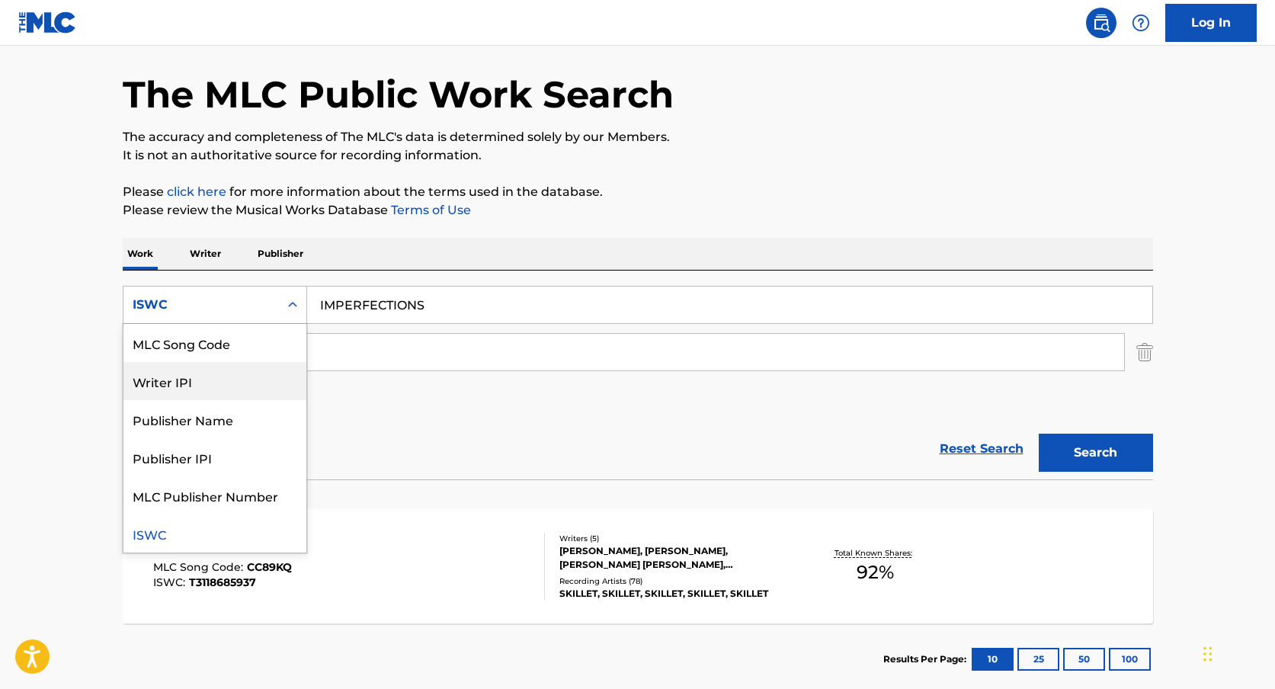
scroll to position [0, 0]
click at [236, 342] on div "Work Title" at bounding box center [214, 343] width 183 height 38
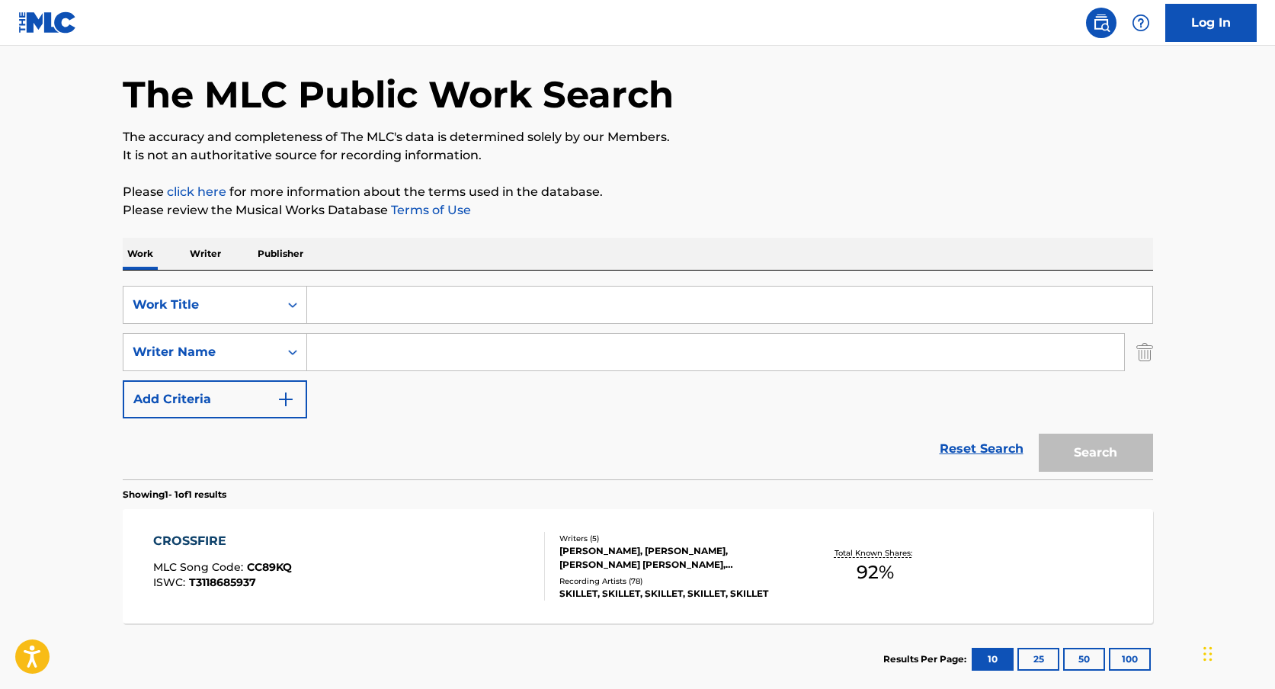
click at [330, 297] on input "Search Form" at bounding box center [729, 305] width 845 height 37
paste input "IMPERFECTIONS"
type input "IMPERFECTIONS"
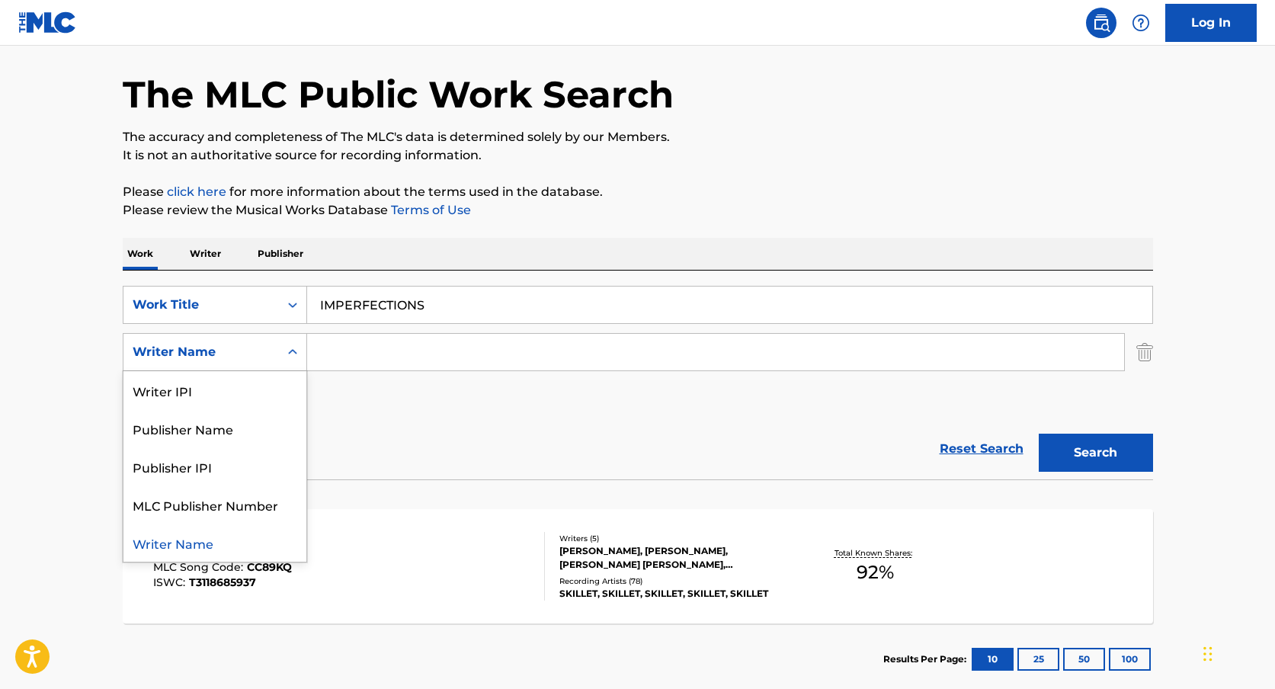
click at [301, 364] on div "Search Form" at bounding box center [292, 351] width 27 height 27
click at [223, 435] on div "Publisher Name" at bounding box center [214, 428] width 183 height 38
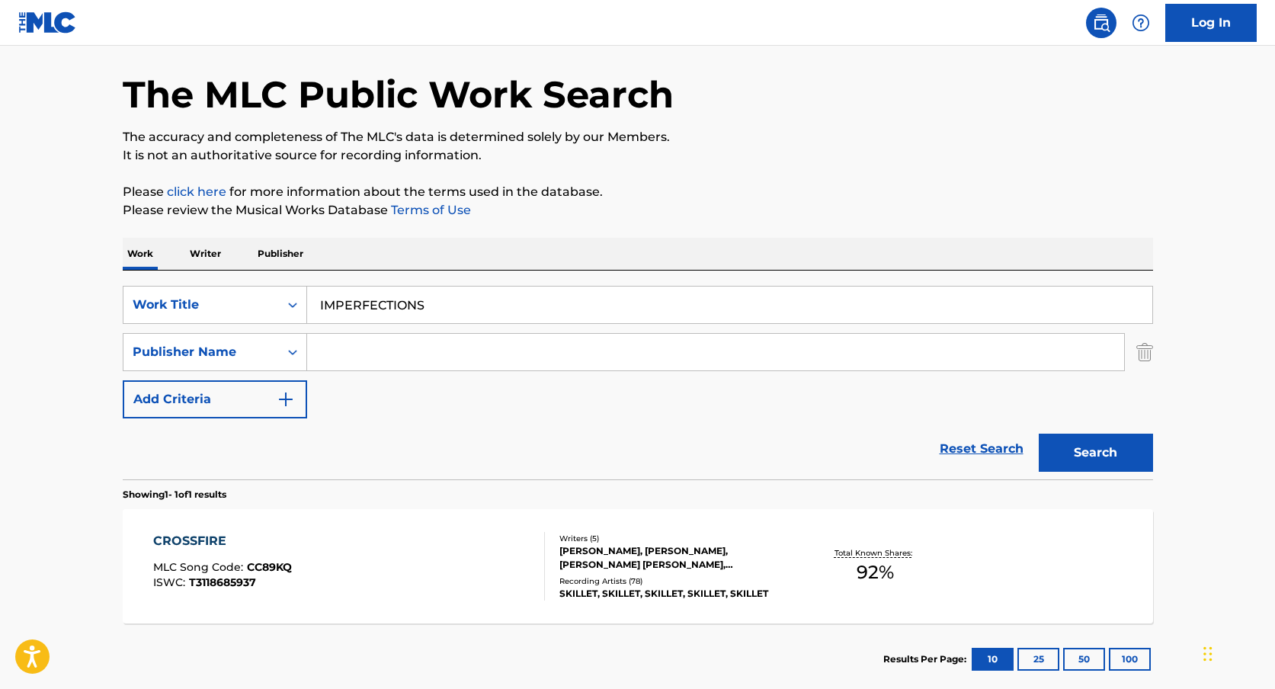
click at [433, 359] on input "Search Form" at bounding box center [715, 352] width 817 height 37
paste input "VYDIA MUSIC PUBLISHING"
type input "VYDIA MUSIC PUBLISHING"
click at [1039, 434] on button "Search" at bounding box center [1096, 453] width 114 height 38
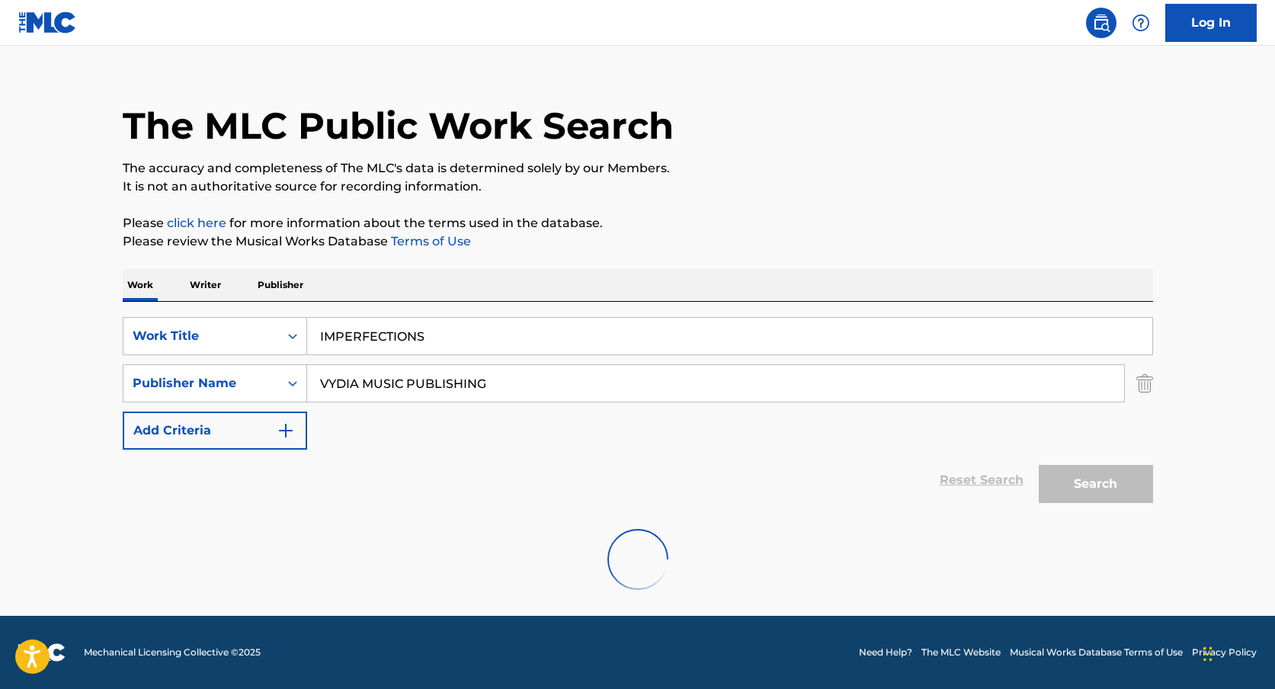
scroll to position [53, 0]
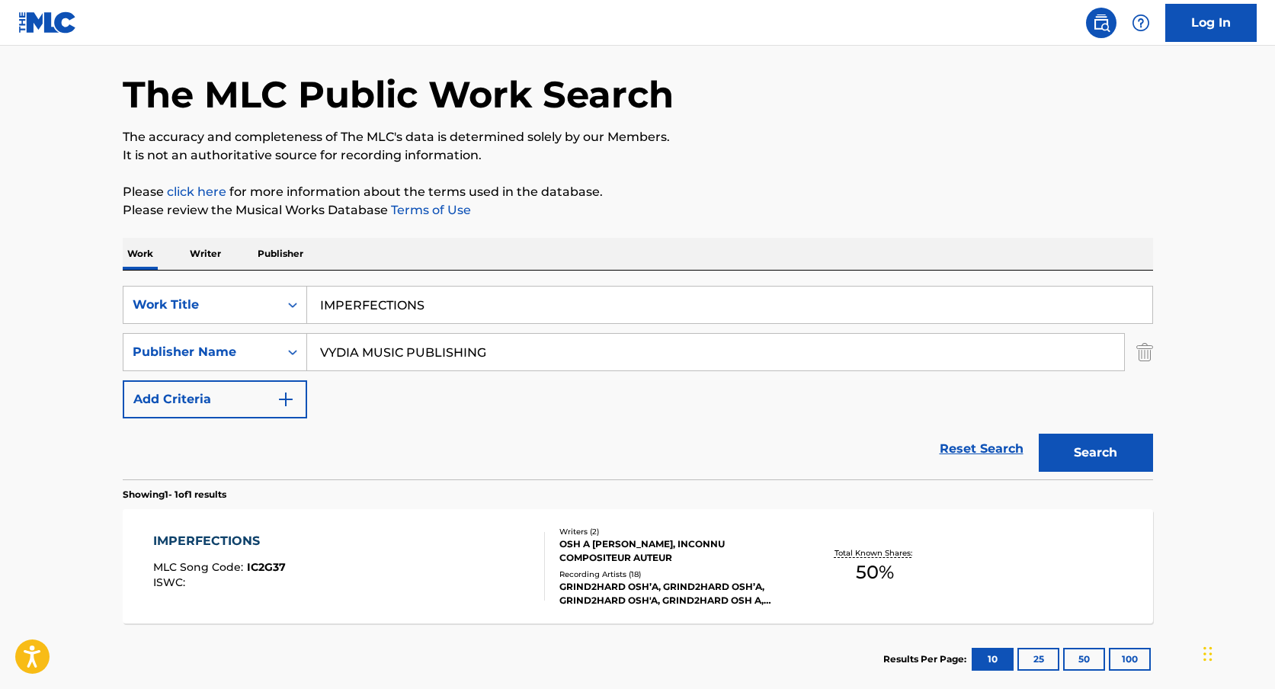
click at [436, 552] on div "IMPERFECTIONS MLC Song Code : IC2G37 ISWC :" at bounding box center [349, 566] width 392 height 69
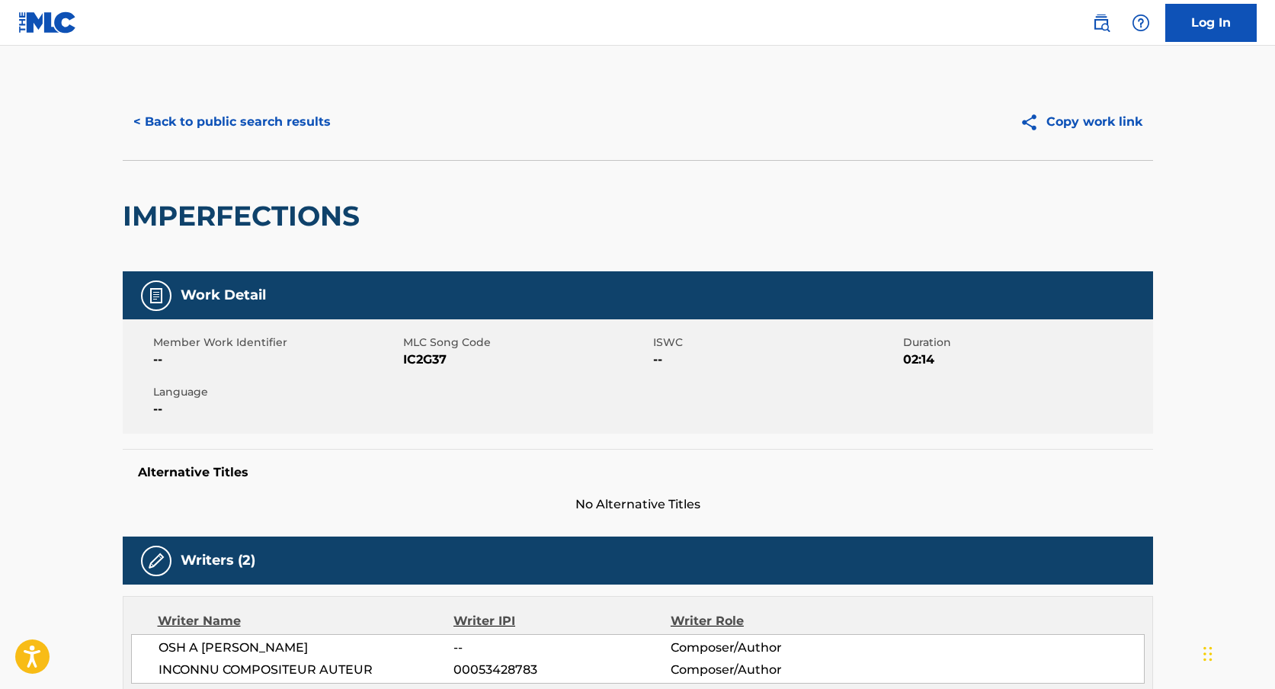
click at [248, 113] on button "< Back to public search results" at bounding box center [232, 122] width 219 height 38
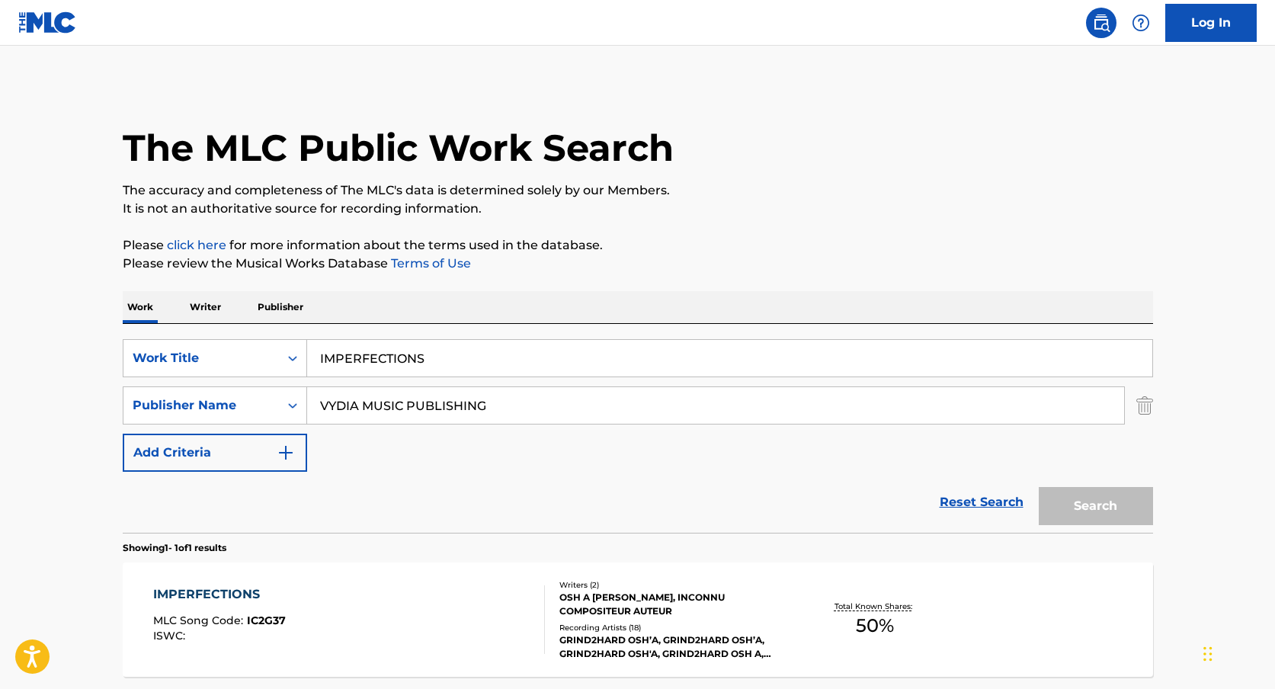
scroll to position [53, 0]
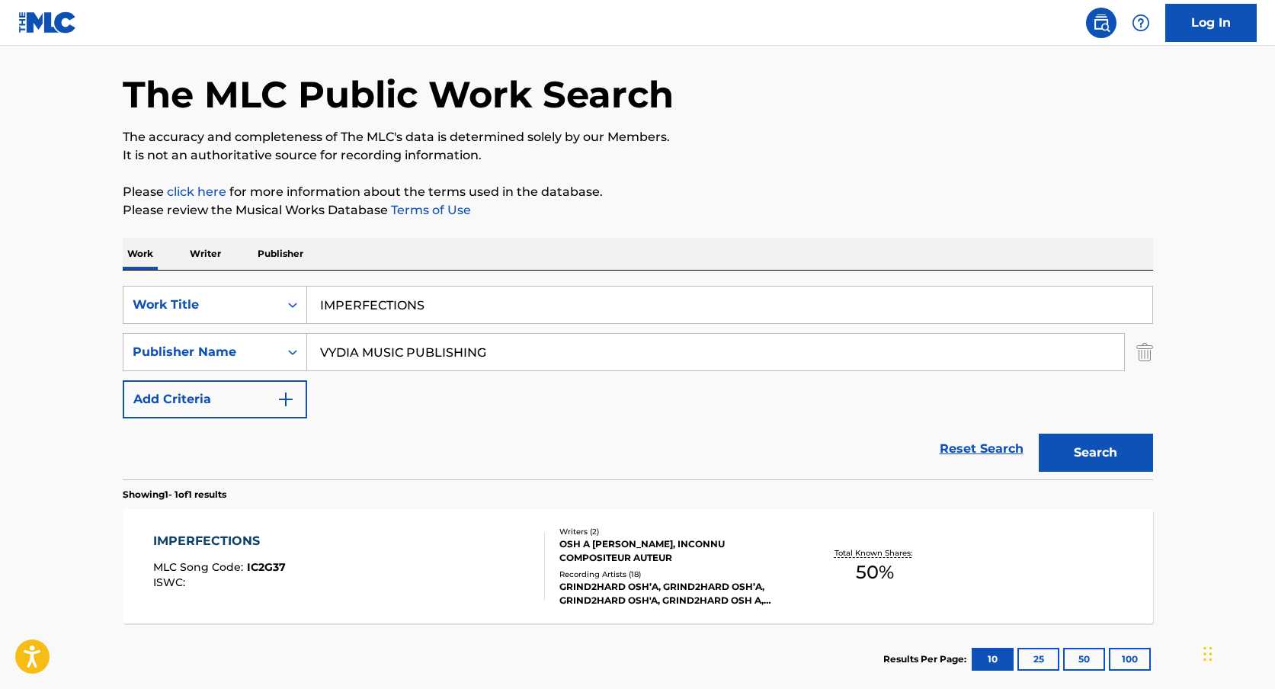
click at [370, 315] on input "IMPERFECTIONS" at bounding box center [729, 305] width 845 height 37
paste input "T9187955200"
type input "T9187955200"
click at [273, 311] on div "Work Title" at bounding box center [200, 304] width 155 height 29
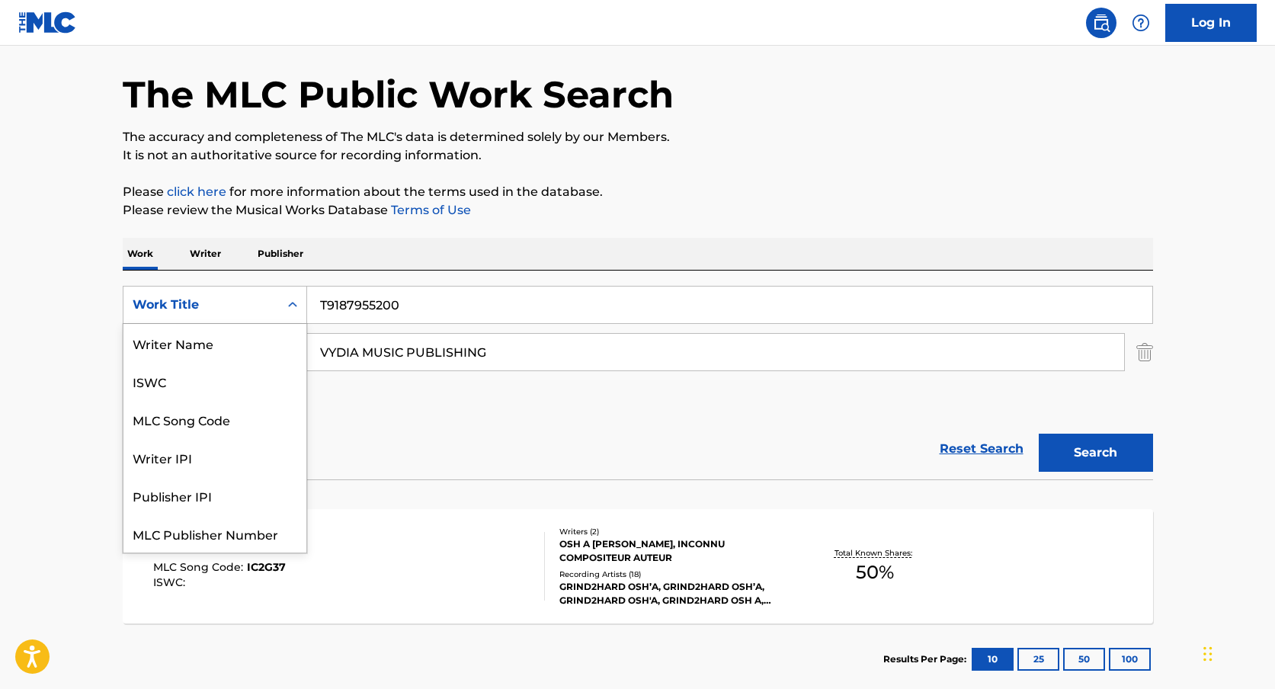
scroll to position [38, 0]
click at [206, 357] on div "ISWC" at bounding box center [214, 343] width 183 height 38
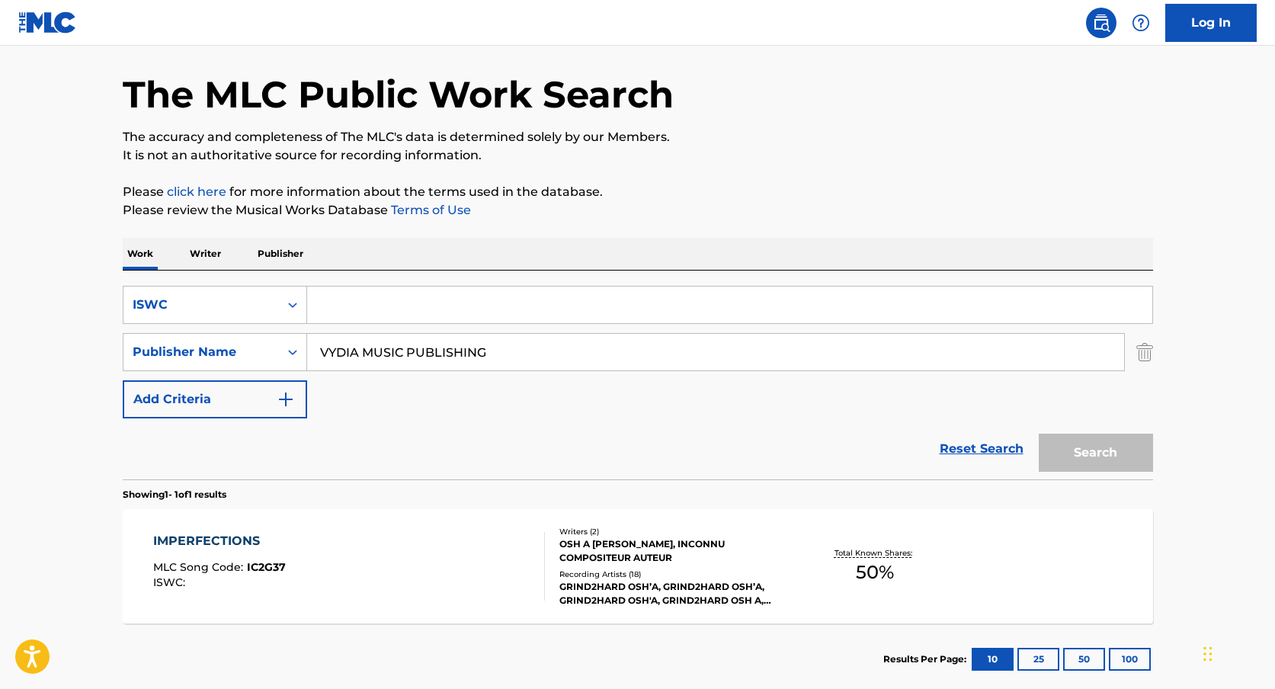
click at [355, 312] on input "Search Form" at bounding box center [729, 305] width 845 height 37
paste input "T9187955200"
type input "T9187955200"
click at [306, 363] on div "Search Form" at bounding box center [292, 351] width 27 height 27
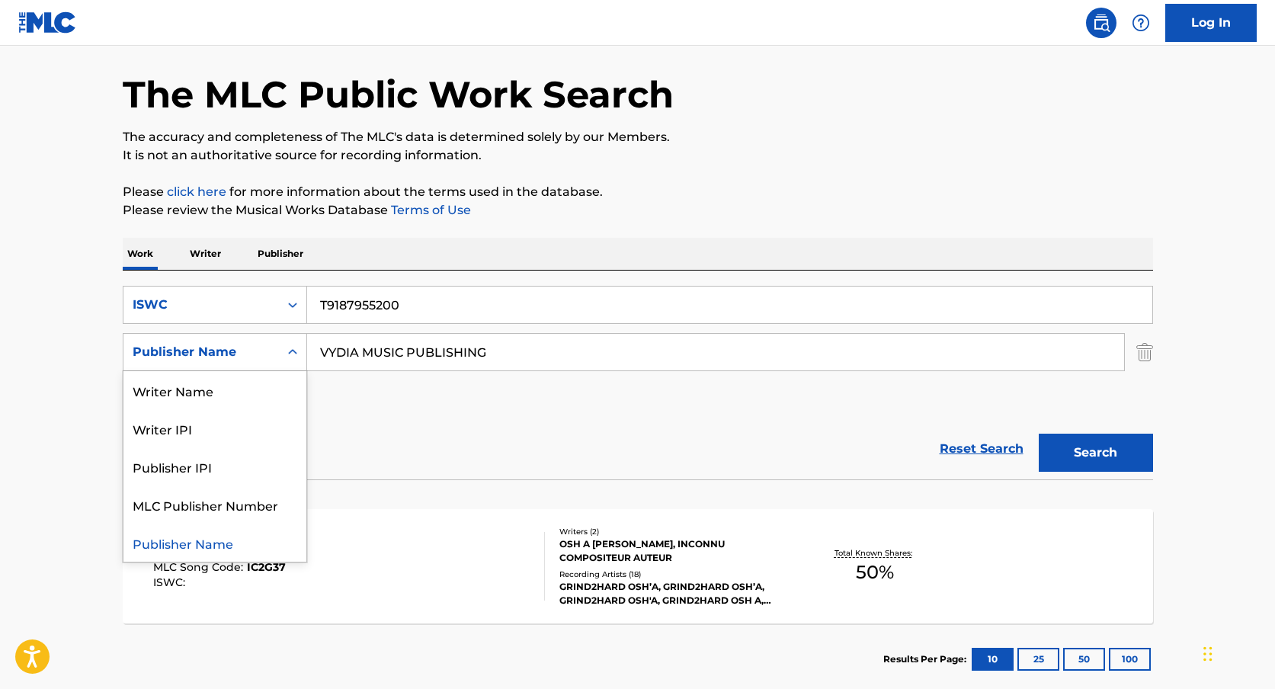
click at [358, 351] on input "VYDIA MUSIC PUBLISHING" at bounding box center [715, 352] width 817 height 37
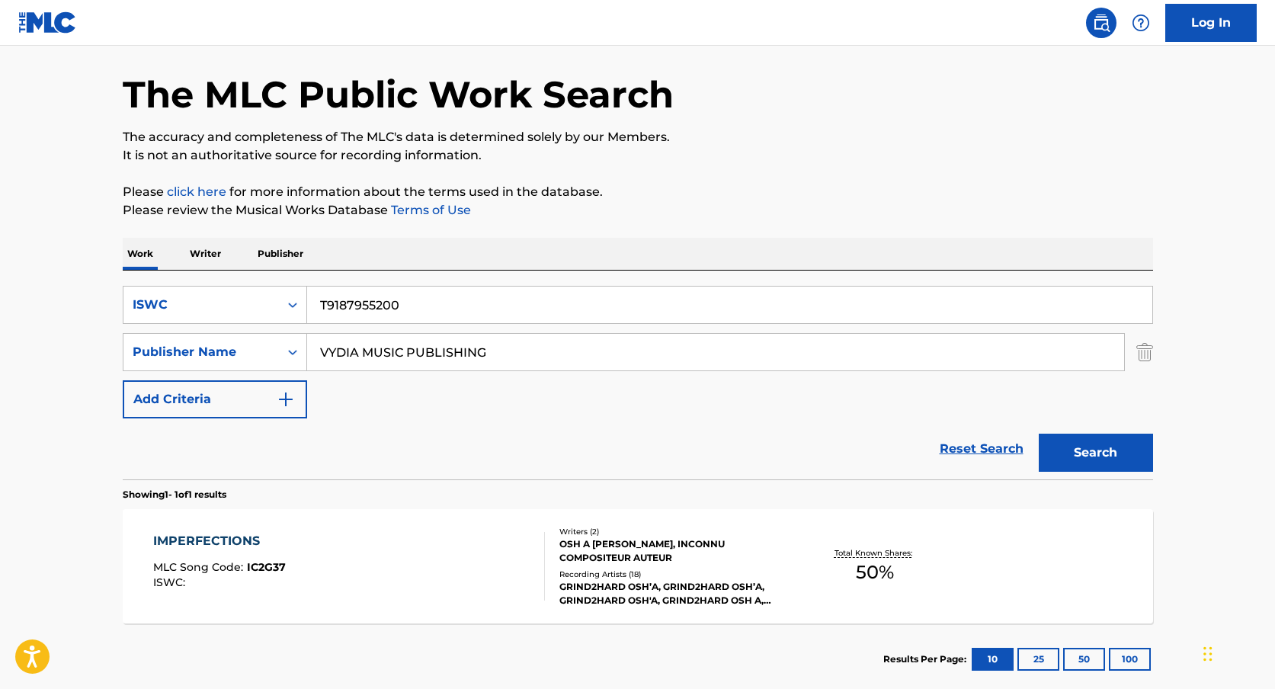
click at [358, 351] on input "VYDIA MUSIC PUBLISHING" at bounding box center [715, 352] width 817 height 37
click at [1039, 434] on button "Search" at bounding box center [1096, 453] width 114 height 38
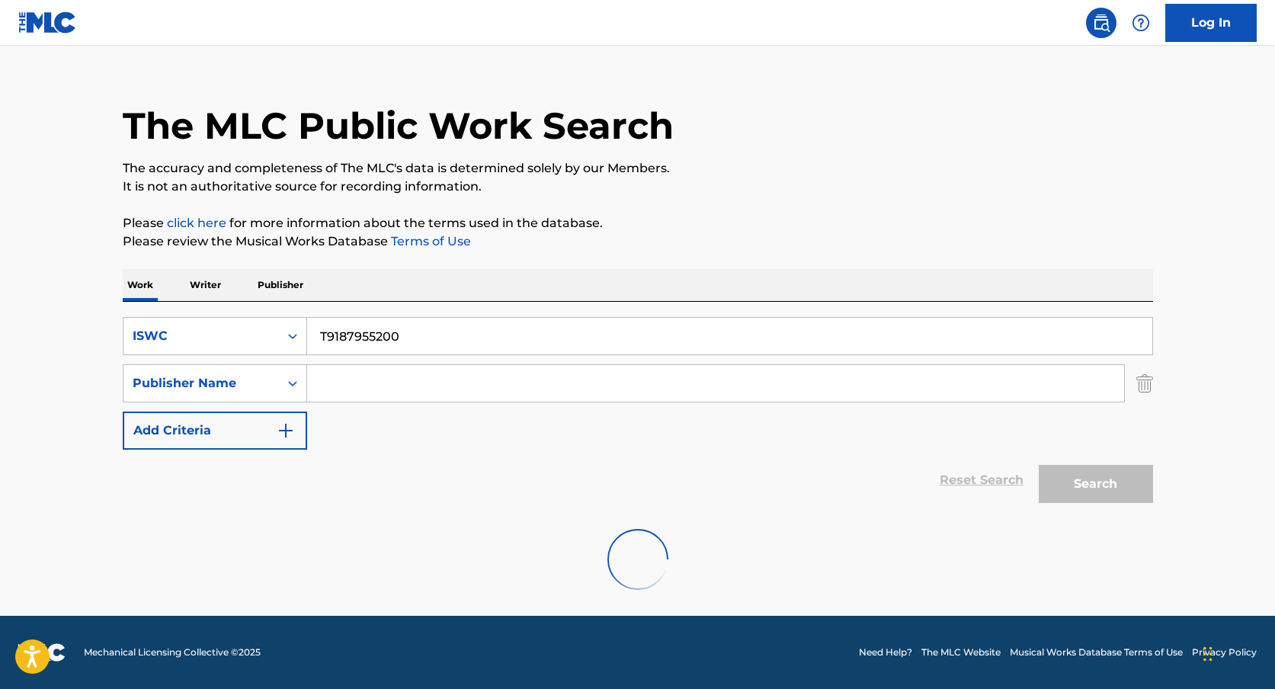
scroll to position [53, 0]
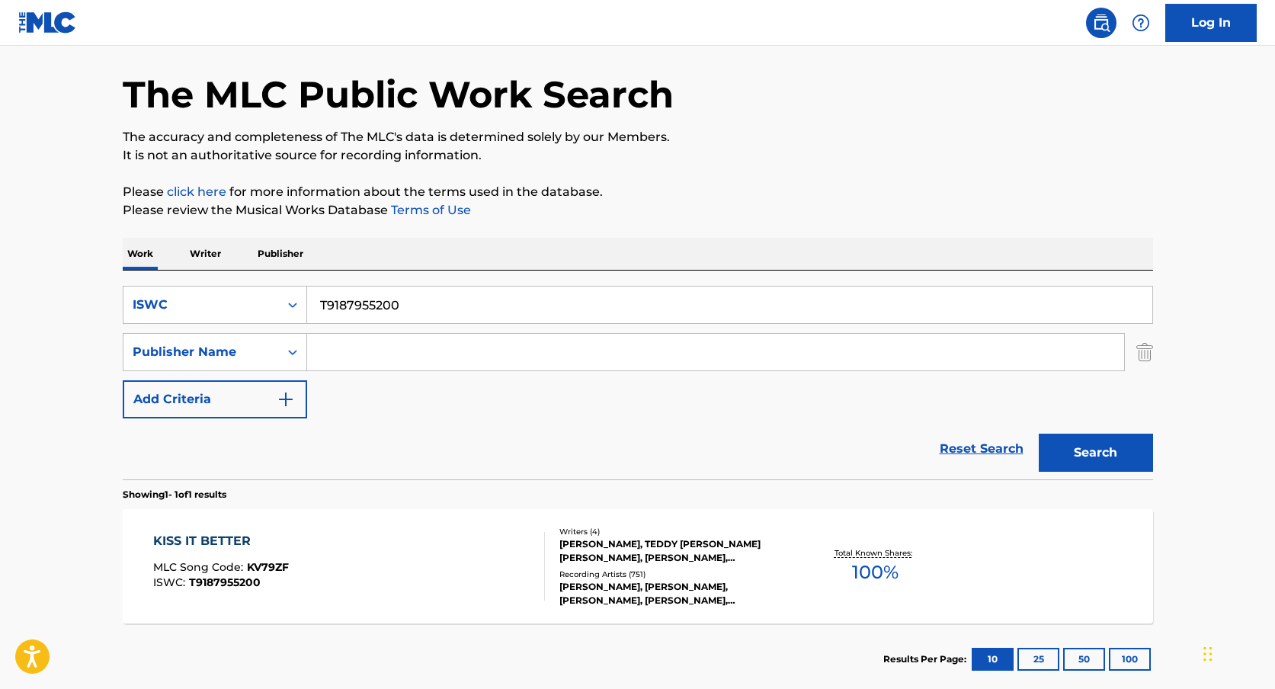
click at [587, 570] on div "Recording Artists ( 751 )" at bounding box center [674, 573] width 230 height 11
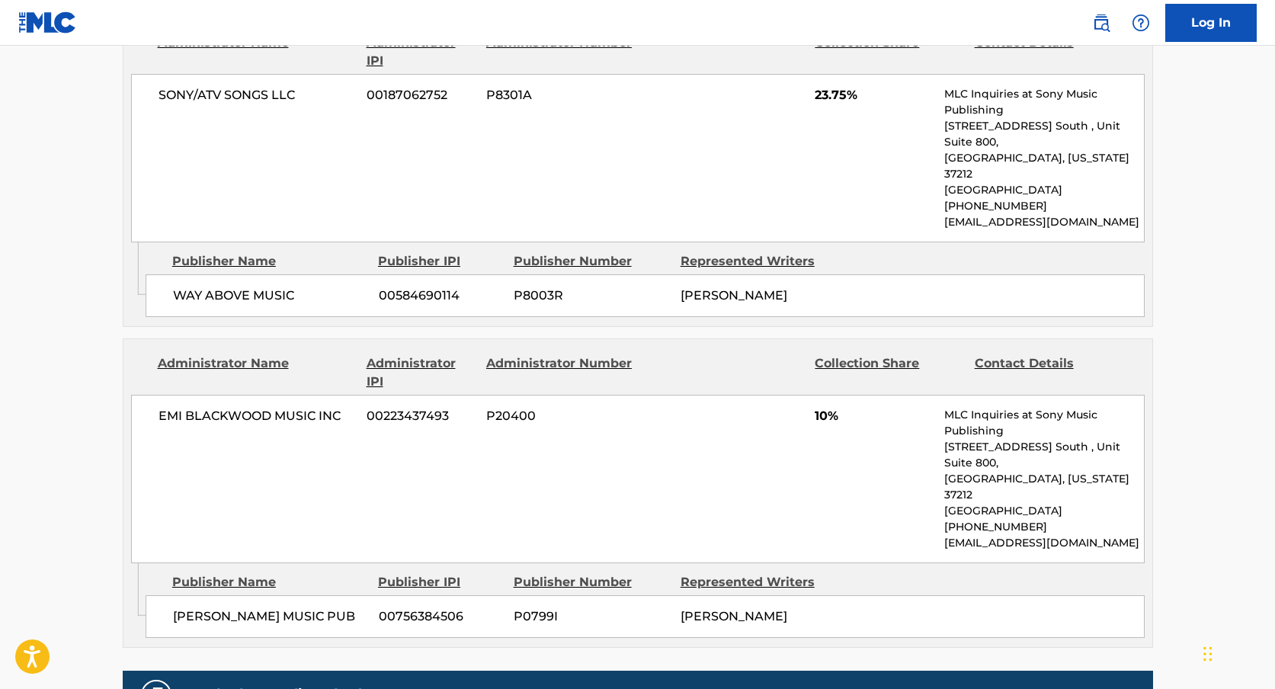
scroll to position [1954, 0]
